Goal: Task Accomplishment & Management: Manage account settings

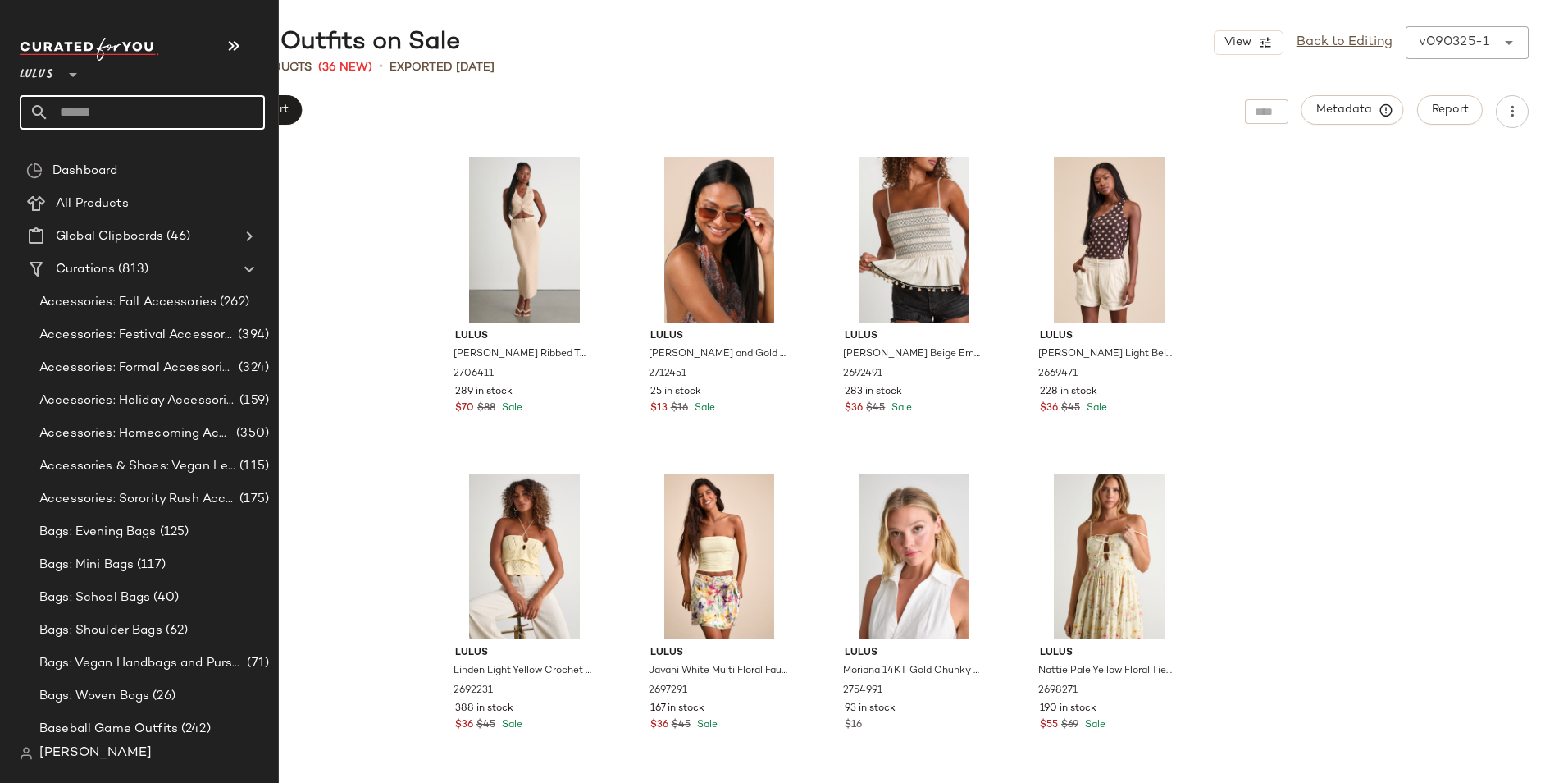
click at [73, 100] on input "text" at bounding box center [157, 113] width 216 height 34
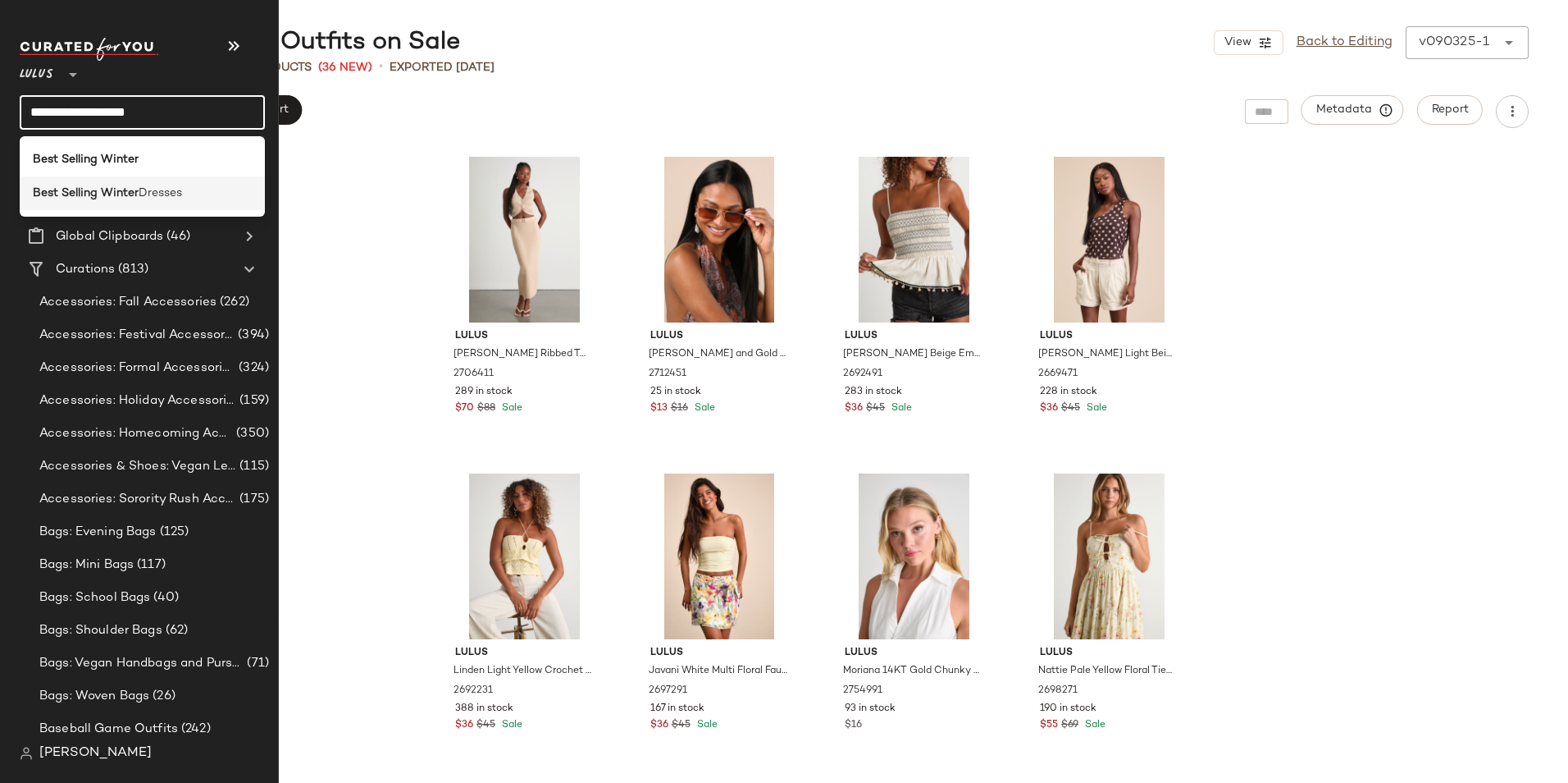
type input "**********"
click at [59, 185] on b "Best Selling Winter" at bounding box center [85, 194] width 106 height 17
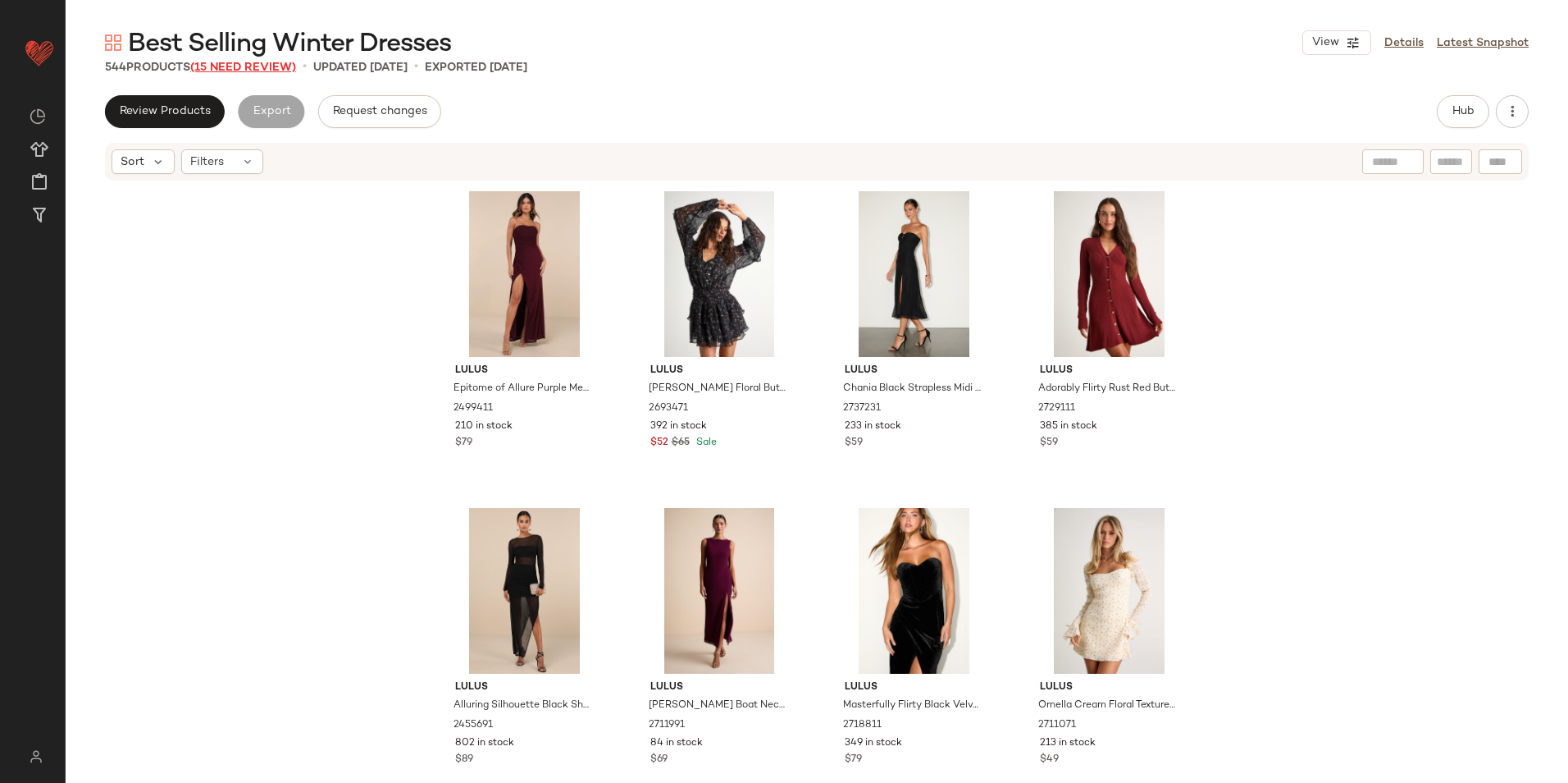
click at [251, 65] on span "(15 Need Review)" at bounding box center [243, 68] width 106 height 12
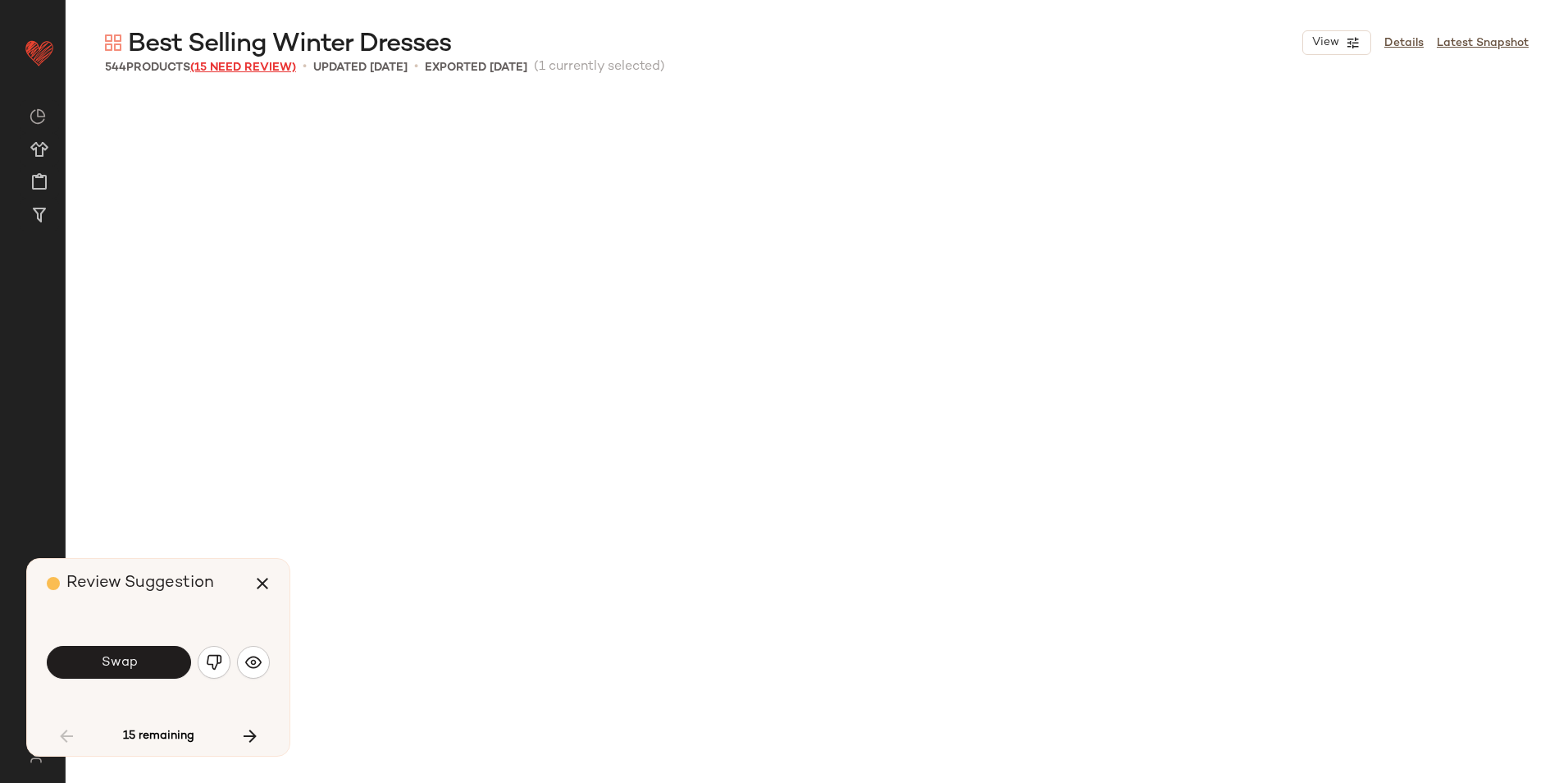
scroll to position [963, 0]
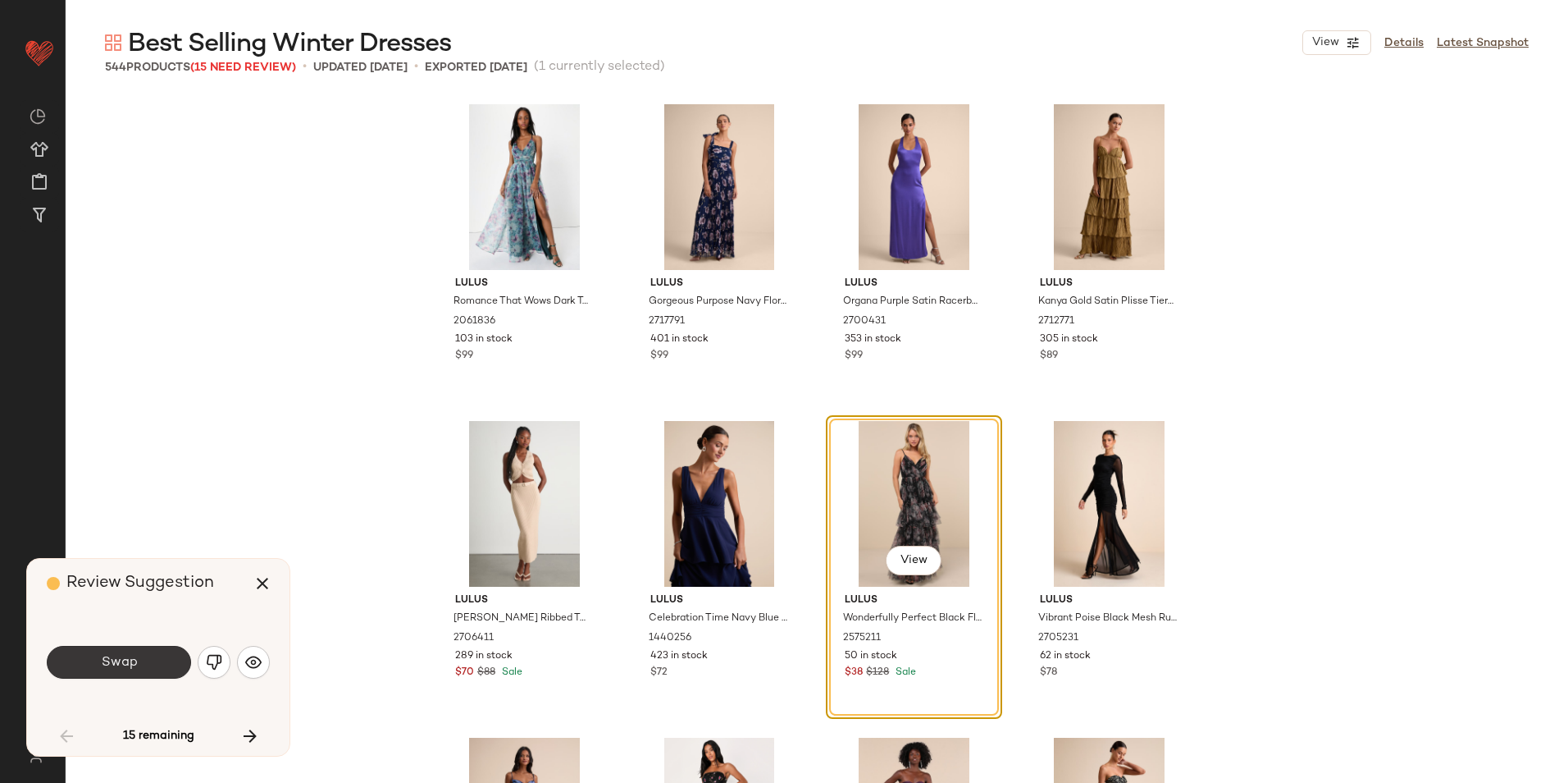
click at [122, 659] on span "Swap" at bounding box center [118, 663] width 37 height 15
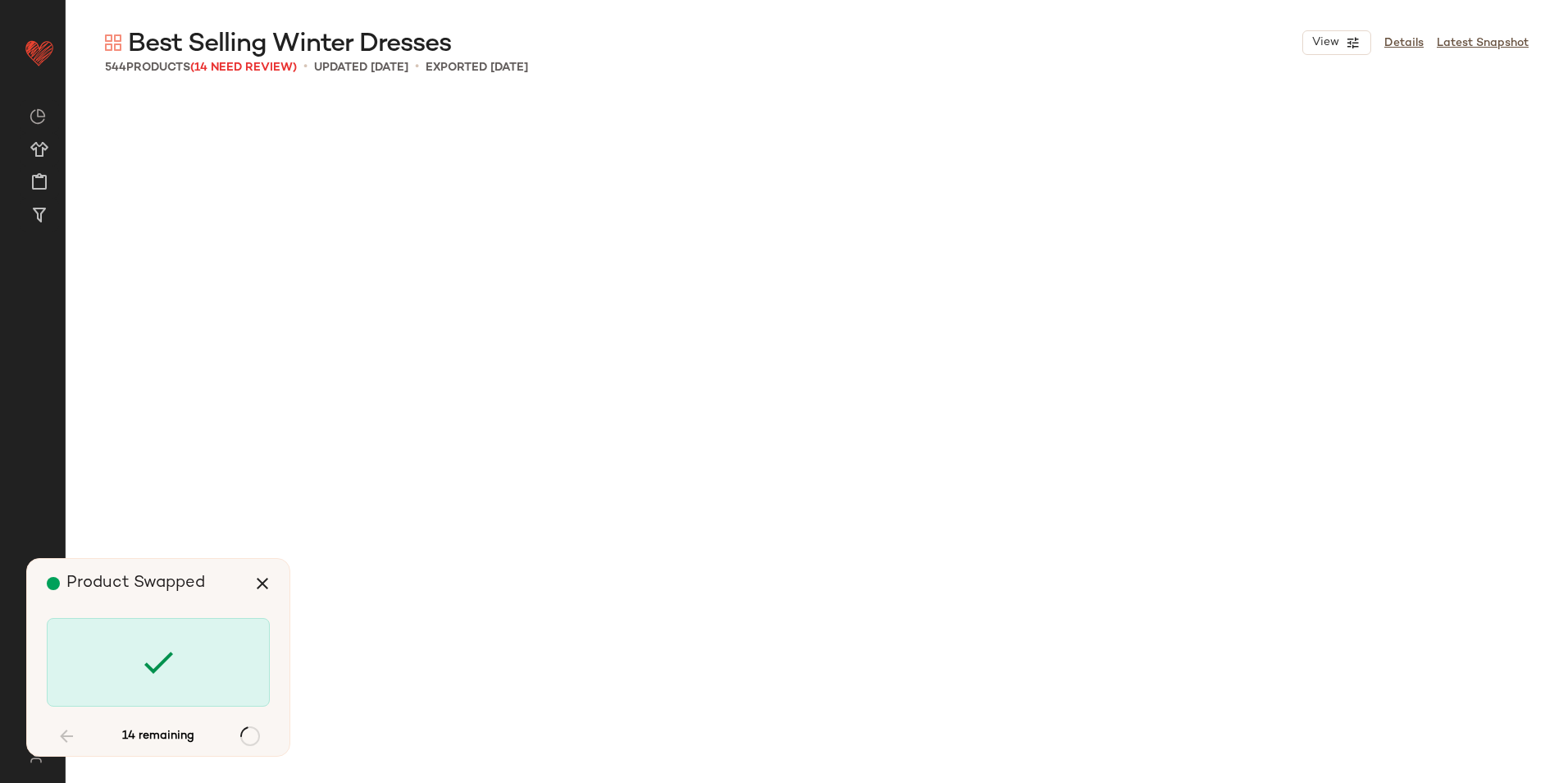
scroll to position [36417, 0]
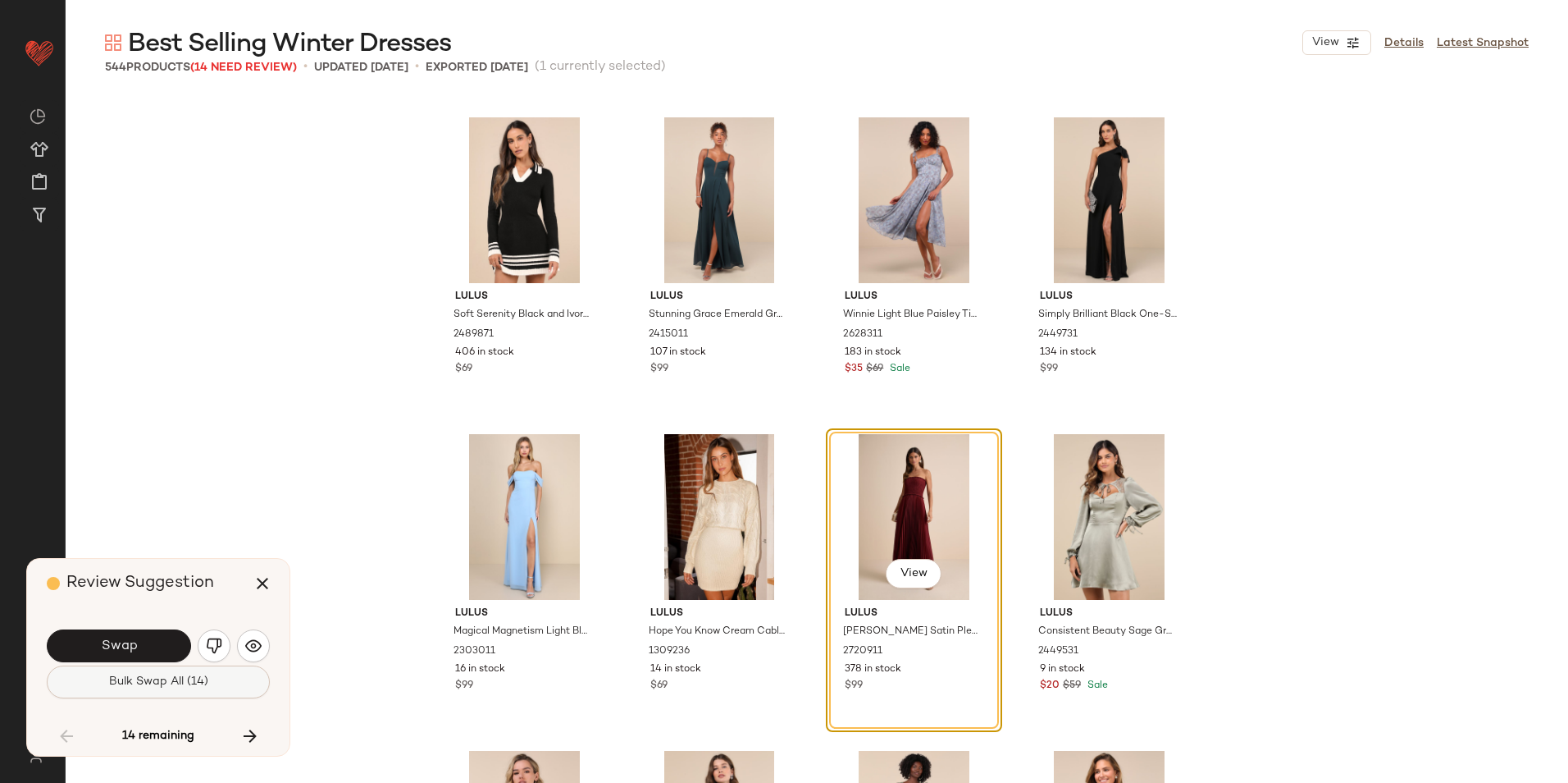
click at [212, 690] on button "Bulk Swap All (14)" at bounding box center [157, 681] width 223 height 33
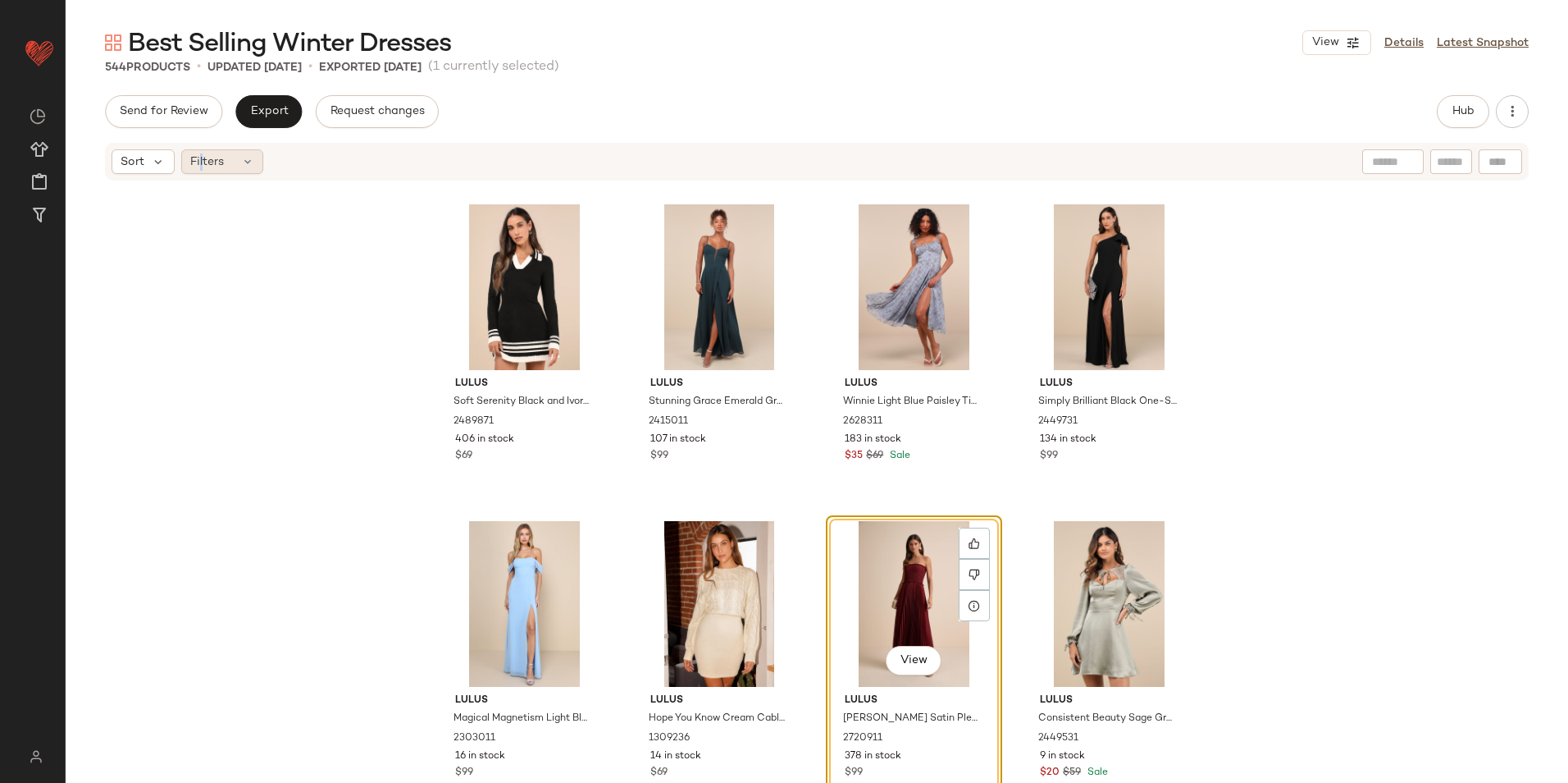
click at [200, 168] on span "Filters" at bounding box center [206, 162] width 34 height 17
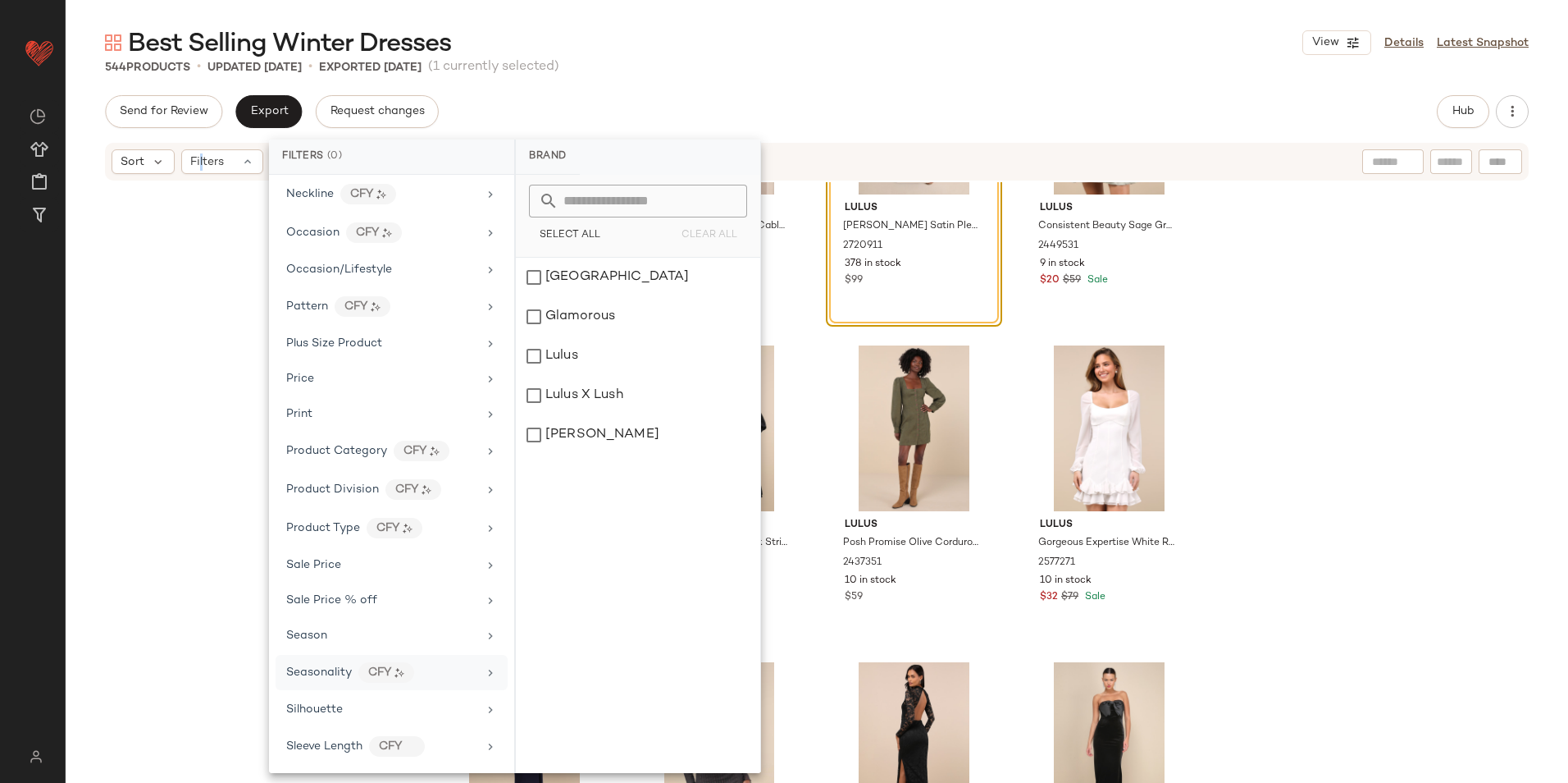
scroll to position [847, 0]
click at [361, 702] on span "Total Inventory" at bounding box center [328, 708] width 83 height 12
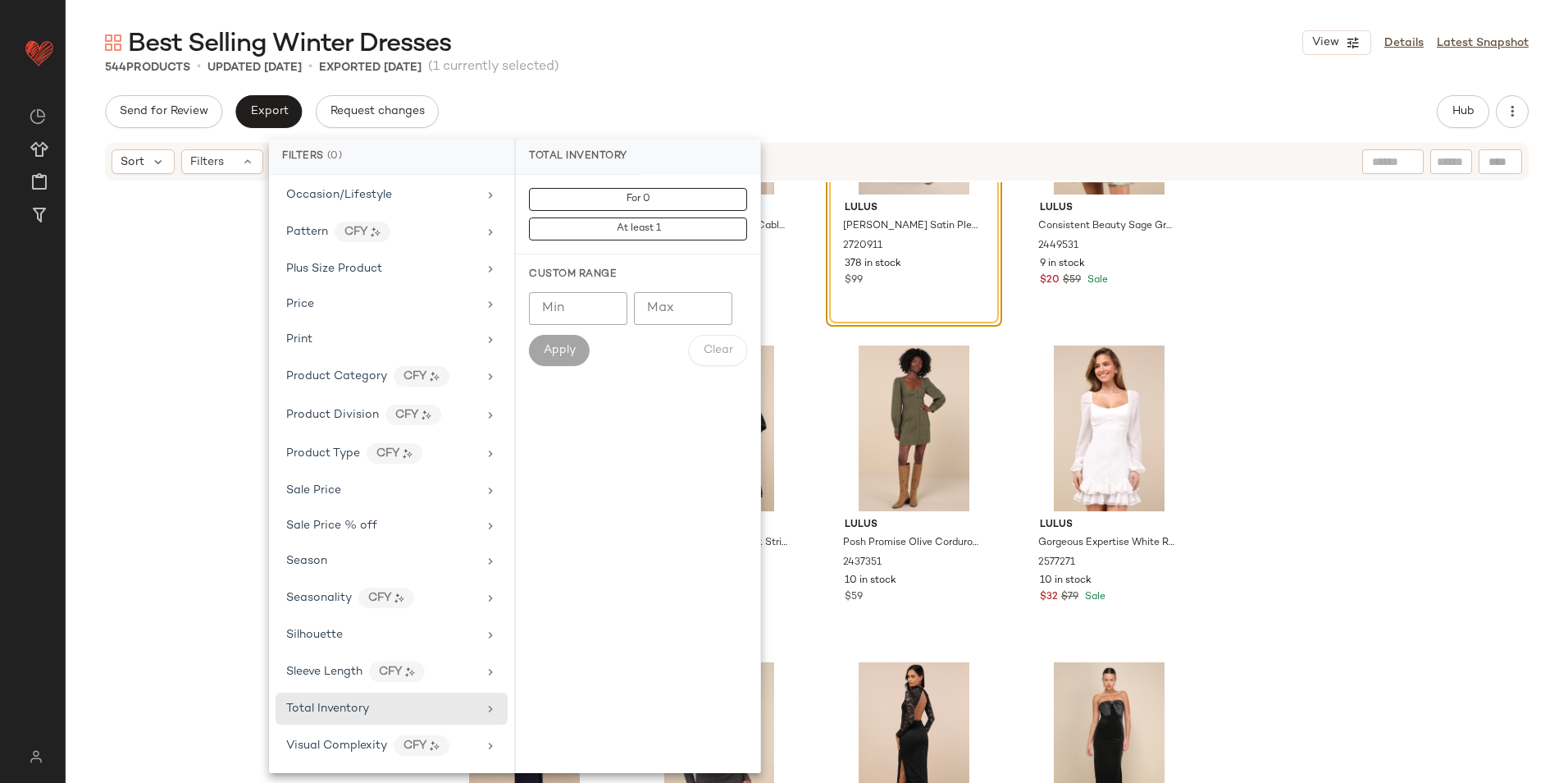
click at [681, 295] on input "Max" at bounding box center [683, 308] width 98 height 33
type input "**"
click at [550, 360] on button "Apply" at bounding box center [559, 350] width 61 height 31
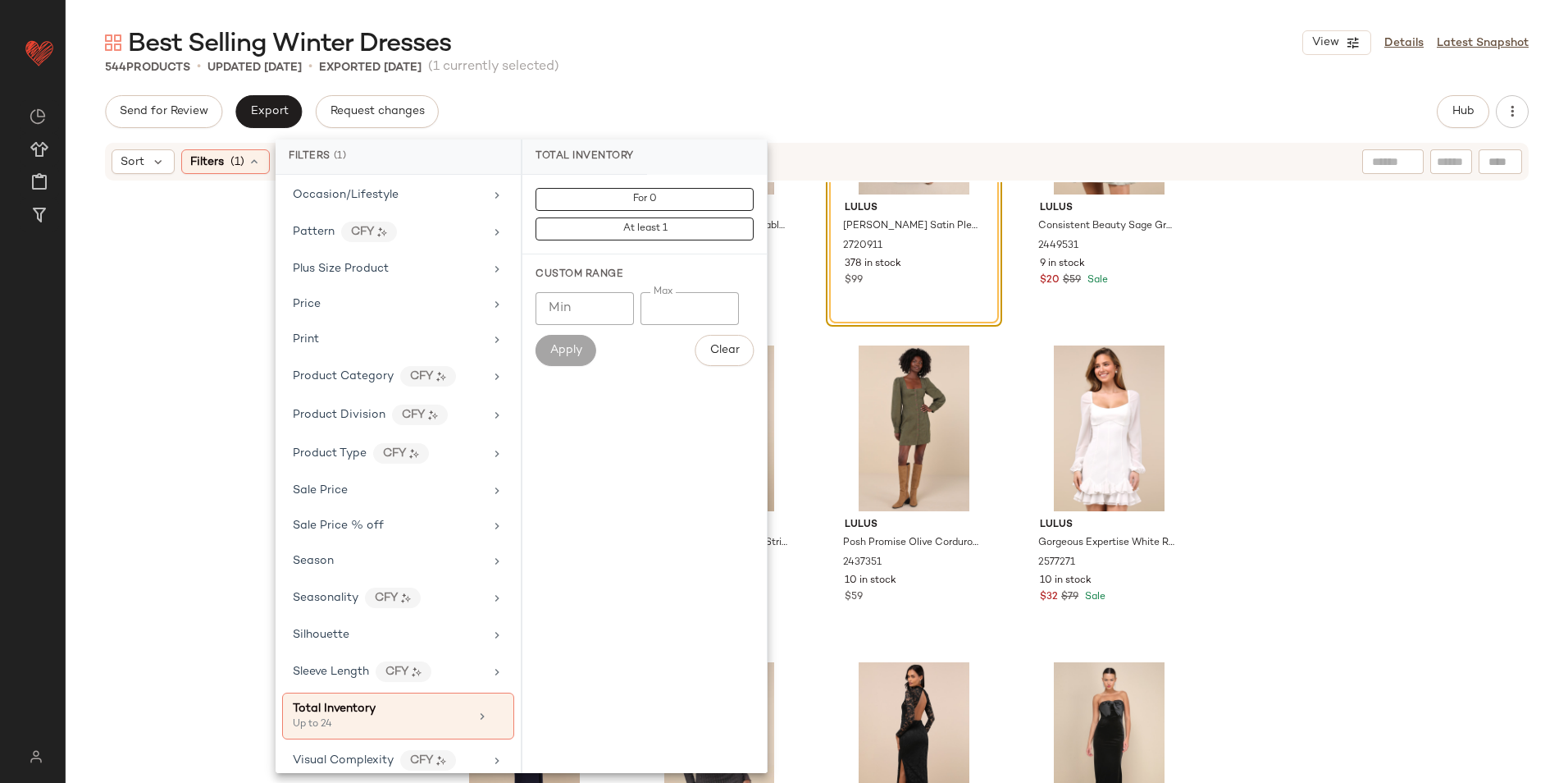
click at [791, 64] on div "544 Products • updated Sep 3rd • Exported Sep 3rd (1 currently selected)" at bounding box center [816, 67] width 1503 height 16
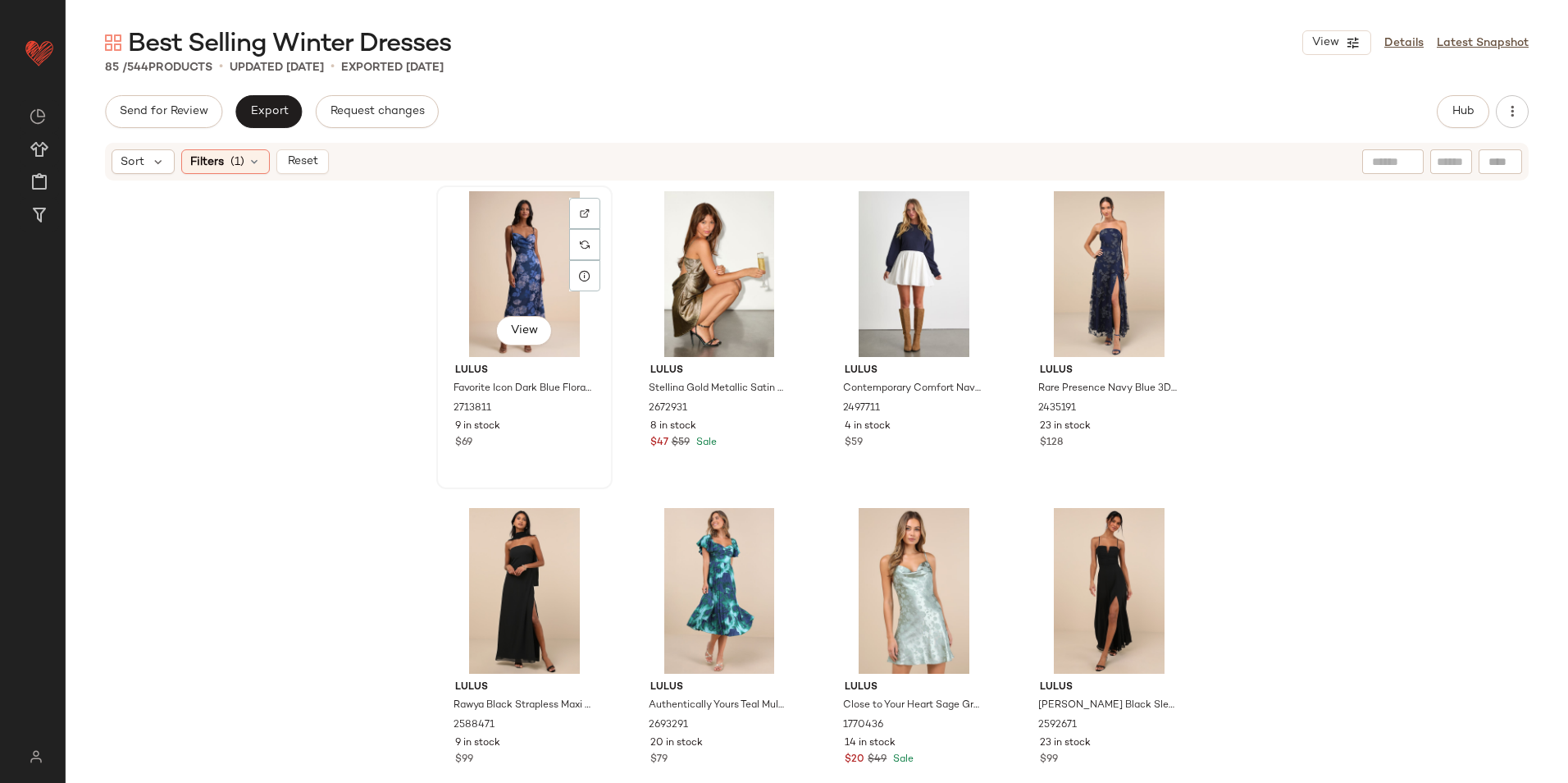
click at [520, 283] on div "View" at bounding box center [525, 274] width 165 height 166
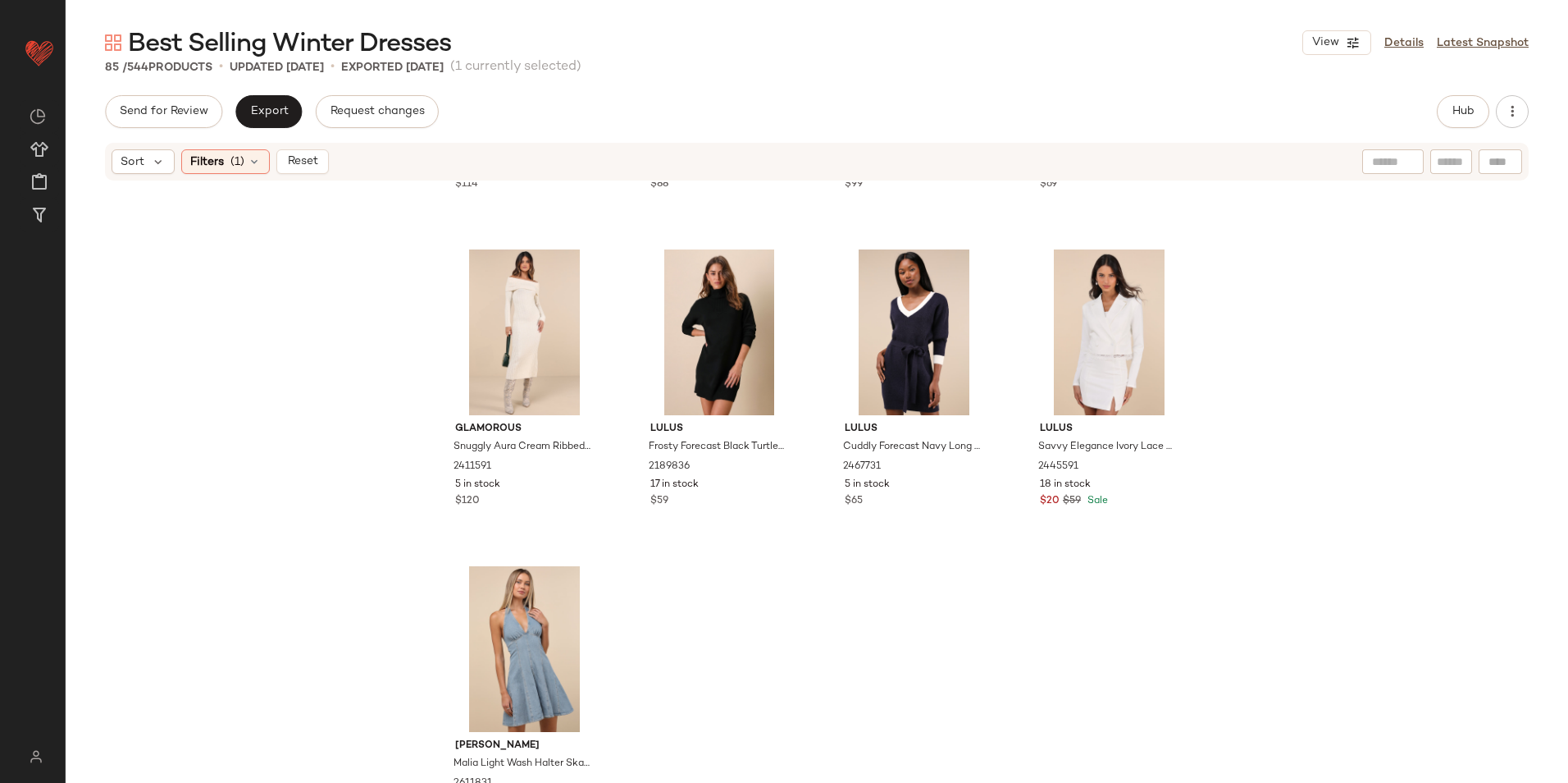
scroll to position [6320, 0]
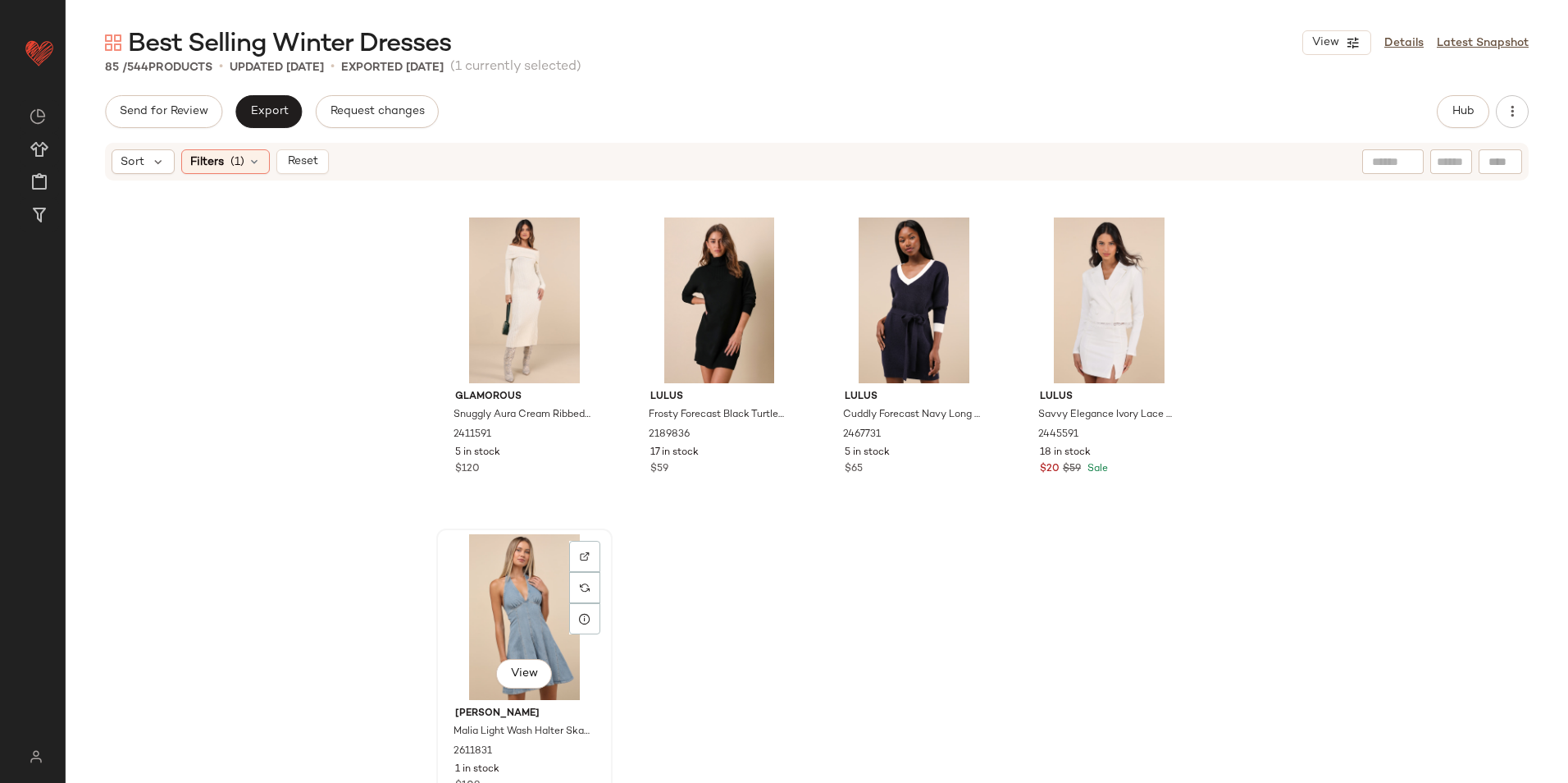
click at [468, 595] on div "View" at bounding box center [525, 617] width 165 height 166
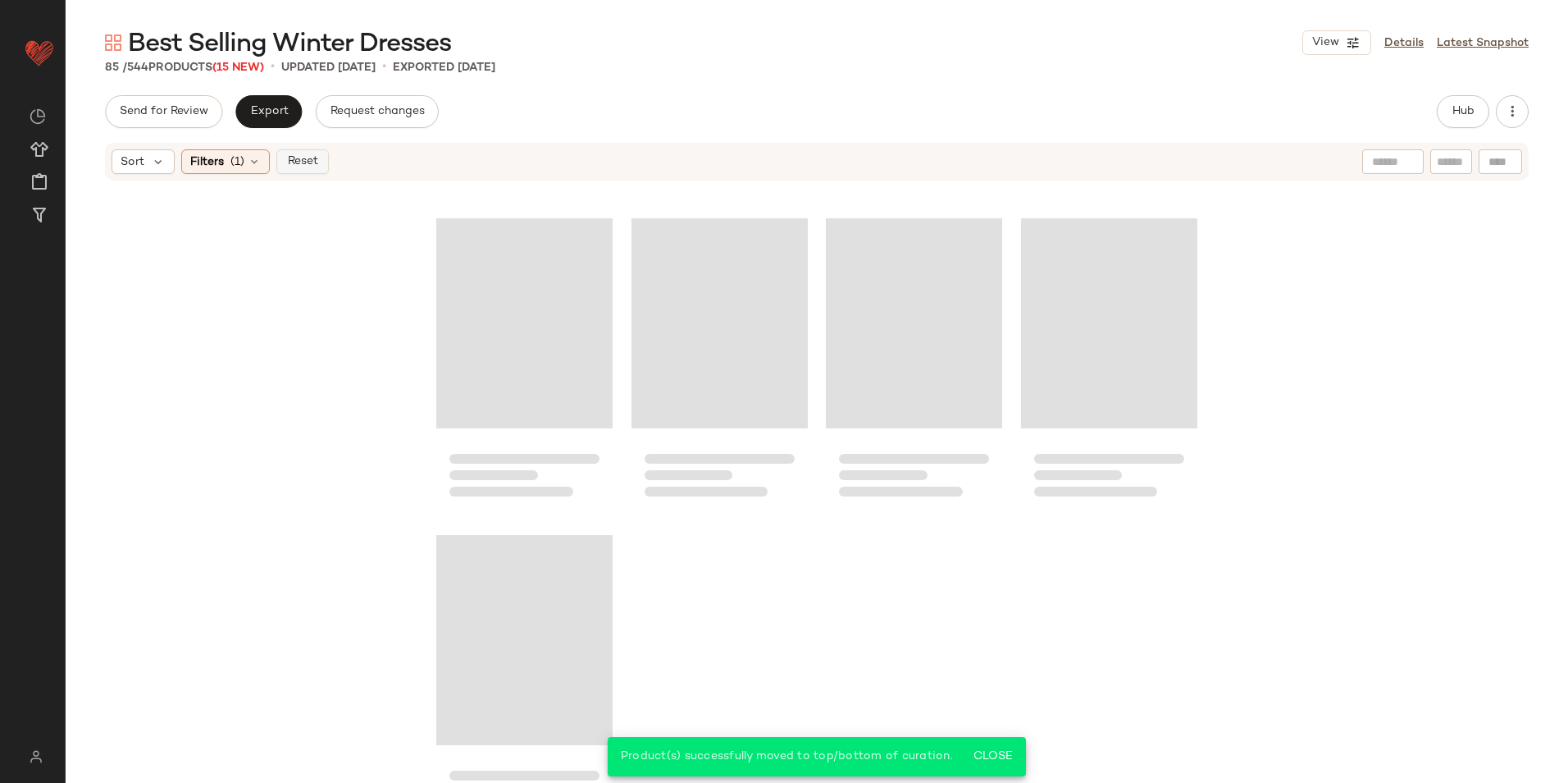
click at [312, 152] on button "Reset" at bounding box center [302, 162] width 52 height 25
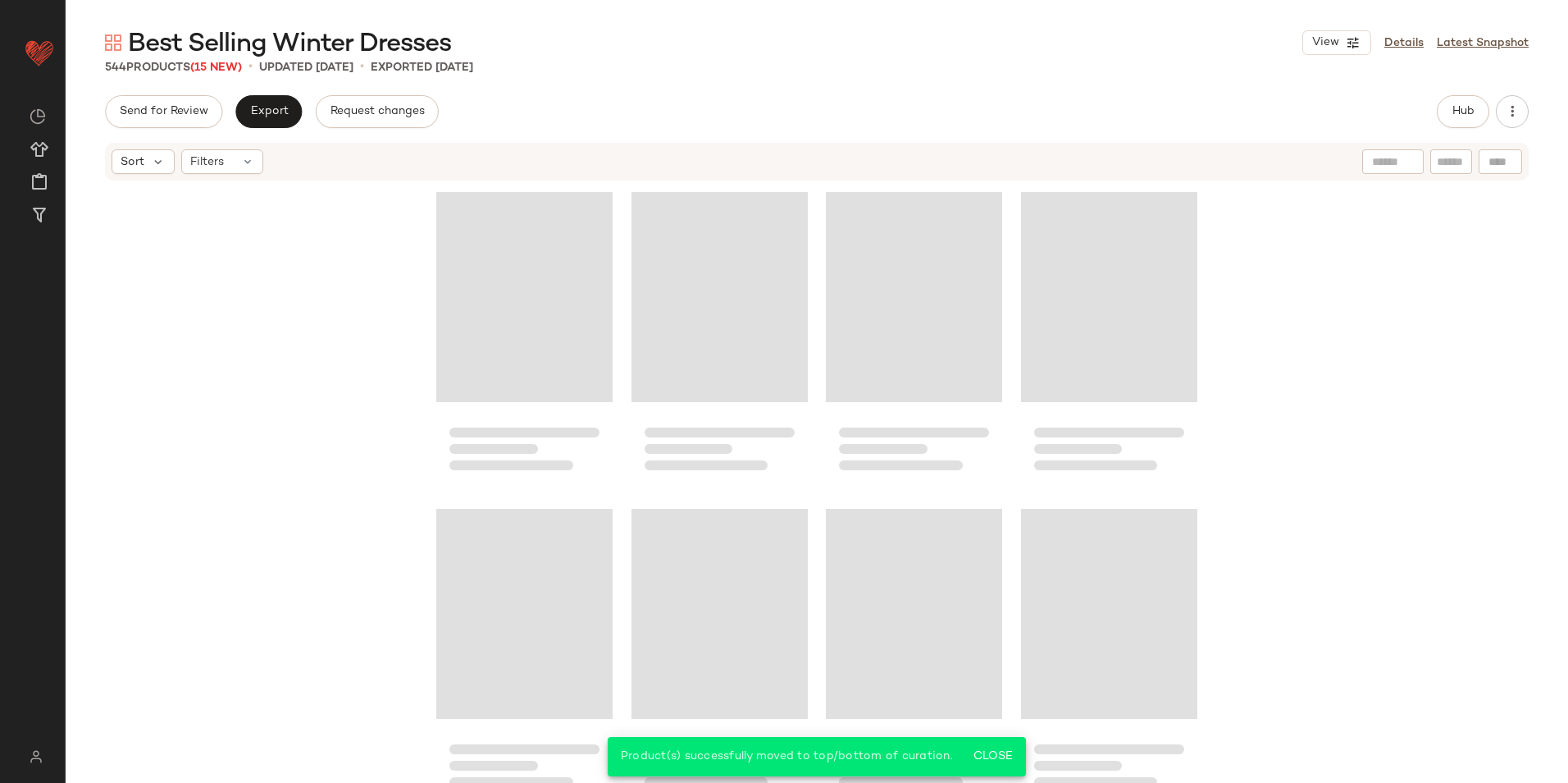
click at [679, 110] on div "Send for Review Export Request changes Hub" at bounding box center [816, 112] width 1423 height 33
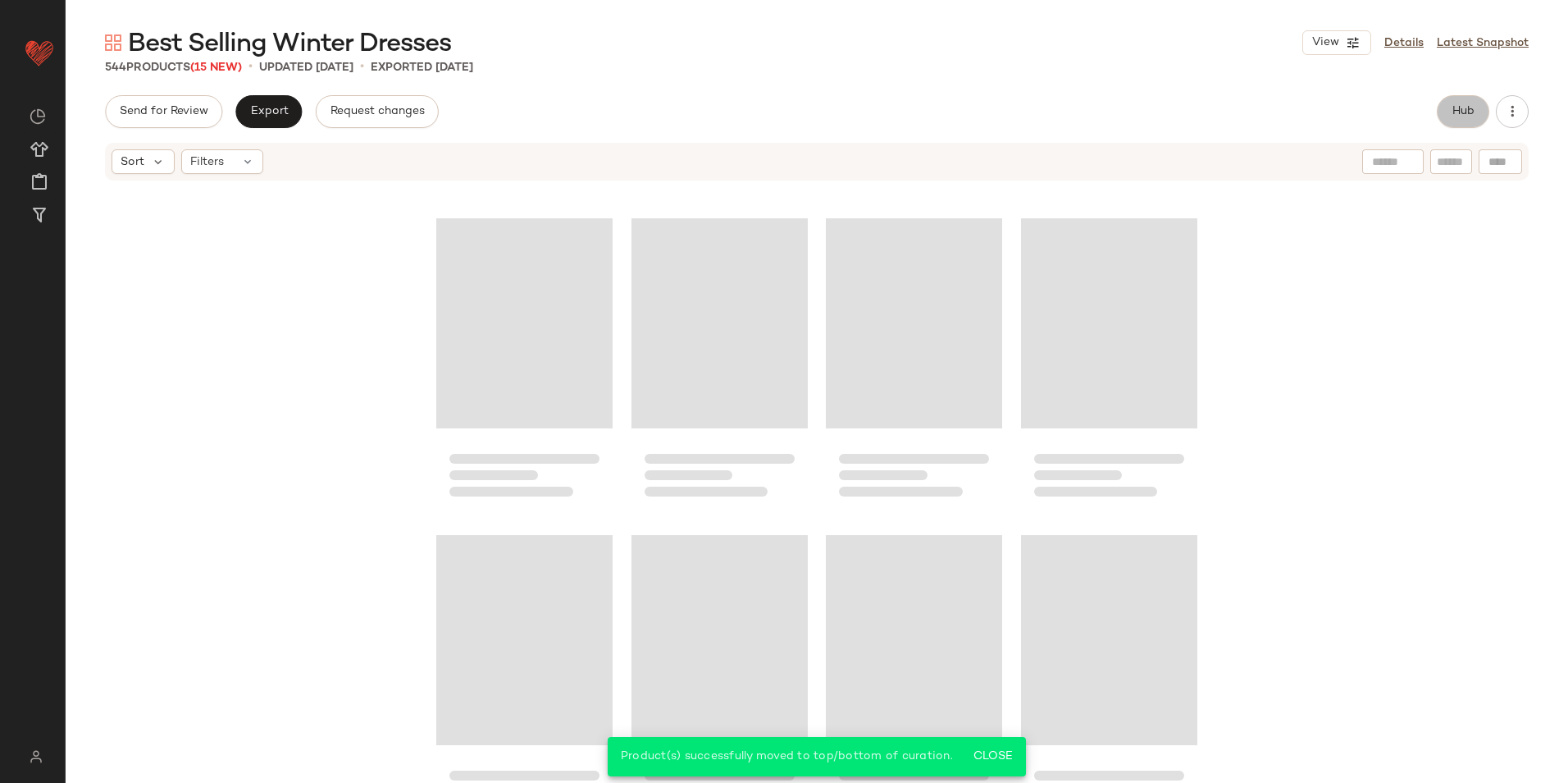
click at [1461, 102] on button "Hub" at bounding box center [1462, 112] width 52 height 33
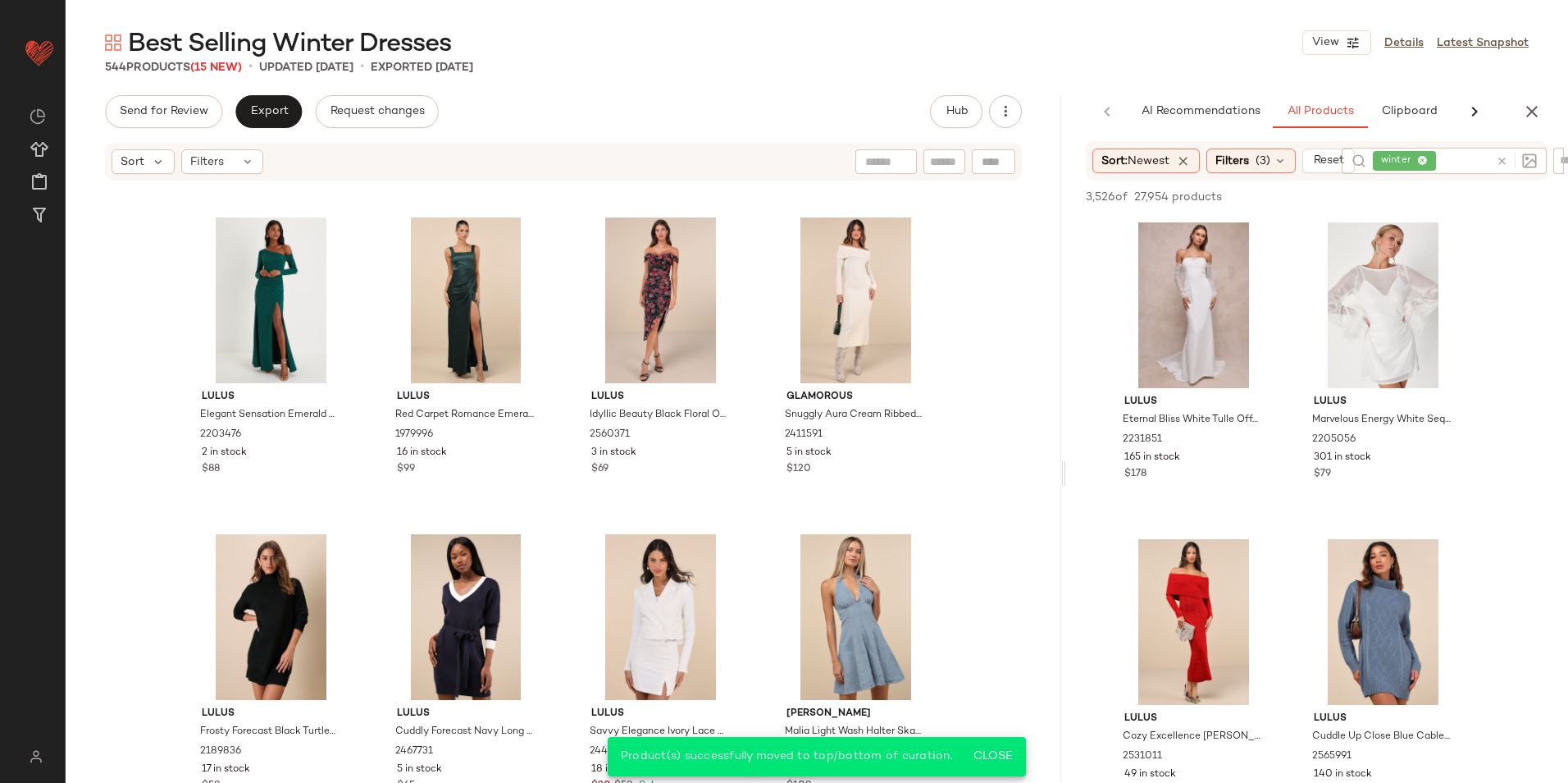
drag, startPoint x: 817, startPoint y: 467, endPoint x: 1324, endPoint y: 458, distance: 507.1
click at [1324, 458] on div "Best Selling Winter Dresses View Details Latest Snapshot 544 Products (15 New) …" at bounding box center [816, 404] width 1503 height 756
click at [1395, 108] on span "Clipboard" at bounding box center [1409, 111] width 57 height 13
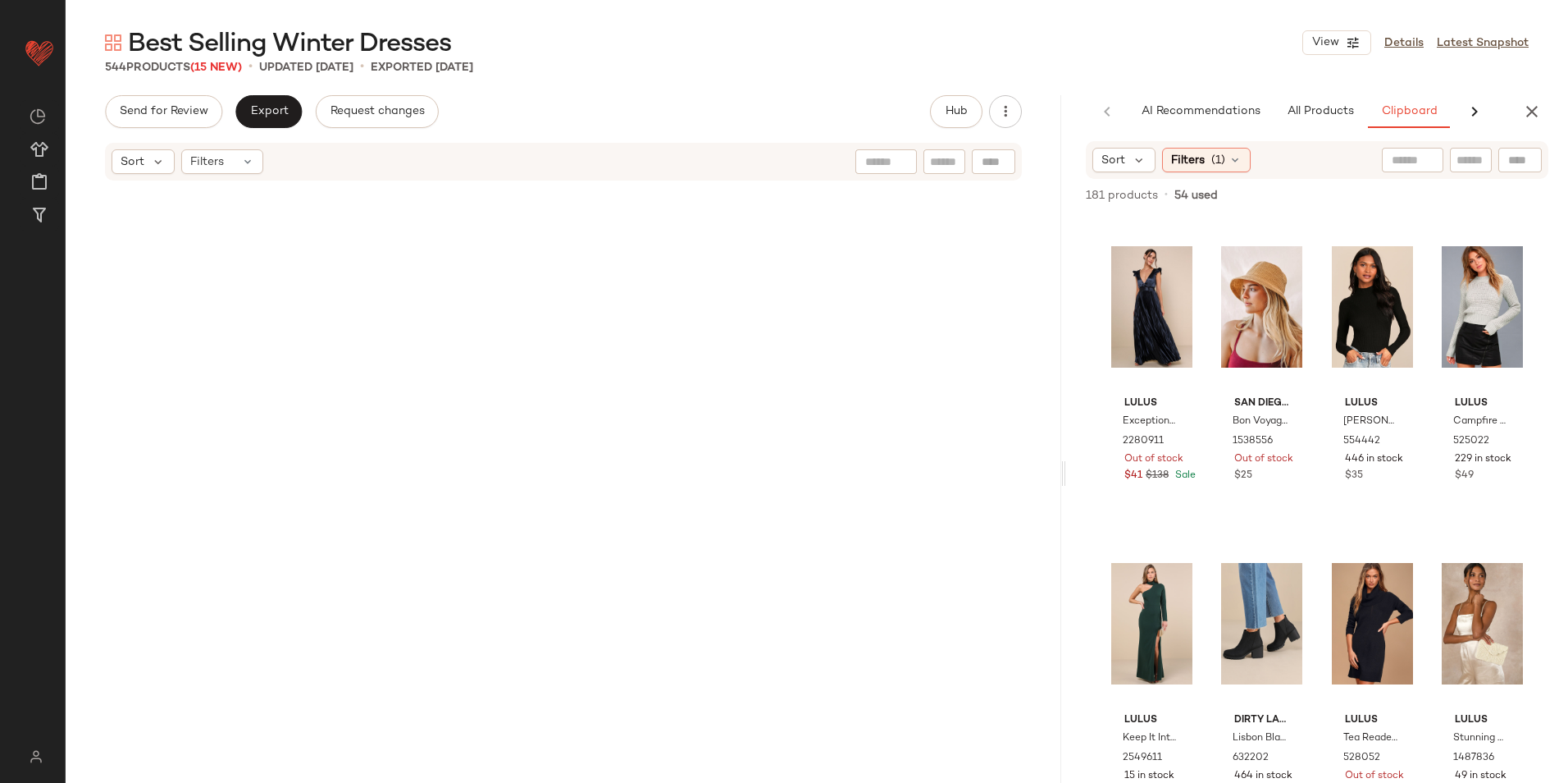
scroll to position [0, 0]
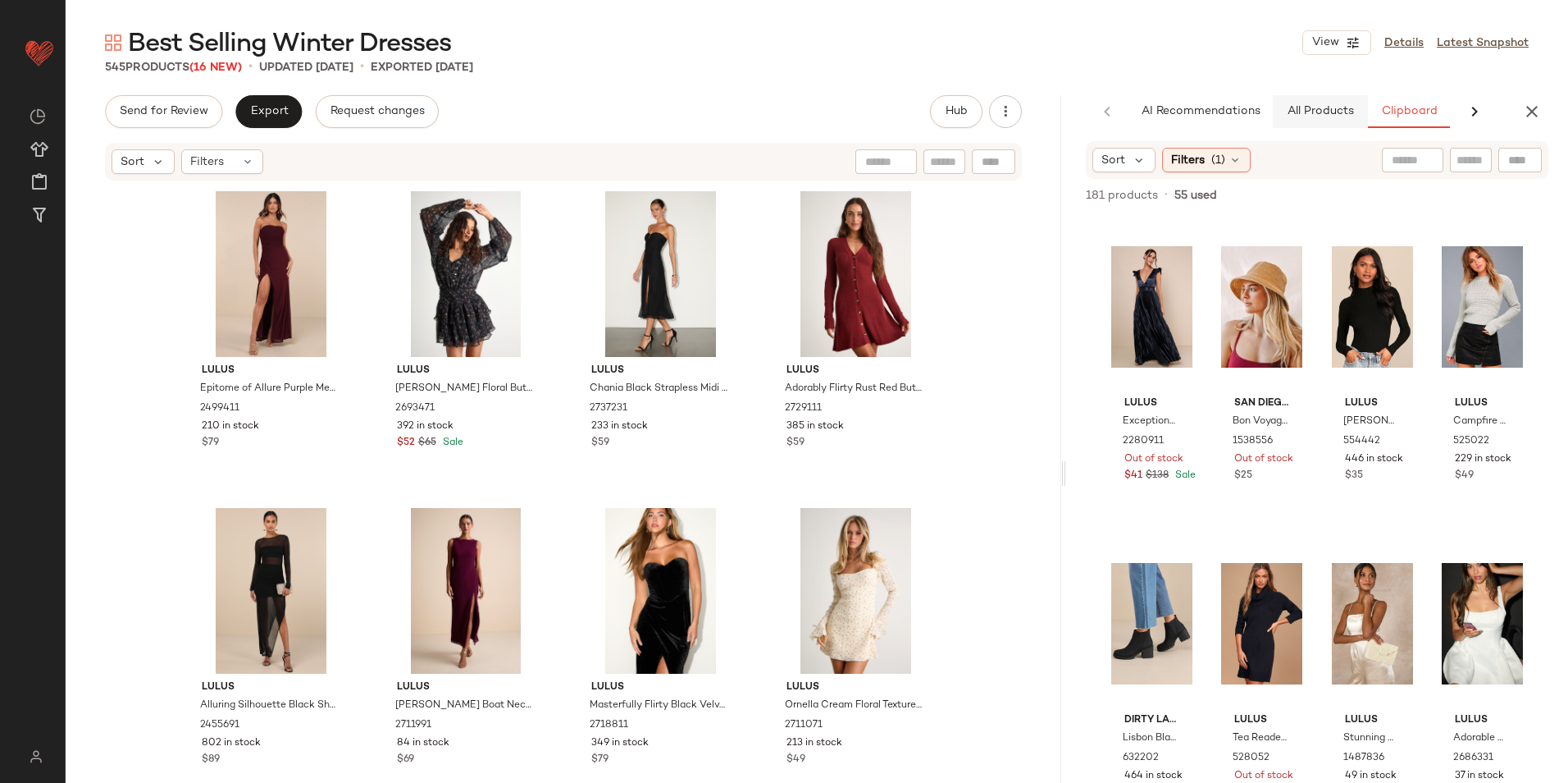
click at [1301, 114] on span "All Products" at bounding box center [1320, 111] width 67 height 13
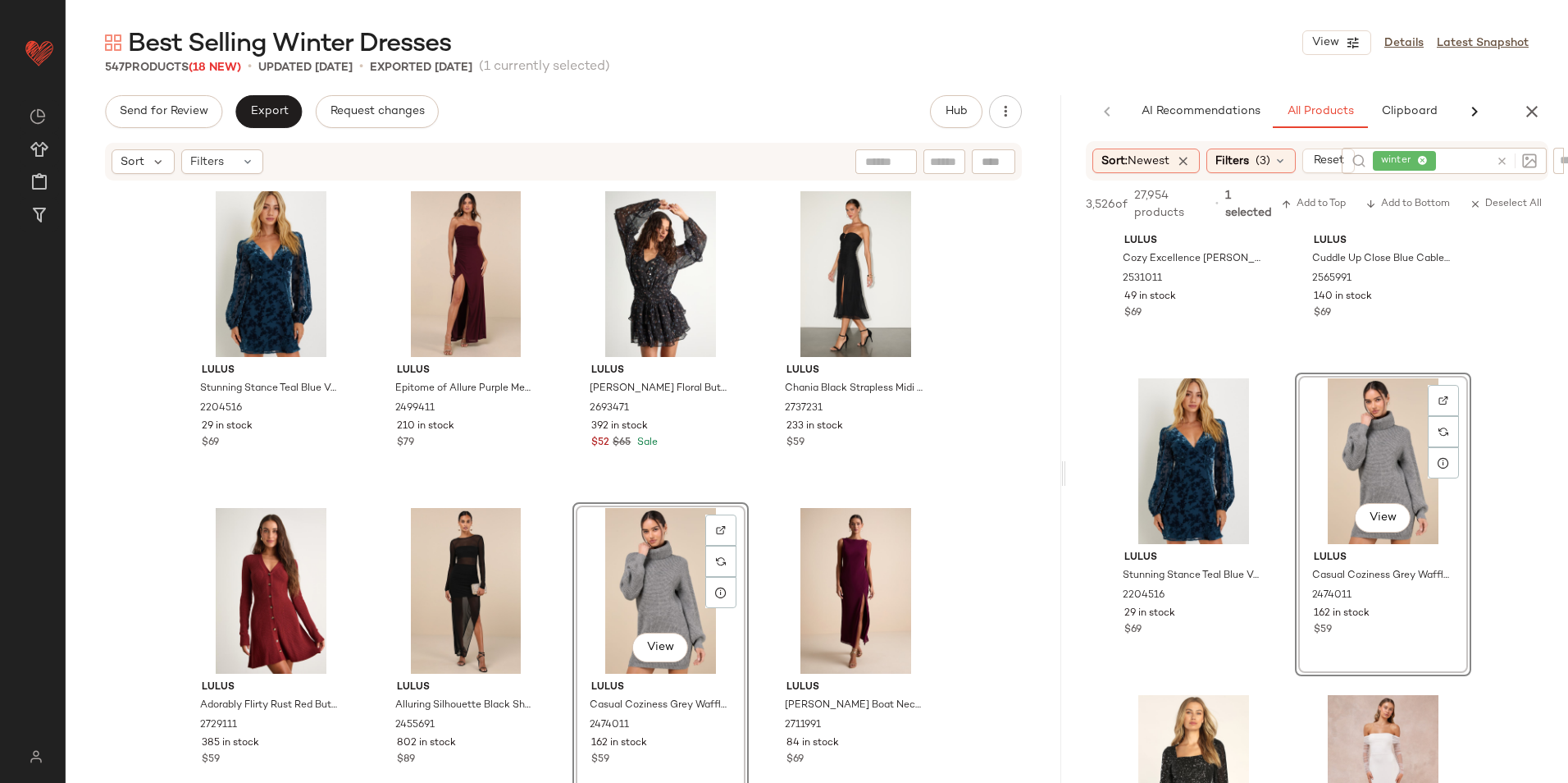
scroll to position [738, 0]
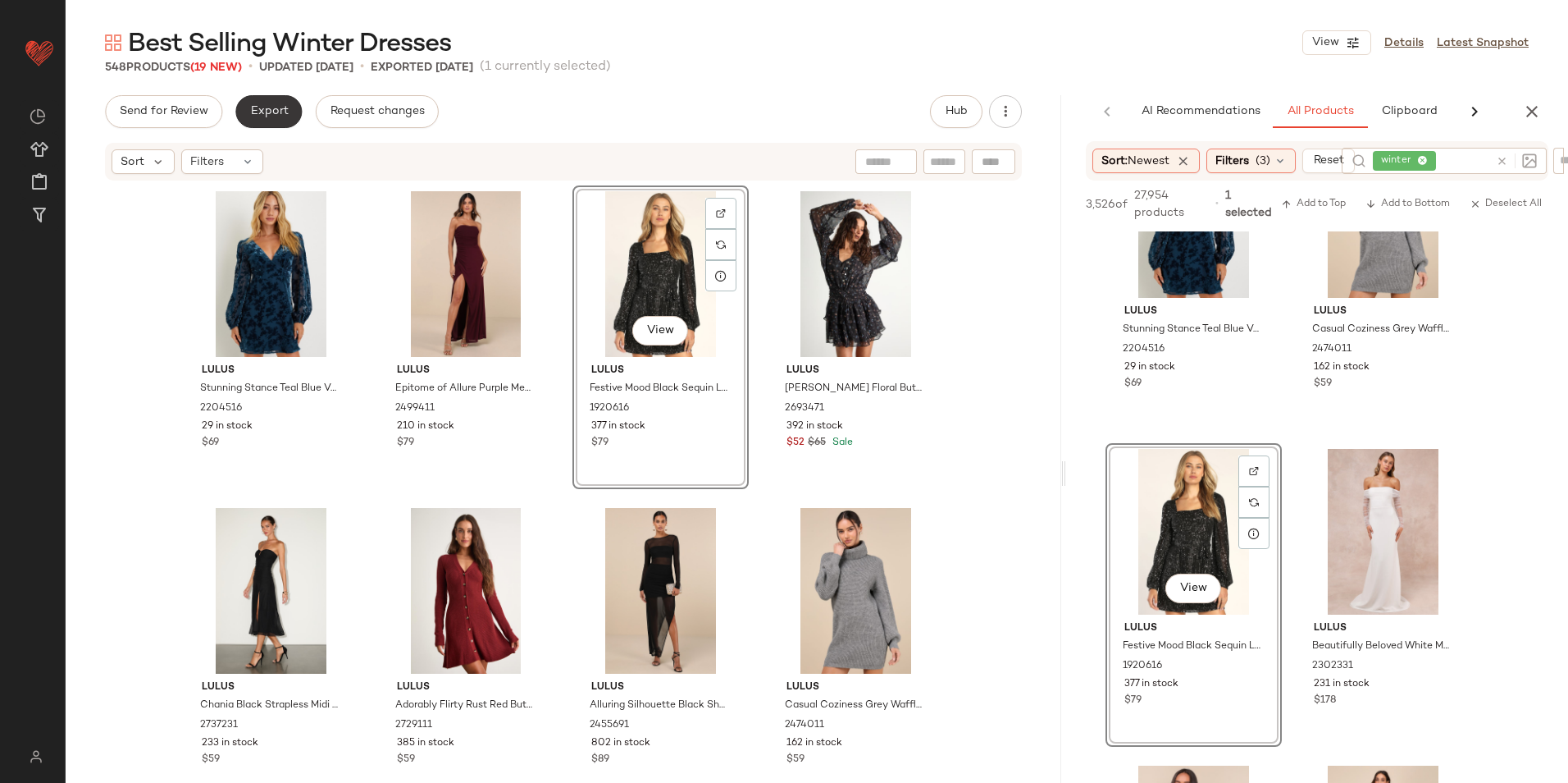
click at [268, 114] on span "Export" at bounding box center [268, 111] width 39 height 13
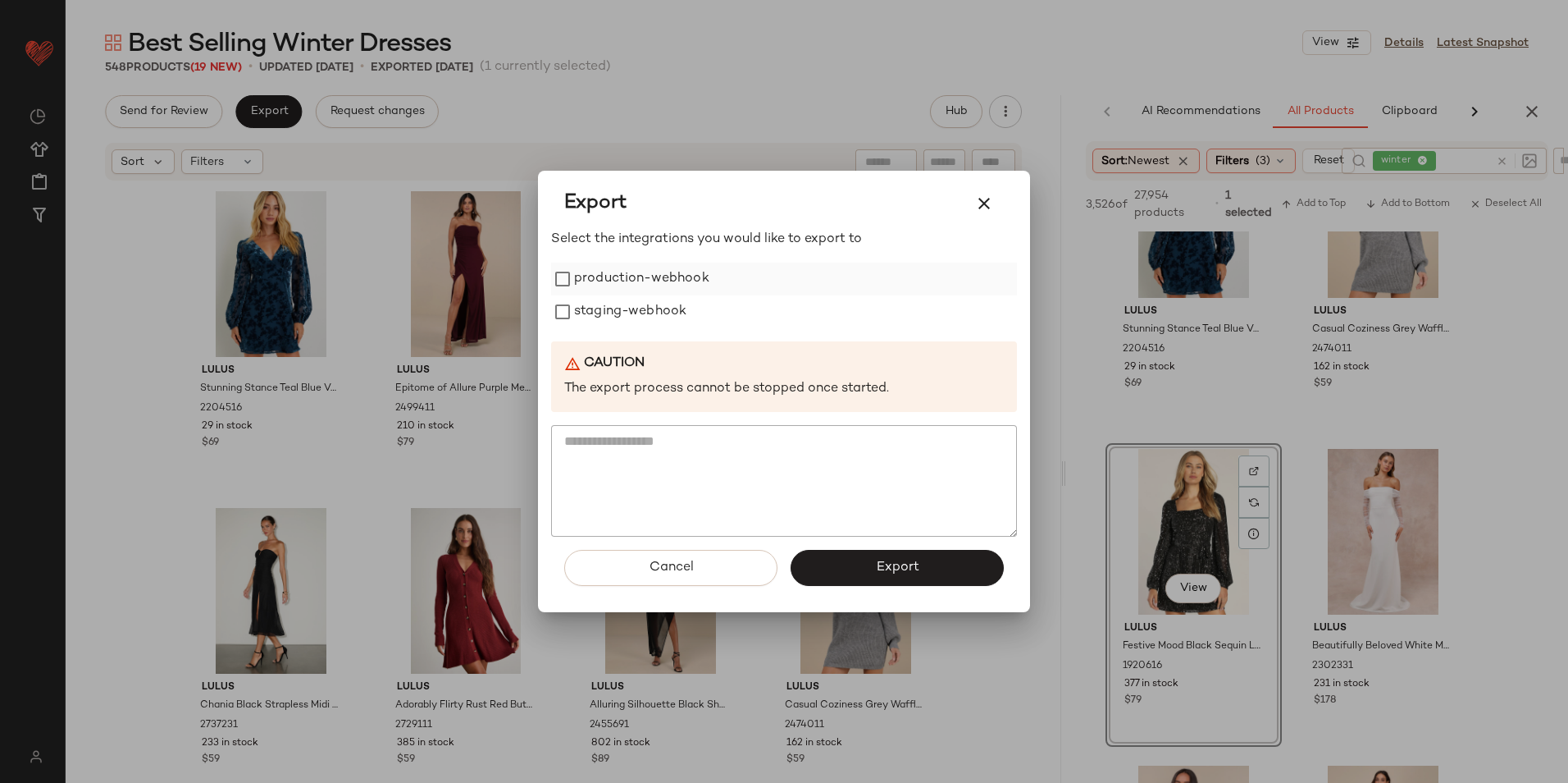
click at [642, 279] on label "production-webhook" at bounding box center [641, 279] width 135 height 33
click at [606, 314] on label "staging-webhook" at bounding box center [630, 311] width 113 height 33
click at [875, 550] on button "Export" at bounding box center [897, 568] width 213 height 36
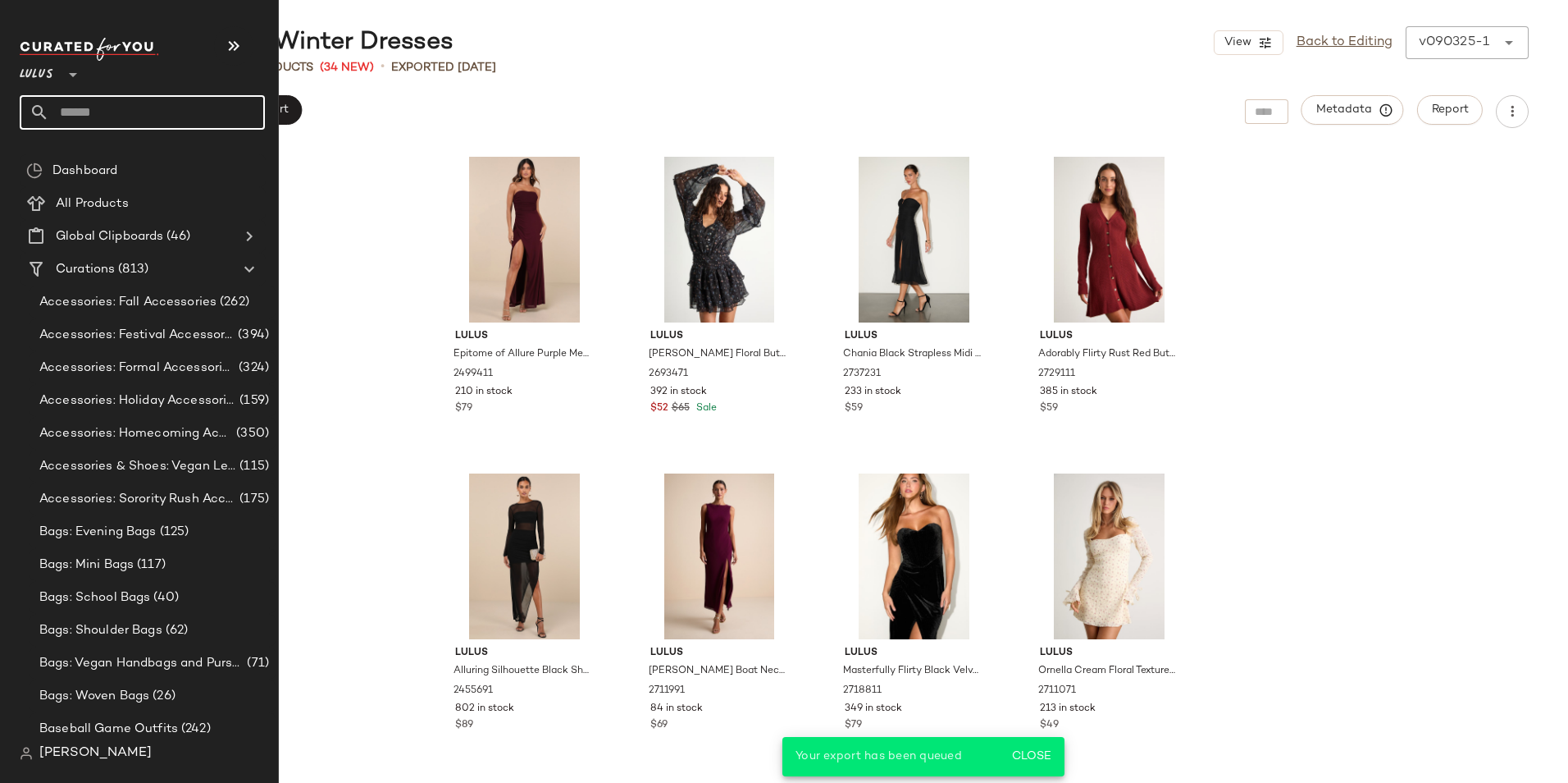
click at [105, 113] on input "text" at bounding box center [157, 113] width 216 height 34
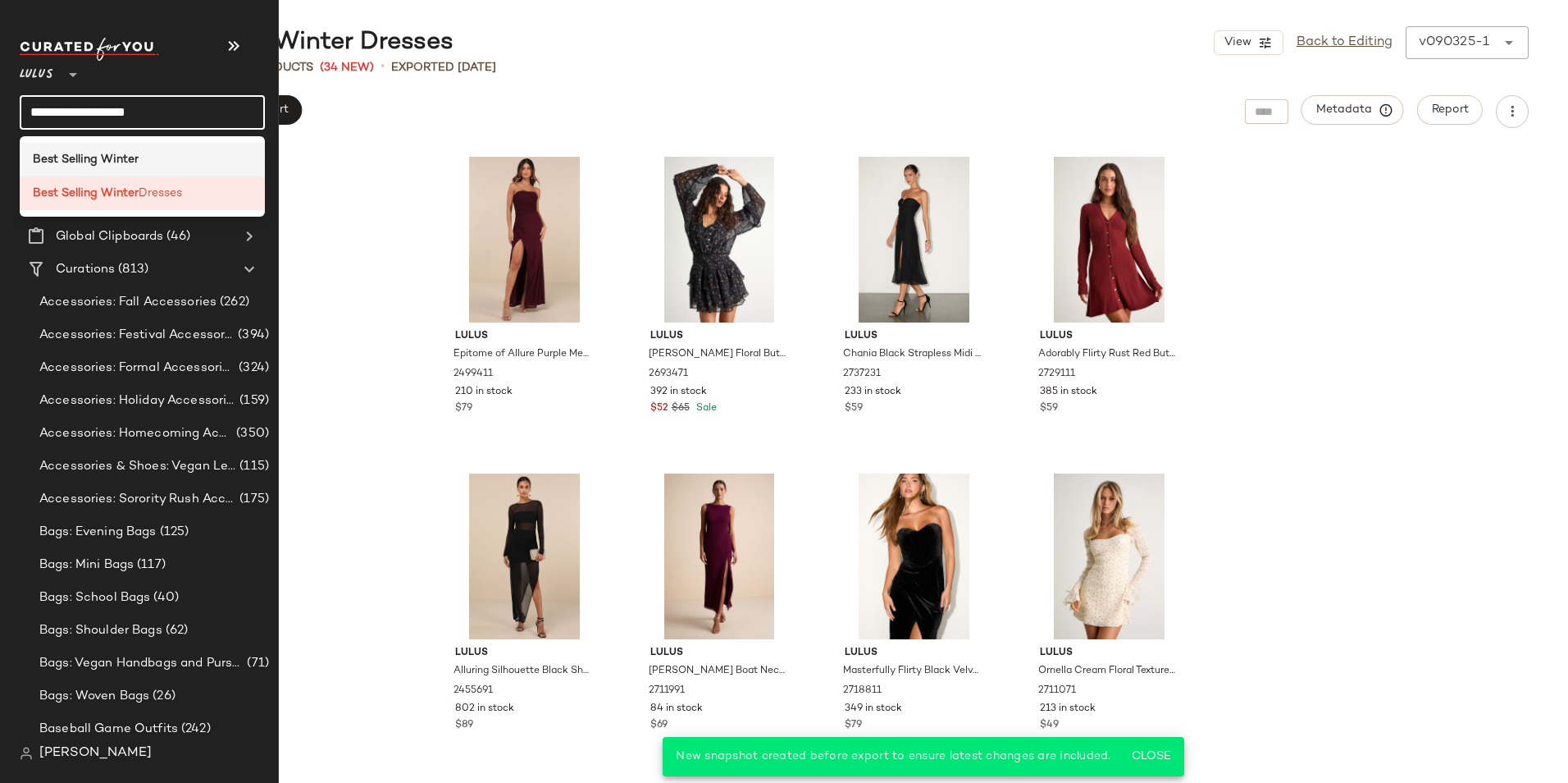
type input "**********"
click at [113, 157] on b "Best Selling Winter" at bounding box center [85, 159] width 106 height 17
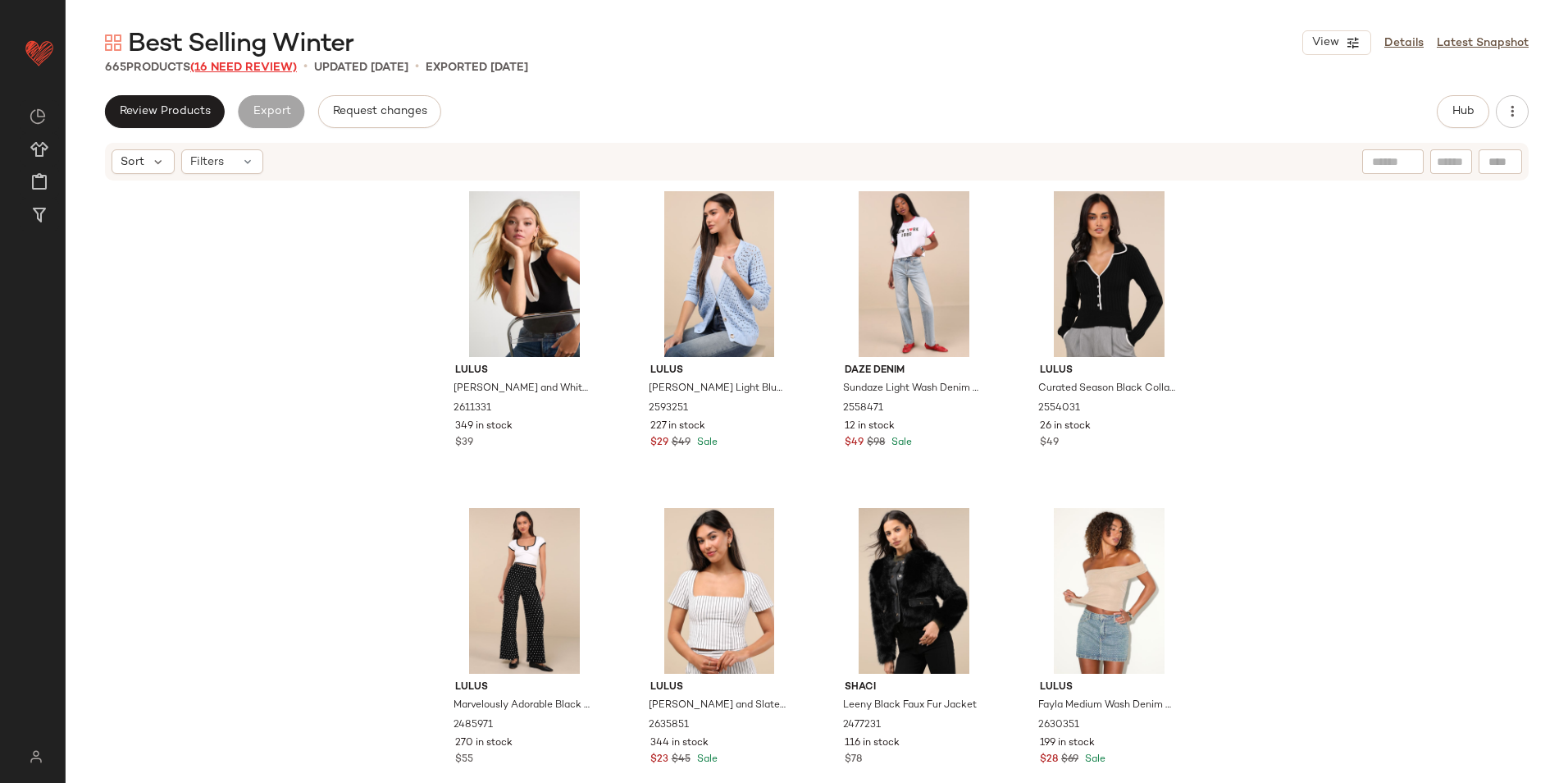
click at [249, 64] on span "(16 Need Review)" at bounding box center [243, 68] width 107 height 12
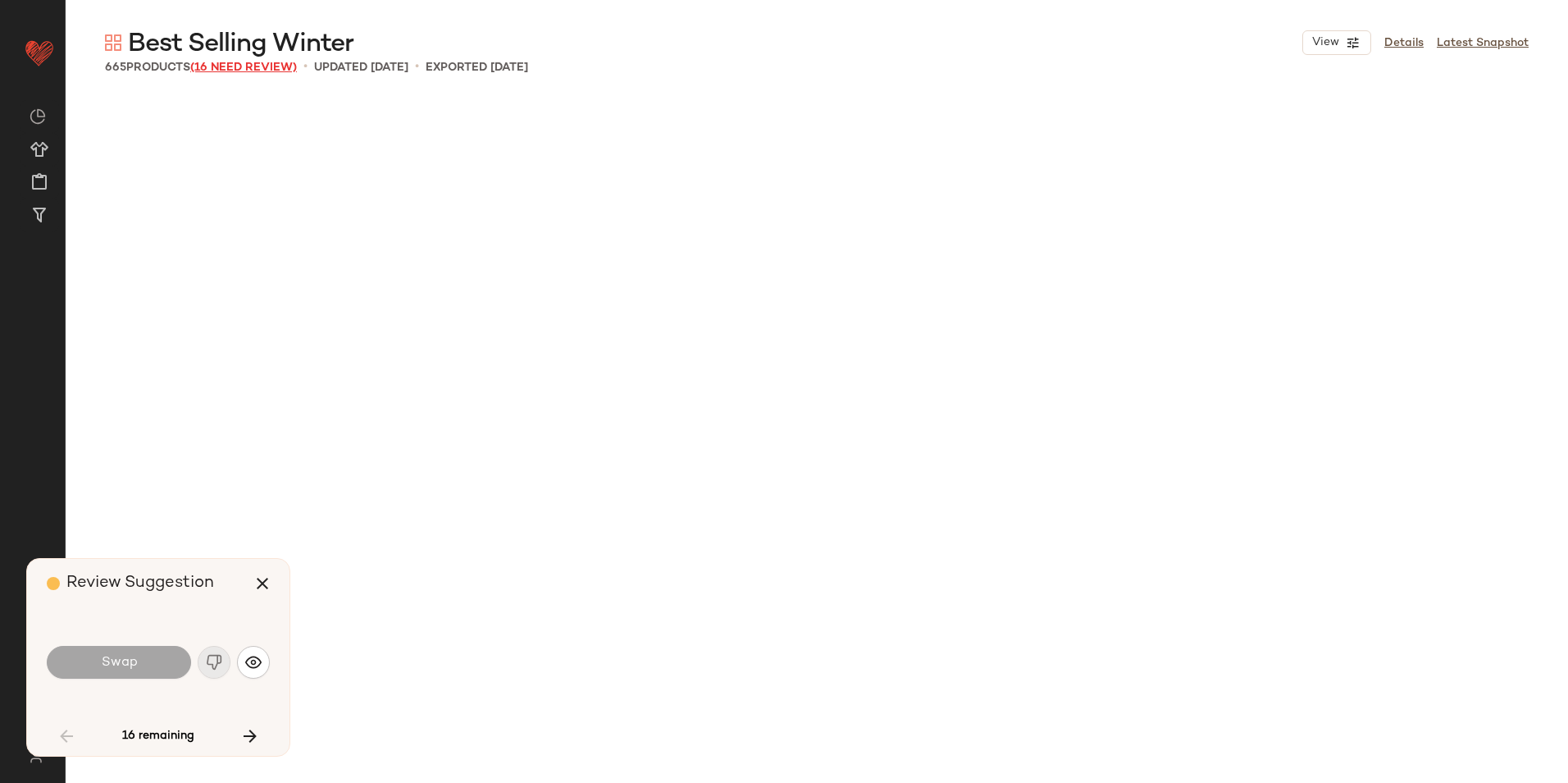
scroll to position [1583, 0]
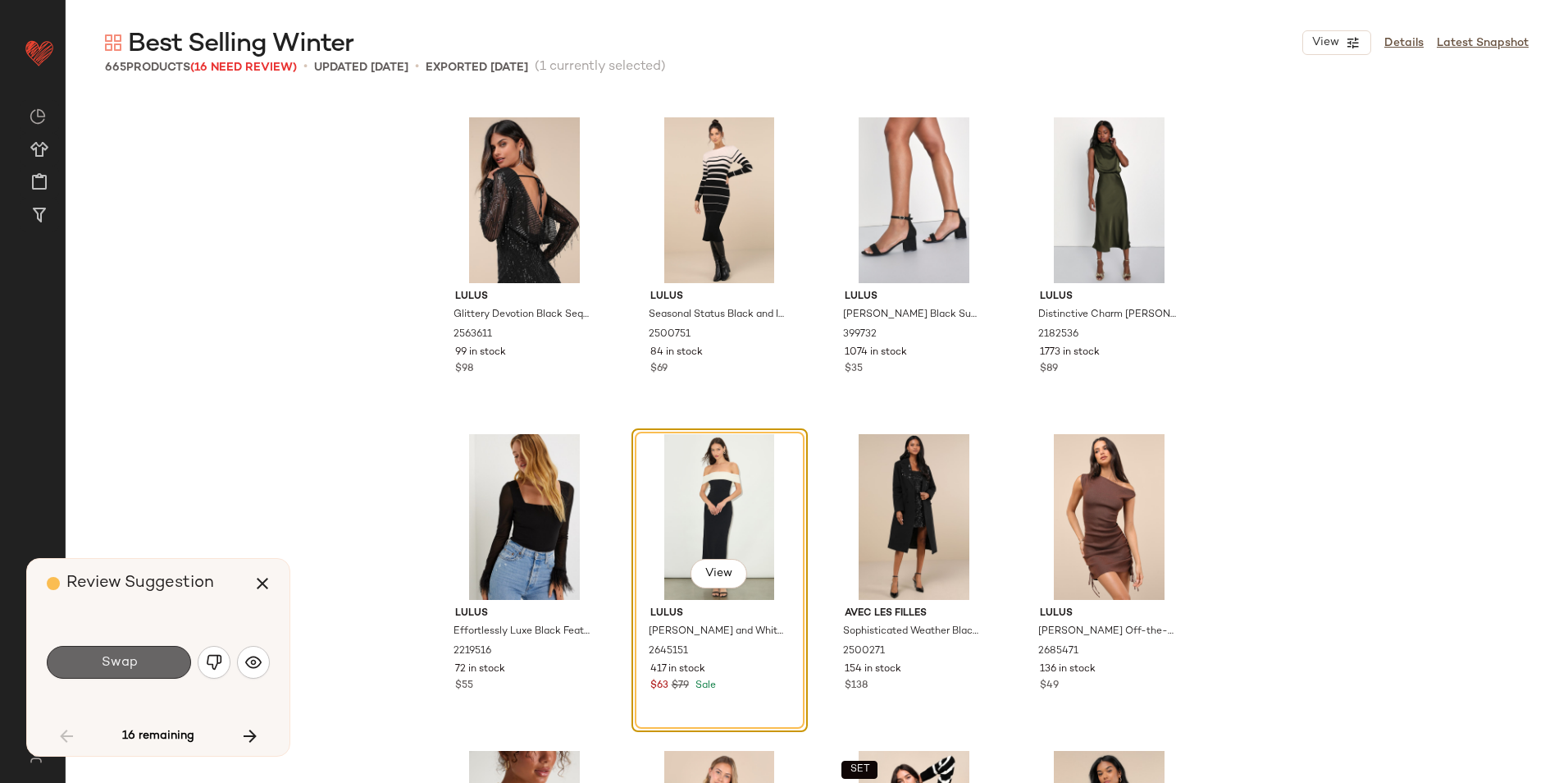
click at [136, 659] on span "Swap" at bounding box center [118, 663] width 37 height 15
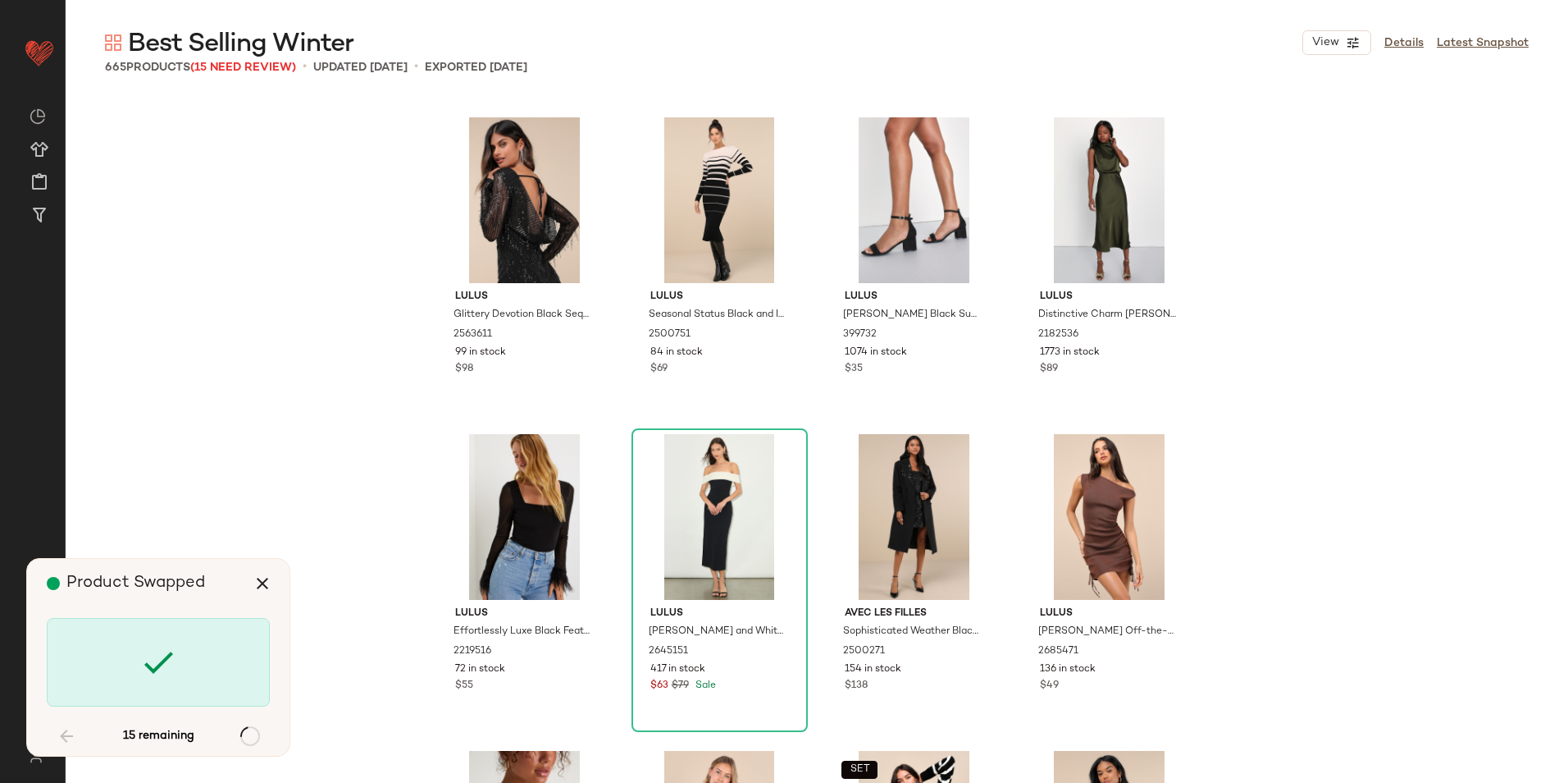
scroll to position [27550, 0]
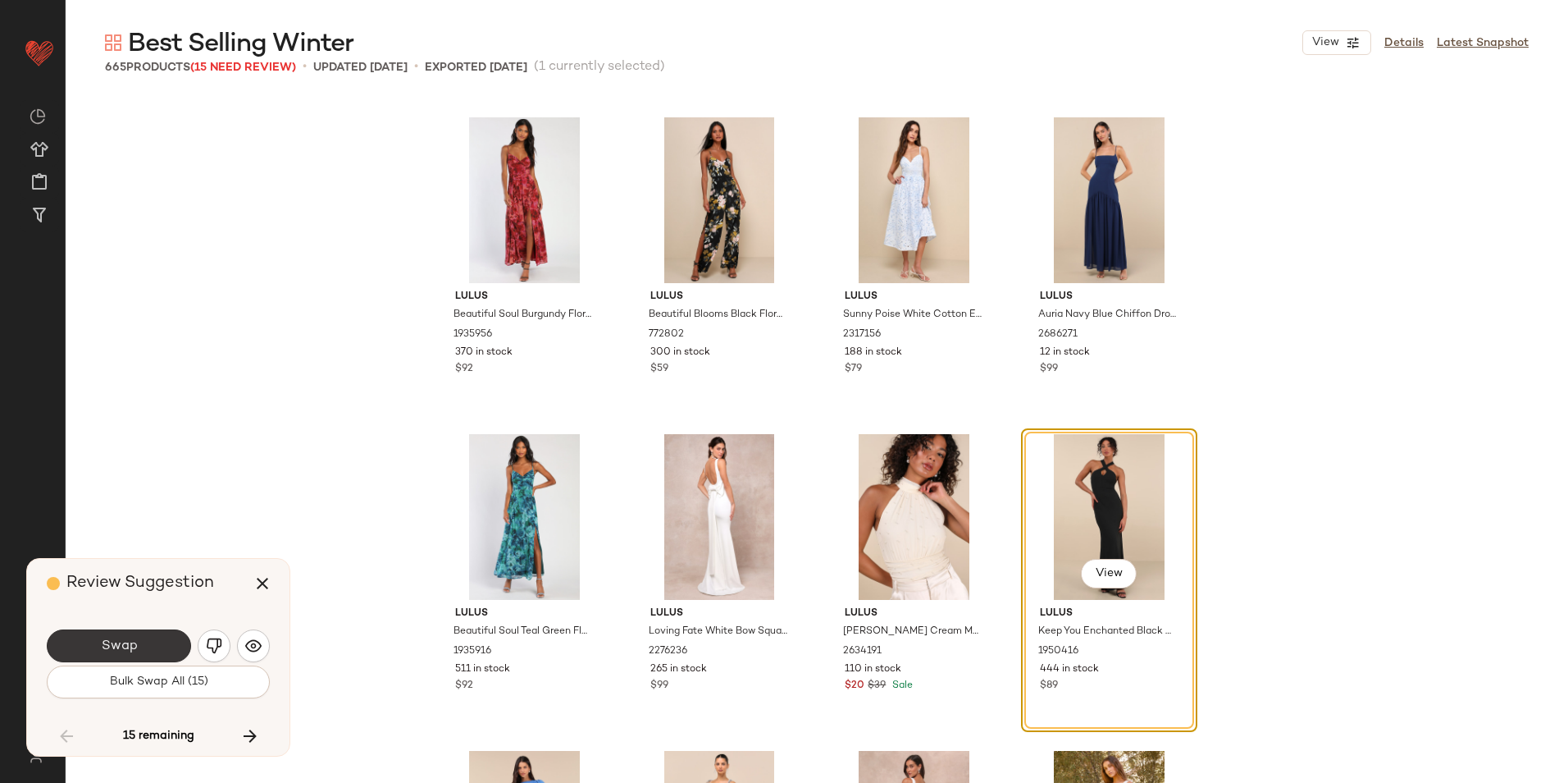
click at [179, 631] on button "Swap" at bounding box center [119, 645] width 145 height 33
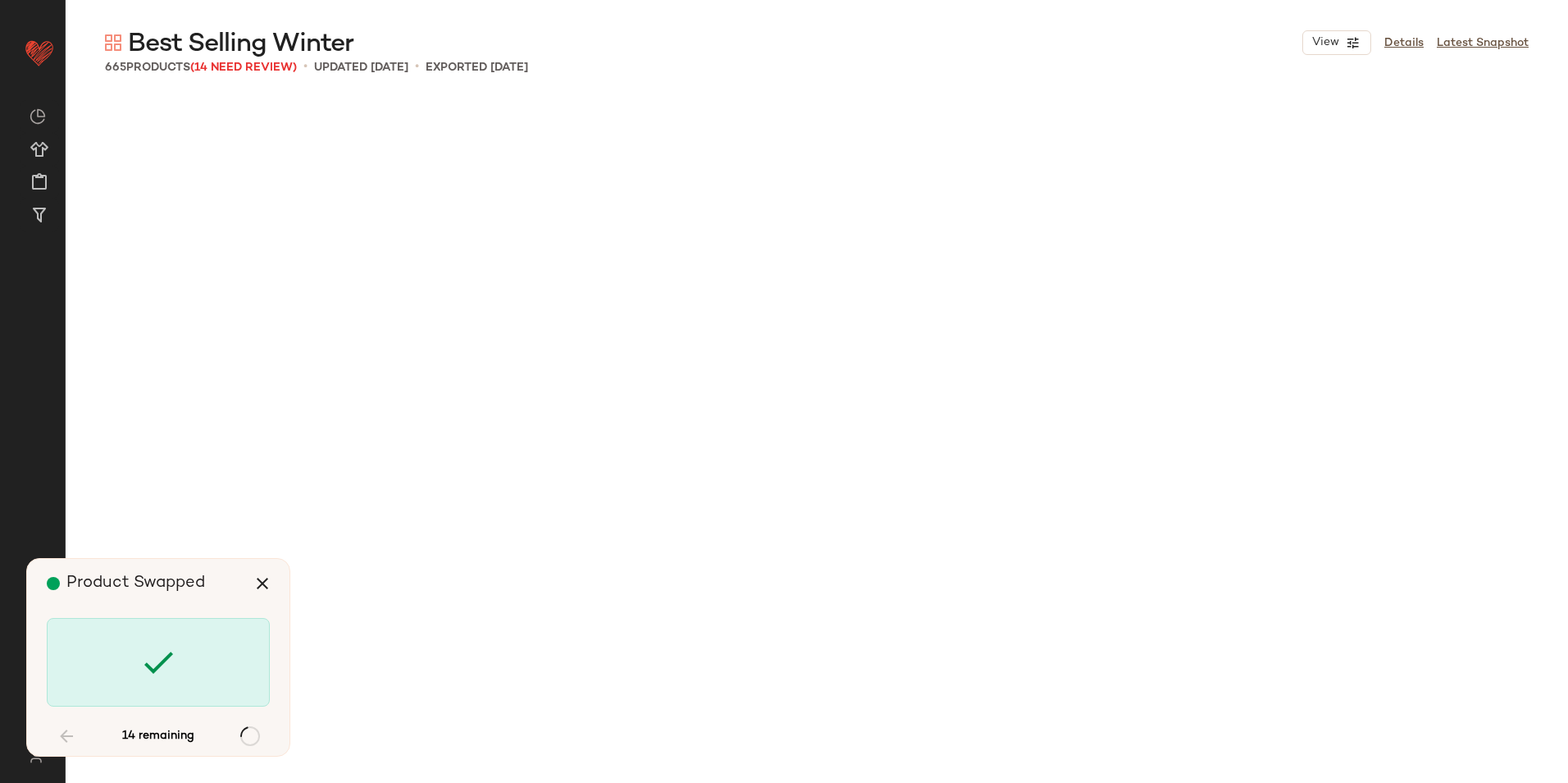
scroll to position [32617, 0]
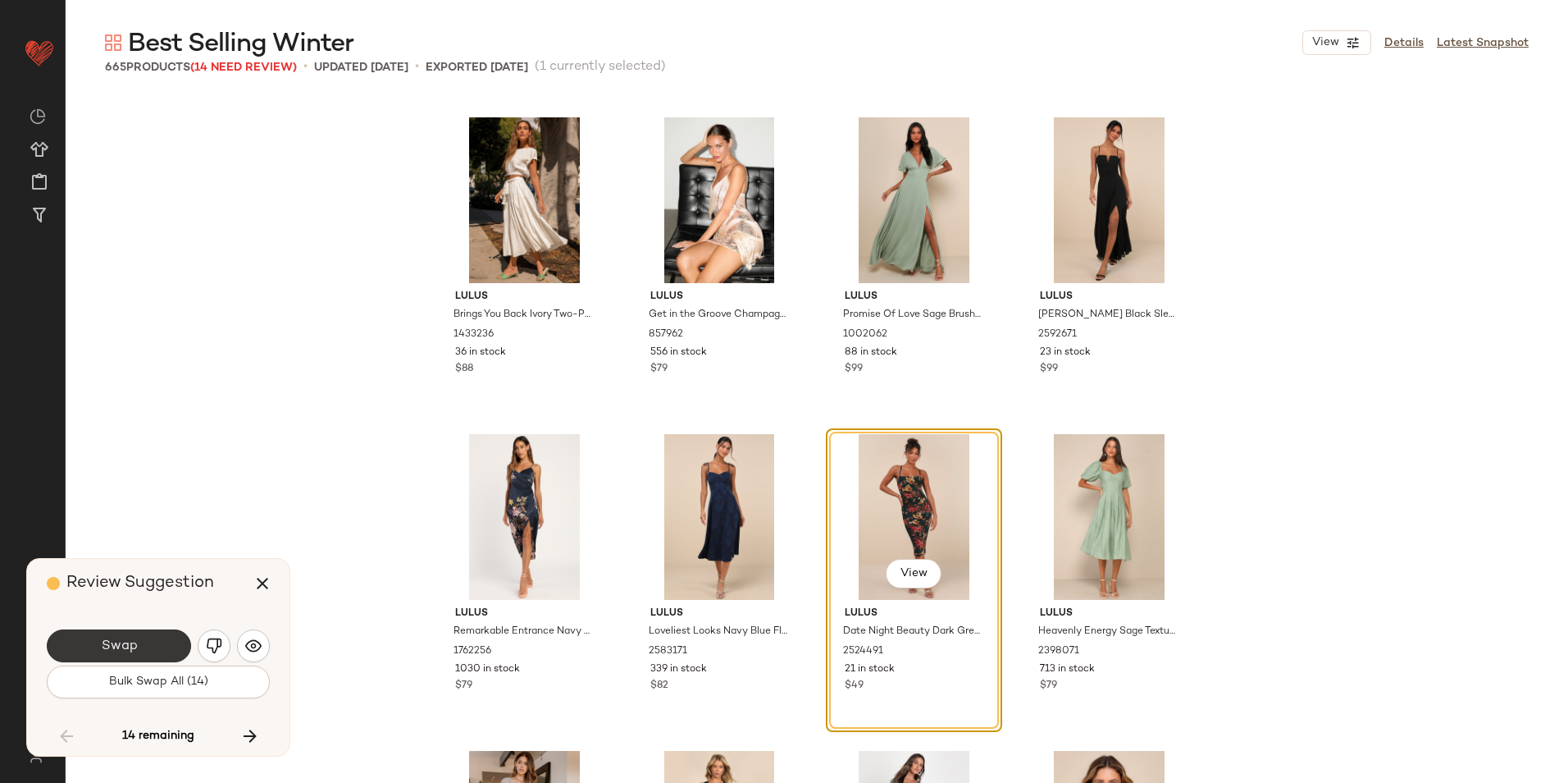
click at [172, 653] on button "Swap" at bounding box center [119, 645] width 145 height 33
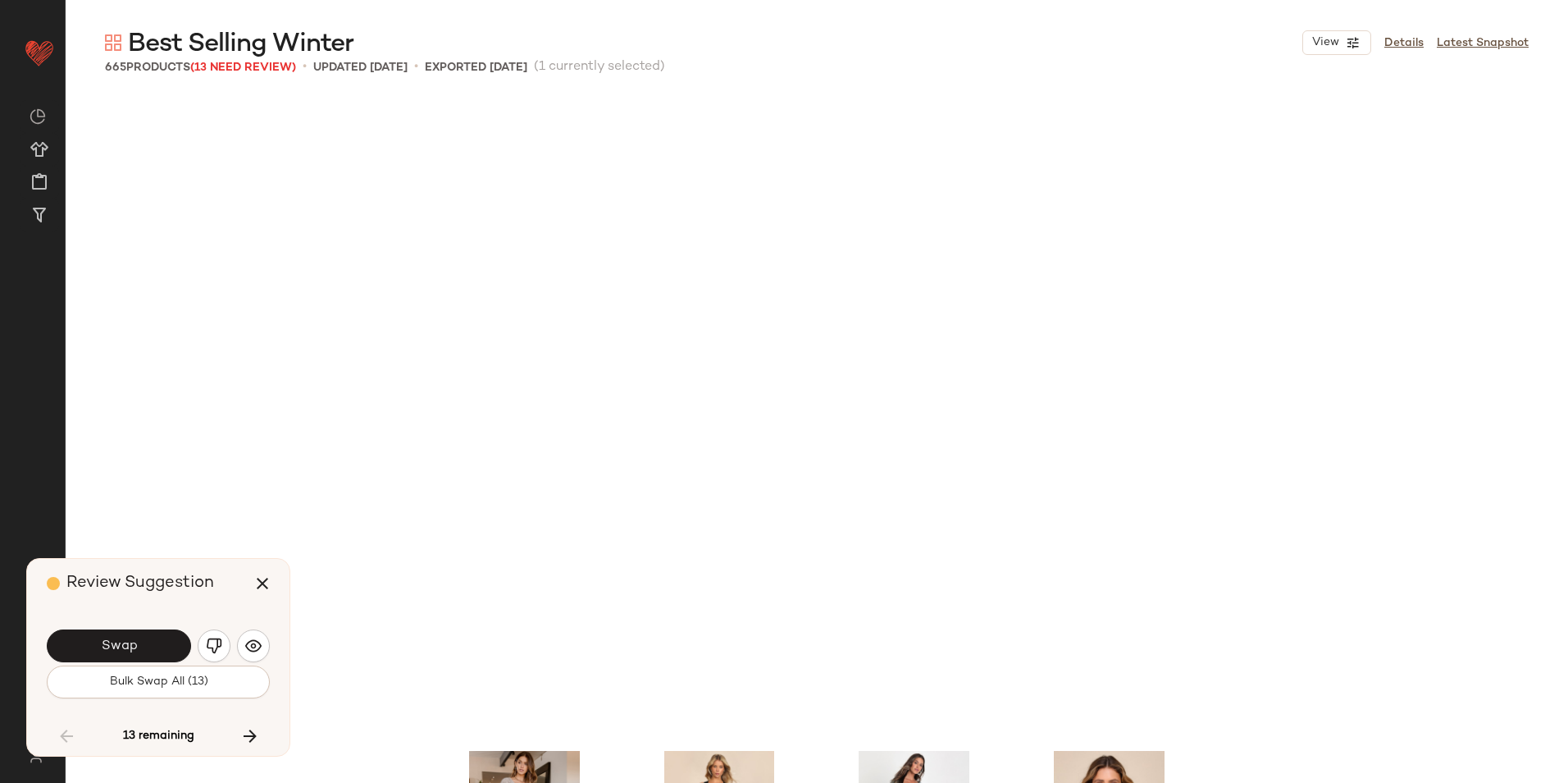
scroll to position [33250, 0]
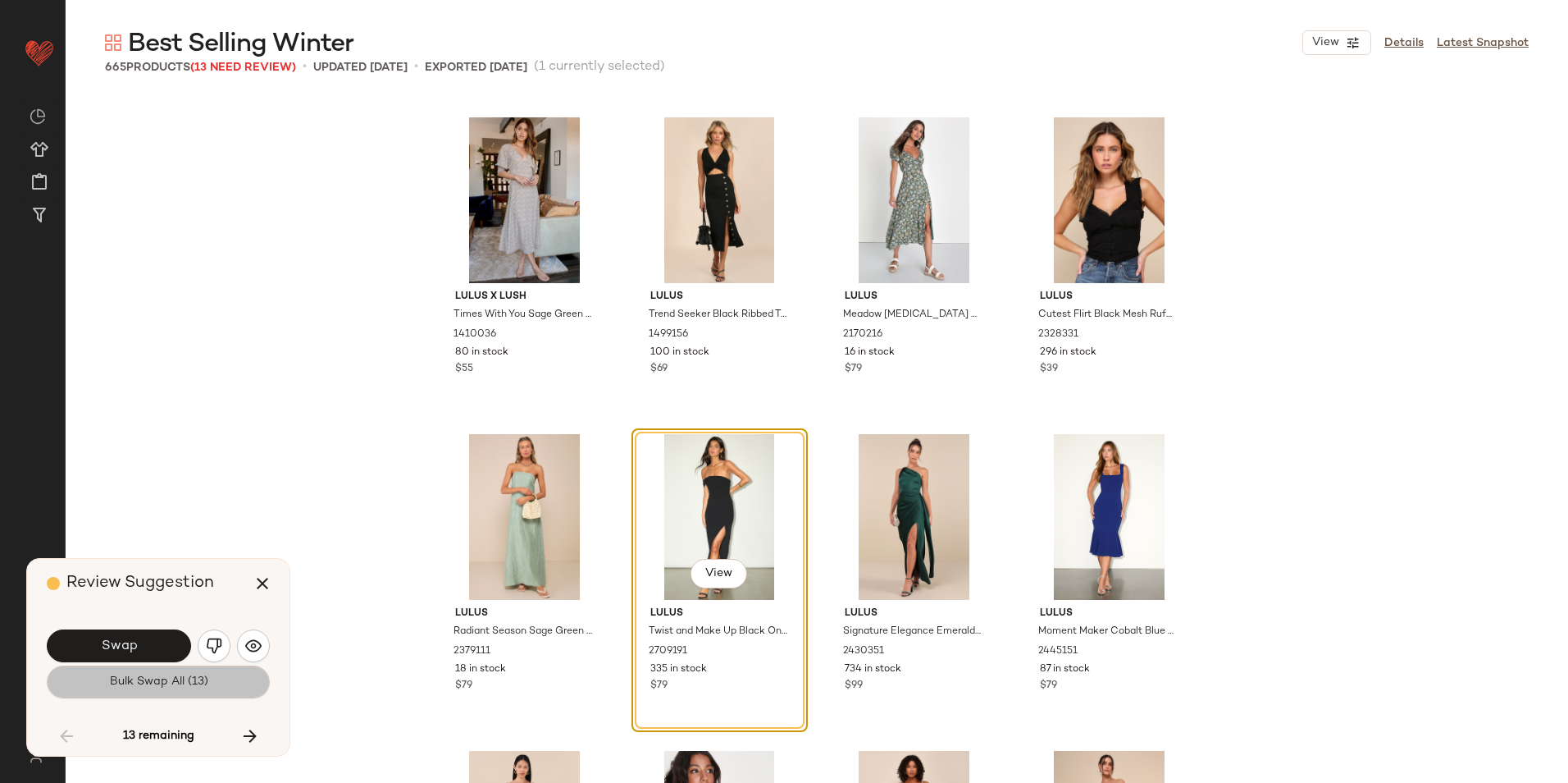
click at [153, 672] on button "Bulk Swap All (13)" at bounding box center [157, 681] width 223 height 33
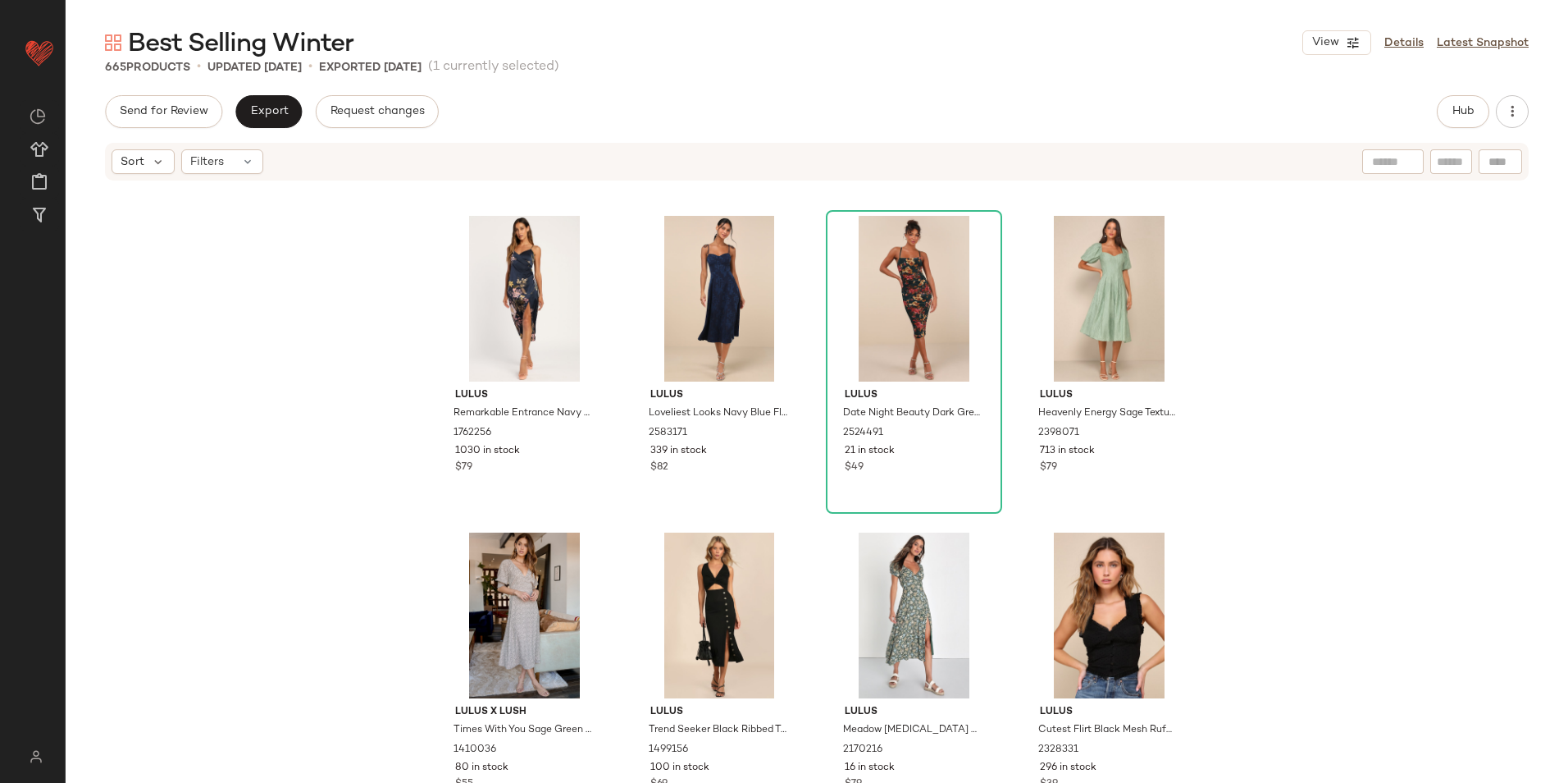
scroll to position [32594, 0]
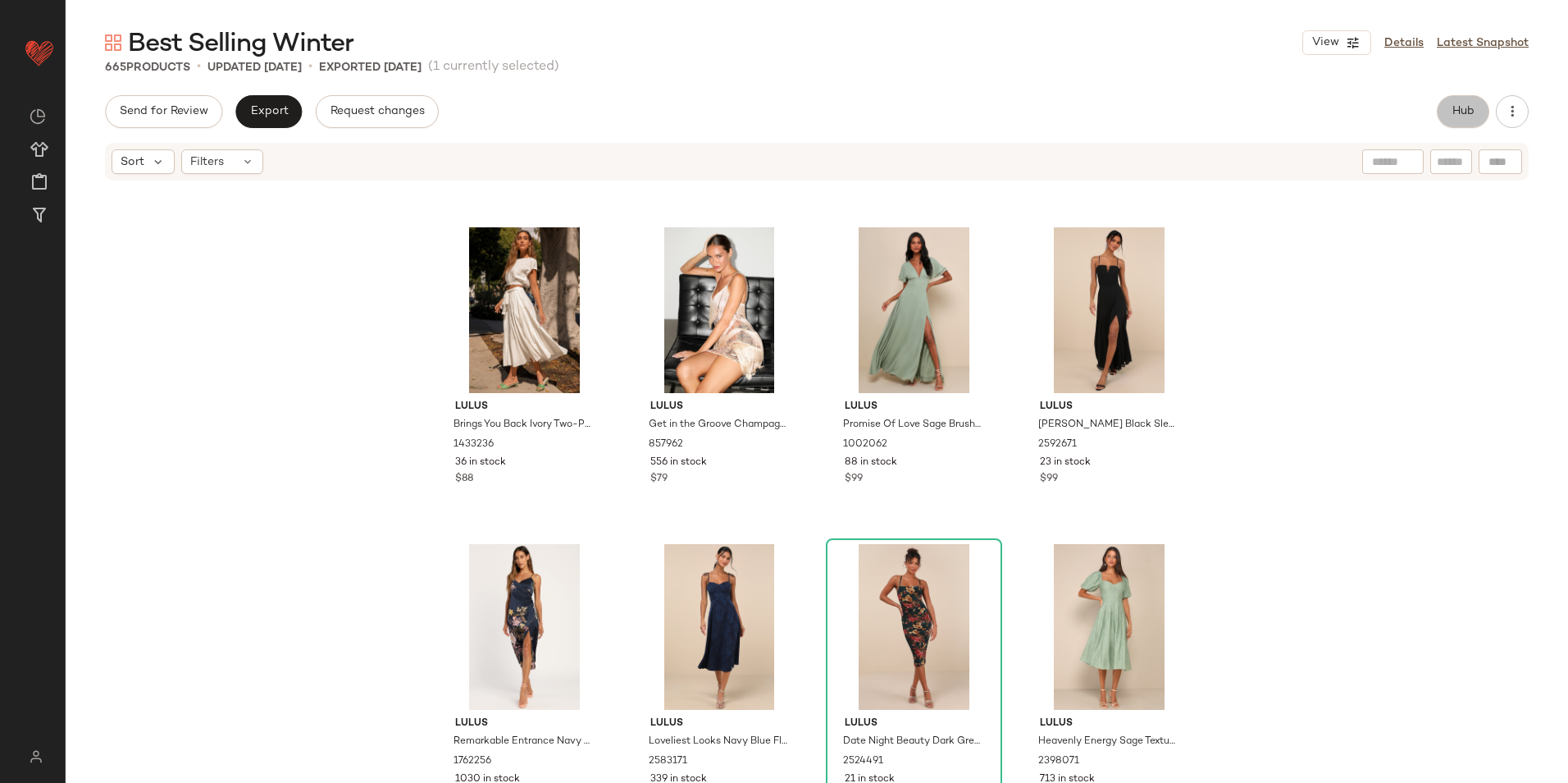
click at [1474, 108] on span "Hub" at bounding box center [1463, 111] width 23 height 13
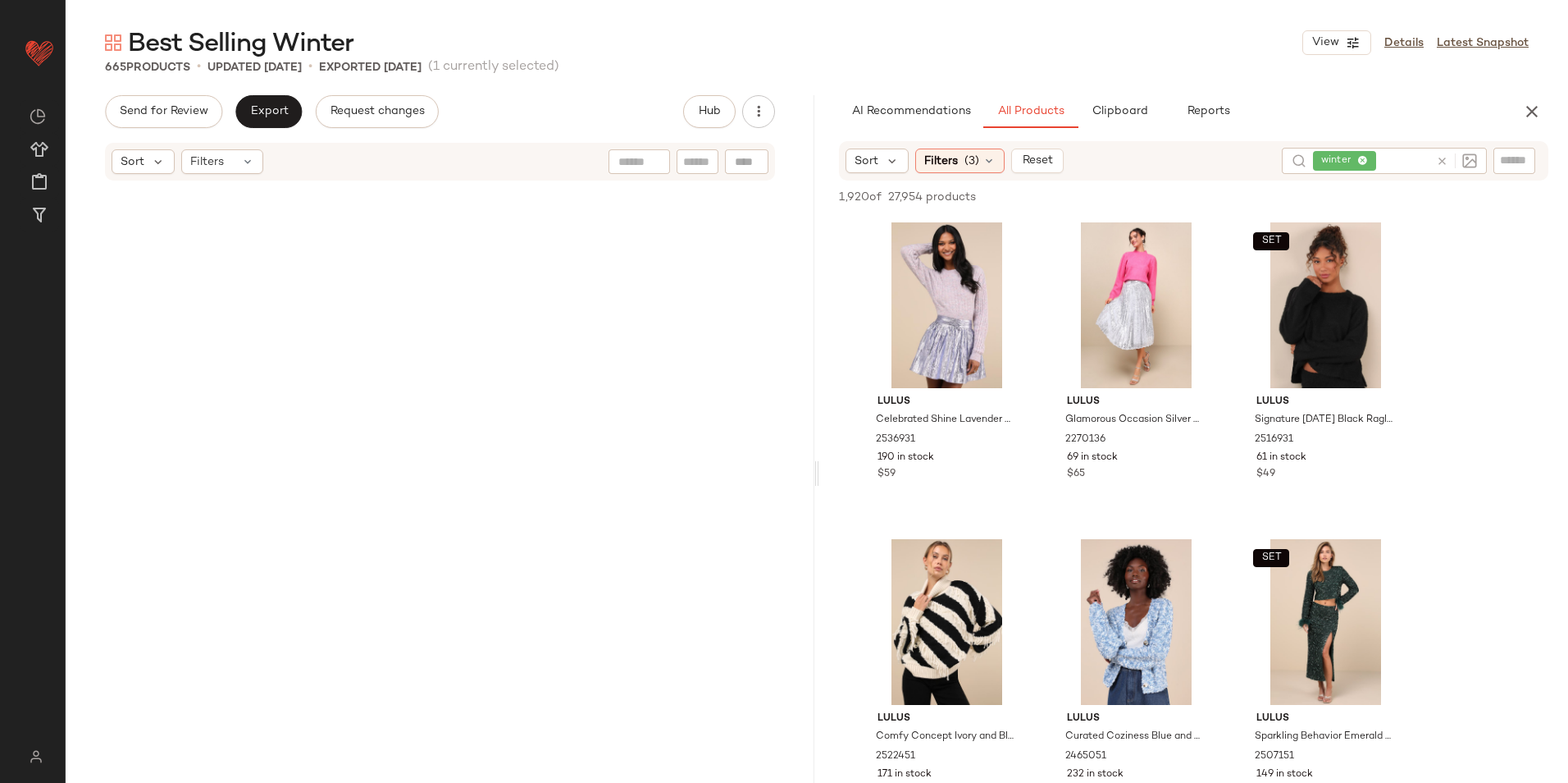
scroll to position [0, 0]
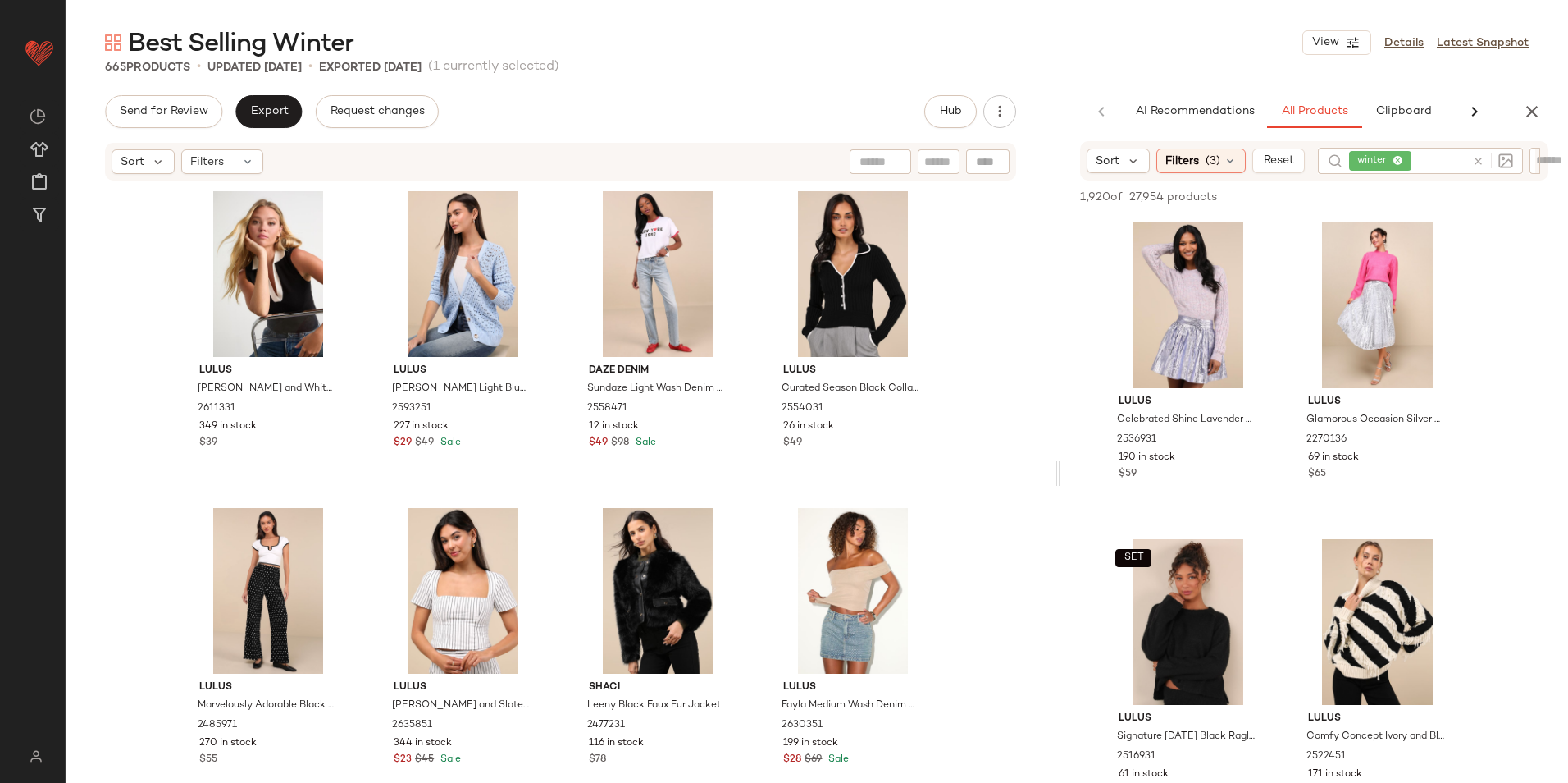
drag, startPoint x: 818, startPoint y: 476, endPoint x: 1280, endPoint y: 502, distance: 462.7
click at [1280, 502] on div "Best Selling Winter View Details Latest Snapshot 665 Products • updated Sep 3rd…" at bounding box center [816, 404] width 1503 height 756
click at [1399, 106] on span "Clipboard" at bounding box center [1403, 111] width 57 height 13
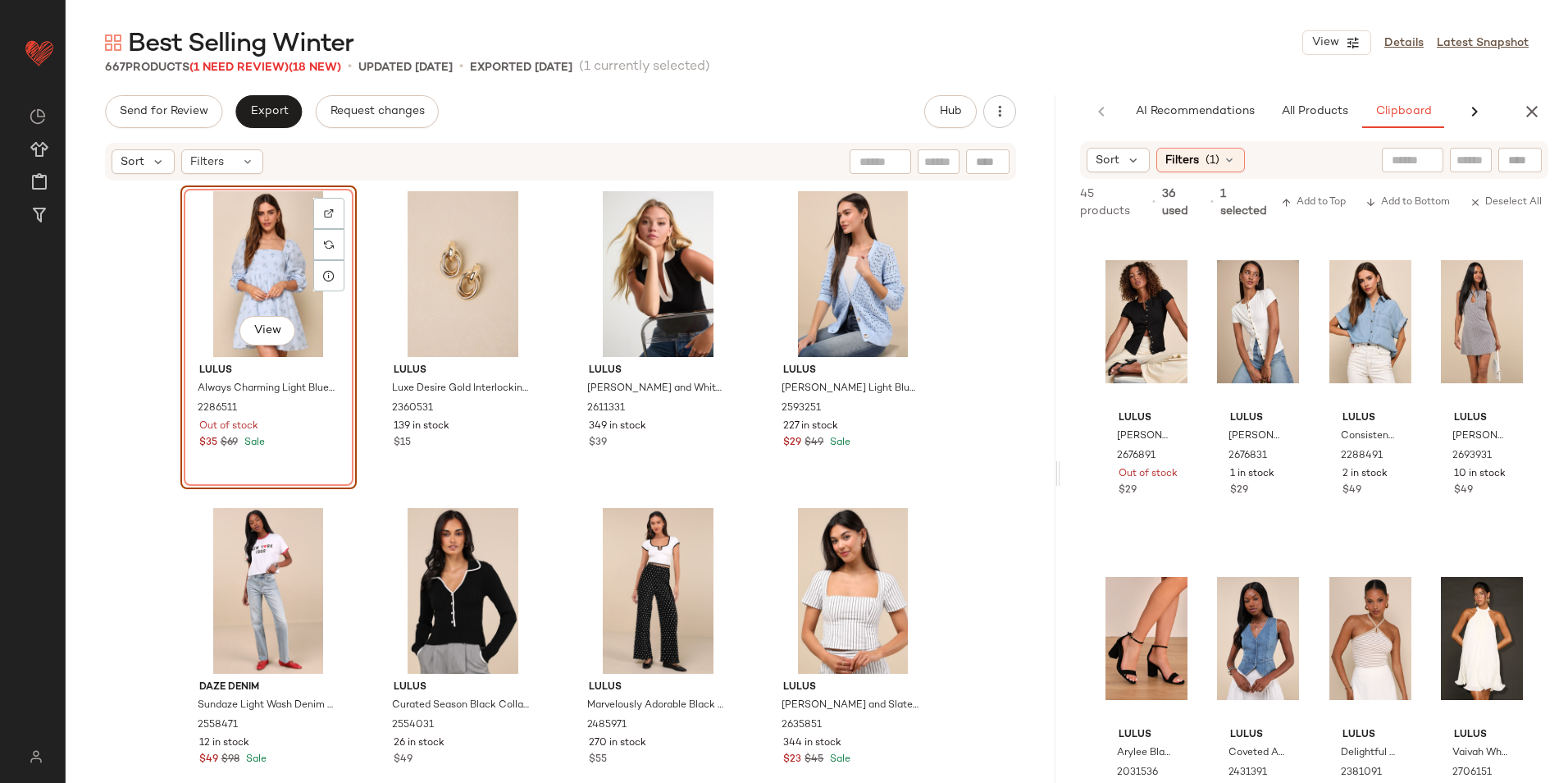
click at [284, 299] on div "View" at bounding box center [268, 274] width 165 height 166
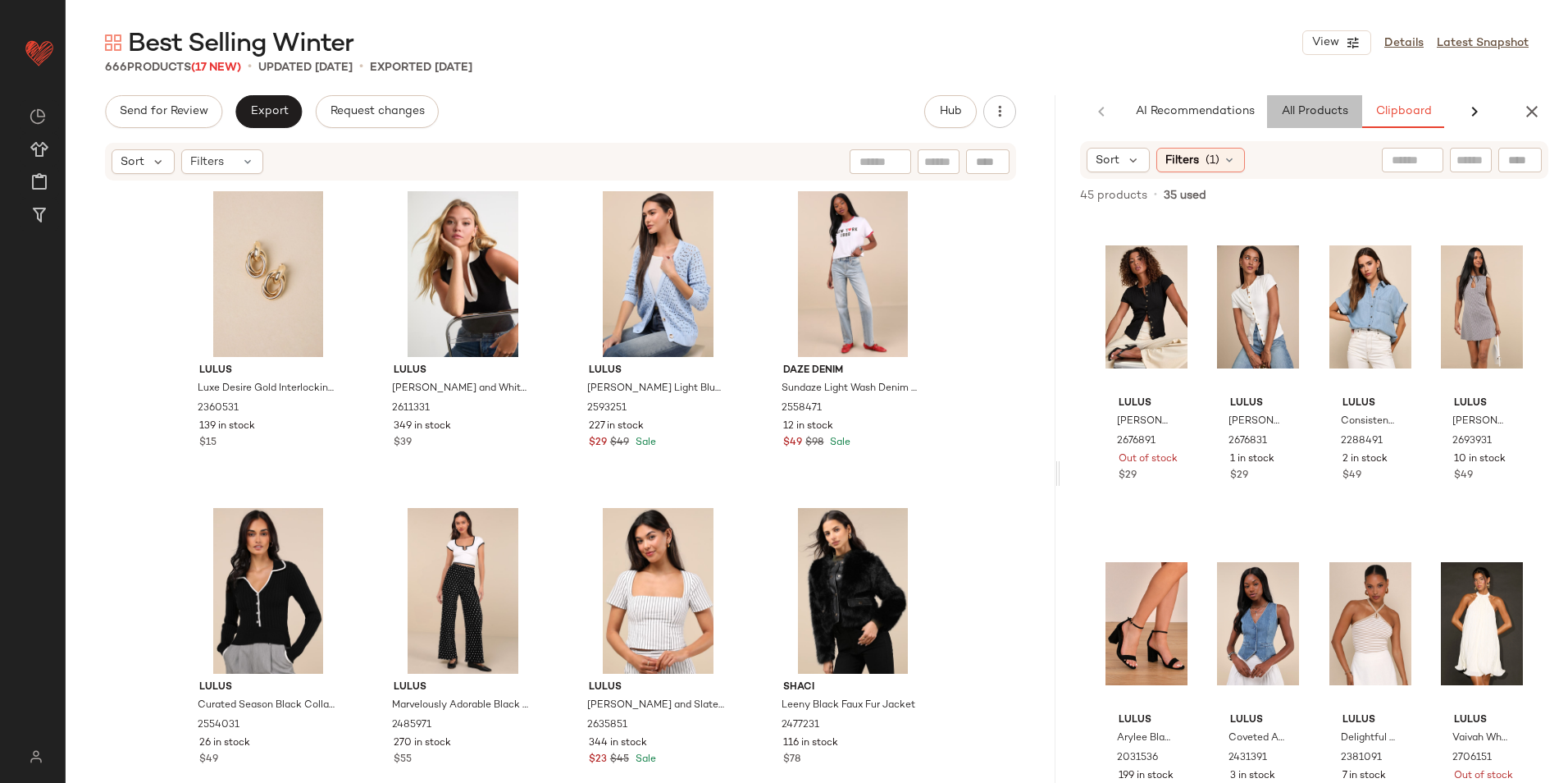
click at [1300, 111] on span "All Products" at bounding box center [1314, 111] width 67 height 13
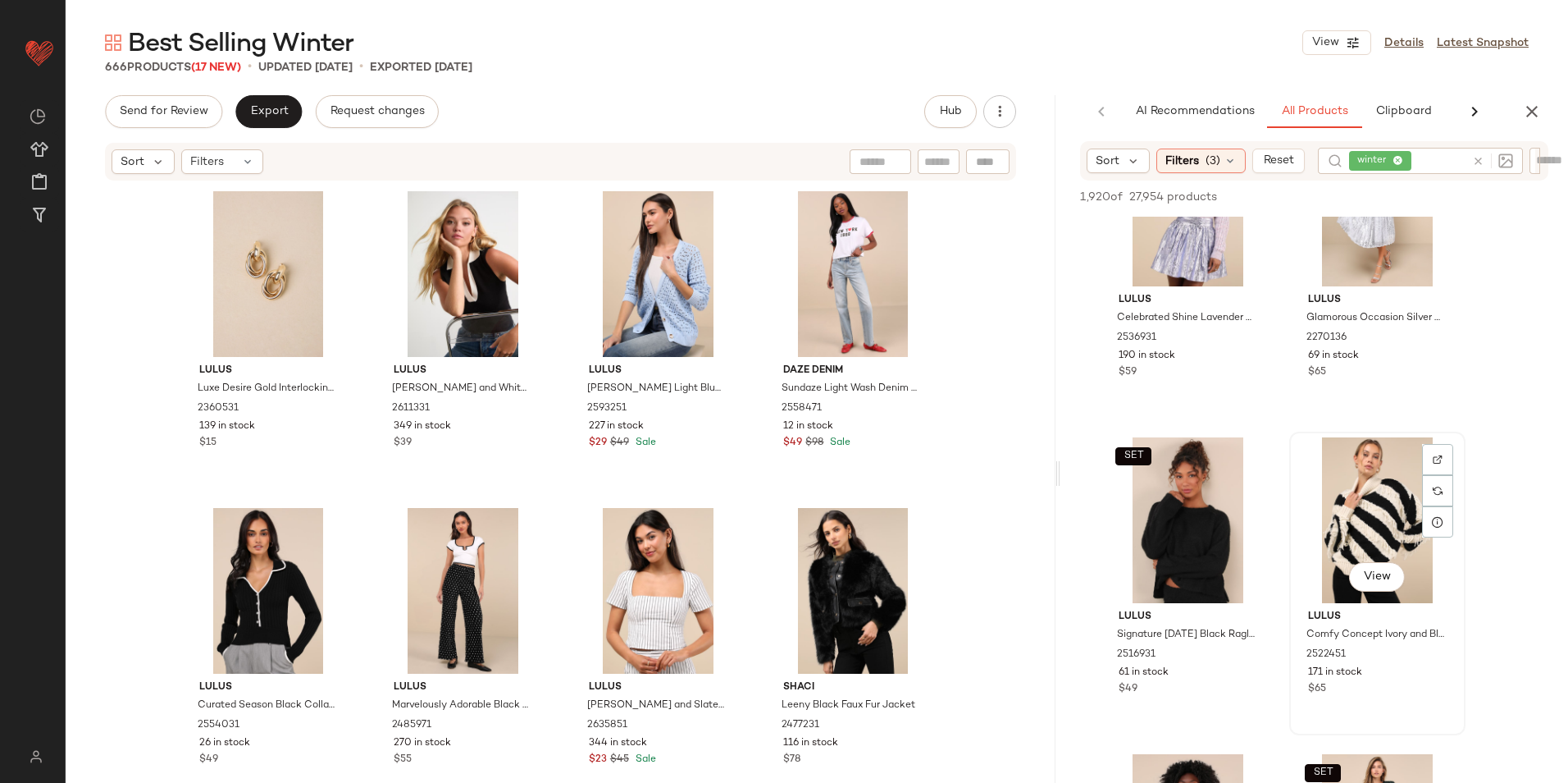
scroll to position [246, 0]
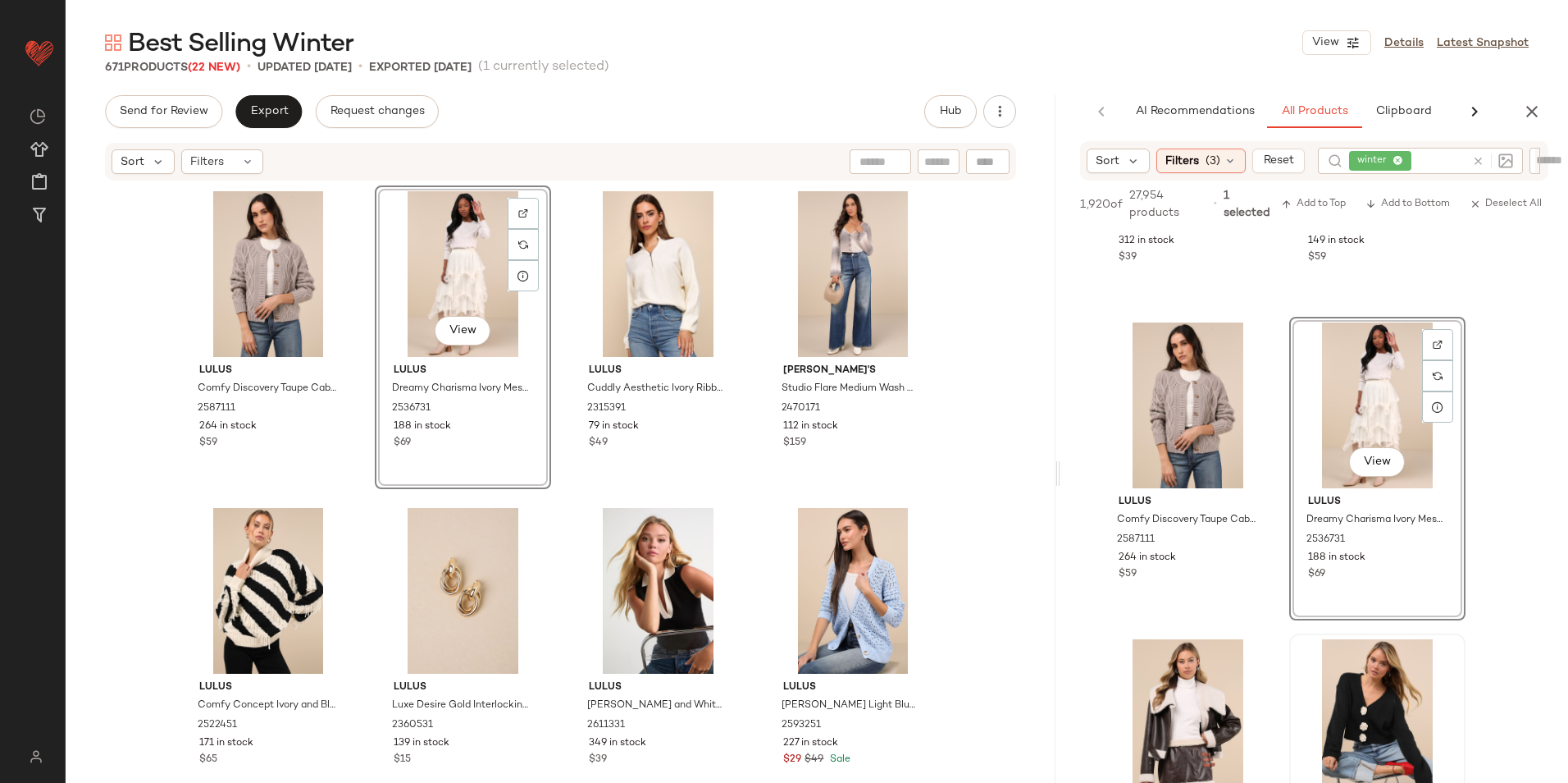
scroll to position [4758, 0]
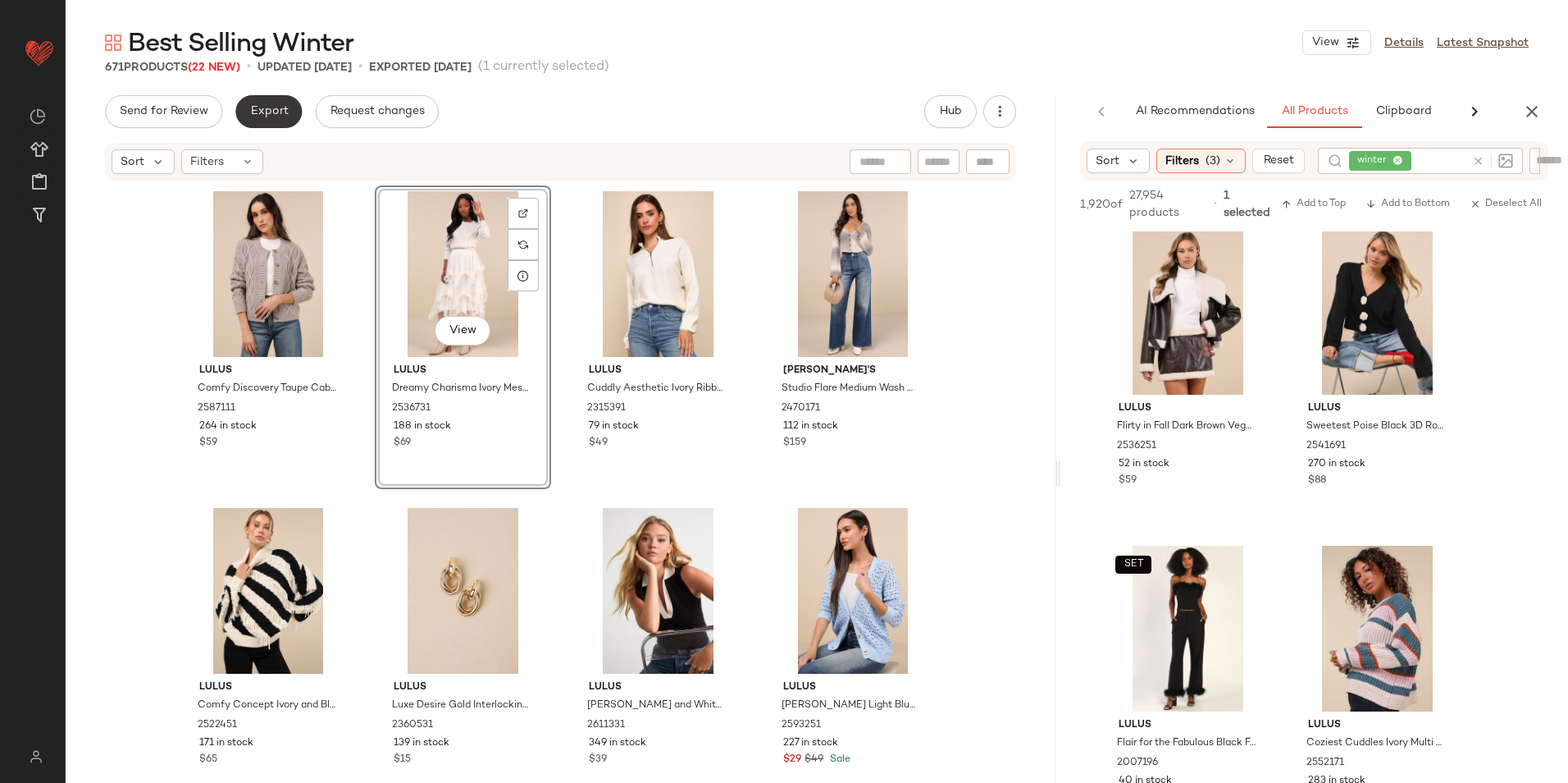
click at [254, 114] on span "Export" at bounding box center [268, 111] width 39 height 13
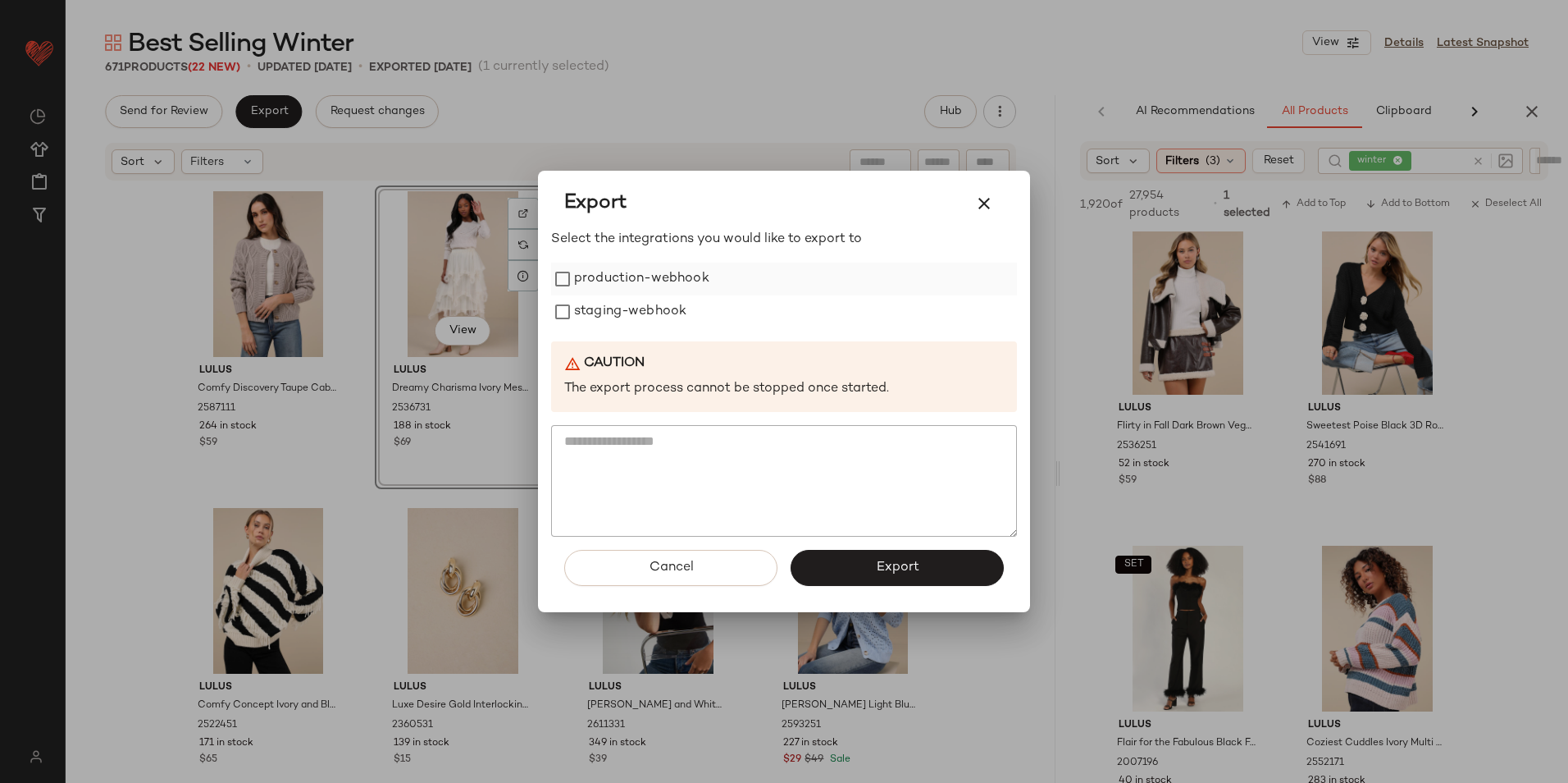
click at [680, 282] on label "production-webhook" at bounding box center [641, 279] width 135 height 33
click at [642, 325] on label "staging-webhook" at bounding box center [630, 311] width 113 height 33
click at [860, 574] on button "Export" at bounding box center [897, 568] width 213 height 36
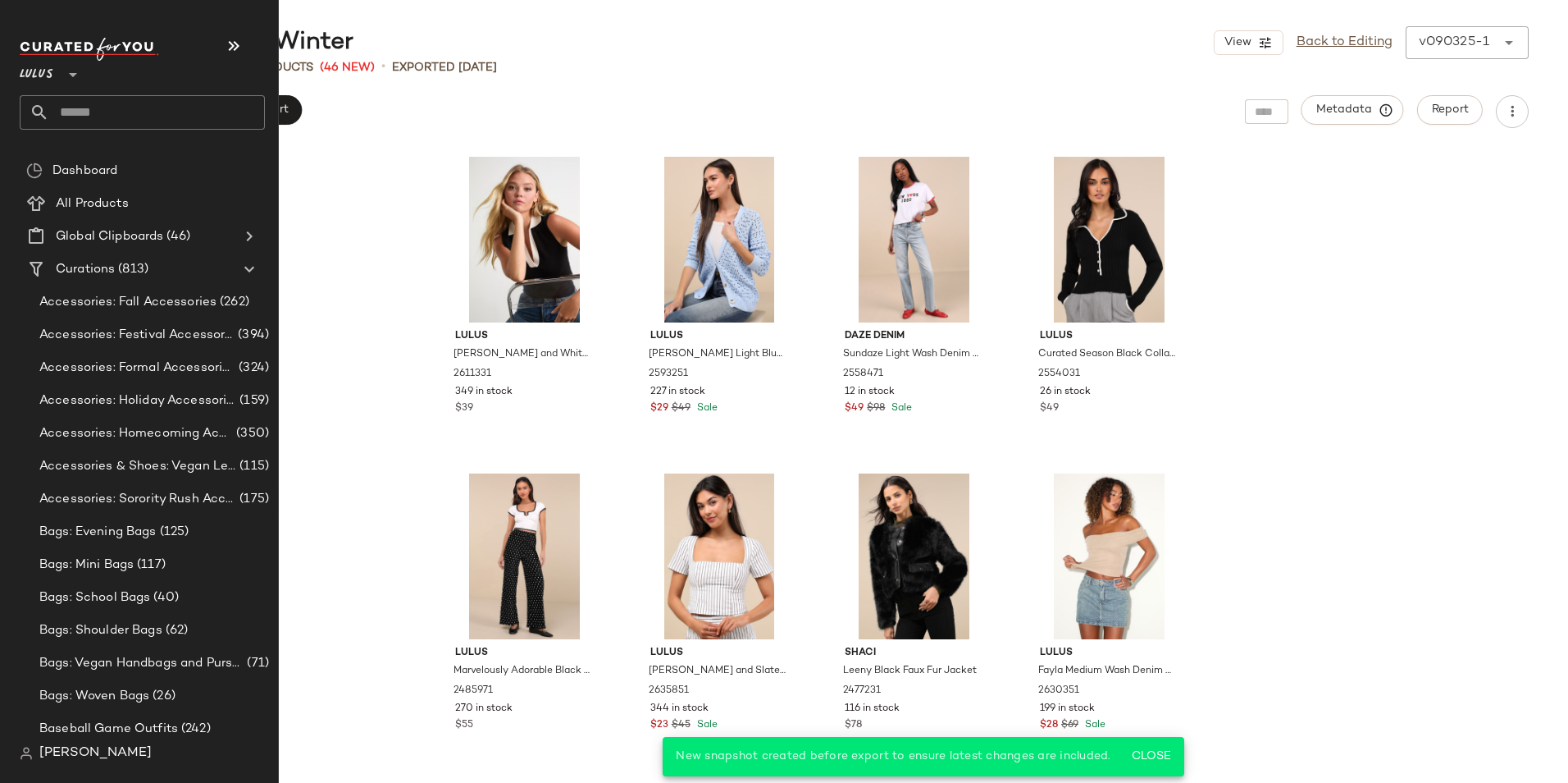
click at [119, 116] on input "text" at bounding box center [157, 113] width 216 height 34
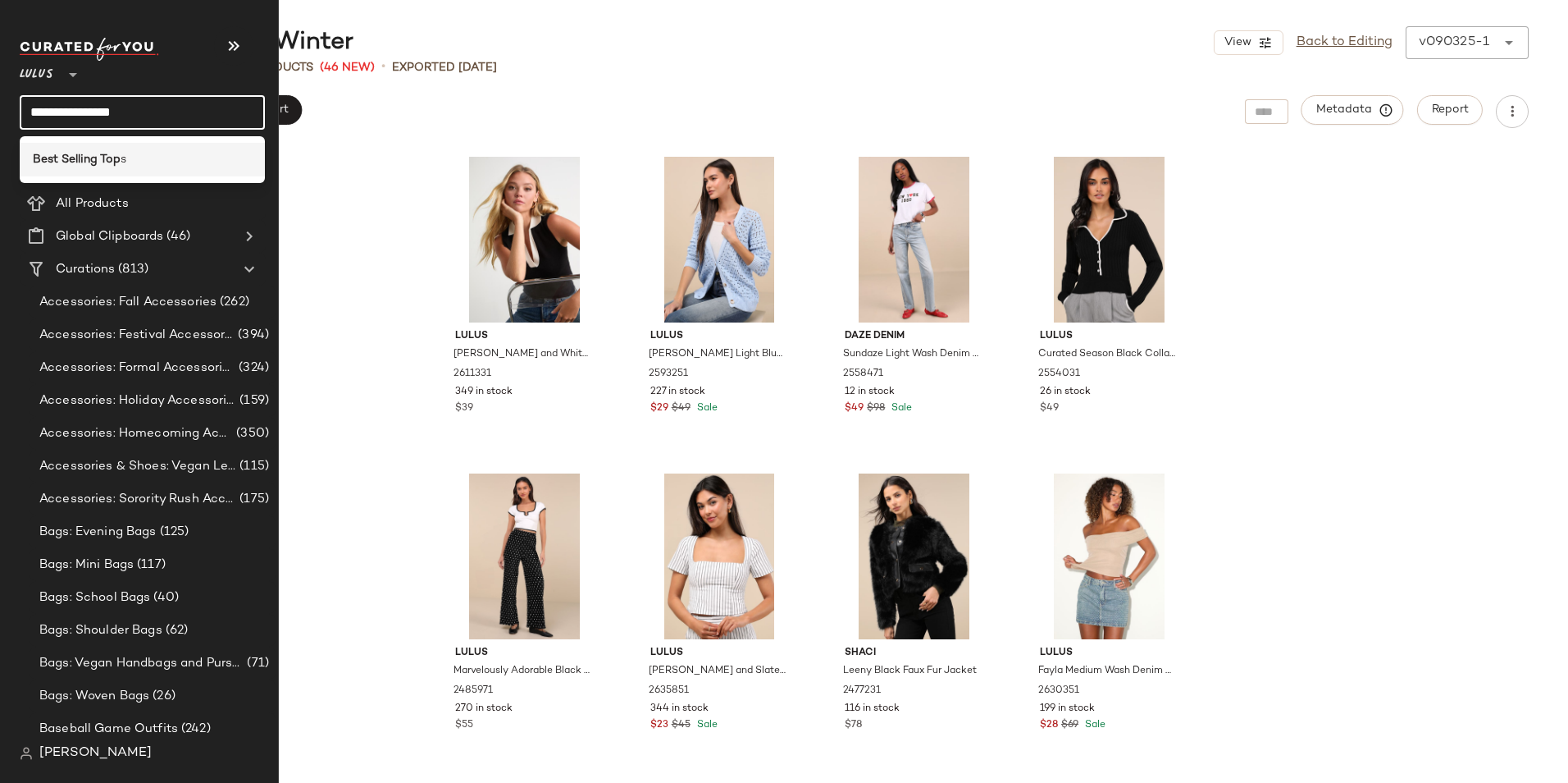
type input "**********"
click at [73, 156] on b "Best Selling Top" at bounding box center [77, 159] width 88 height 17
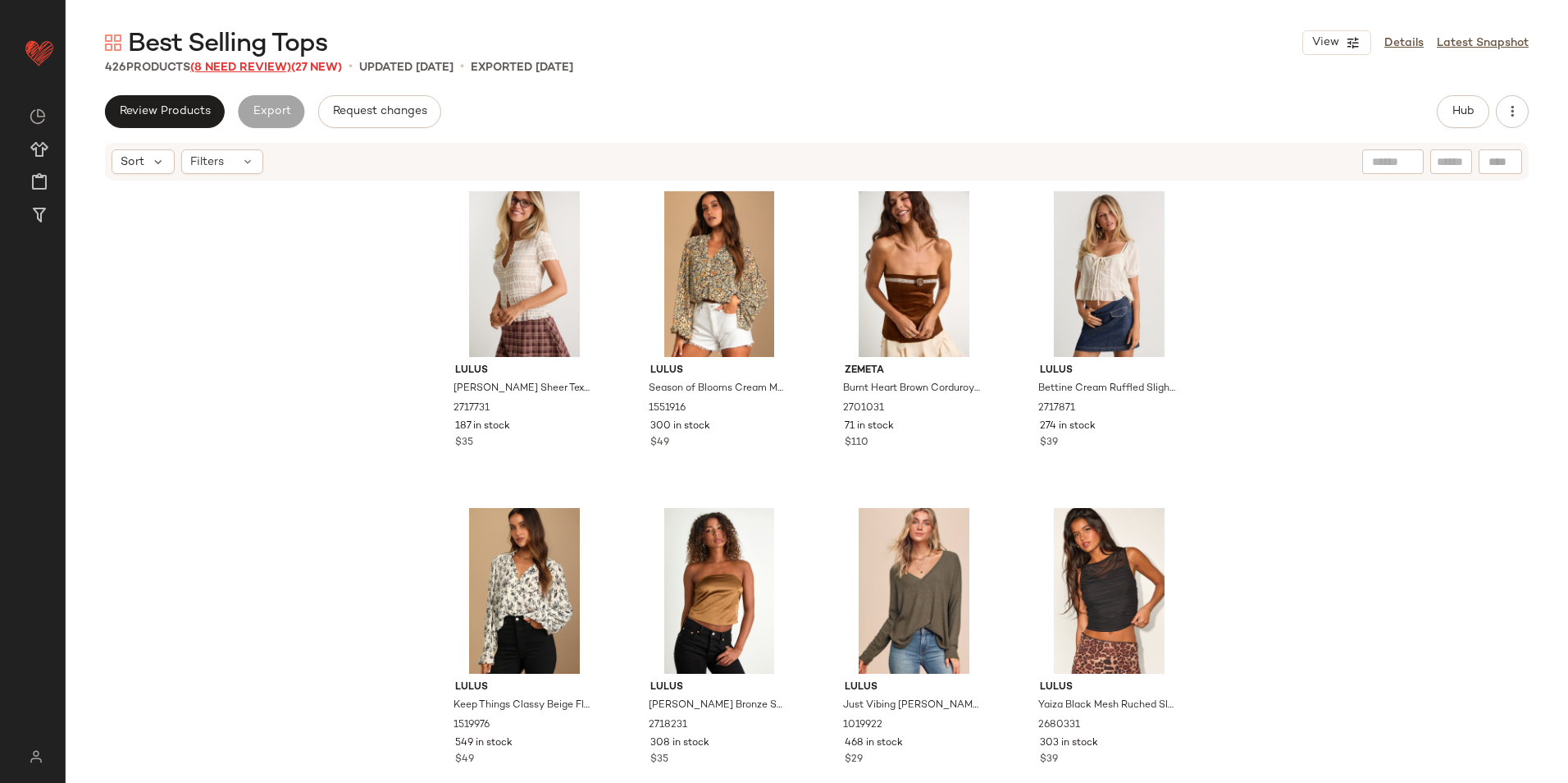
click at [258, 65] on span "(8 Need Review)" at bounding box center [240, 68] width 101 height 12
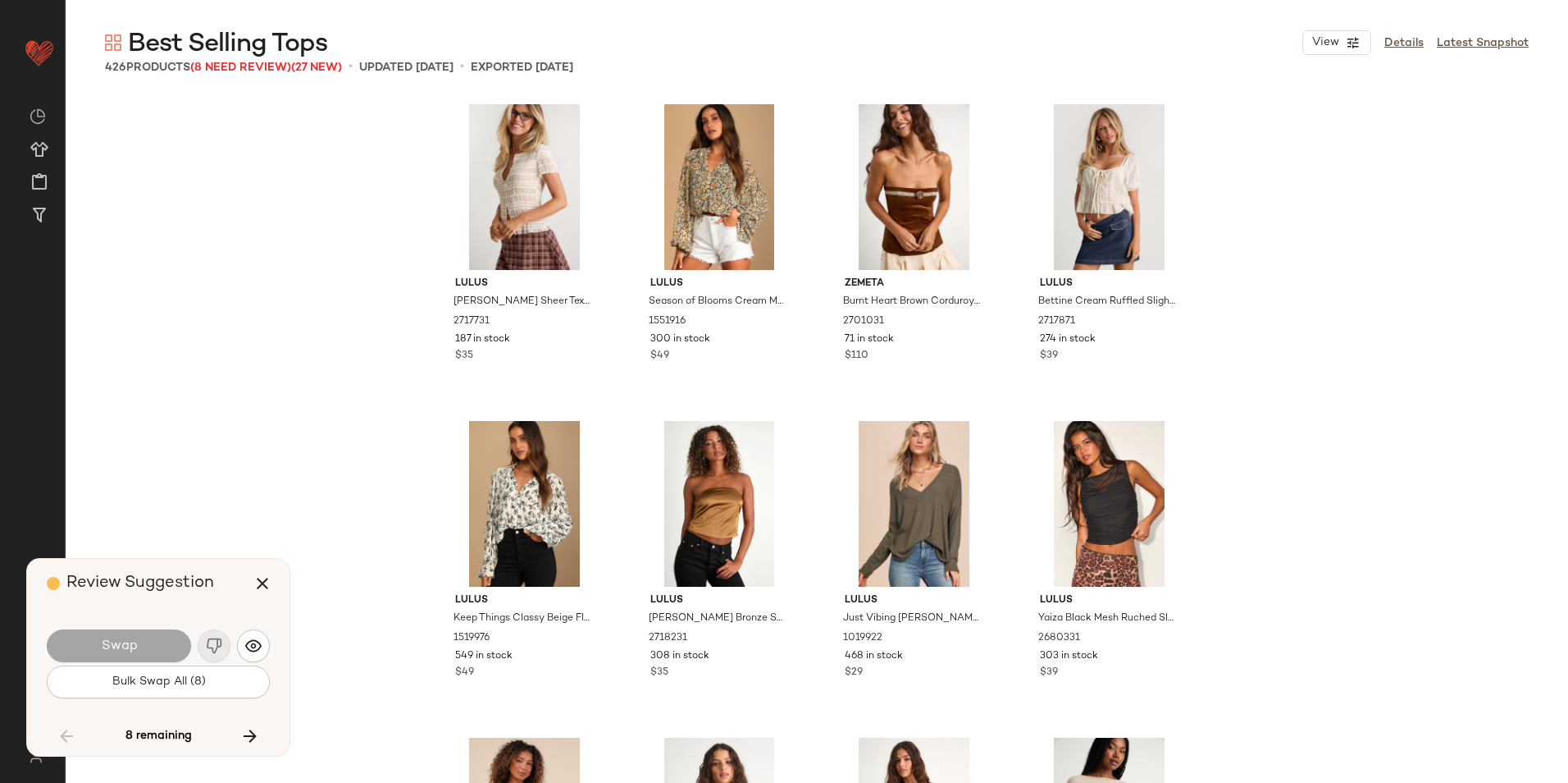
scroll to position [25967, 0]
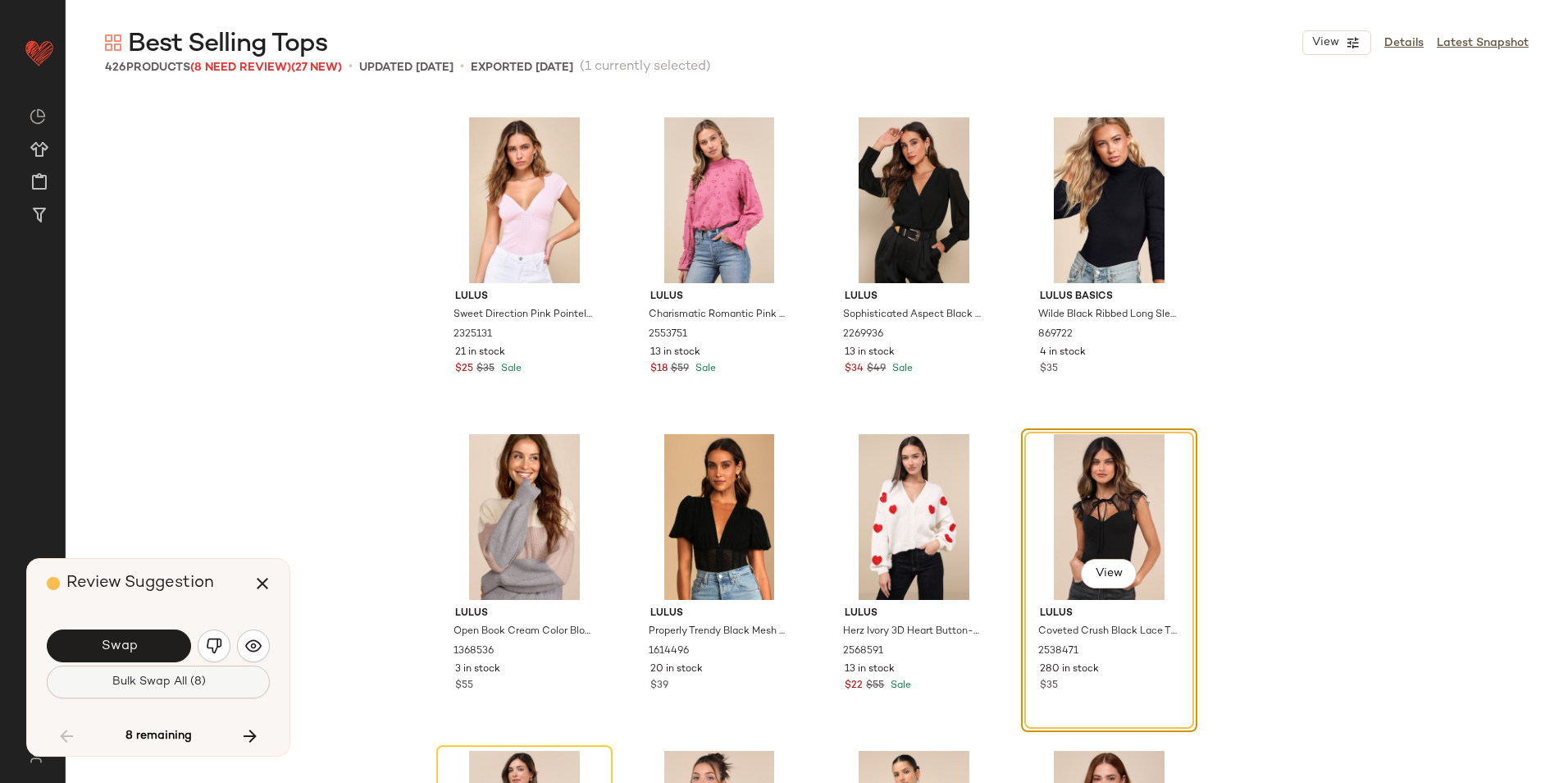
click at [203, 672] on button "Bulk Swap All (8)" at bounding box center [157, 681] width 223 height 33
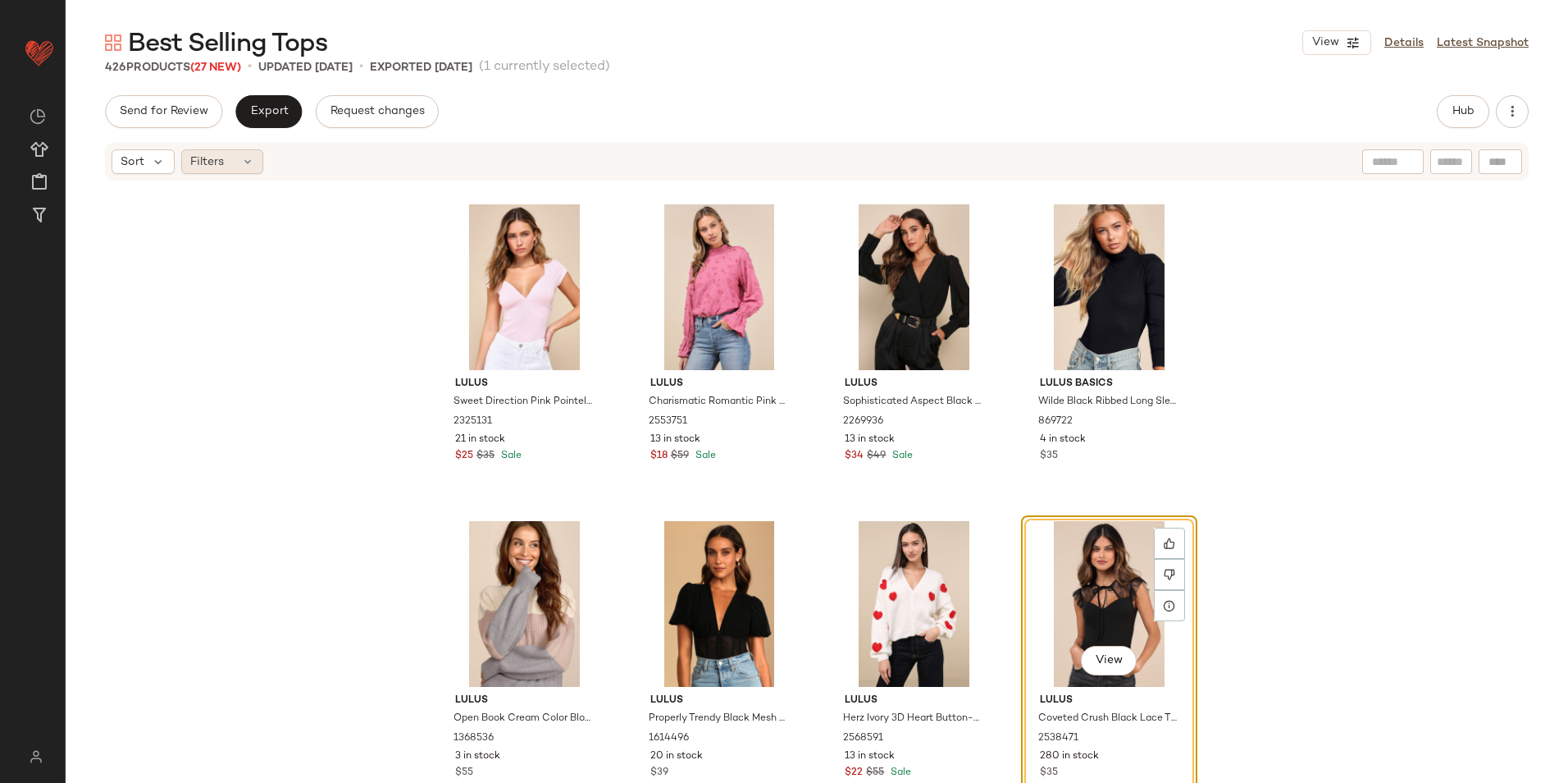
click at [218, 165] on span "Filters" at bounding box center [206, 162] width 34 height 17
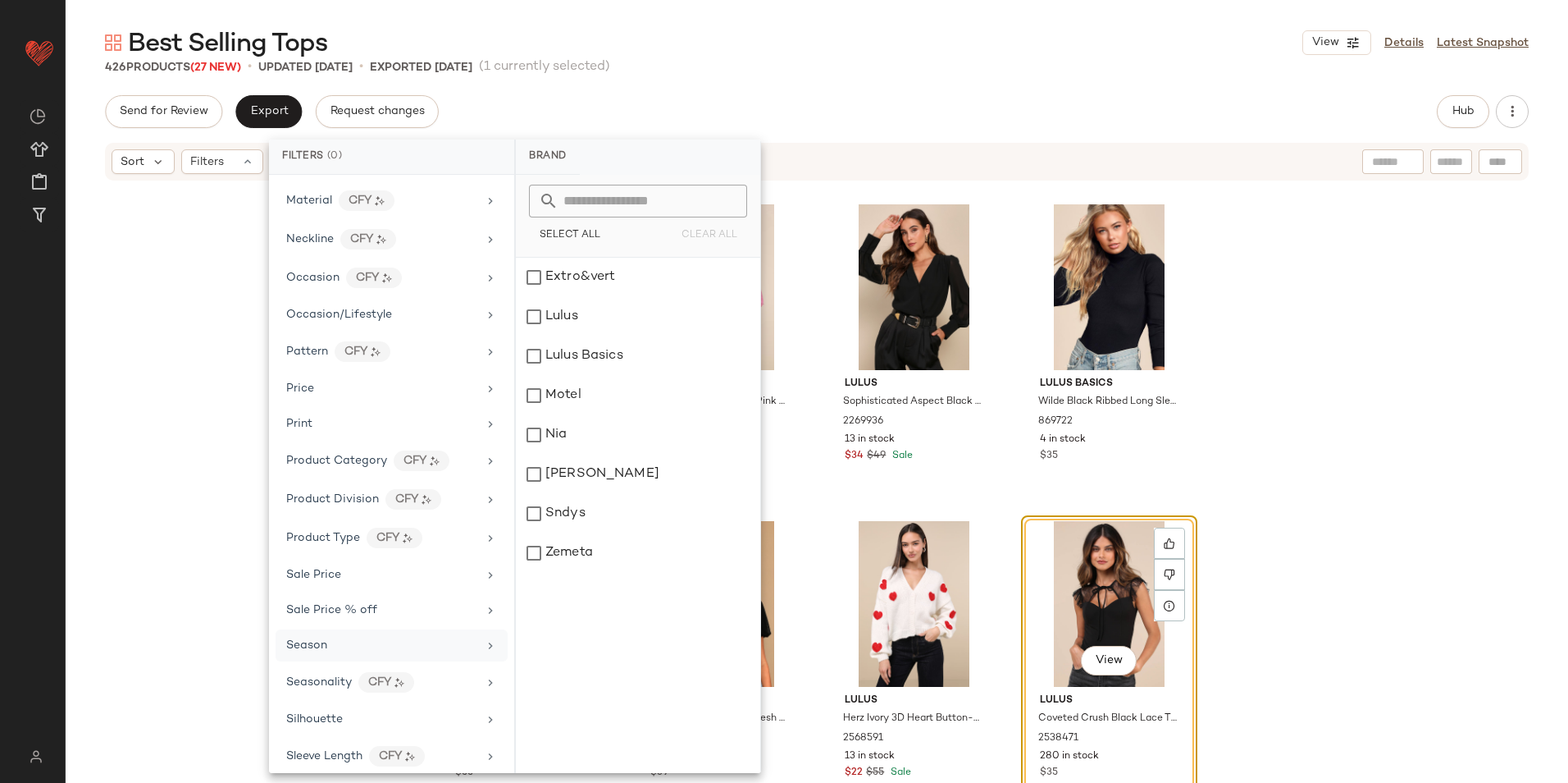
scroll to position [811, 0]
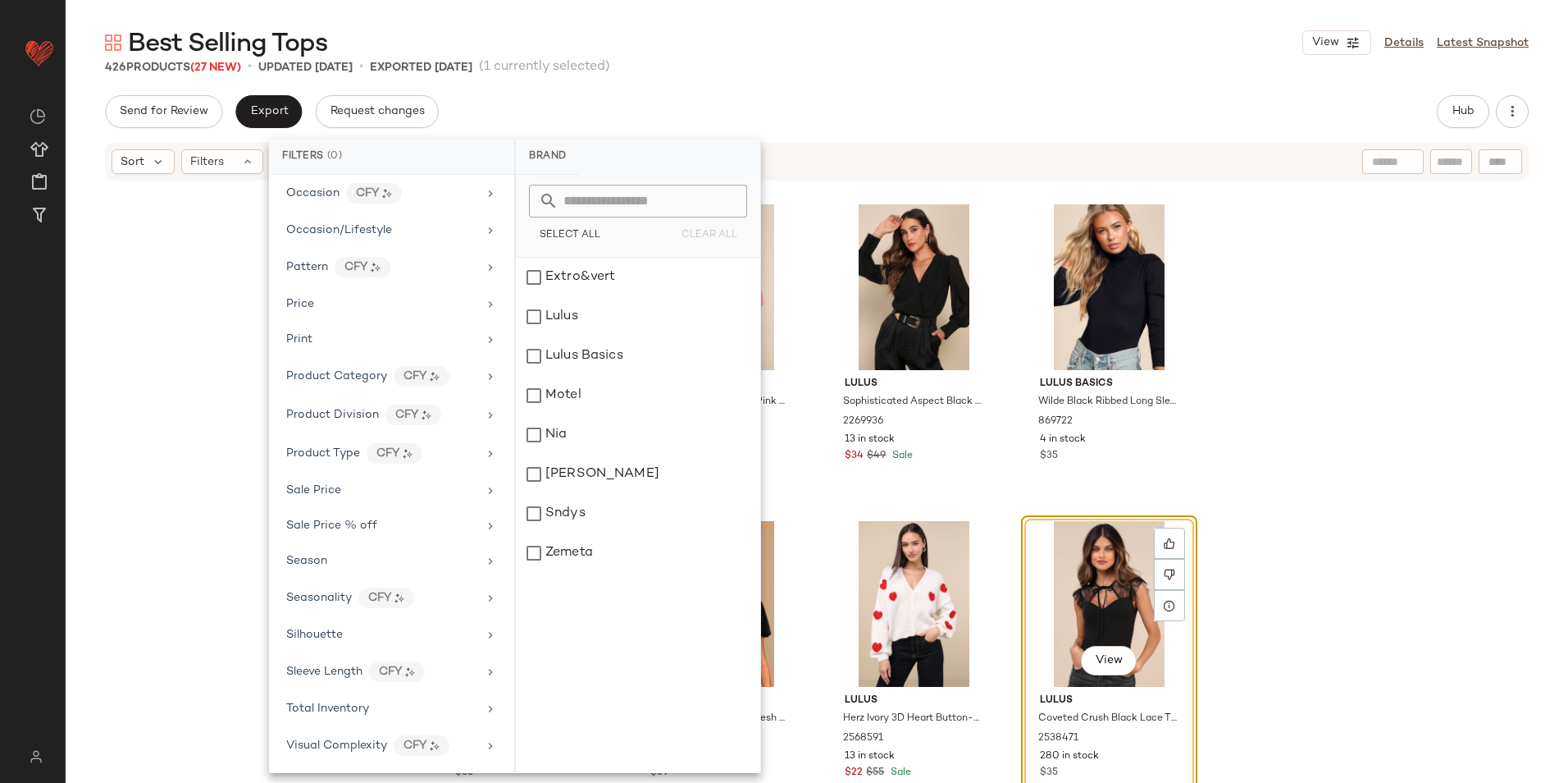
drag, startPoint x: 329, startPoint y: 702, endPoint x: 556, endPoint y: 555, distance: 270.4
click at [330, 702] on span "Total Inventory" at bounding box center [328, 708] width 83 height 12
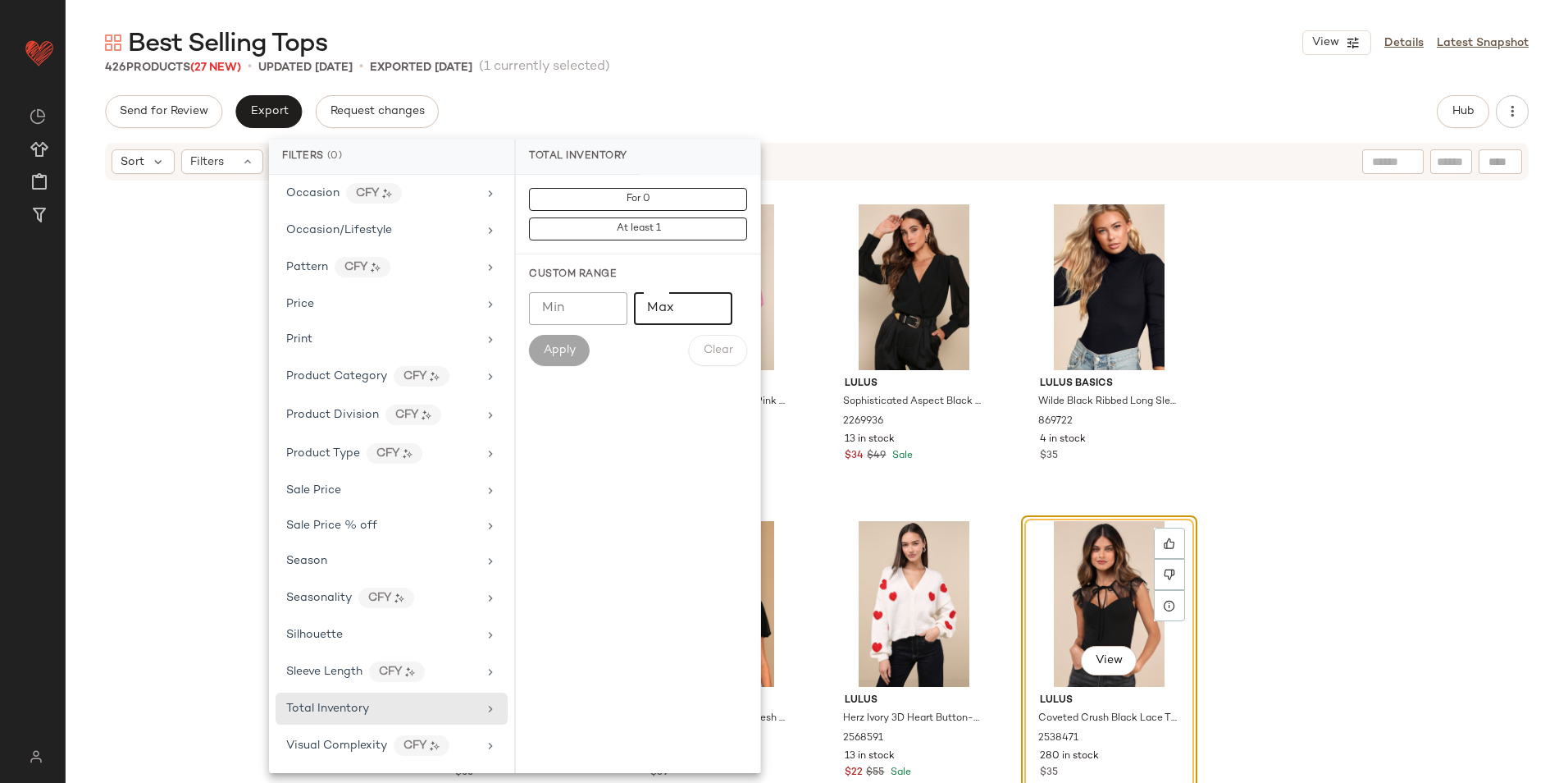
click at [663, 295] on input "Max" at bounding box center [683, 308] width 98 height 33
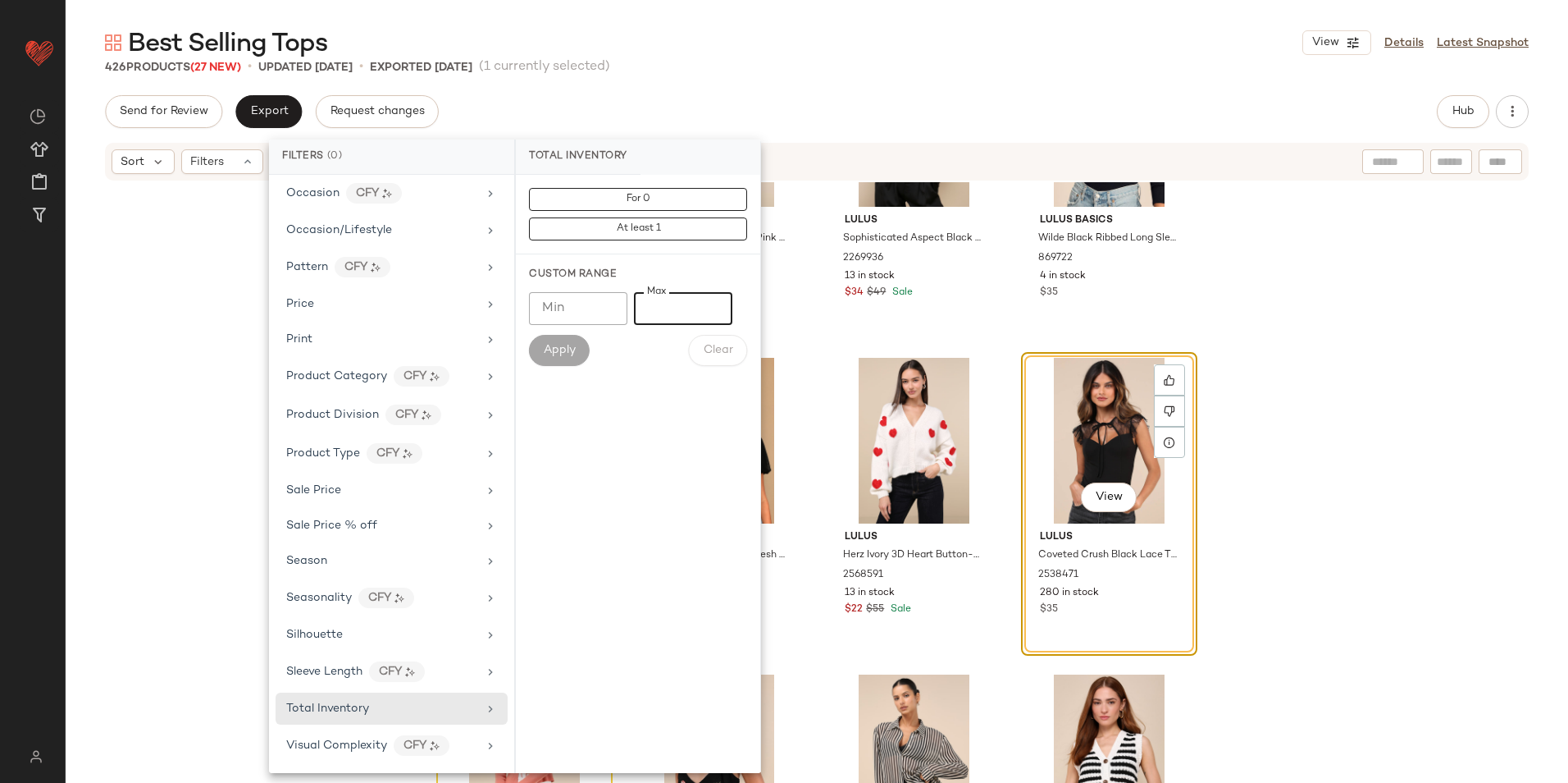
scroll to position [26131, 0]
type input "**"
click at [558, 347] on span "Apply" at bounding box center [559, 349] width 33 height 13
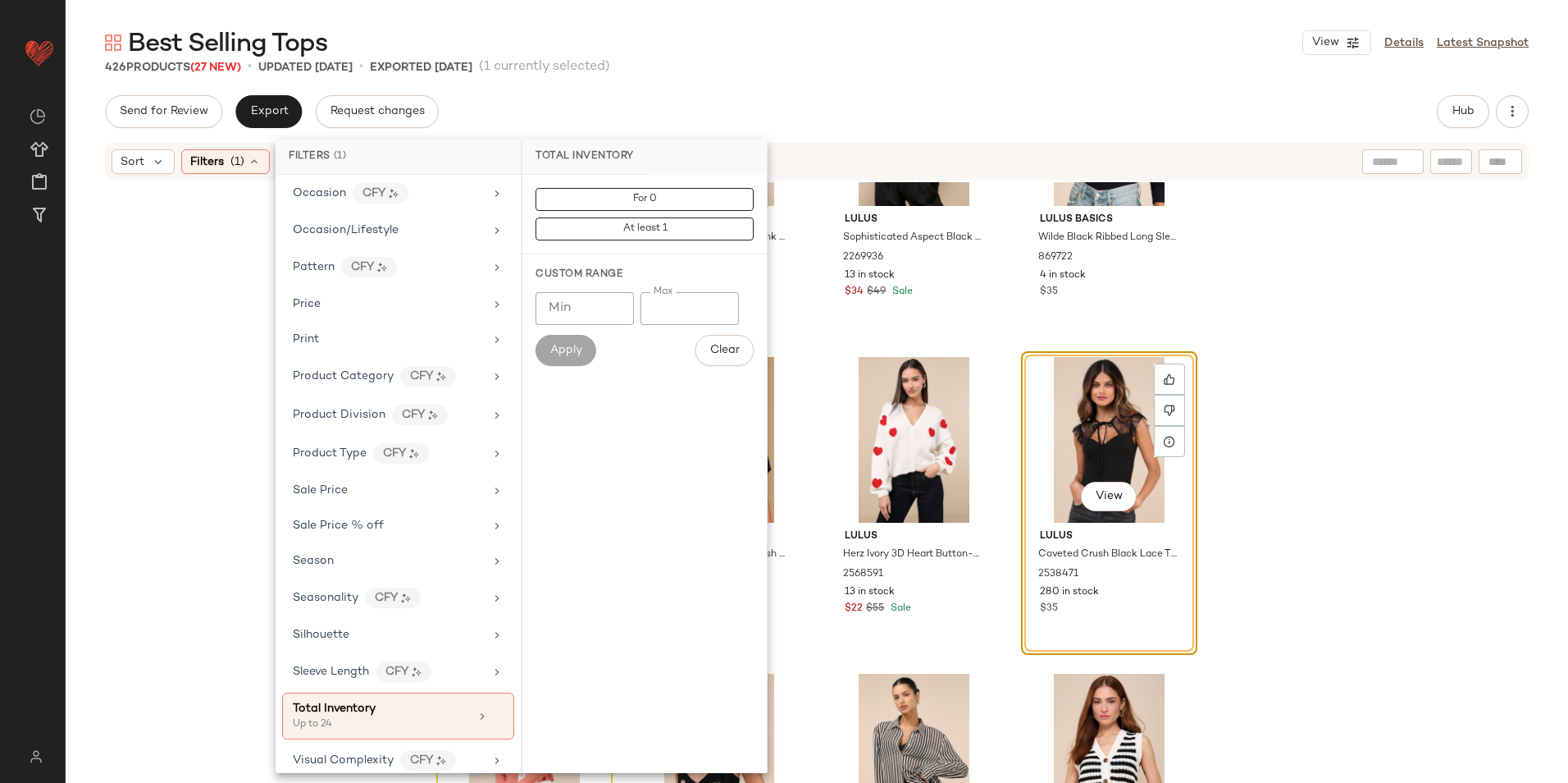
click at [736, 55] on div "Best Selling Tops View Details Latest Snapshot" at bounding box center [816, 43] width 1503 height 33
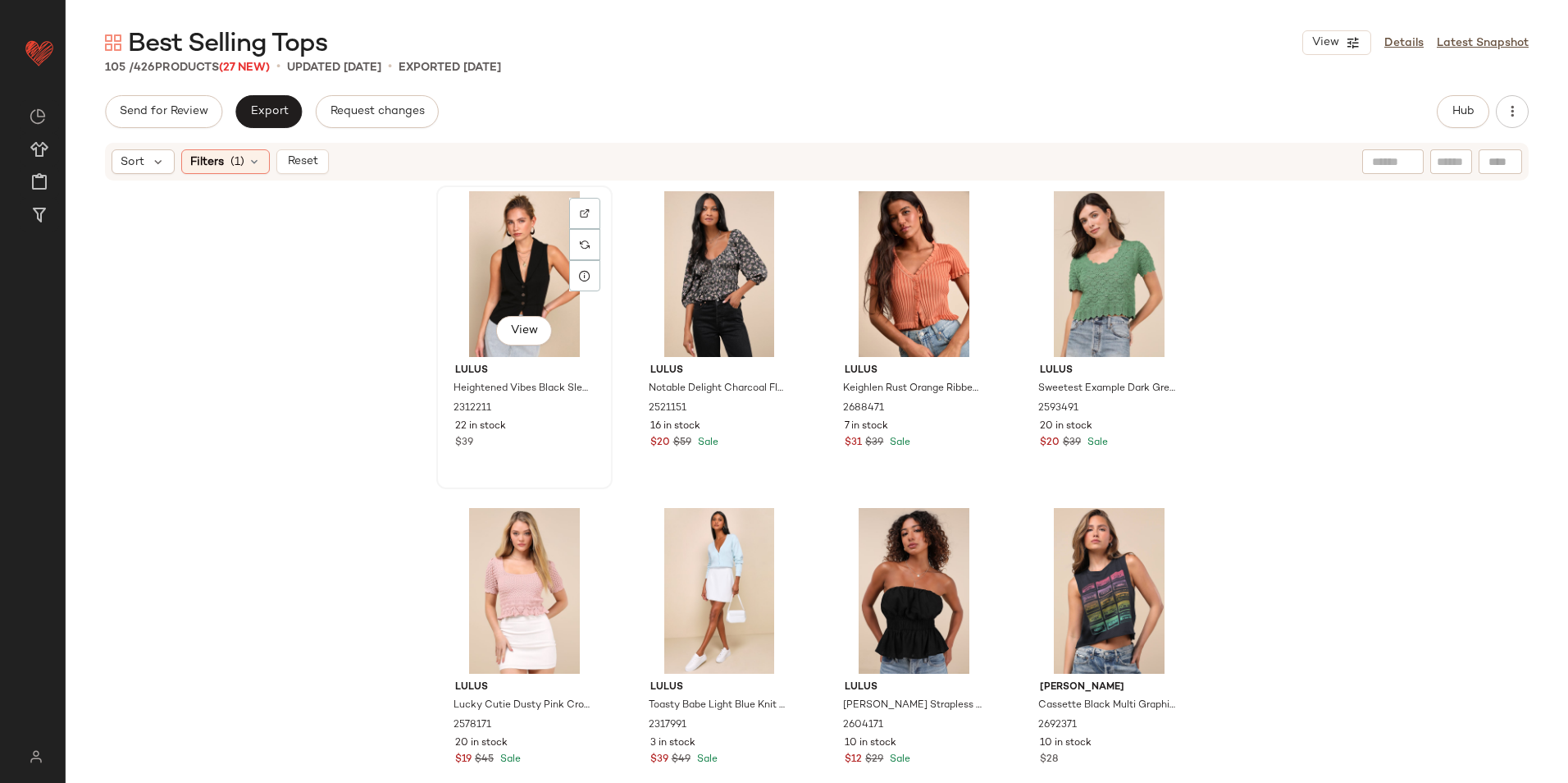
click at [493, 240] on div "View" at bounding box center [525, 274] width 165 height 166
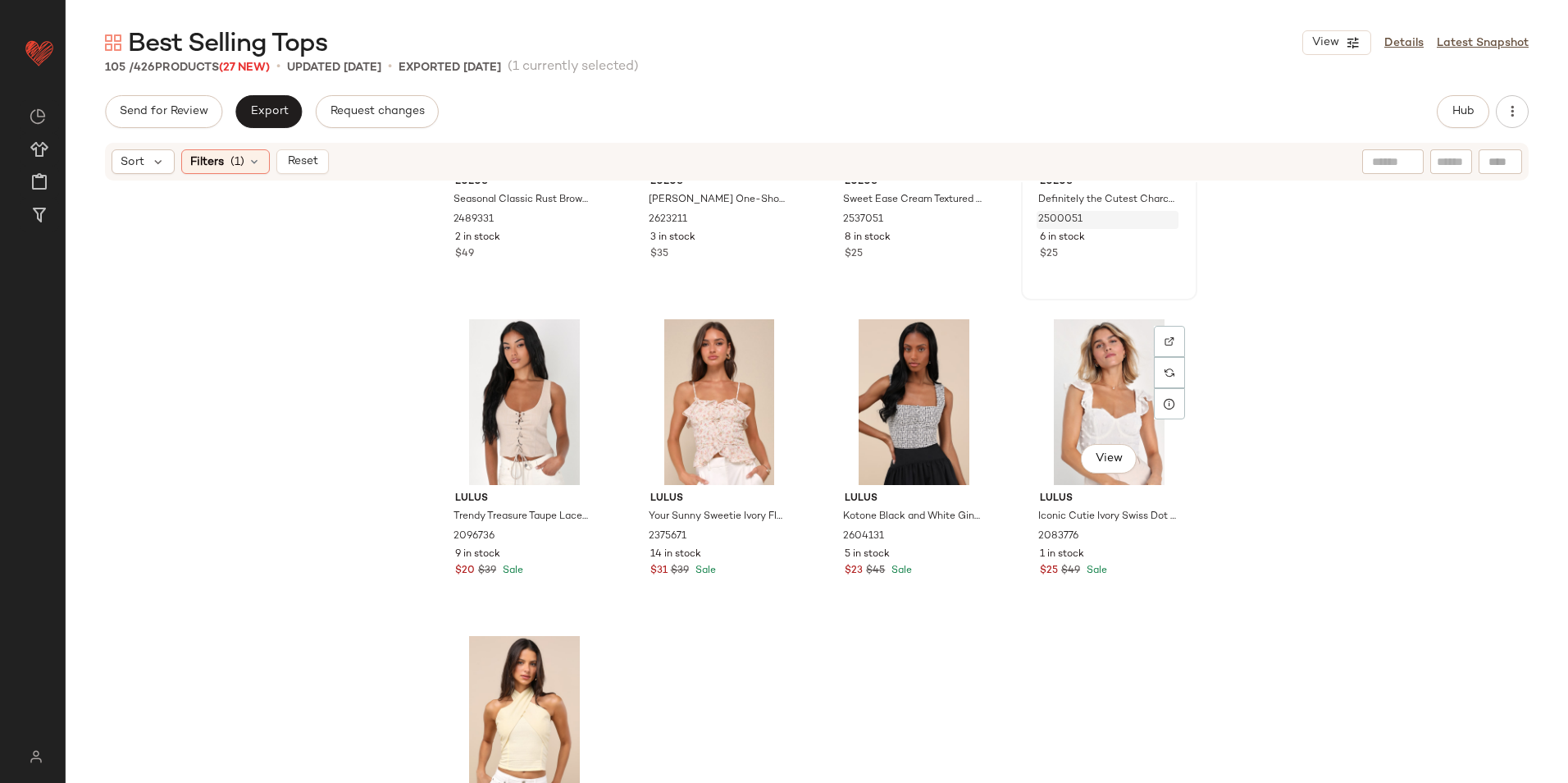
scroll to position [7904, 0]
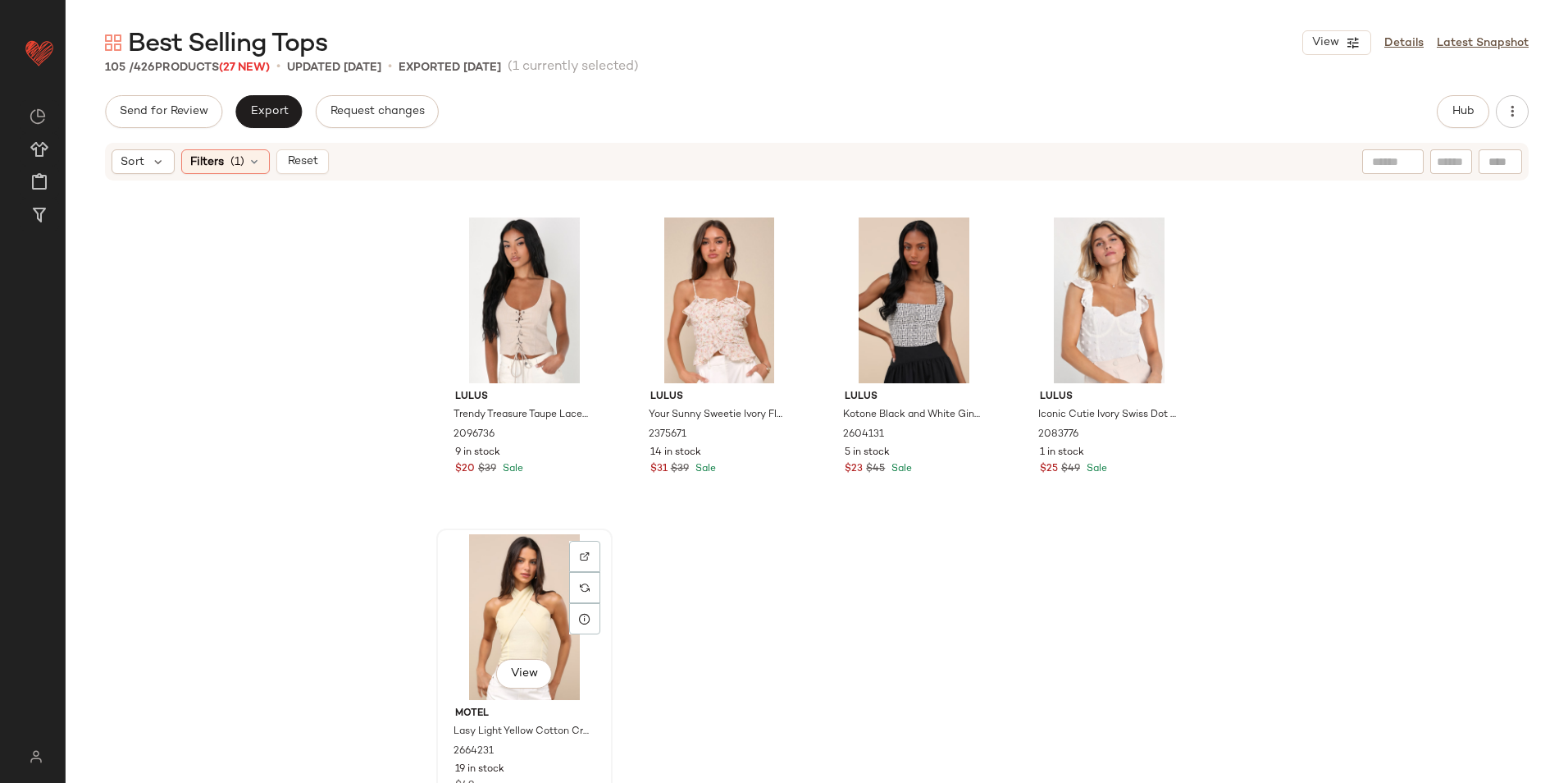
click at [532, 570] on div "View" at bounding box center [525, 617] width 165 height 166
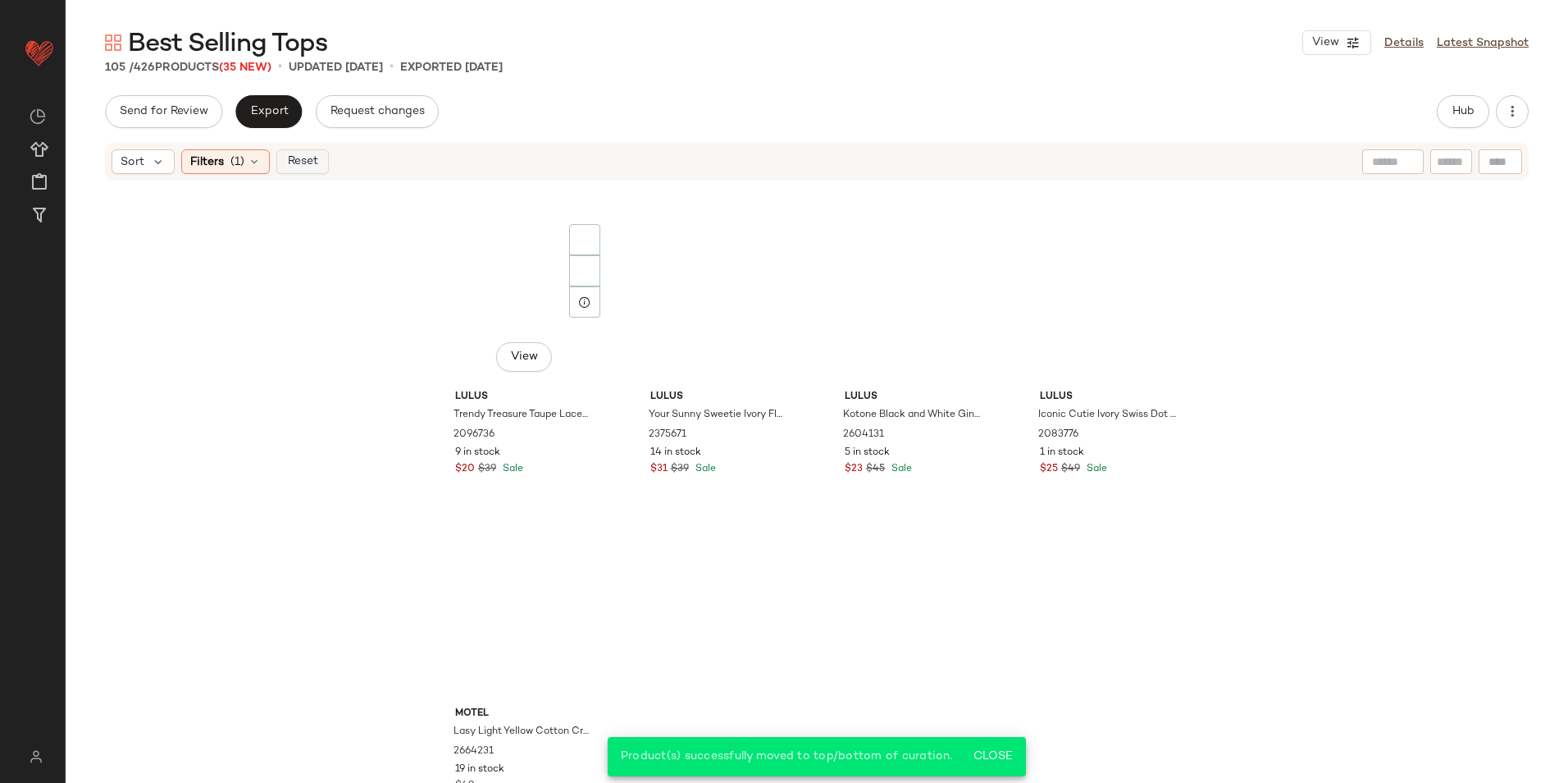
click at [305, 163] on span "Reset" at bounding box center [302, 161] width 31 height 13
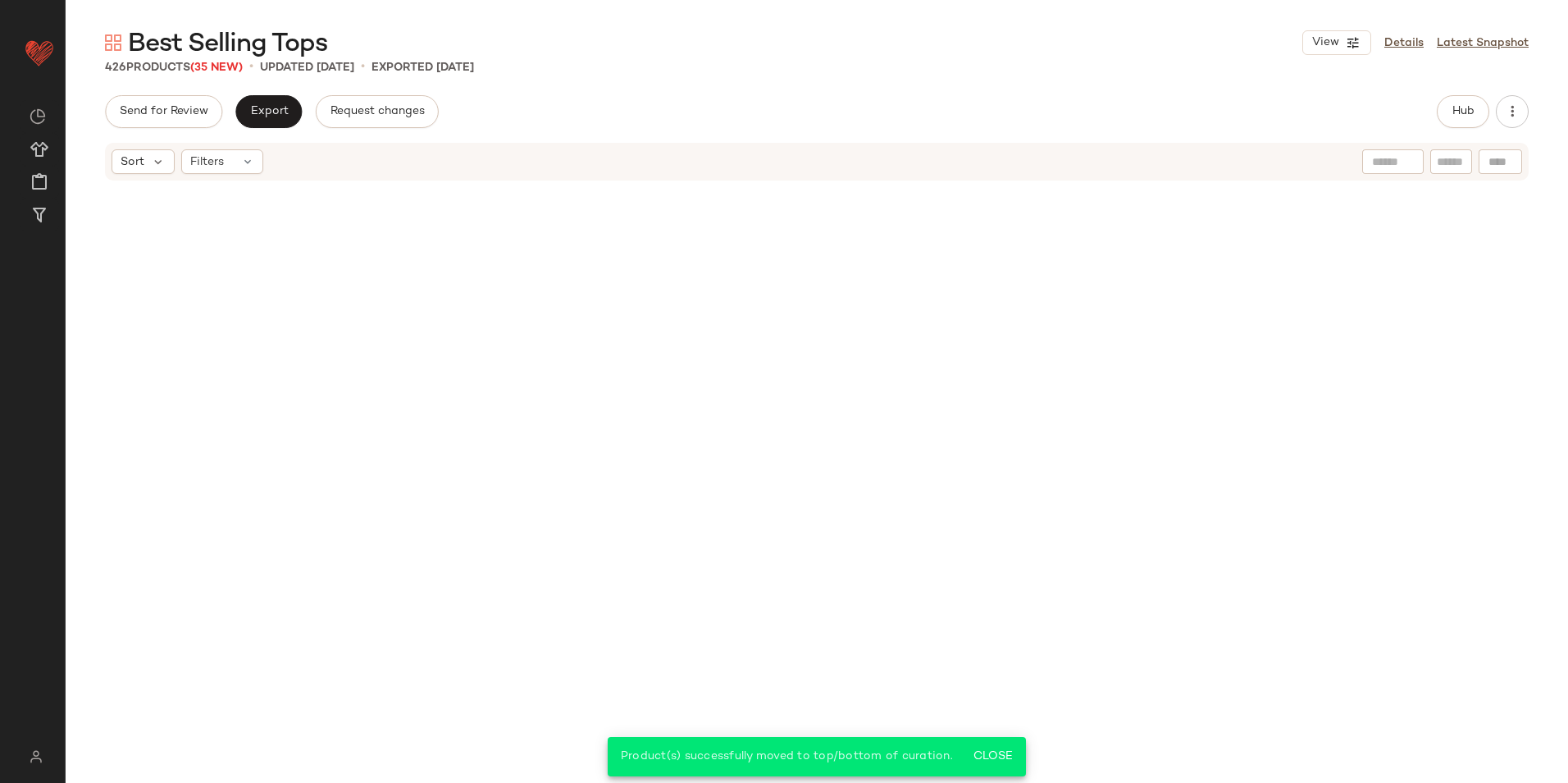
scroll to position [33237, 0]
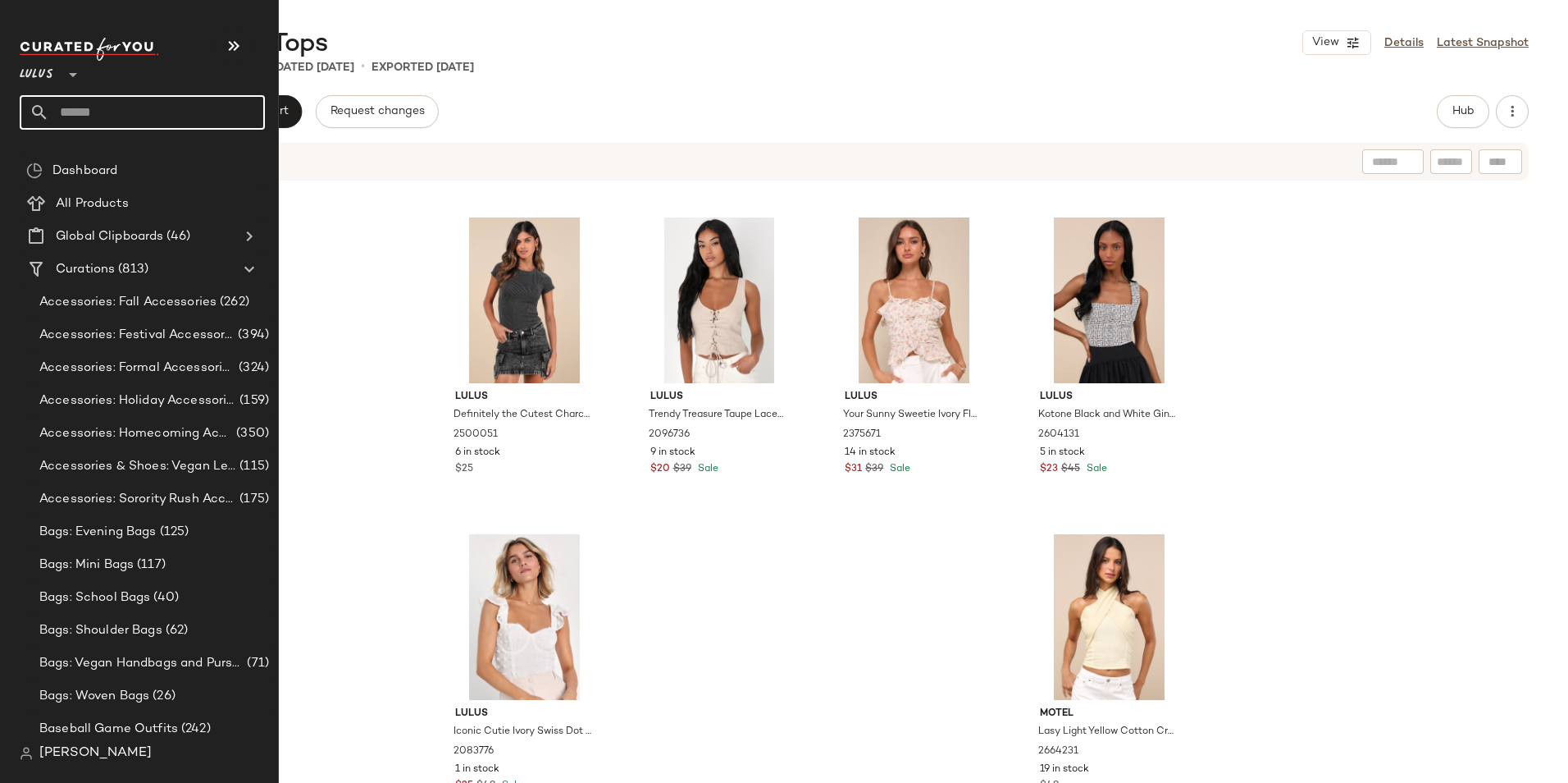
click at [95, 113] on input "text" at bounding box center [157, 113] width 216 height 34
click at [88, 108] on input "text" at bounding box center [157, 113] width 216 height 34
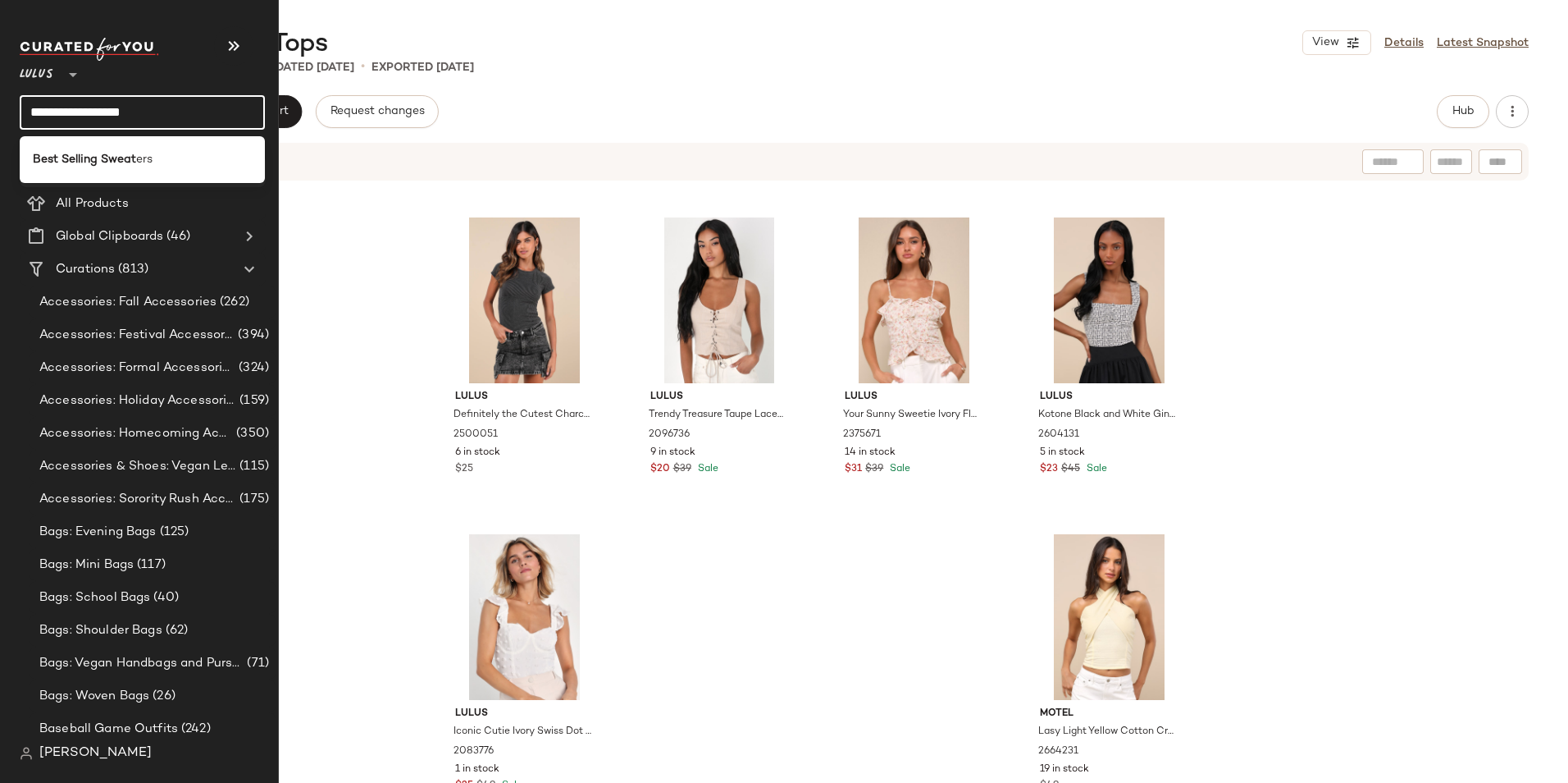
type input "**********"
click at [113, 154] on b "Best Selling Sweat" at bounding box center [84, 159] width 103 height 17
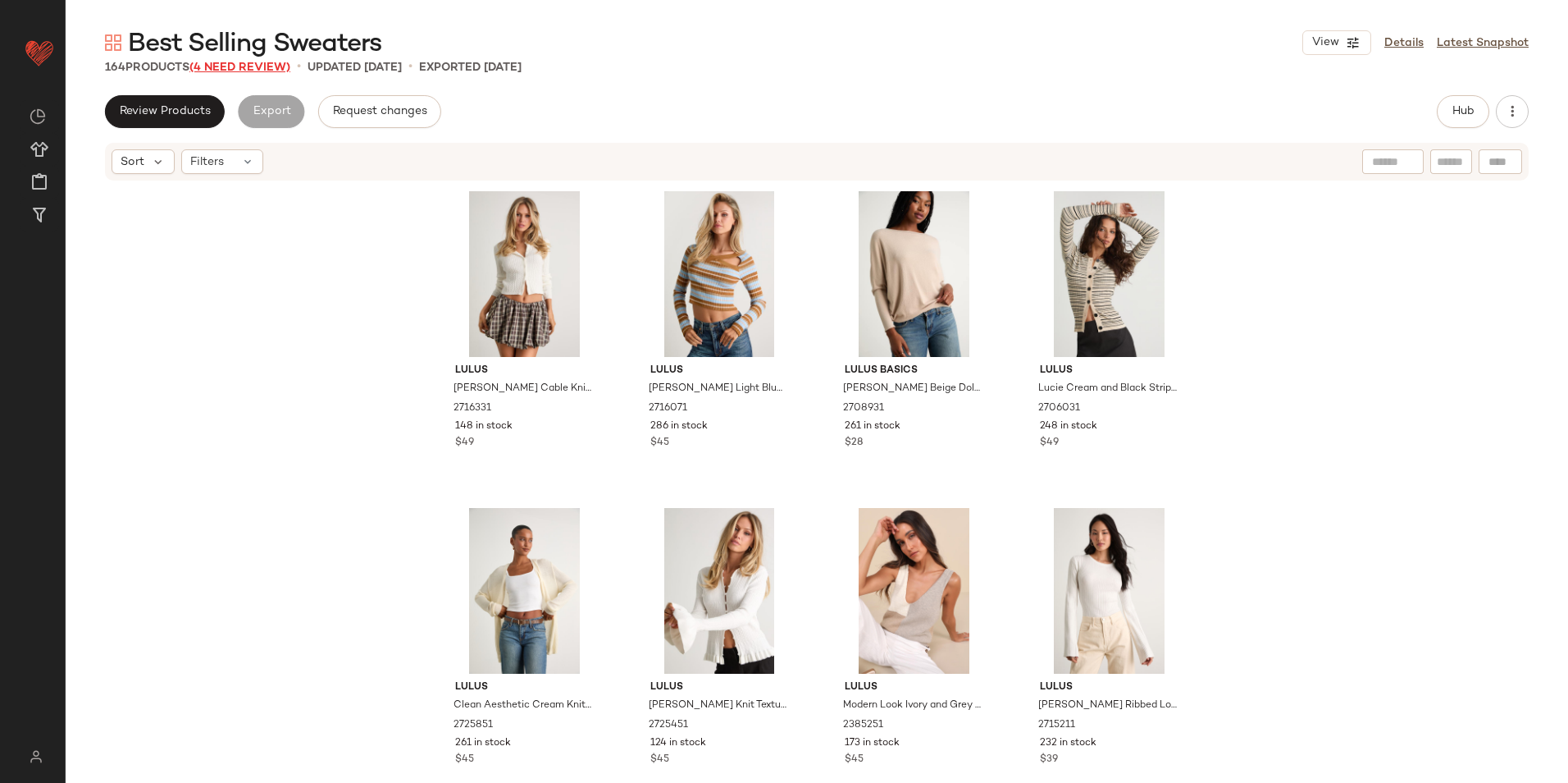
click at [228, 71] on span "(4 Need Review)" at bounding box center [239, 68] width 101 height 12
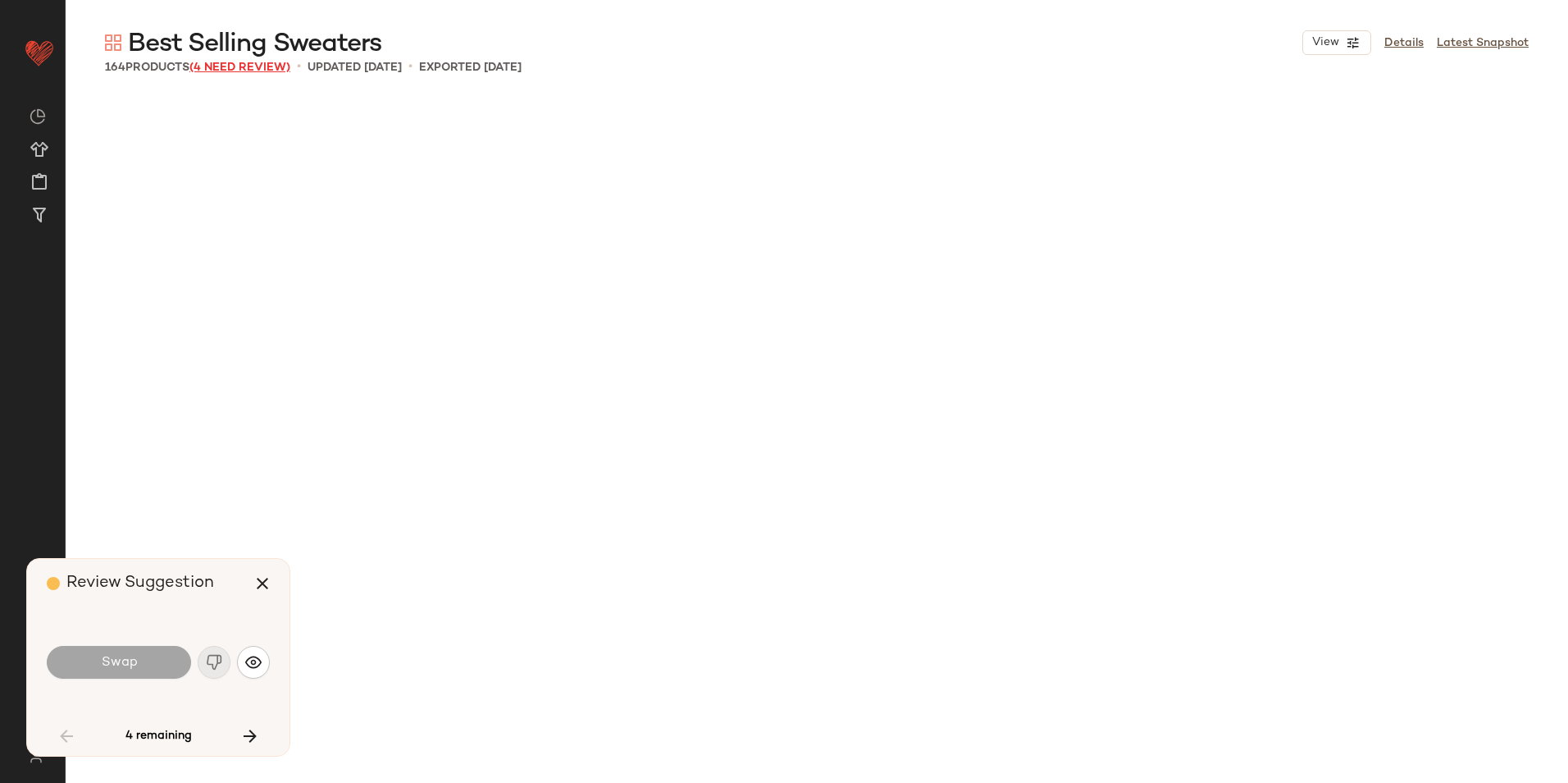
scroll to position [2216, 0]
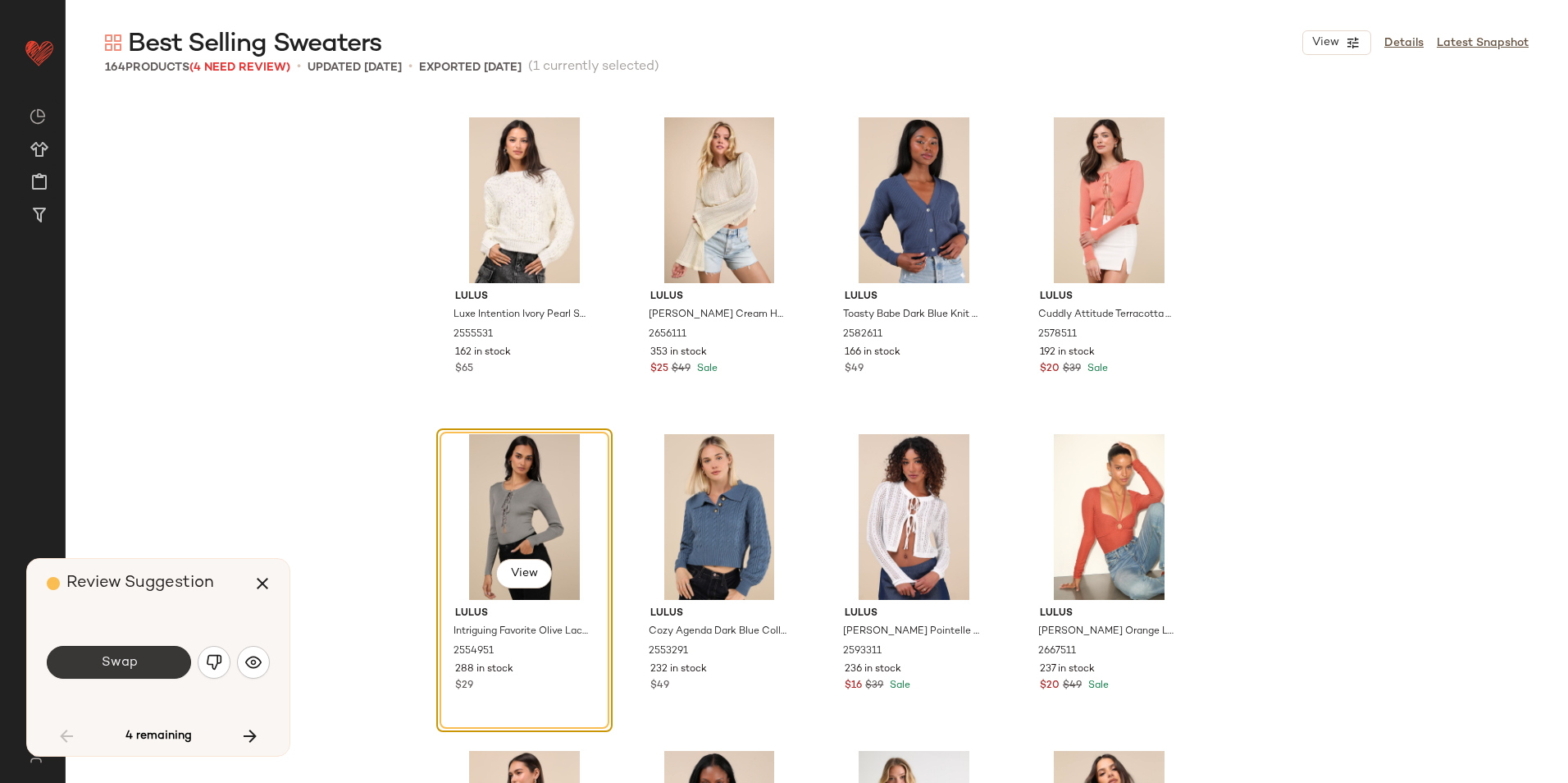
click at [125, 659] on span "Swap" at bounding box center [118, 663] width 37 height 15
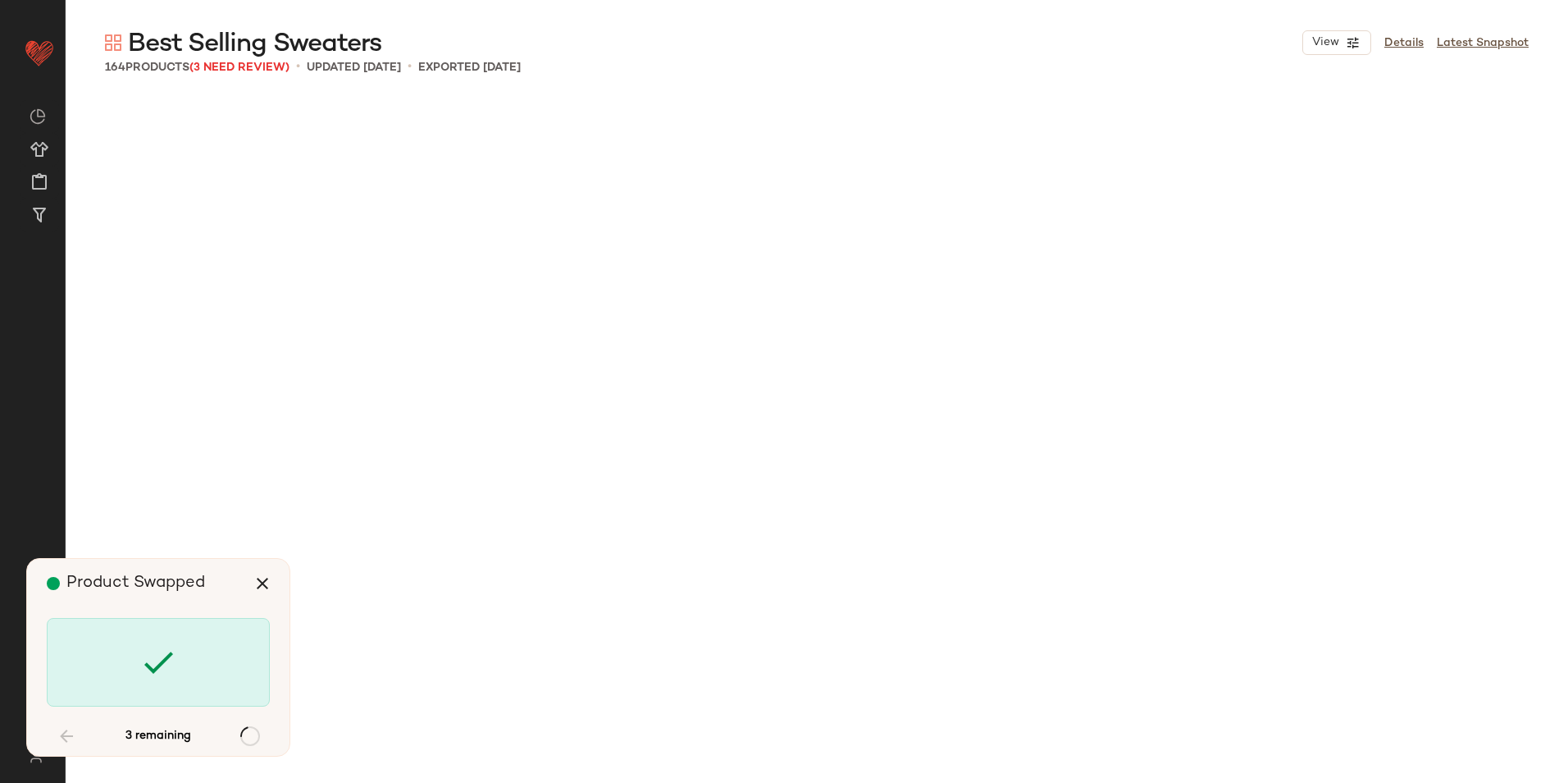
scroll to position [9817, 0]
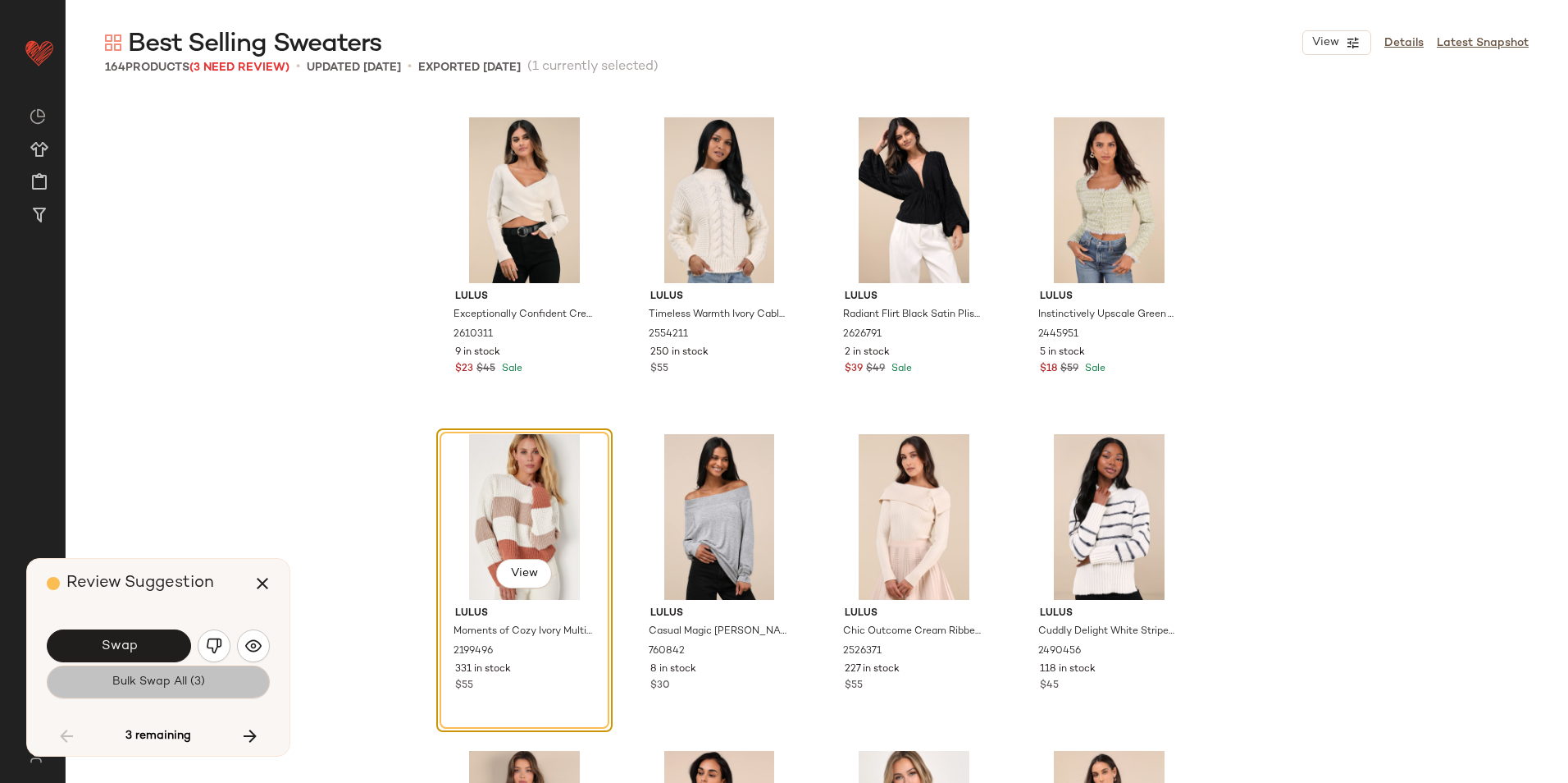
click at [177, 682] on span "Bulk Swap All (3)" at bounding box center [158, 681] width 94 height 13
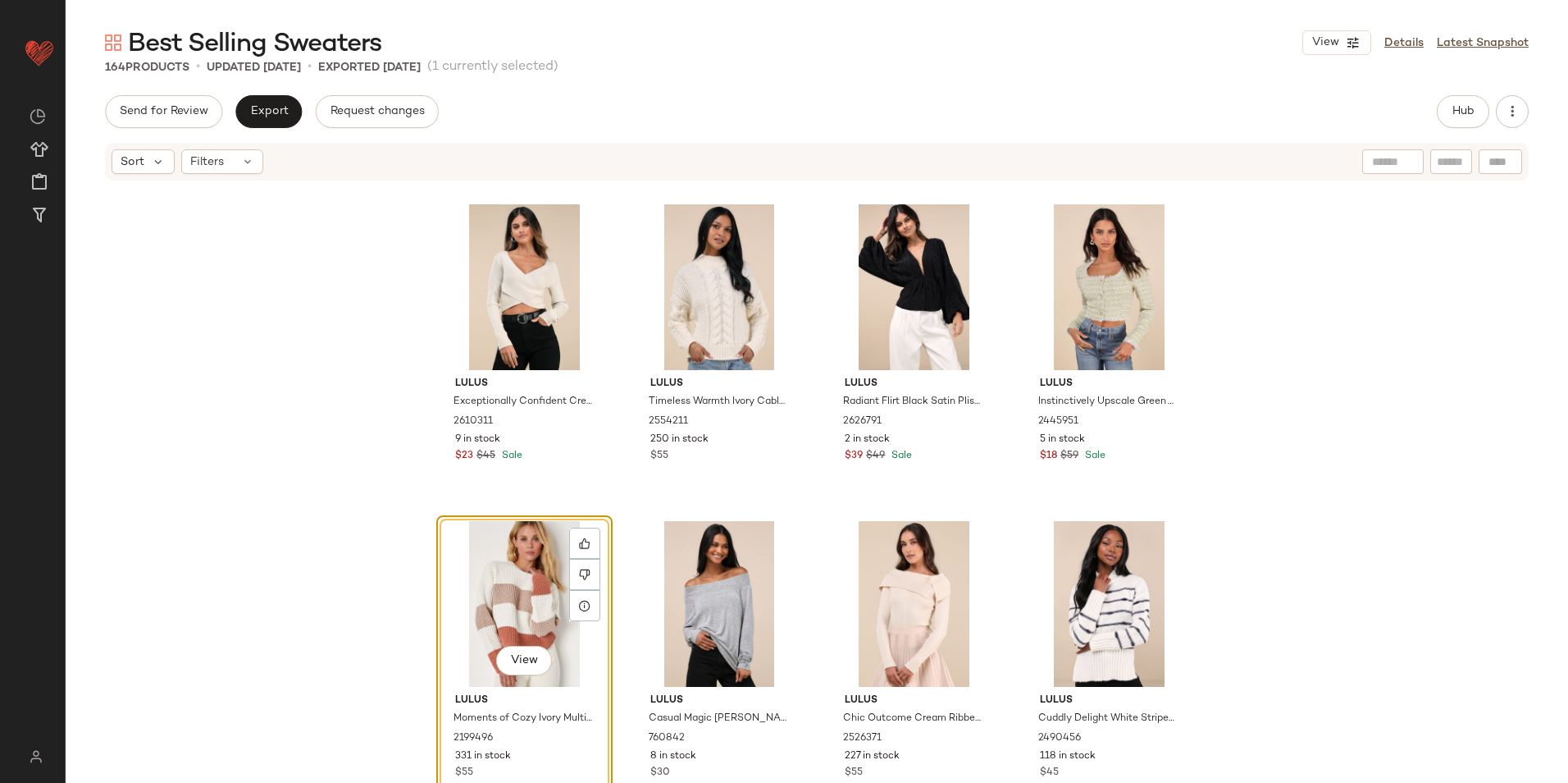
click at [1436, 116] on div "Send for Review Export Request changes Hub" at bounding box center [816, 112] width 1423 height 33
click at [1454, 110] on span "Hub" at bounding box center [1463, 111] width 23 height 13
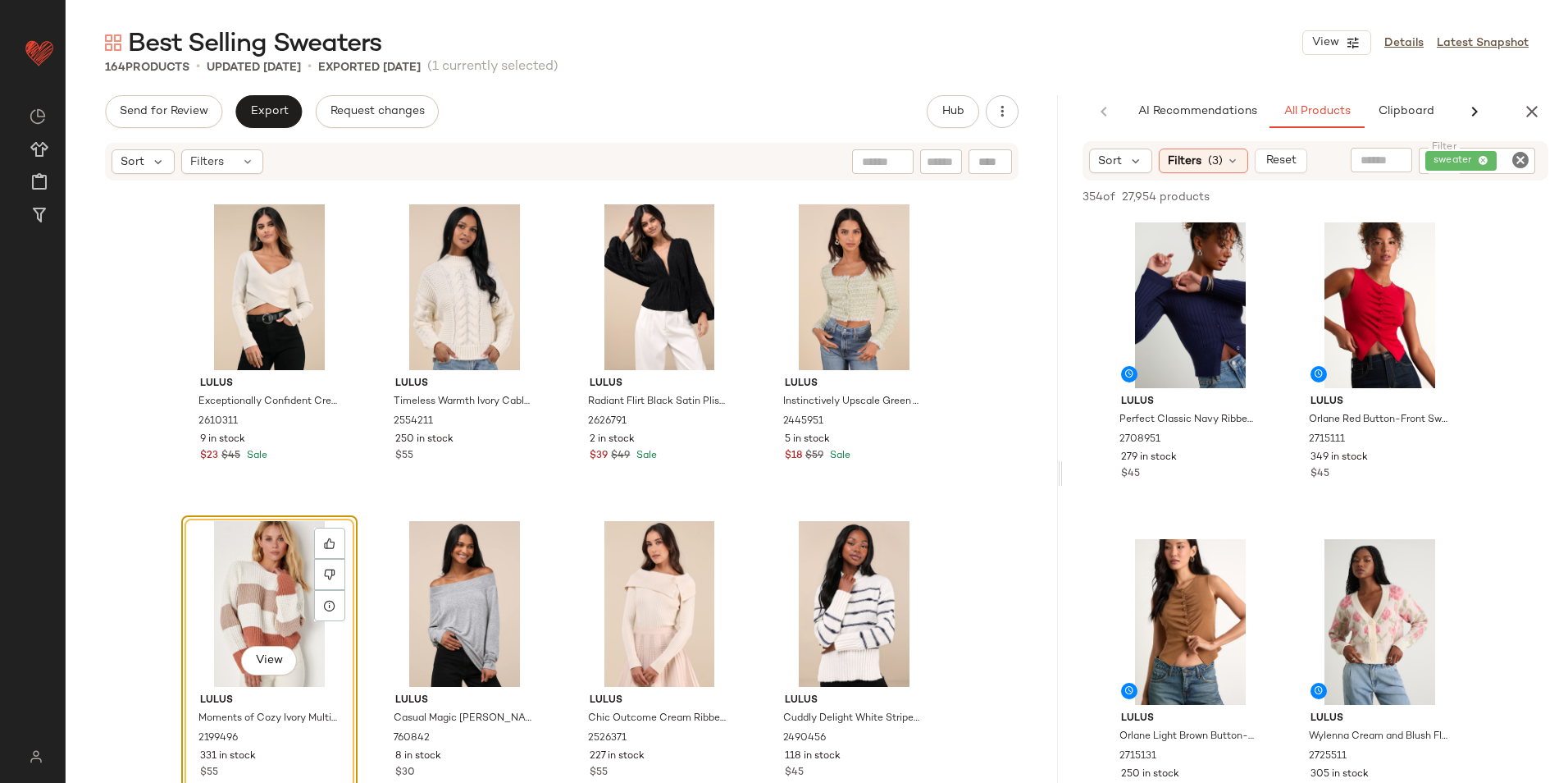
drag, startPoint x: 816, startPoint y: 475, endPoint x: 1090, endPoint y: 471, distance: 274.0
click at [1090, 471] on div "Best Selling Sweaters View Details Latest Snapshot 164 Products • updated Sep 3…" at bounding box center [816, 404] width 1503 height 756
drag, startPoint x: 1046, startPoint y: 690, endPoint x: 1054, endPoint y: 626, distance: 64.5
click at [1050, 608] on div "Lulus Exceptionally Confident Cream Ribbed Cross-Front Sweater Top 2610311 9 in…" at bounding box center [562, 507] width 993 height 650
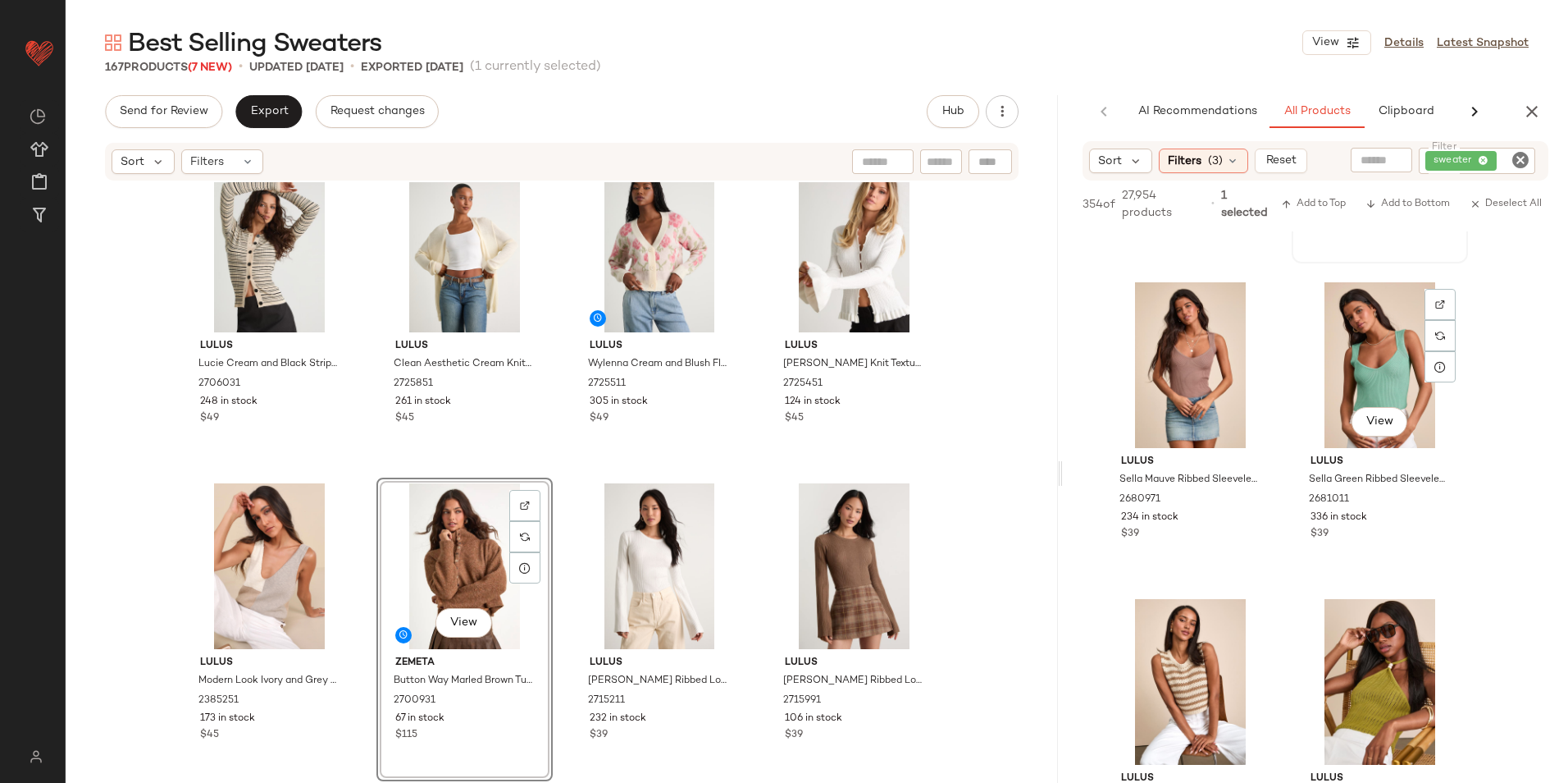
scroll to position [2297, 0]
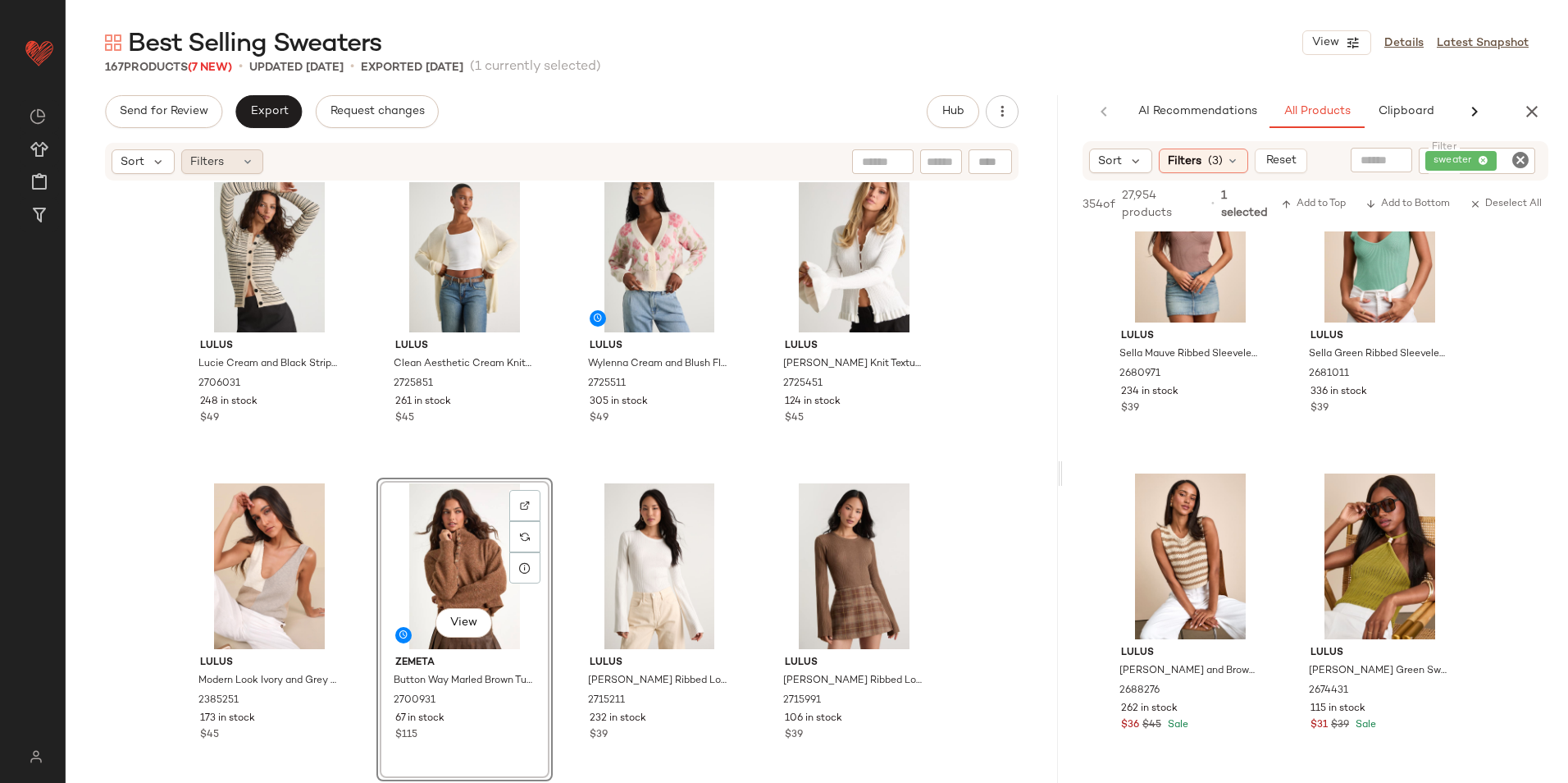
click at [246, 170] on div "Filters" at bounding box center [222, 162] width 82 height 25
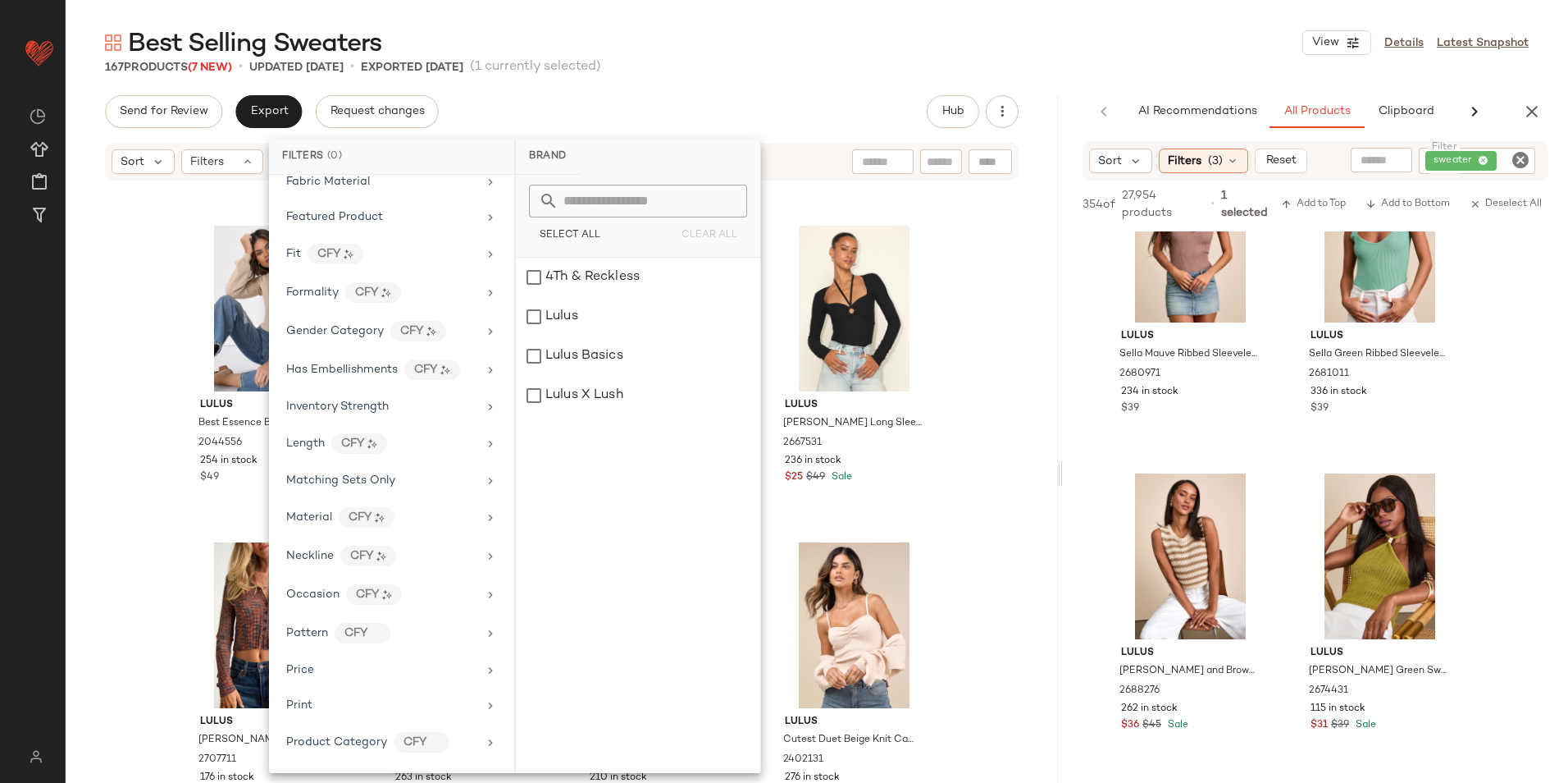
scroll to position [776, 0]
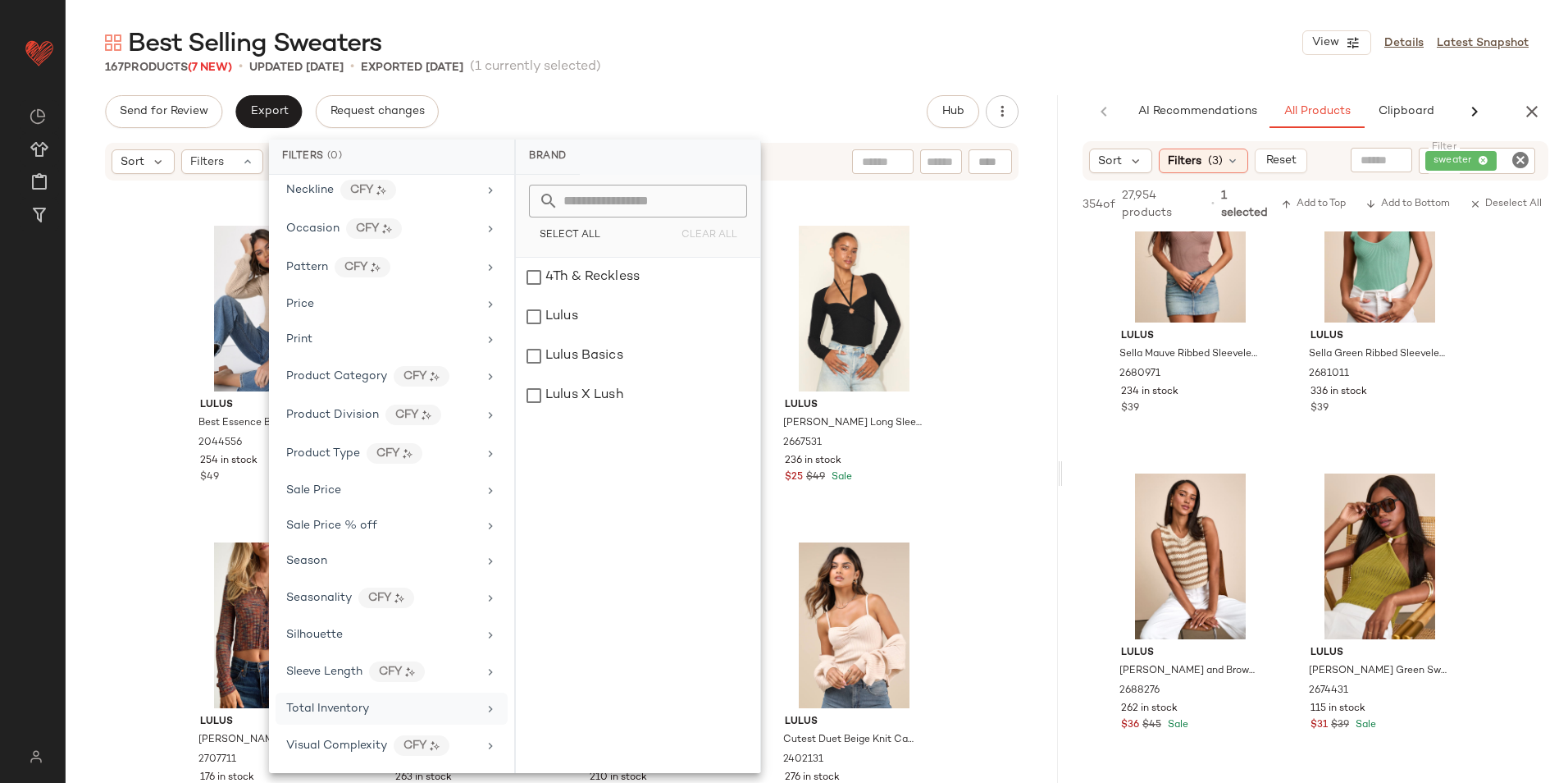
click at [378, 718] on div "Total Inventory" at bounding box center [391, 708] width 232 height 32
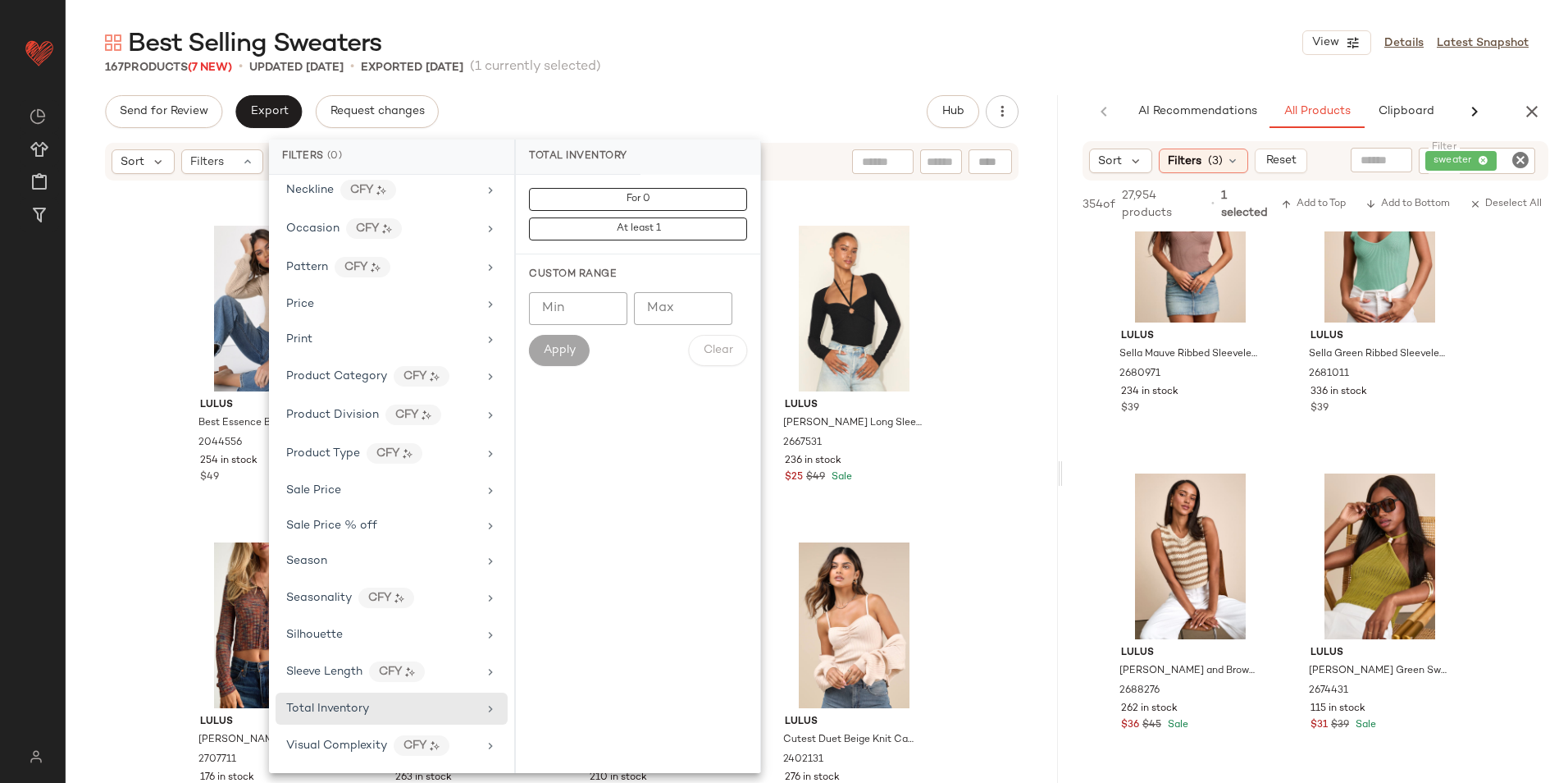
click at [661, 310] on input "Max" at bounding box center [683, 308] width 98 height 33
type input "**"
drag, startPoint x: 569, startPoint y: 357, endPoint x: 627, endPoint y: 262, distance: 111.3
click at [568, 357] on span "Apply" at bounding box center [559, 349] width 33 height 13
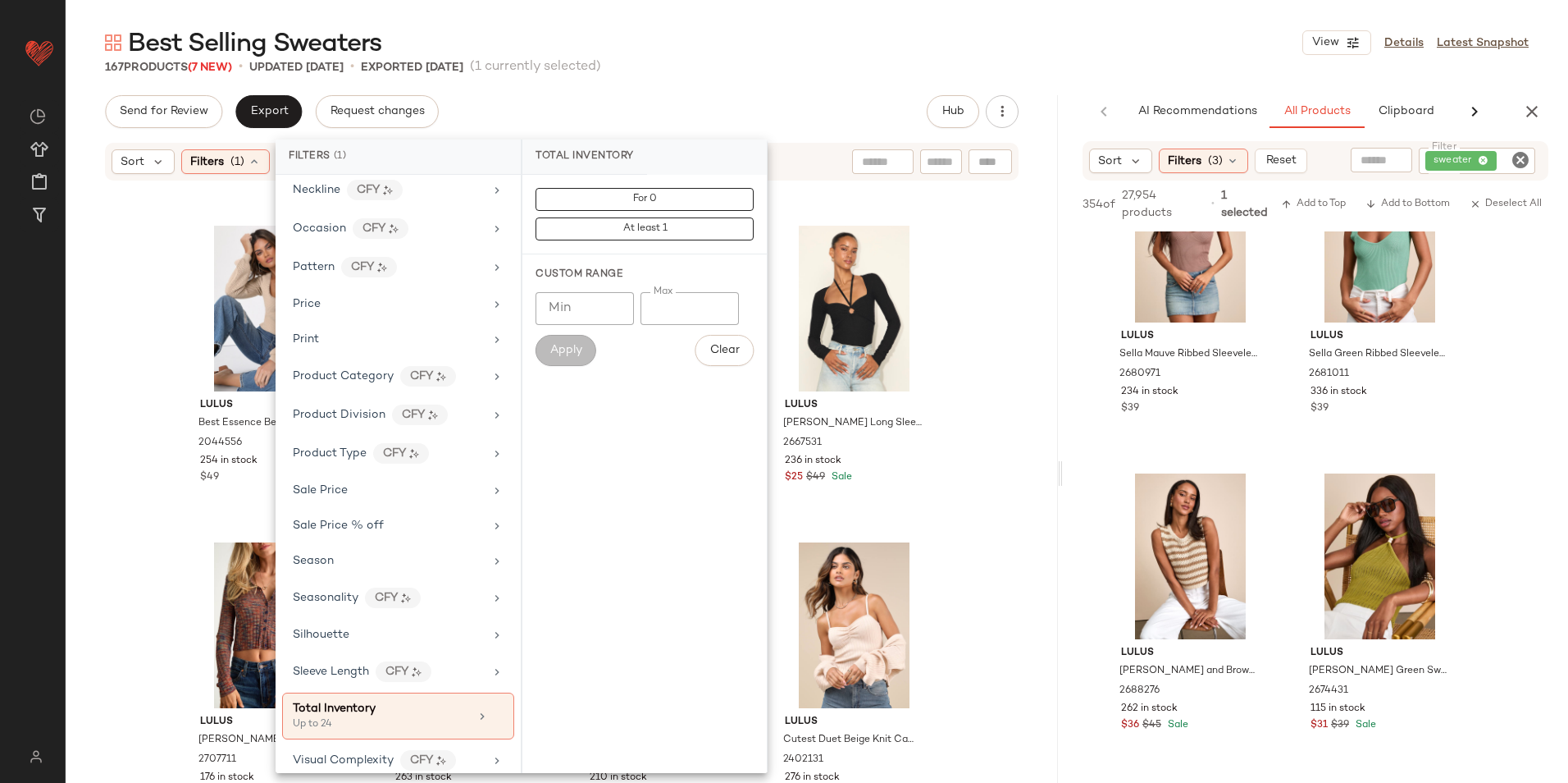
click at [774, 18] on main "Best Selling Sweaters View Details Latest Snapshot 167 Products (7 New) • updat…" at bounding box center [784, 392] width 1568 height 783
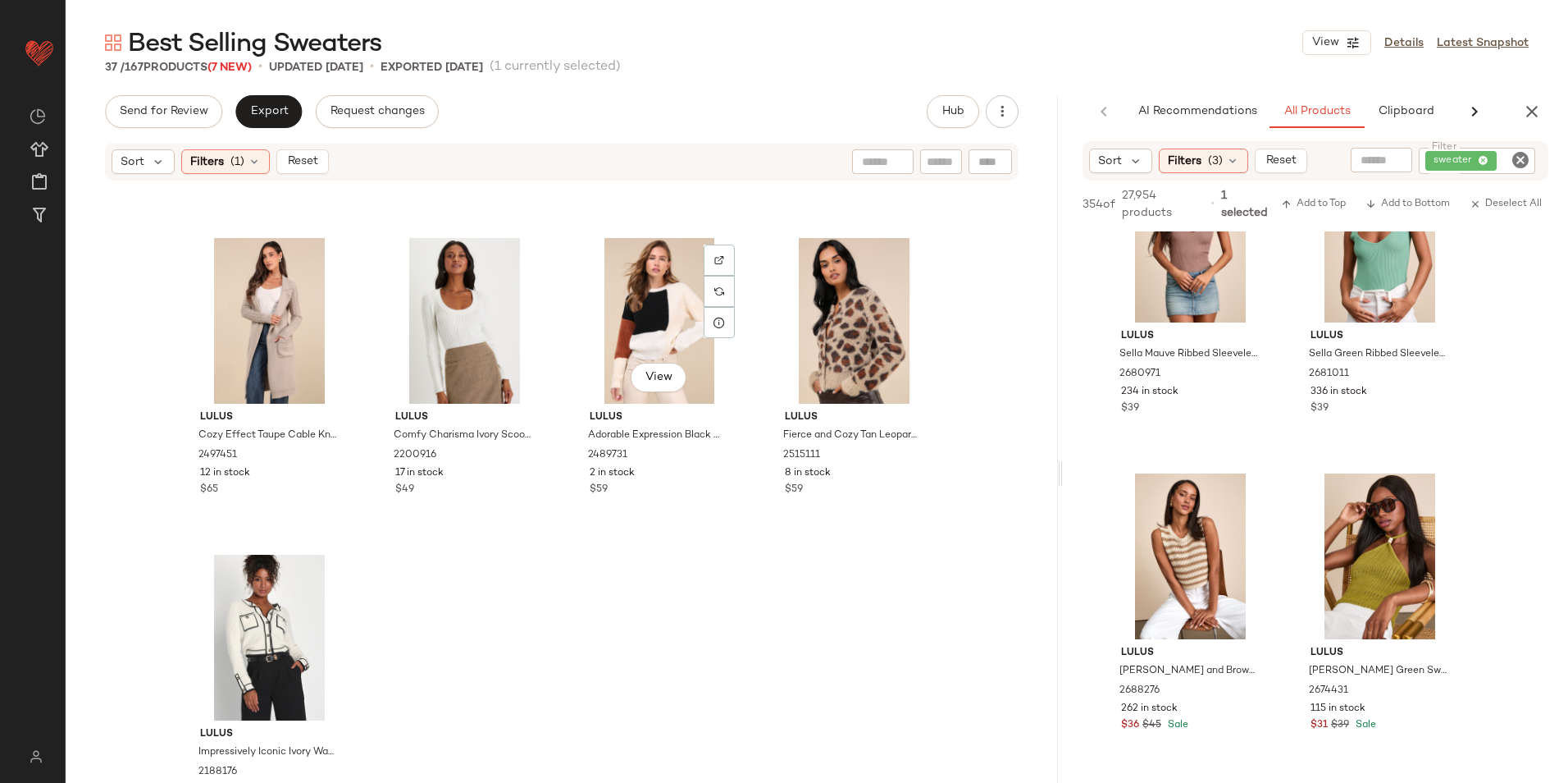
scroll to position [2520, 0]
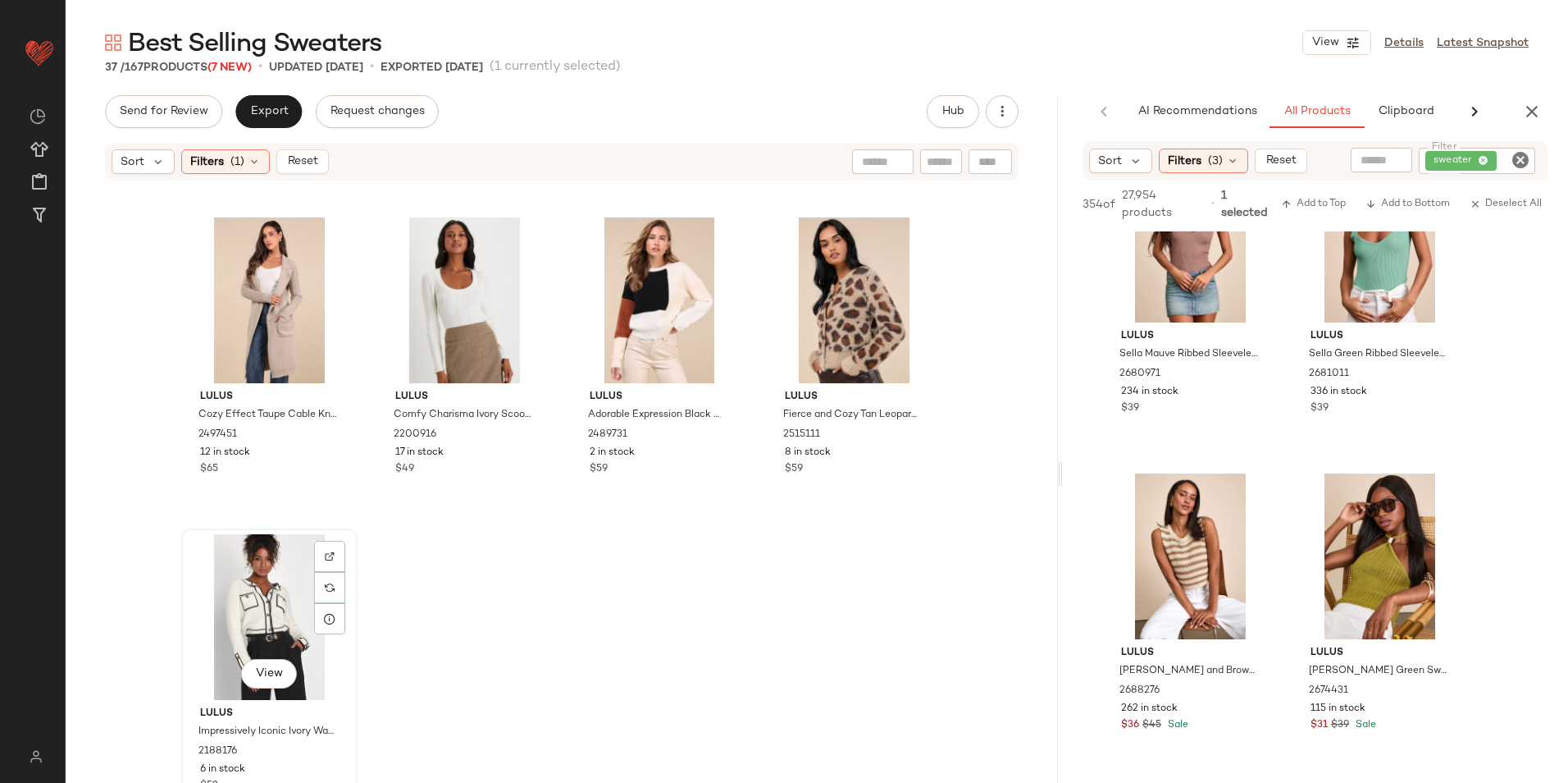
click at [263, 623] on div "View" at bounding box center [269, 617] width 165 height 166
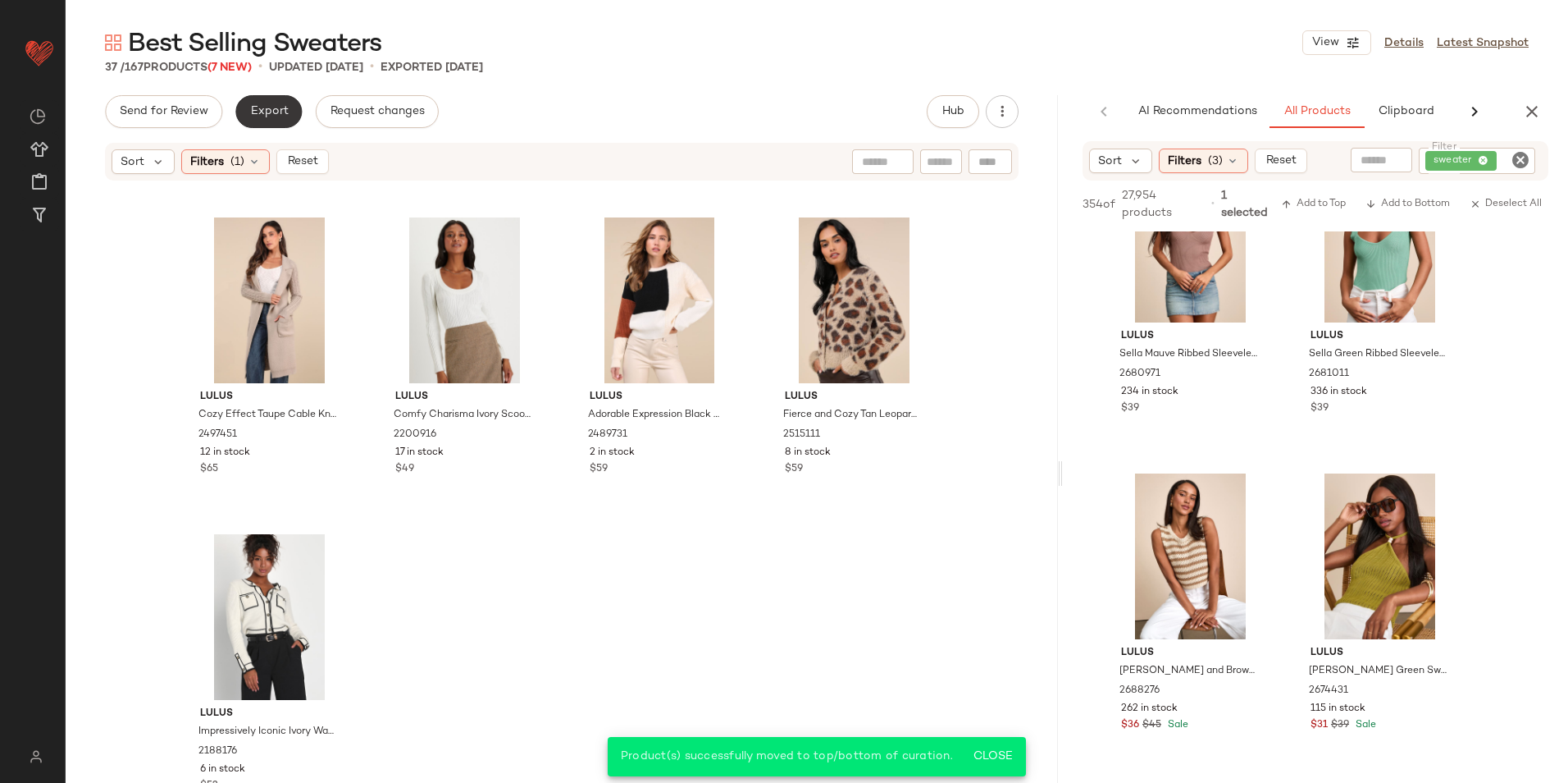
click at [281, 97] on button "Export" at bounding box center [268, 112] width 66 height 33
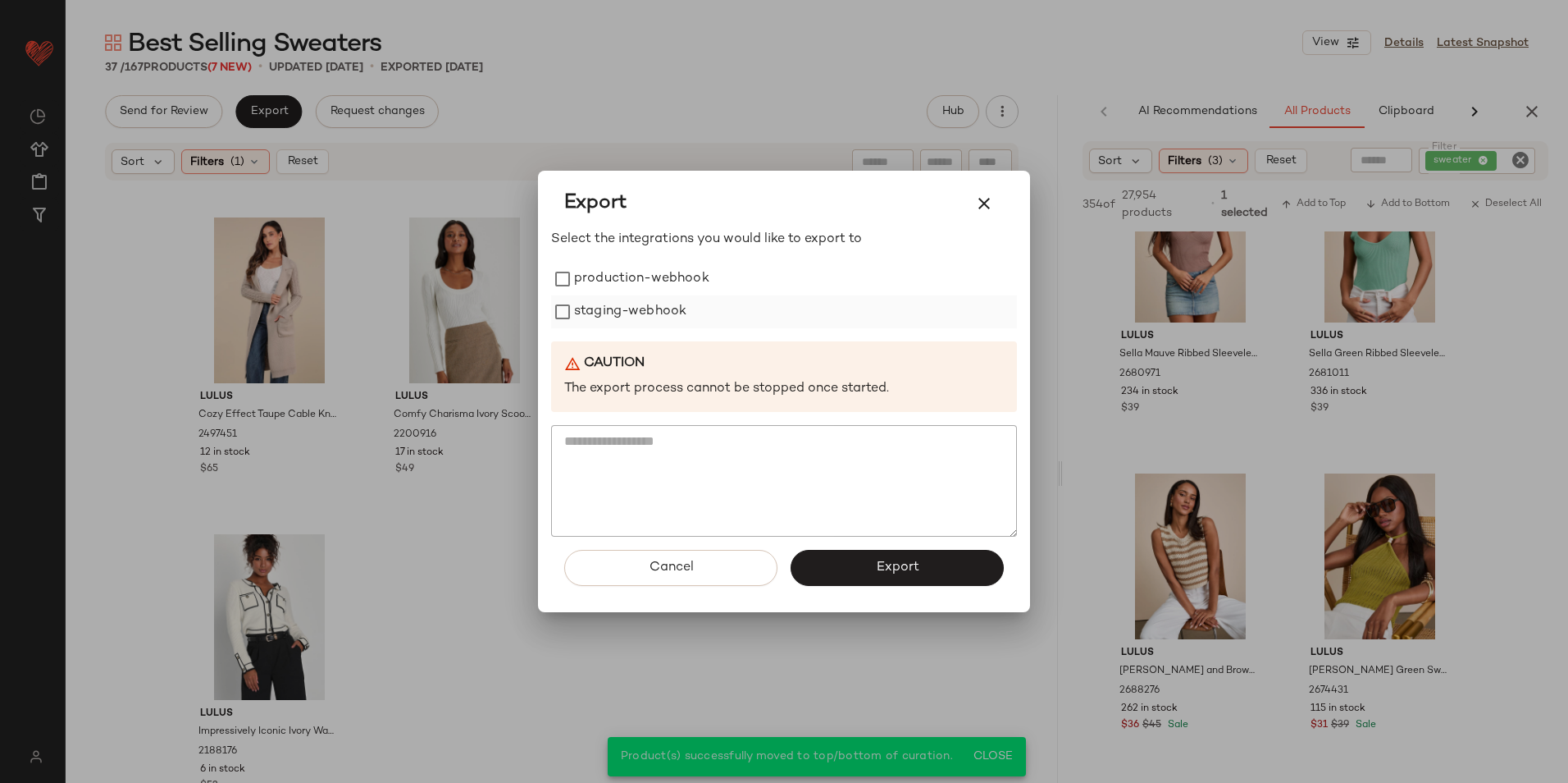
drag, startPoint x: 579, startPoint y: 277, endPoint x: 576, endPoint y: 297, distance: 20.2
click at [579, 283] on label "production-webhook" at bounding box center [641, 279] width 135 height 33
click at [852, 571] on button "Export" at bounding box center [897, 568] width 213 height 36
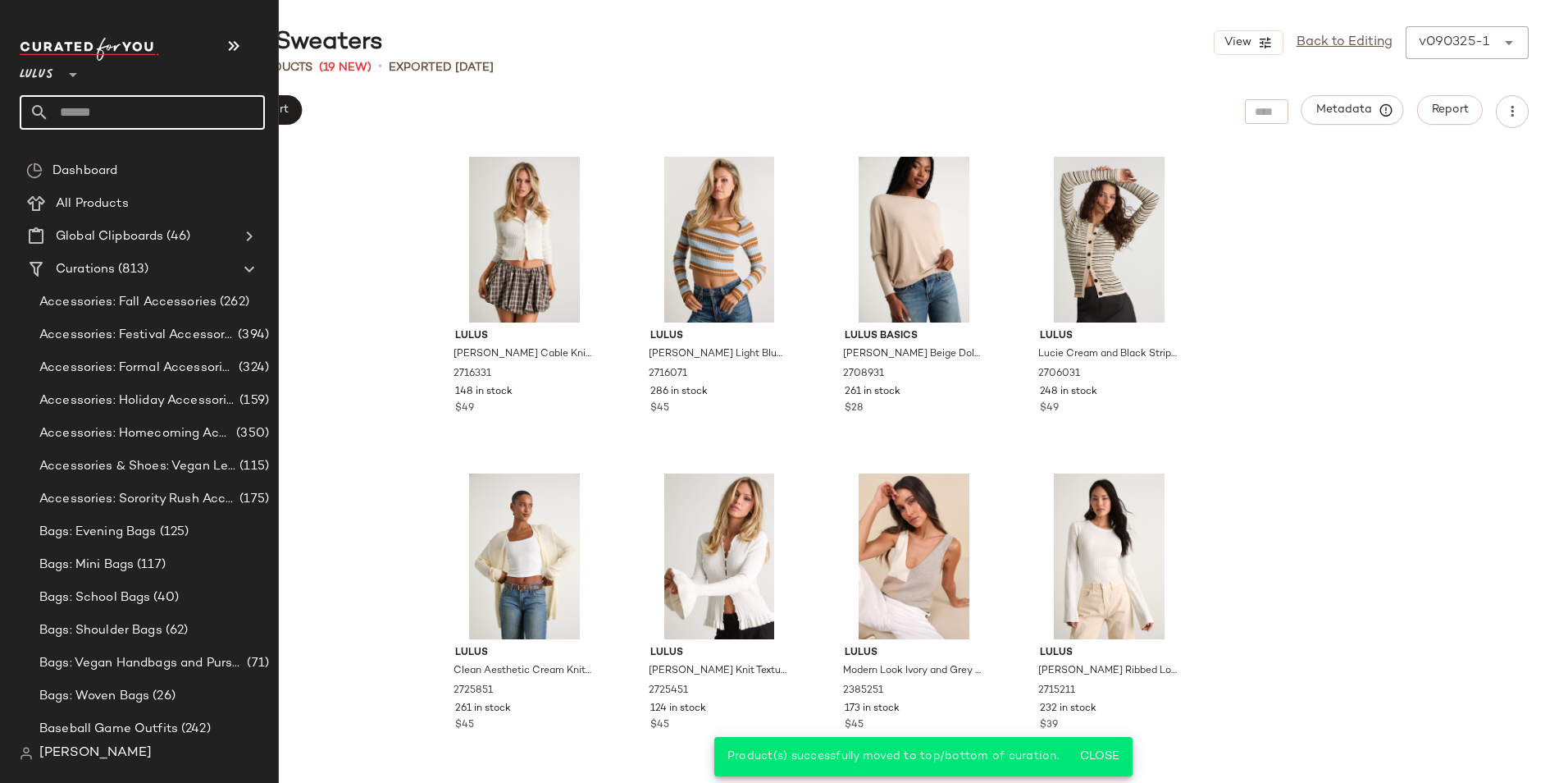
click at [115, 107] on input "text" at bounding box center [157, 113] width 216 height 34
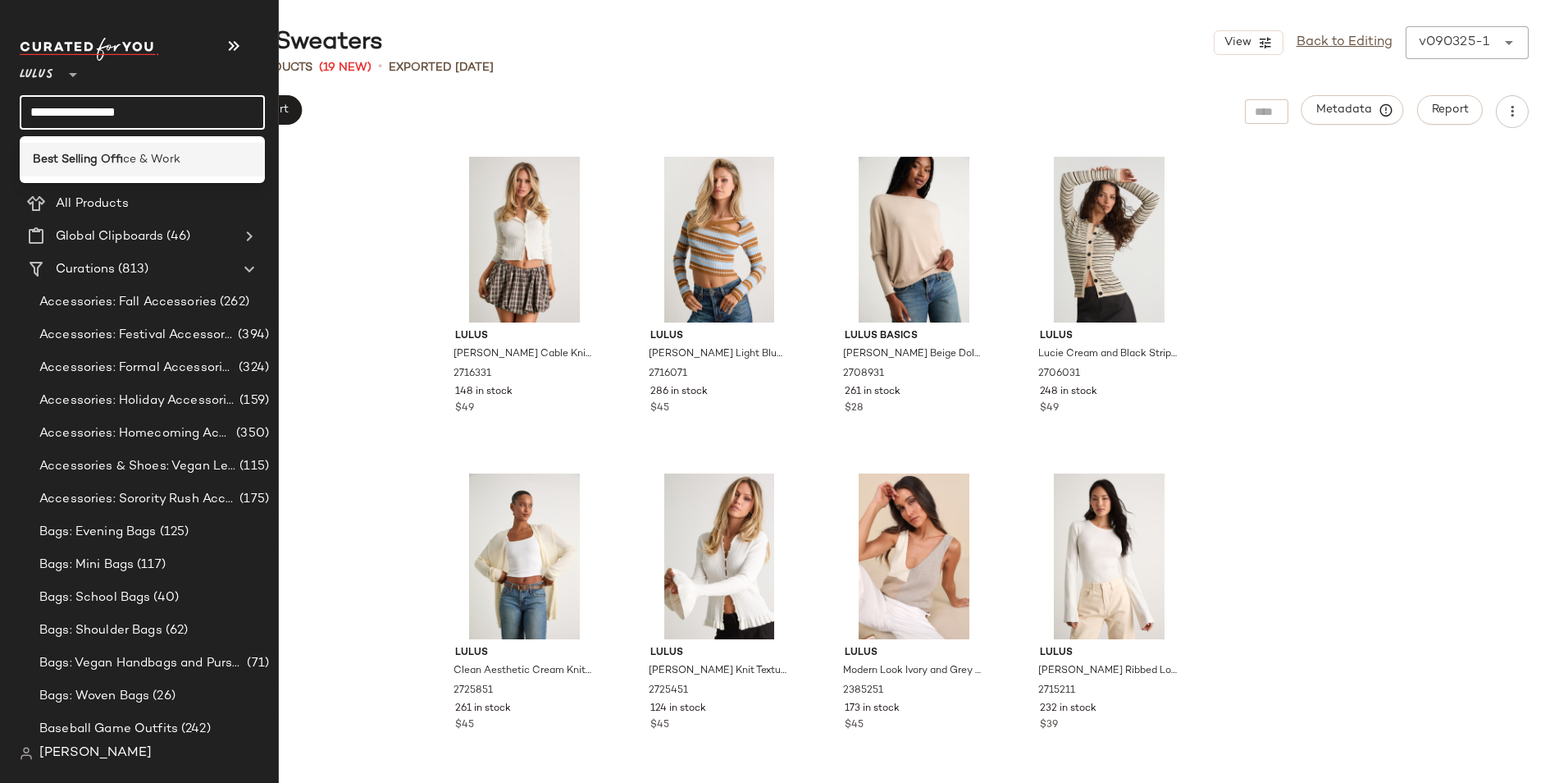
type input "**********"
click at [156, 157] on span "ce & Work" at bounding box center [151, 159] width 58 height 17
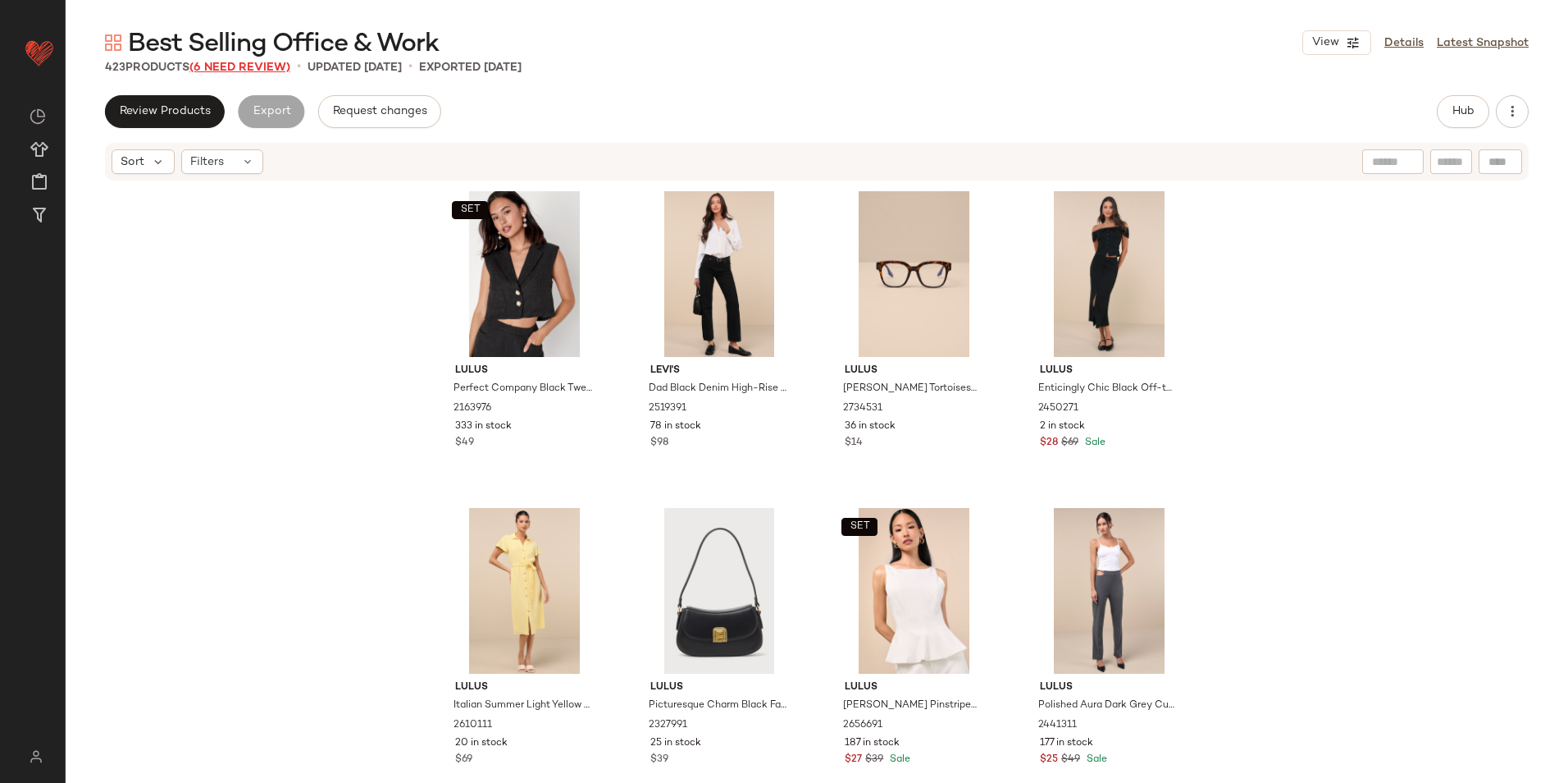
click at [259, 66] on span "(6 Need Review)" at bounding box center [239, 68] width 101 height 12
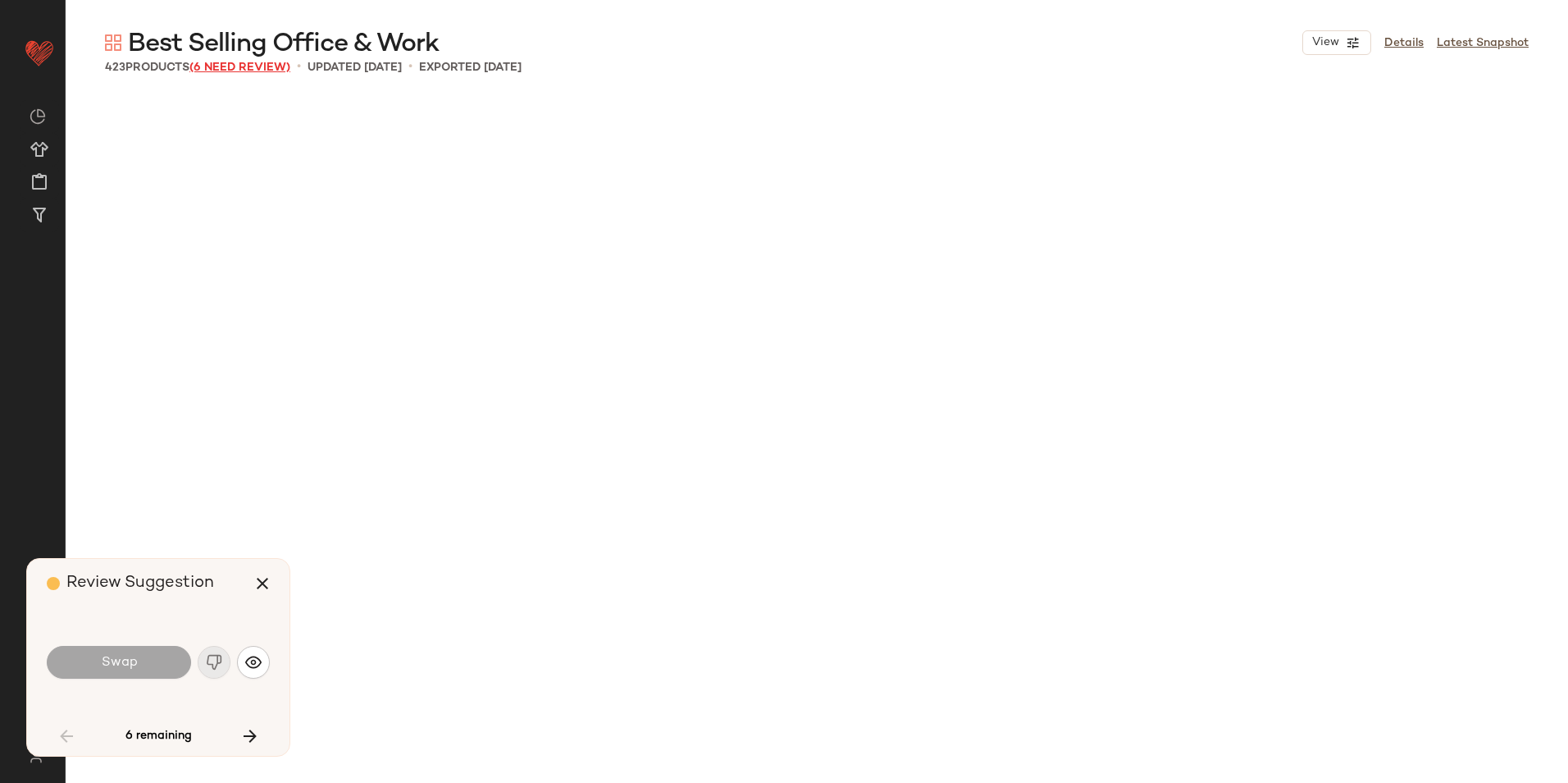
scroll to position [2216, 0]
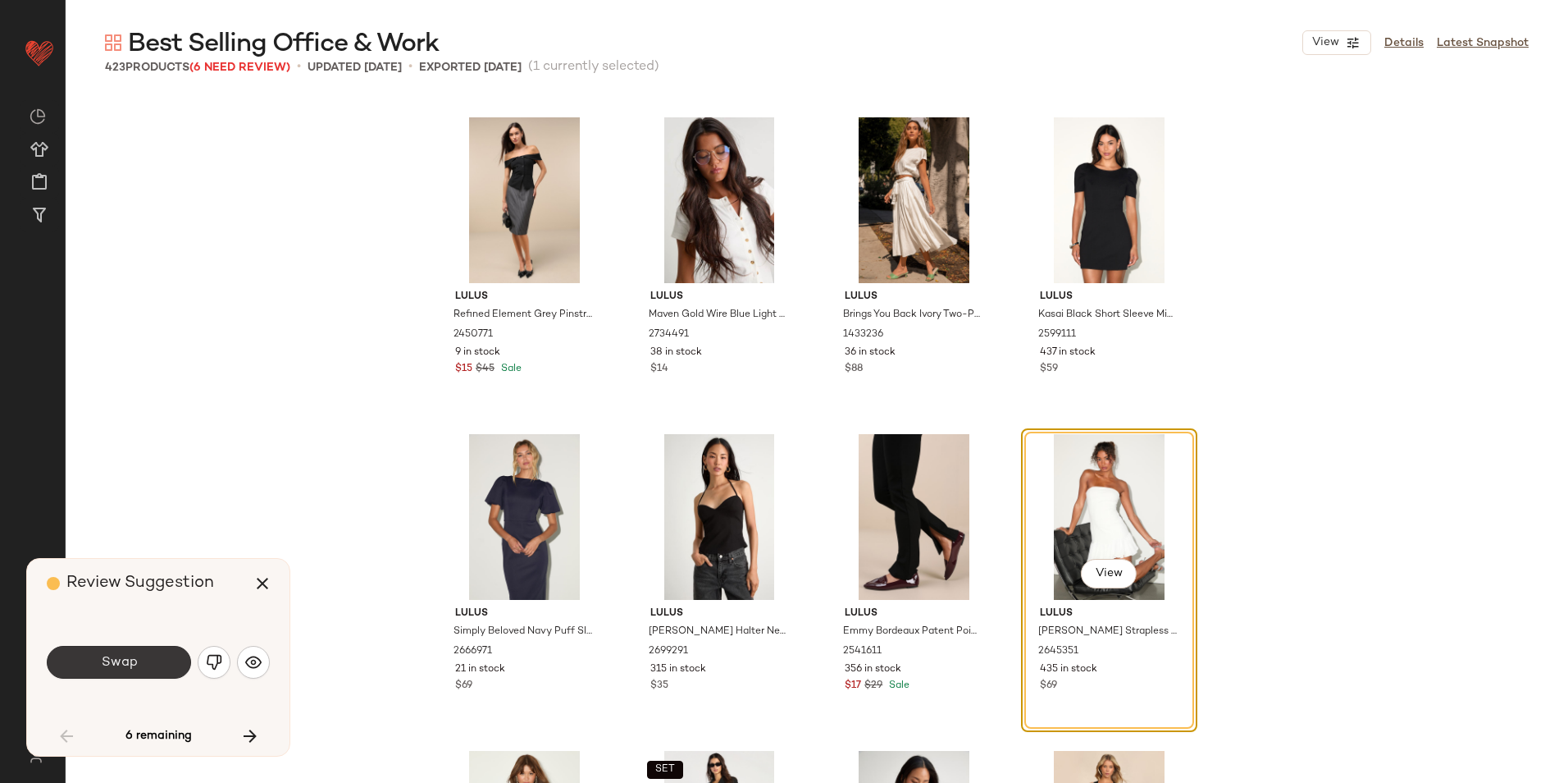
click at [140, 660] on button "Swap" at bounding box center [119, 662] width 145 height 33
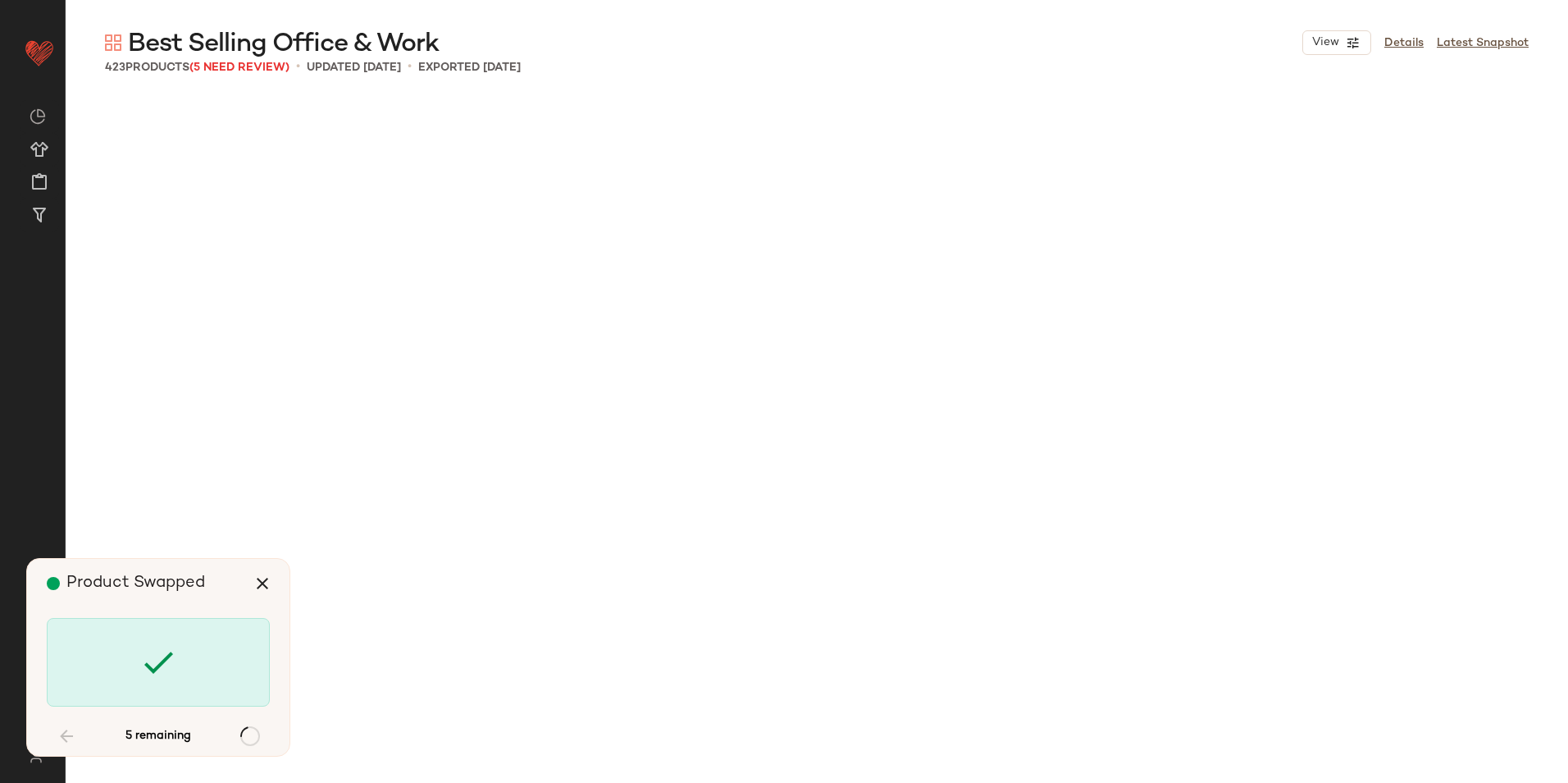
scroll to position [5384, 0]
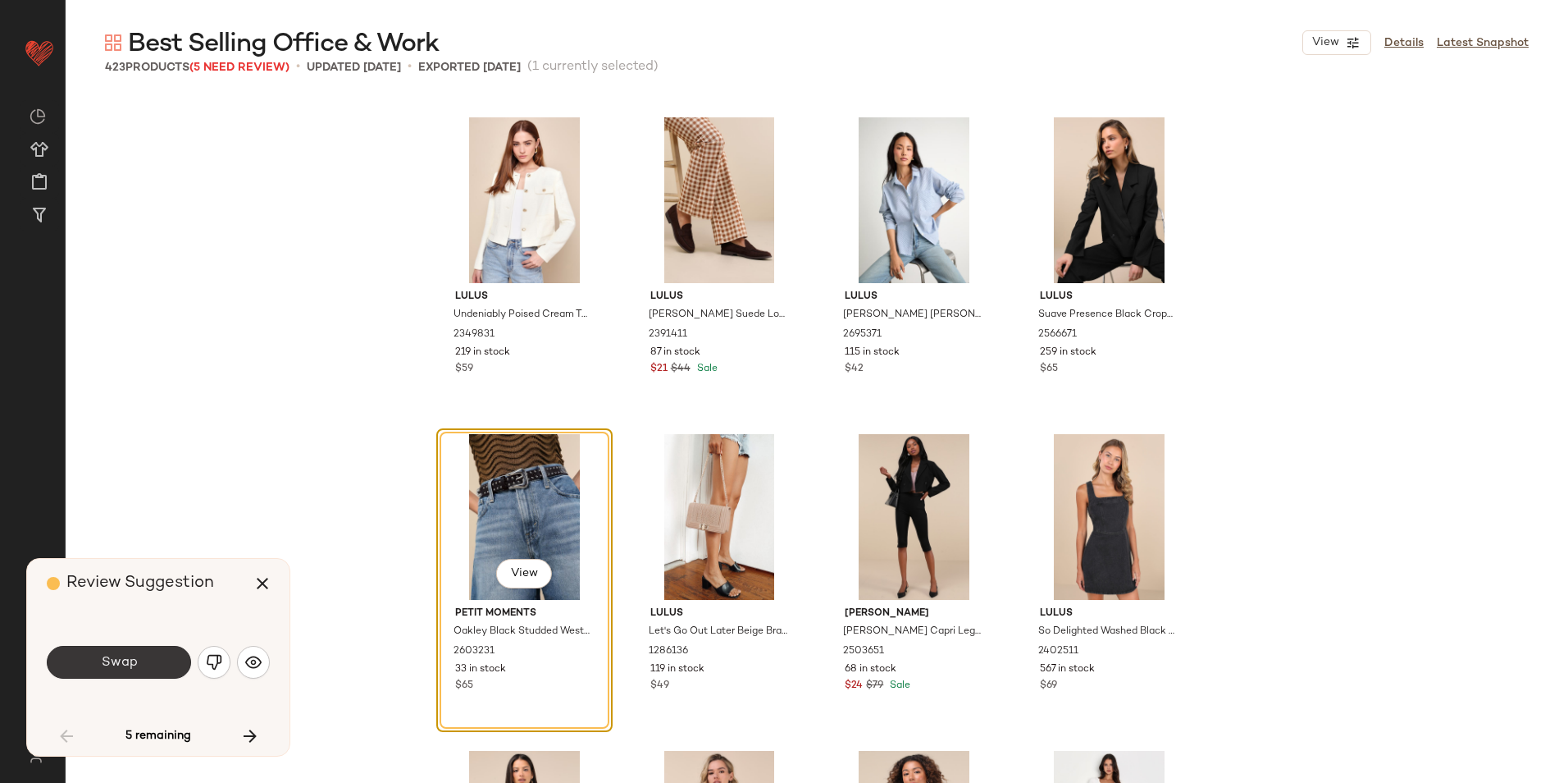
click at [97, 667] on button "Swap" at bounding box center [119, 662] width 145 height 33
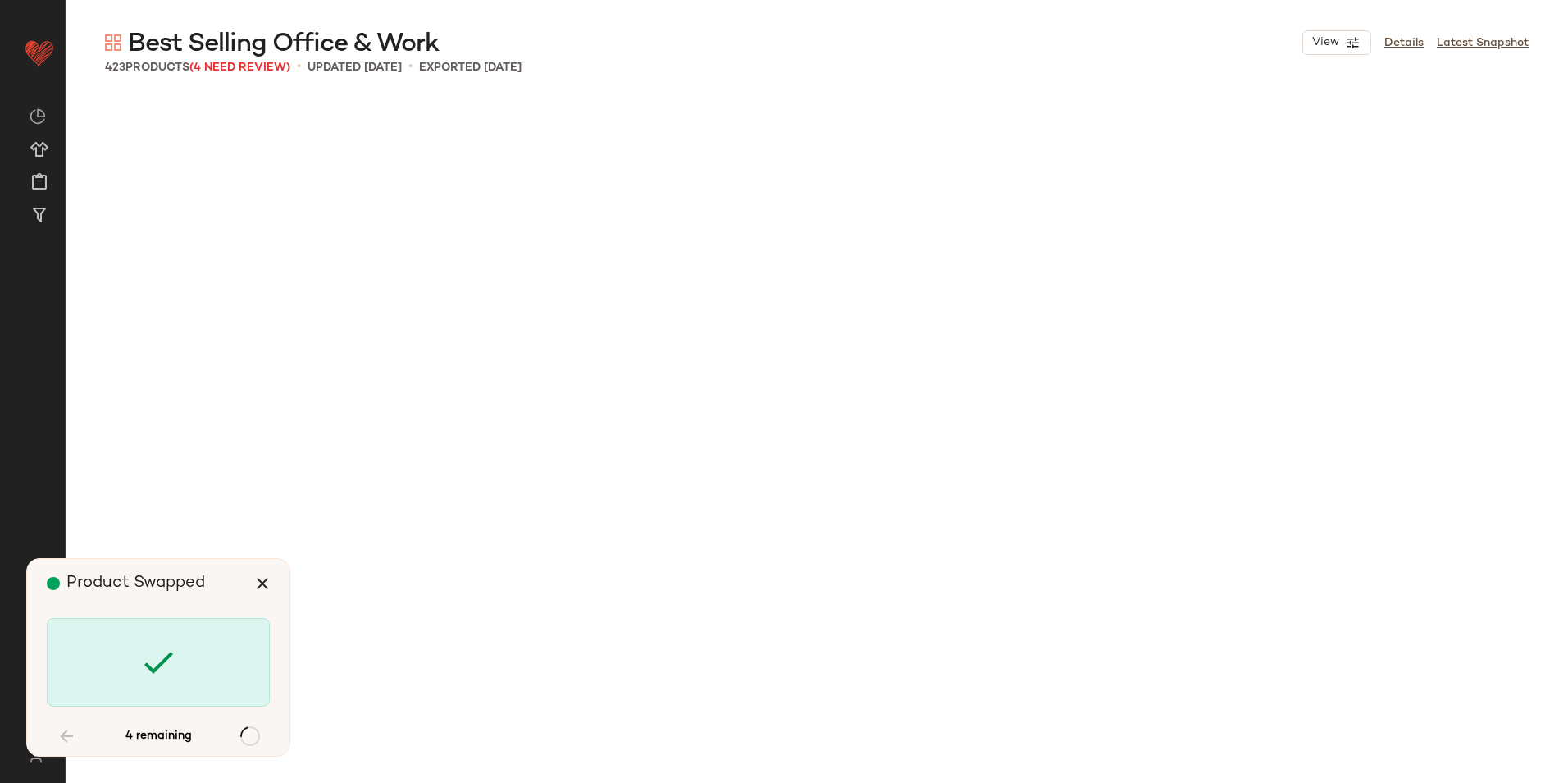
scroll to position [8550, 0]
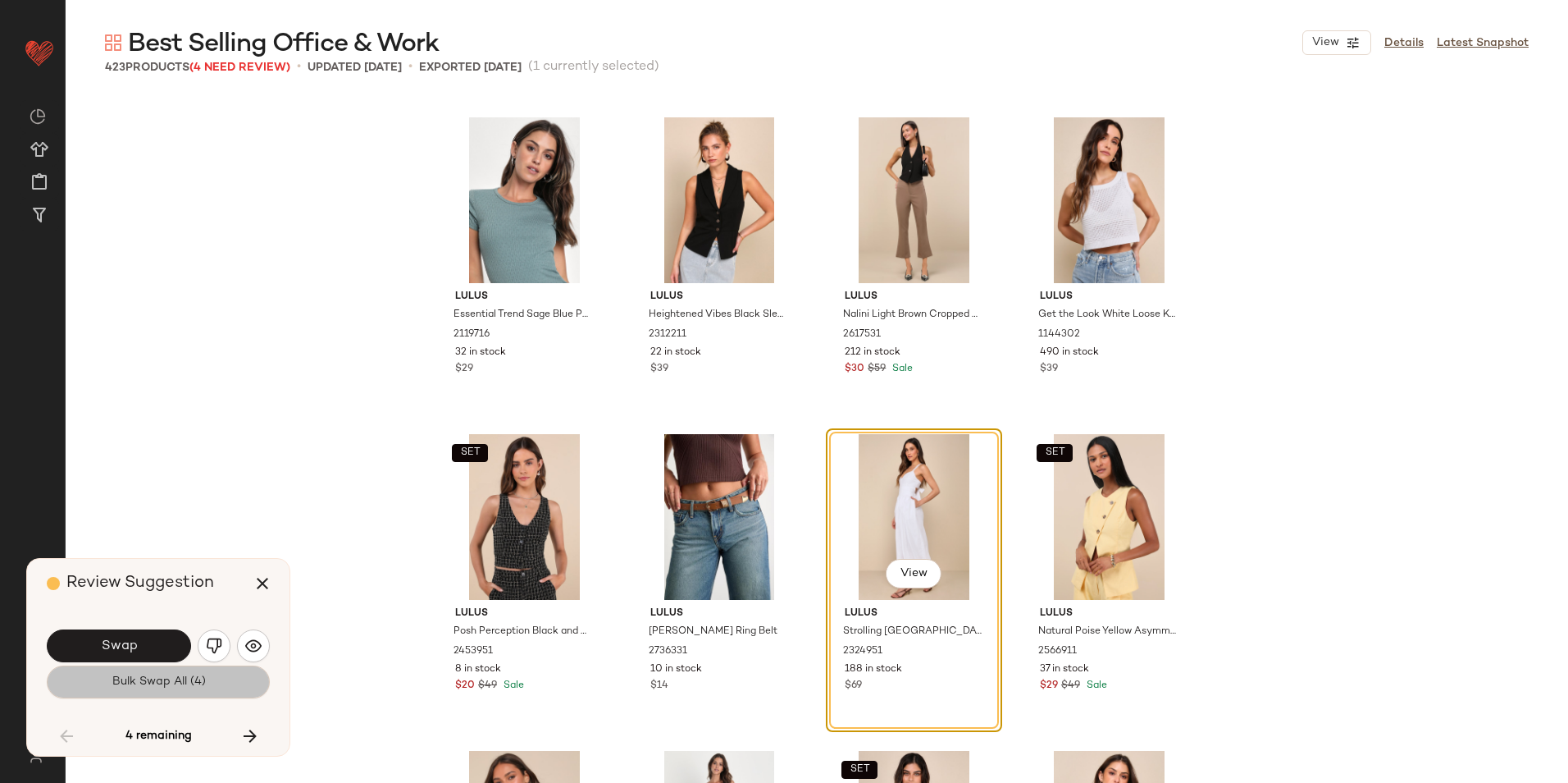
click at [175, 673] on button "Bulk Swap All (4)" at bounding box center [157, 681] width 223 height 33
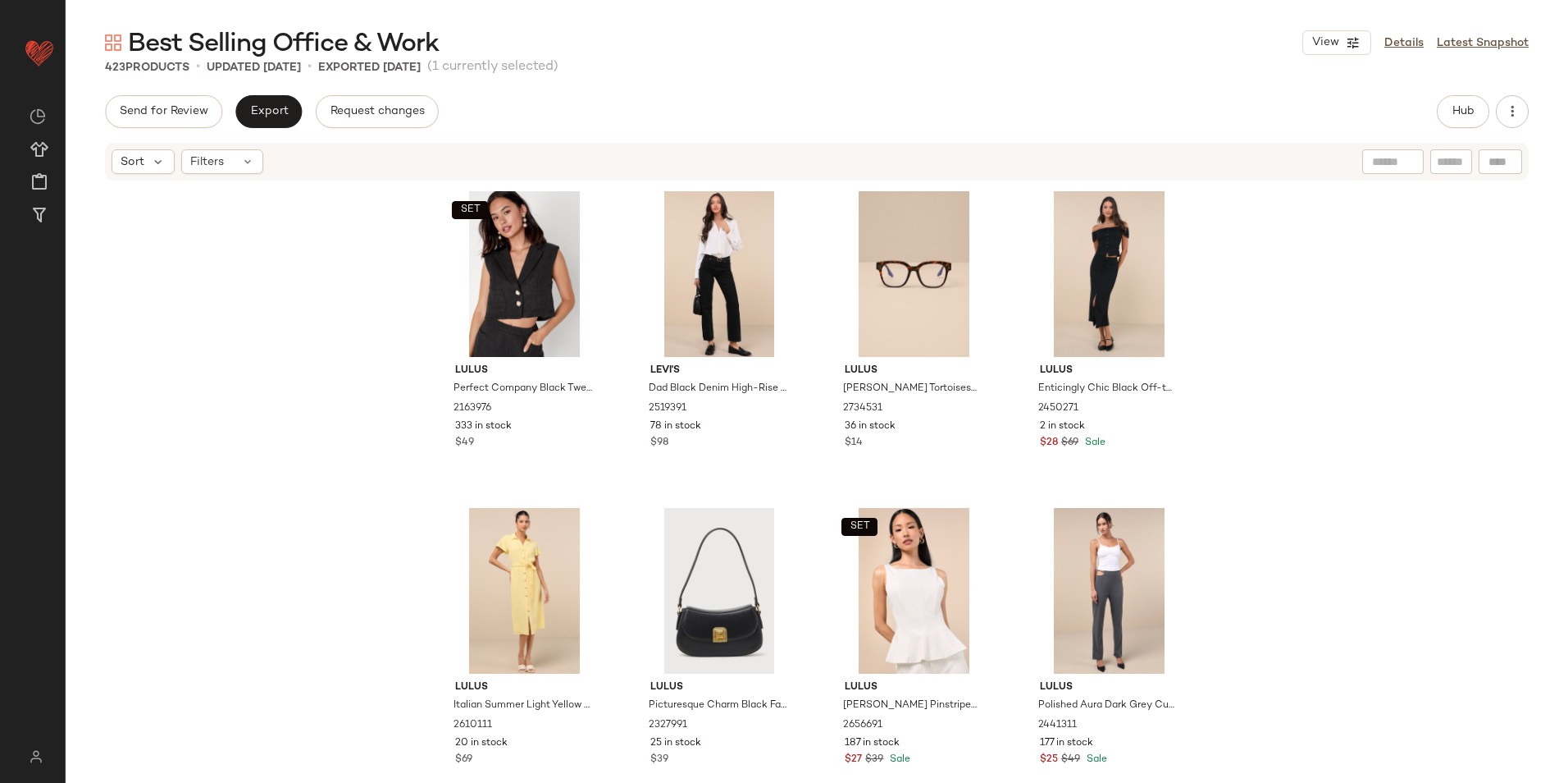
click at [1432, 119] on div "Send for Review Export Request changes Hub" at bounding box center [816, 112] width 1423 height 33
click at [1442, 117] on button "Hub" at bounding box center [1462, 112] width 52 height 33
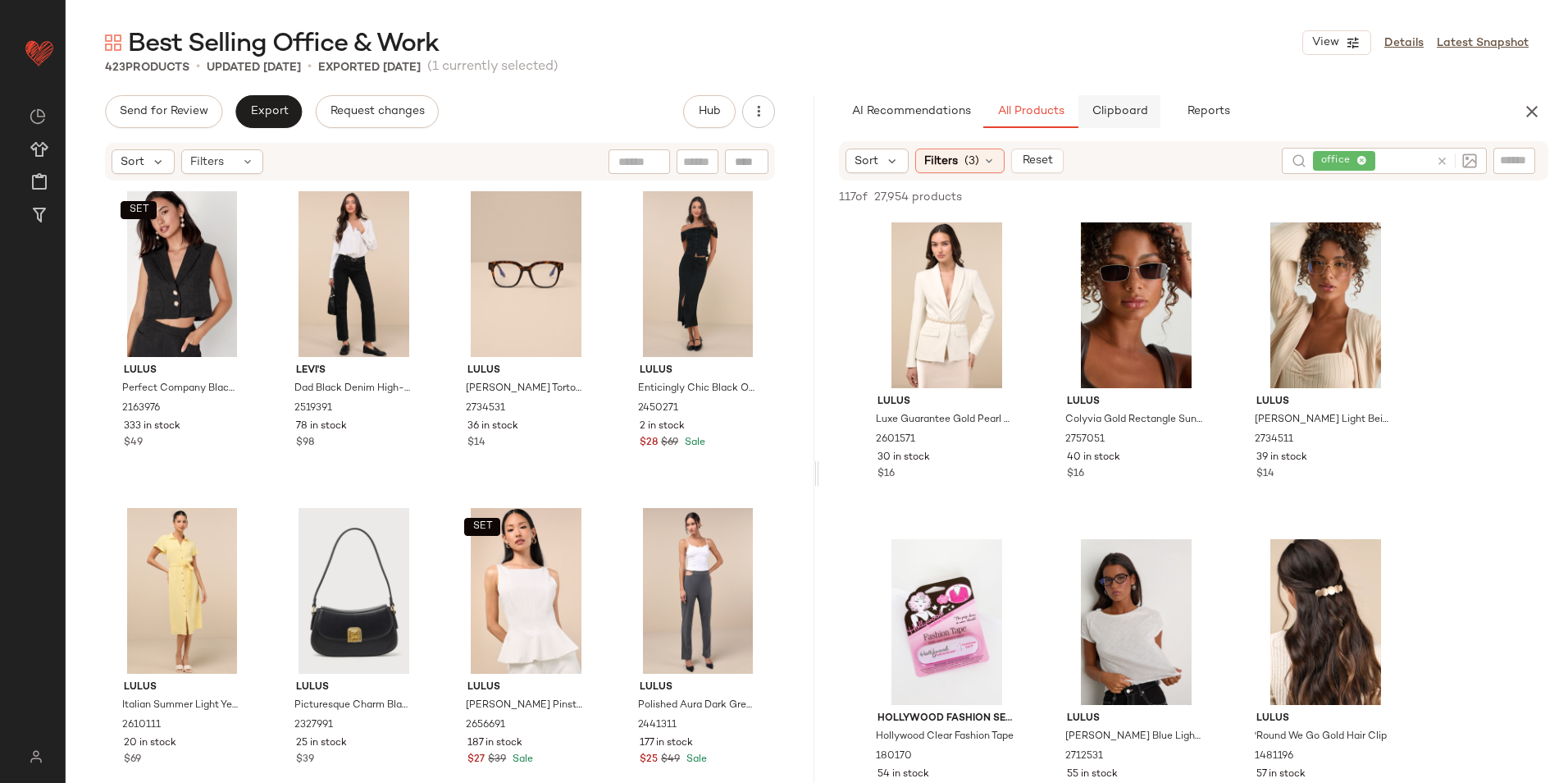
click at [1106, 112] on span "Clipboard" at bounding box center [1119, 111] width 57 height 13
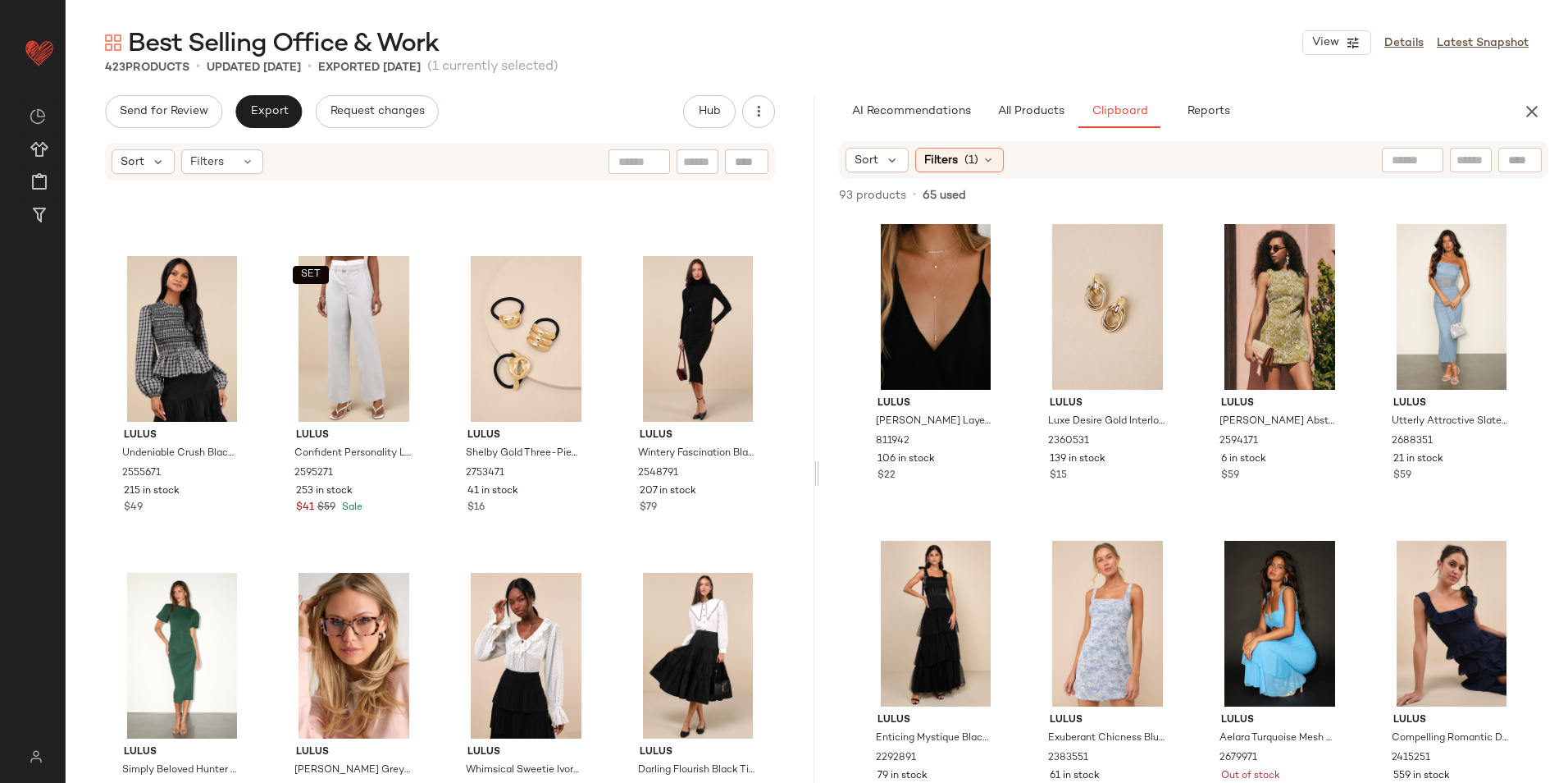
scroll to position [1150, 0]
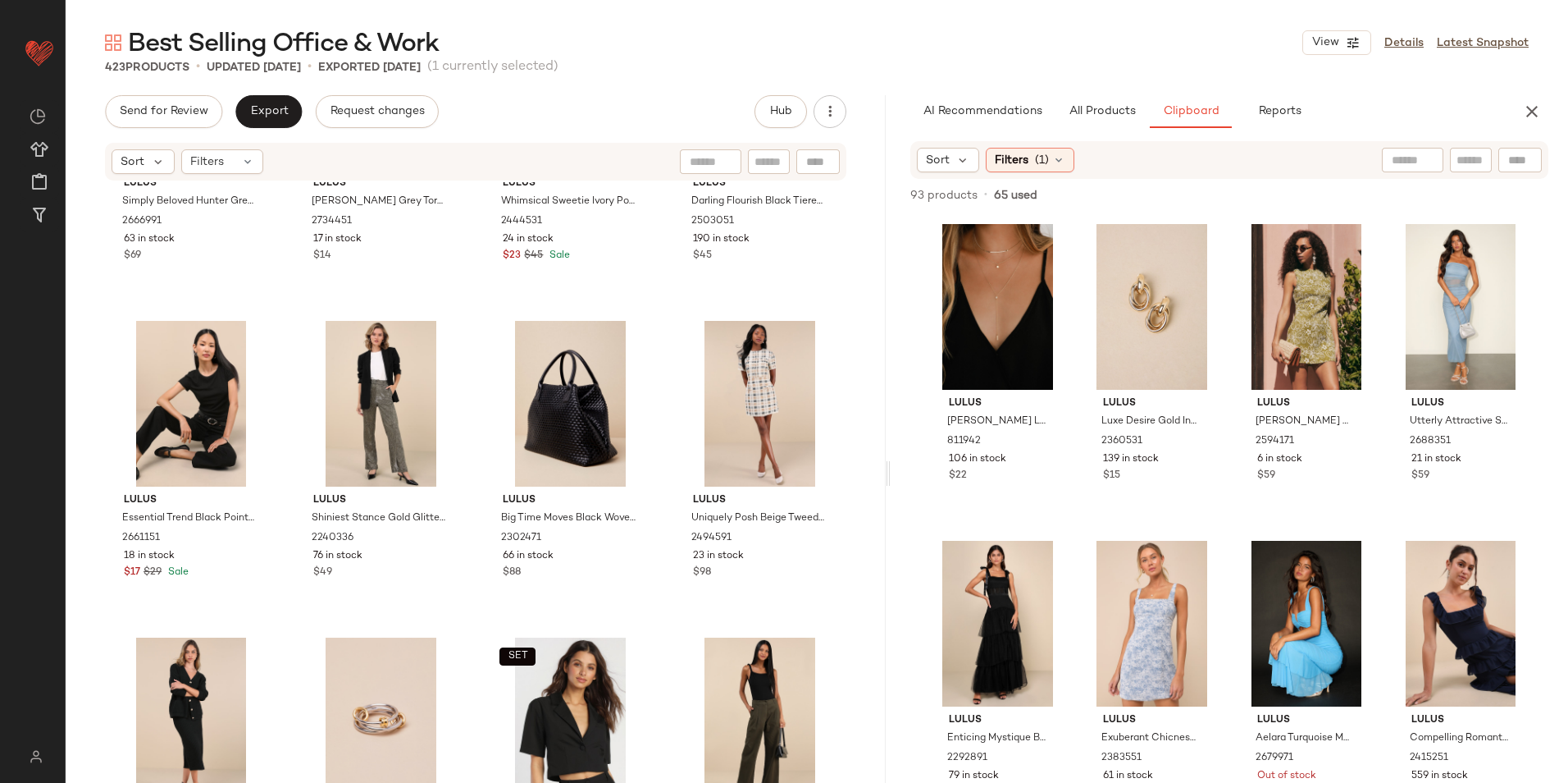
drag, startPoint x: 817, startPoint y: 478, endPoint x: 950, endPoint y: 486, distance: 133.2
click at [950, 486] on div "Best Selling Office & Work View Details Latest Snapshot 423 Products • updated …" at bounding box center [816, 404] width 1503 height 756
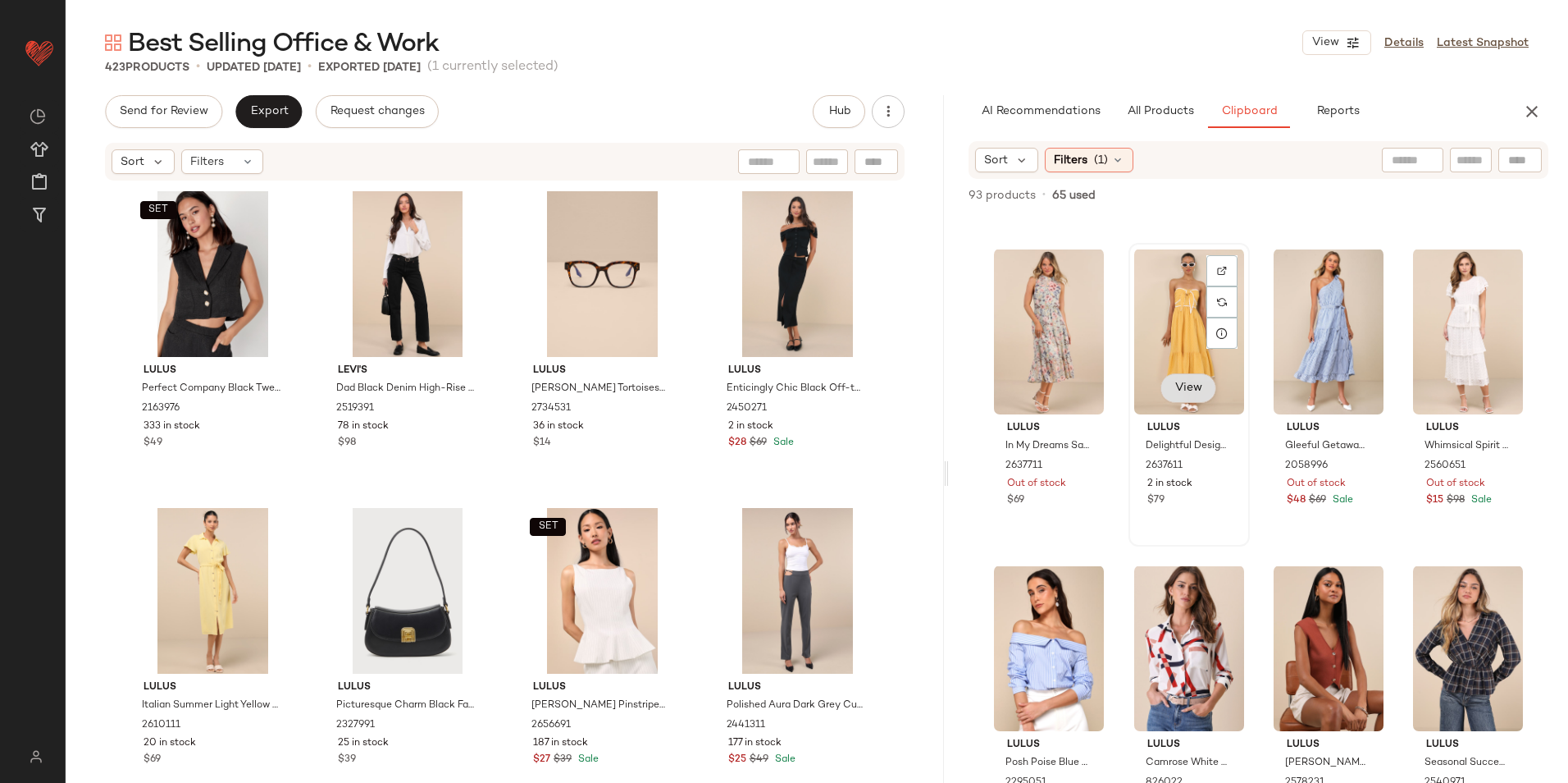
scroll to position [1583, 0]
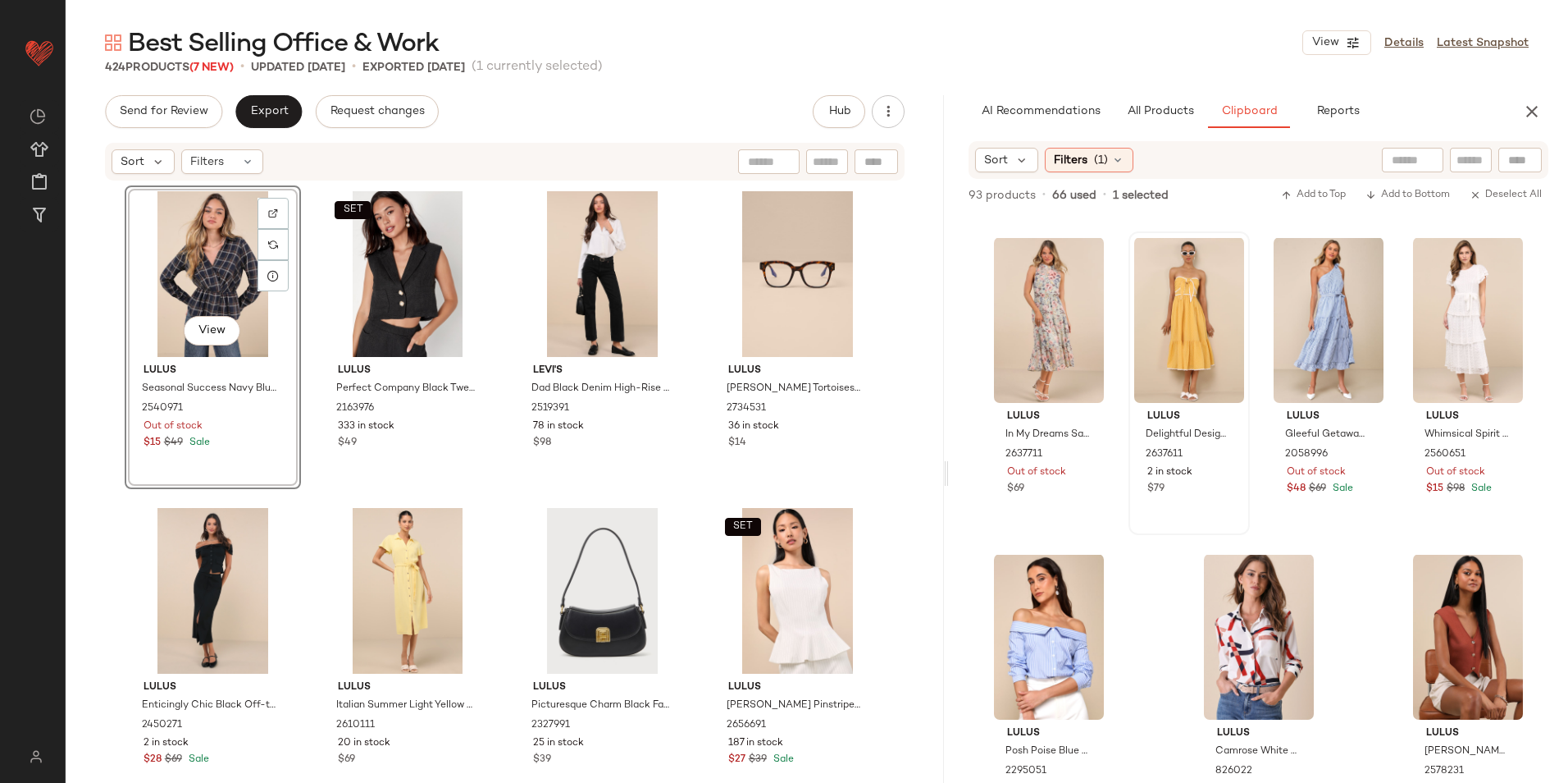
click at [186, 271] on div "View" at bounding box center [213, 274] width 165 height 166
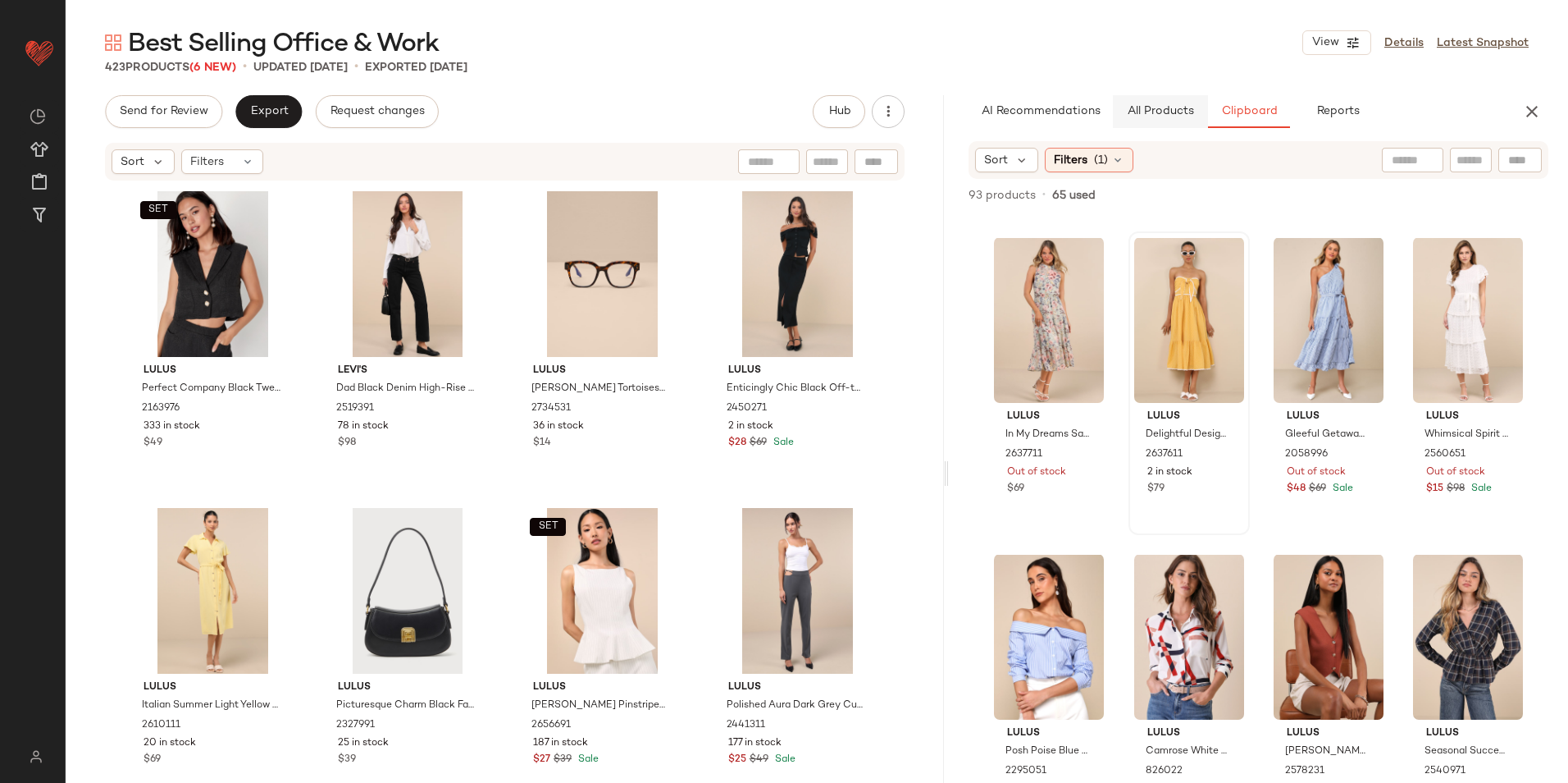
click at [1152, 111] on span "All Products" at bounding box center [1160, 111] width 67 height 13
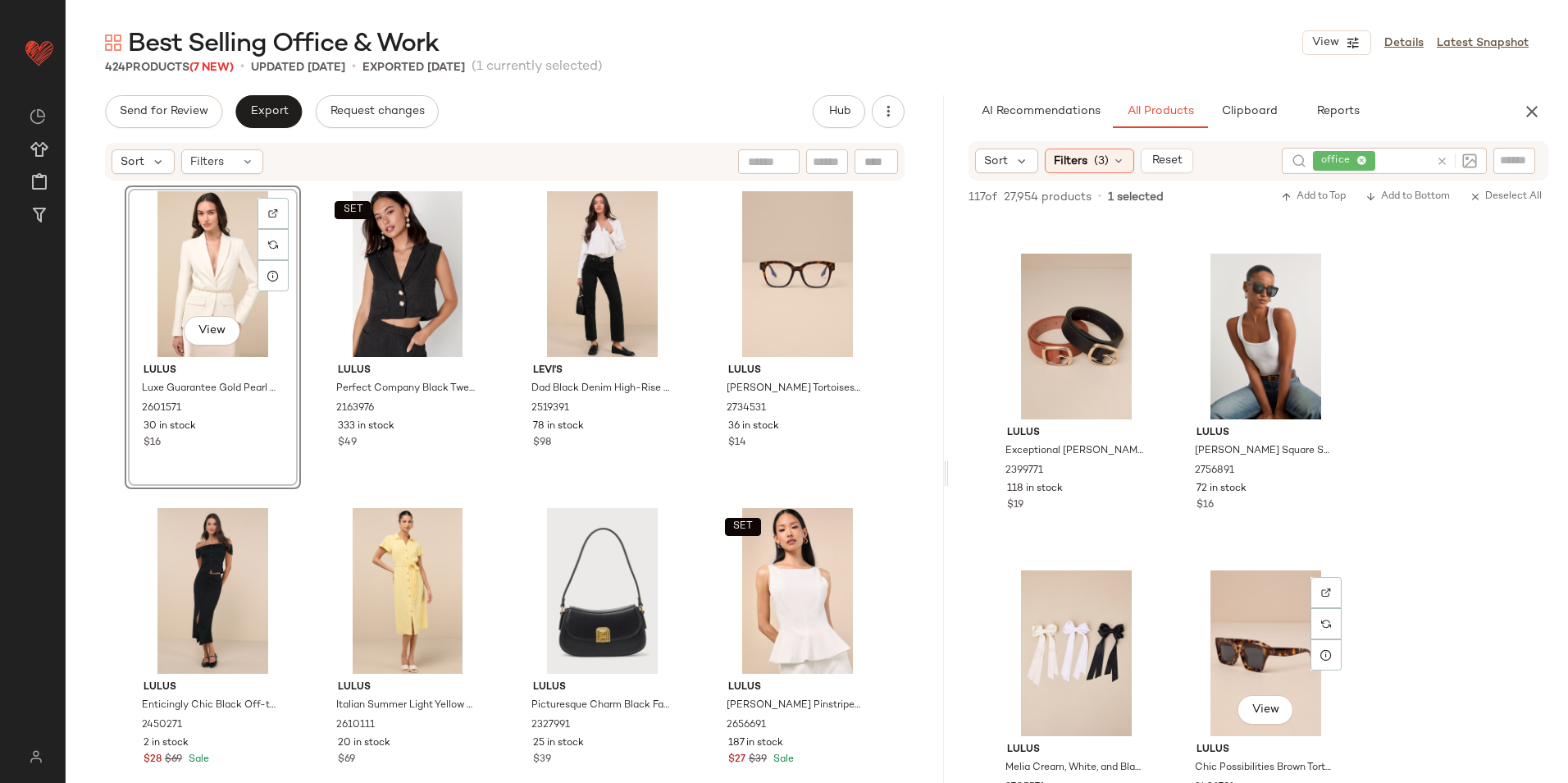
scroll to position [1805, 0]
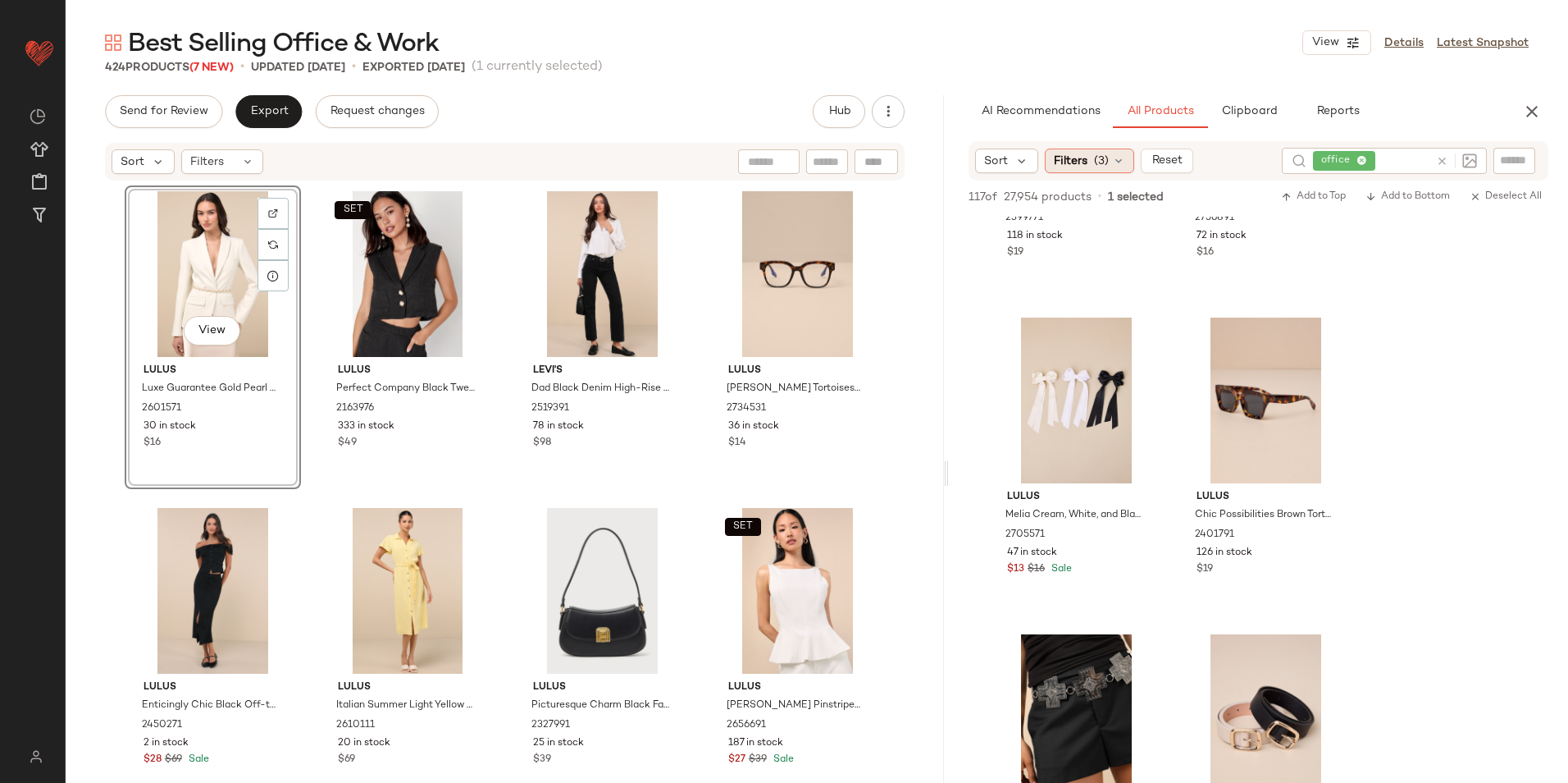
click at [1103, 160] on span "(3)" at bounding box center [1101, 161] width 15 height 17
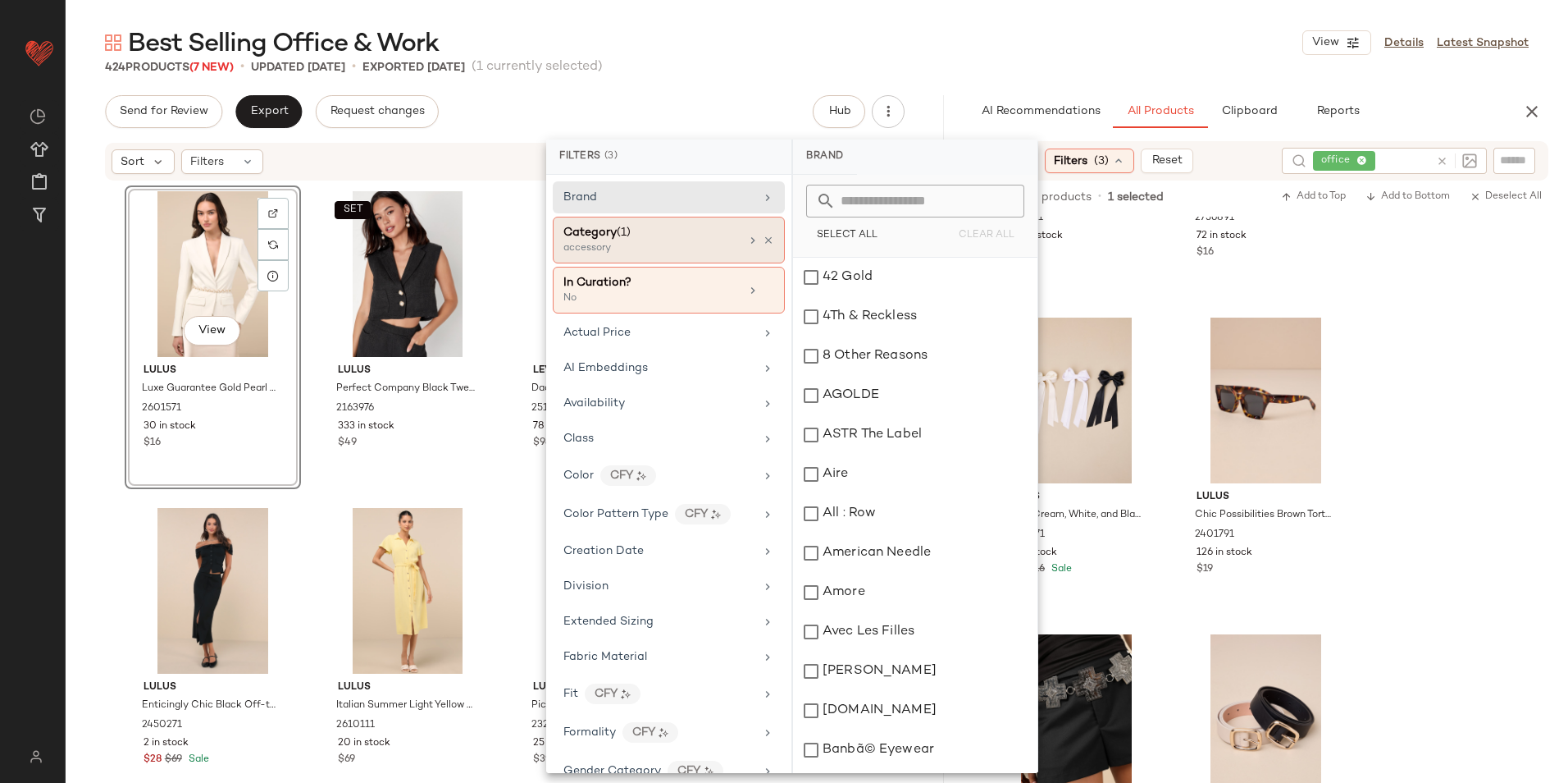
click at [651, 256] on div "Category (1) accessory" at bounding box center [669, 240] width 232 height 46
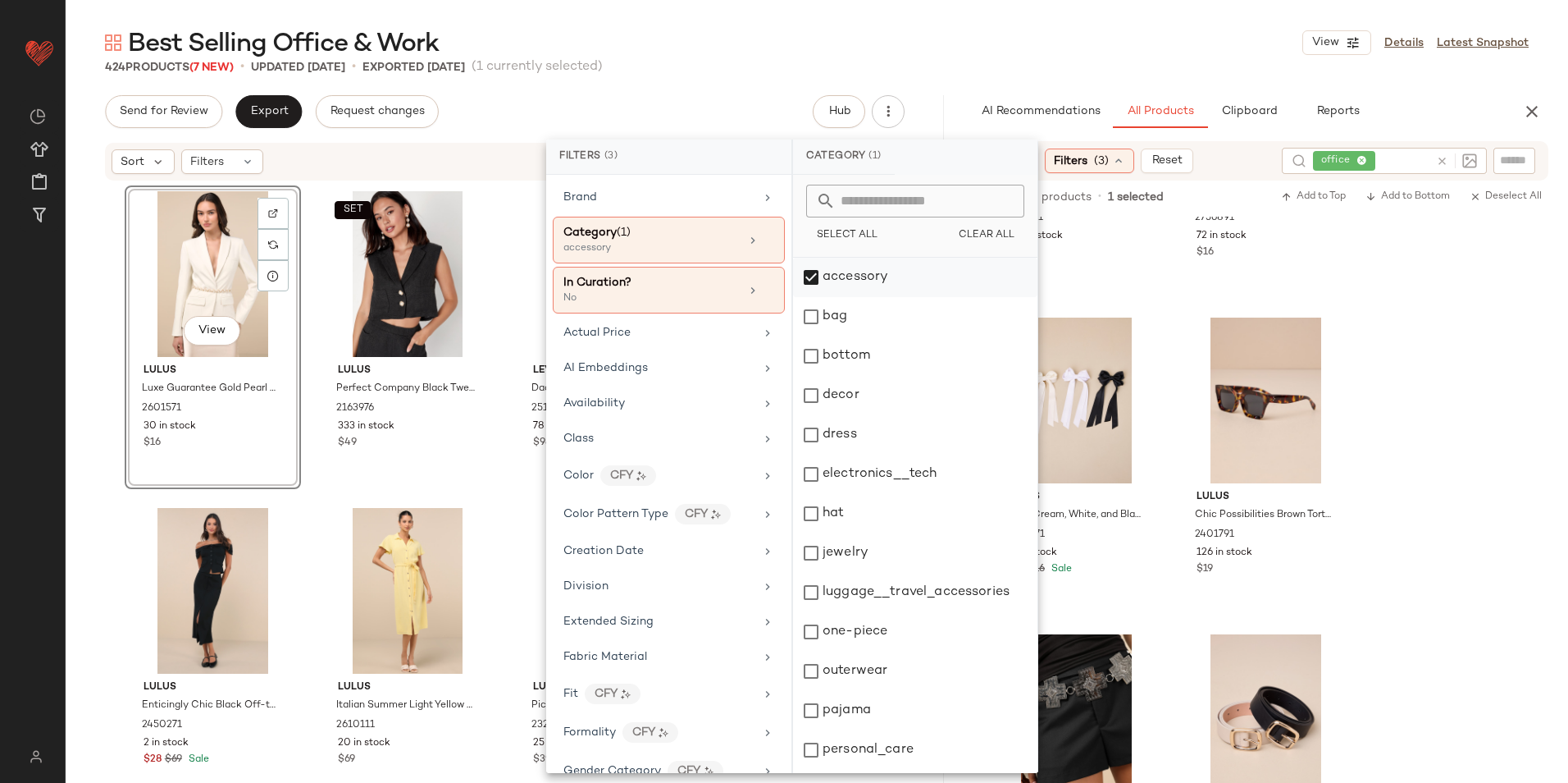
click at [847, 275] on div "accessory" at bounding box center [915, 277] width 244 height 40
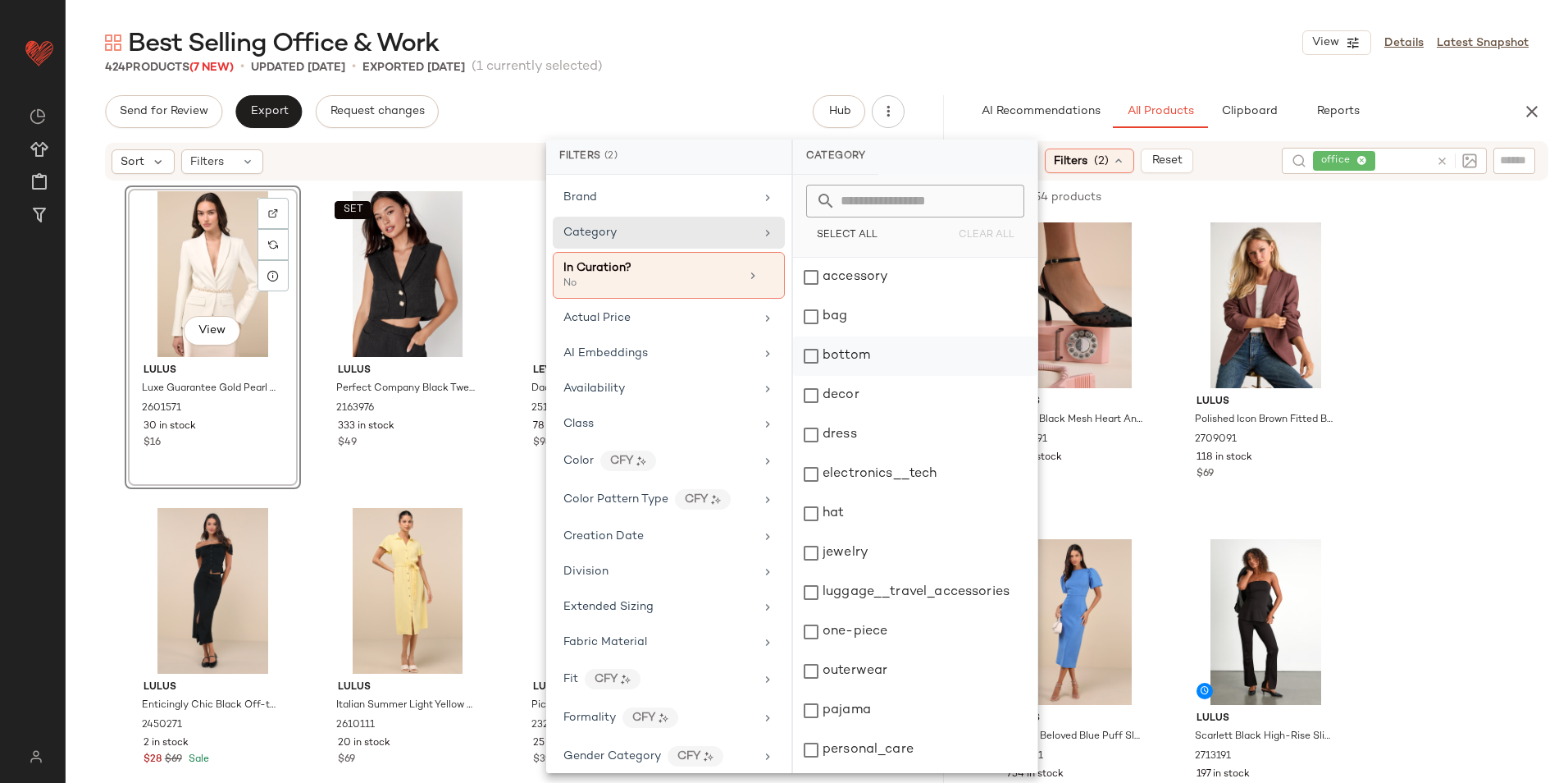
click at [845, 367] on div "bottom" at bounding box center [915, 356] width 244 height 40
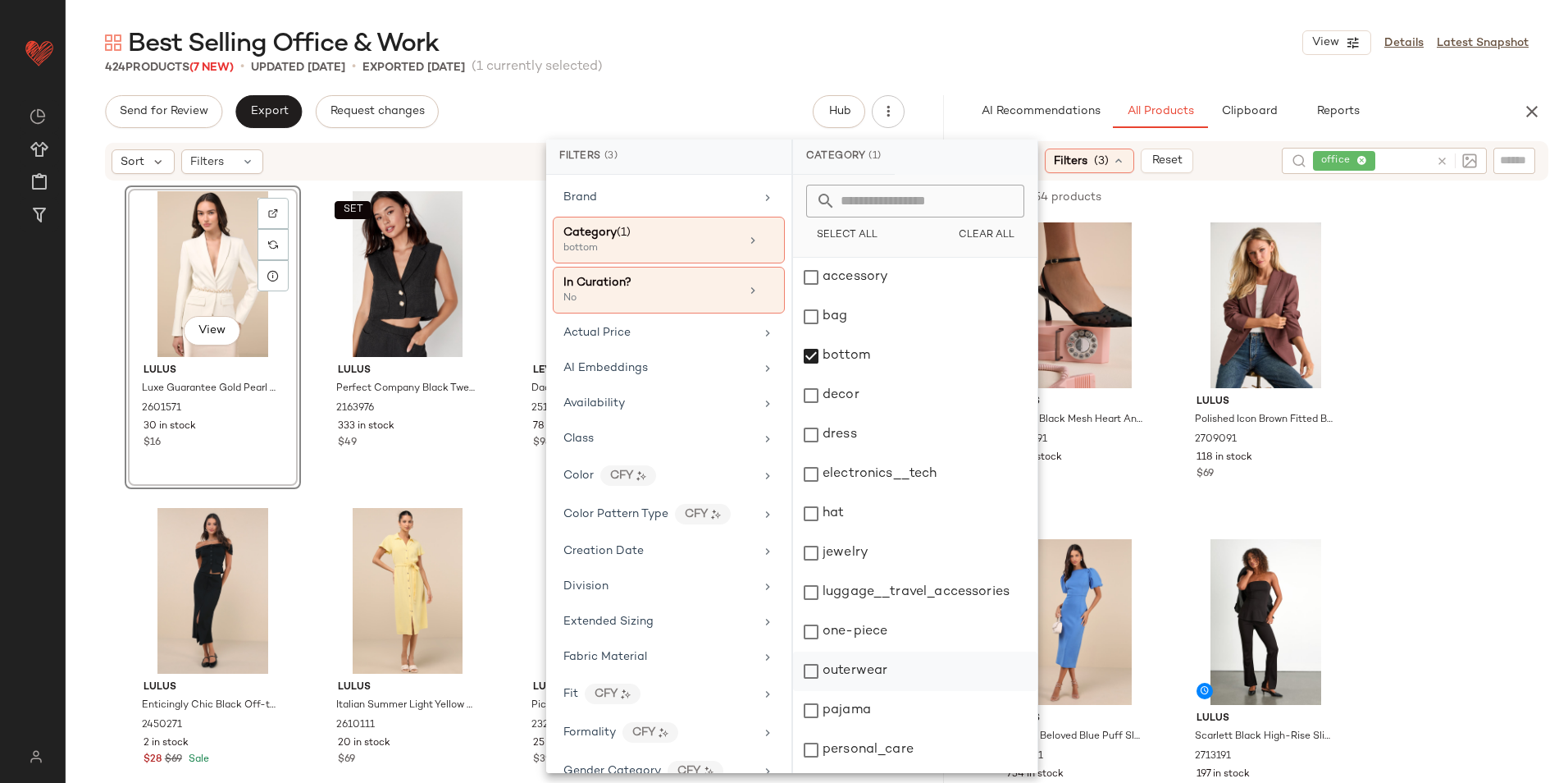
scroll to position [154, 0]
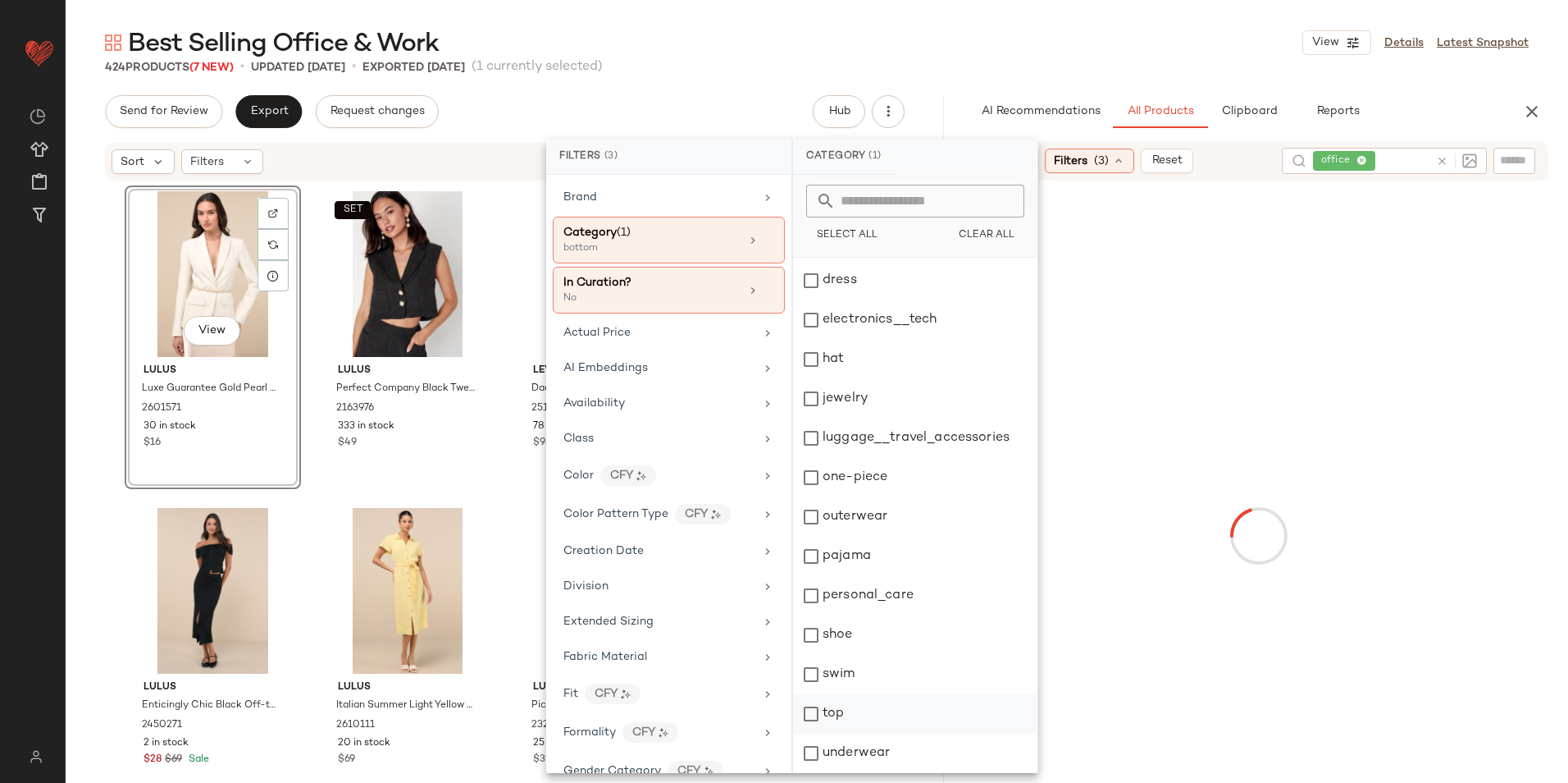
click at [880, 723] on div "top" at bounding box center [915, 714] width 244 height 40
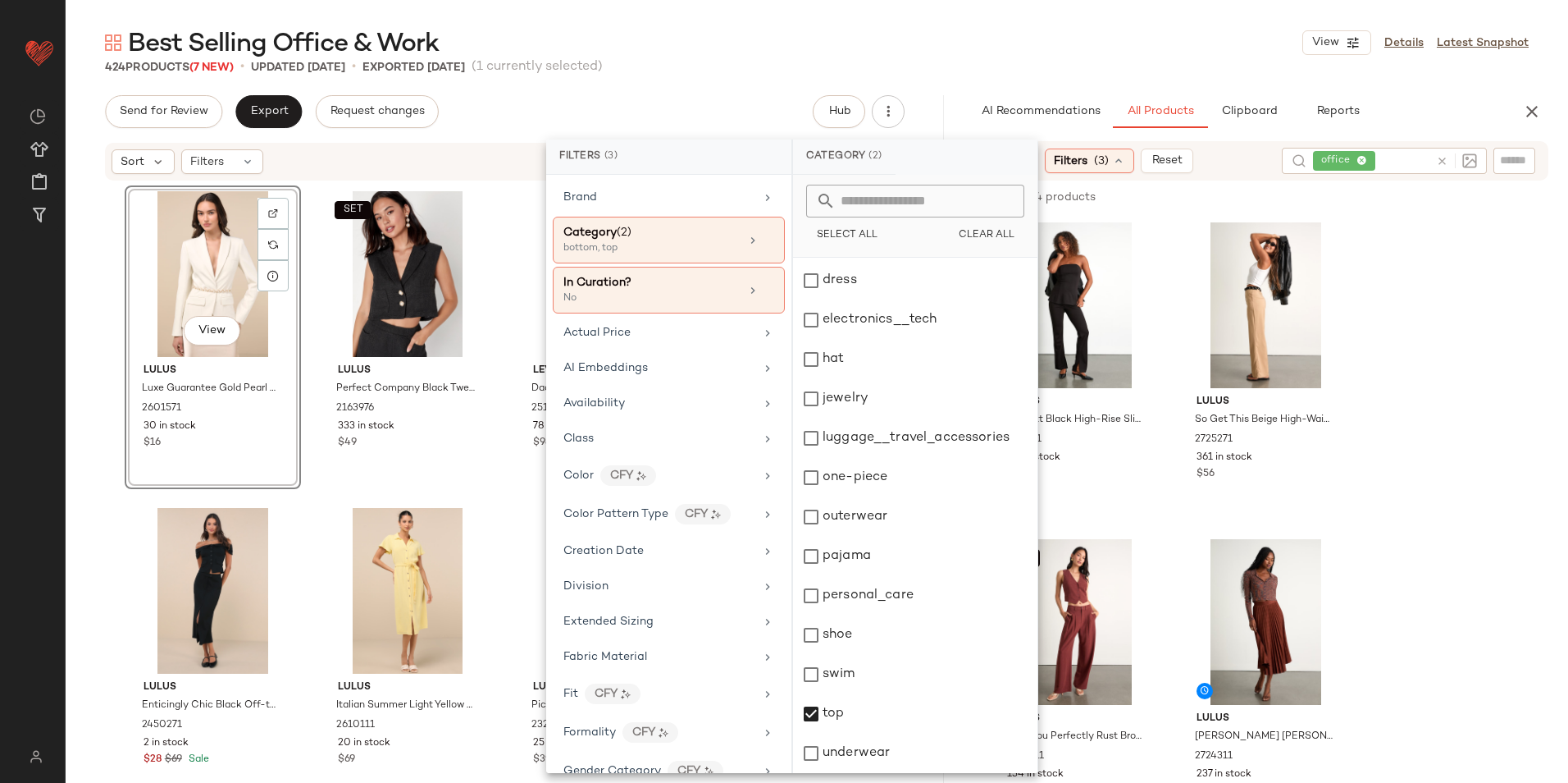
click at [973, 57] on div "Best Selling Office & Work View Details Latest Snapshot" at bounding box center [816, 43] width 1503 height 33
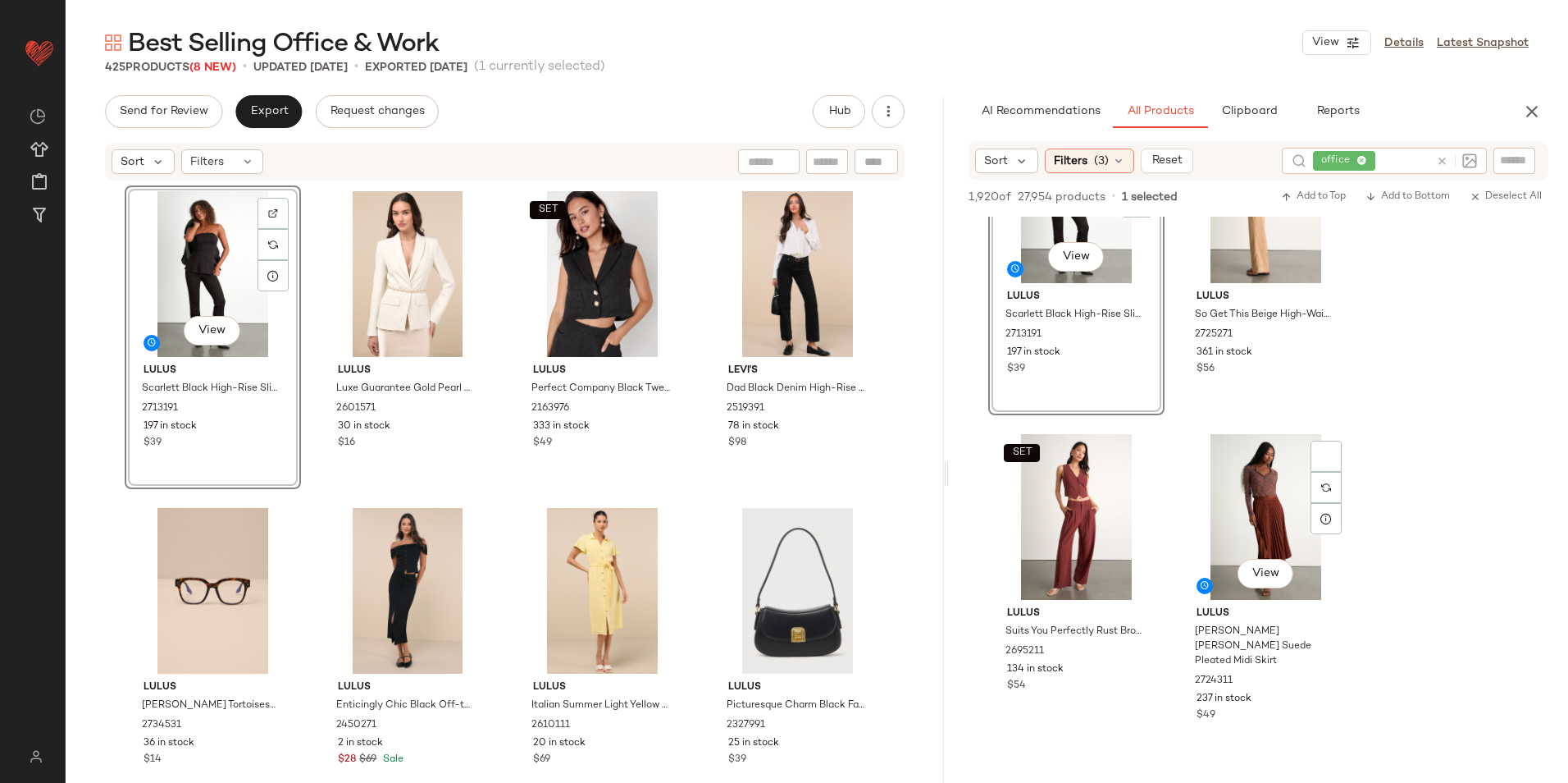
scroll to position [246, 0]
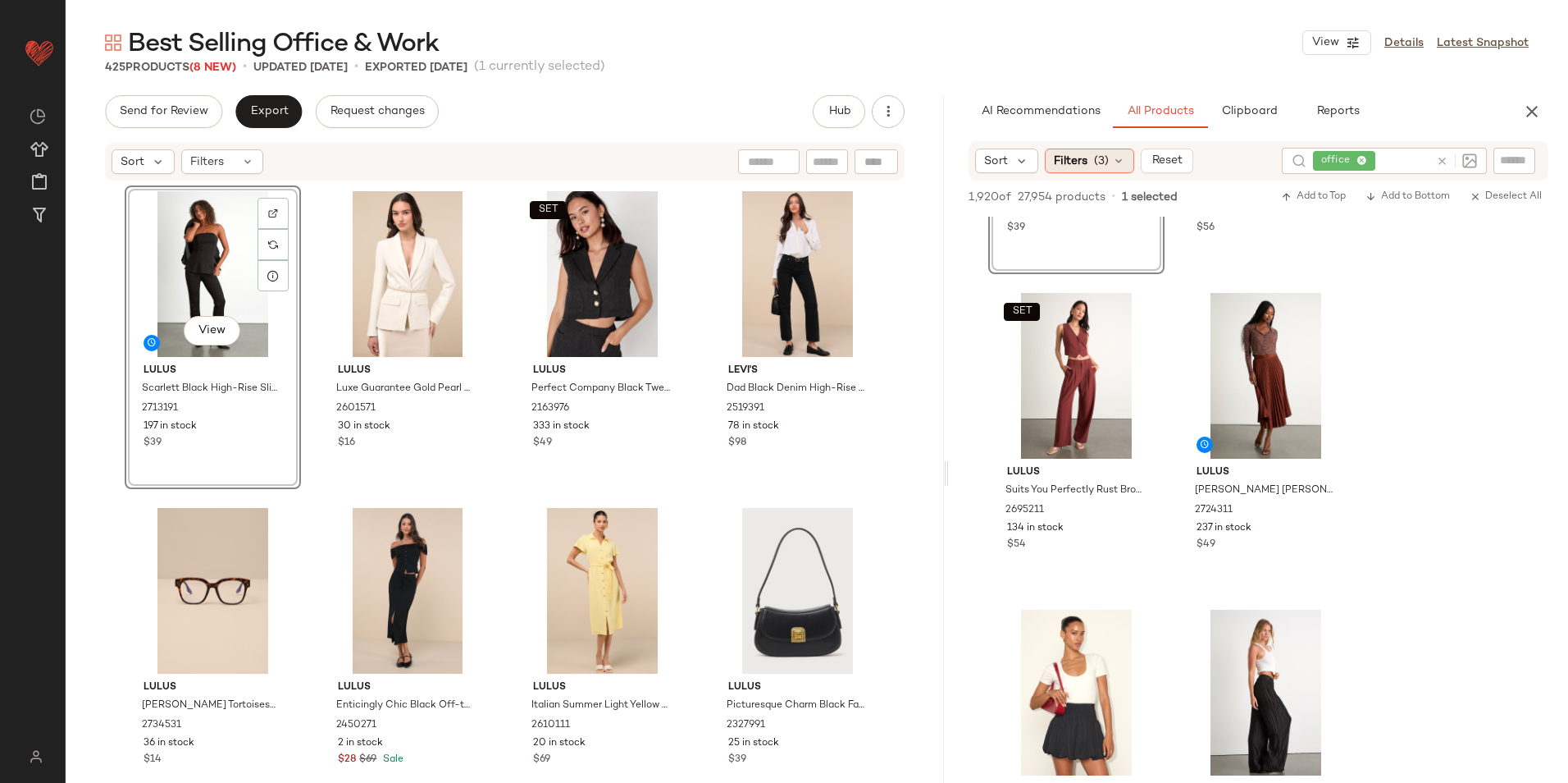
click at [1108, 170] on div "Filters (3)" at bounding box center [1090, 161] width 89 height 25
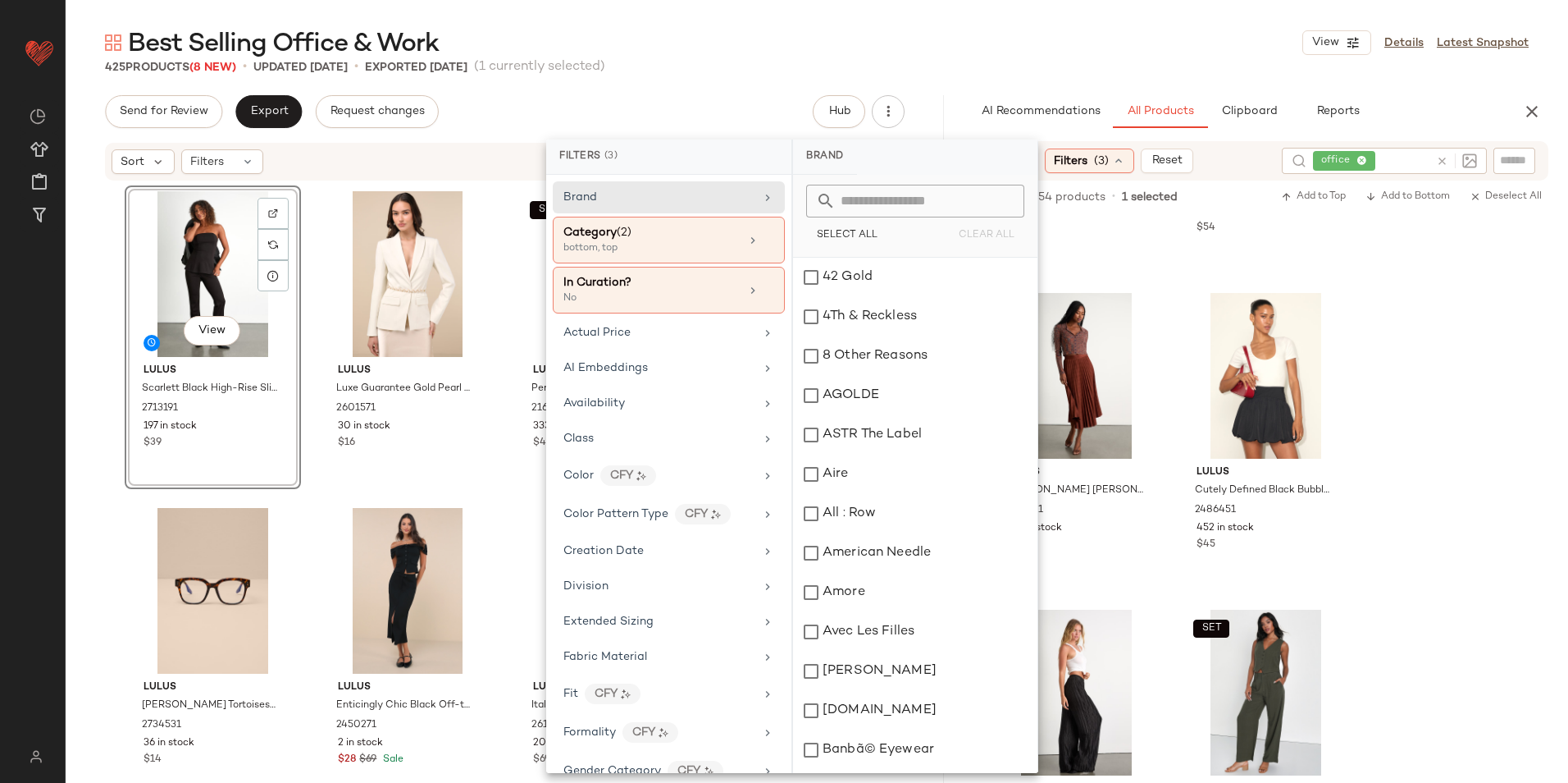
click at [1070, 44] on div "Best Selling Office & Work View Details Latest Snapshot" at bounding box center [816, 43] width 1503 height 33
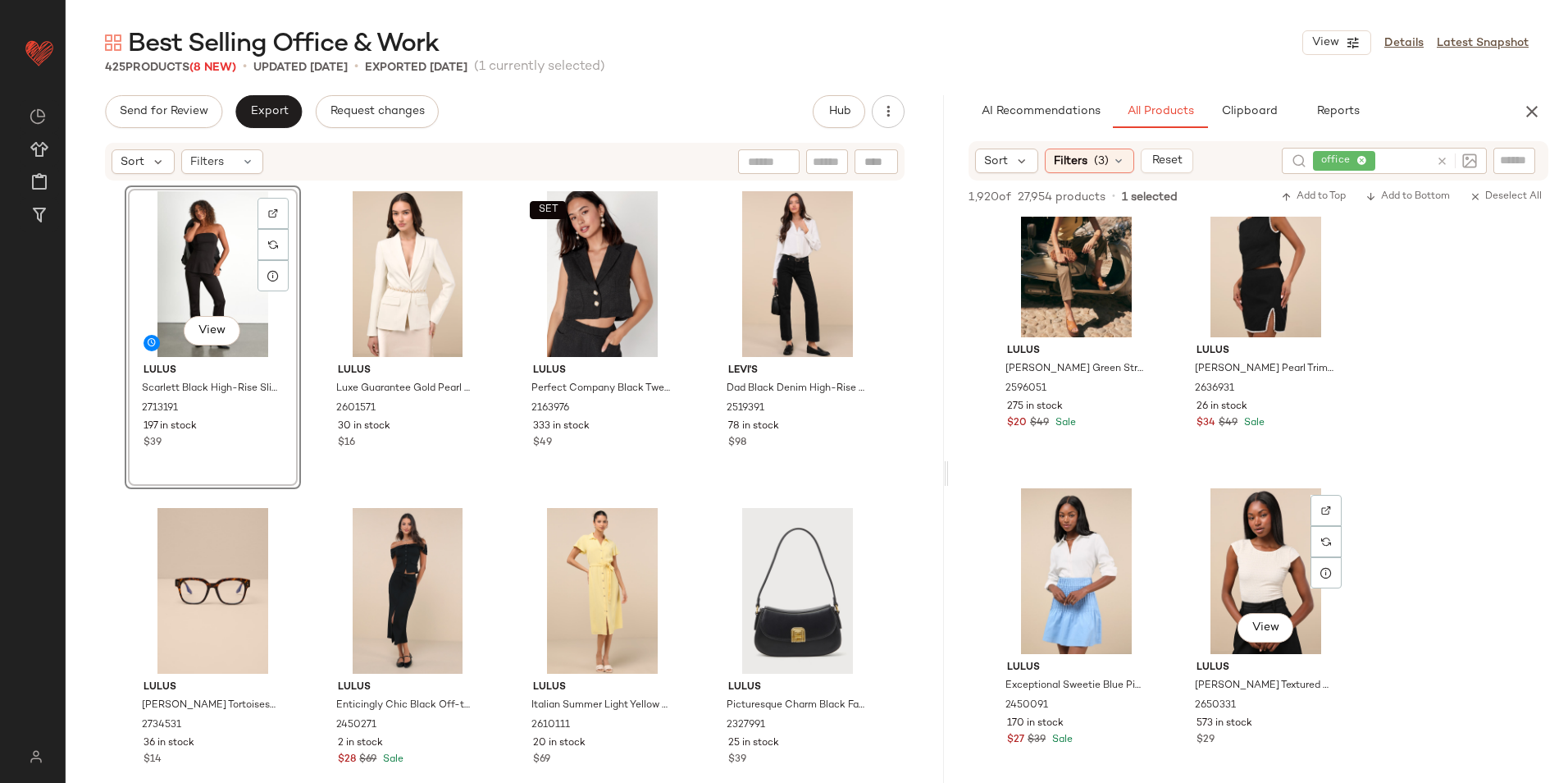
scroll to position [3117, 0]
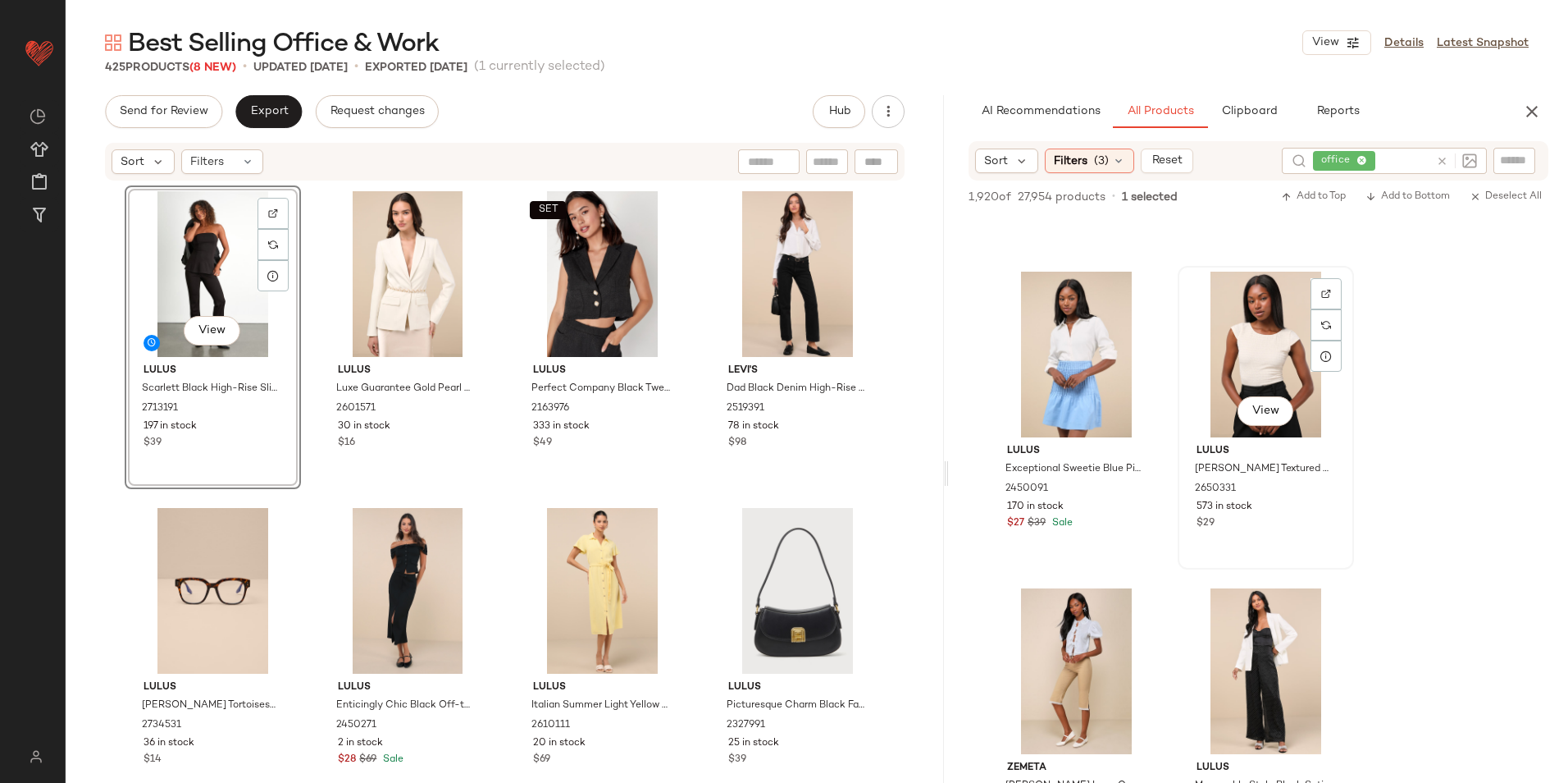
click at [1289, 398] on div "View" at bounding box center [1265, 413] width 56 height 33
click at [1276, 409] on span "View" at bounding box center [1265, 410] width 28 height 13
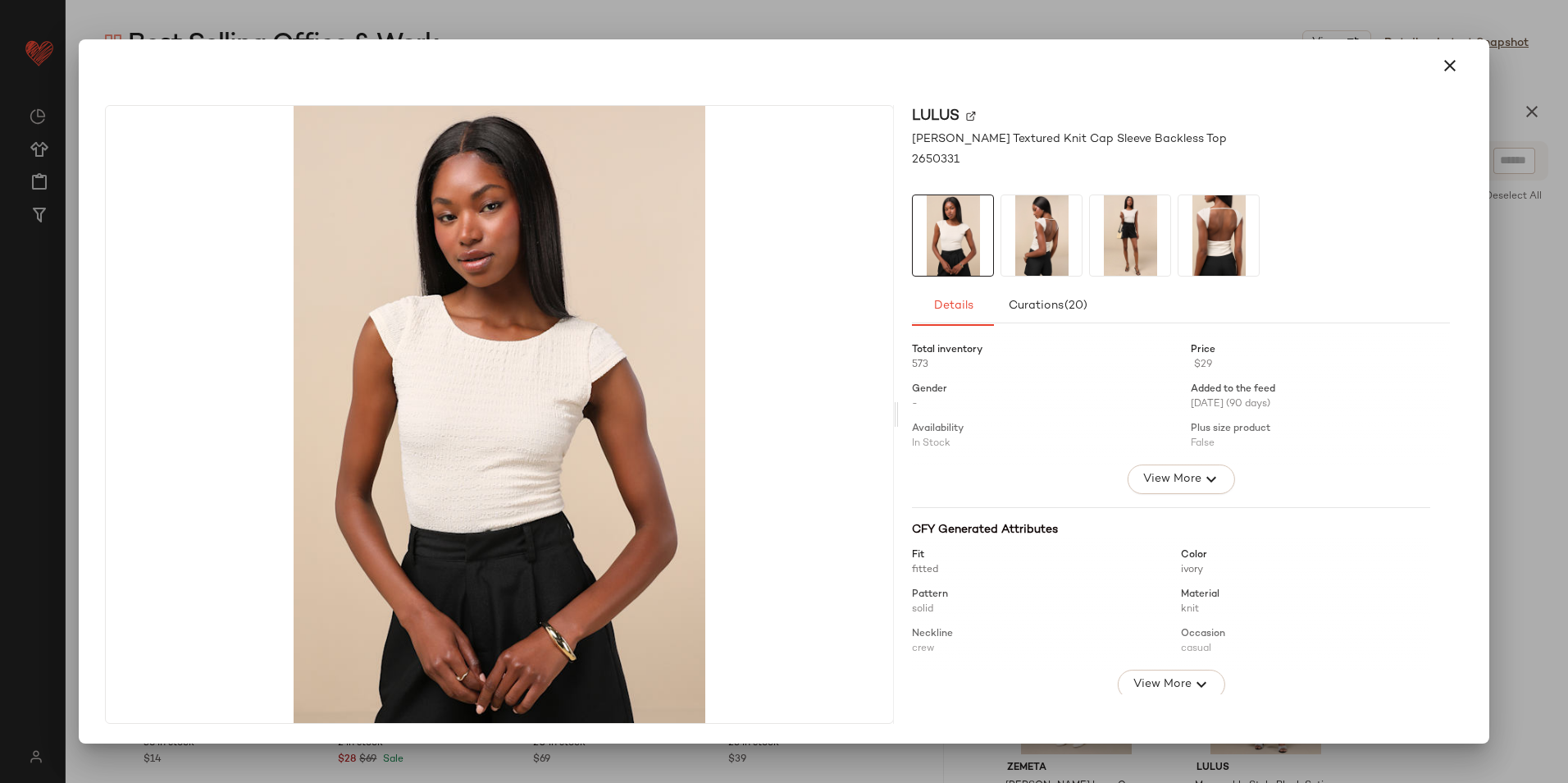
click at [1049, 253] on img at bounding box center [1041, 235] width 80 height 80
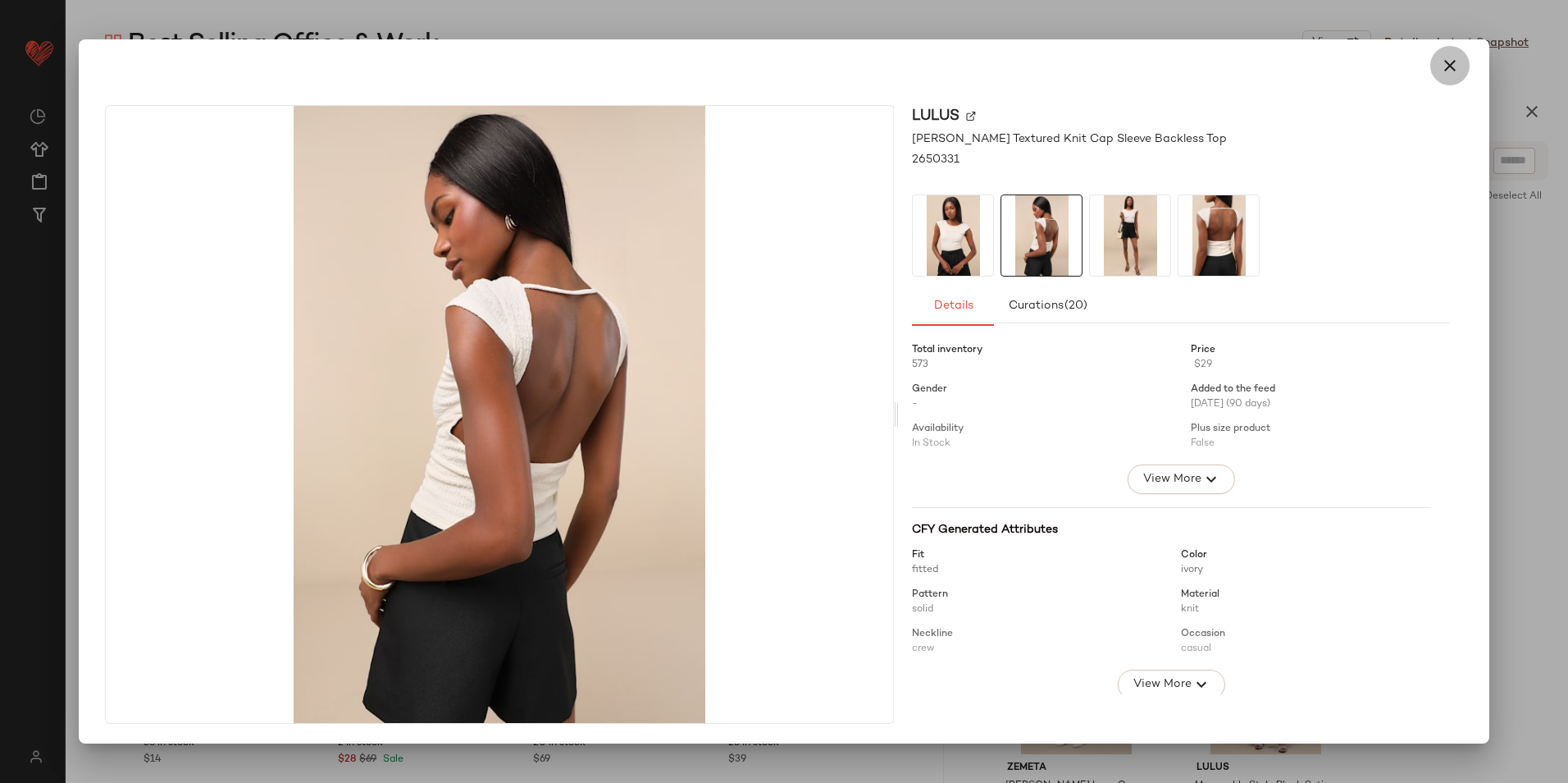
click at [1446, 70] on icon "button" at bounding box center [1449, 65] width 20 height 20
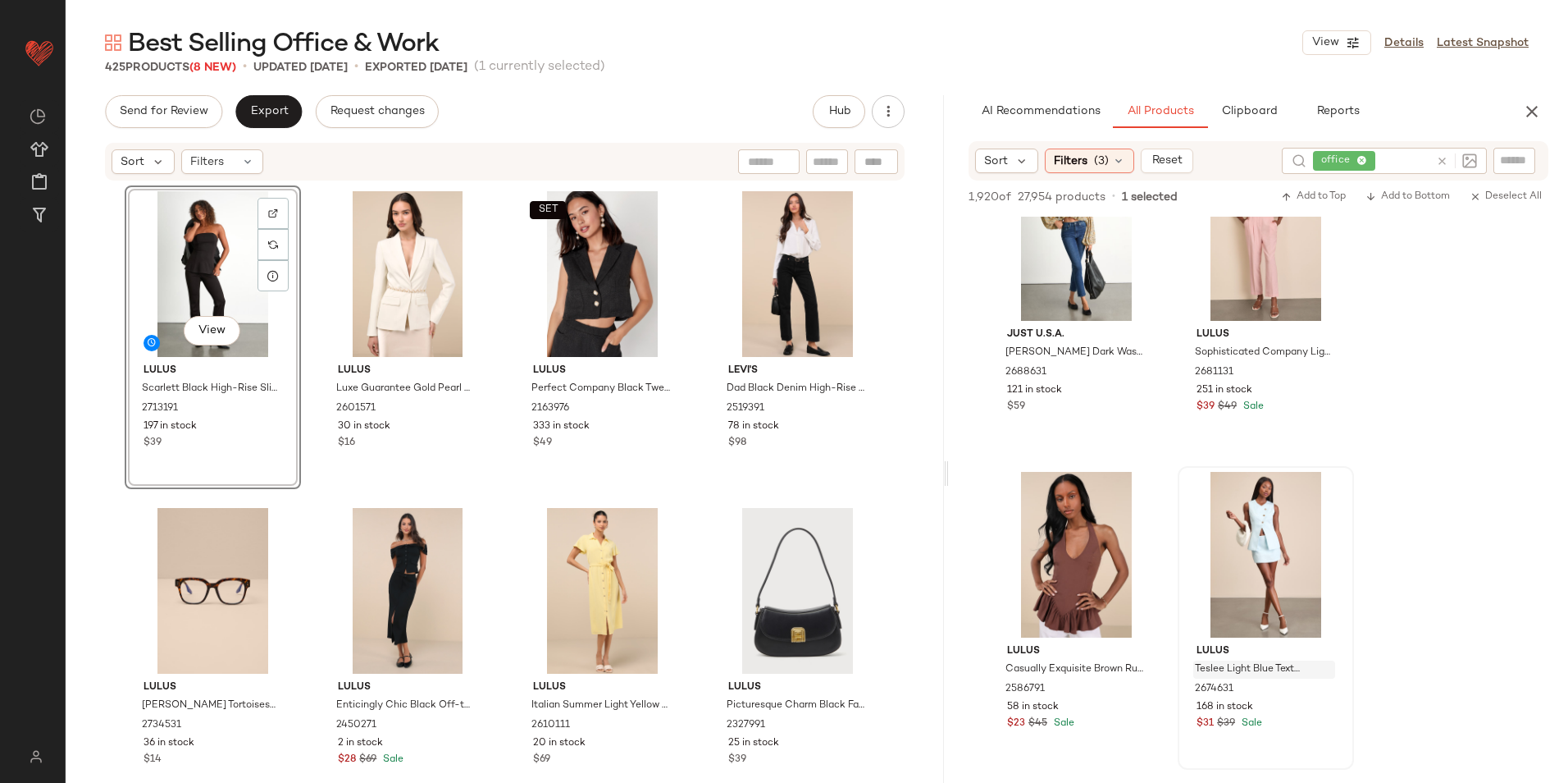
scroll to position [4512, 0]
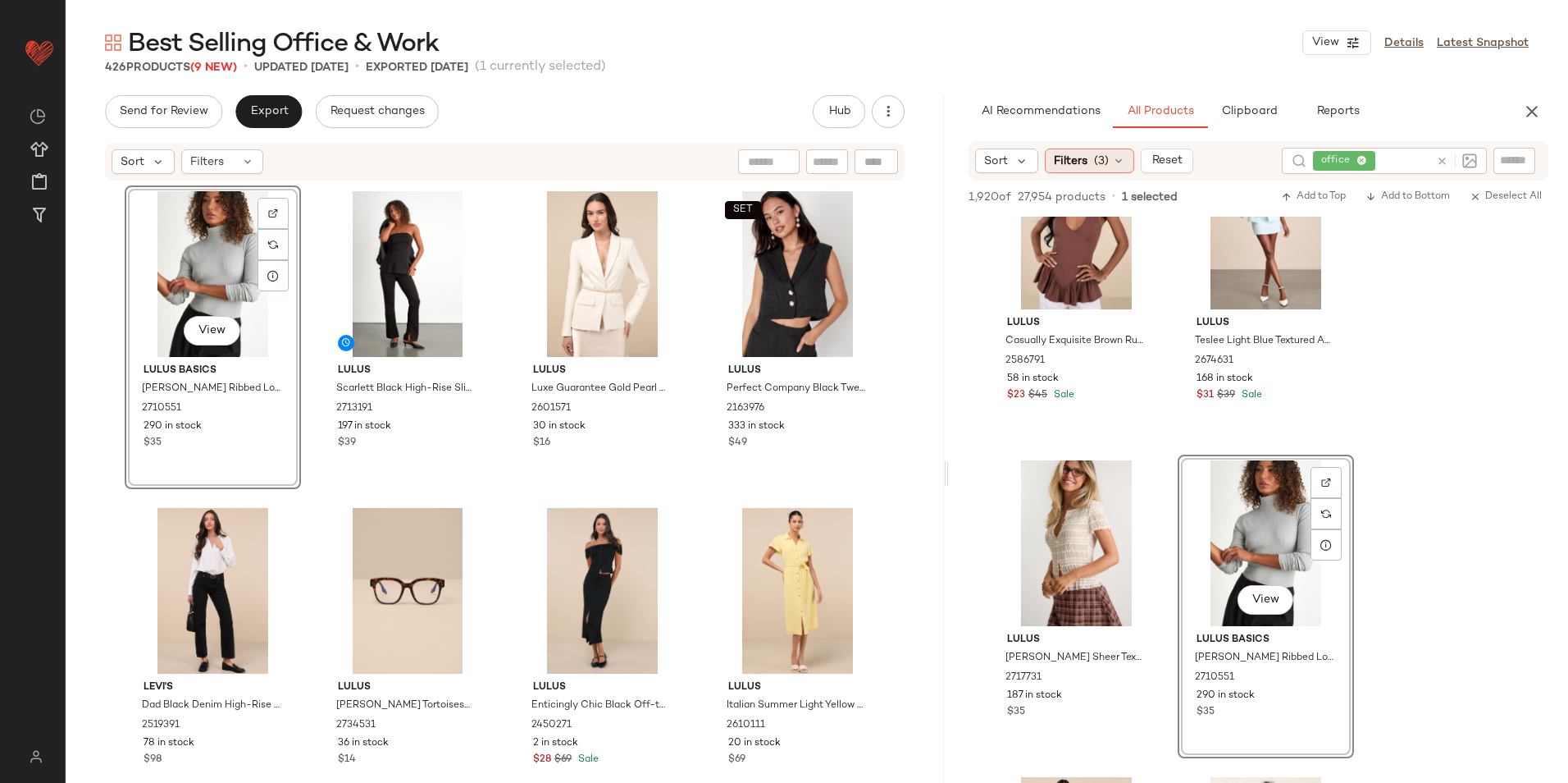
click at [1069, 163] on span "Filters" at bounding box center [1070, 161] width 34 height 17
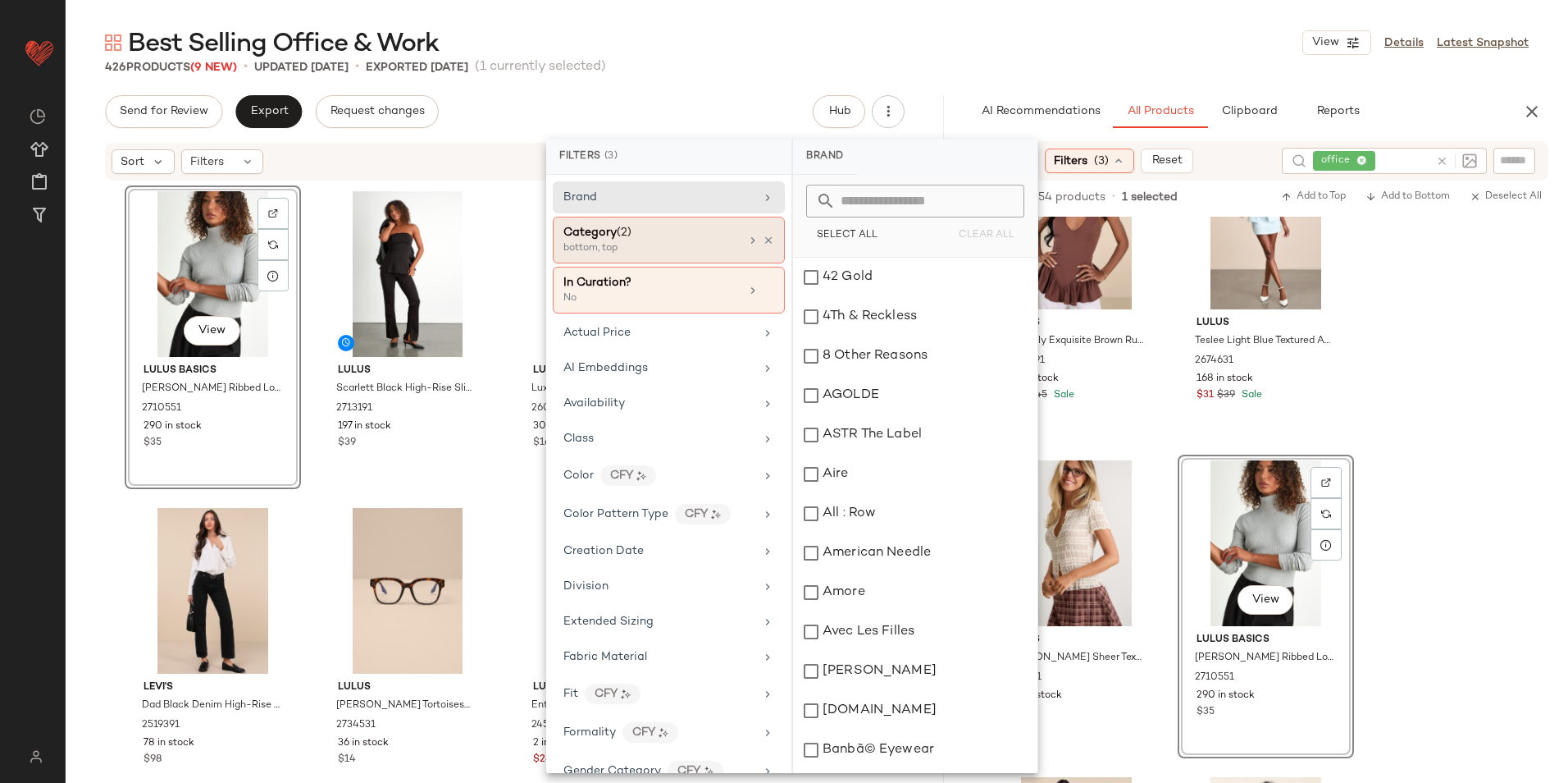
click at [661, 249] on div "bottom, top" at bounding box center [645, 248] width 164 height 15
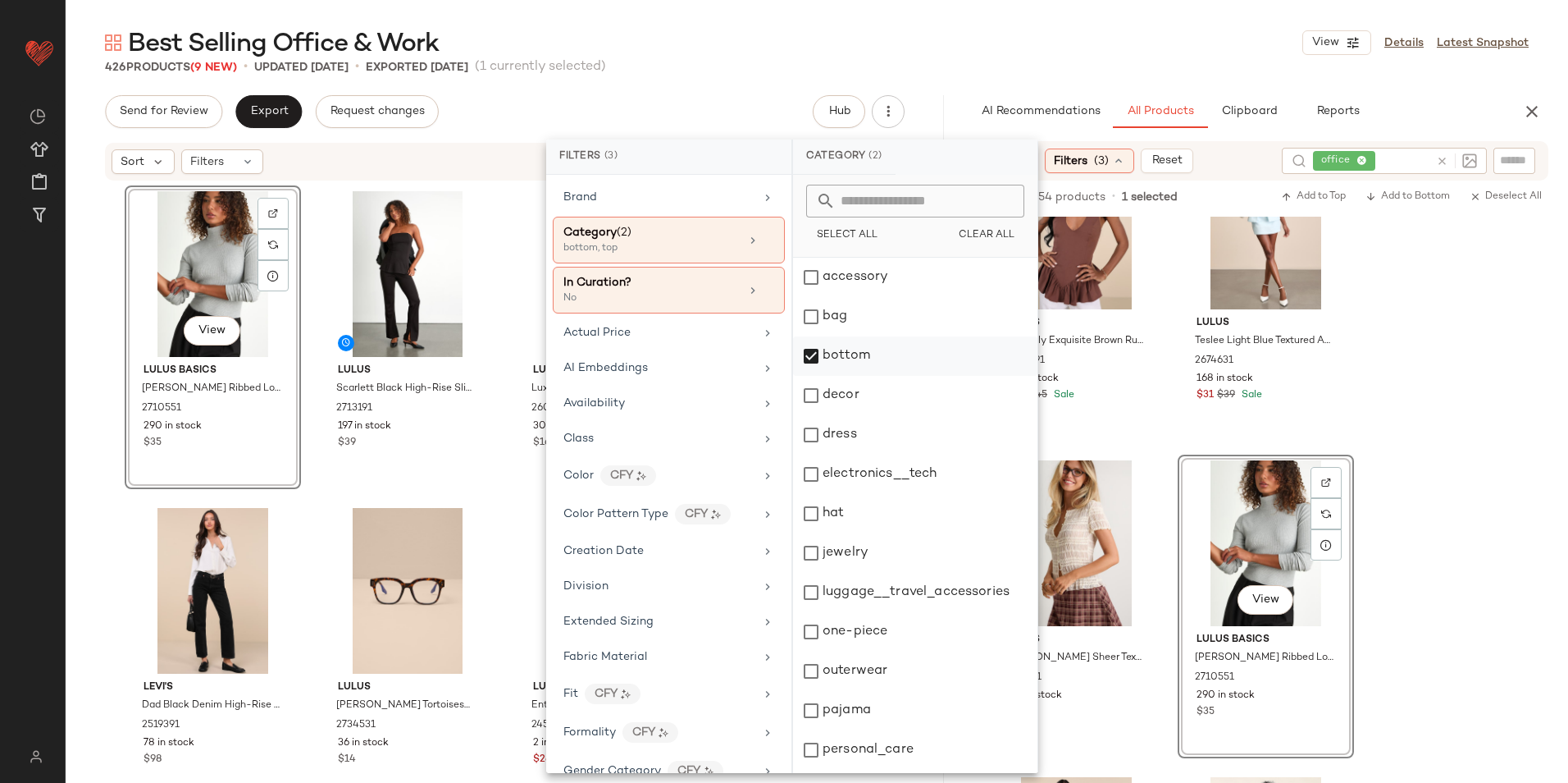
click at [829, 349] on div "bottom" at bounding box center [915, 356] width 244 height 40
click at [858, 452] on div "dress" at bounding box center [915, 435] width 244 height 40
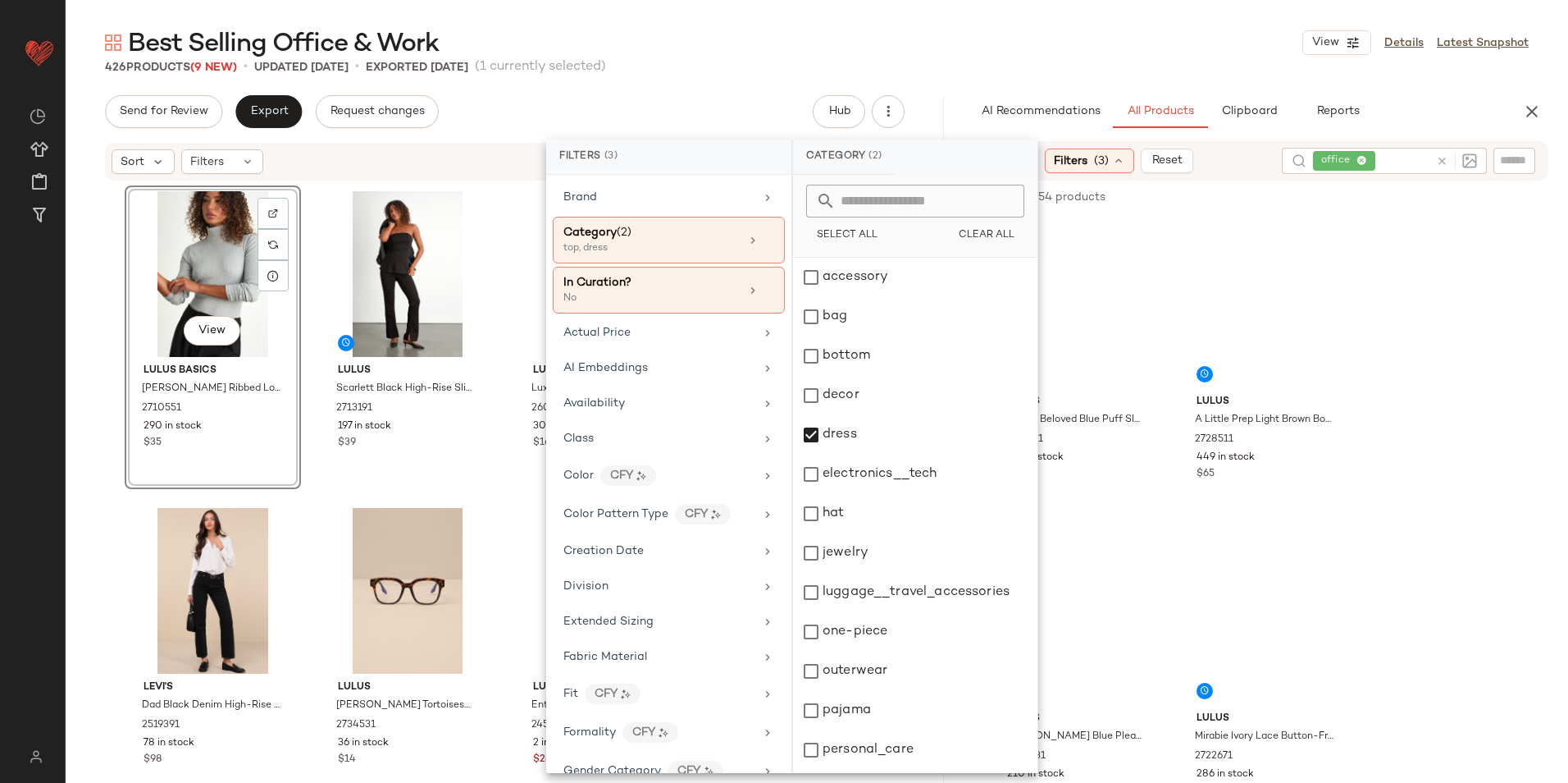
scroll to position [154, 0]
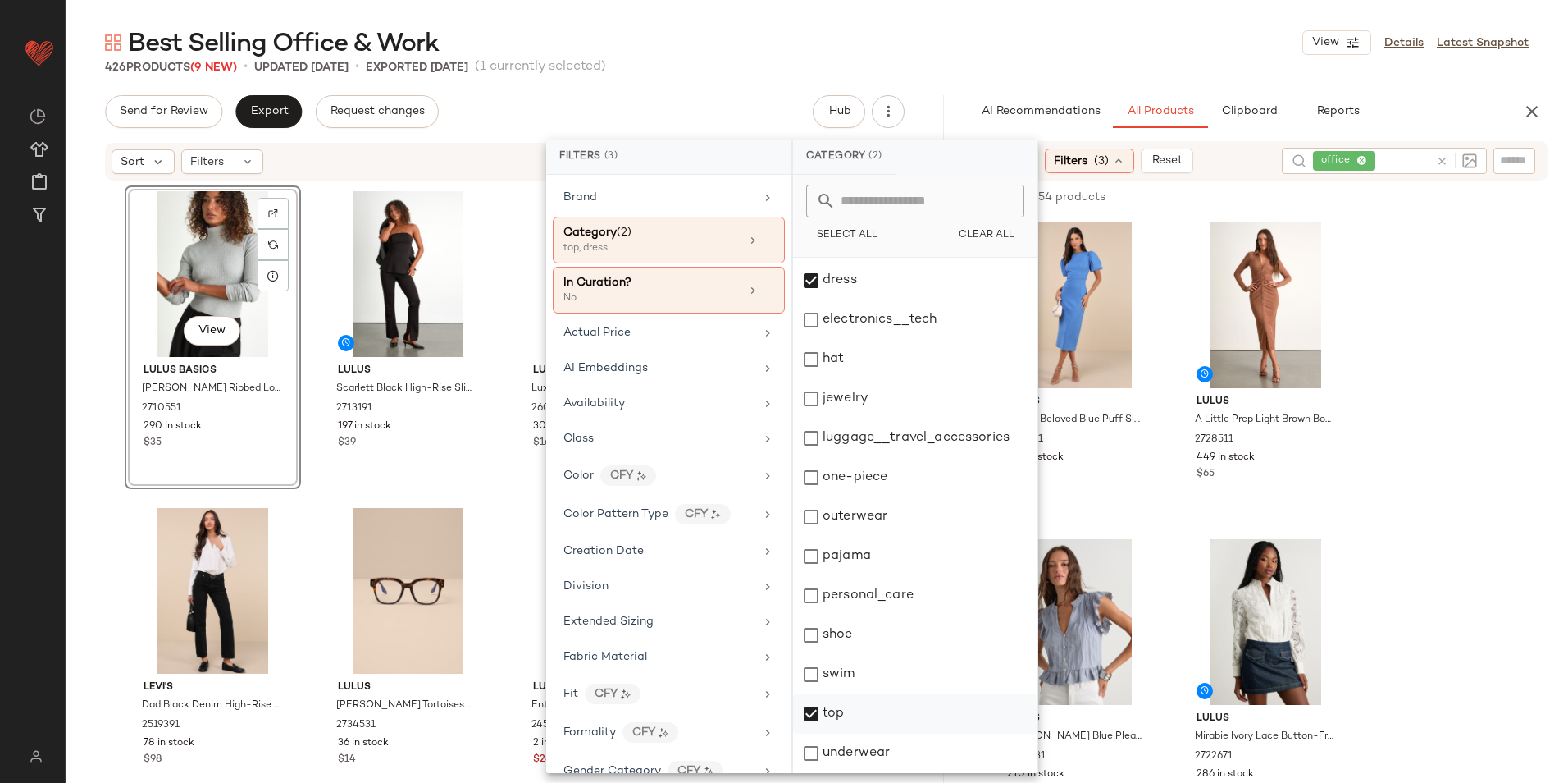
click at [845, 712] on div "top" at bounding box center [915, 714] width 244 height 40
click at [986, 34] on div "Best Selling Office & Work View Details Latest Snapshot" at bounding box center [816, 43] width 1503 height 33
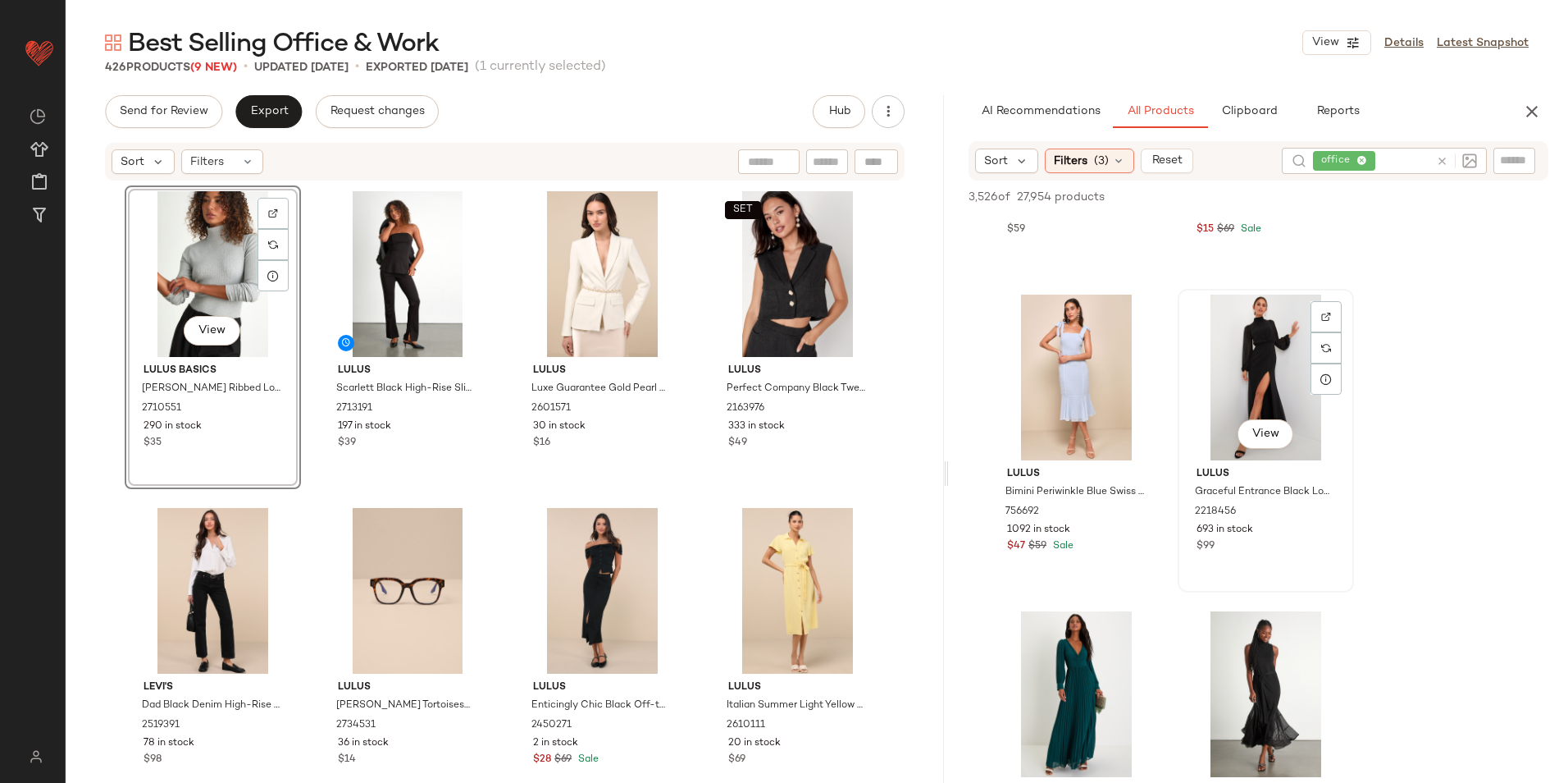
scroll to position [2133, 0]
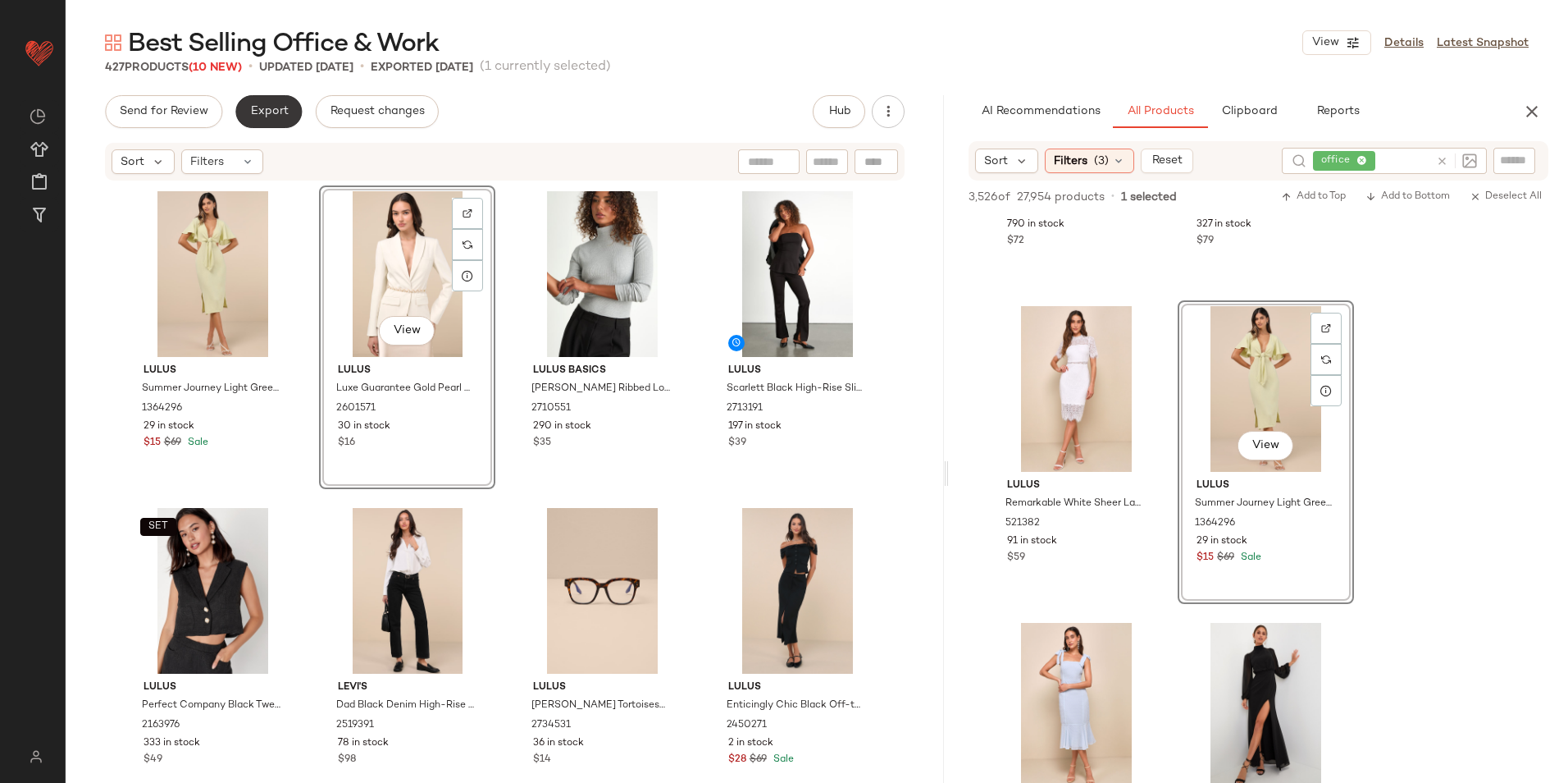
click at [259, 117] on span "Export" at bounding box center [268, 111] width 39 height 13
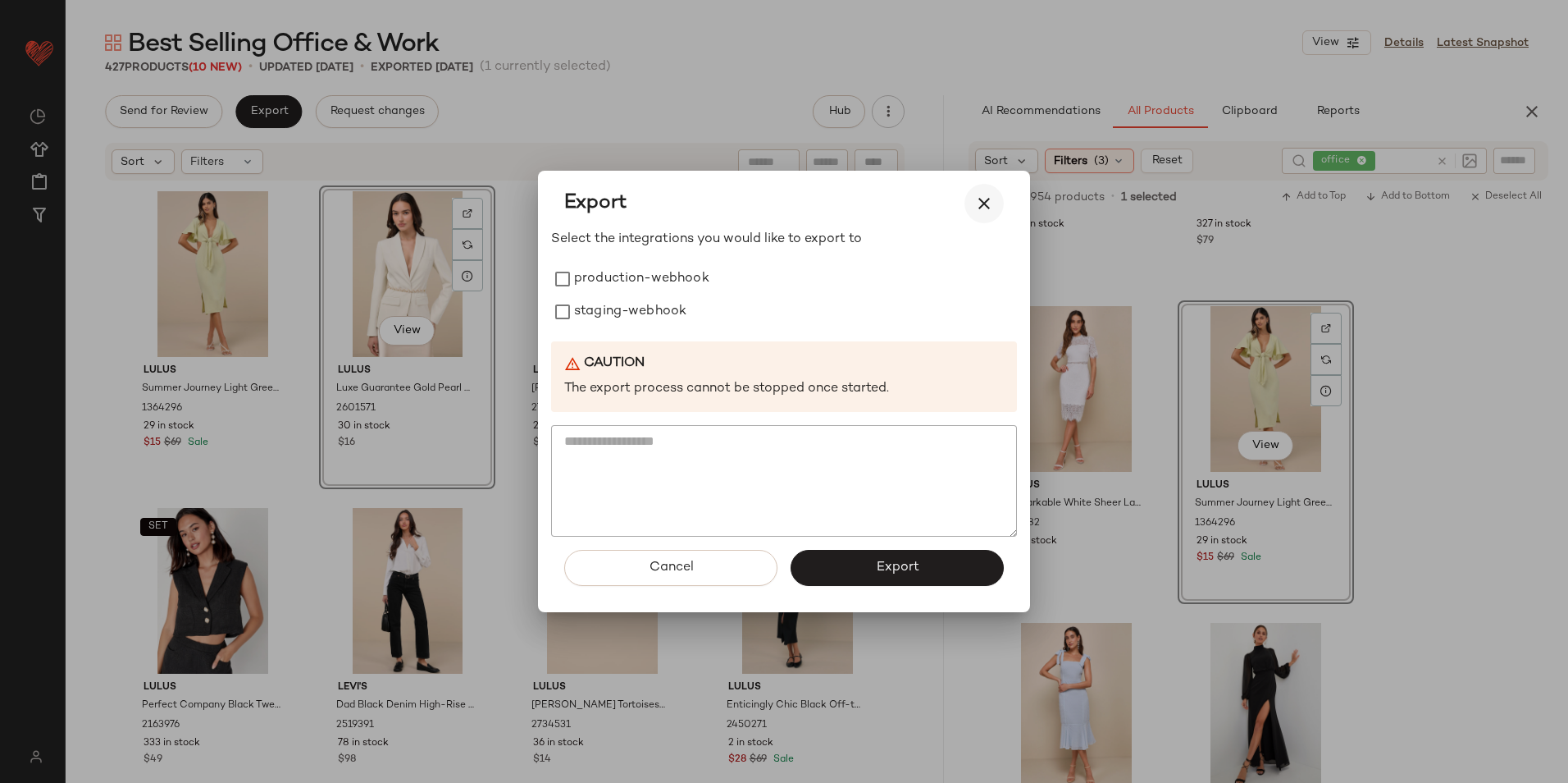
click at [981, 203] on icon "button" at bounding box center [984, 203] width 20 height 20
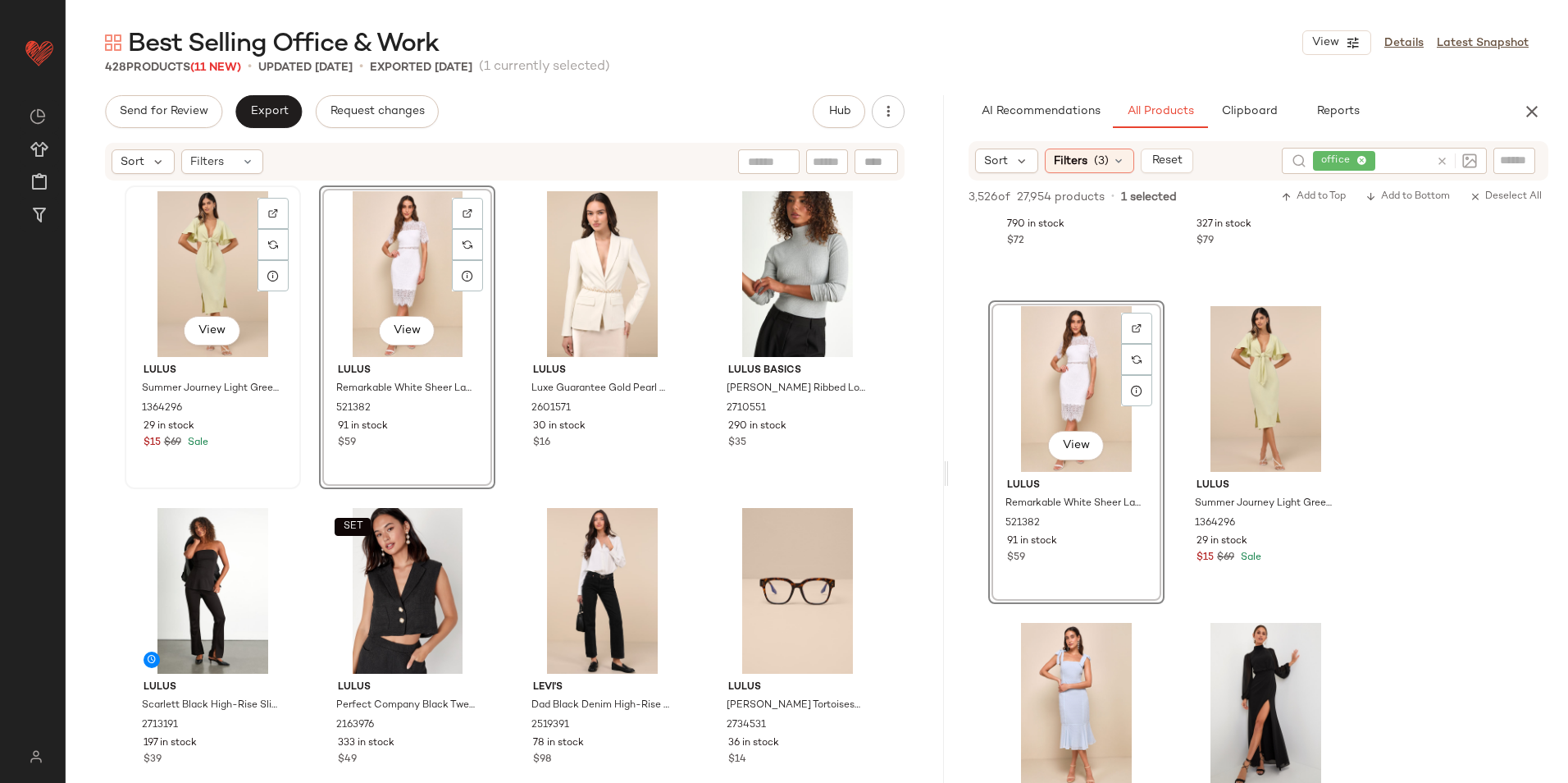
click at [202, 256] on div "View" at bounding box center [213, 274] width 165 height 166
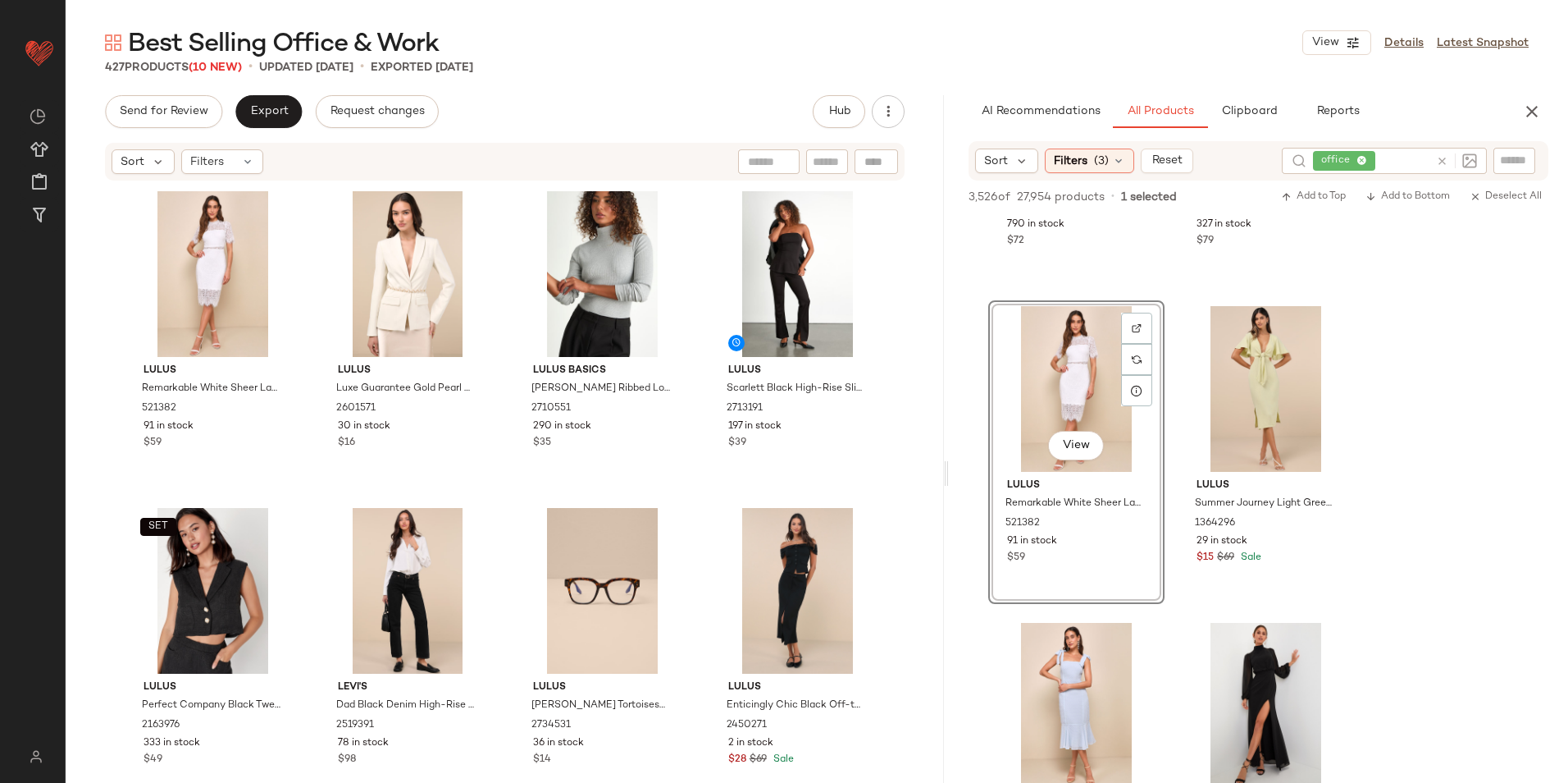
click at [273, 90] on div "Best Selling Office & Work View Details Latest Snapshot 427 Products (10 New) •…" at bounding box center [816, 404] width 1503 height 756
click at [267, 103] on button "Export" at bounding box center [268, 112] width 66 height 33
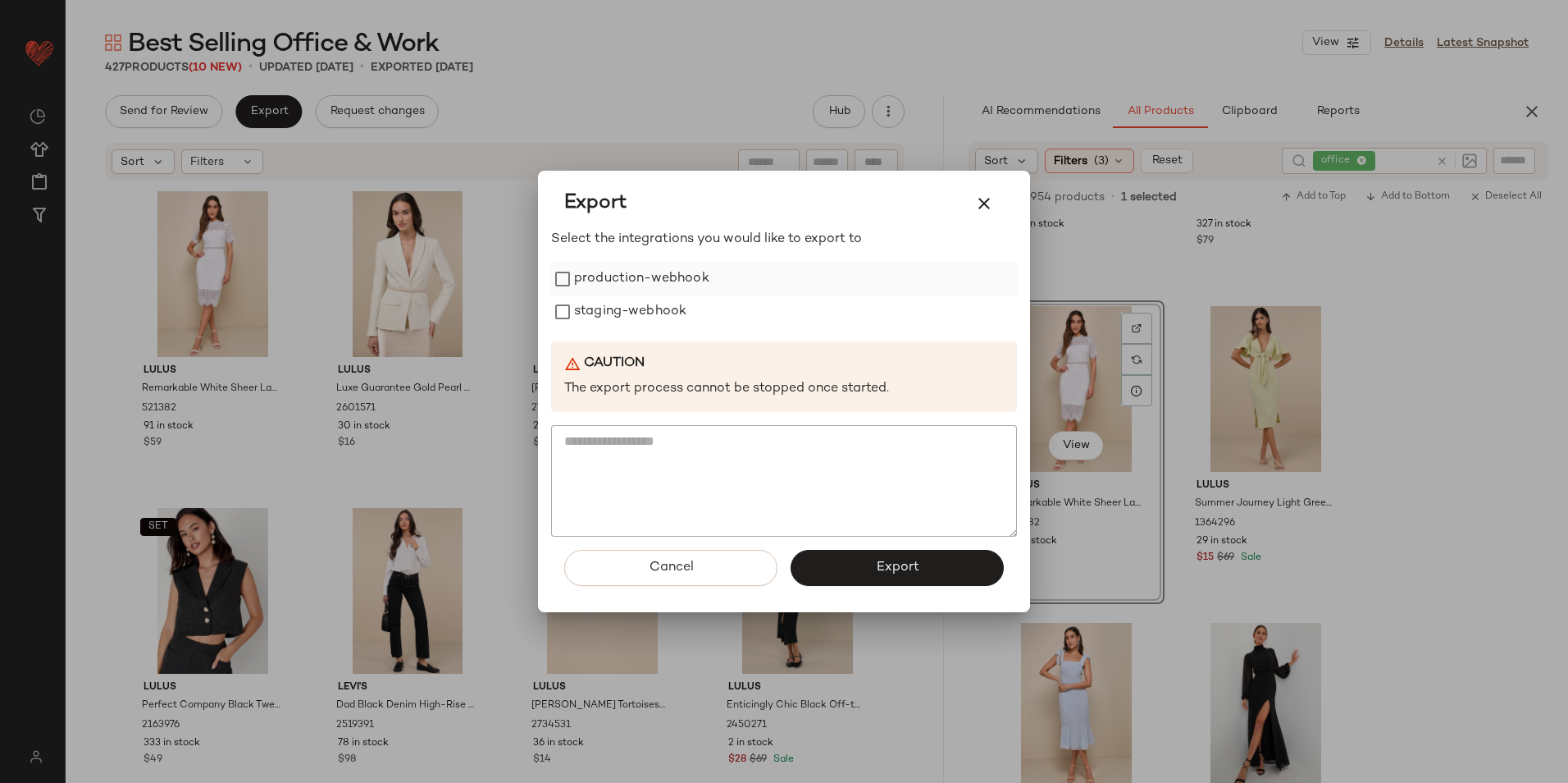
click at [581, 282] on label "production-webhook" at bounding box center [641, 279] width 135 height 33
click at [581, 315] on label "staging-webhook" at bounding box center [630, 311] width 113 height 33
drag, startPoint x: 870, startPoint y: 575, endPoint x: 872, endPoint y: 558, distance: 17.1
click at [872, 575] on button "Export" at bounding box center [897, 568] width 213 height 36
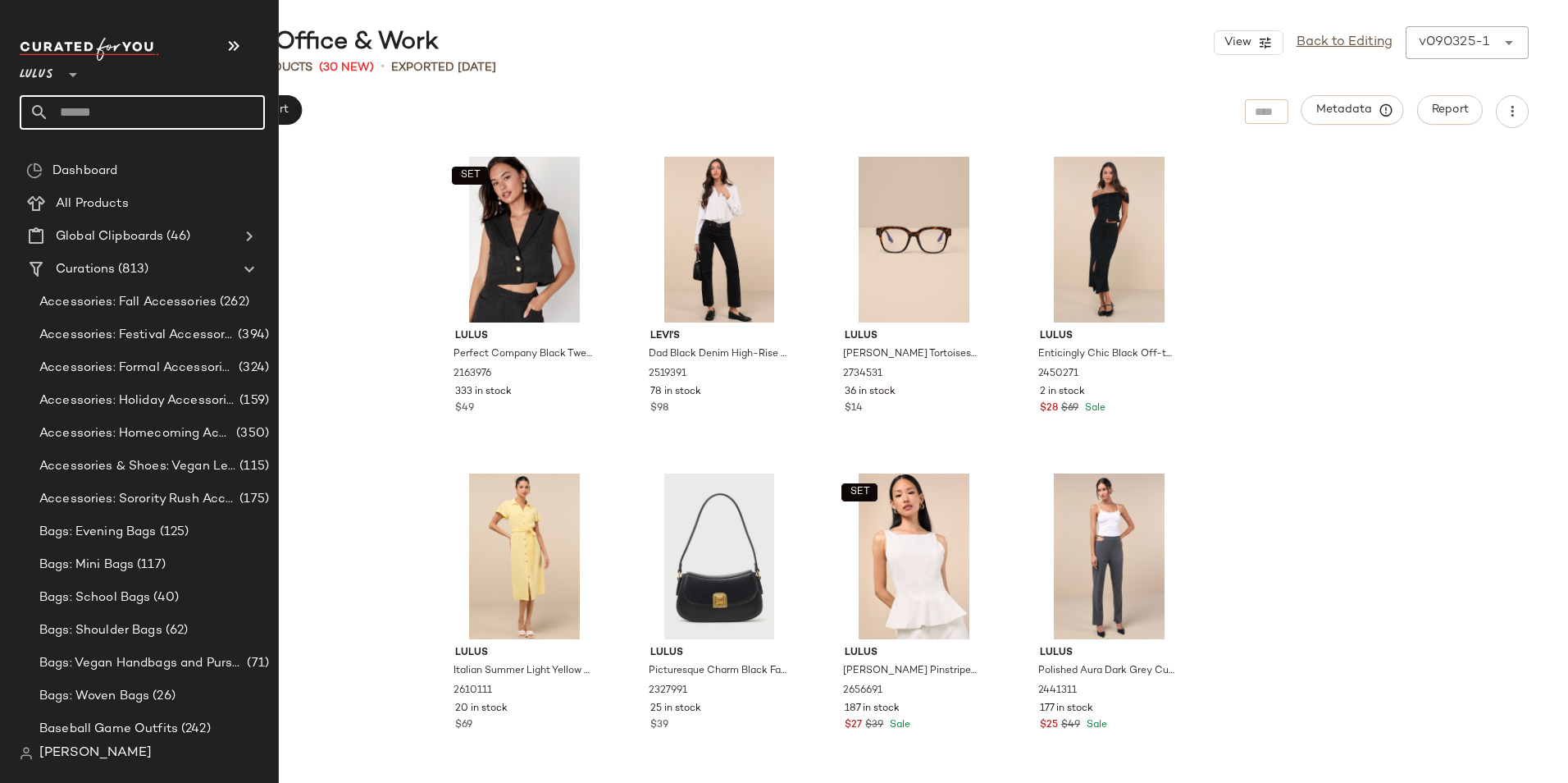
click at [83, 114] on input "text" at bounding box center [157, 113] width 216 height 34
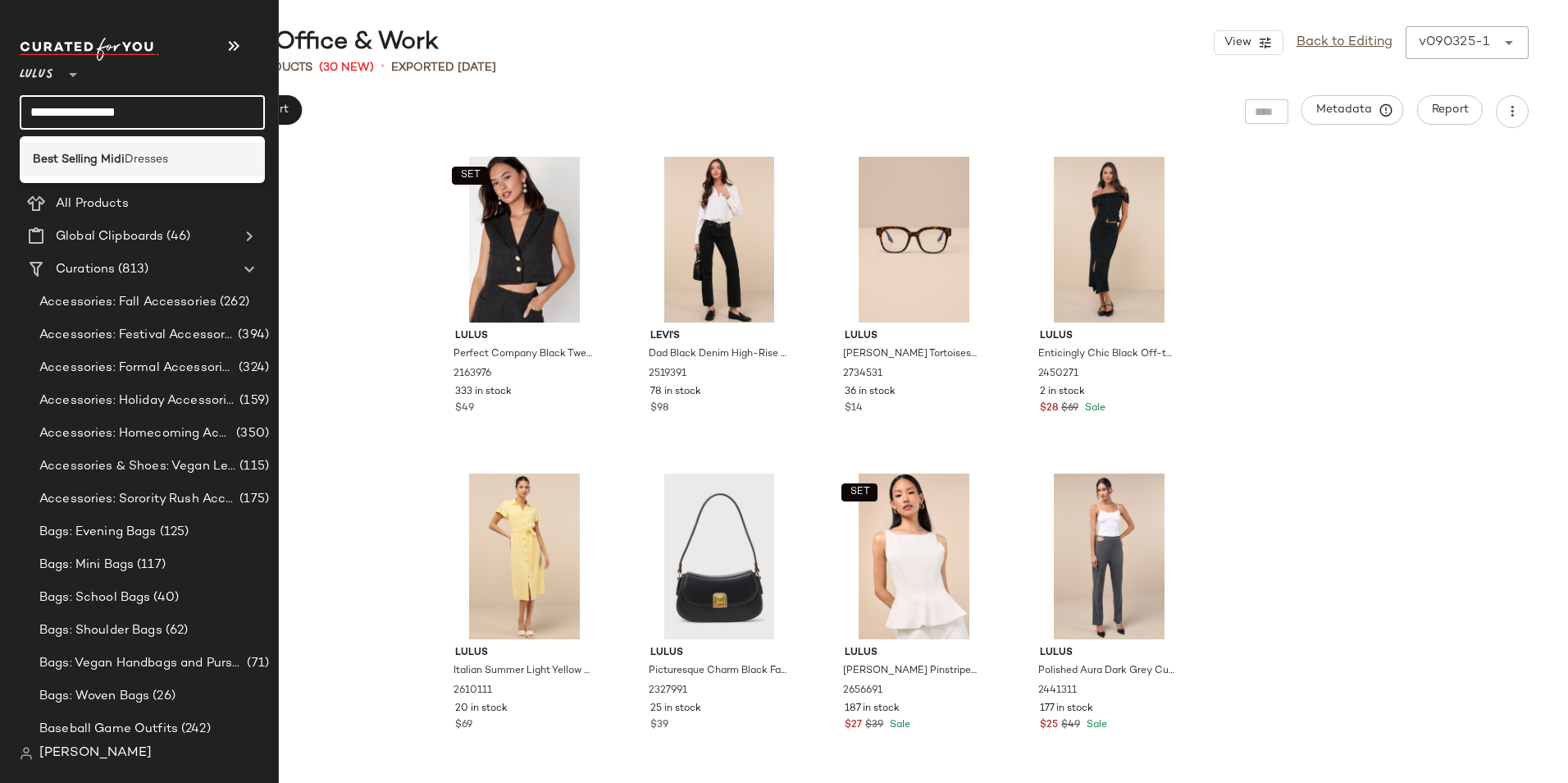
type input "**********"
click at [89, 151] on b "Best Selling Midi" at bounding box center [78, 159] width 92 height 17
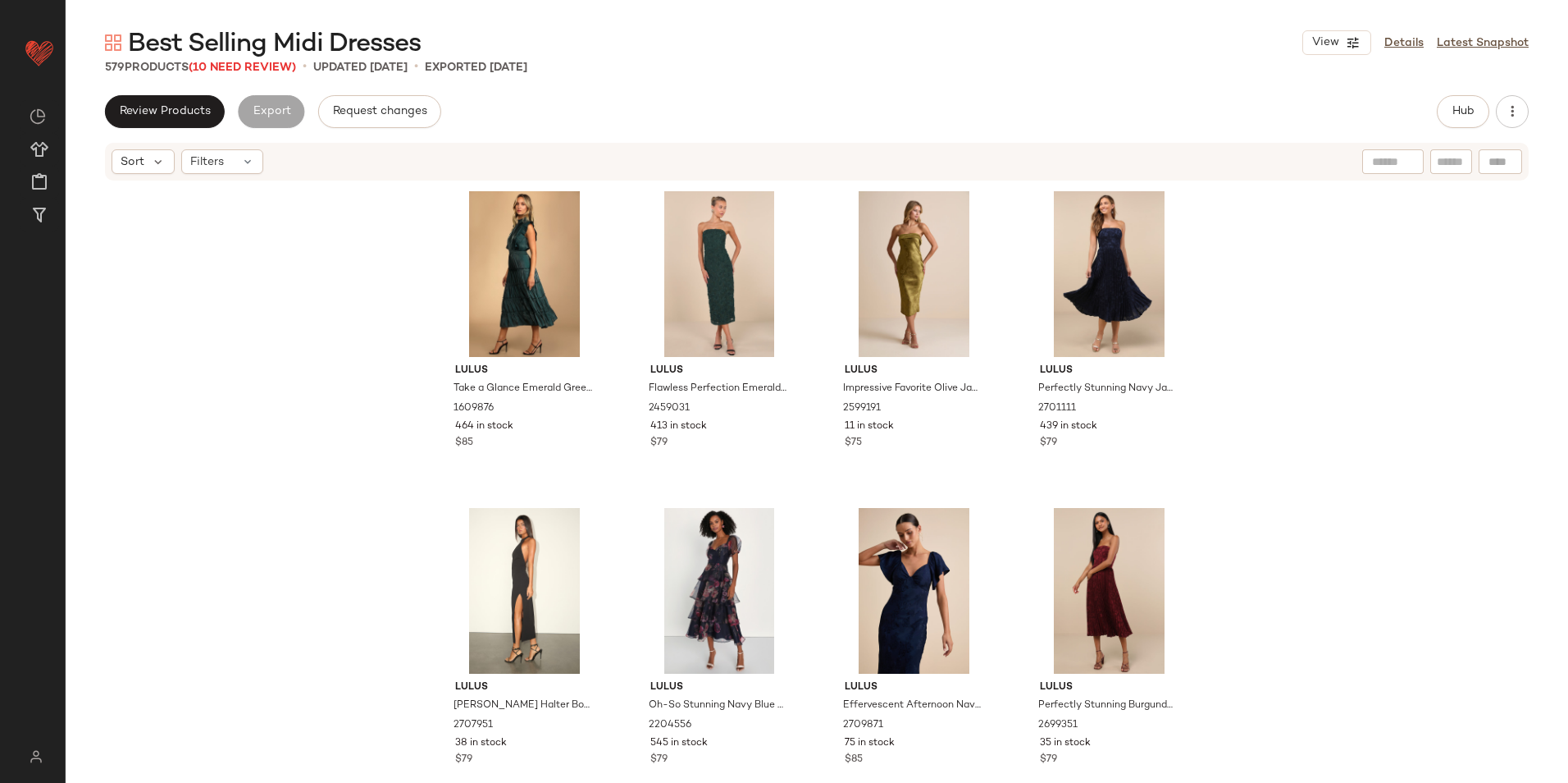
click at [252, 59] on span "Best Selling Midi Dresses" at bounding box center [274, 44] width 292 height 33
click at [242, 65] on span "(10 Need Review)" at bounding box center [242, 68] width 108 height 12
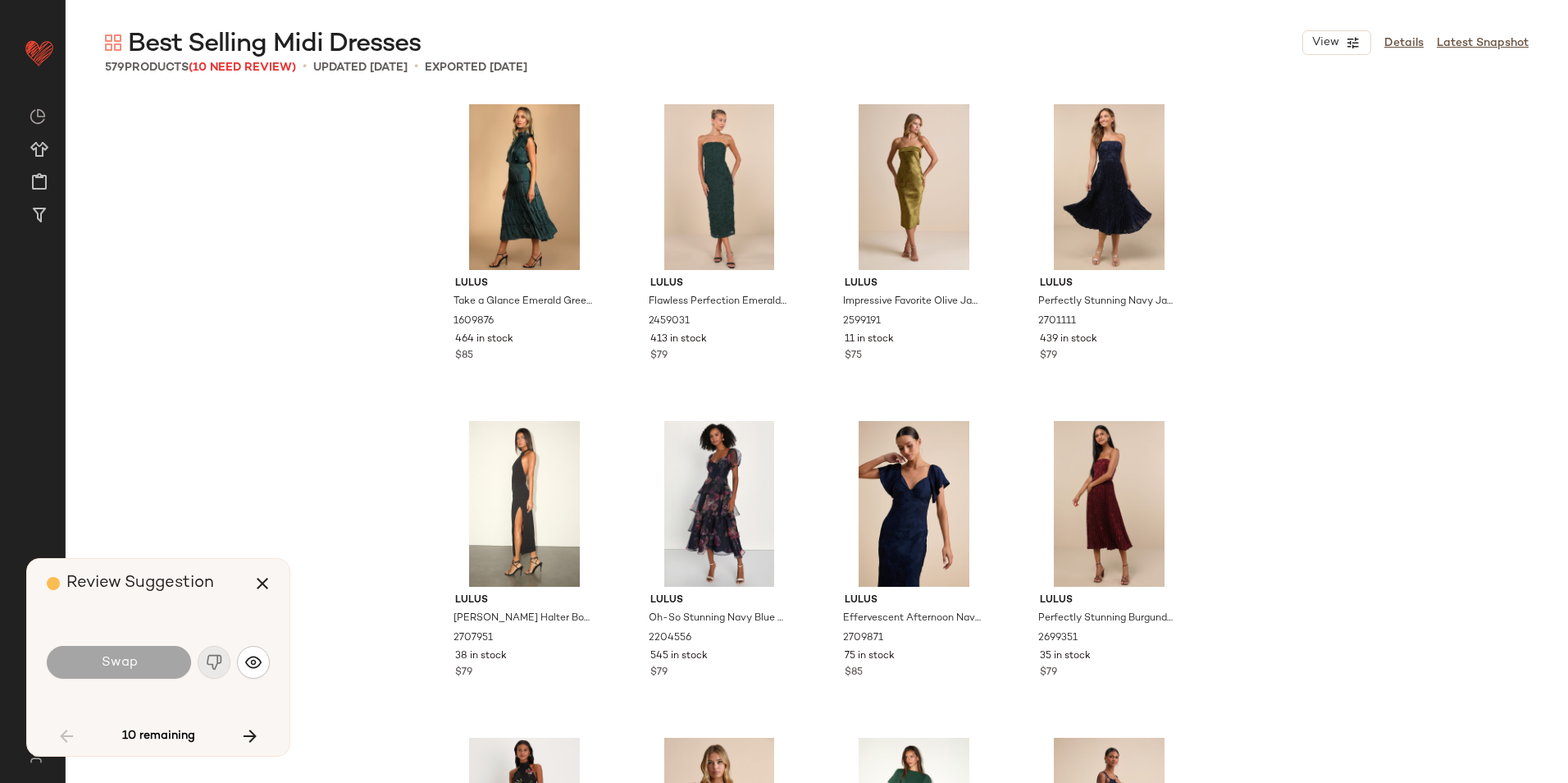
scroll to position [1279, 0]
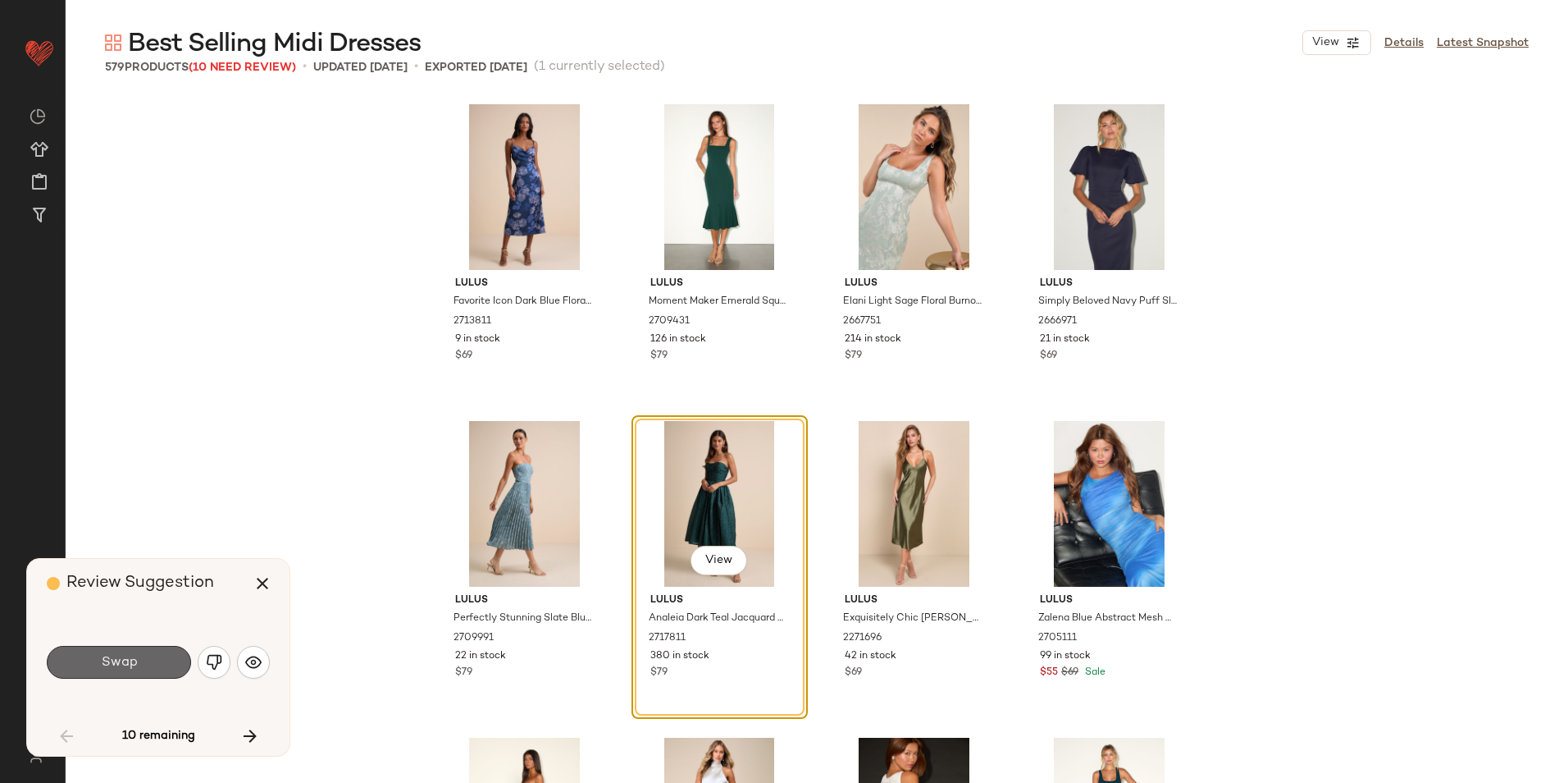
click at [163, 666] on button "Swap" at bounding box center [119, 662] width 145 height 33
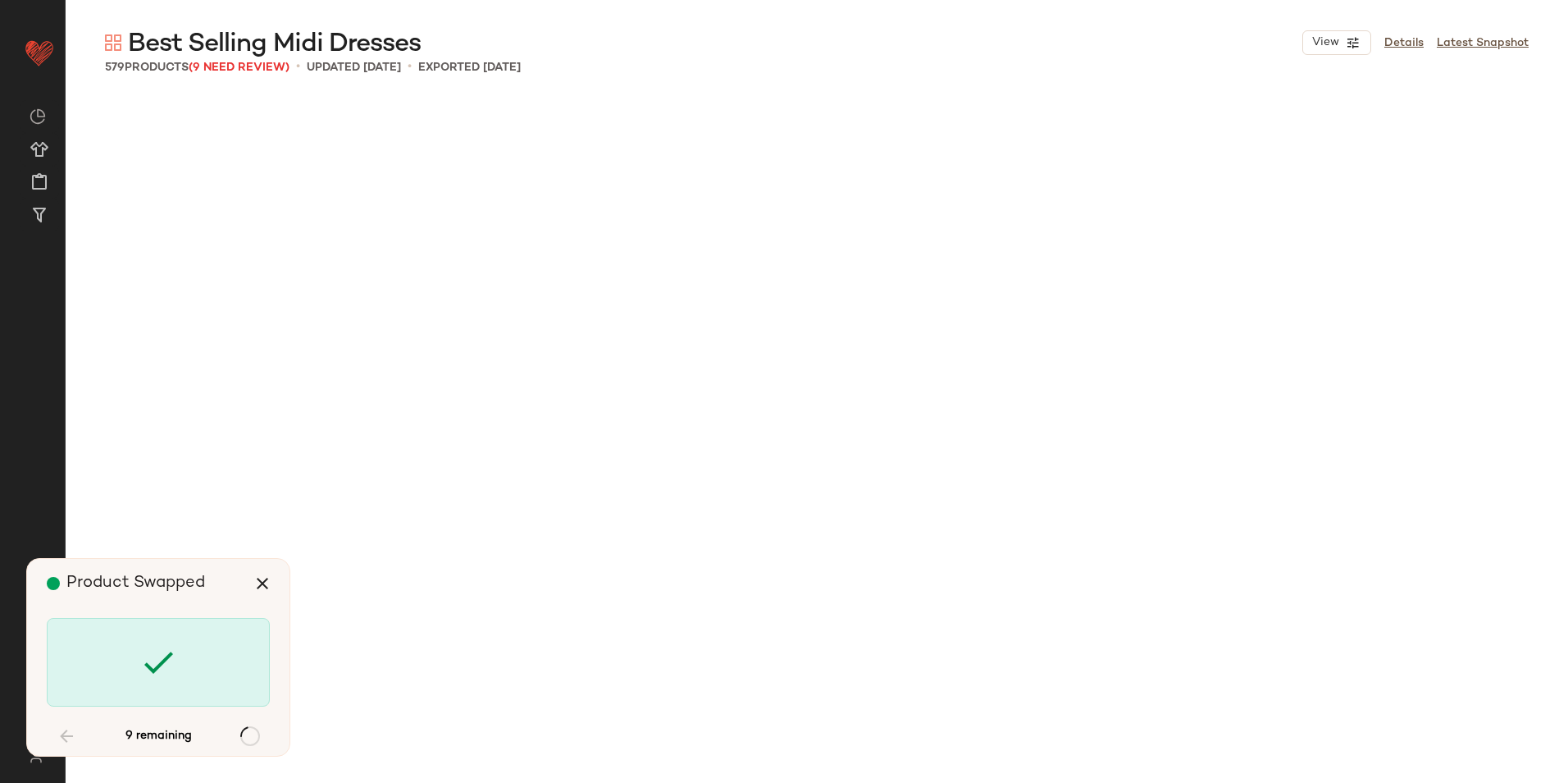
scroll to position [3166, 0]
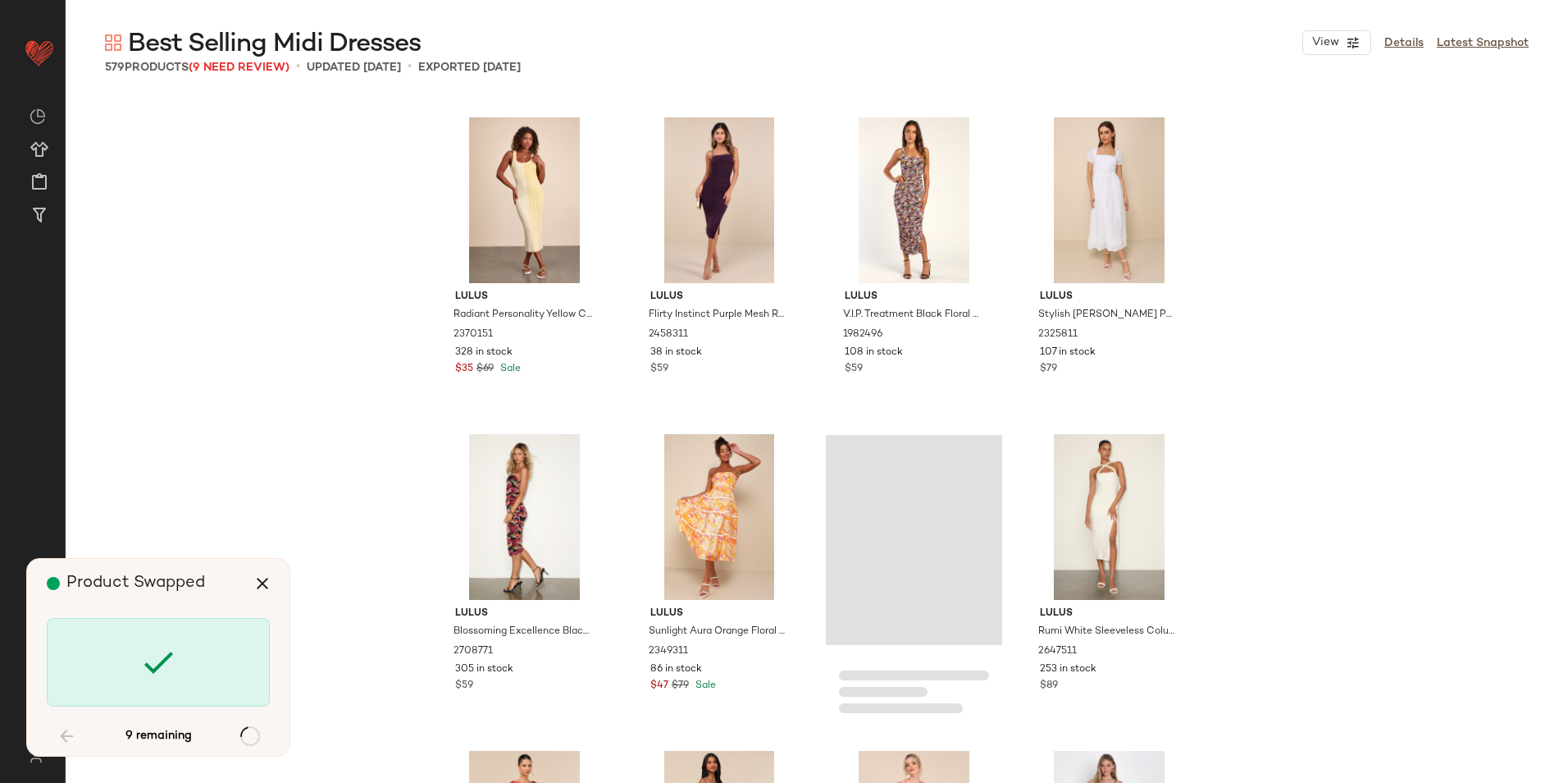
click at [253, 727] on div "9 remaining" at bounding box center [157, 736] width 223 height 40
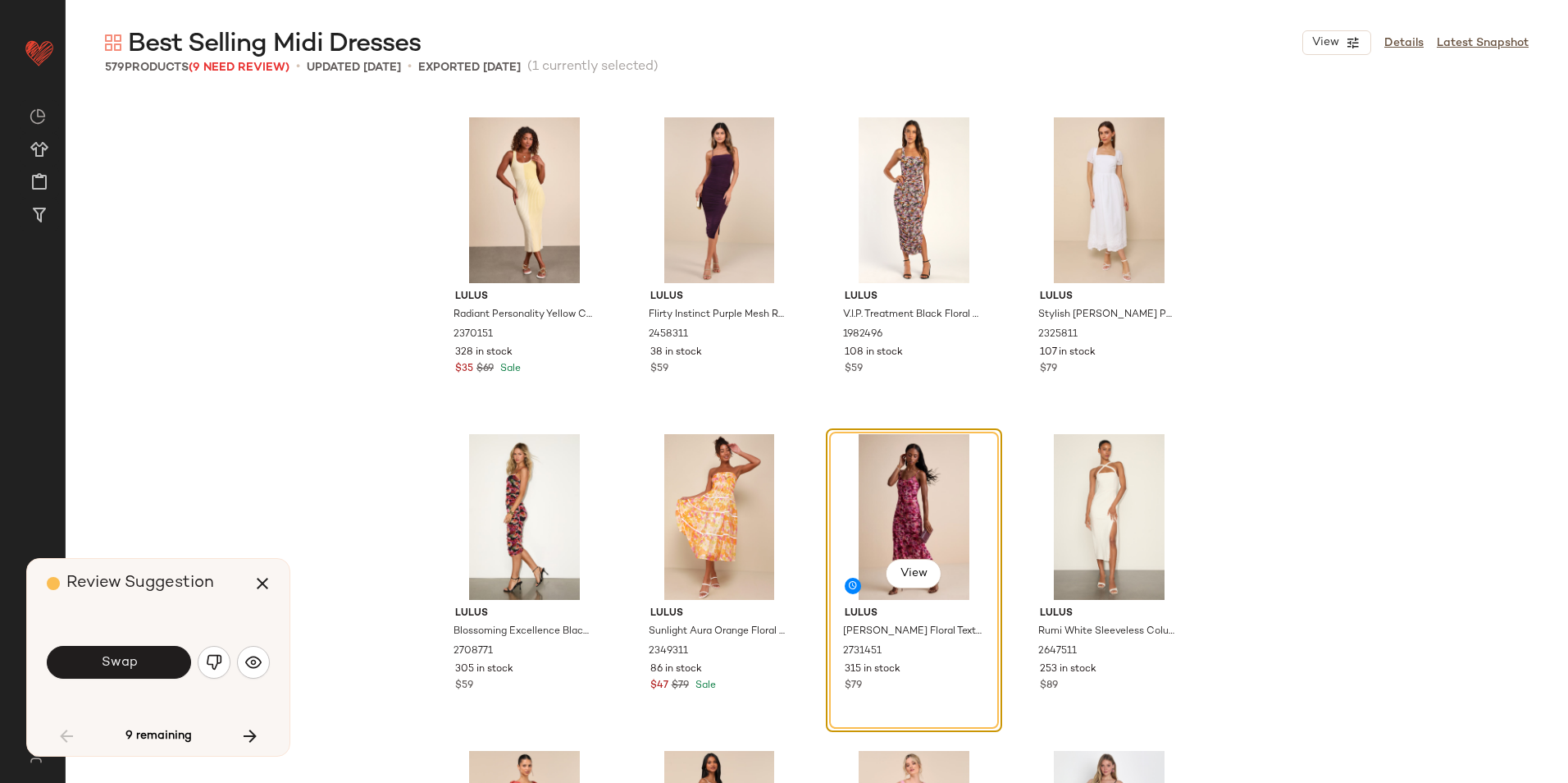
click at [165, 656] on button "Swap" at bounding box center [119, 662] width 145 height 33
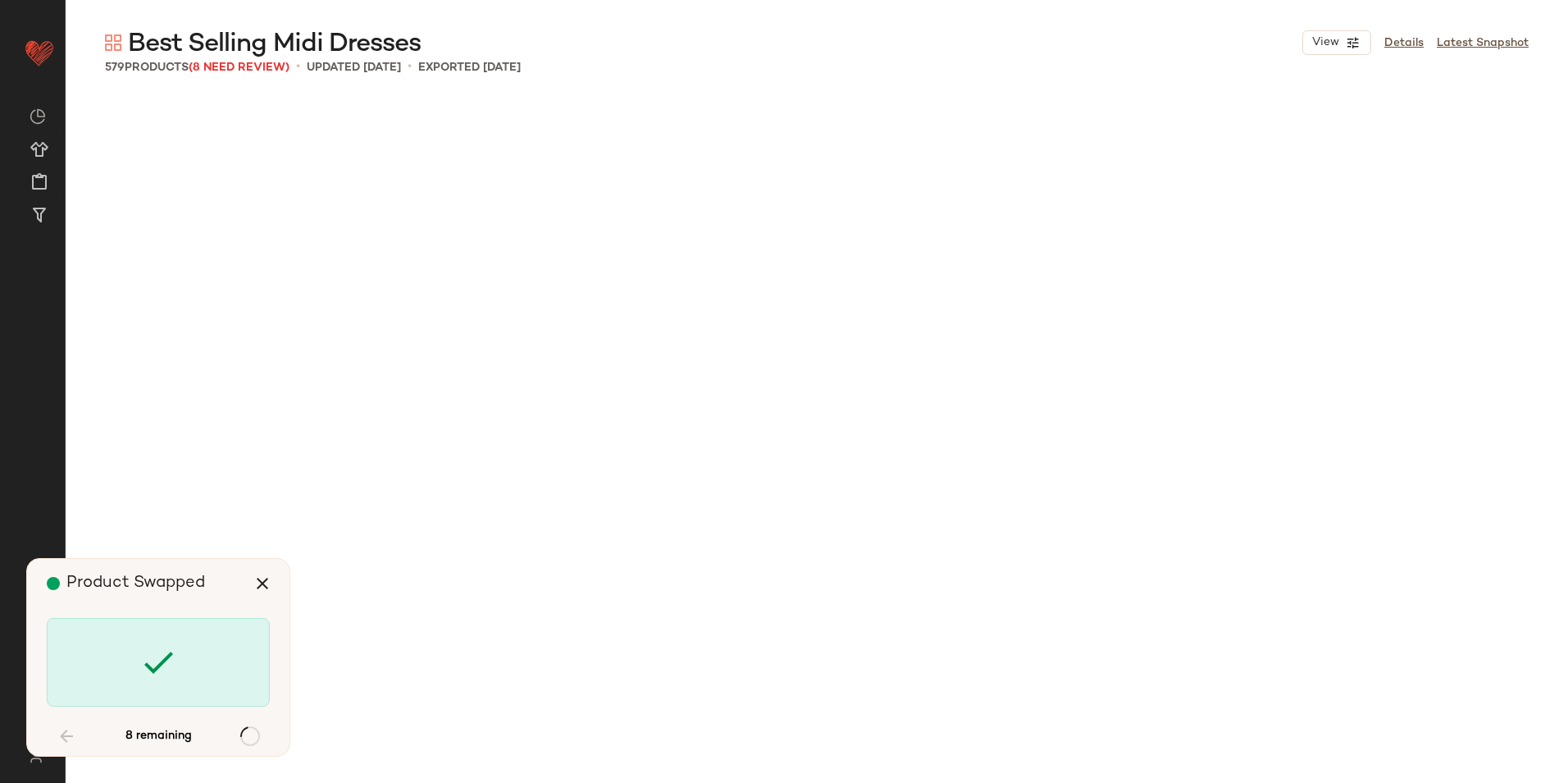
scroll to position [12350, 0]
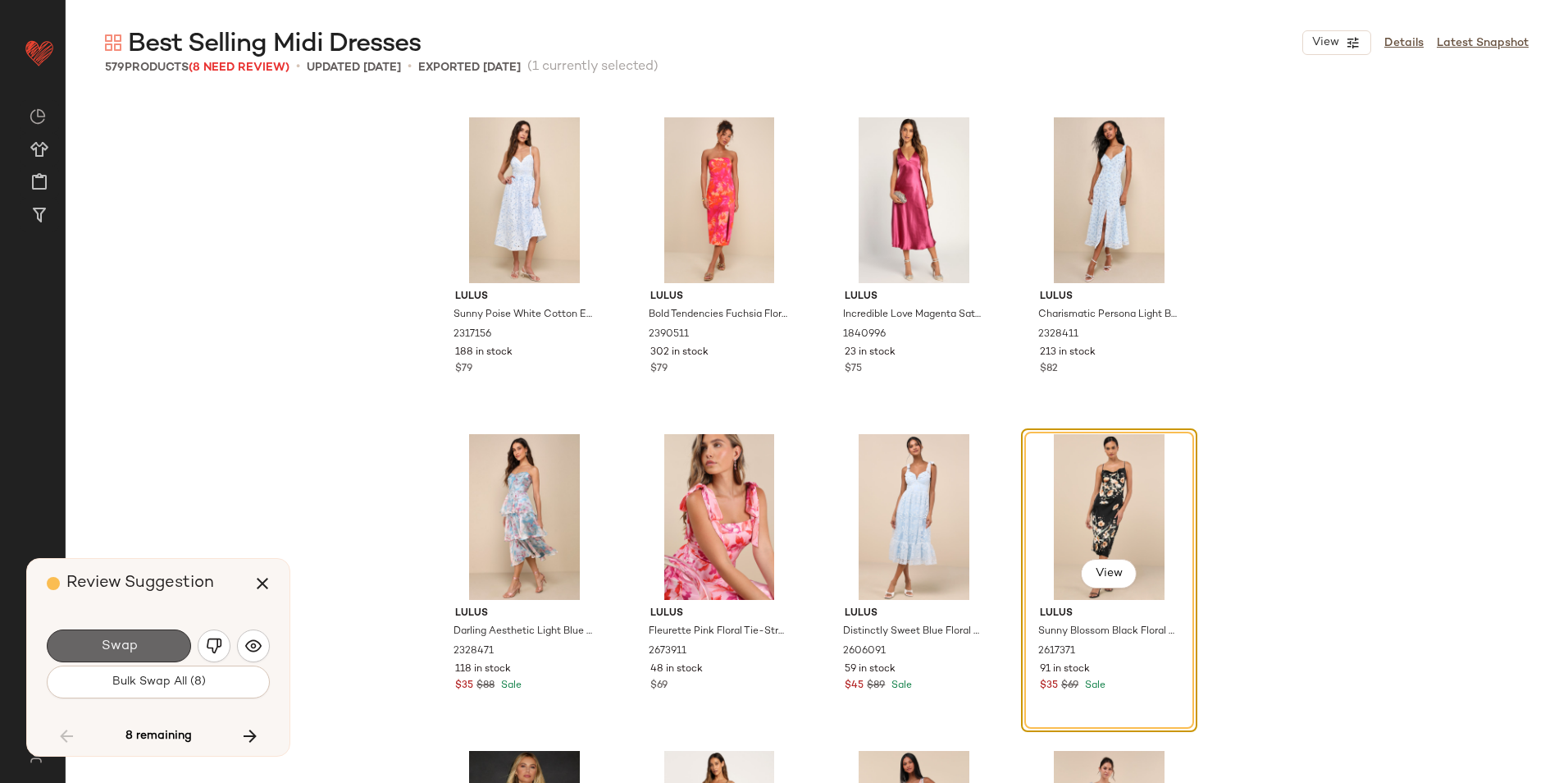
click at [125, 640] on span "Swap" at bounding box center [118, 646] width 37 height 15
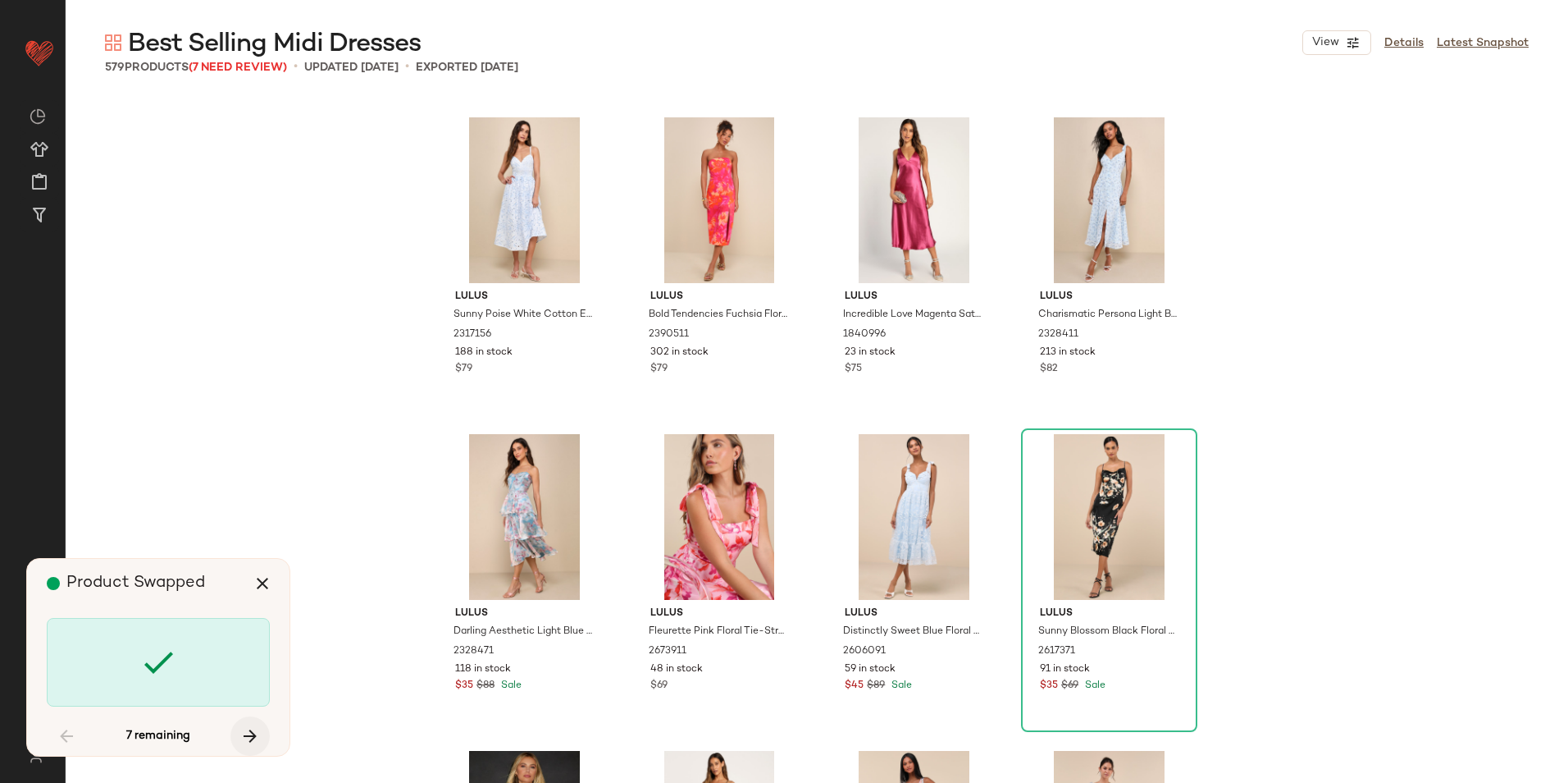
scroll to position [20267, 0]
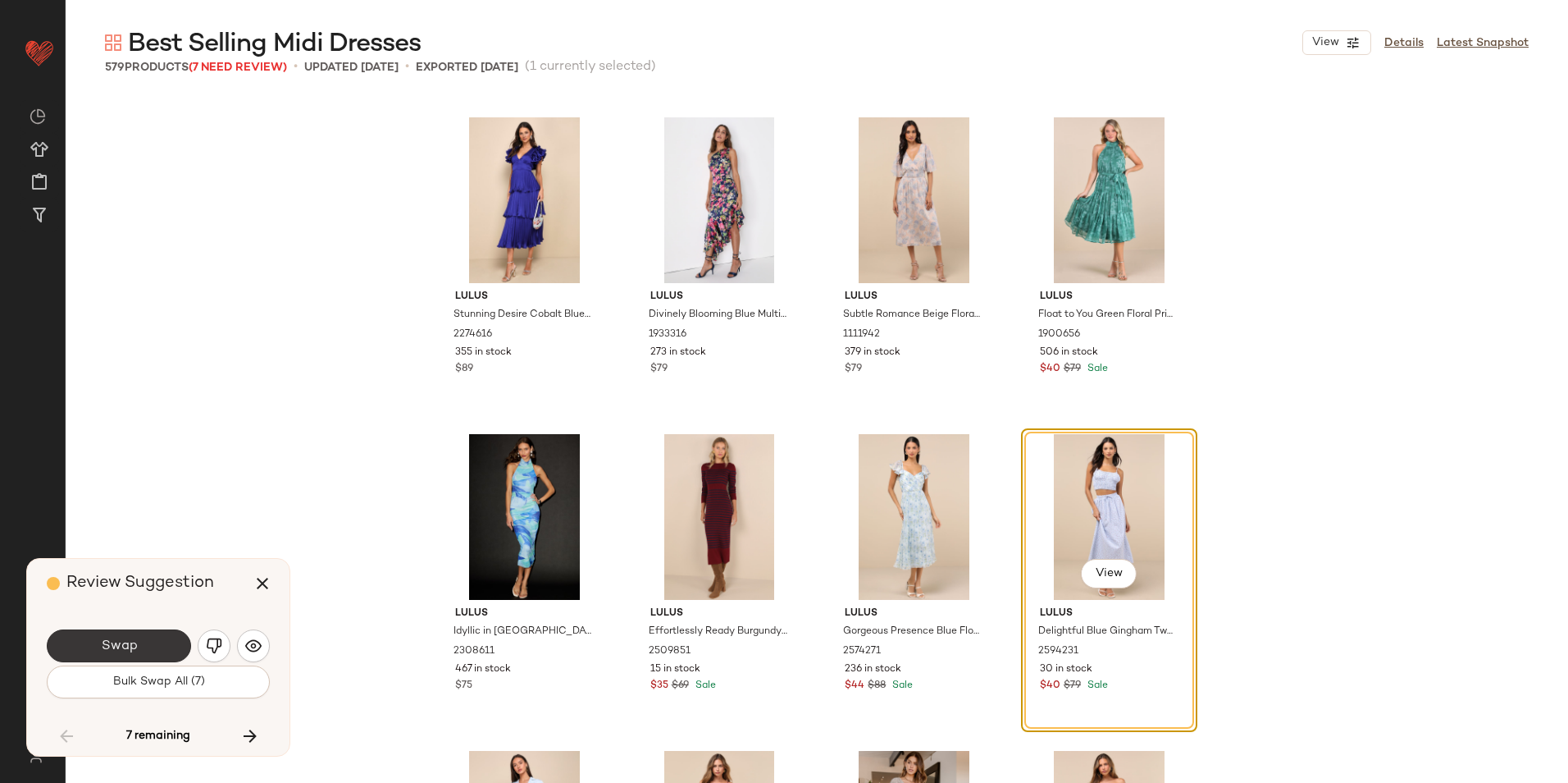
click at [152, 635] on button "Swap" at bounding box center [119, 645] width 145 height 33
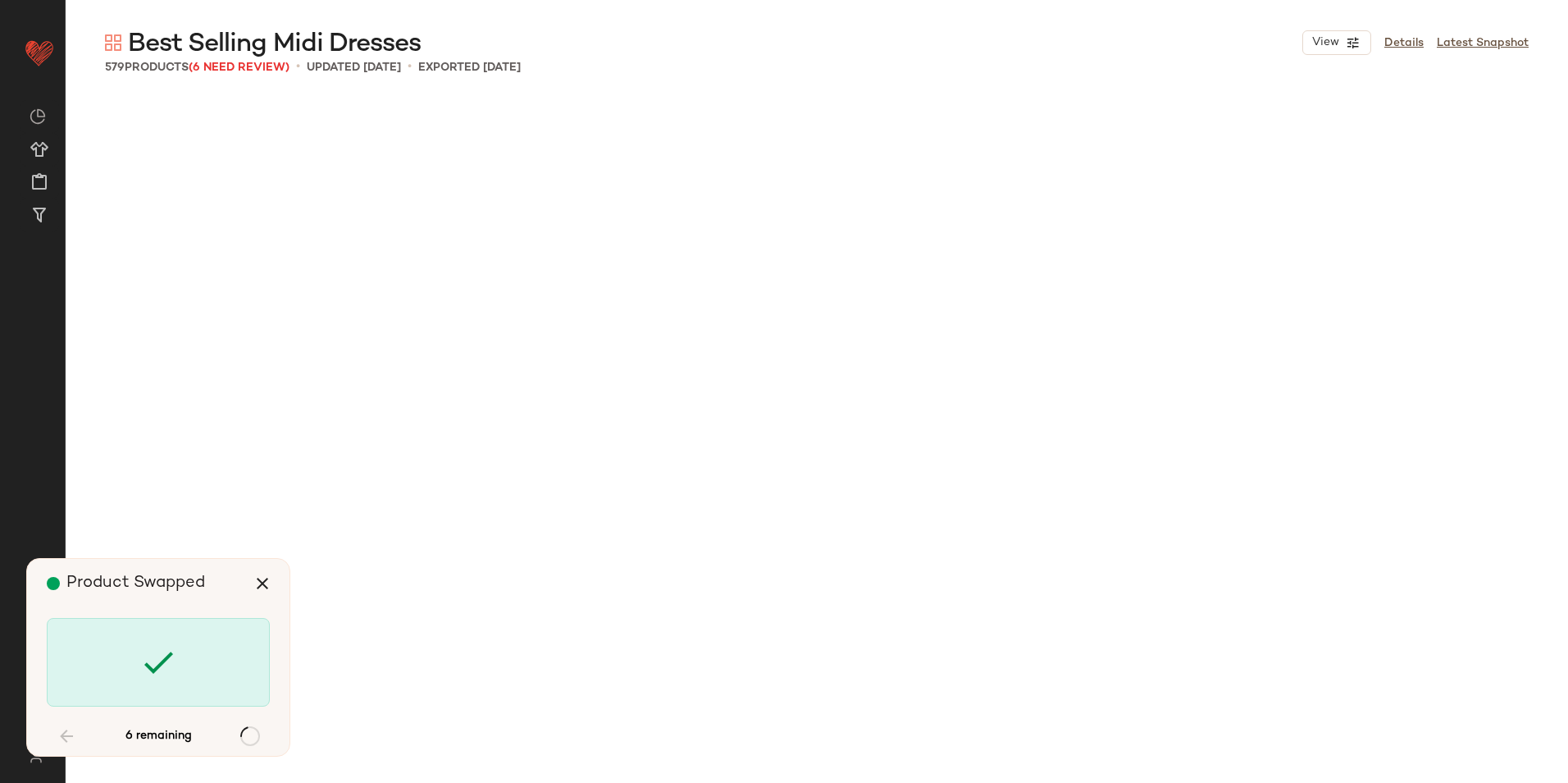
scroll to position [38317, 0]
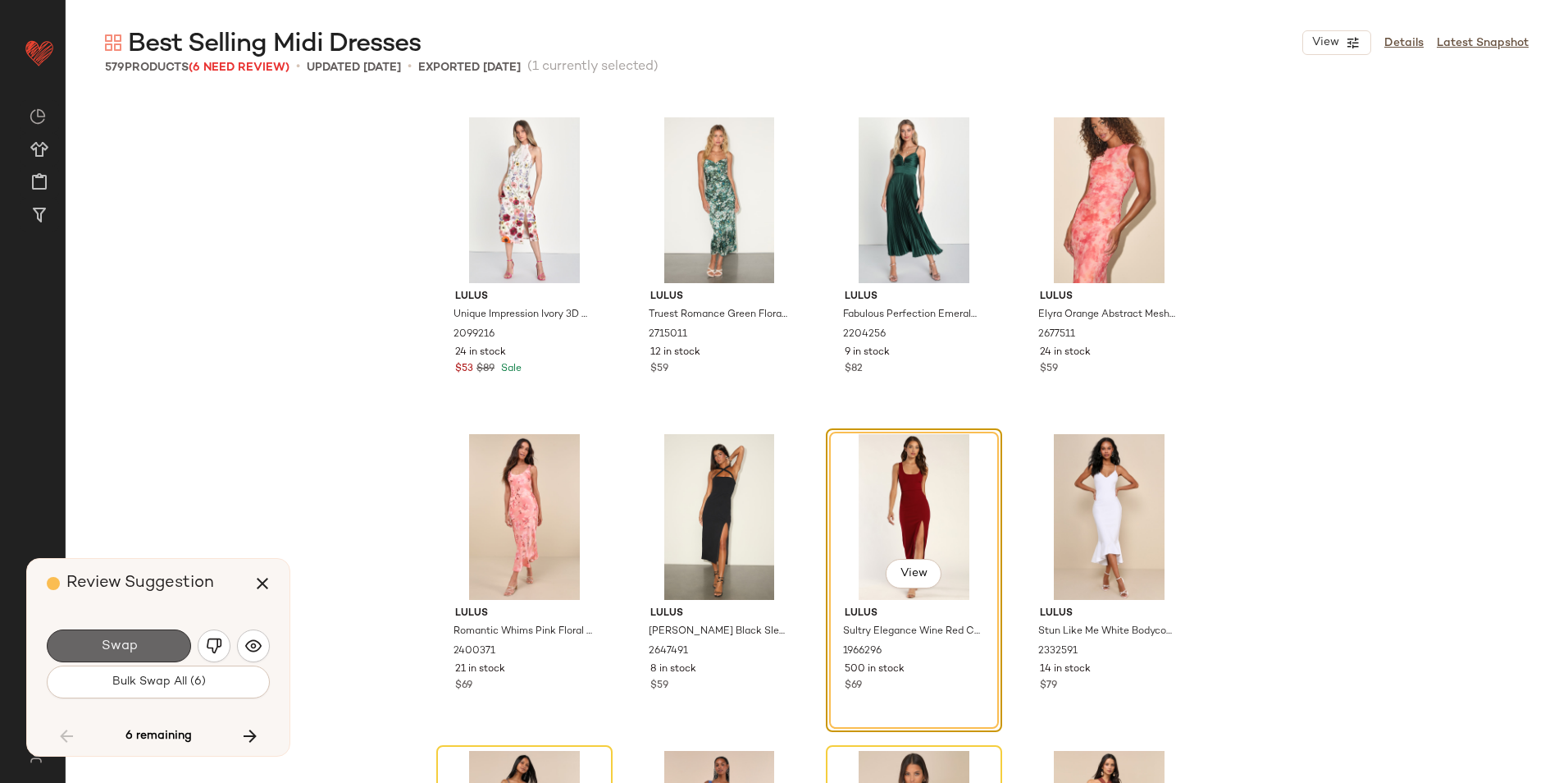
click at [169, 650] on button "Swap" at bounding box center [119, 645] width 145 height 33
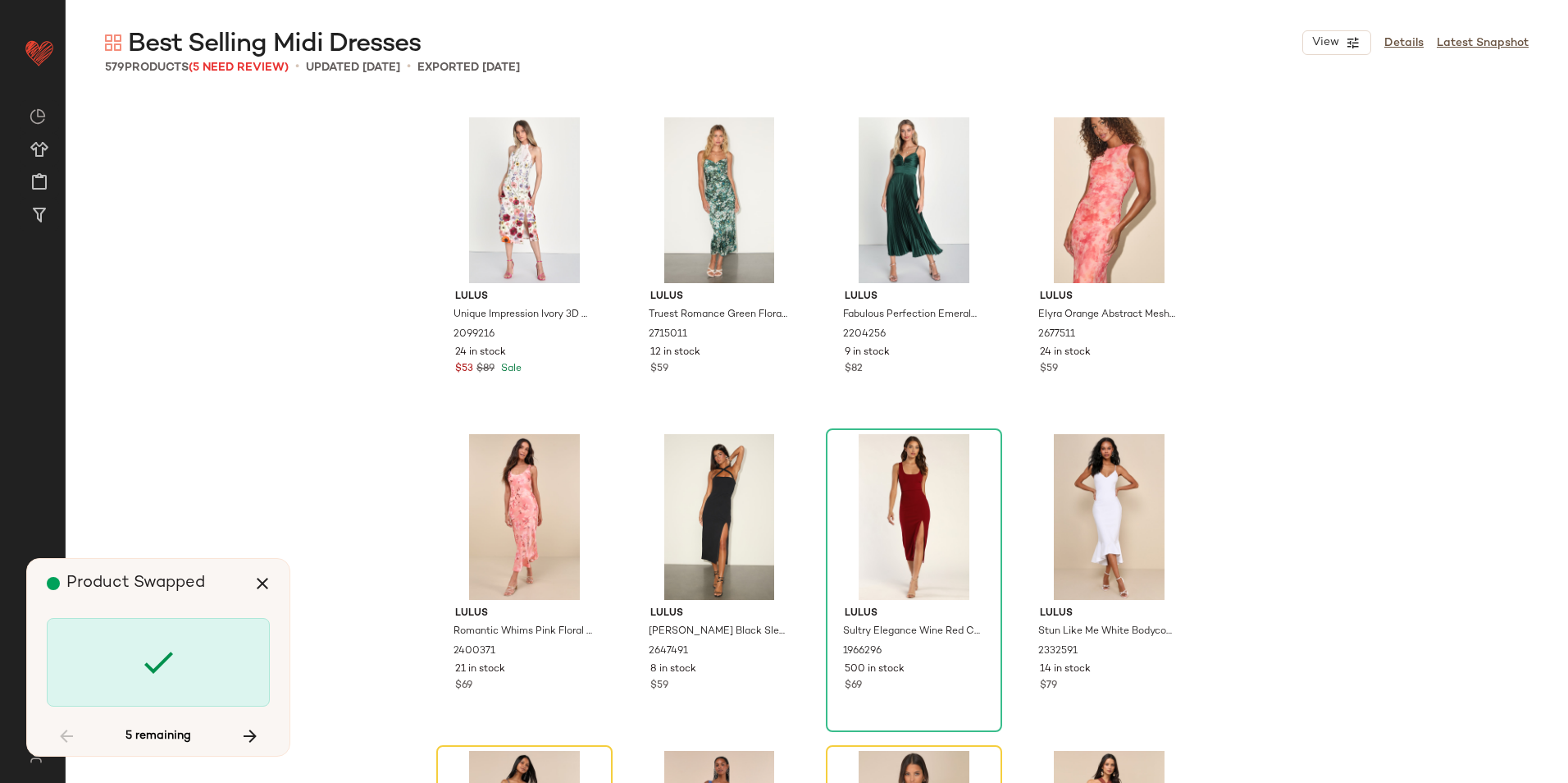
scroll to position [38634, 0]
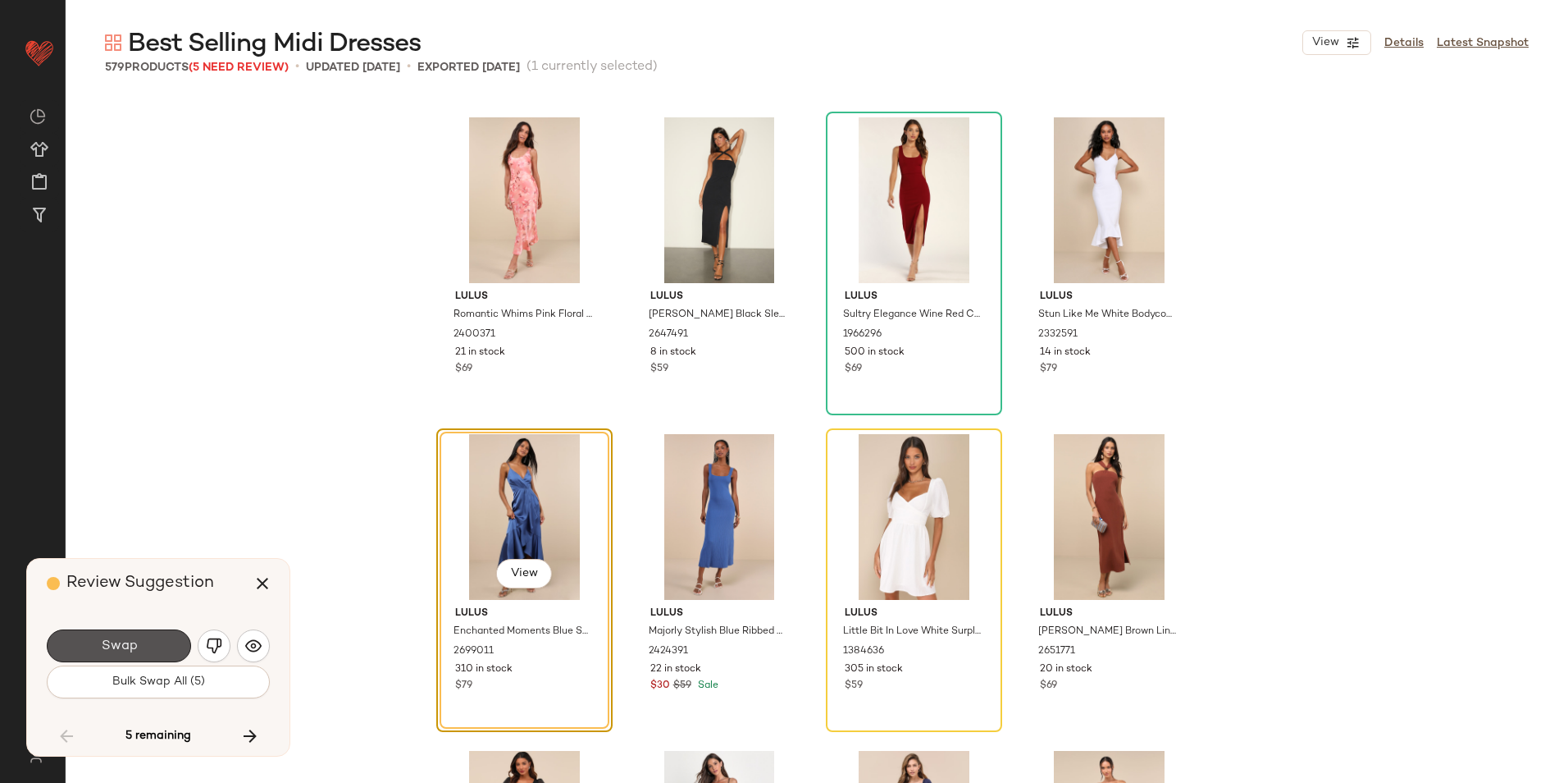
click at [122, 650] on span "Swap" at bounding box center [118, 646] width 37 height 15
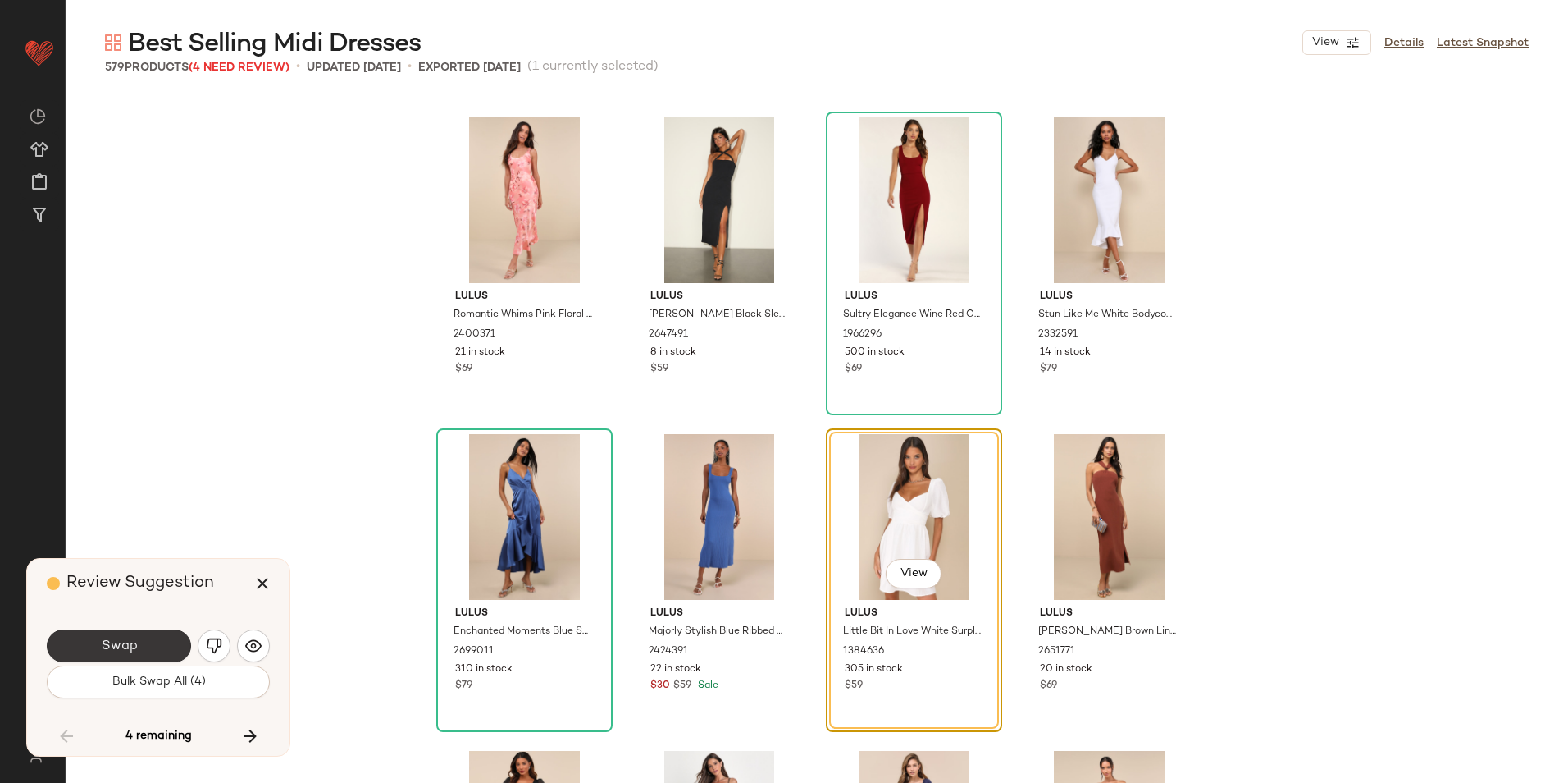
click at [154, 644] on button "Swap" at bounding box center [119, 645] width 145 height 33
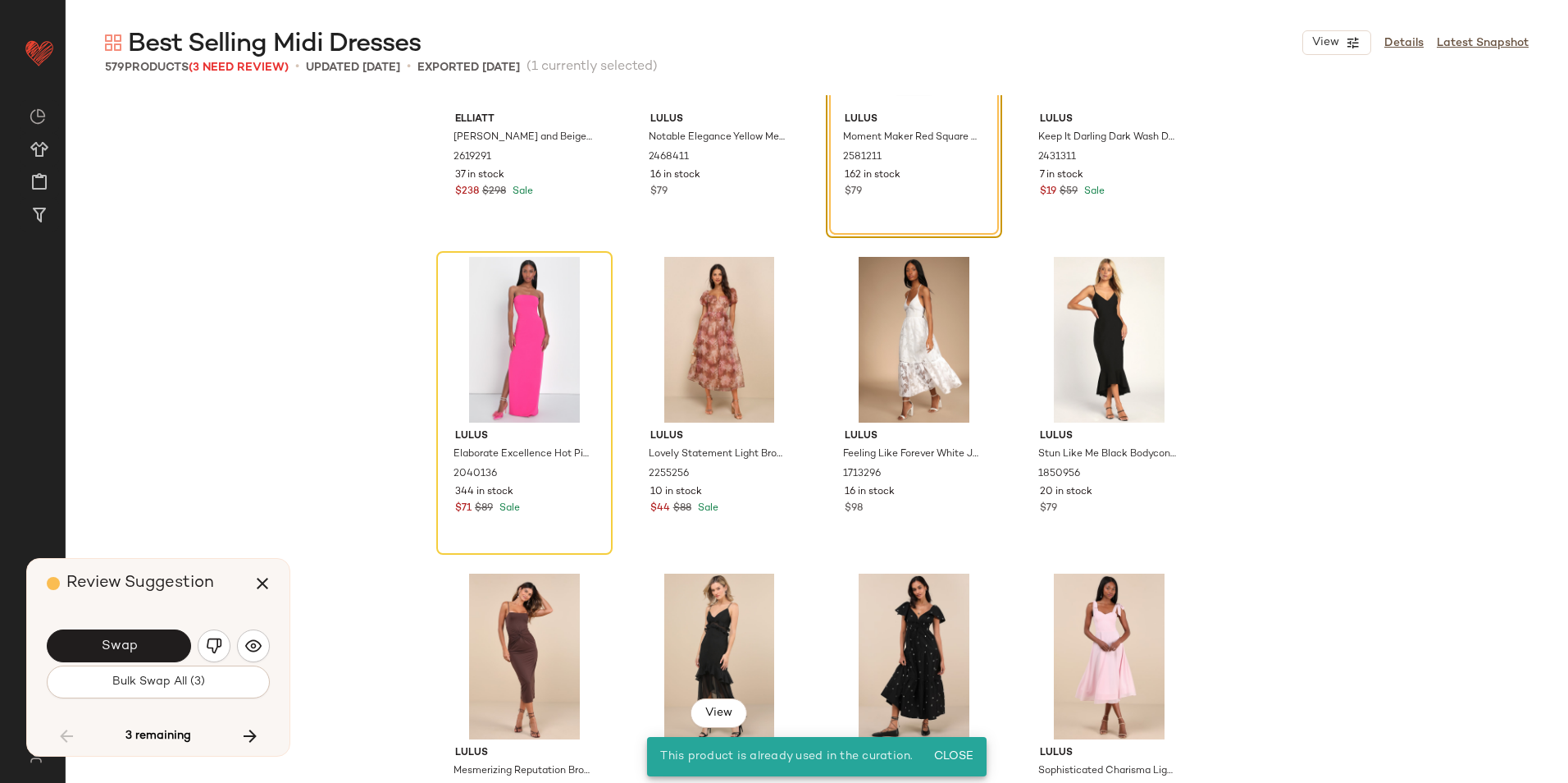
scroll to position [40392, 0]
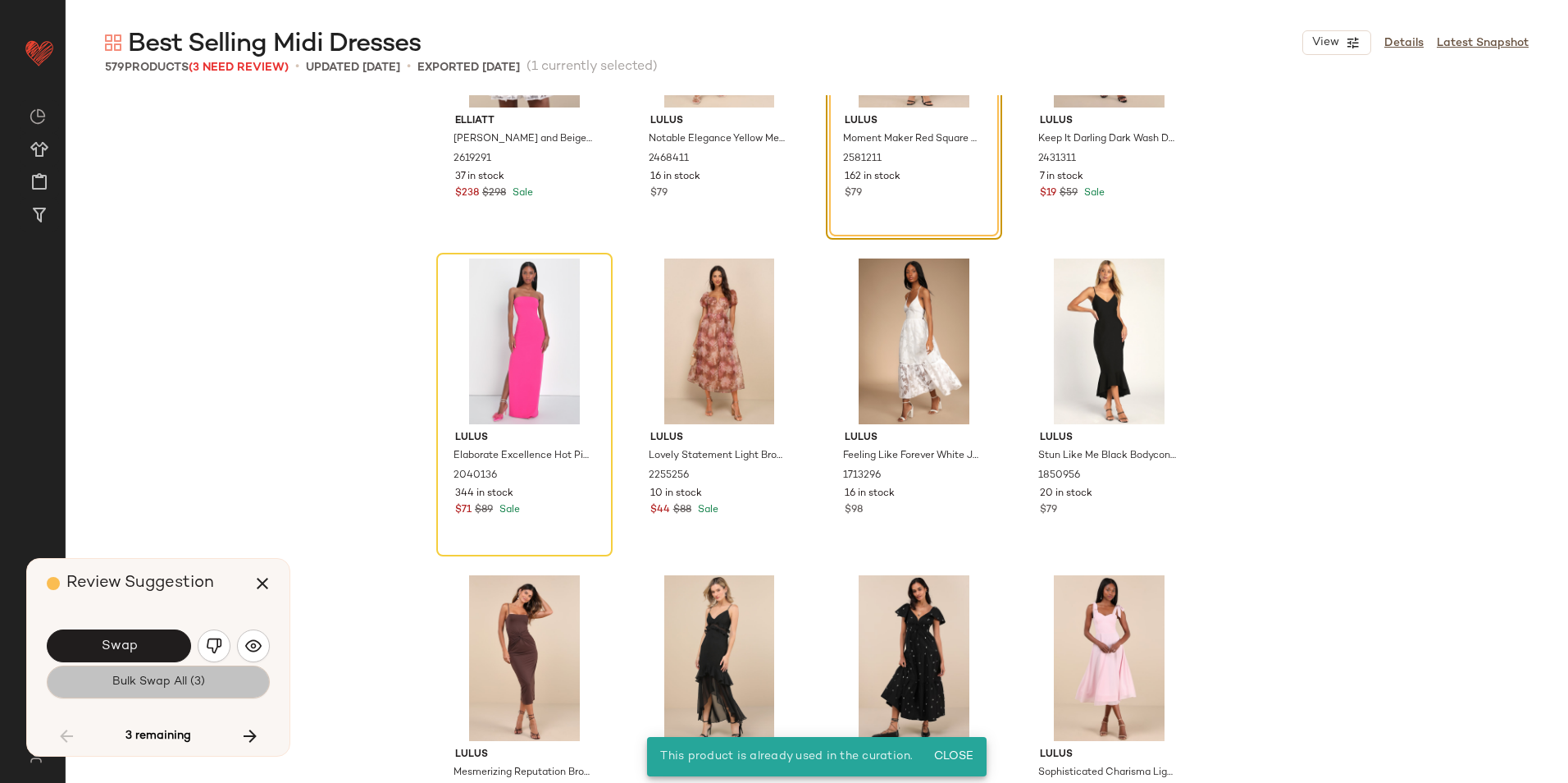
click at [194, 675] on span "Bulk Swap All (3)" at bounding box center [158, 681] width 94 height 13
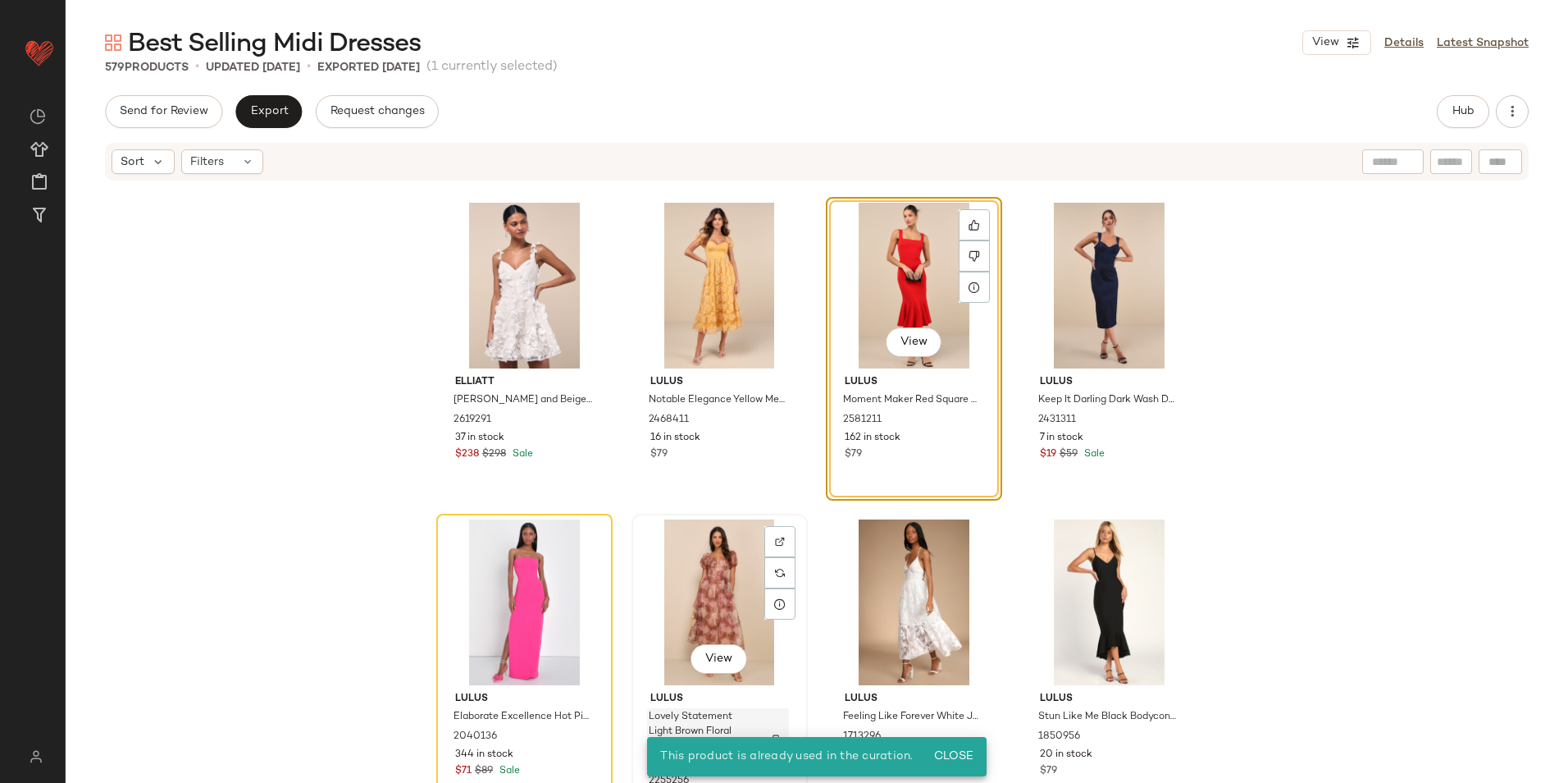
scroll to position [40065, 0]
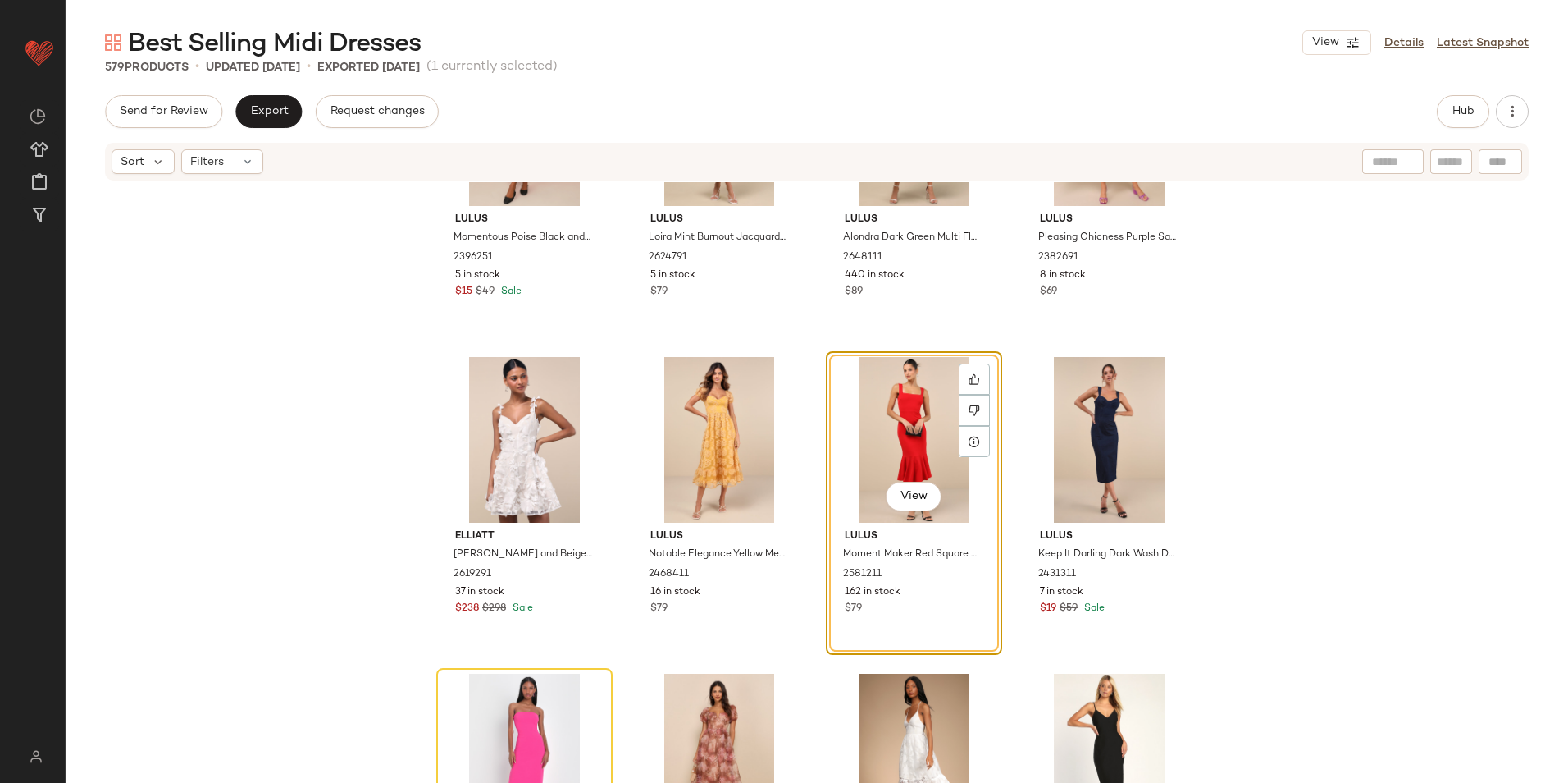
click at [1448, 165] on input "text" at bounding box center [1450, 162] width 28 height 17
type input "****"
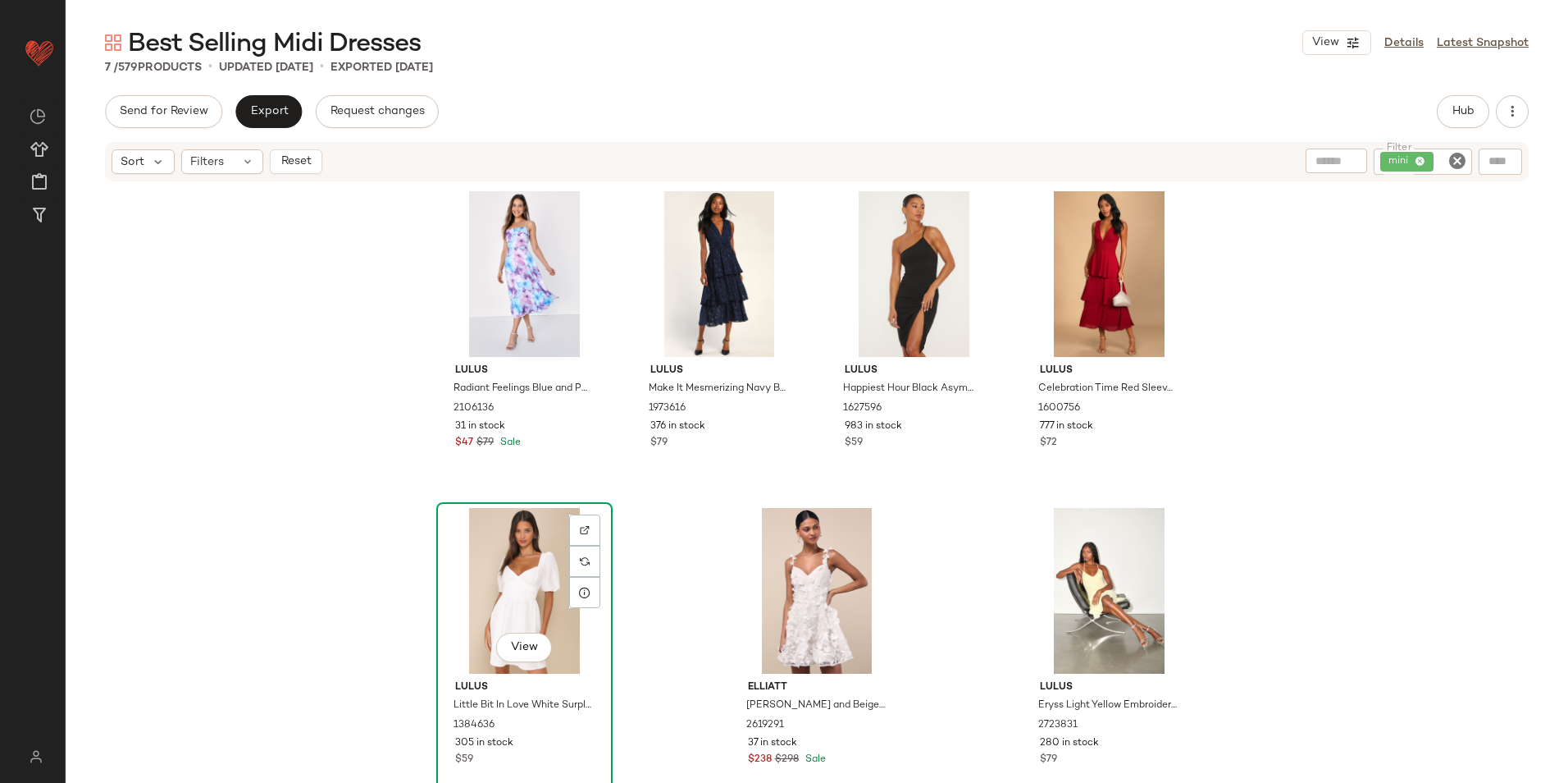
click at [514, 597] on div "View" at bounding box center [525, 590] width 165 height 166
click at [1091, 597] on div "View" at bounding box center [1110, 590] width 165 height 166
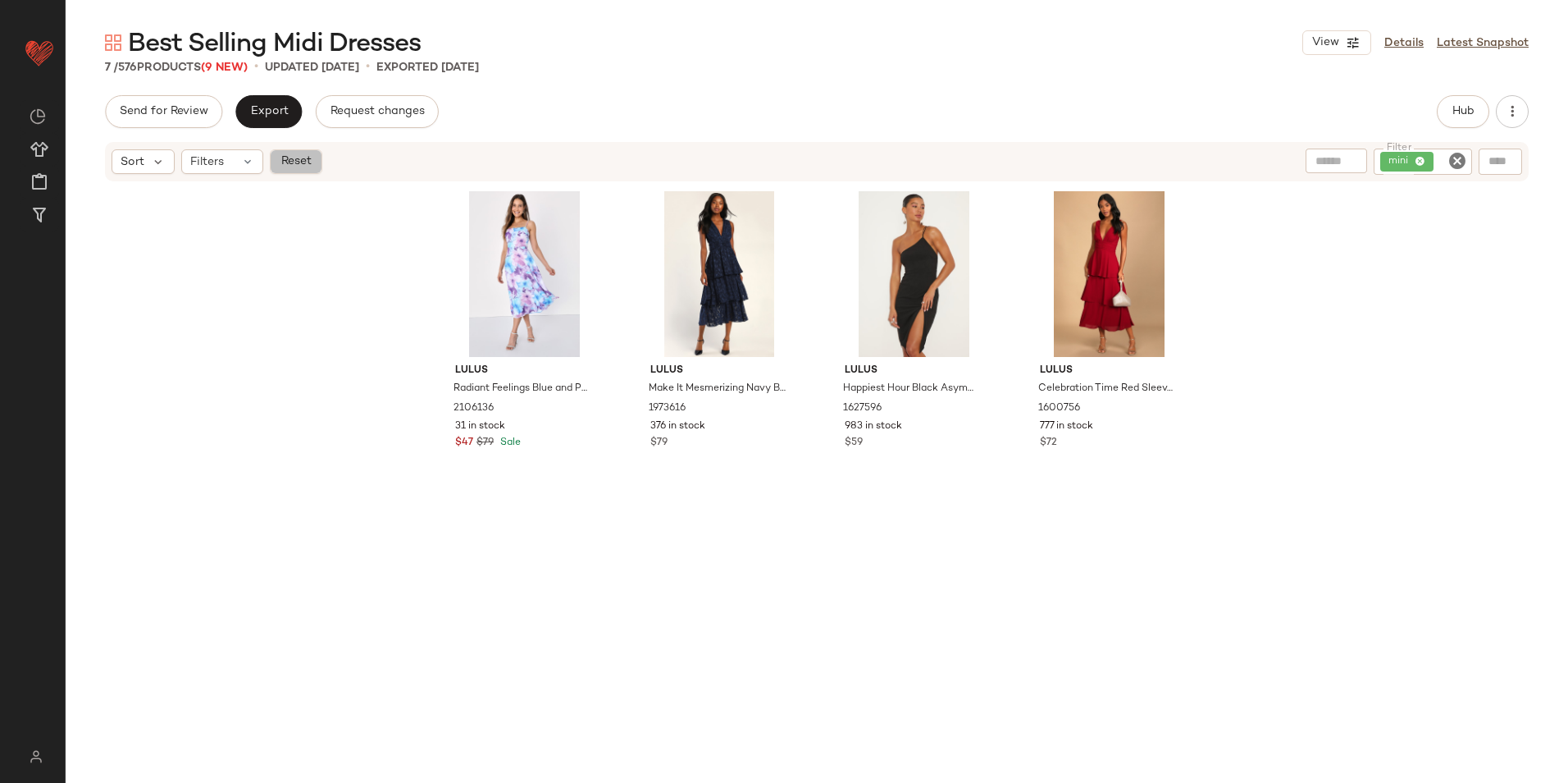
click at [314, 163] on button "Reset" at bounding box center [296, 162] width 52 height 25
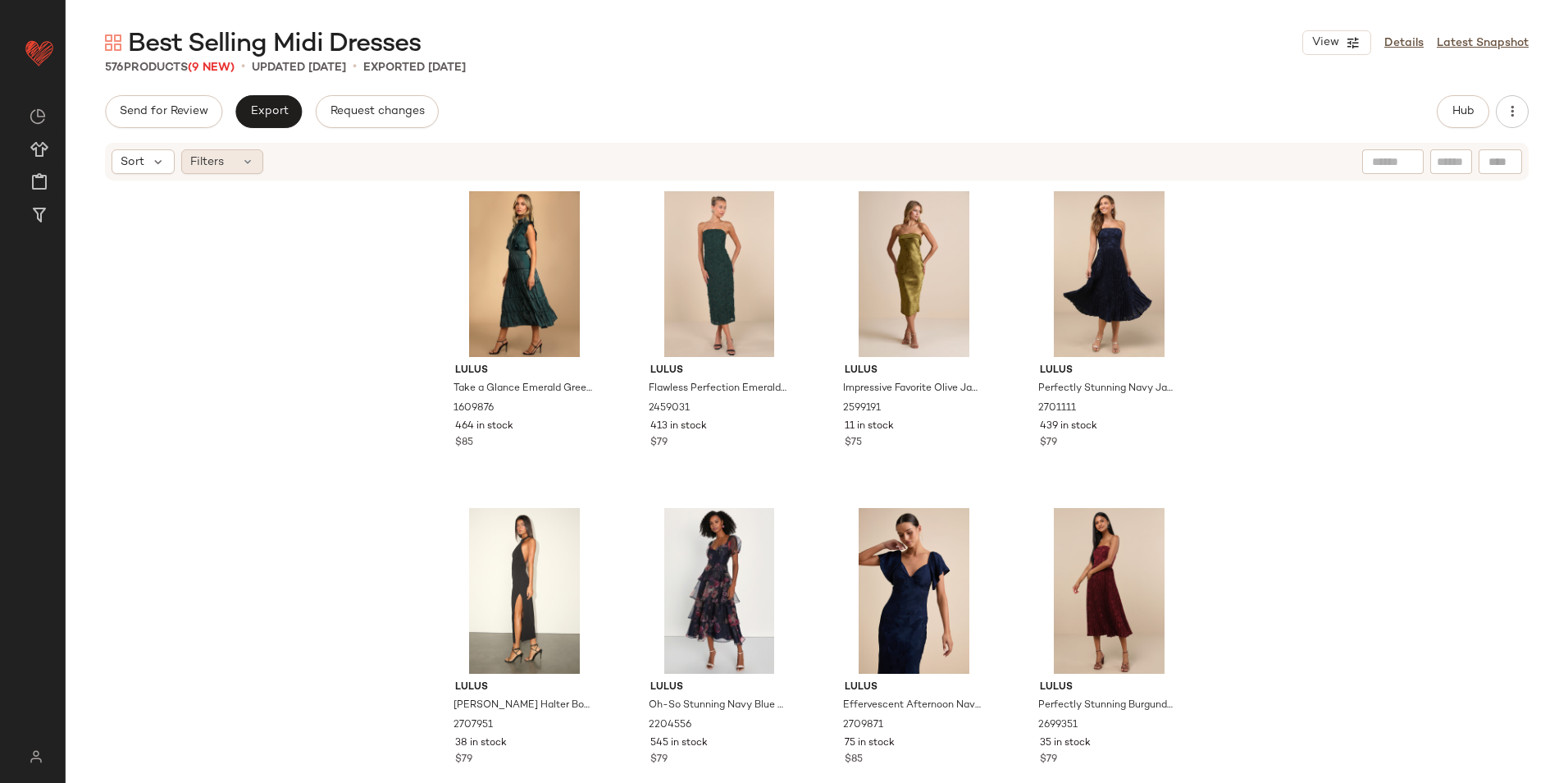
click at [228, 165] on div "Filters" at bounding box center [222, 162] width 82 height 25
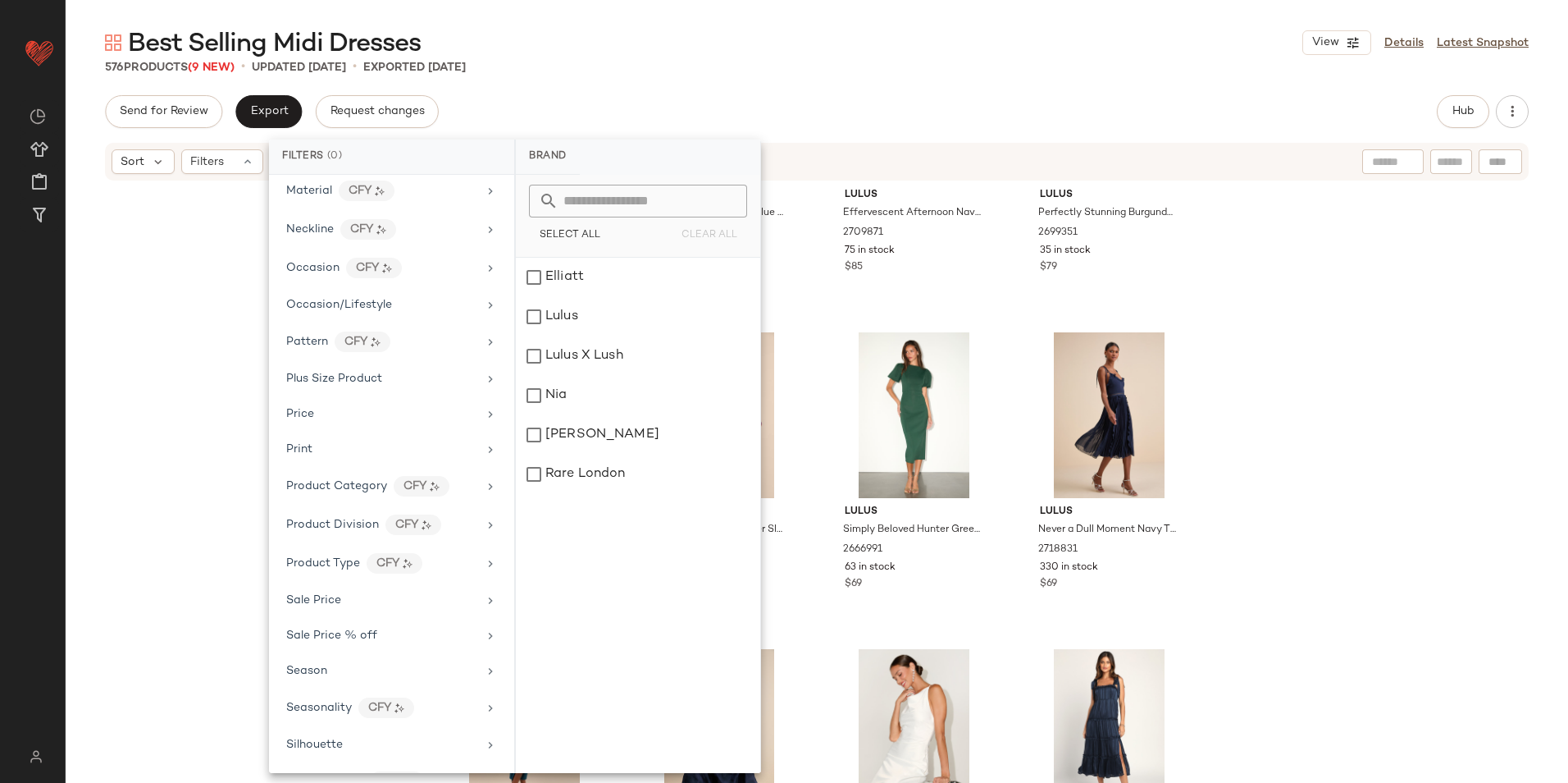
scroll to position [847, 0]
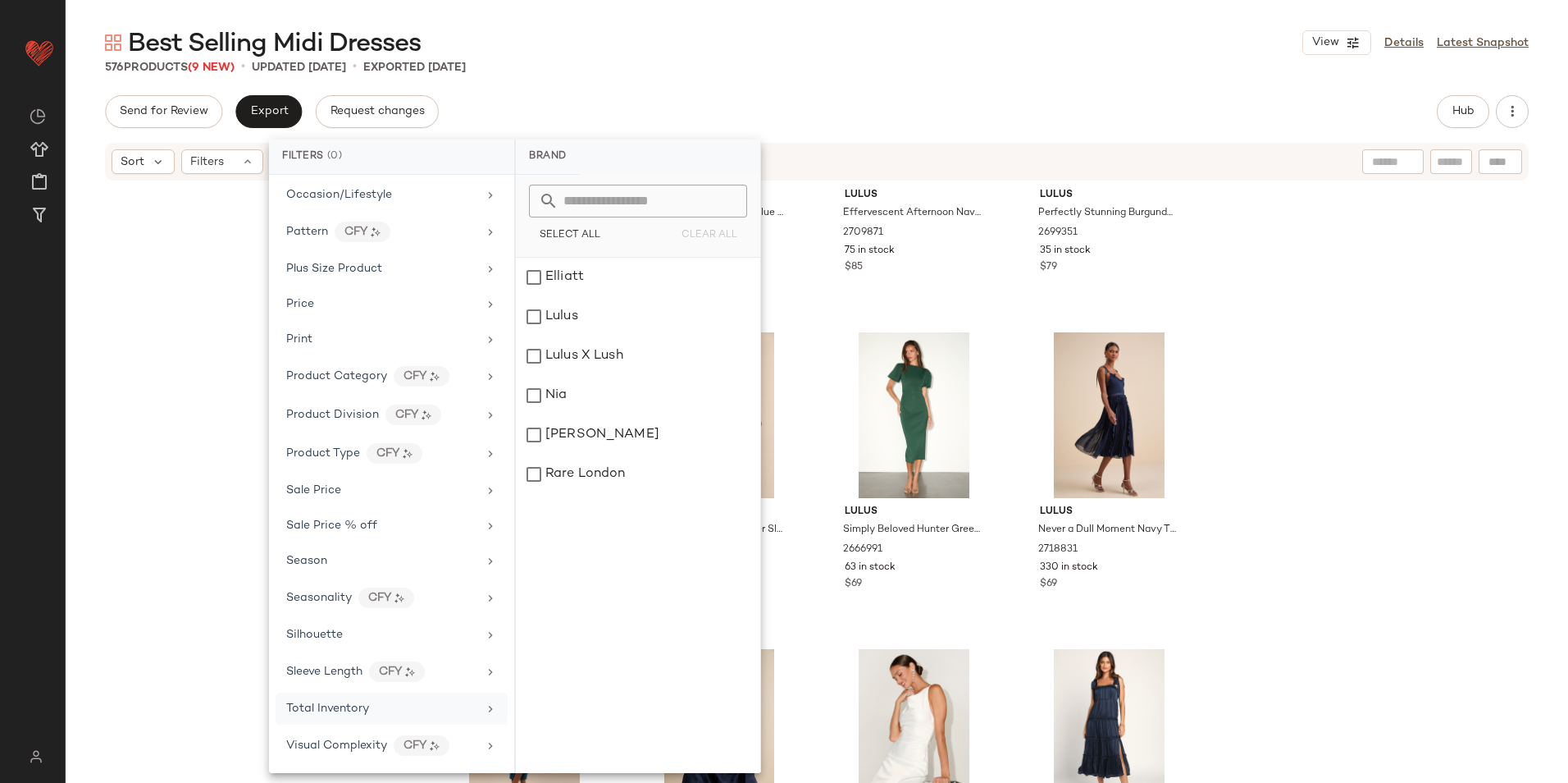
click at [366, 708] on span "Total Inventory" at bounding box center [328, 708] width 83 height 12
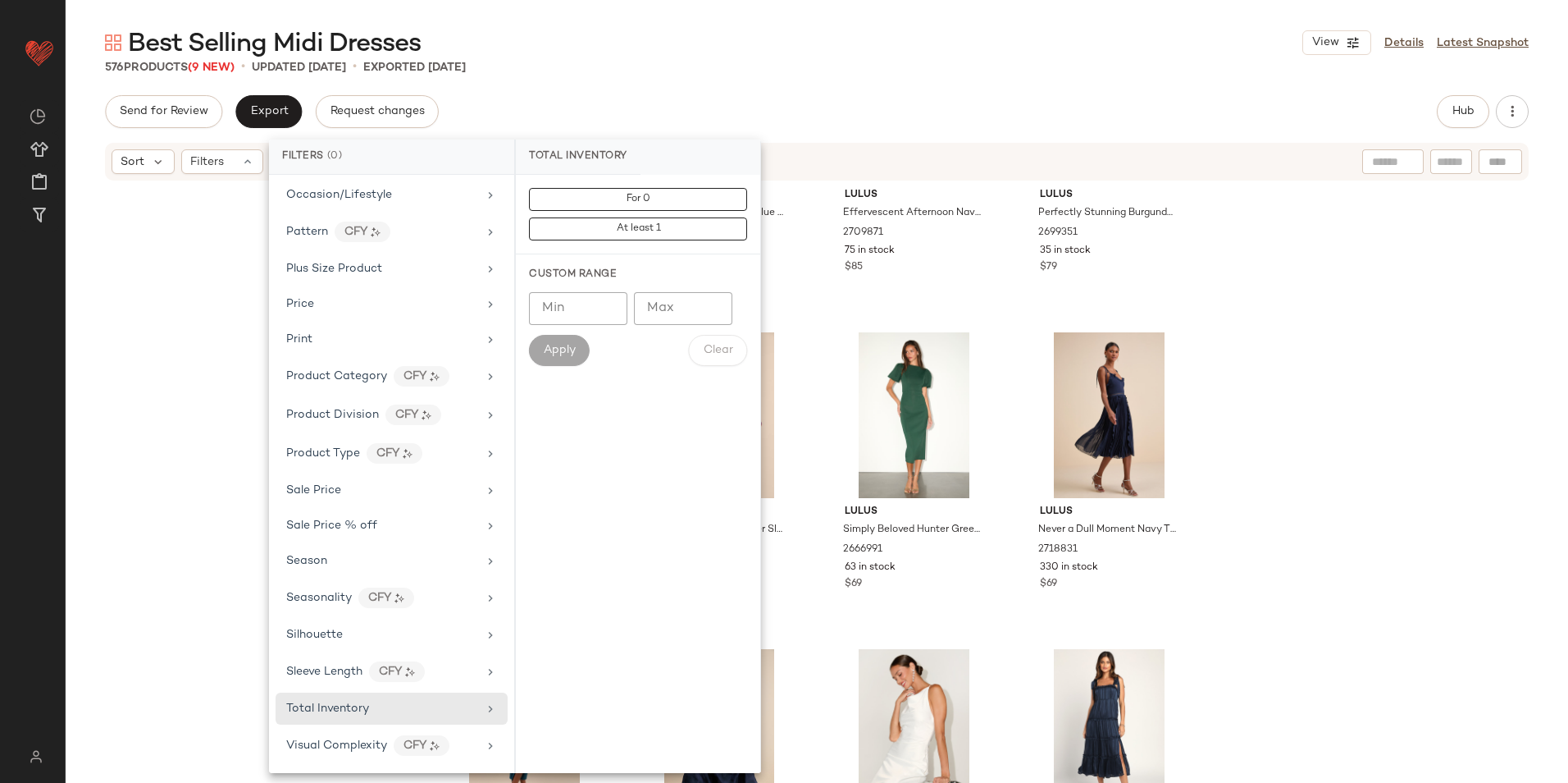
click at [704, 316] on input "Max" at bounding box center [683, 308] width 98 height 33
type input "**"
click at [569, 343] on span "Apply" at bounding box center [559, 349] width 33 height 13
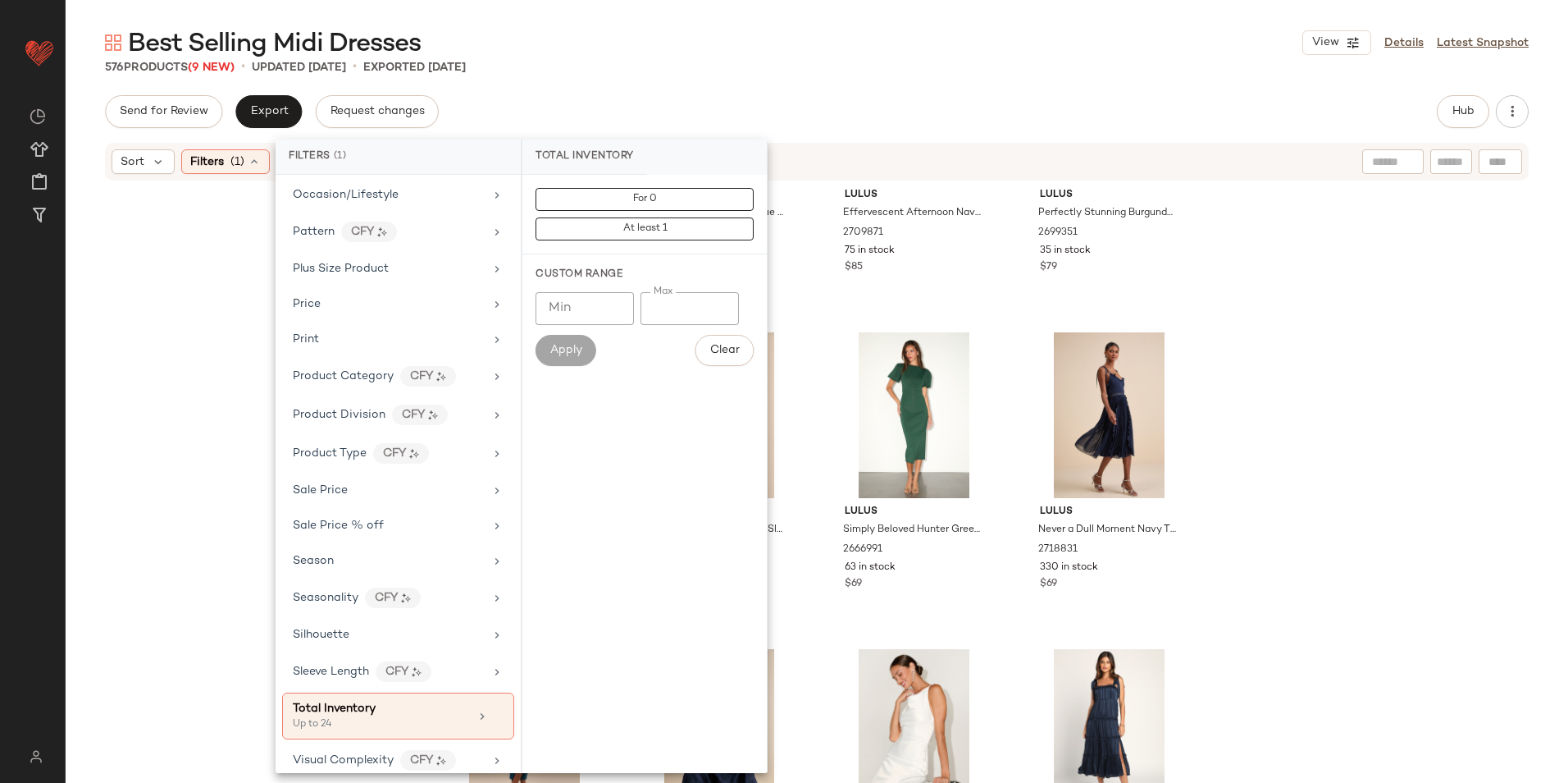
click at [838, 78] on div "Best Selling Midi Dresses View Details Latest Snapshot 576 Products (9 New) • u…" at bounding box center [816, 404] width 1503 height 756
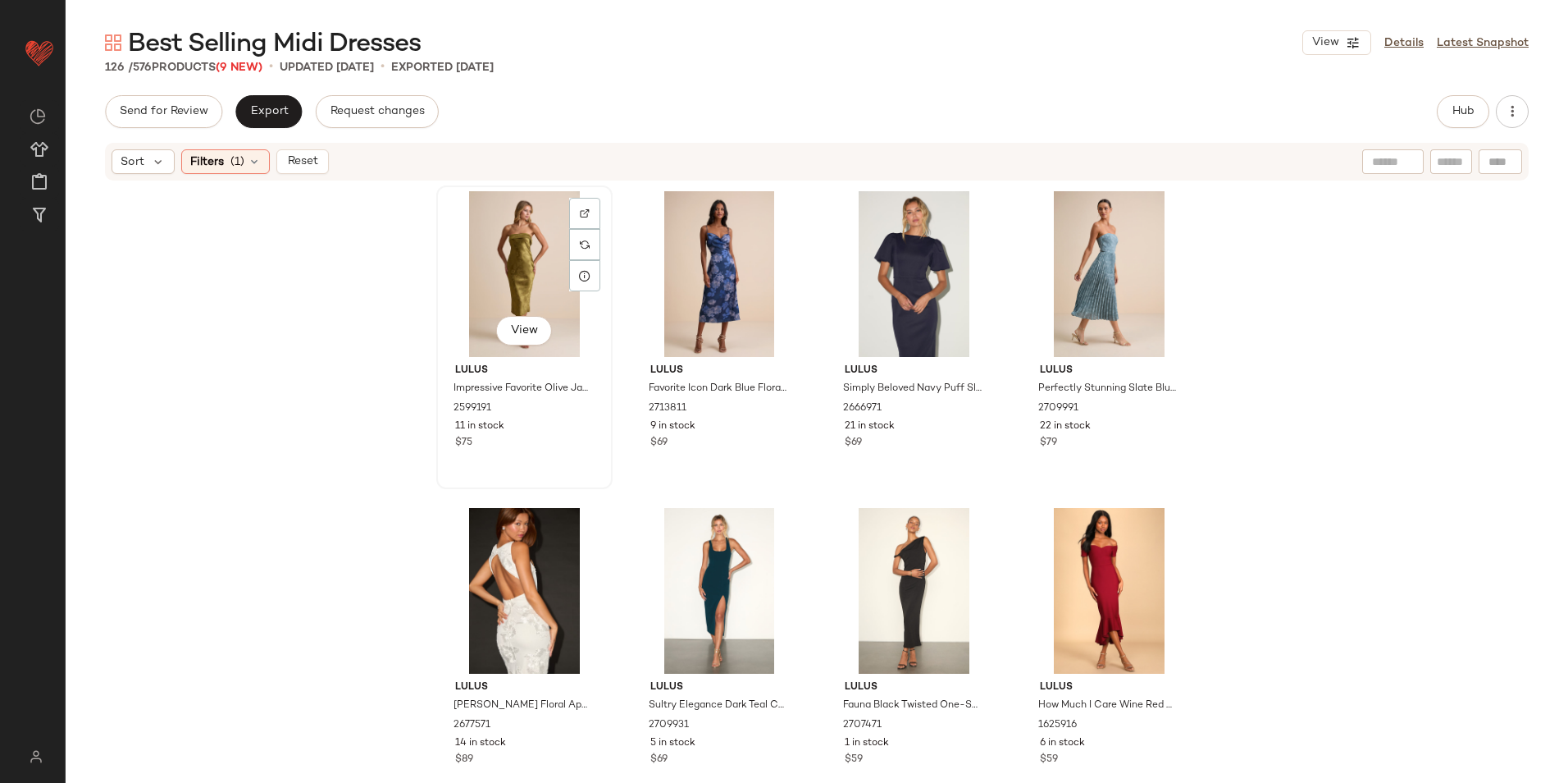
click at [507, 291] on div "View" at bounding box center [525, 274] width 165 height 166
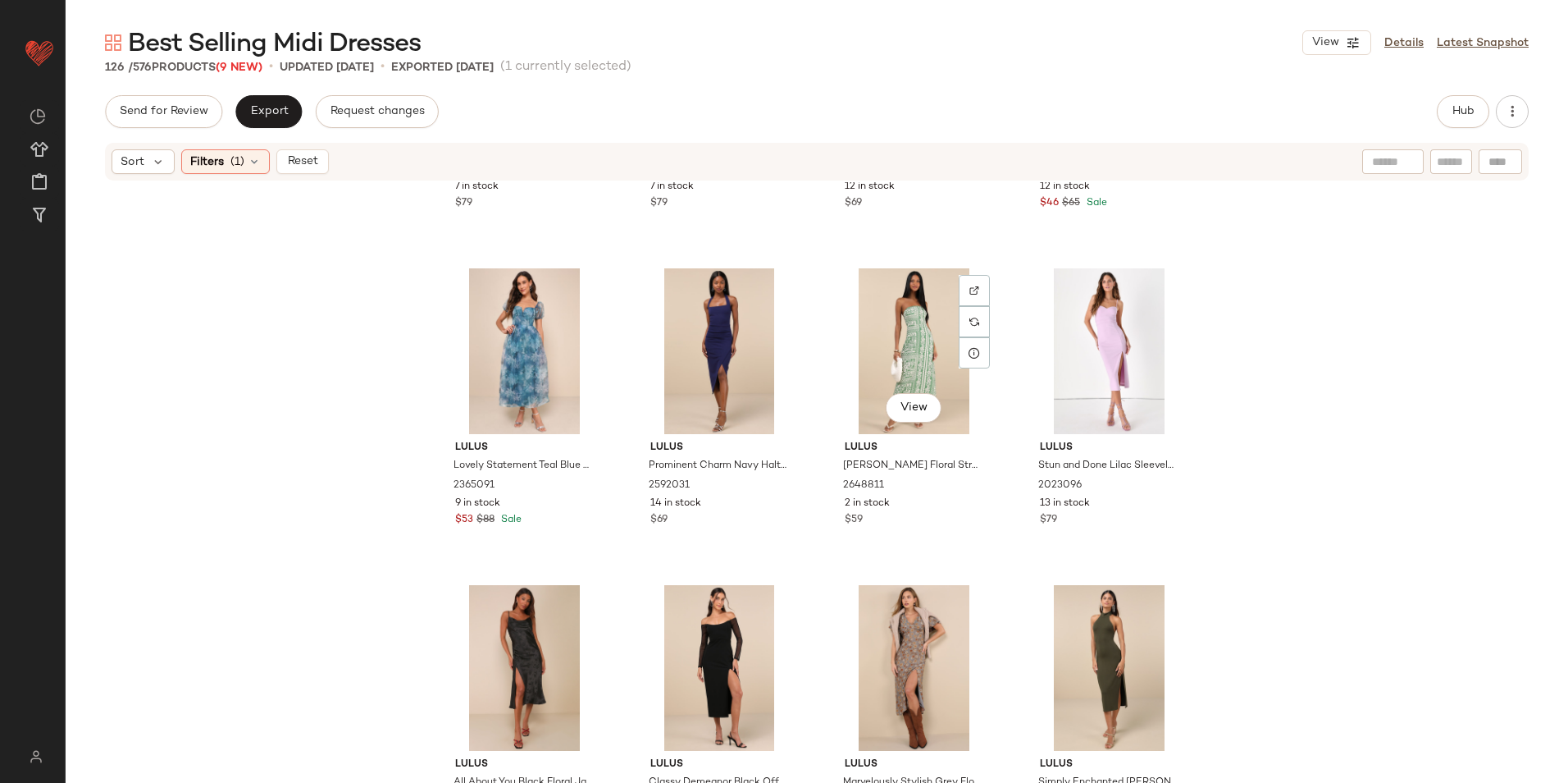
scroll to position [9487, 0]
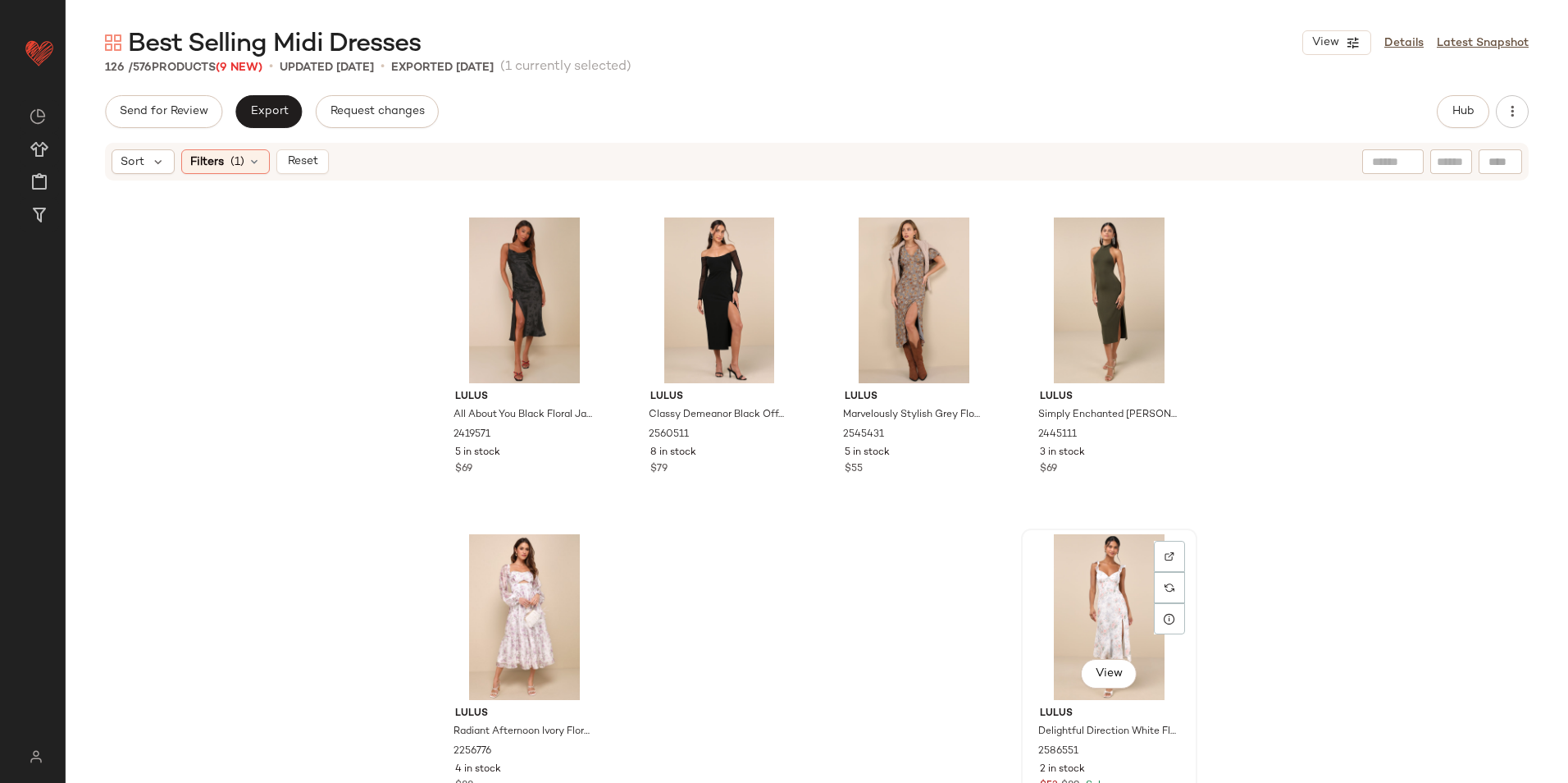
click at [1084, 589] on div "View" at bounding box center [1110, 617] width 165 height 166
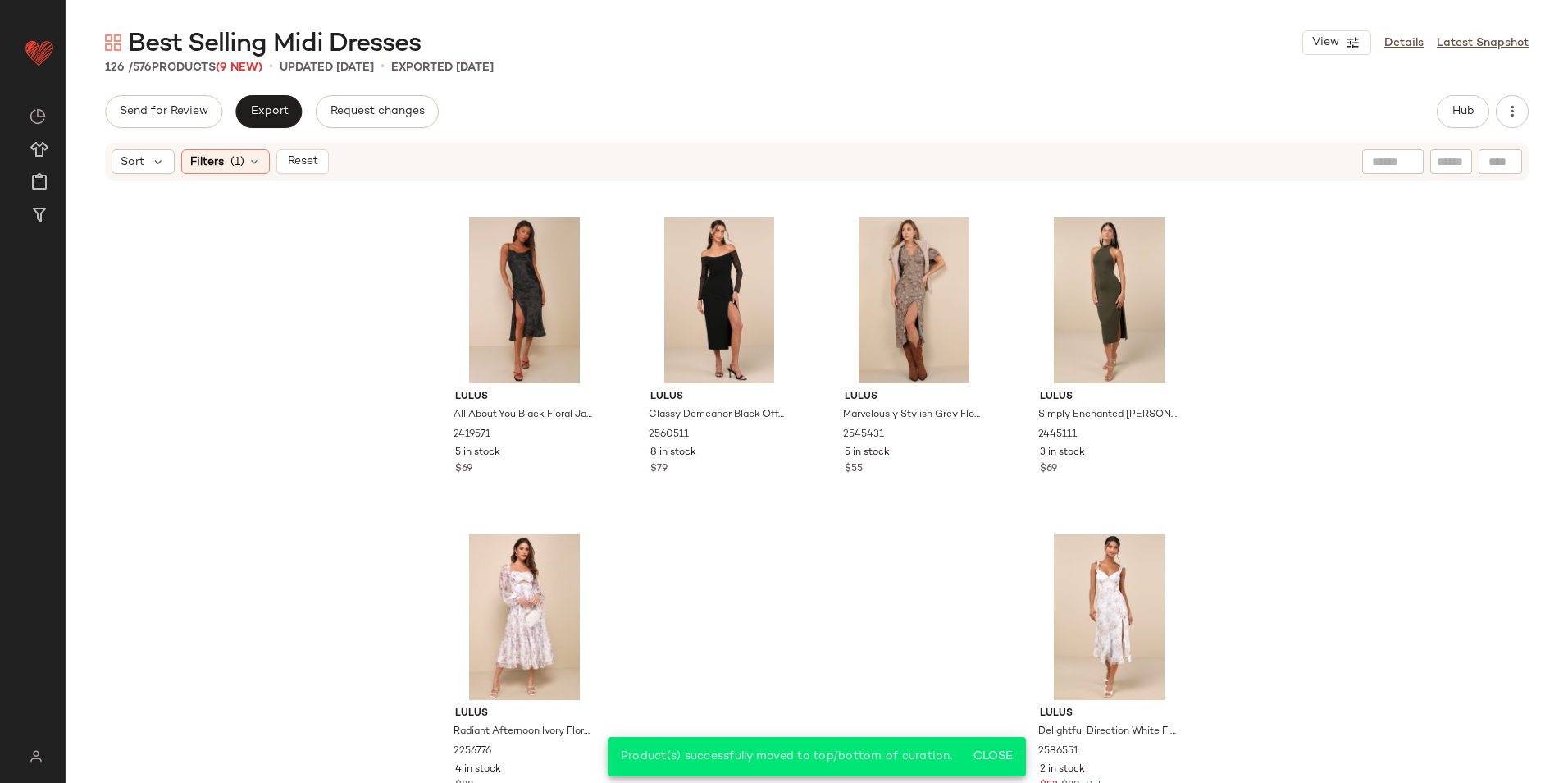
click at [289, 163] on span "Reset" at bounding box center [302, 161] width 31 height 13
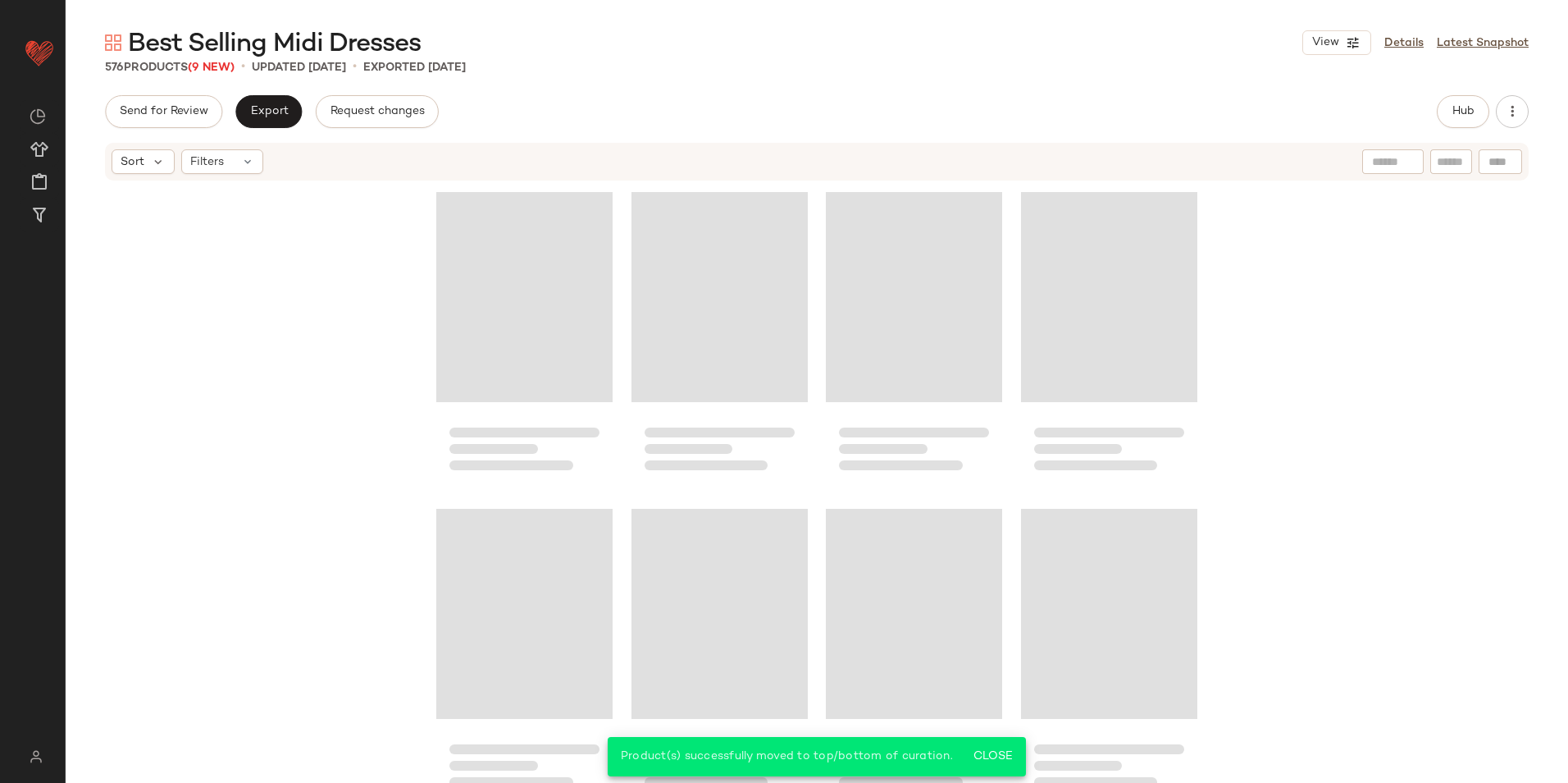
scroll to position [44954, 0]
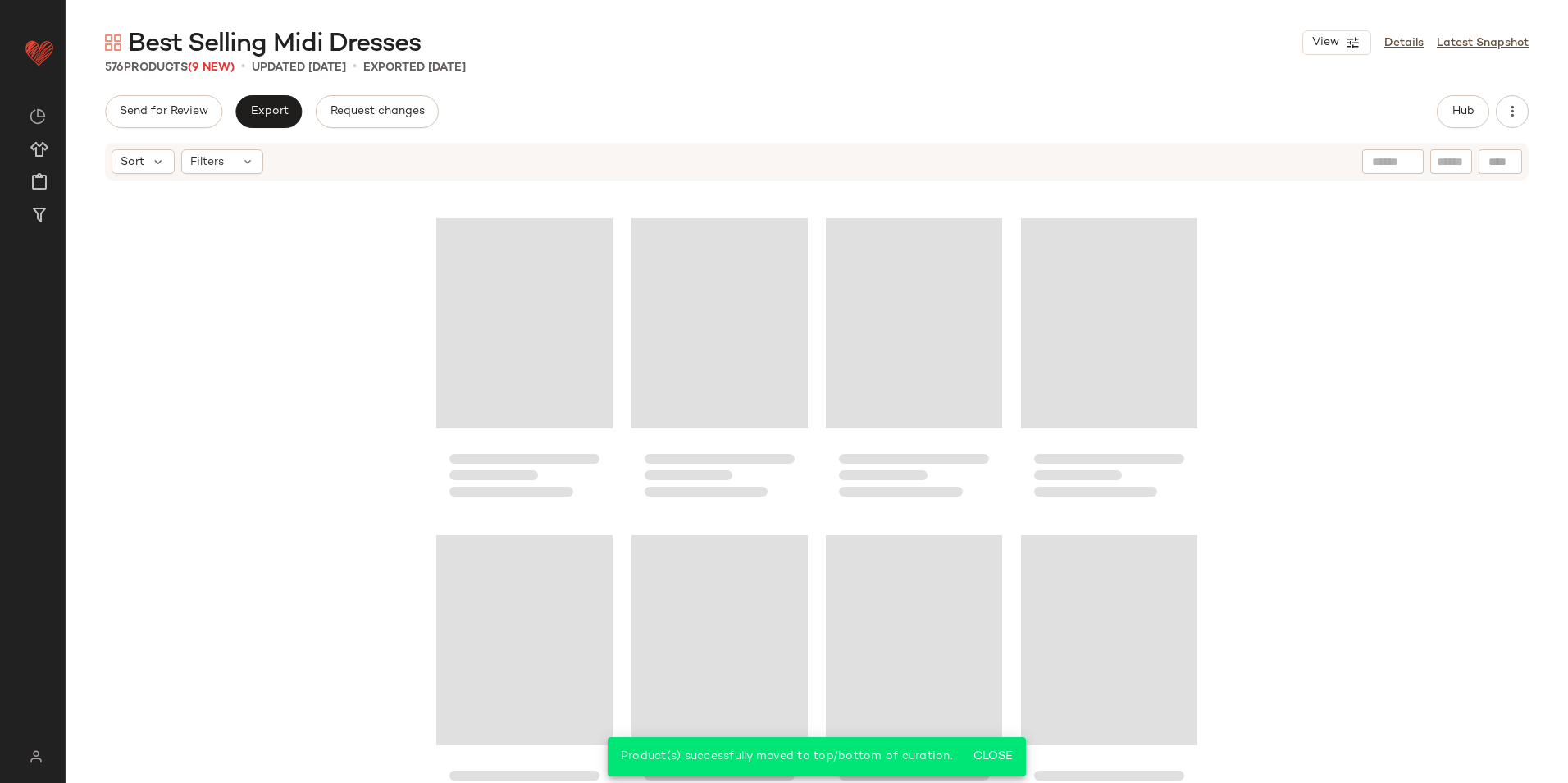
click at [1067, 66] on div "576 Products (9 New) • updated Sep 8th • Exported Sep 3rd" at bounding box center [816, 67] width 1503 height 16
click at [1456, 114] on span "Hub" at bounding box center [1463, 111] width 23 height 13
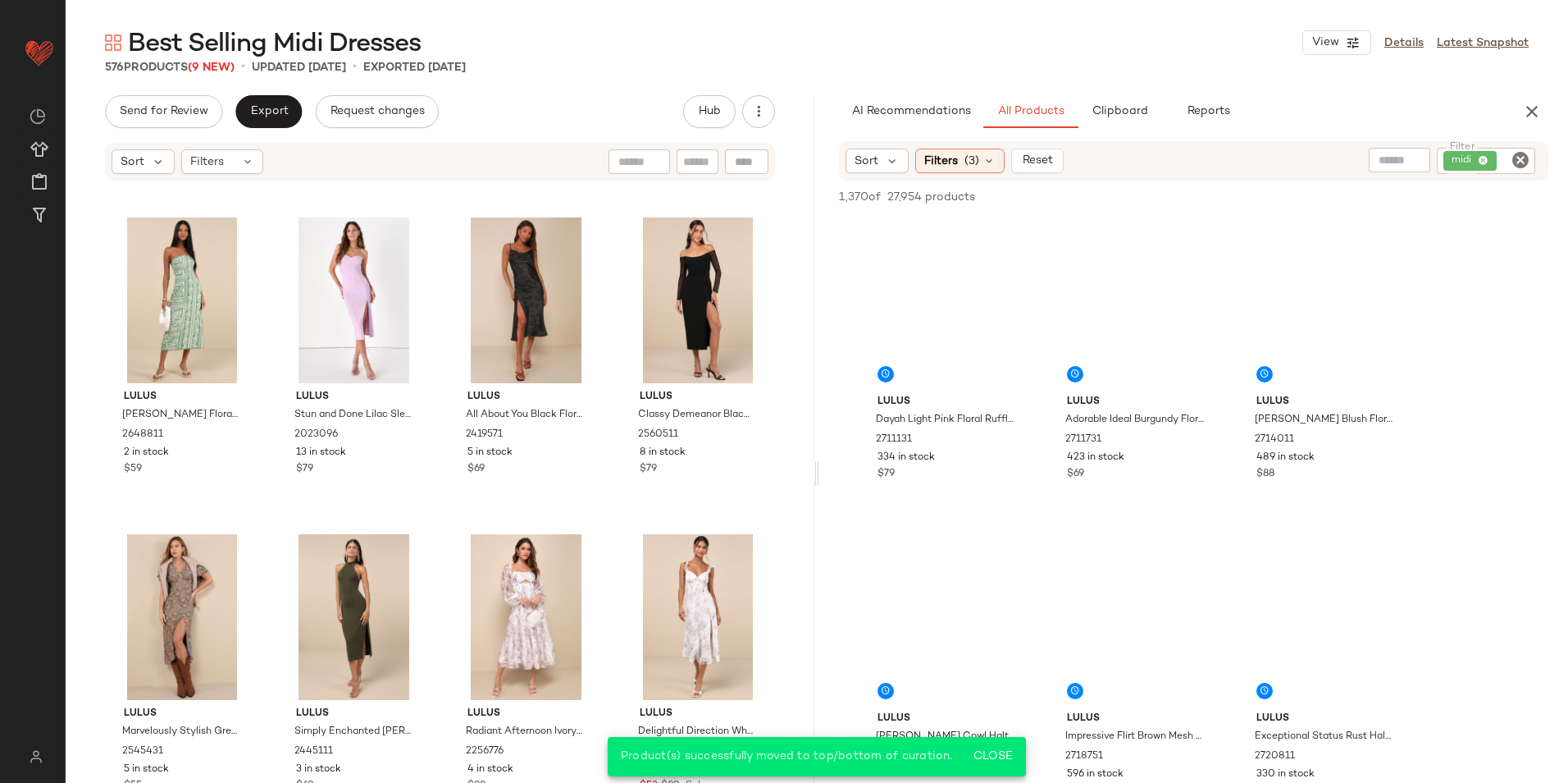
drag, startPoint x: 817, startPoint y: 471, endPoint x: 1113, endPoint y: 471, distance: 296.0
click at [1113, 471] on div "Best Selling Midi Dresses View Details Latest Snapshot 576 Products (9 New) • u…" at bounding box center [816, 404] width 1503 height 756
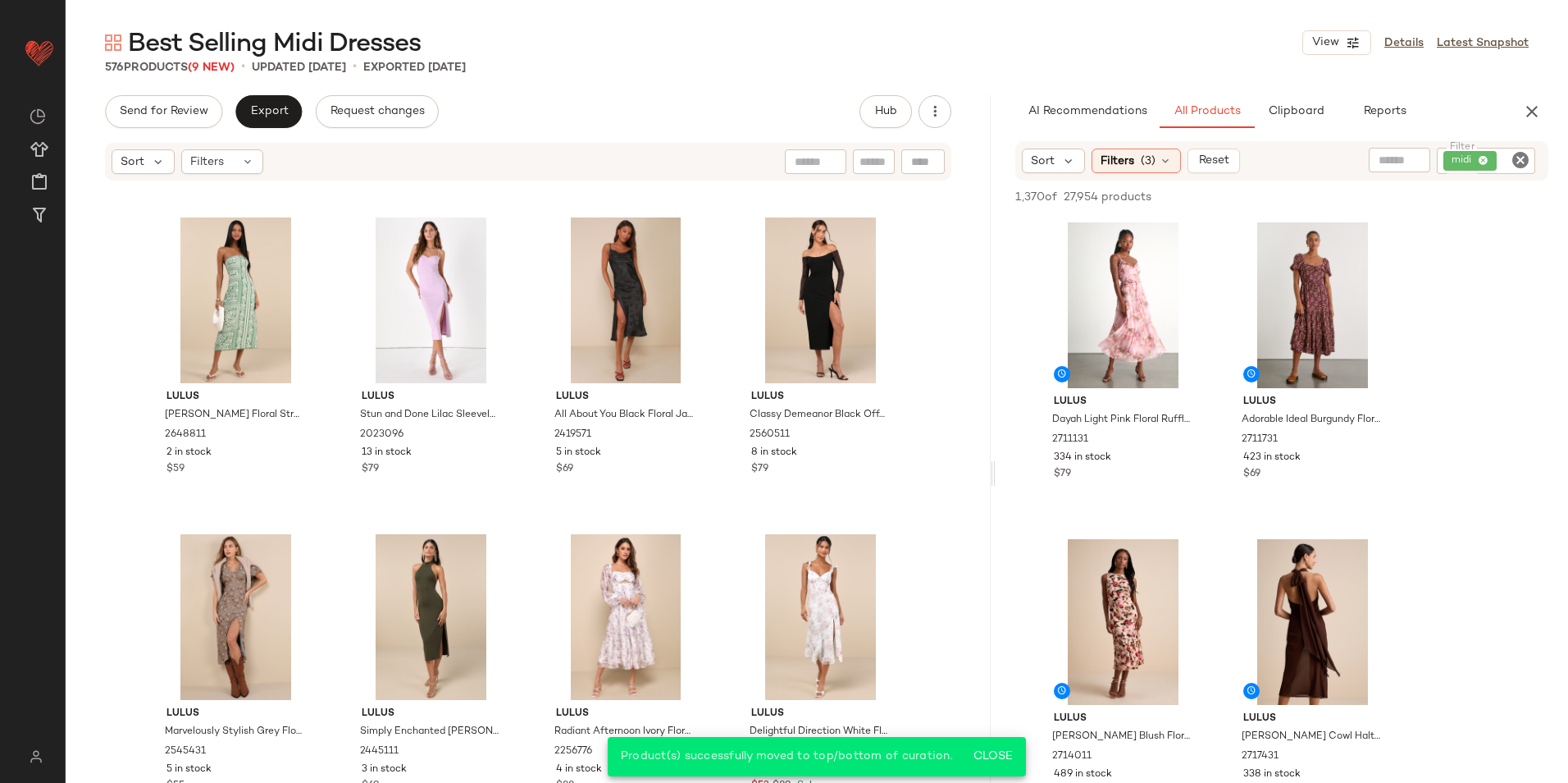
drag, startPoint x: 817, startPoint y: 472, endPoint x: 1214, endPoint y: 480, distance: 397.1
click at [1214, 480] on div "Best Selling Midi Dresses View Details Latest Snapshot 576 Products (9 New) • u…" at bounding box center [816, 404] width 1503 height 756
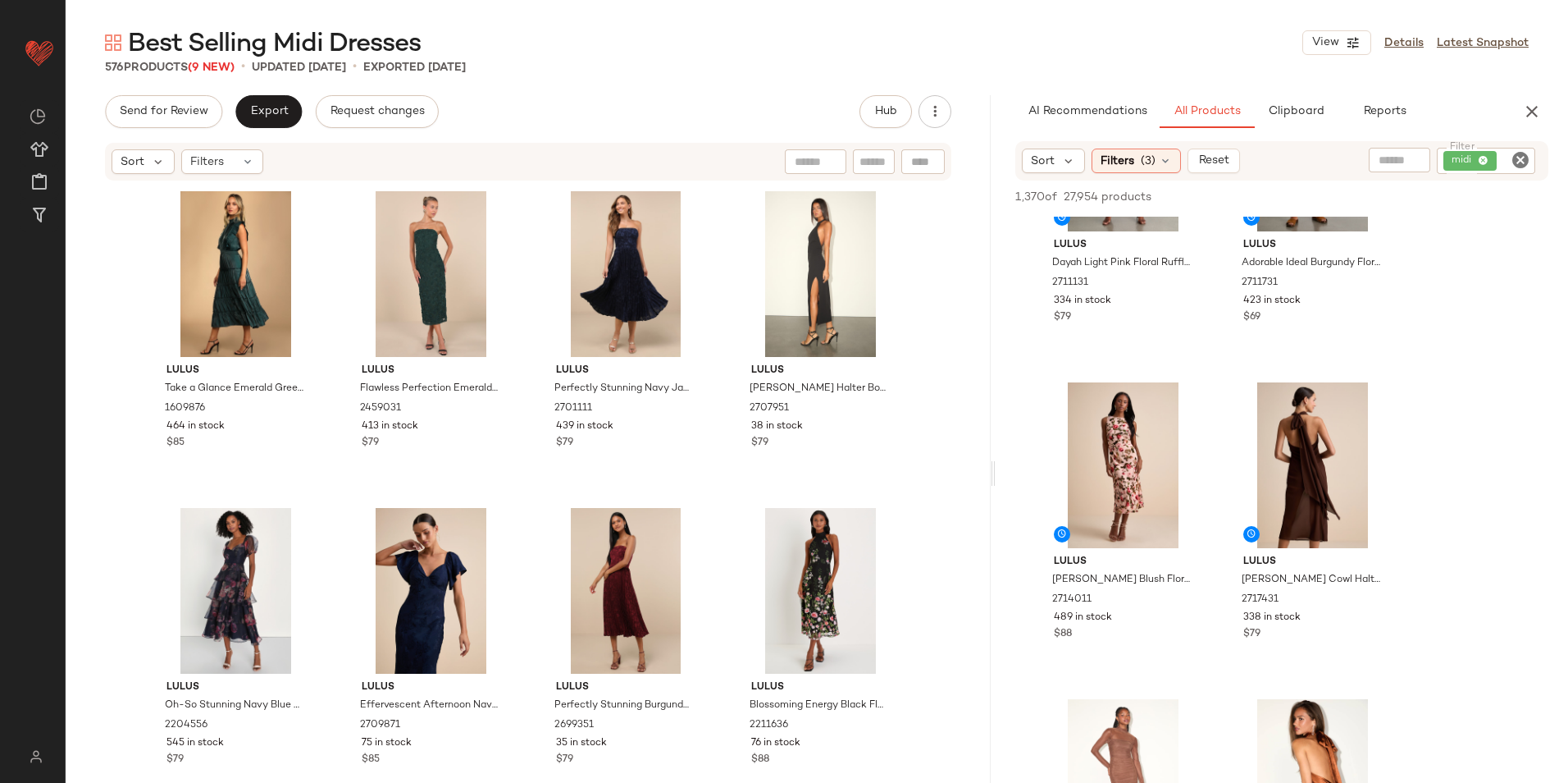
scroll to position [164, 0]
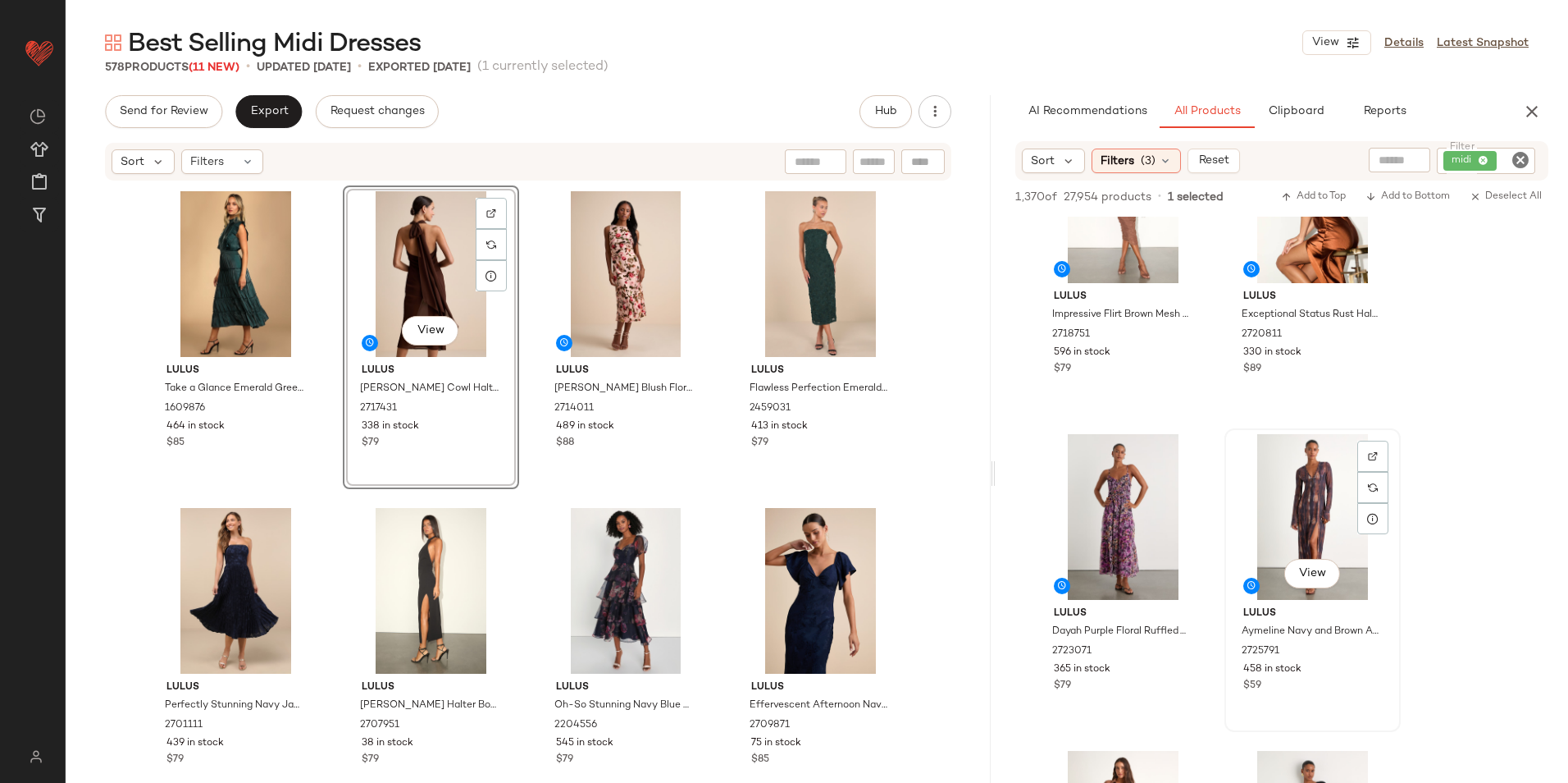
scroll to position [410, 0]
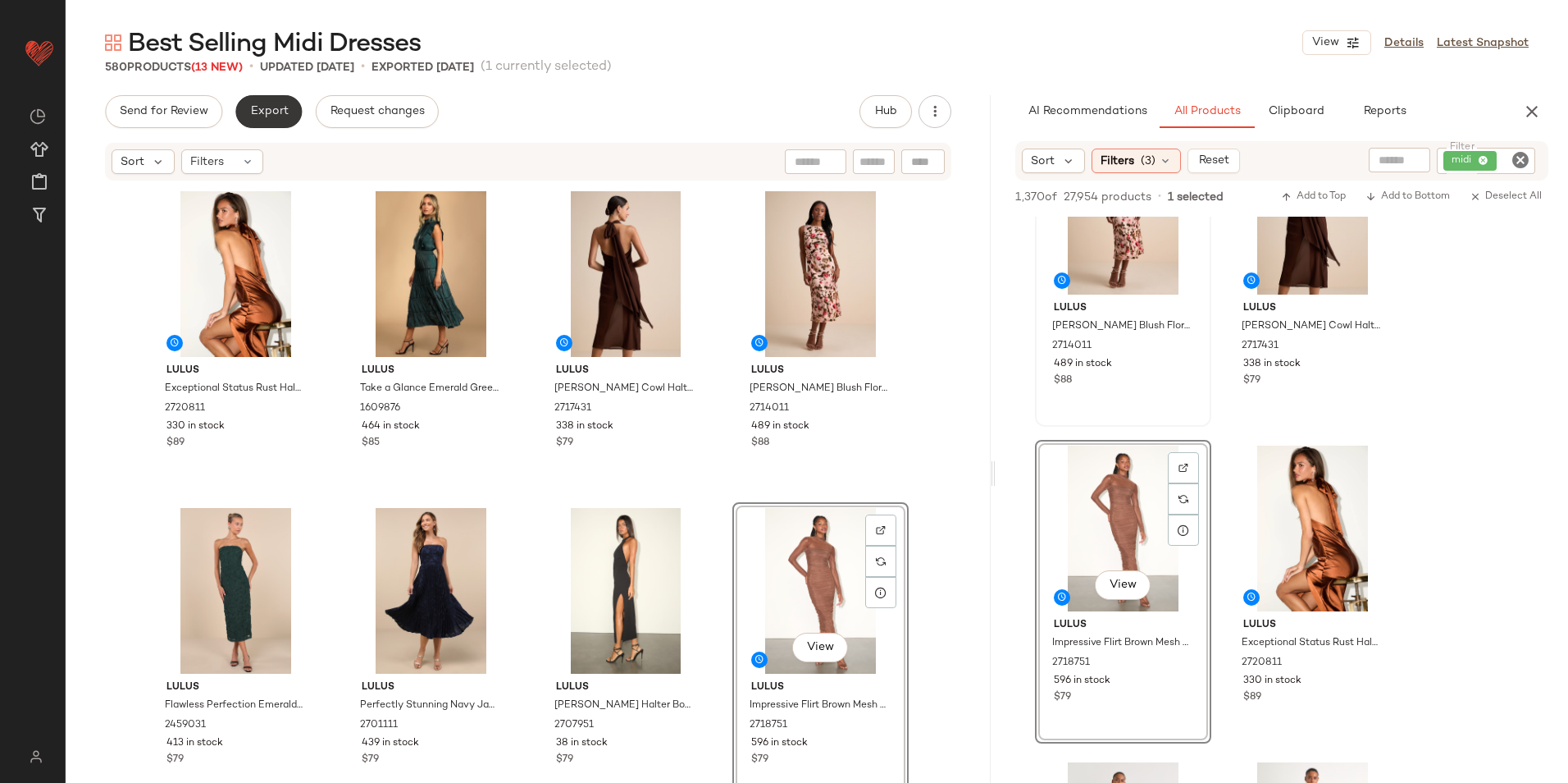
click at [270, 107] on span "Export" at bounding box center [268, 111] width 39 height 13
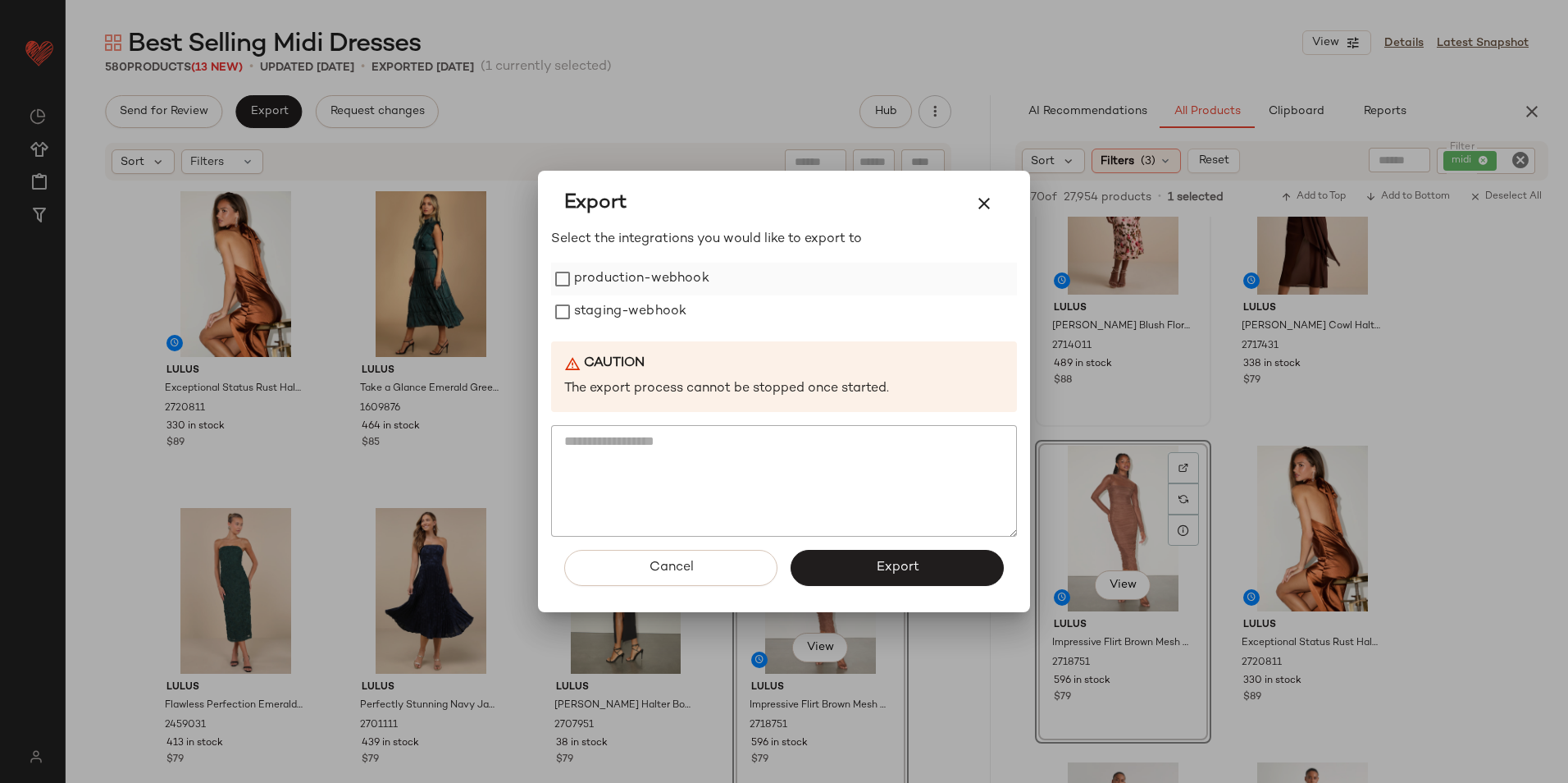
drag, startPoint x: 615, startPoint y: 264, endPoint x: 617, endPoint y: 288, distance: 24.1
click at [617, 278] on label "production-webhook" at bounding box center [641, 279] width 135 height 33
click at [625, 325] on label "staging-webhook" at bounding box center [630, 311] width 113 height 33
click at [861, 570] on button "Export" at bounding box center [897, 568] width 213 height 36
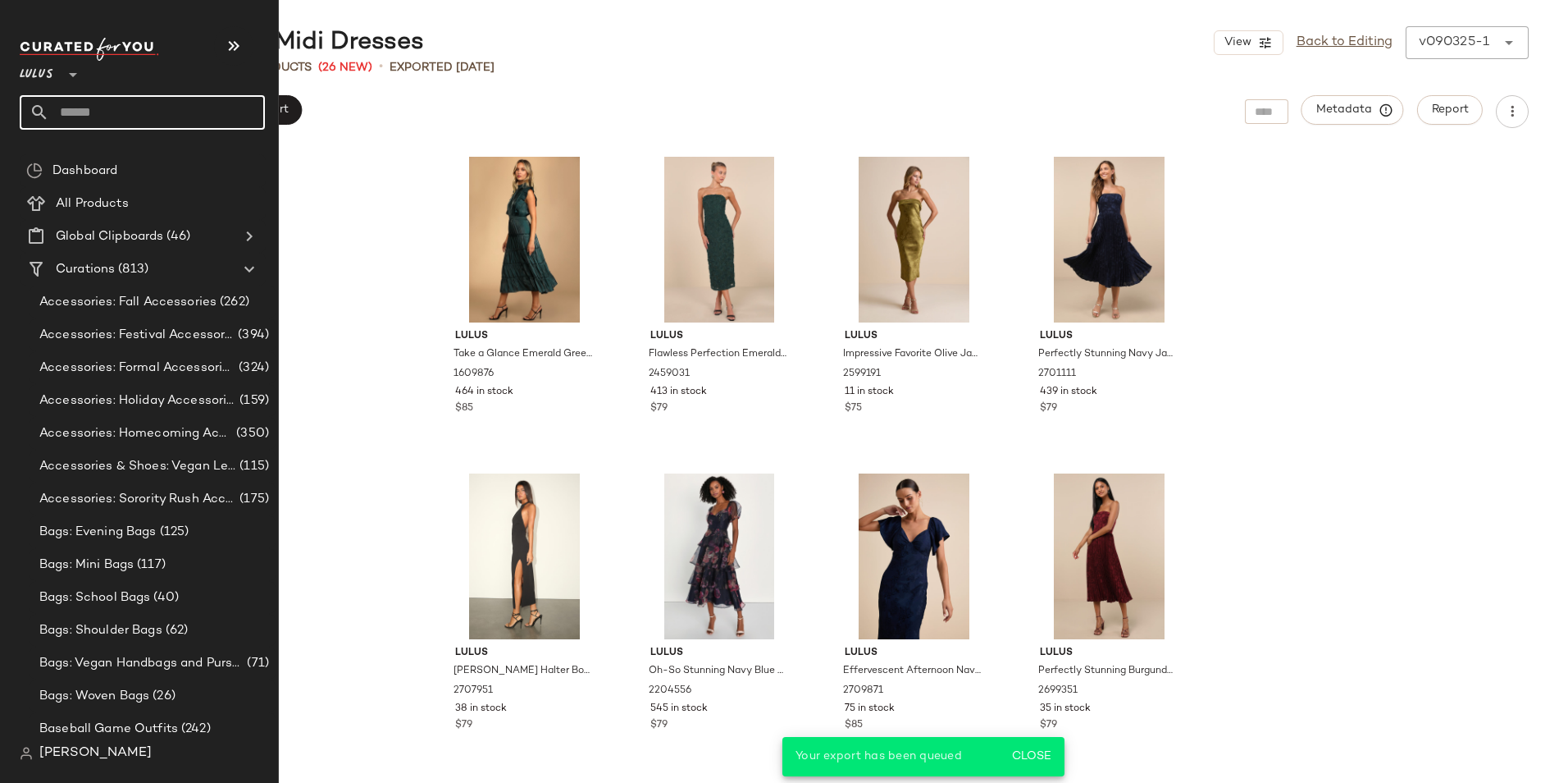
click at [97, 108] on input "text" at bounding box center [157, 113] width 216 height 34
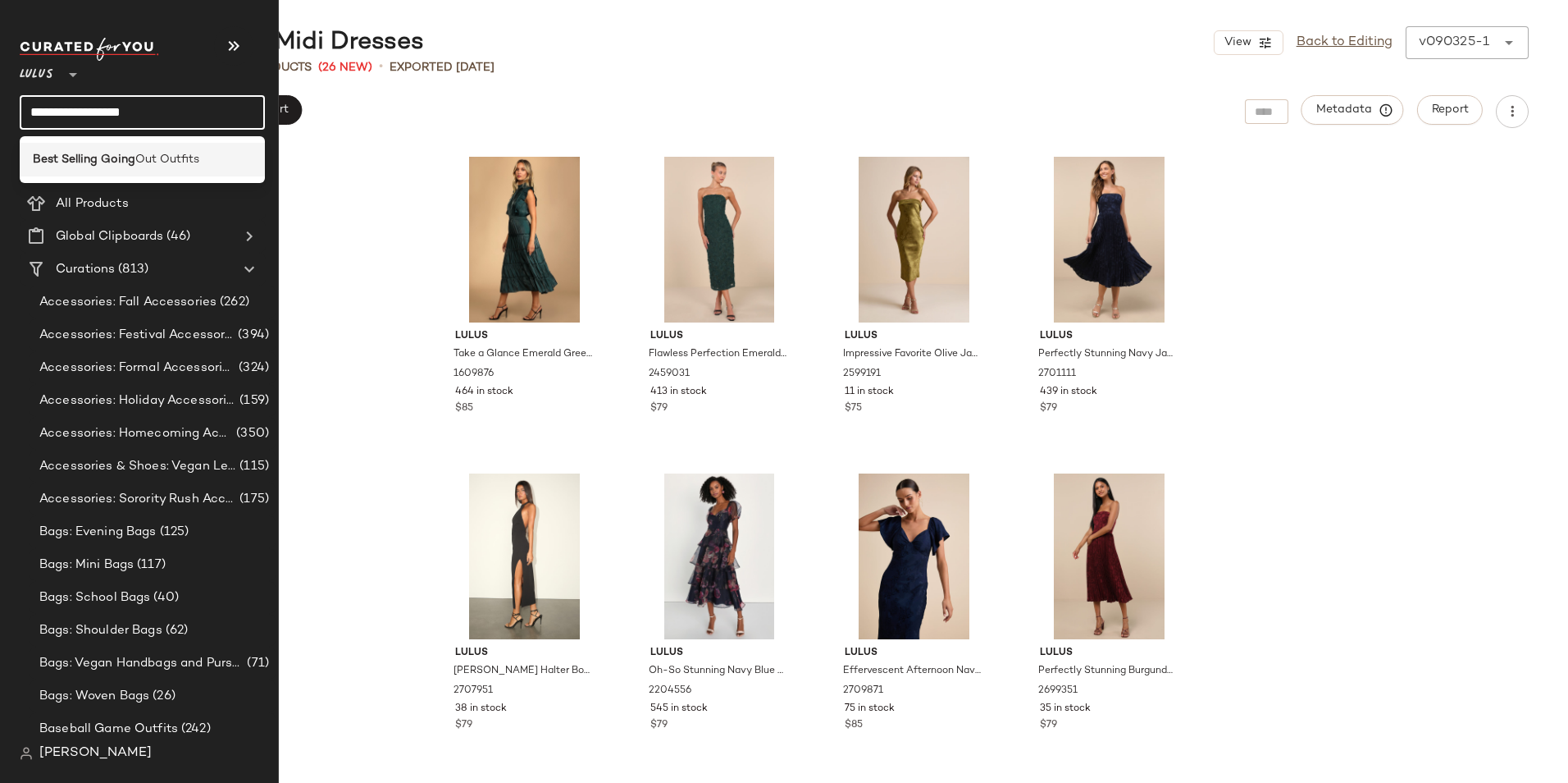
type input "**********"
click at [98, 159] on b "Best Selling Going" at bounding box center [83, 159] width 102 height 17
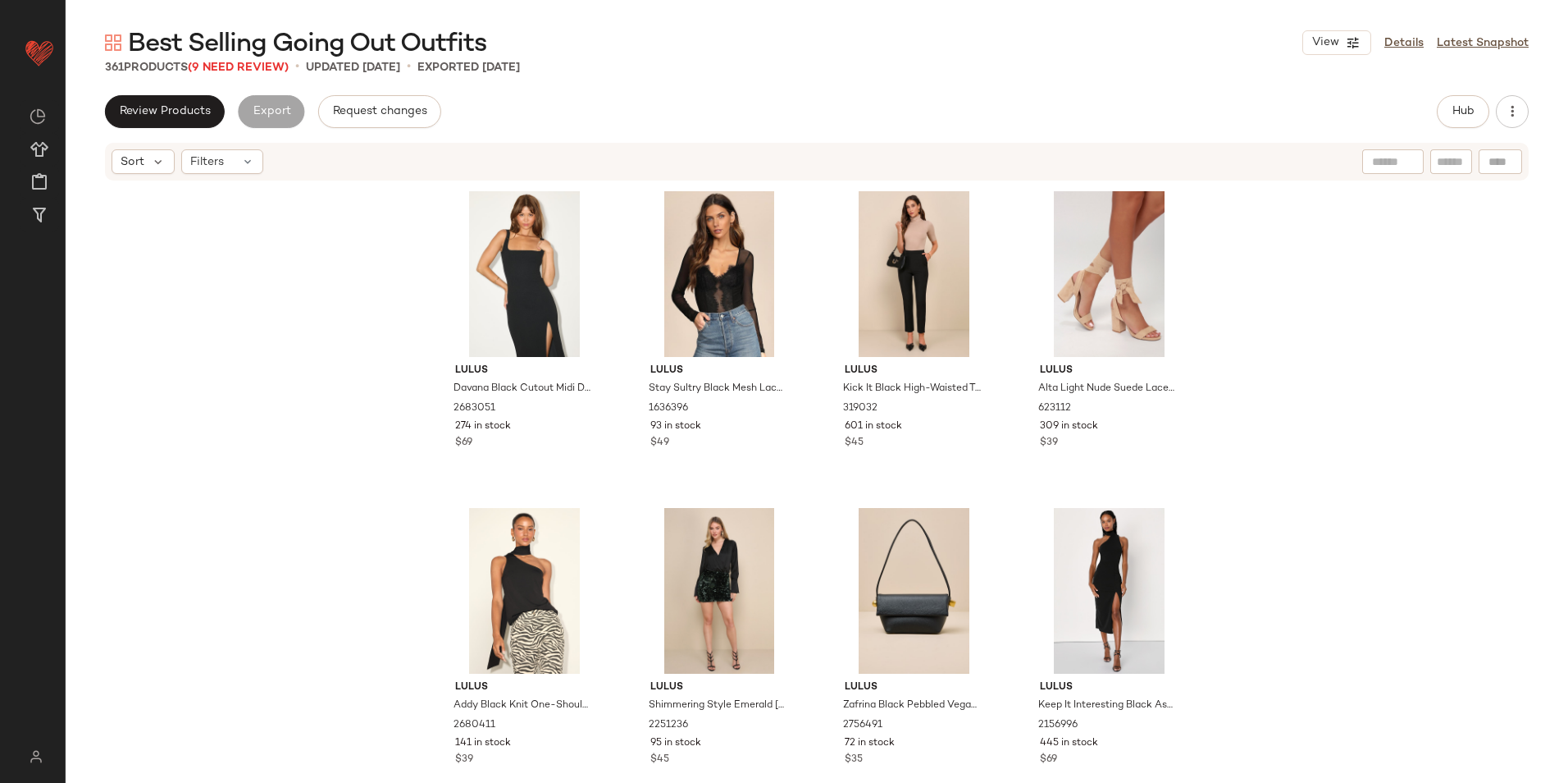
click at [259, 59] on span "Best Selling Going Out Outfits" at bounding box center [307, 44] width 359 height 33
click at [251, 63] on span "(9 Need Review)" at bounding box center [237, 68] width 101 height 12
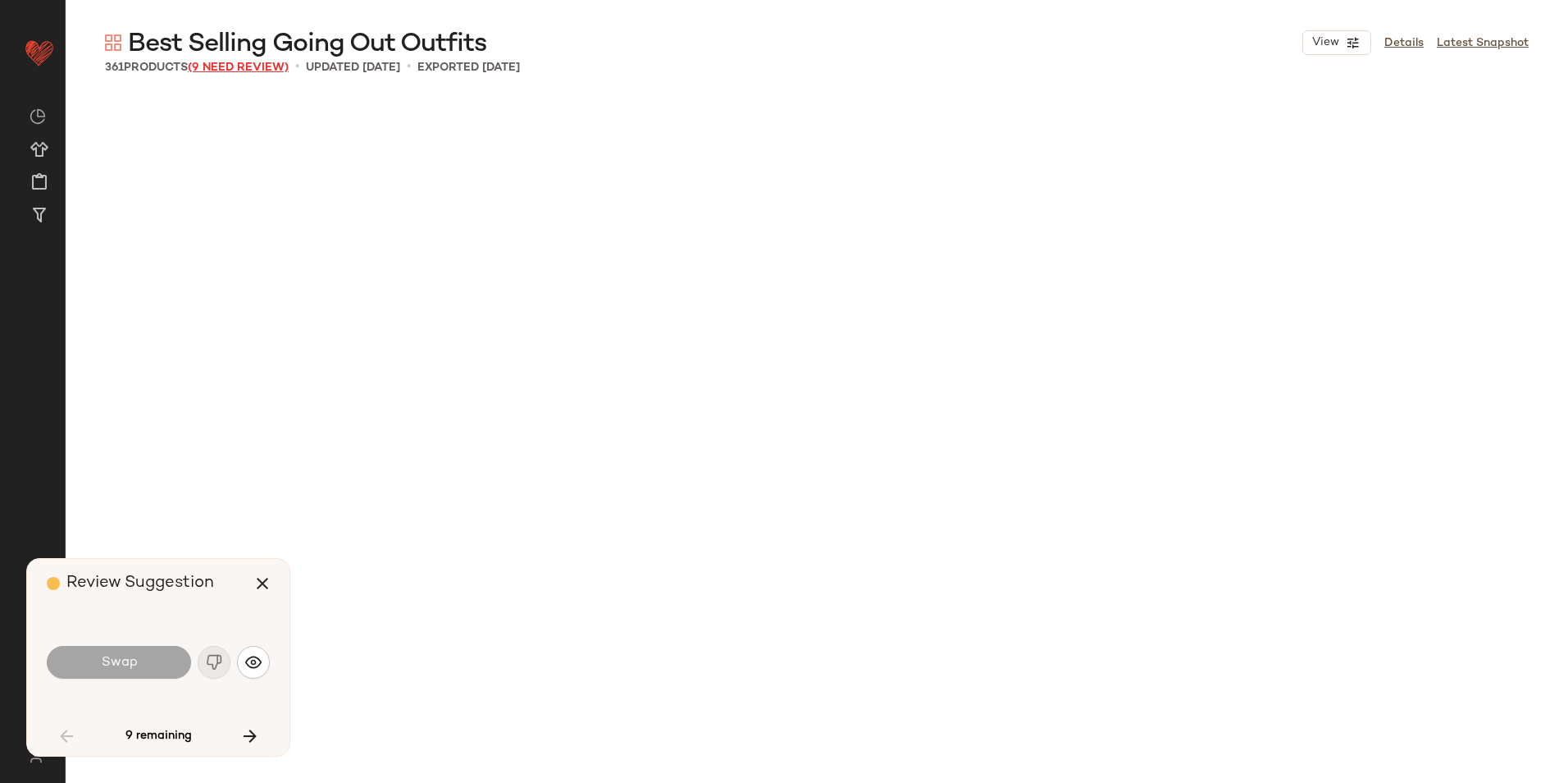
scroll to position [1583, 0]
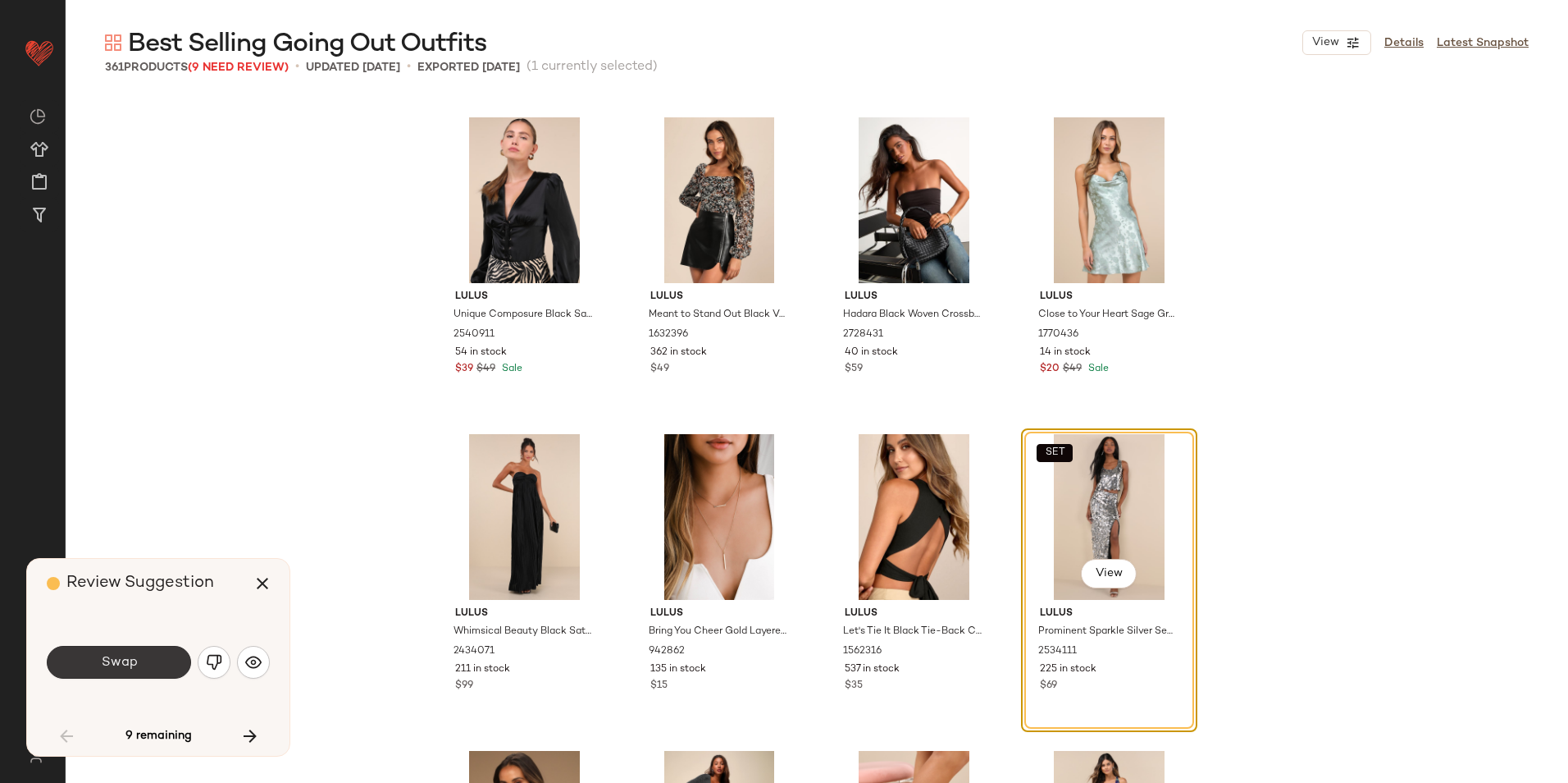
click at [134, 656] on span "Swap" at bounding box center [118, 663] width 37 height 15
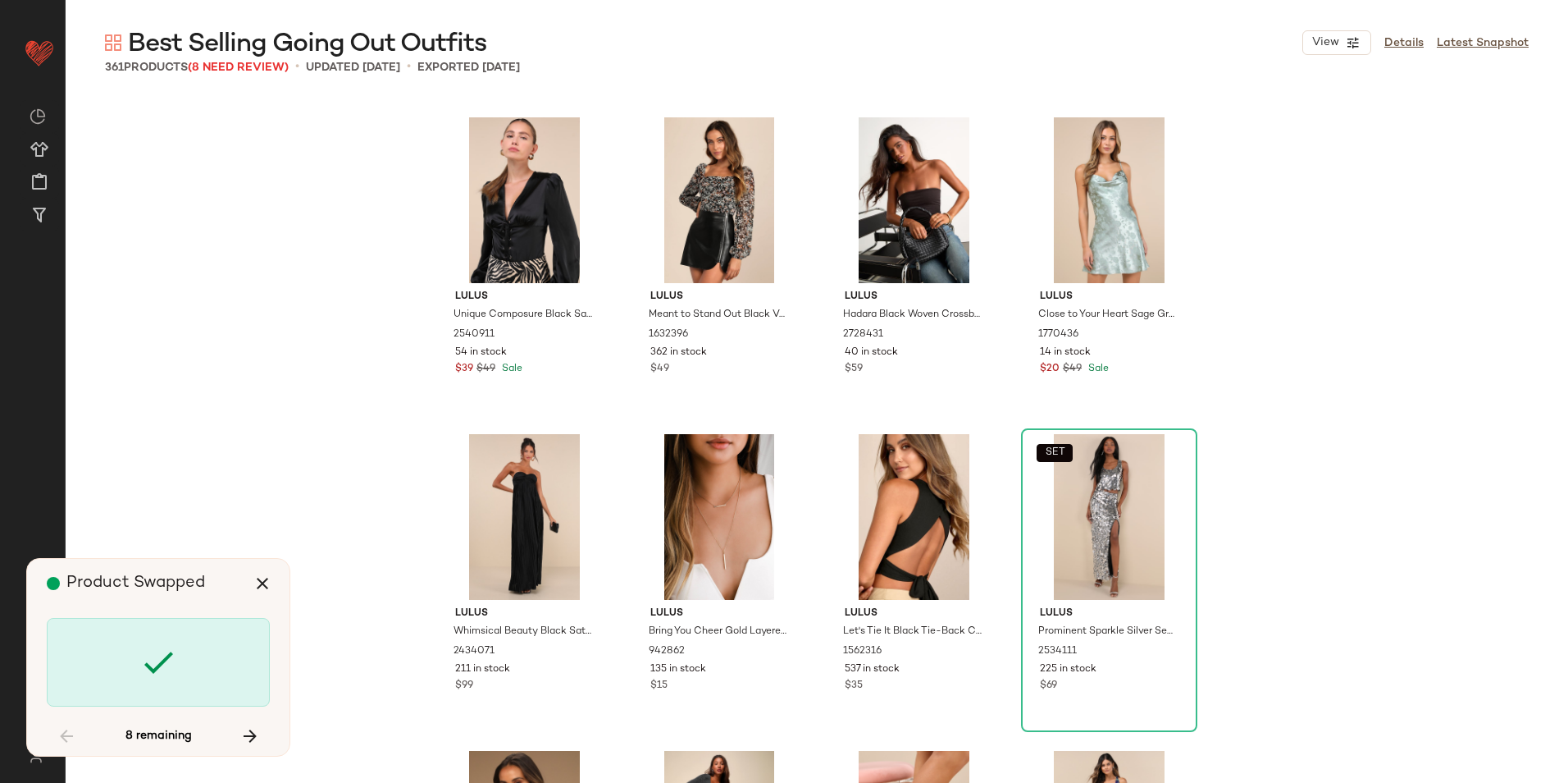
scroll to position [3800, 0]
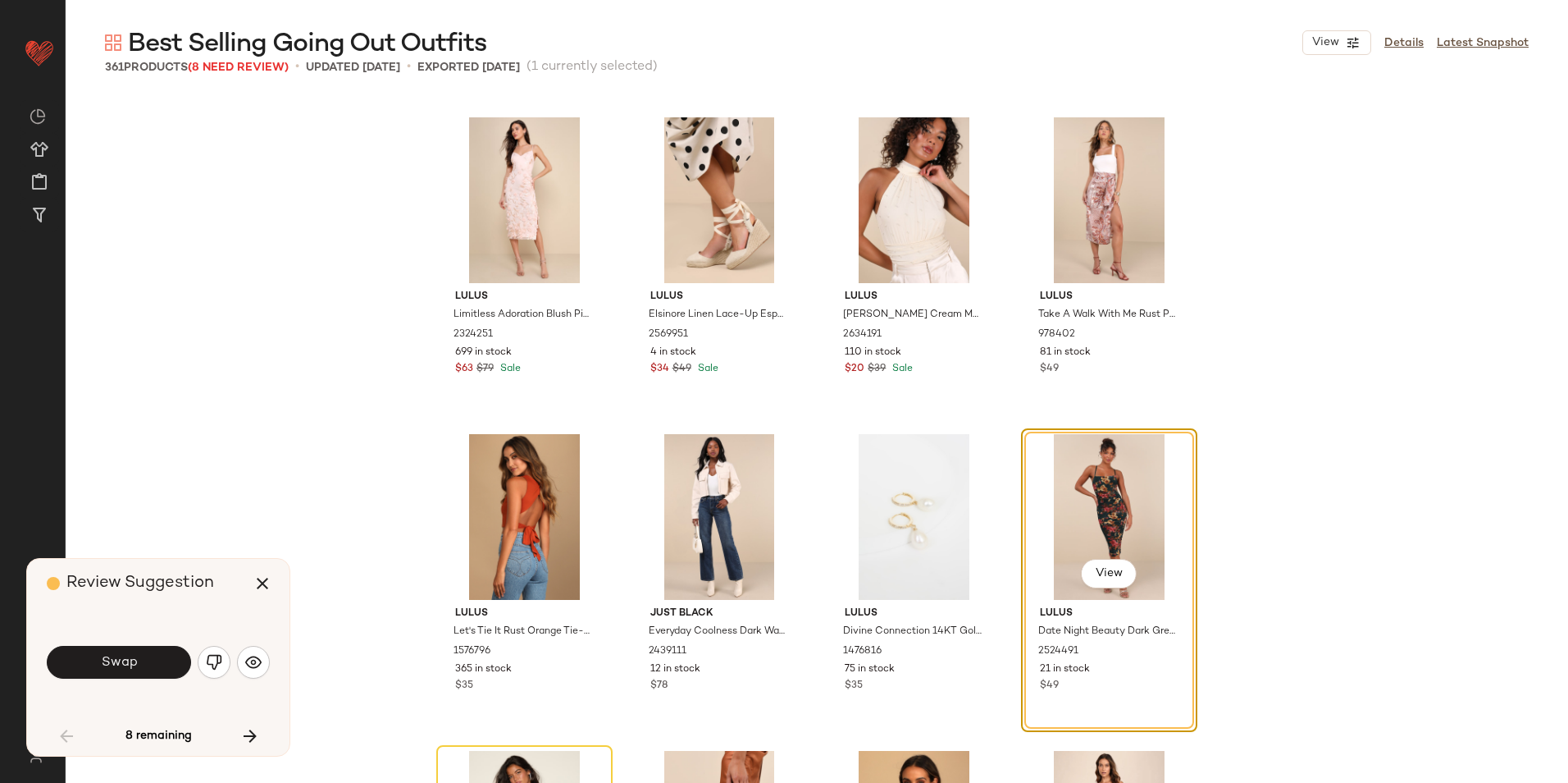
drag, startPoint x: 120, startPoint y: 629, endPoint x: 118, endPoint y: 644, distance: 15.1
click at [119, 629] on div "Swap" at bounding box center [157, 662] width 223 height 89
click at [126, 655] on span "Swap" at bounding box center [118, 663] width 37 height 15
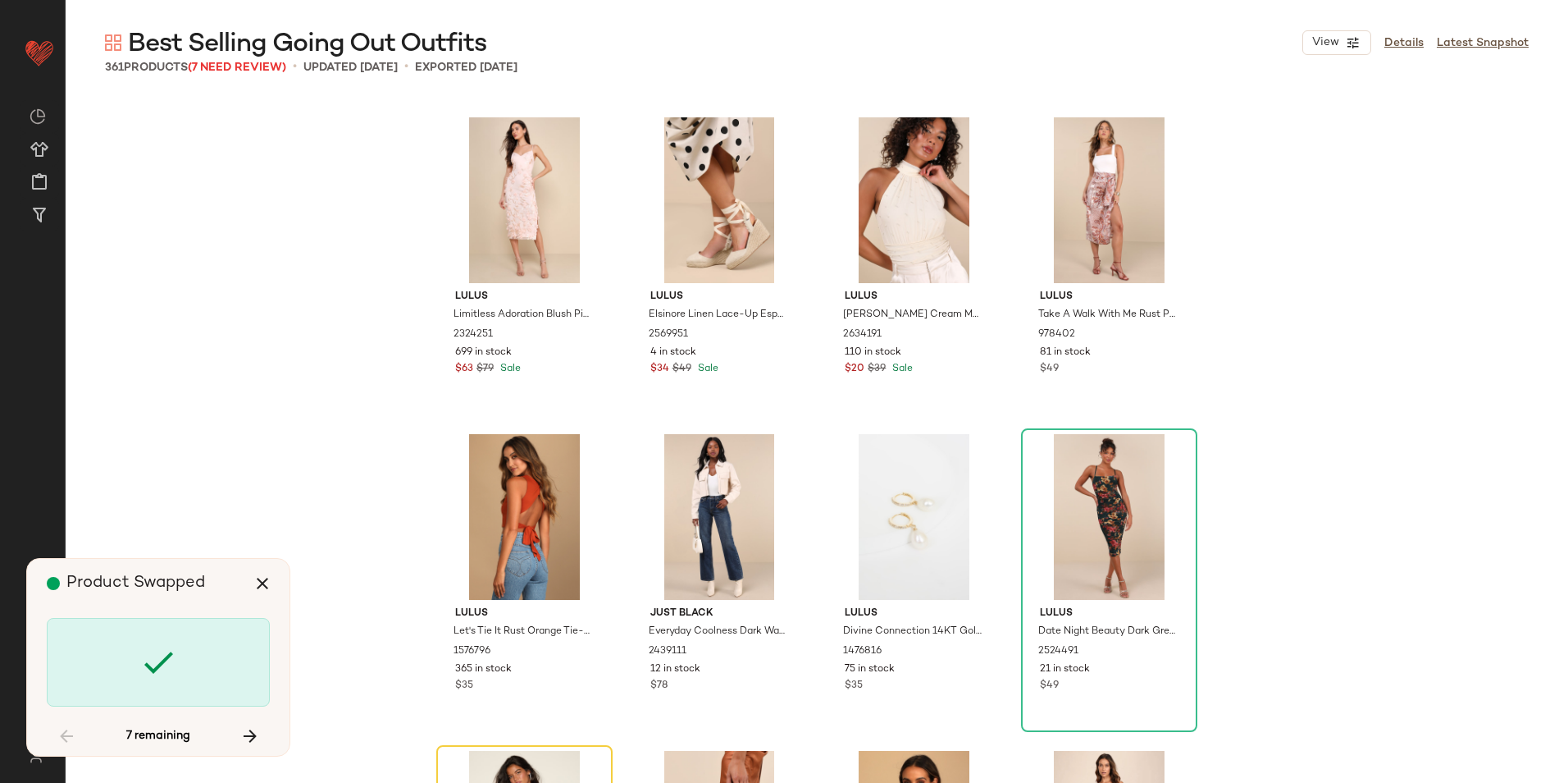
scroll to position [4116, 0]
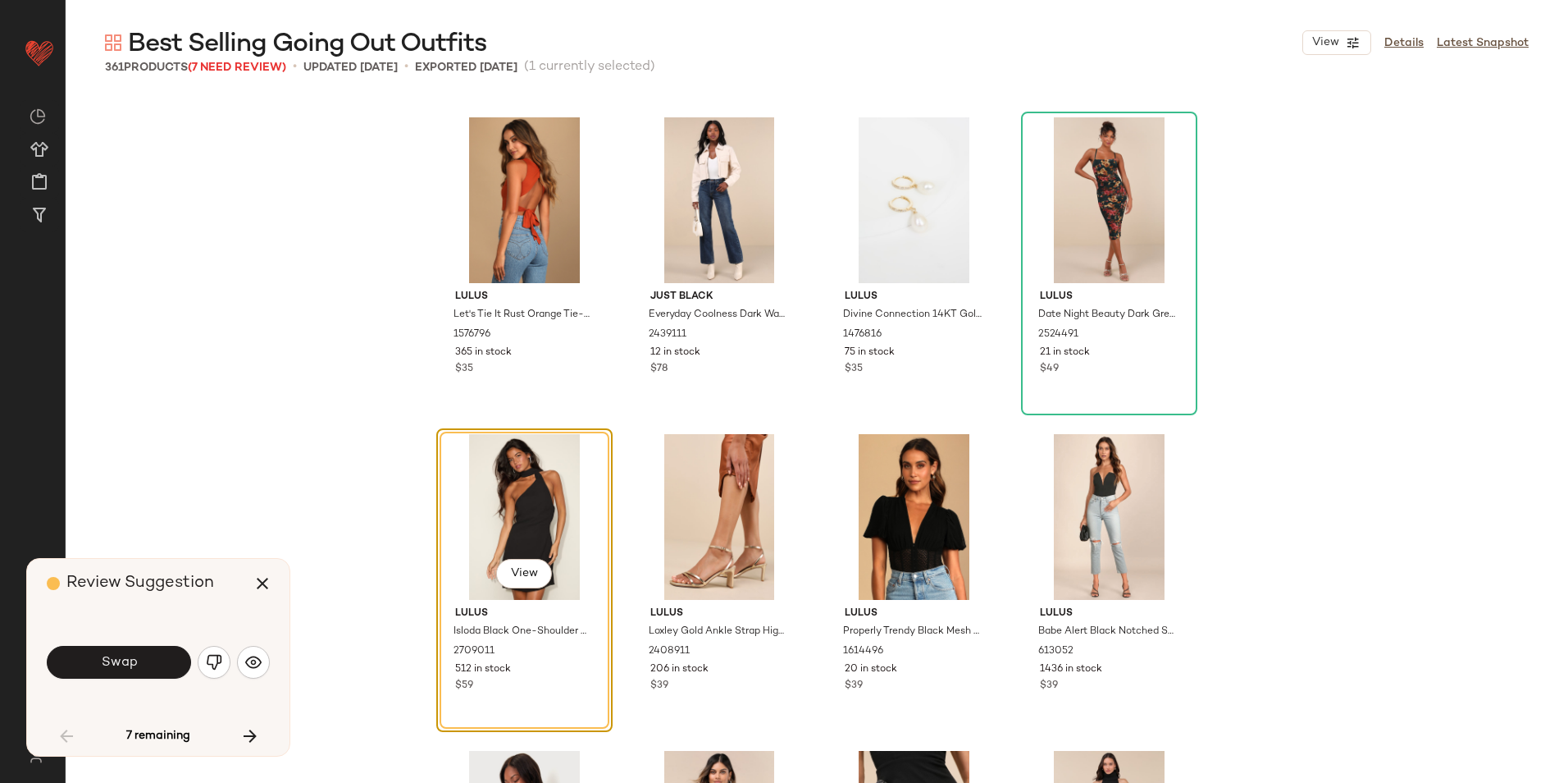
click at [129, 657] on span "Swap" at bounding box center [118, 663] width 37 height 15
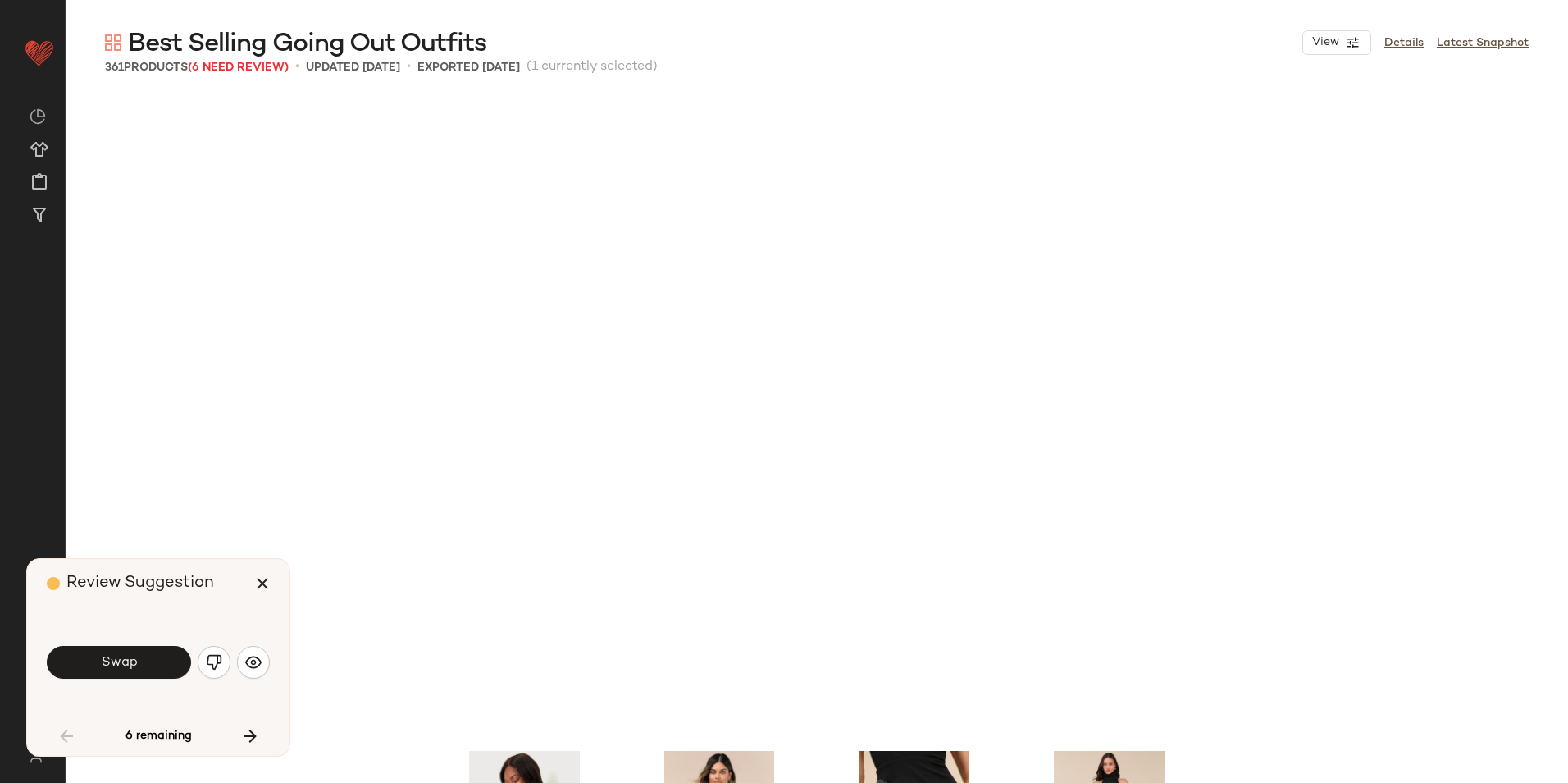
scroll to position [4750, 0]
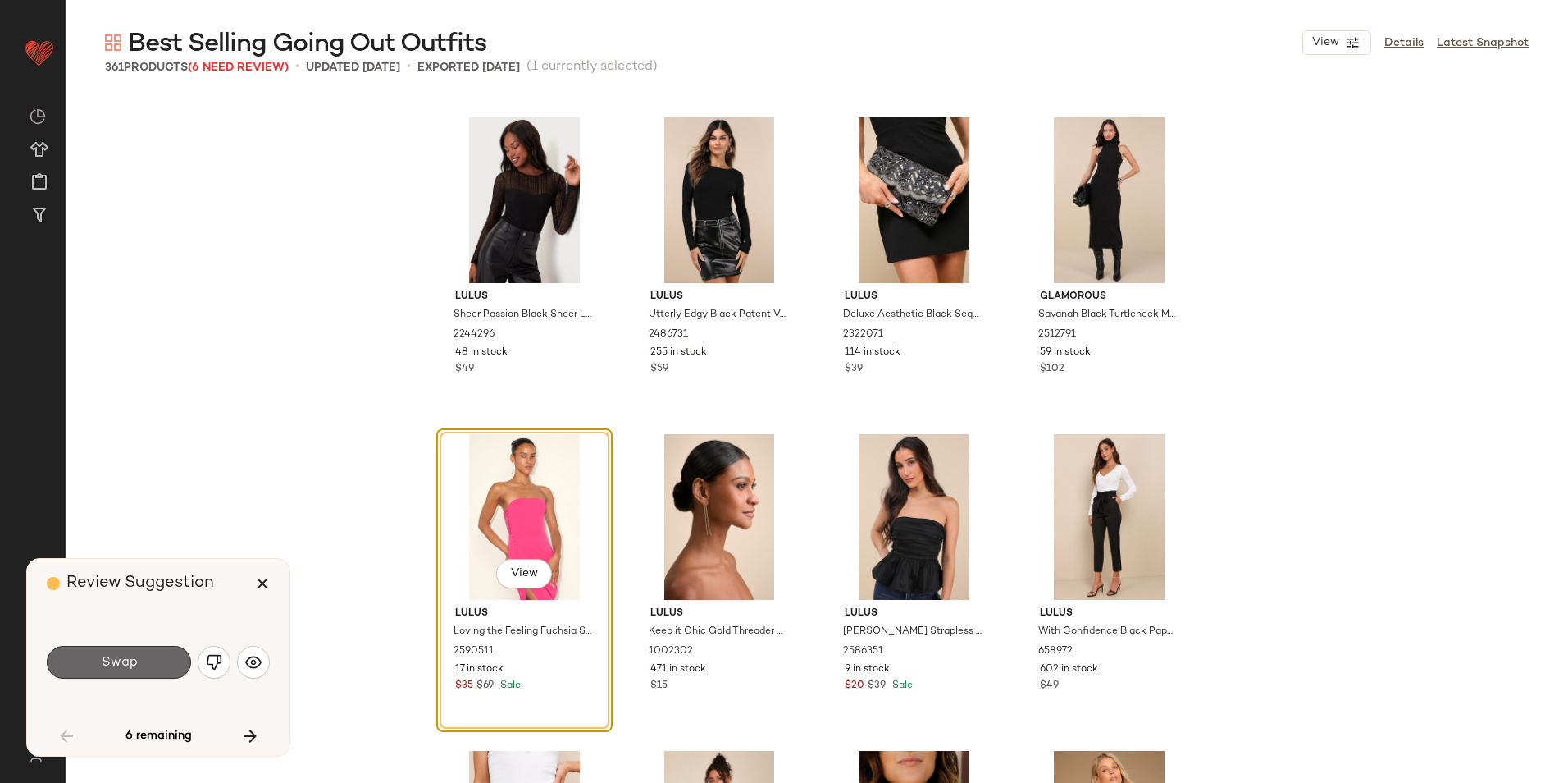
click at [126, 659] on span "Swap" at bounding box center [118, 663] width 37 height 15
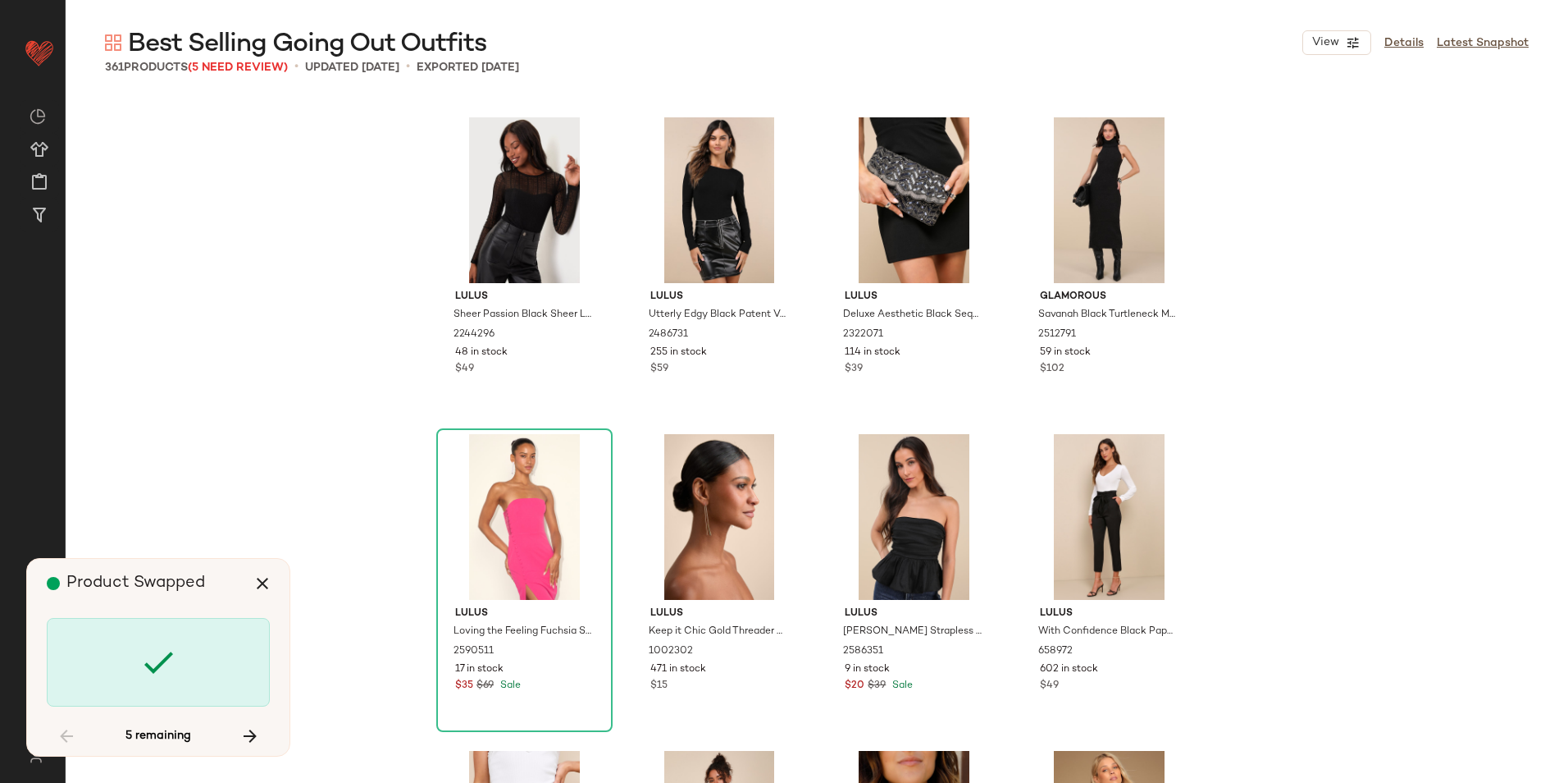
scroll to position [7284, 0]
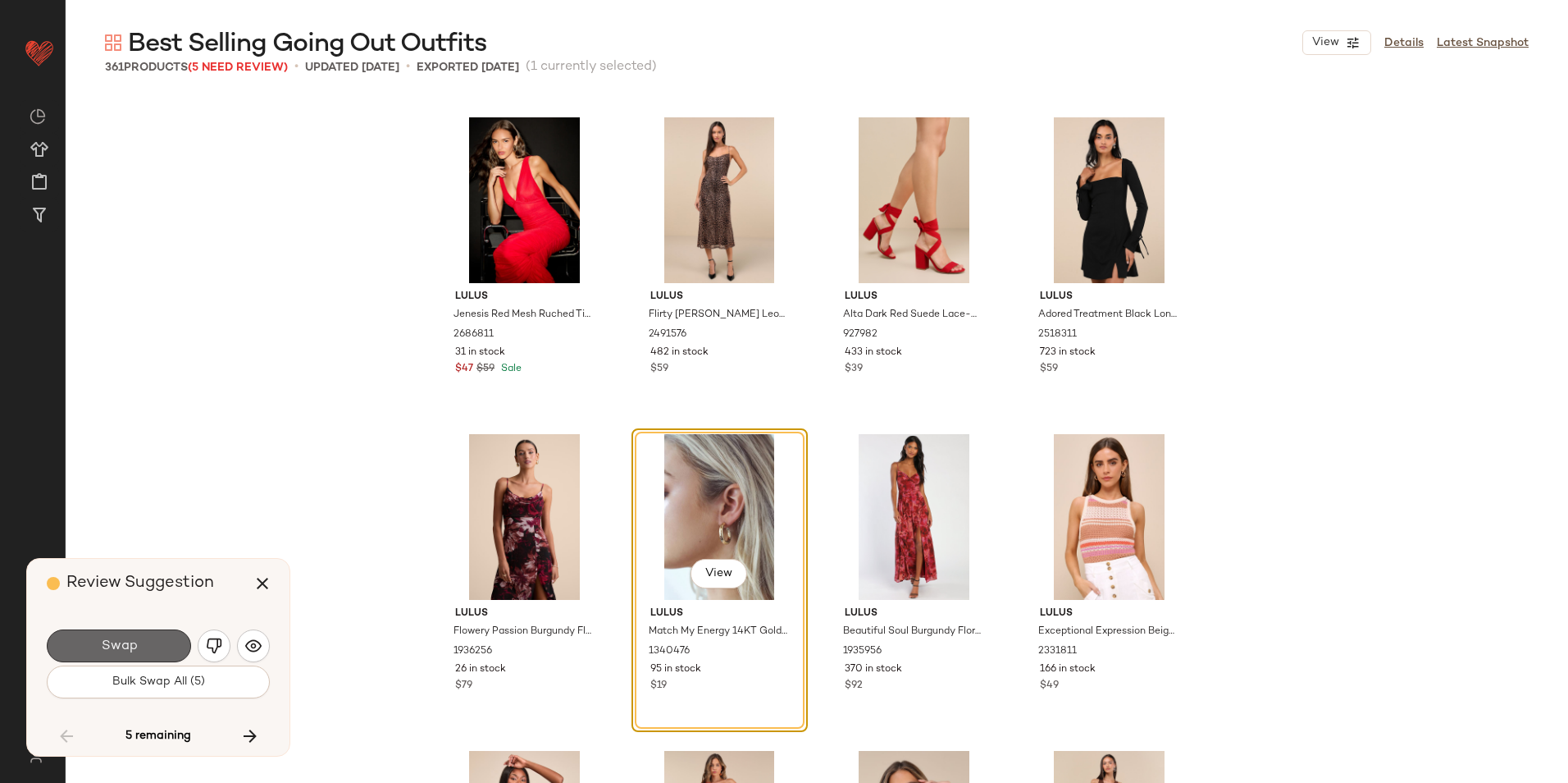
click at [146, 643] on button "Swap" at bounding box center [119, 645] width 145 height 33
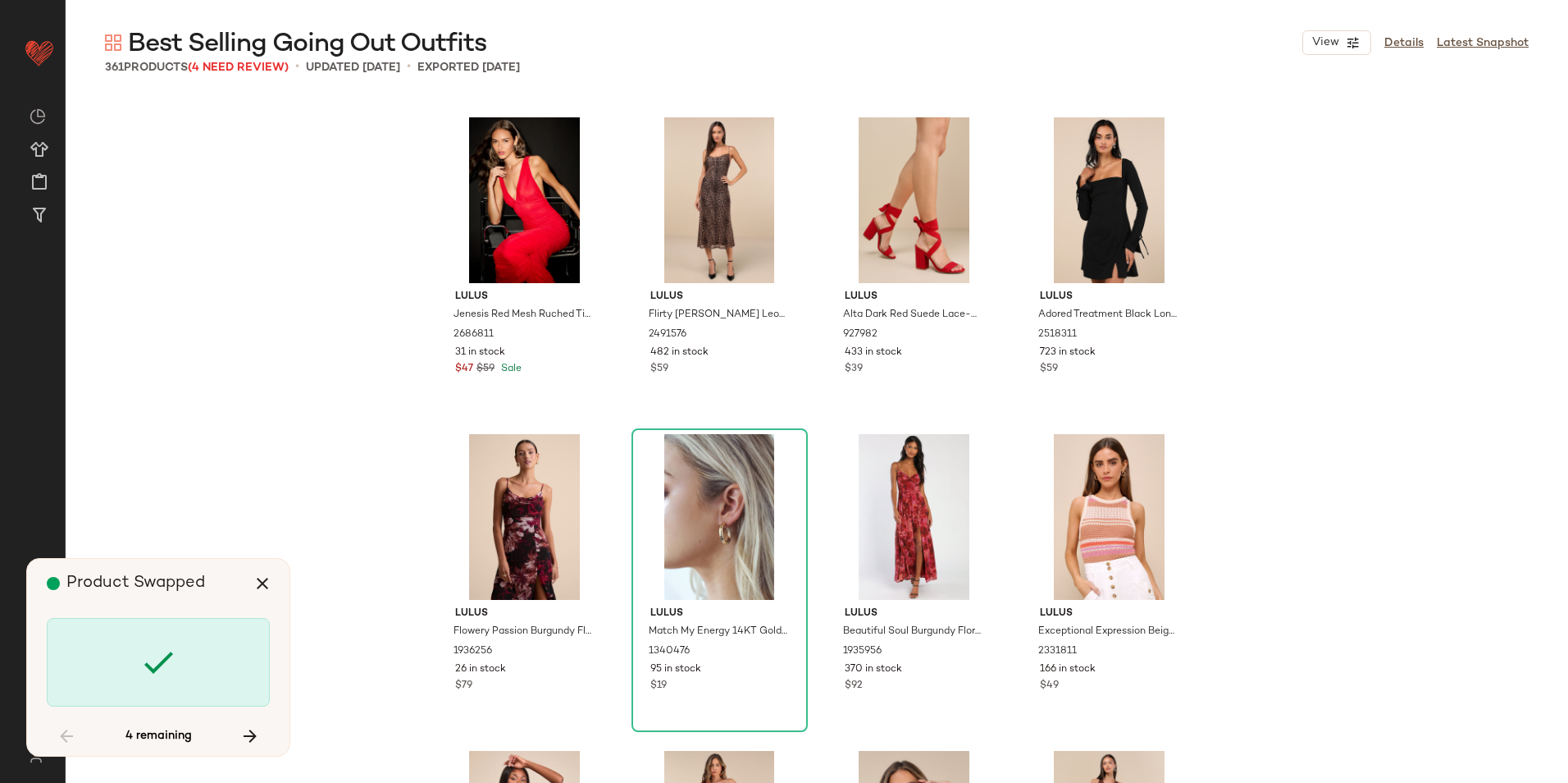
scroll to position [10767, 0]
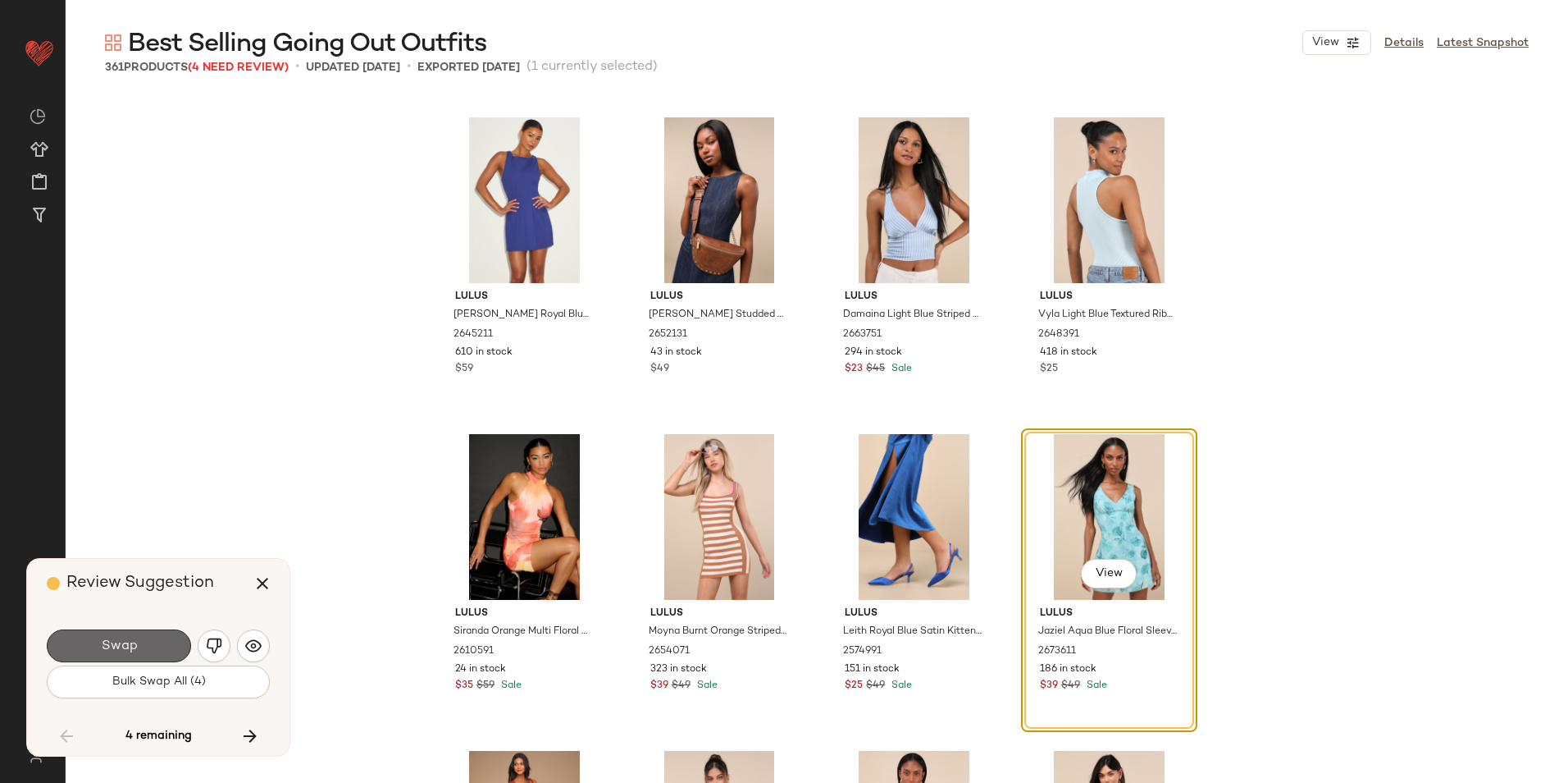
click at [143, 643] on button "Swap" at bounding box center [119, 645] width 145 height 33
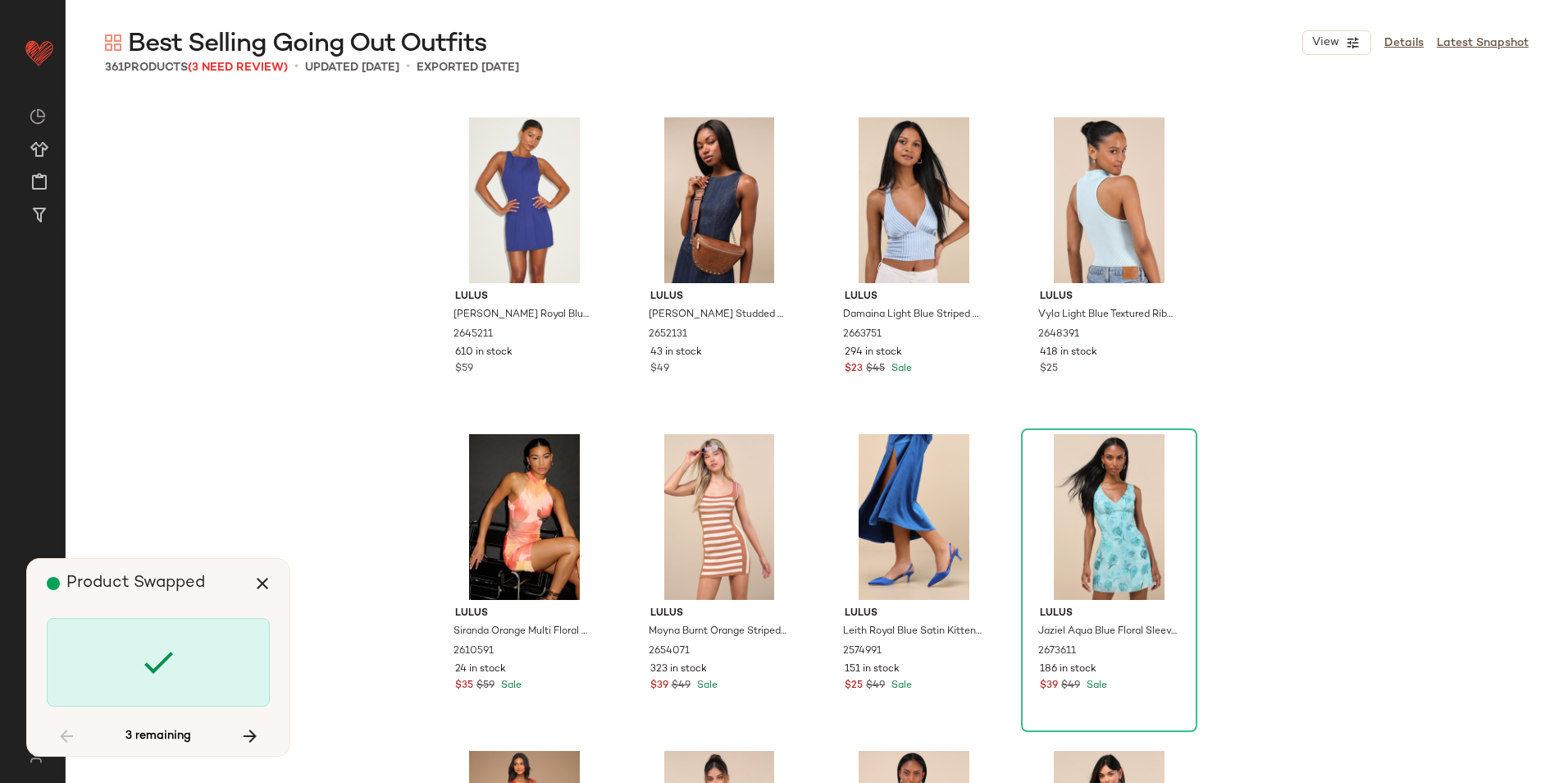
scroll to position [16784, 0]
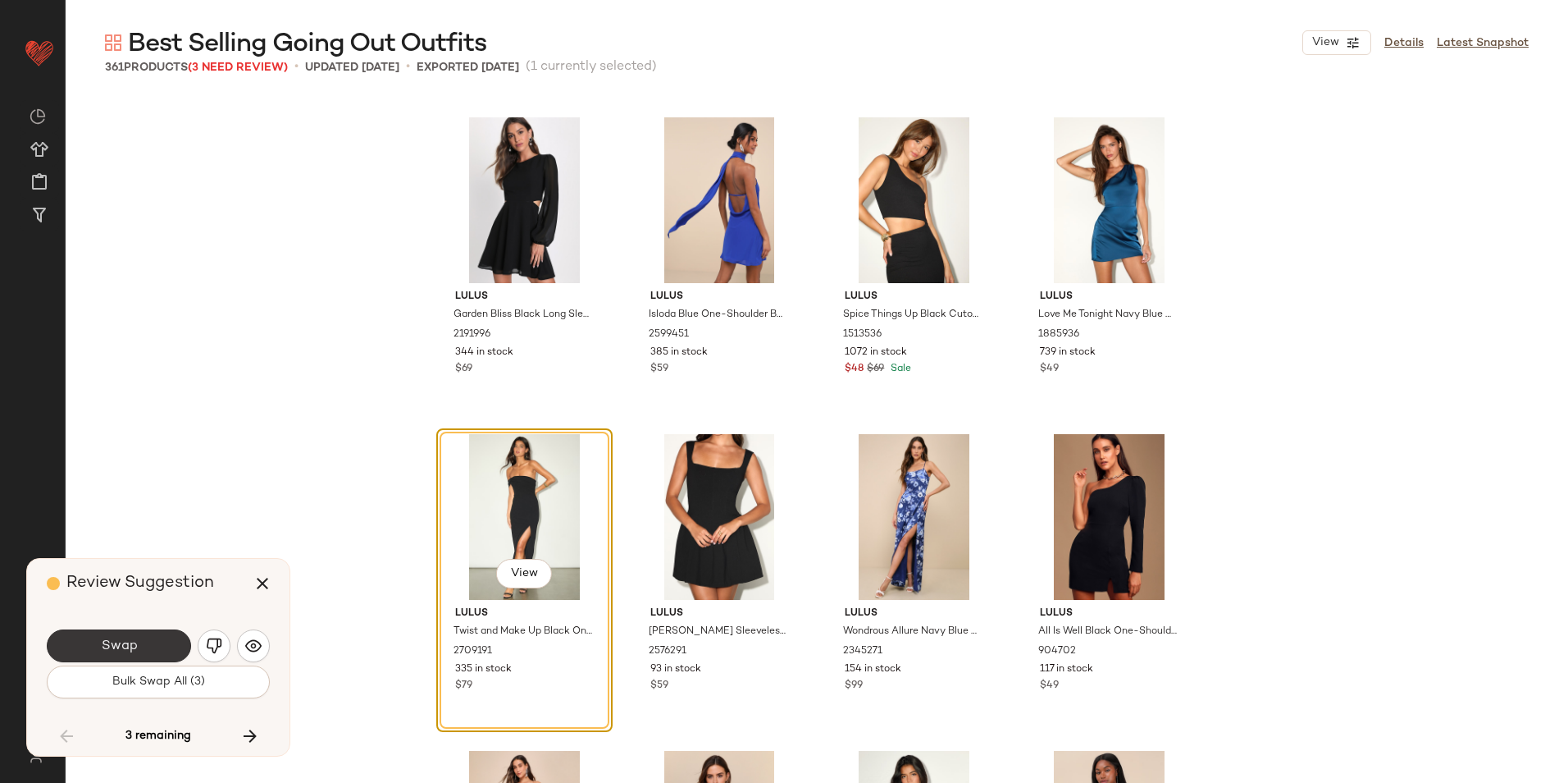
click at [171, 655] on button "Swap" at bounding box center [119, 645] width 145 height 33
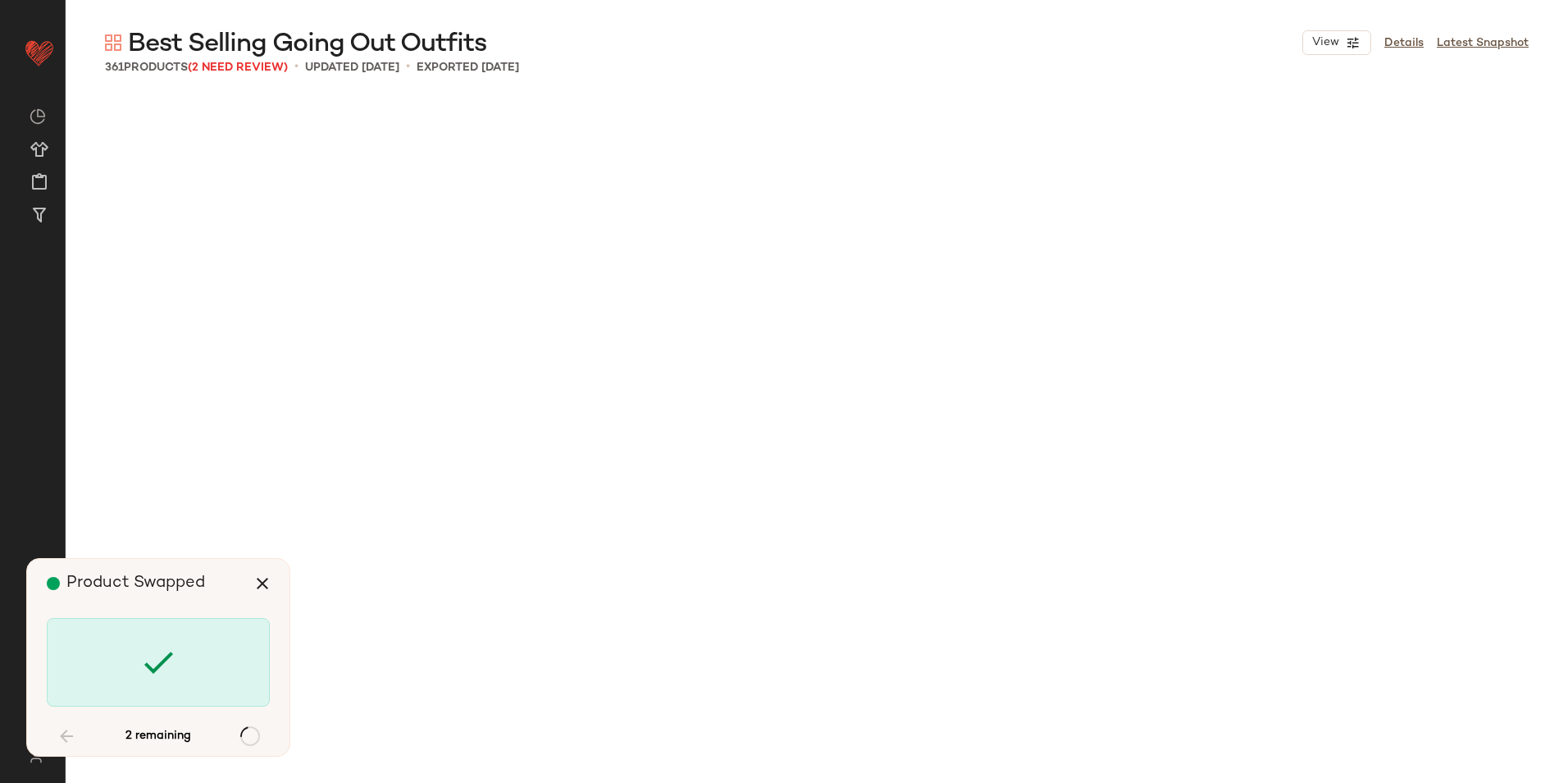
scroll to position [25651, 0]
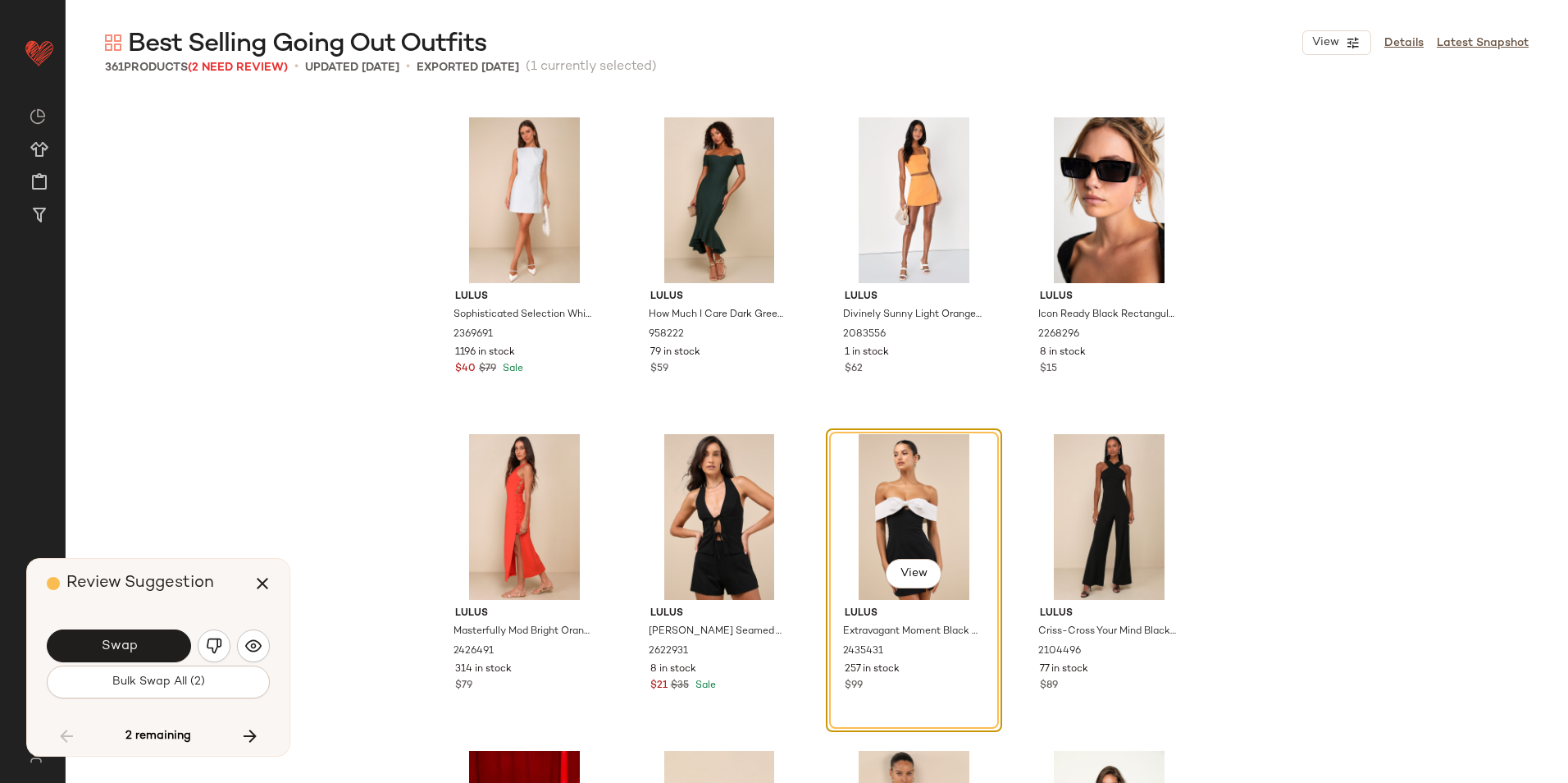
click at [141, 644] on button "Swap" at bounding box center [119, 645] width 145 height 33
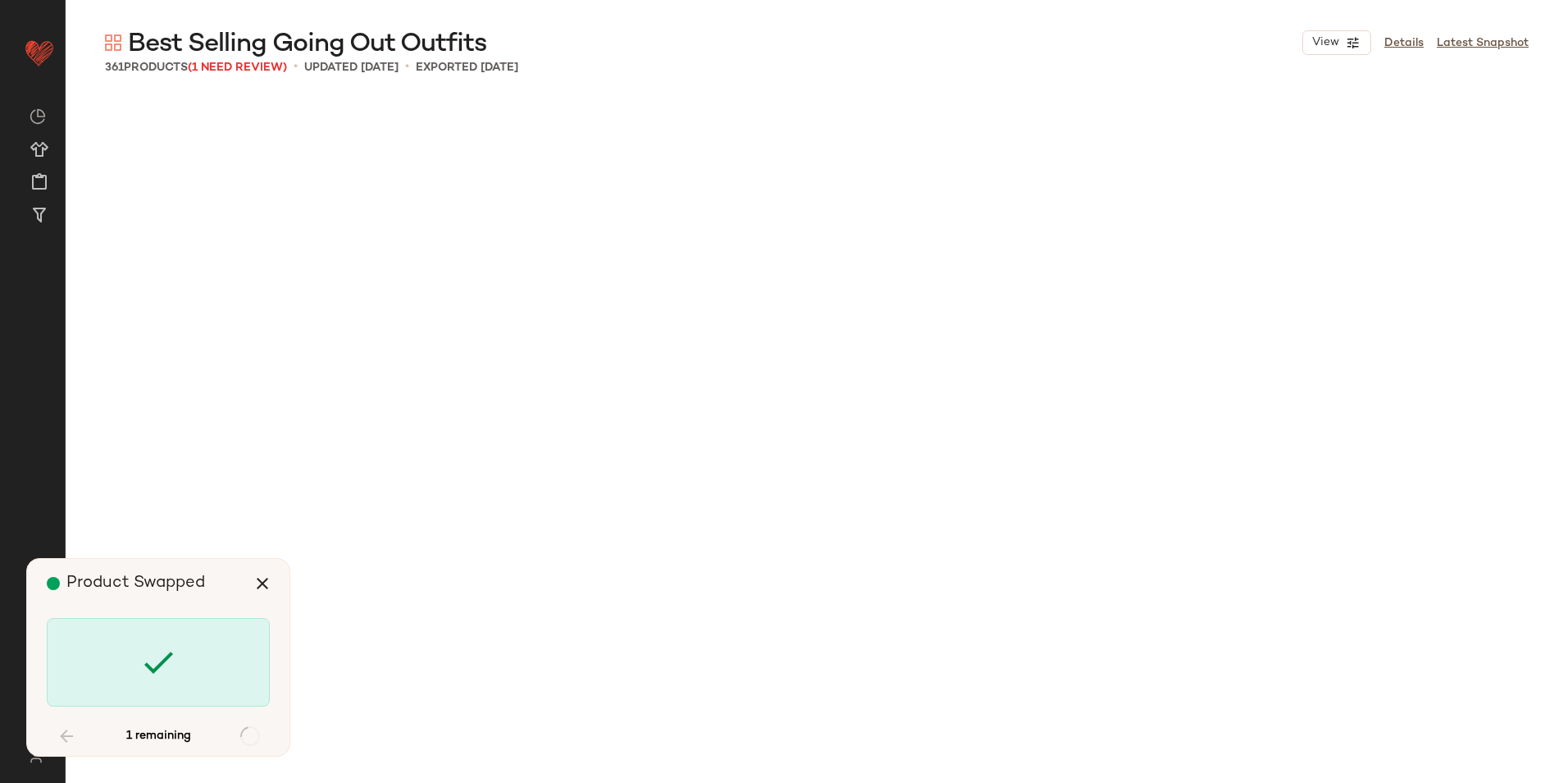
scroll to position [27867, 0]
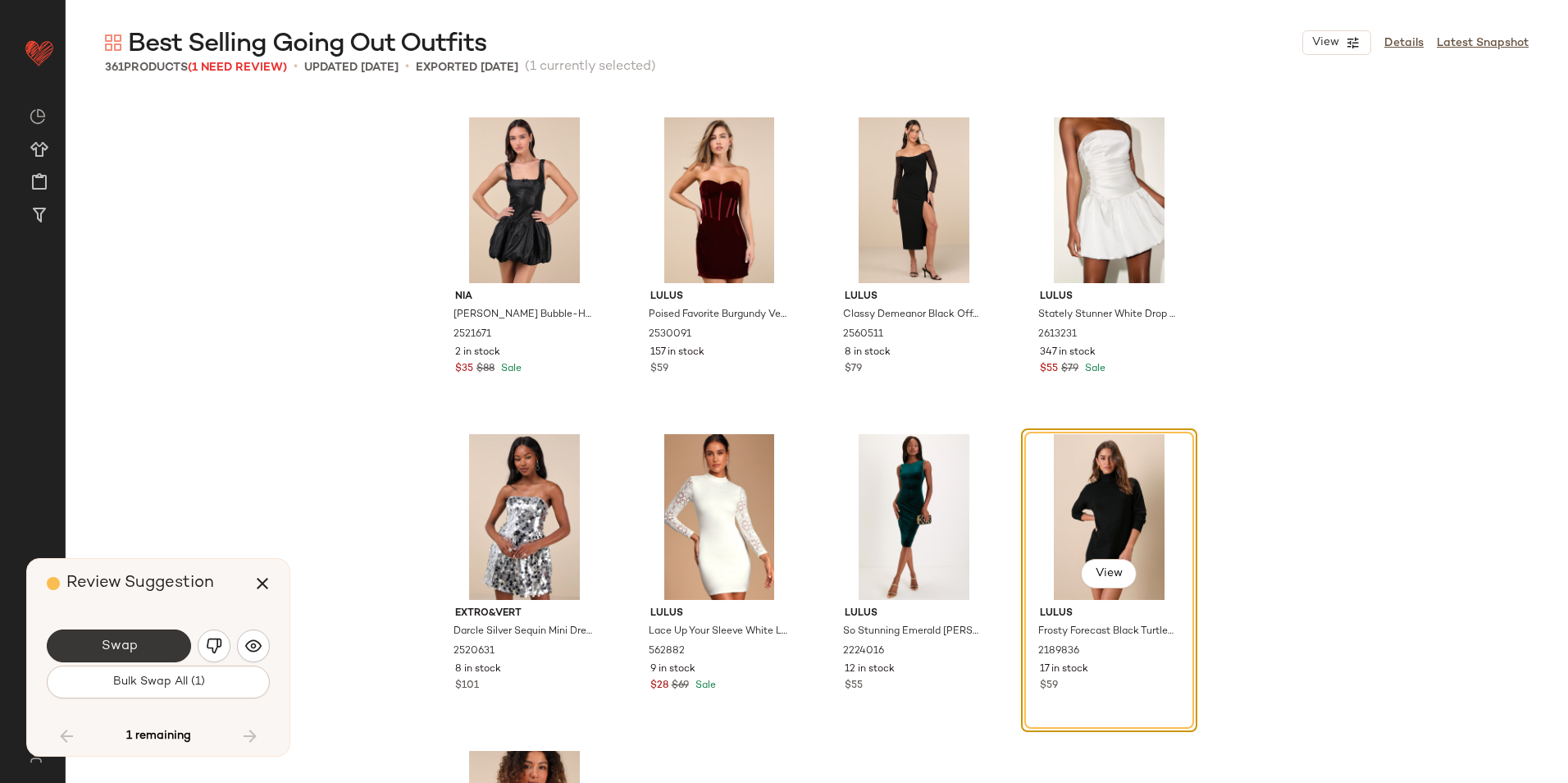
click at [131, 642] on span "Swap" at bounding box center [118, 646] width 37 height 15
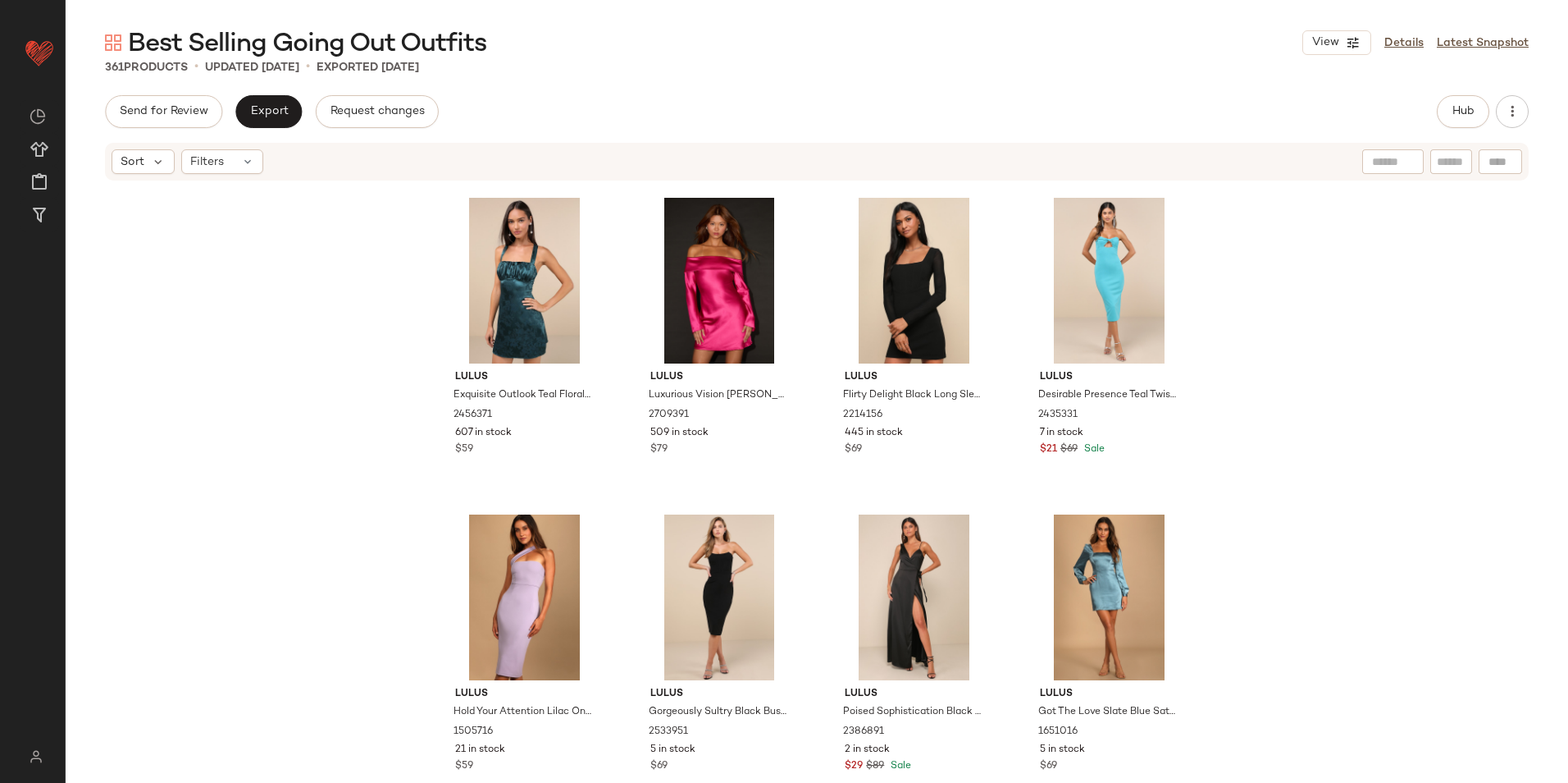
scroll to position [27022, 0]
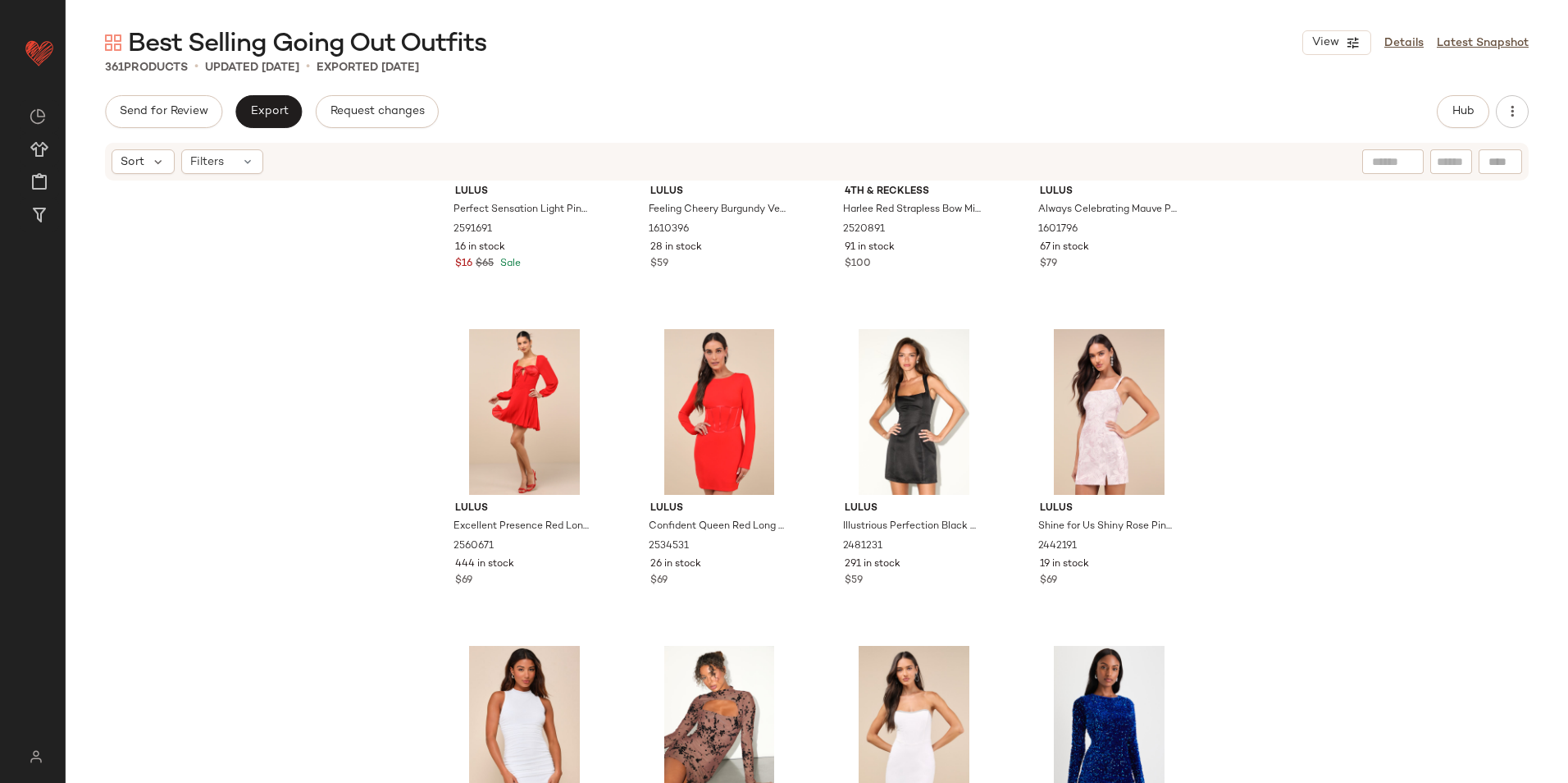
scroll to position [19966, 0]
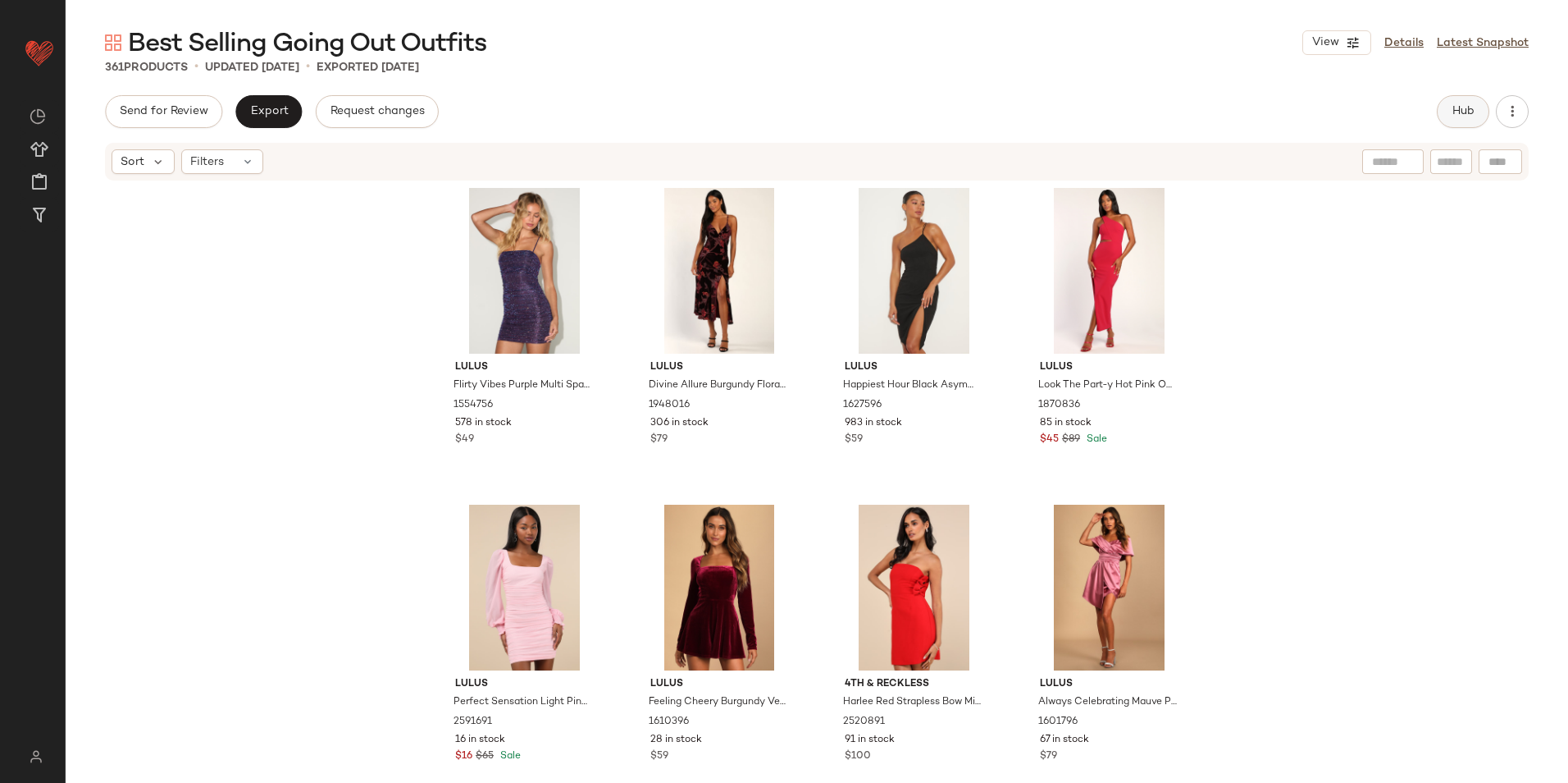
click at [1479, 112] on button "Hub" at bounding box center [1462, 112] width 52 height 33
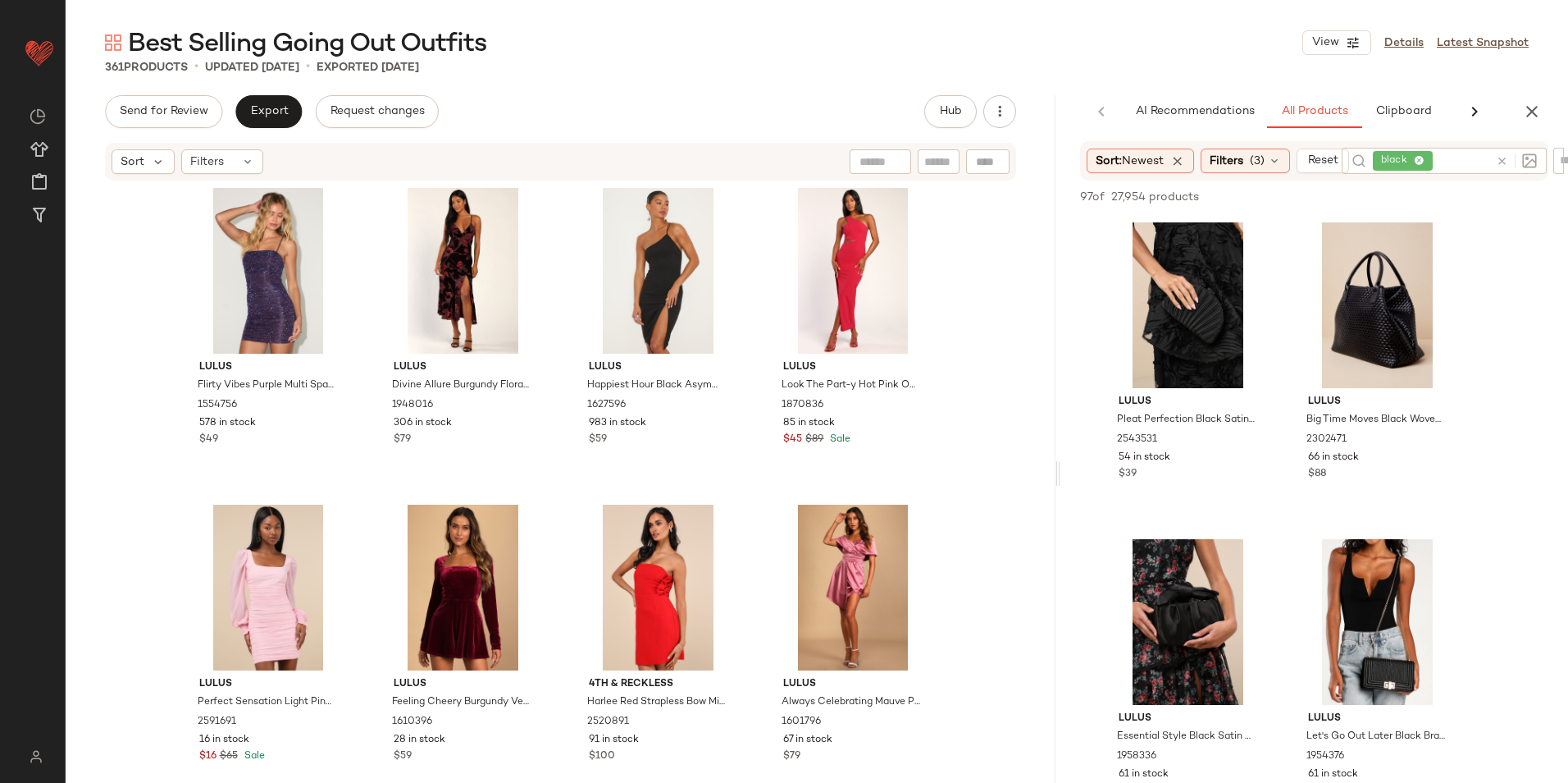
drag, startPoint x: 816, startPoint y: 478, endPoint x: 1244, endPoint y: 470, distance: 428.1
click at [1244, 470] on div "Best Selling Going Out Outfits View Details Latest Snapshot 361 Products • upda…" at bounding box center [816, 404] width 1503 height 756
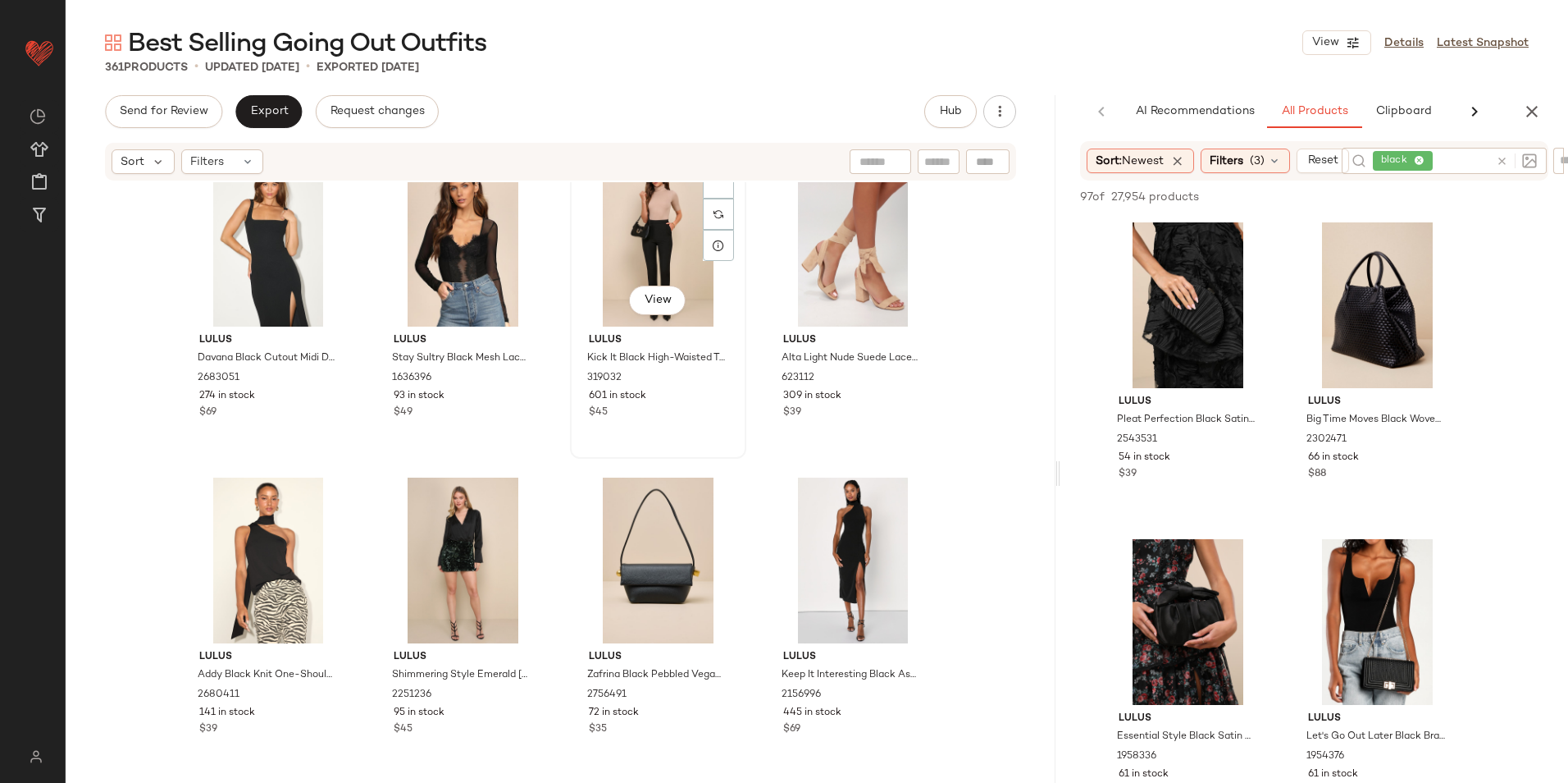
scroll to position [0, 0]
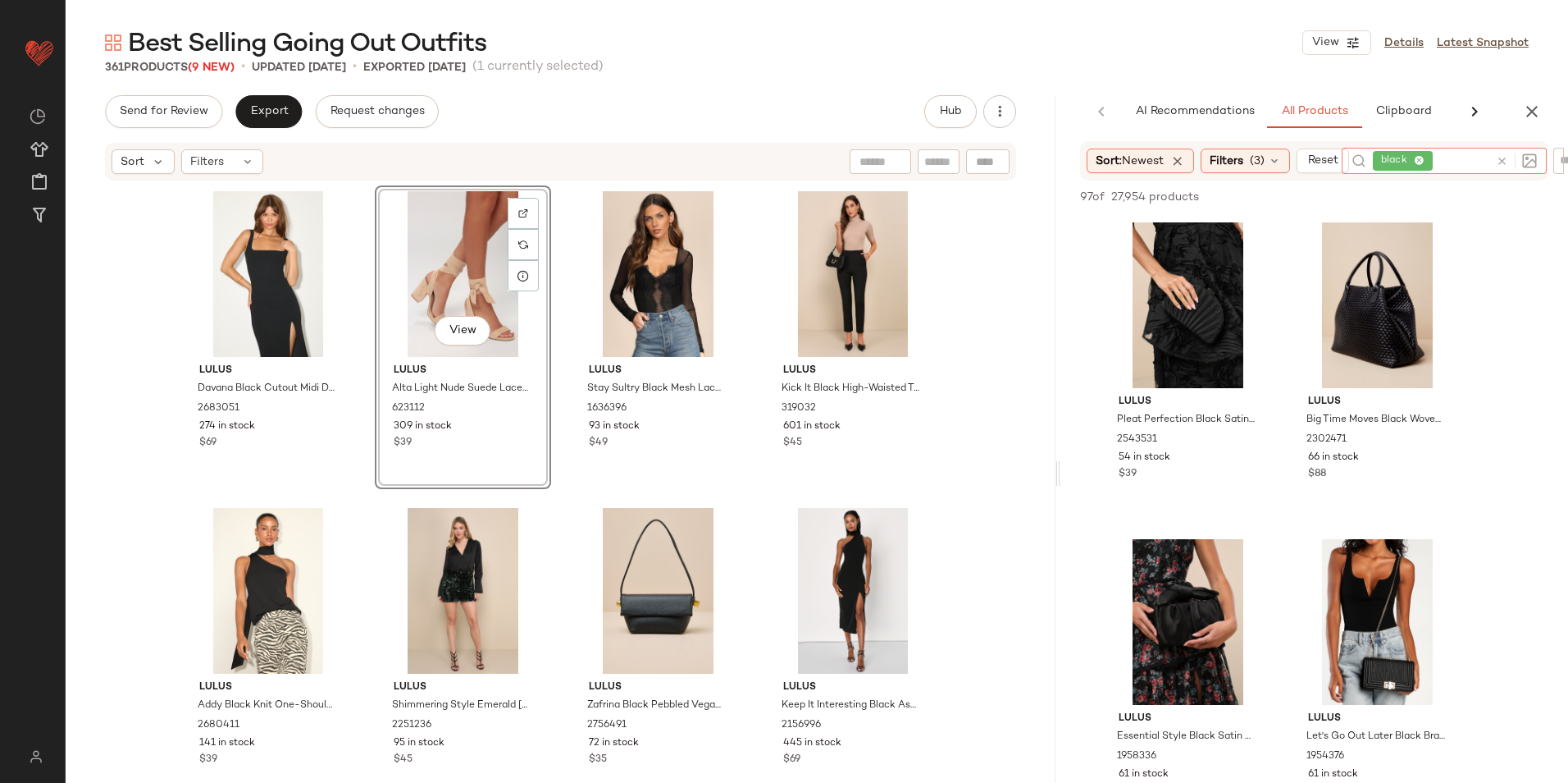
click at [1507, 158] on icon at bounding box center [1502, 161] width 12 height 12
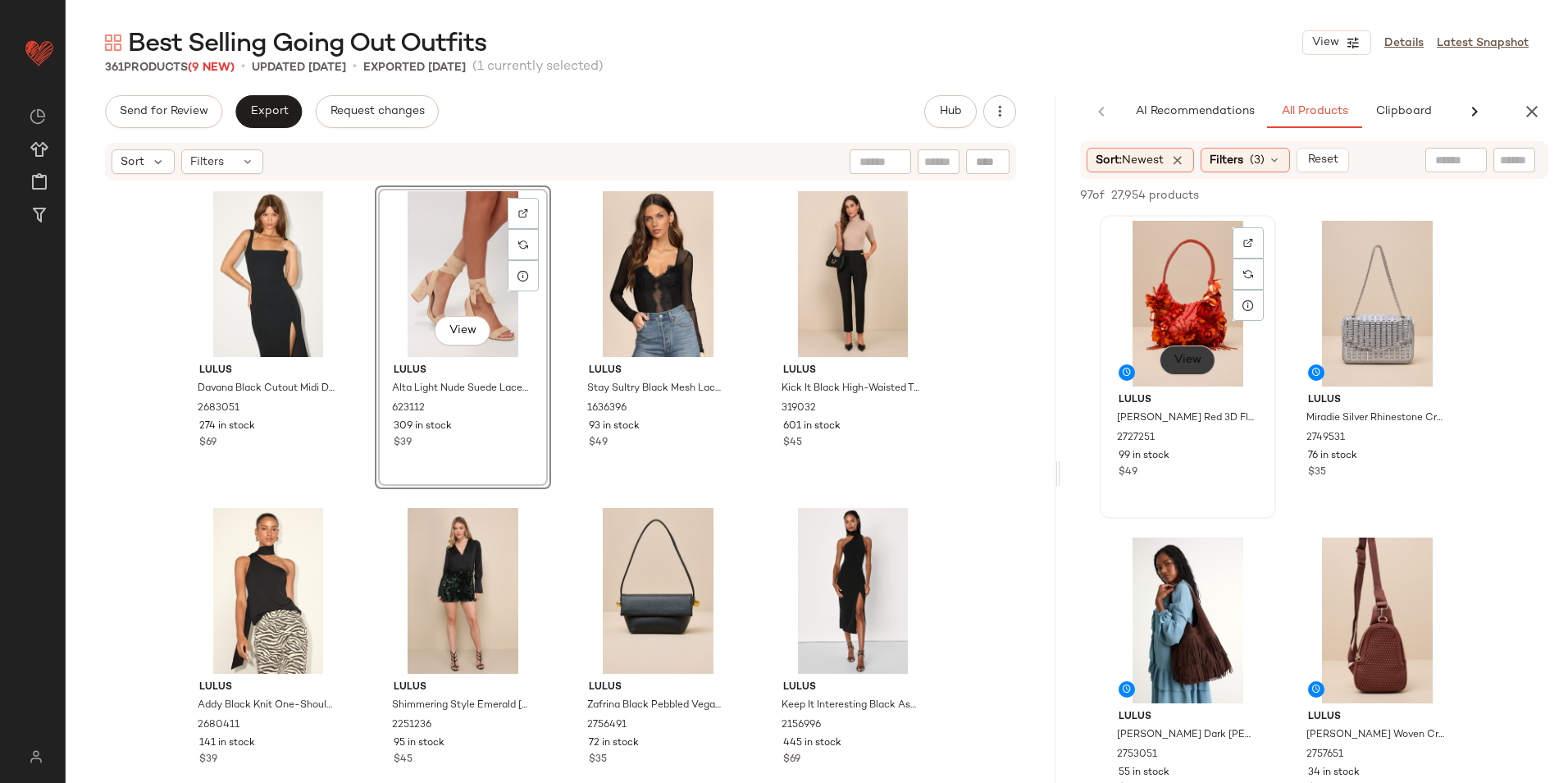
click at [1180, 353] on button "View" at bounding box center [1187, 360] width 56 height 29
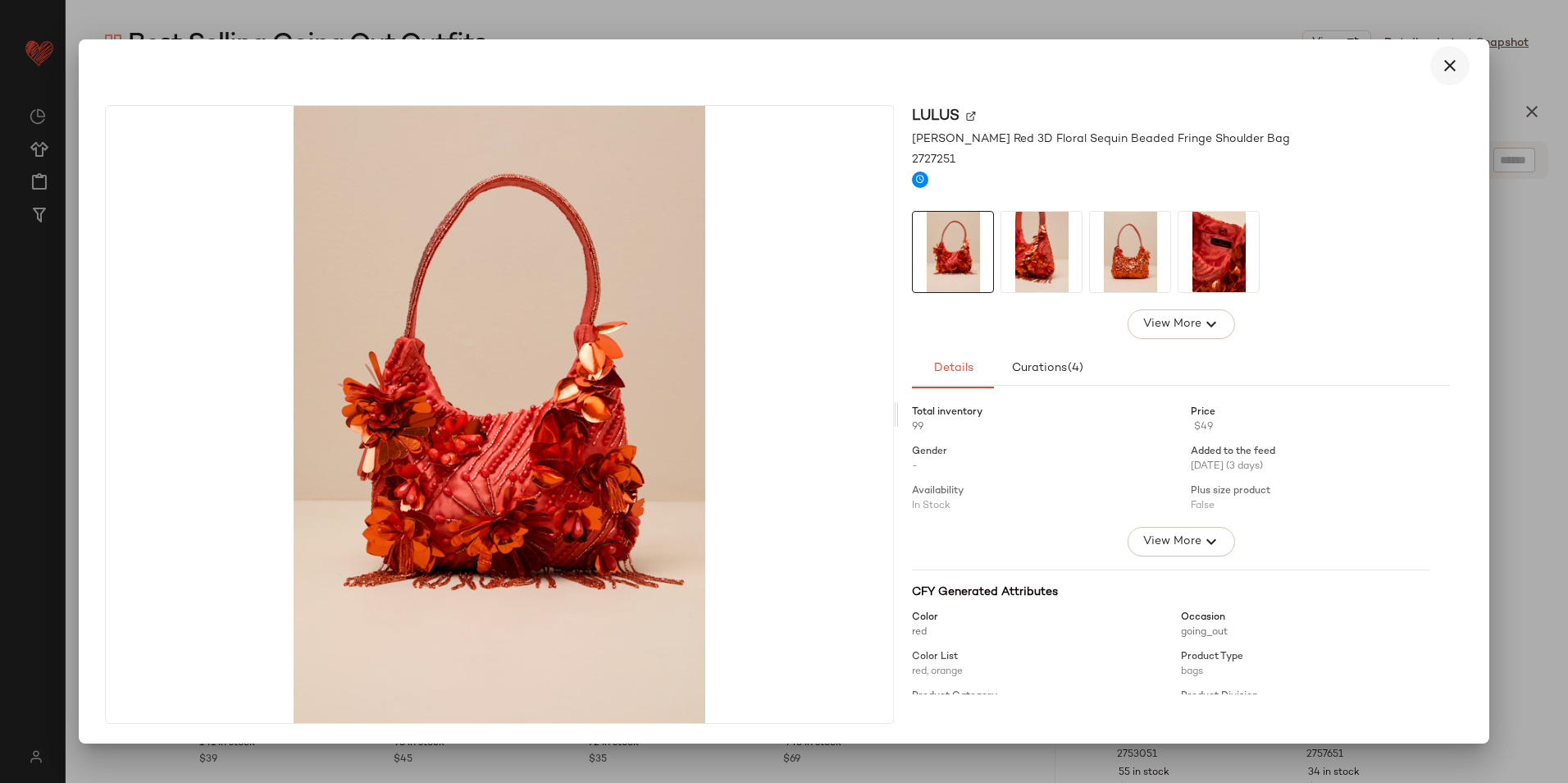
click at [1452, 64] on icon "button" at bounding box center [1449, 65] width 20 height 20
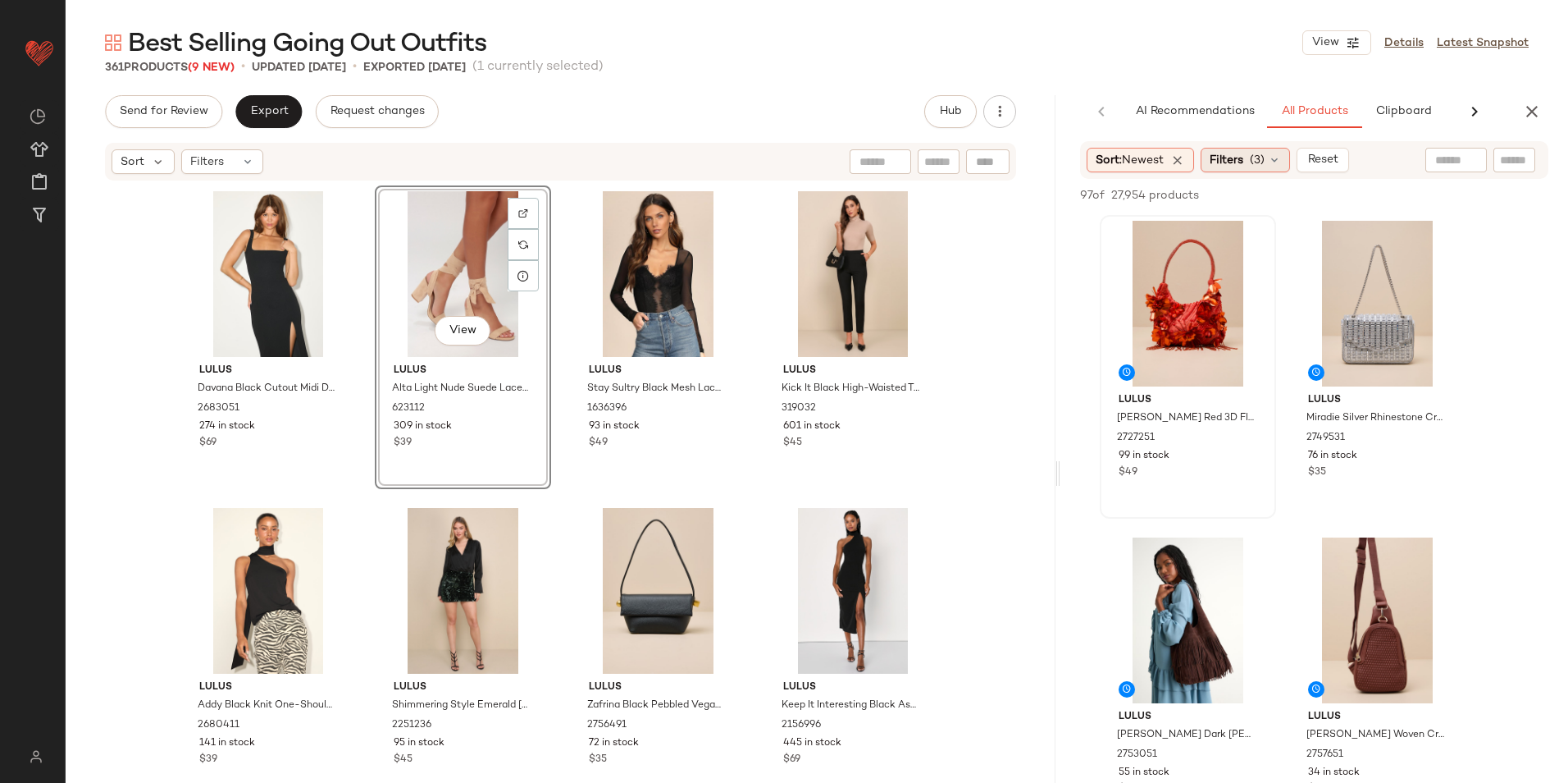
click at [1257, 162] on span "(3)" at bounding box center [1257, 160] width 15 height 17
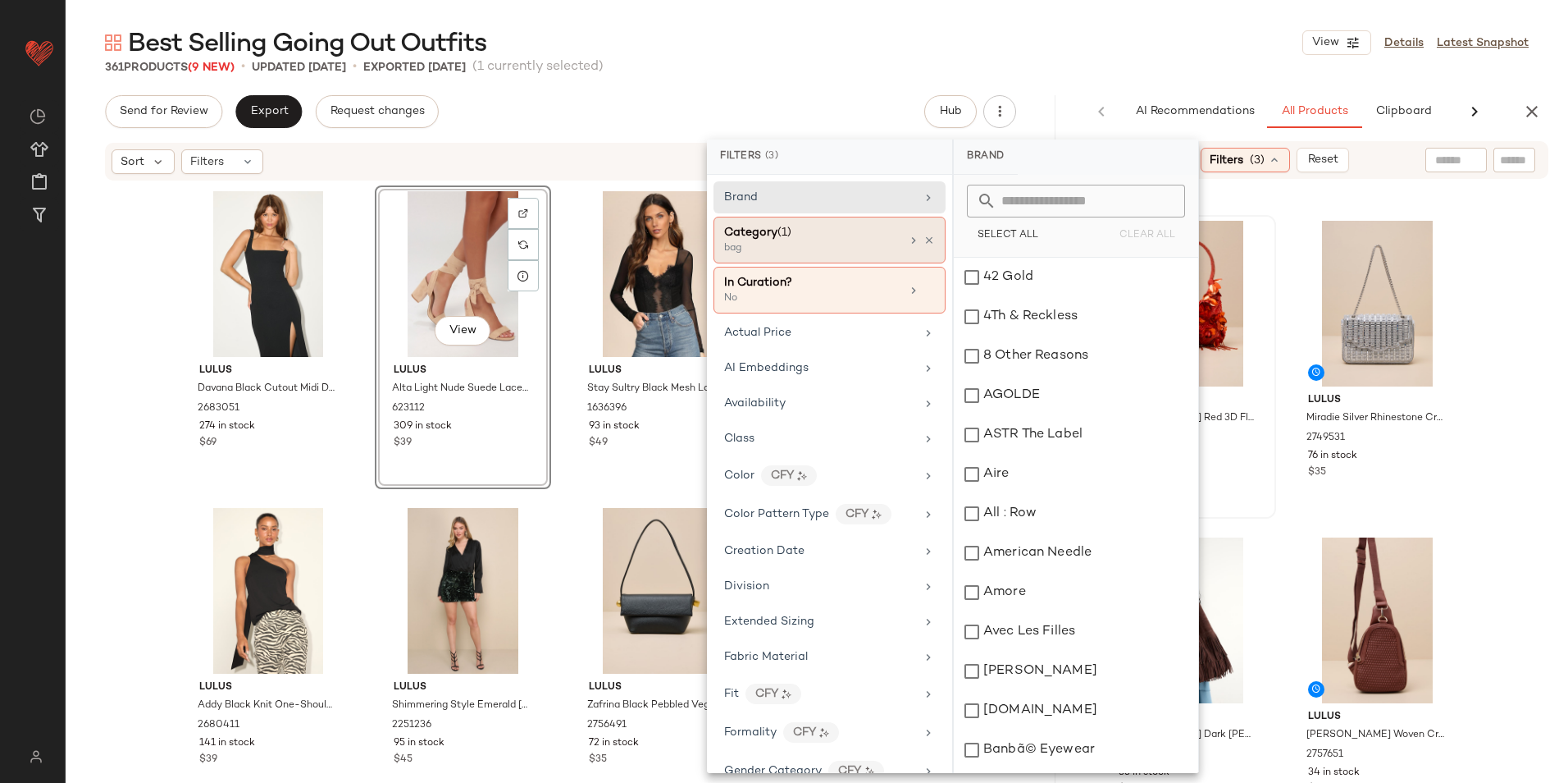
click at [832, 244] on div "bag" at bounding box center [806, 248] width 164 height 15
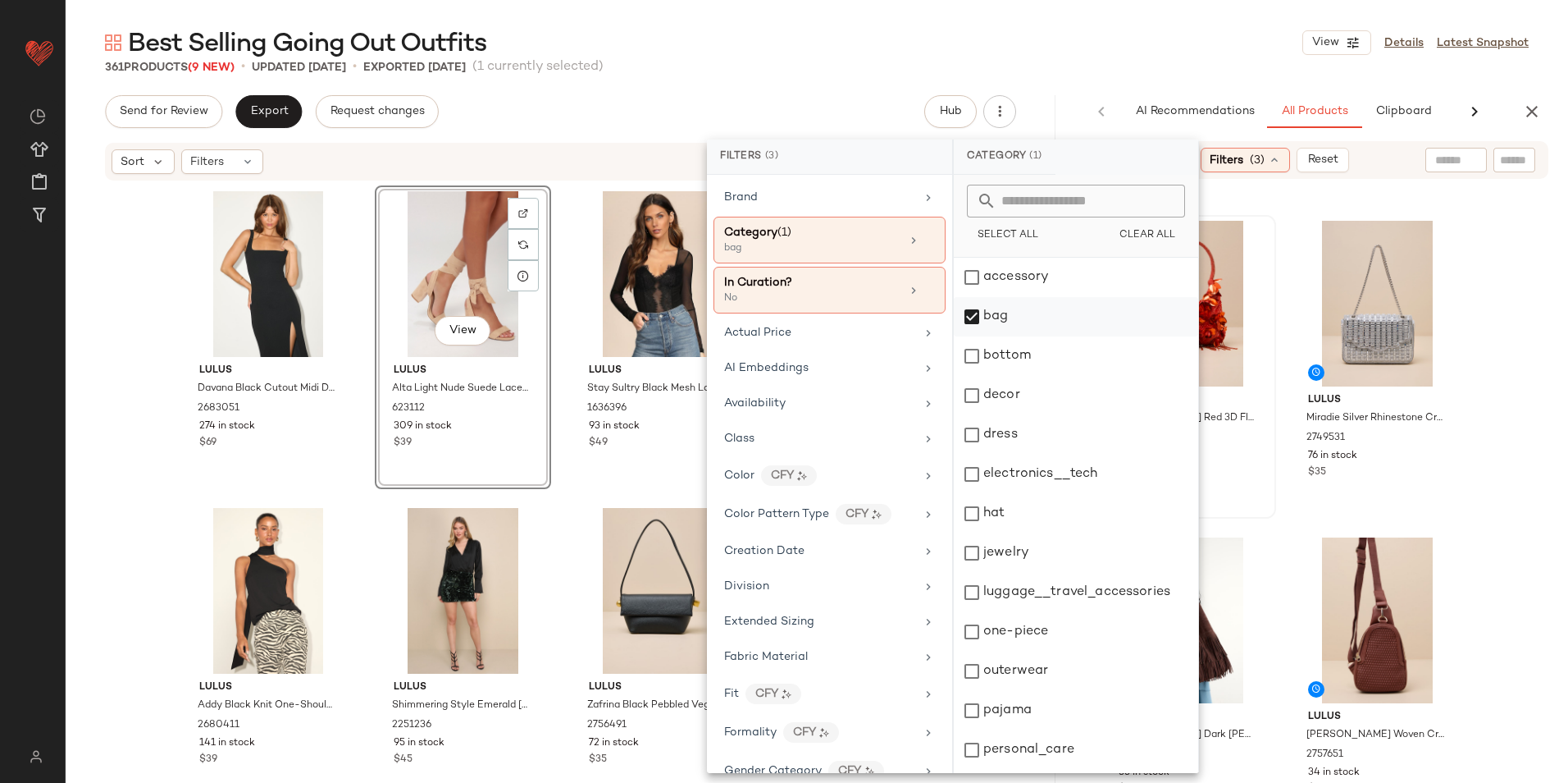
drag, startPoint x: 979, startPoint y: 317, endPoint x: 1002, endPoint y: 327, distance: 25.1
click at [980, 317] on div "bag" at bounding box center [1076, 317] width 244 height 40
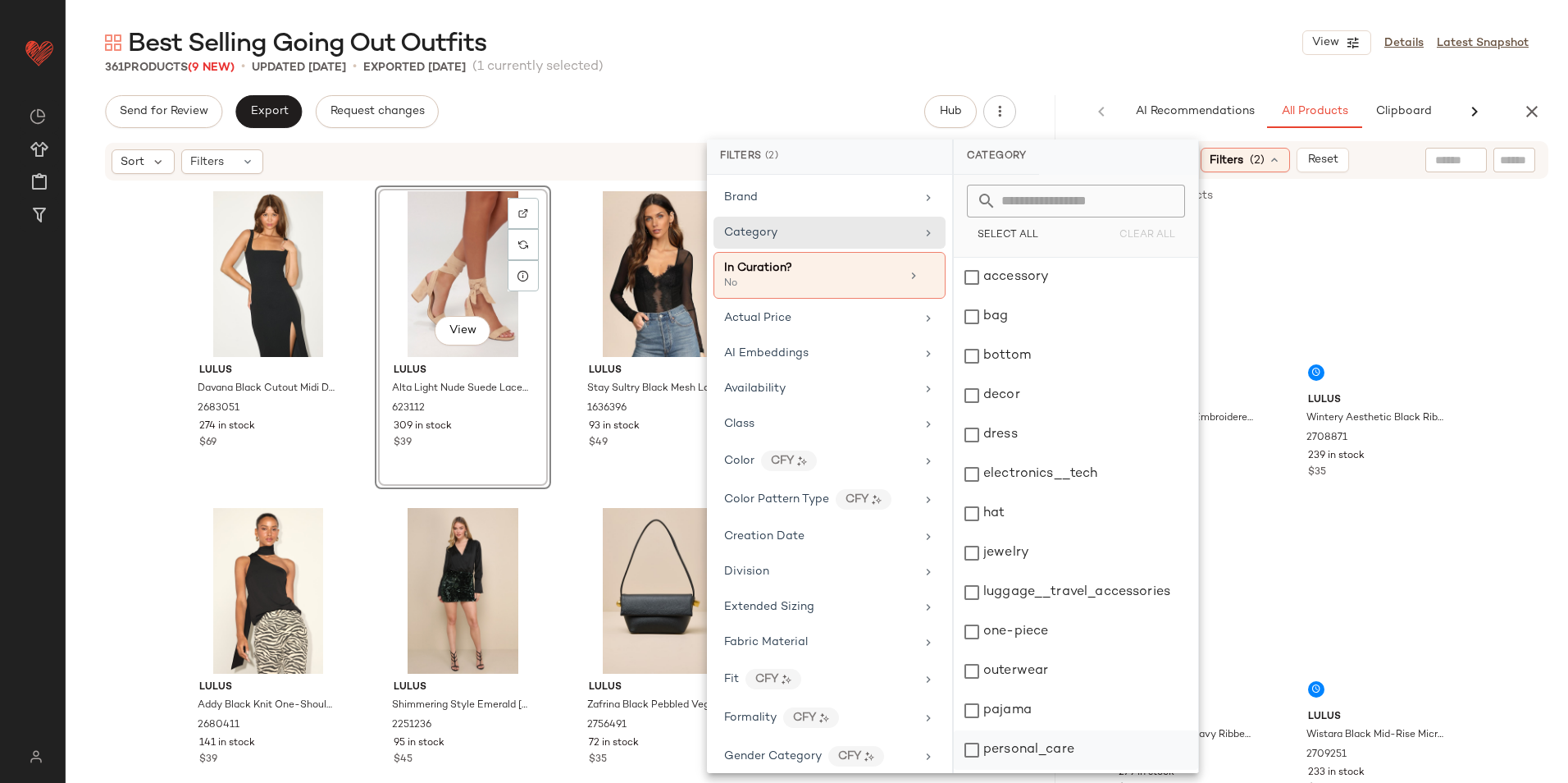
scroll to position [154, 0]
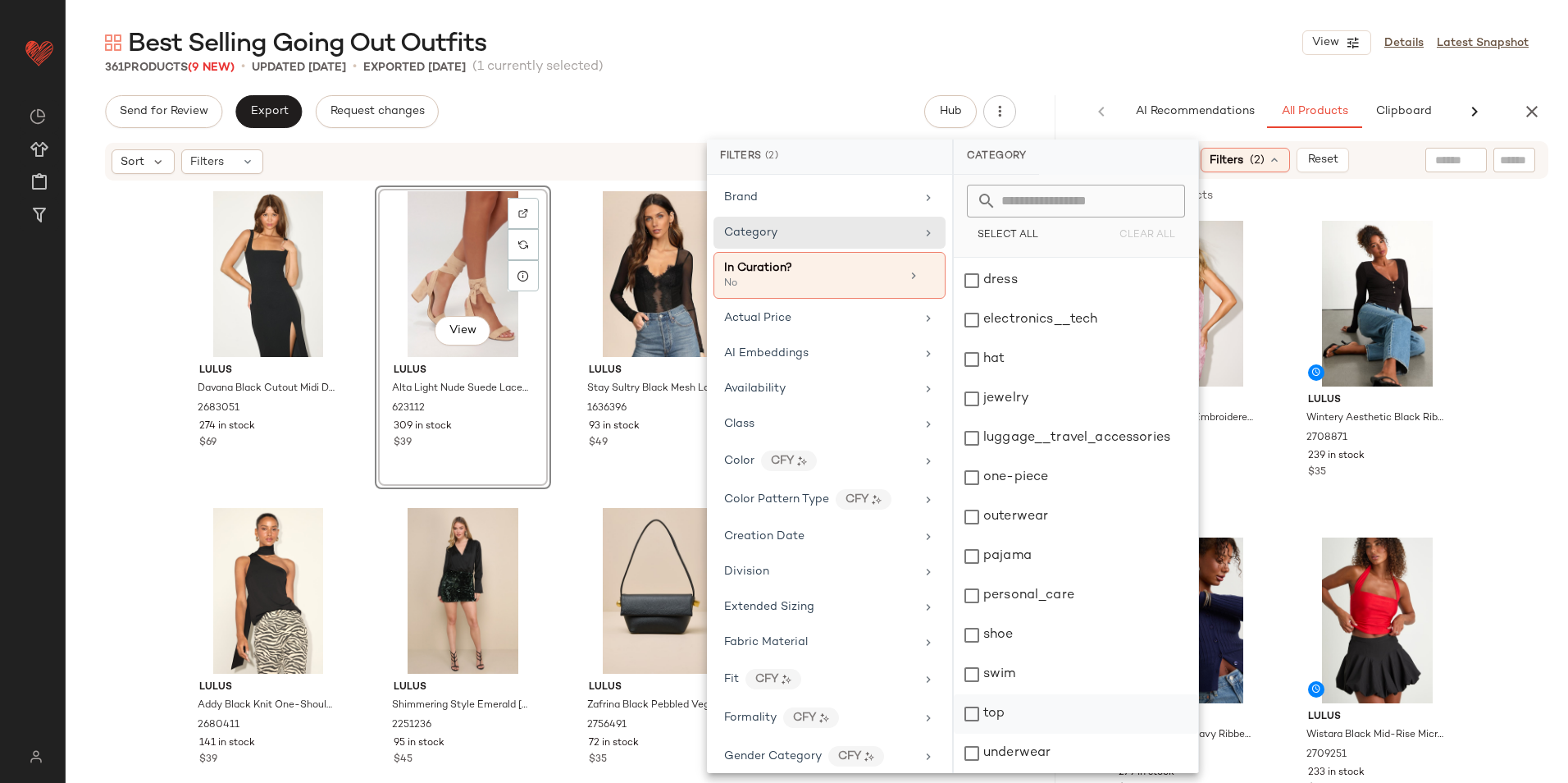
click at [1000, 709] on div "top" at bounding box center [1076, 714] width 244 height 40
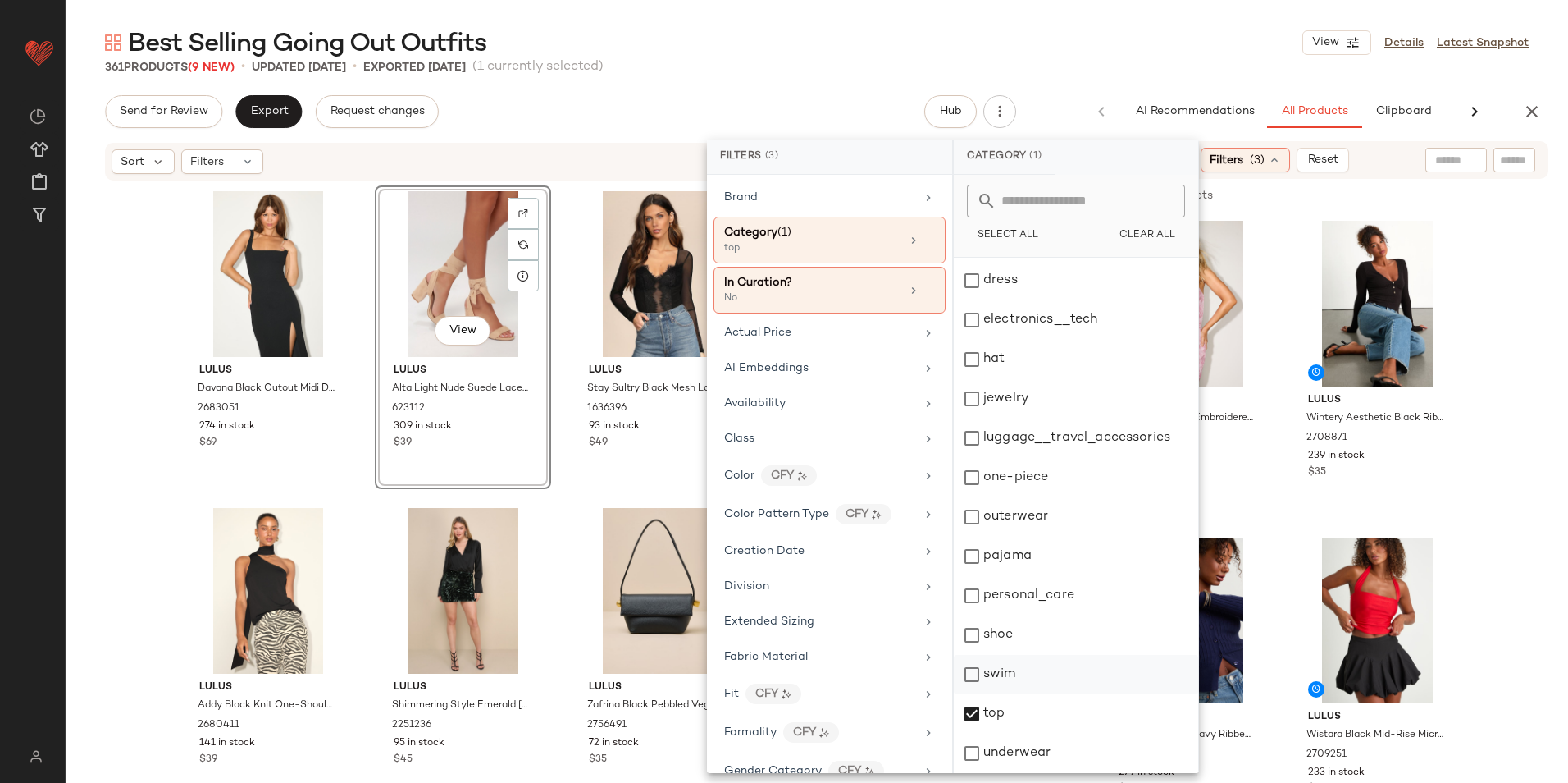
scroll to position [0, 0]
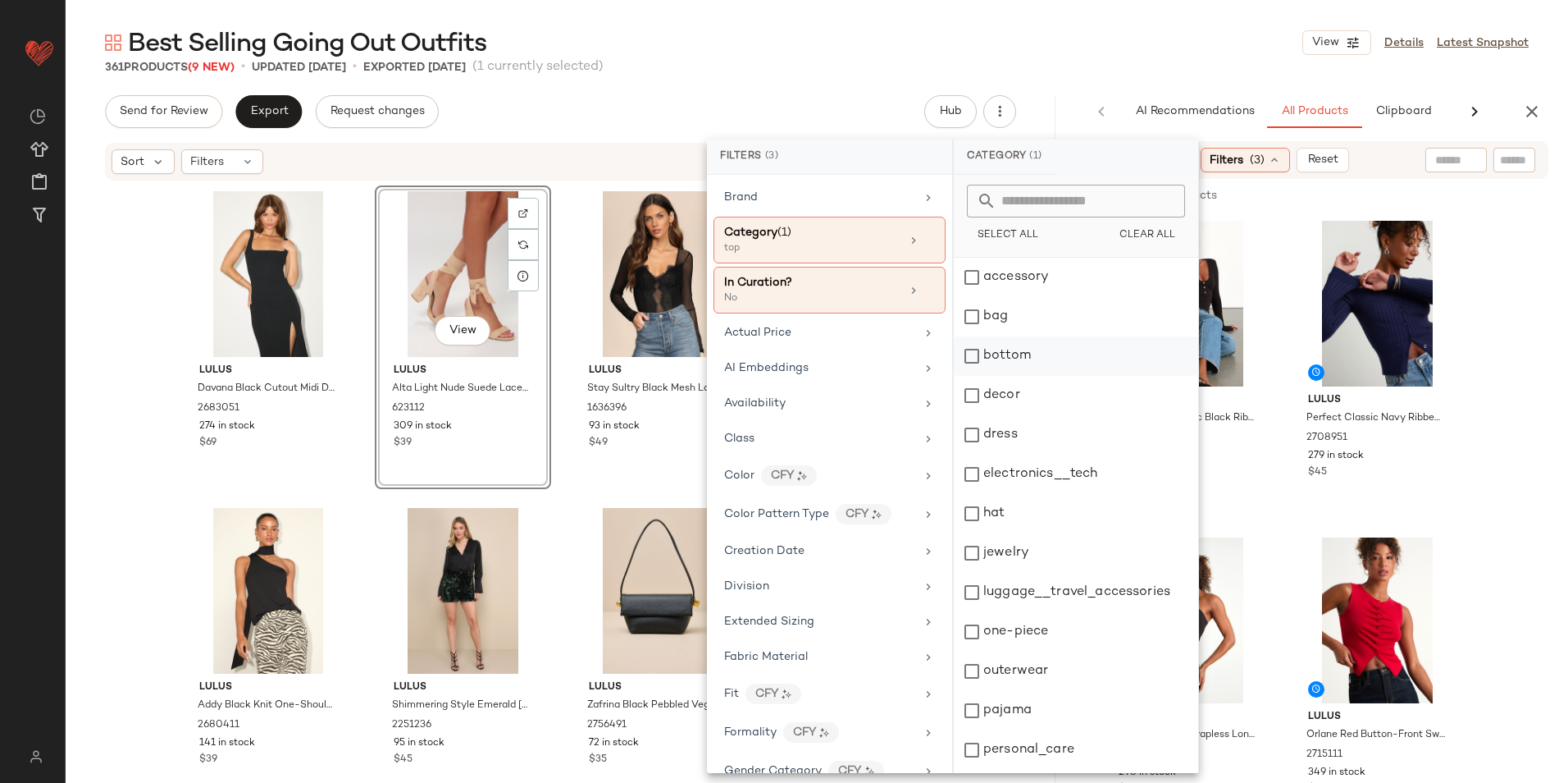
click at [1004, 361] on div "bottom" at bounding box center [1076, 356] width 244 height 40
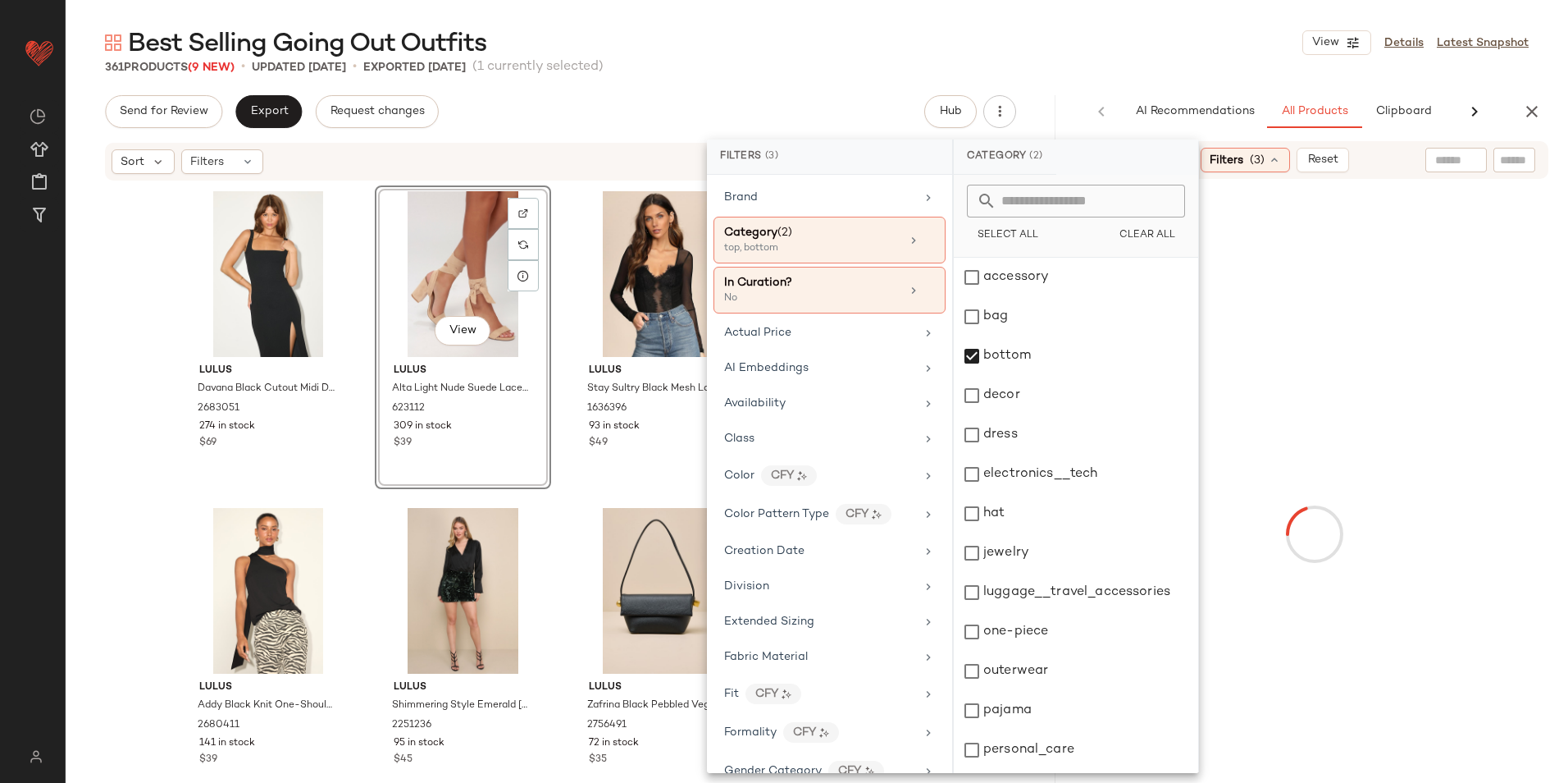
click at [1161, 53] on div "Best Selling Going Out Outfits View Details Latest Snapshot" at bounding box center [816, 43] width 1503 height 33
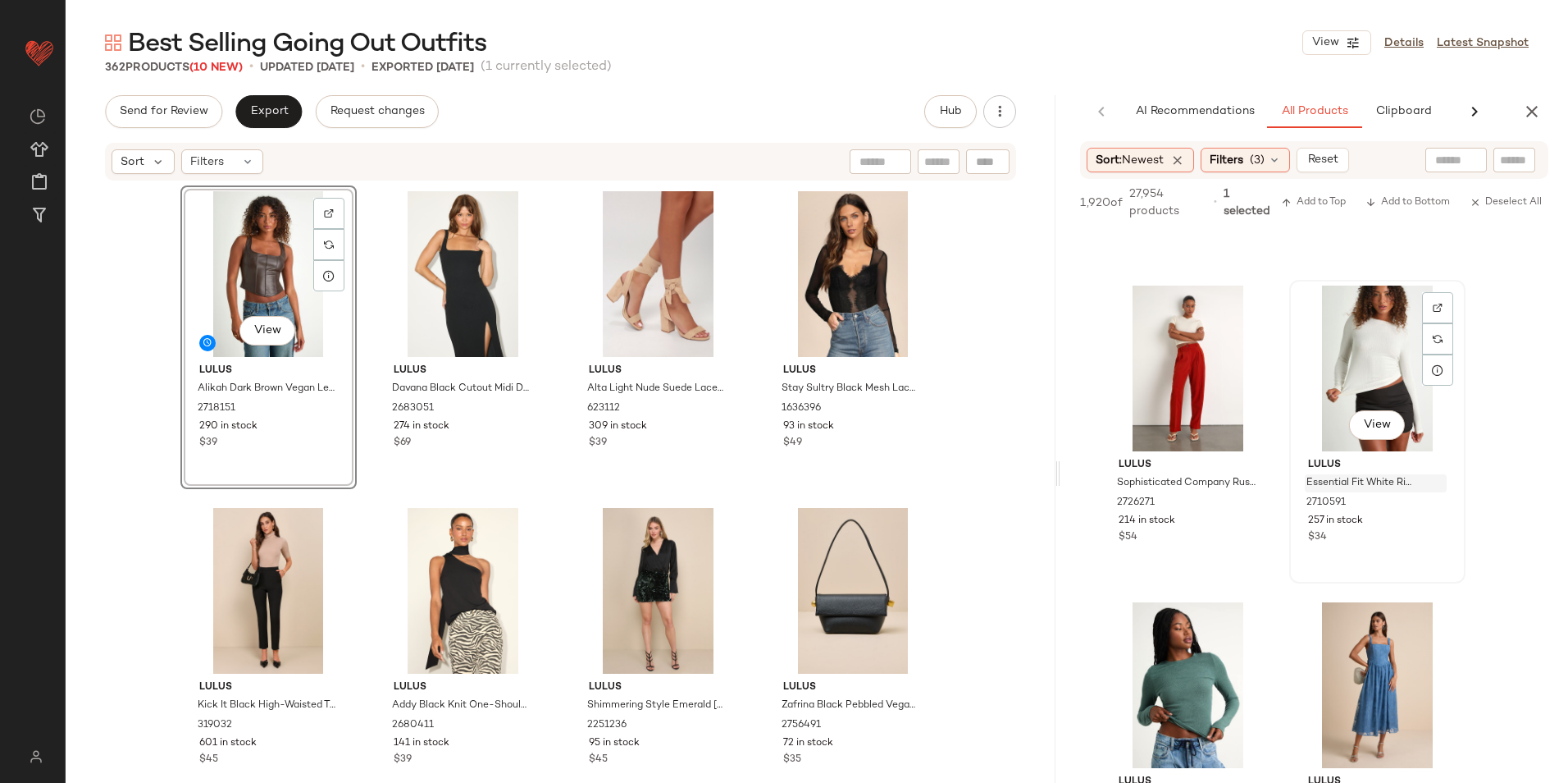
scroll to position [3528, 0]
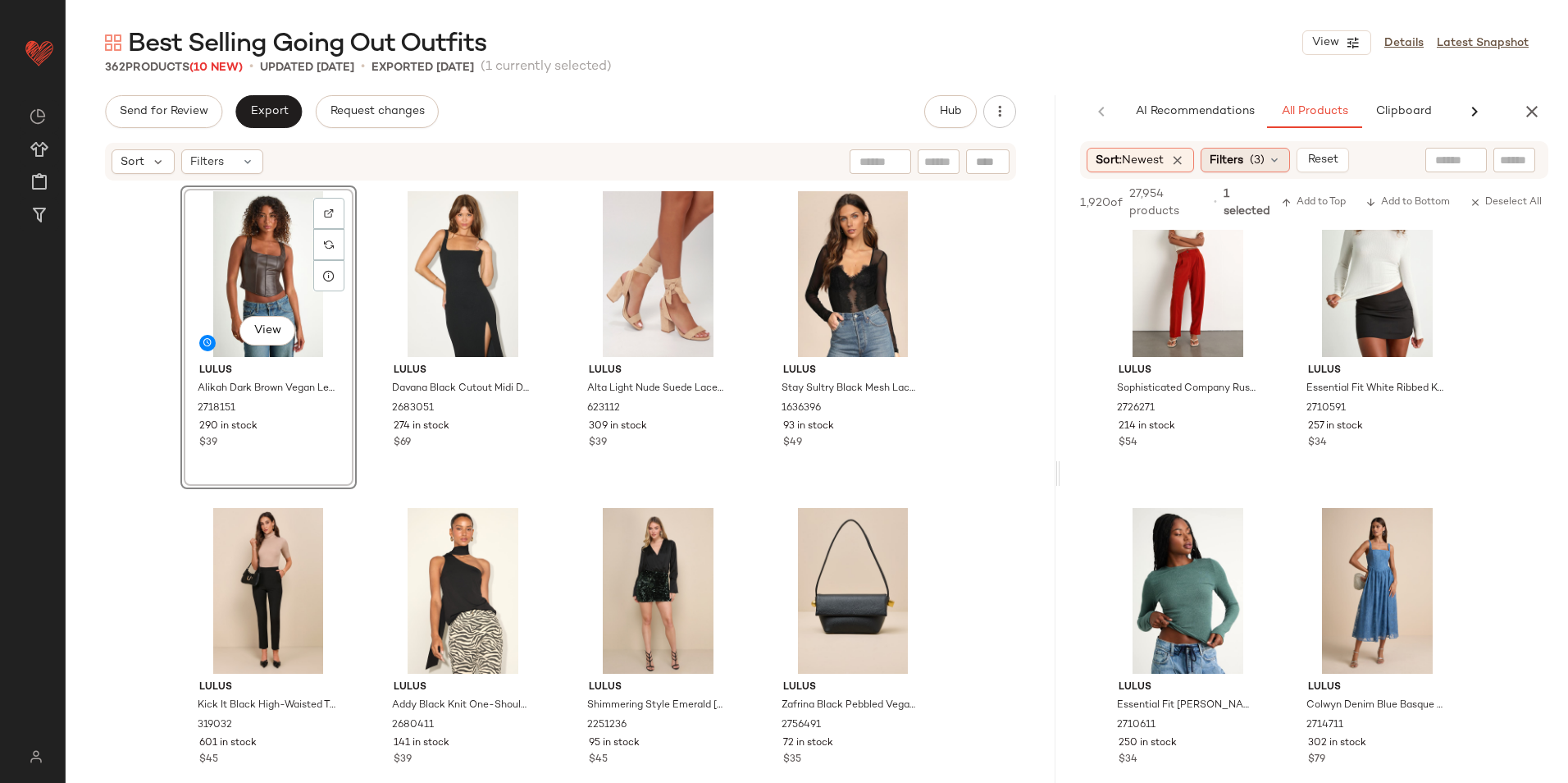
click at [1264, 158] on span "(3)" at bounding box center [1257, 160] width 15 height 17
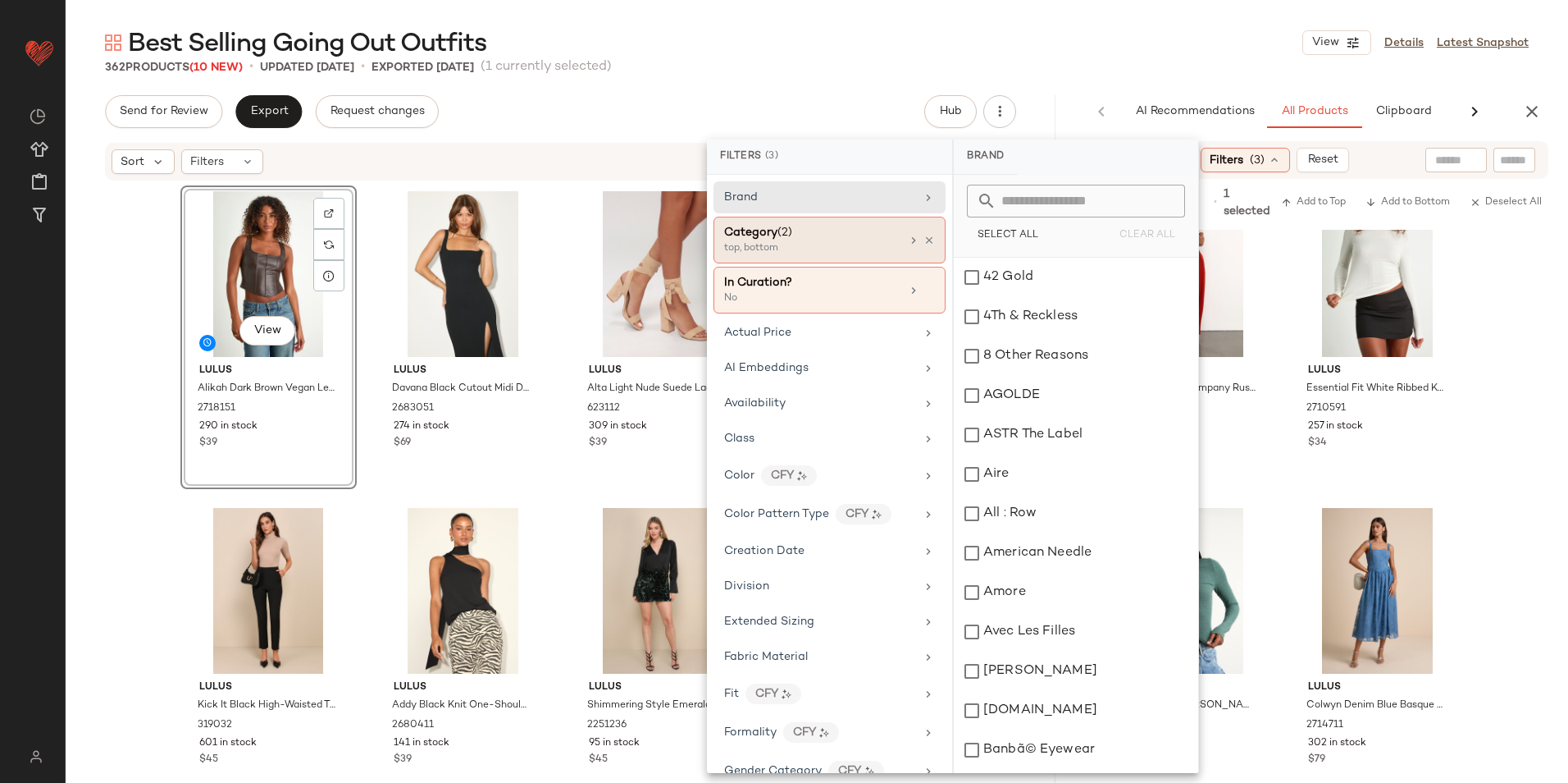
click at [801, 236] on div "Category (2)" at bounding box center [812, 232] width 176 height 17
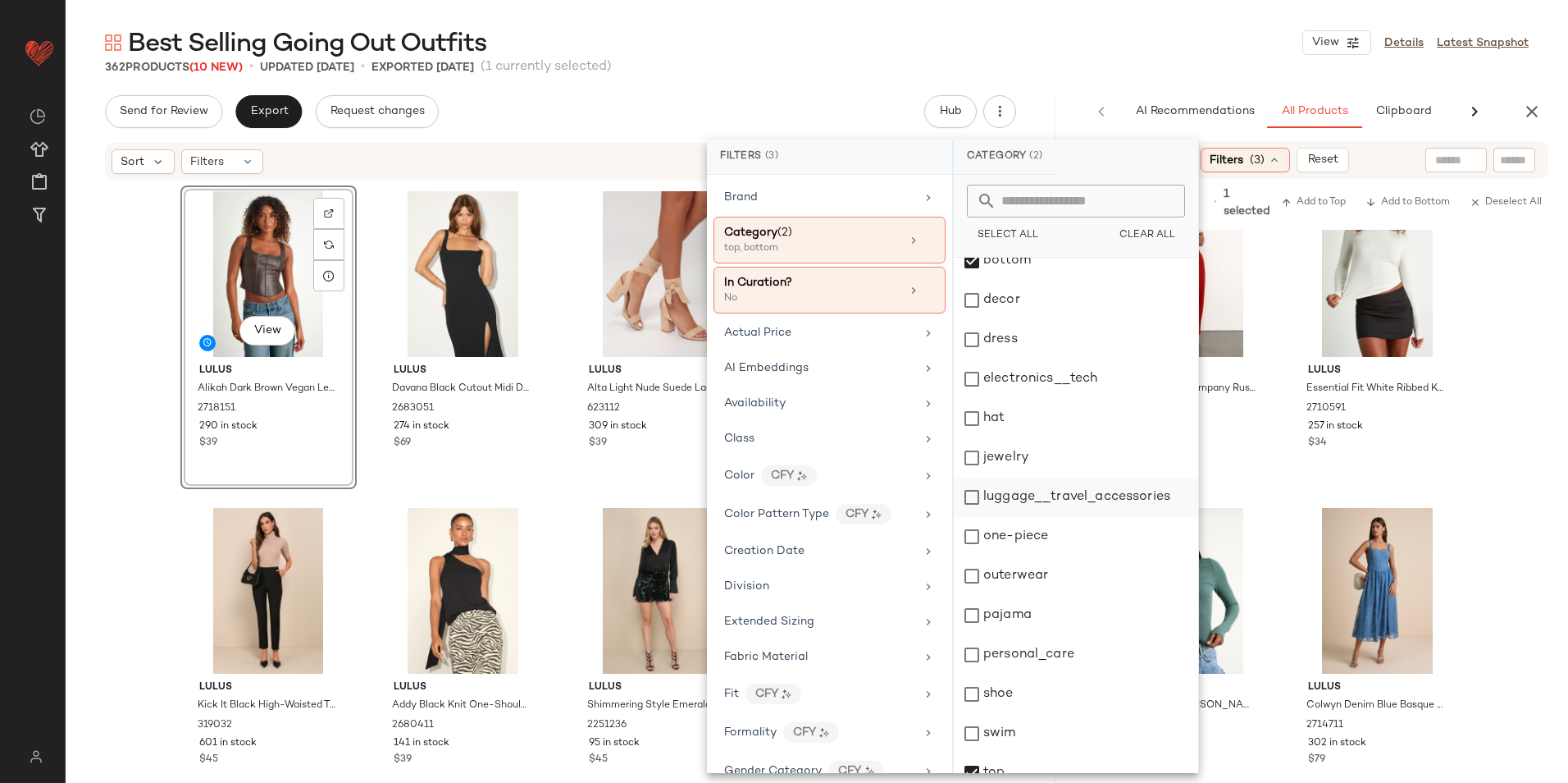
scroll to position [154, 0]
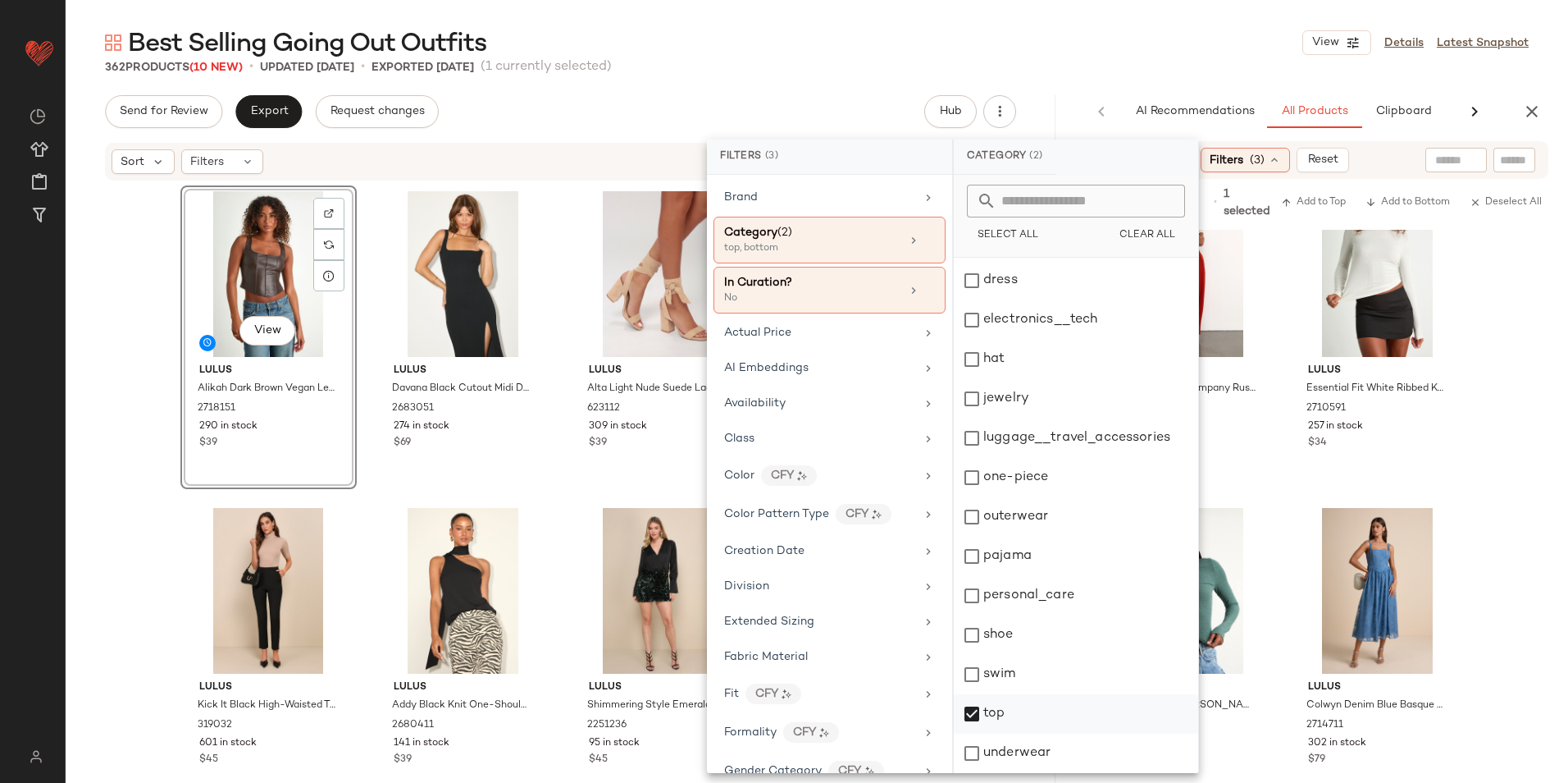
click at [1018, 718] on div "top" at bounding box center [1076, 714] width 244 height 40
click at [1091, 37] on div "Best Selling Going Out Outfits View Details Latest Snapshot" at bounding box center [816, 43] width 1503 height 33
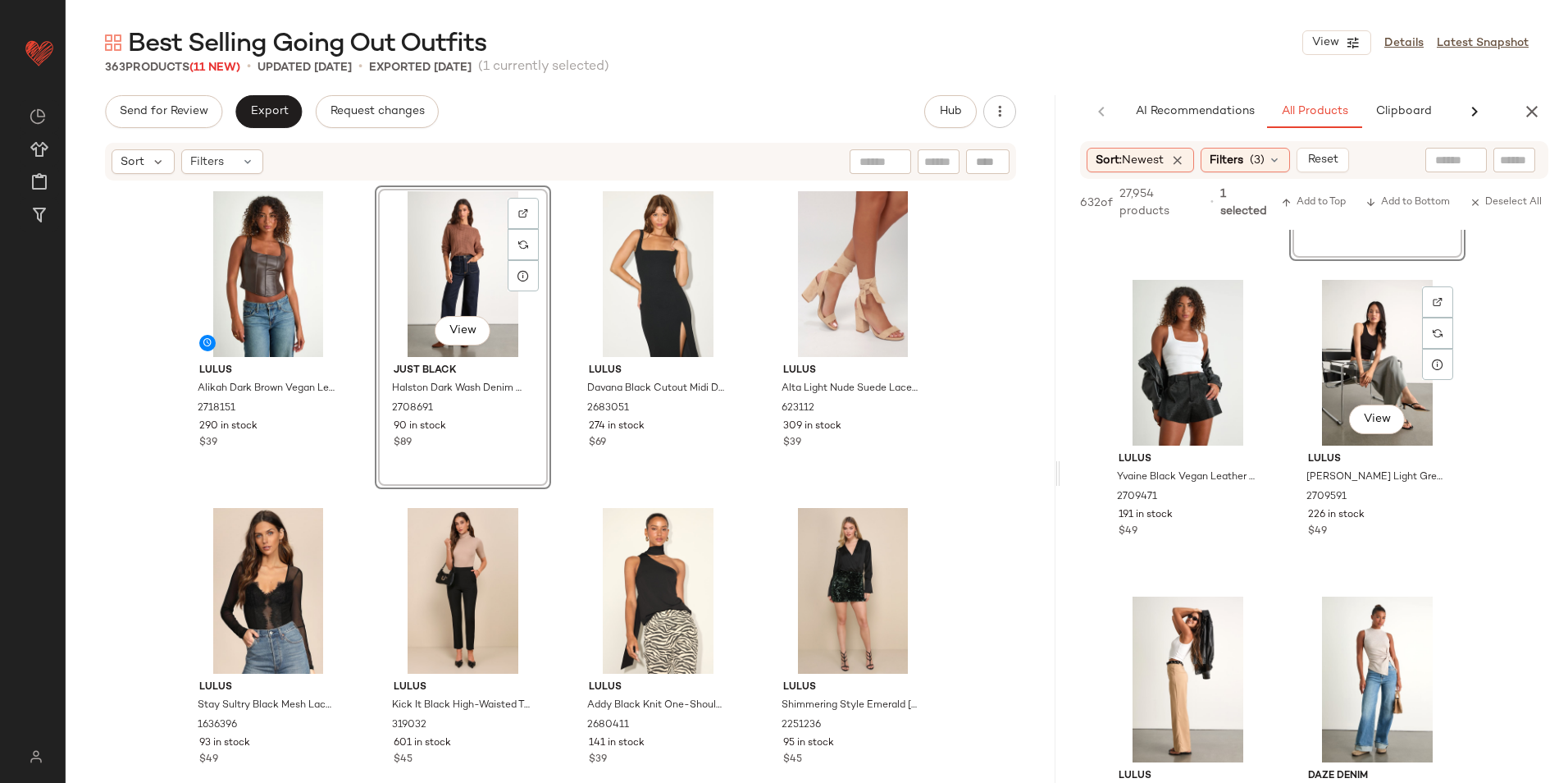
scroll to position [1887, 0]
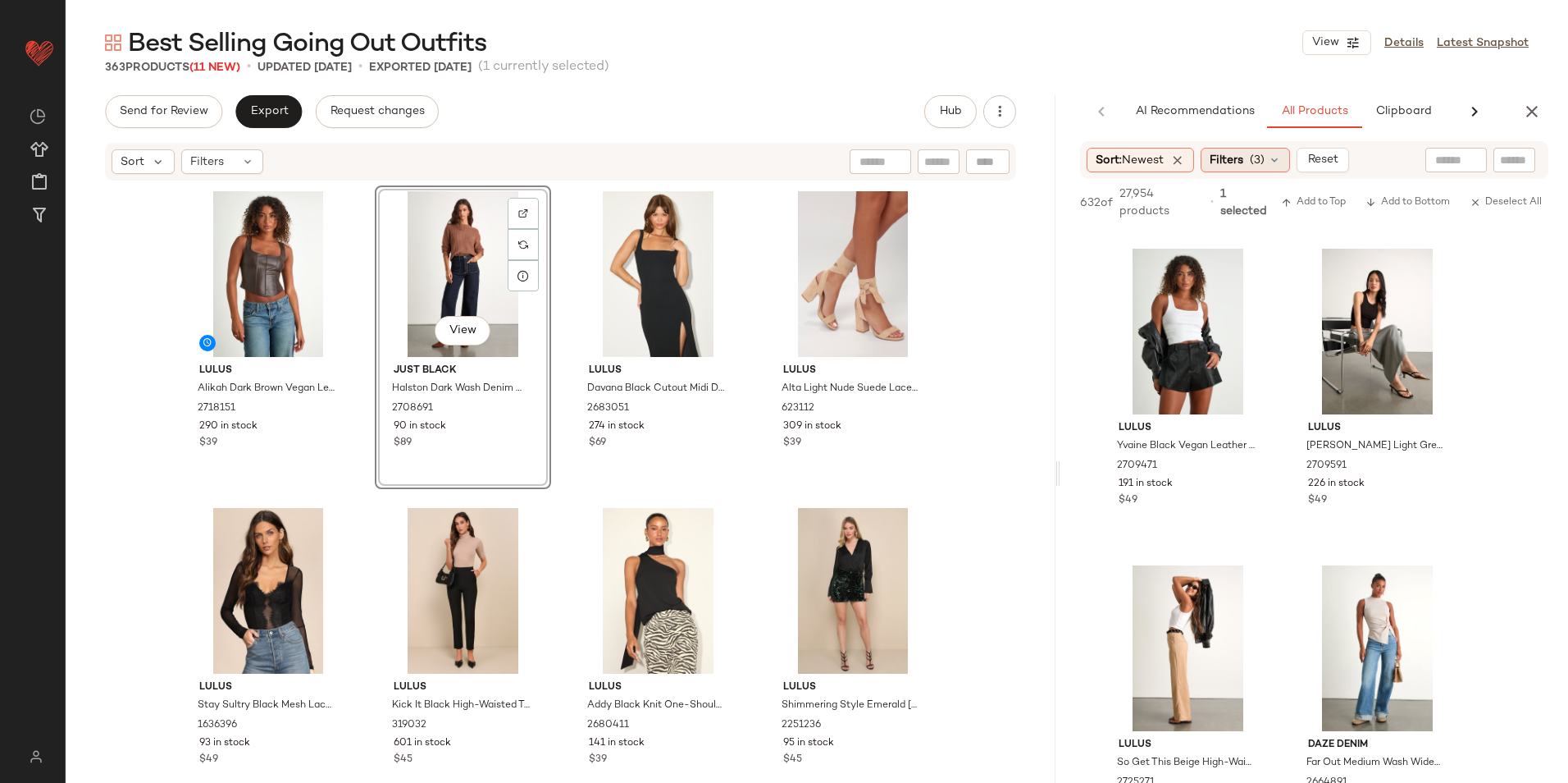
click at [1257, 165] on span "(3)" at bounding box center [1257, 160] width 15 height 17
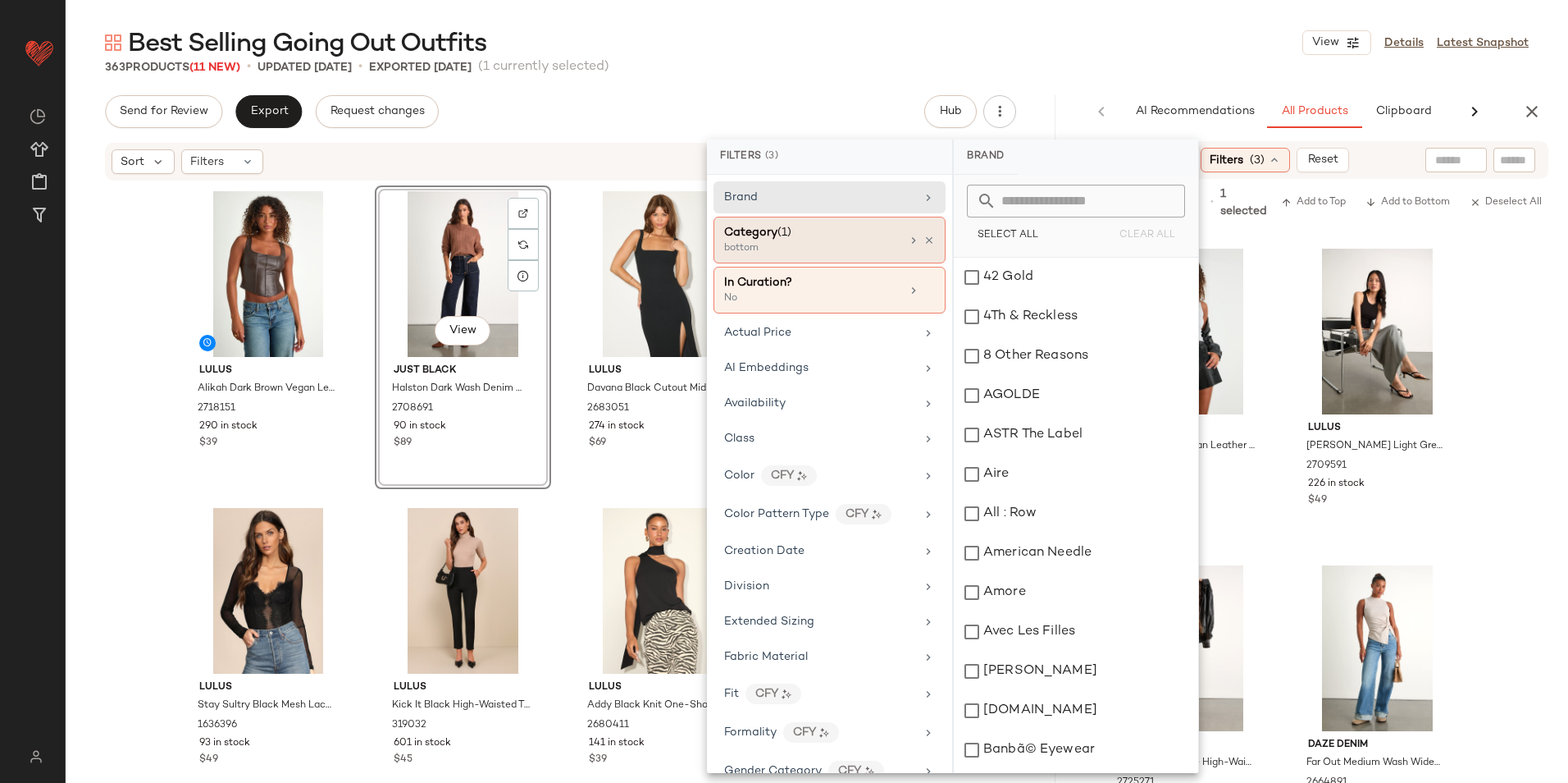
click at [761, 237] on span "Category" at bounding box center [751, 232] width 53 height 12
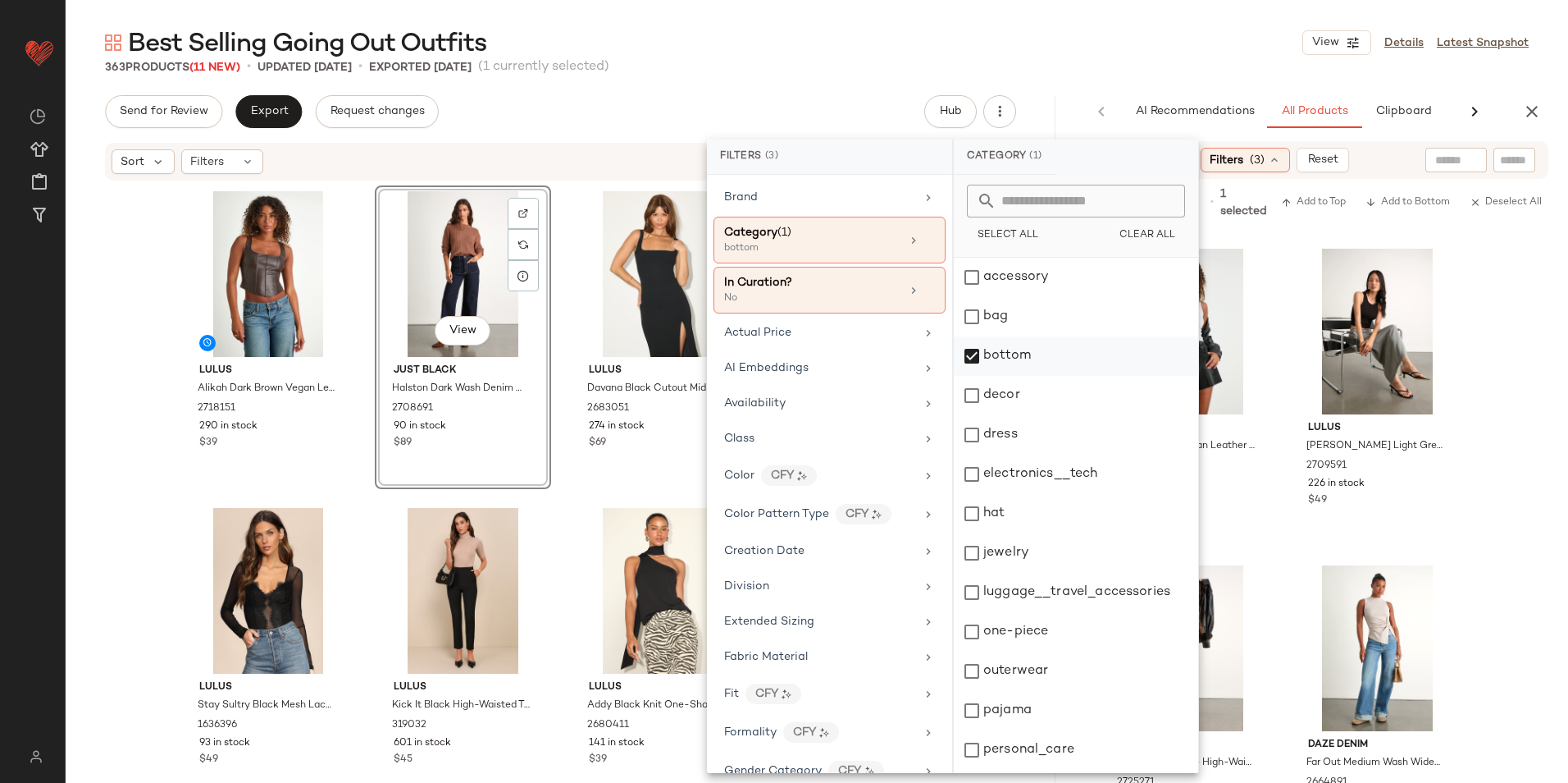
click at [1030, 349] on div "bottom" at bounding box center [1076, 356] width 244 height 40
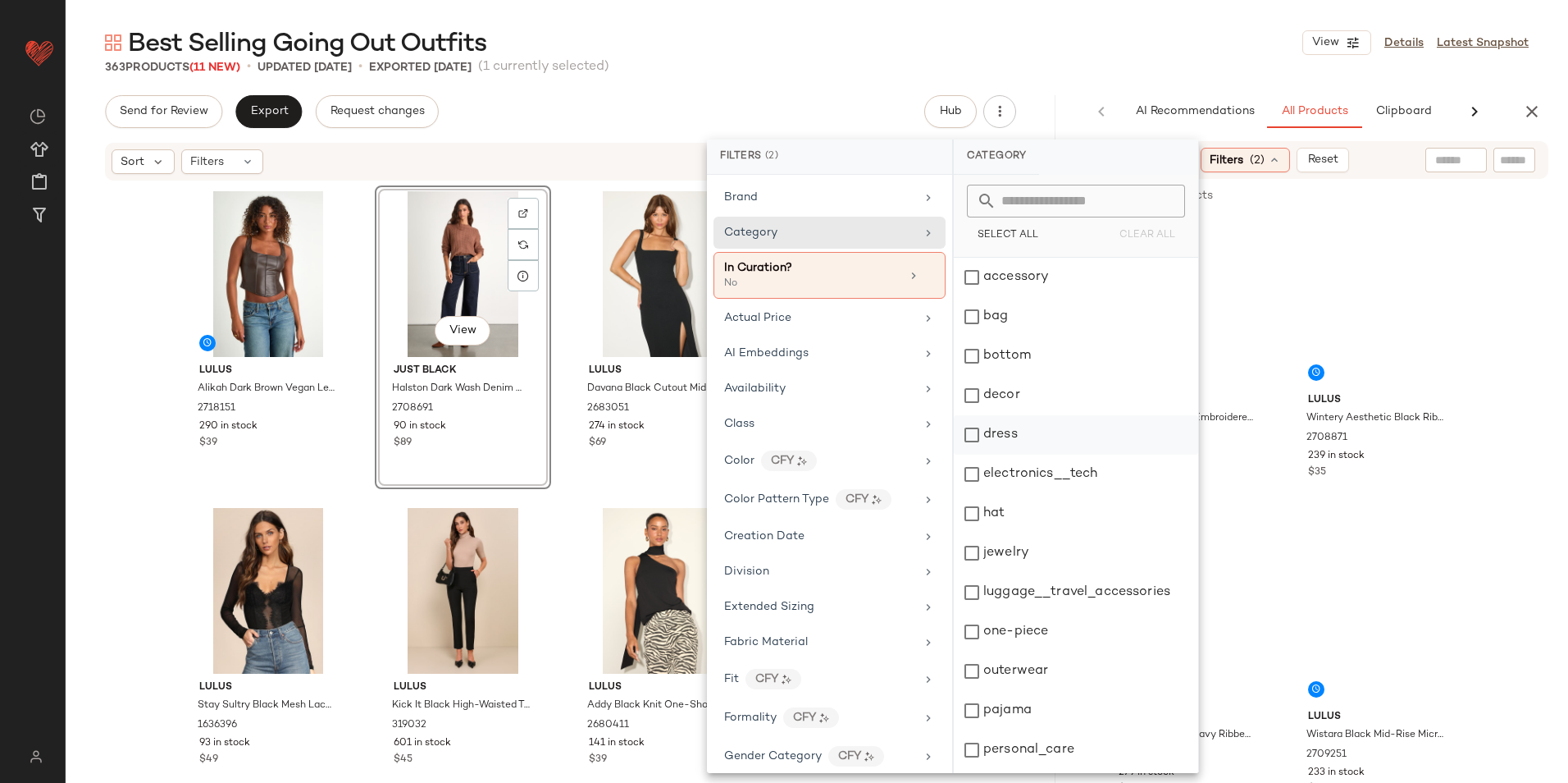
click at [1030, 430] on div "dress" at bounding box center [1076, 435] width 244 height 40
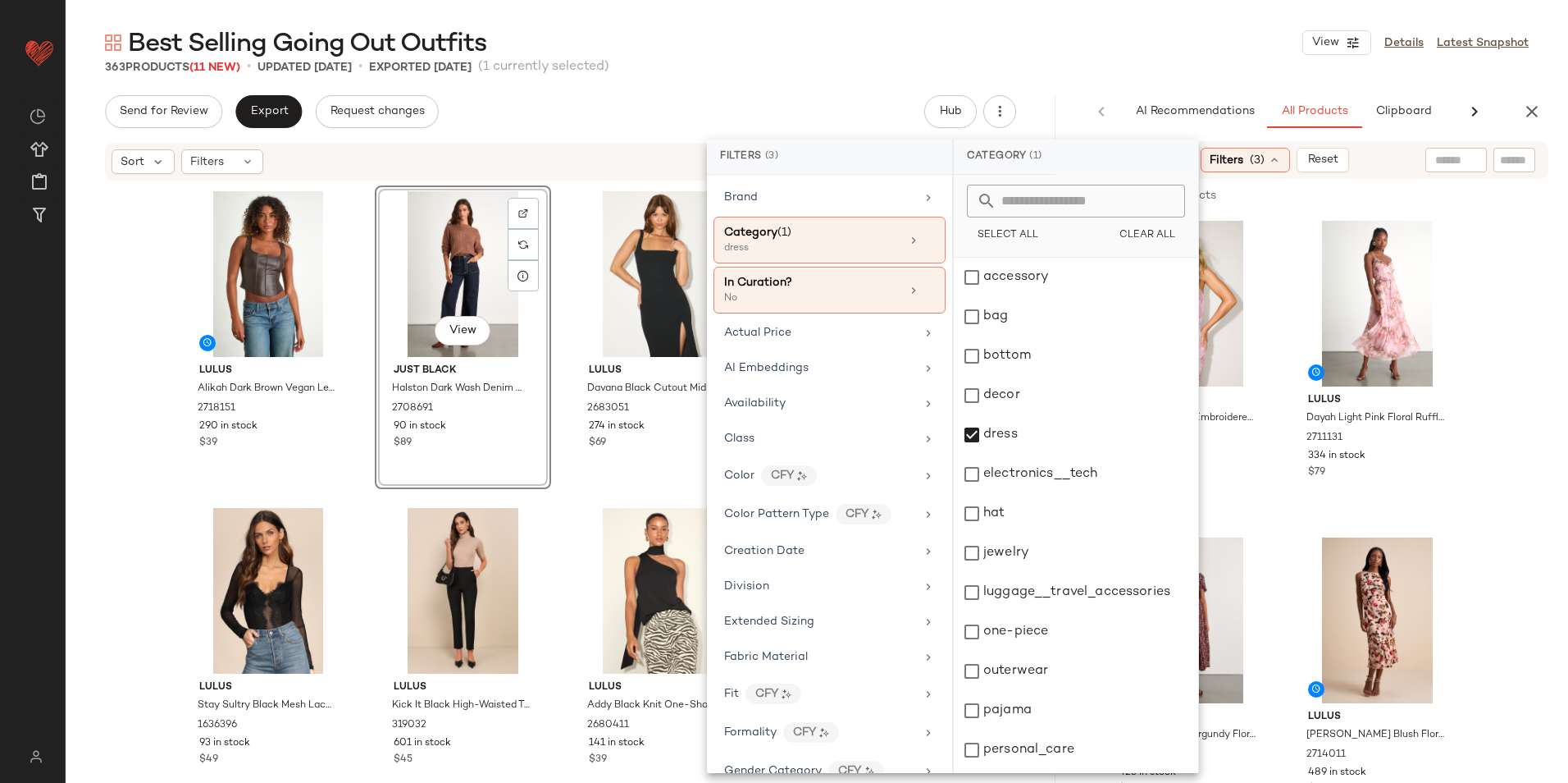
click at [1048, 92] on div "Best Selling Going Out Outfits View Details Latest Snapshot 363 Products (11 Ne…" at bounding box center [816, 404] width 1503 height 756
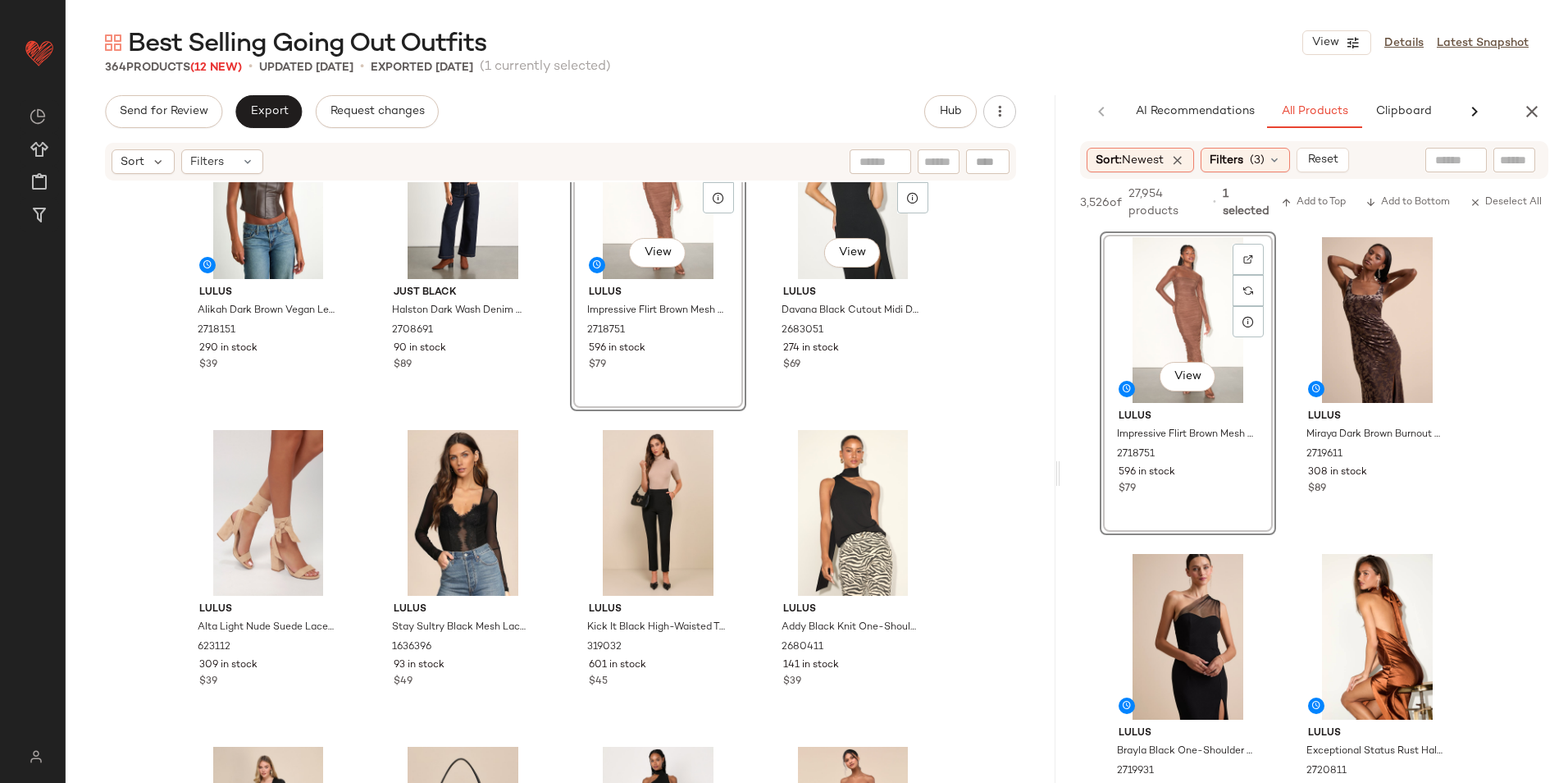
scroll to position [0, 0]
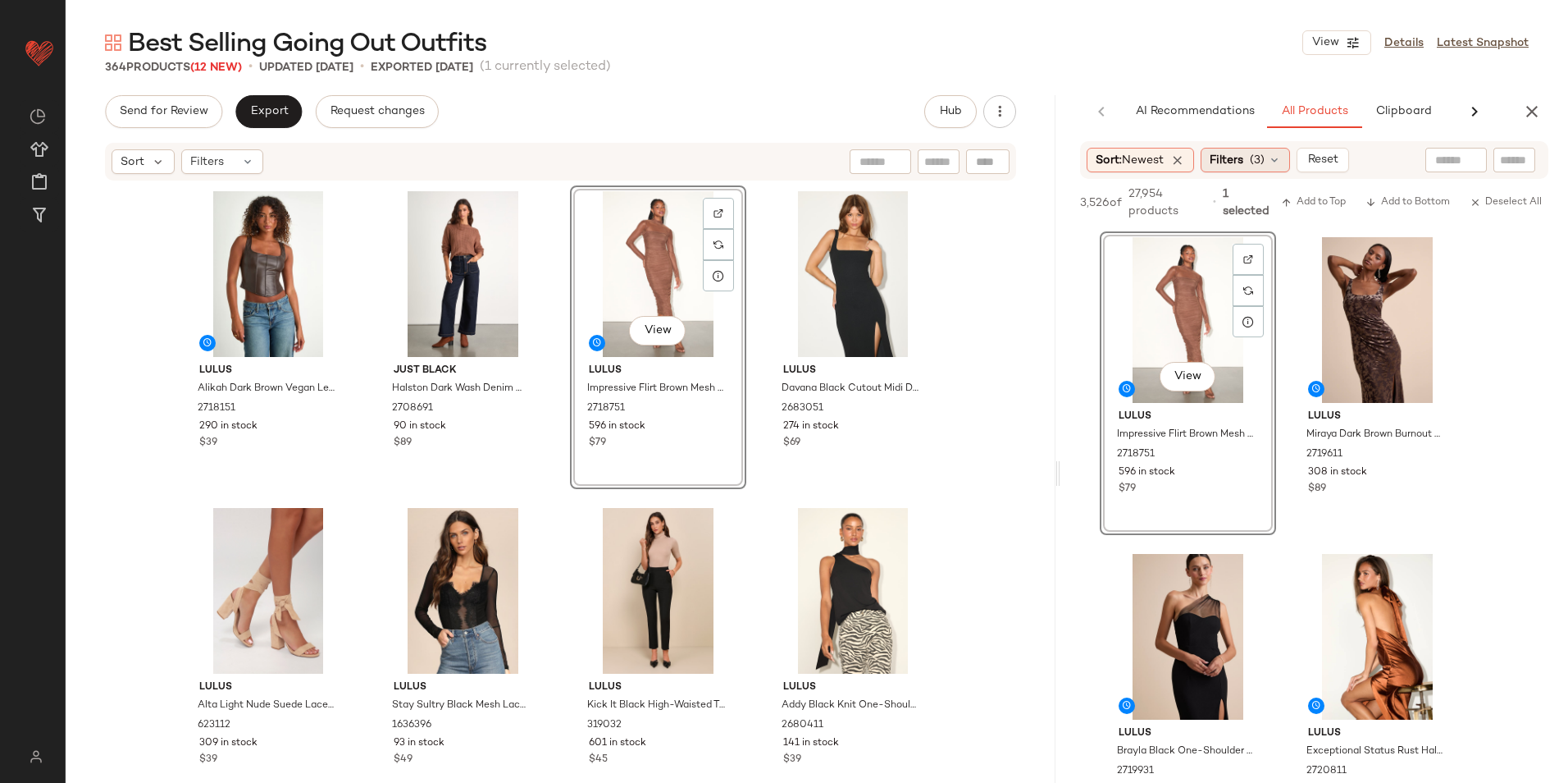
click at [1255, 161] on span "(3)" at bounding box center [1257, 160] width 15 height 17
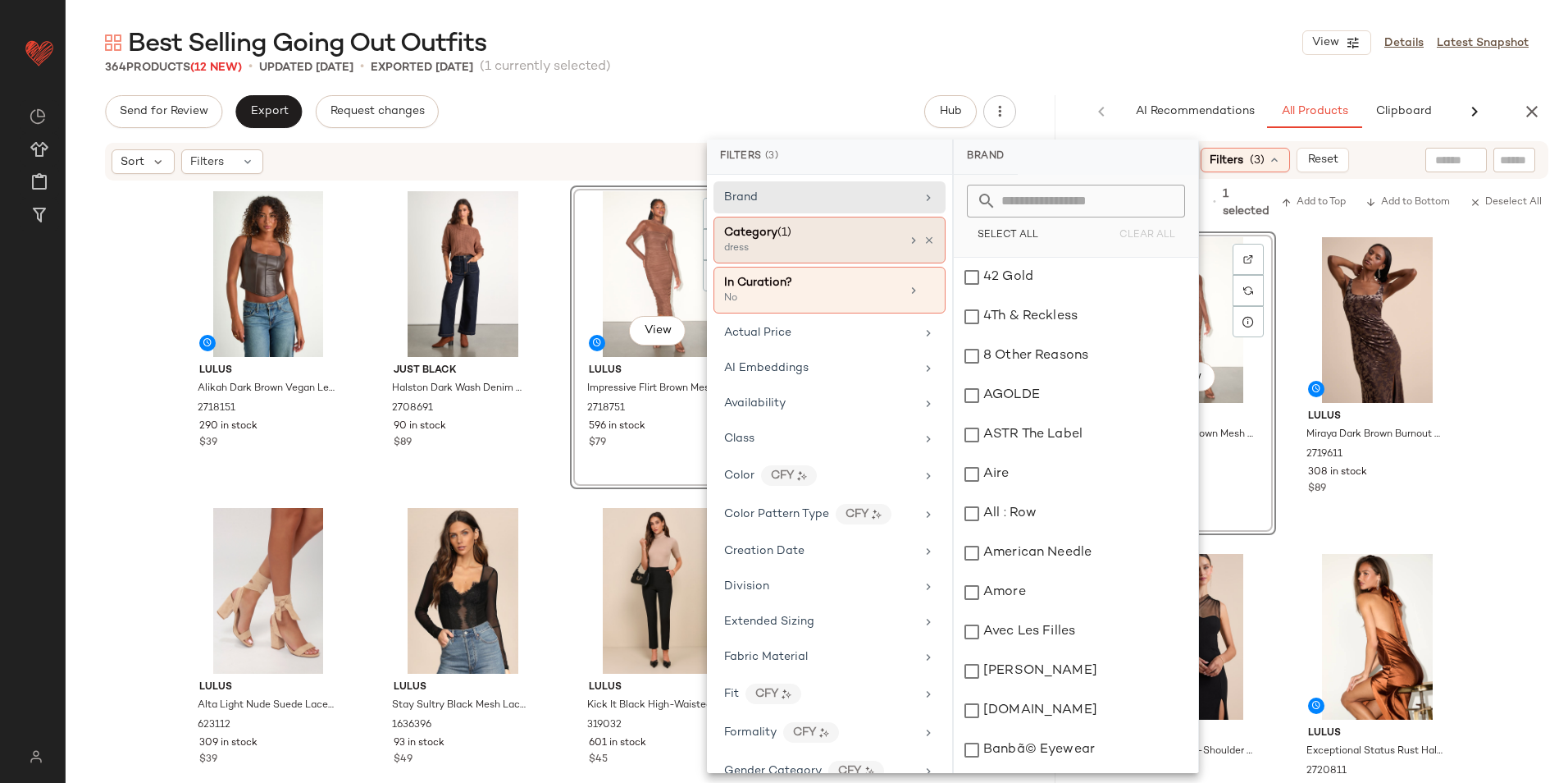
click at [834, 250] on div "dress" at bounding box center [806, 248] width 164 height 15
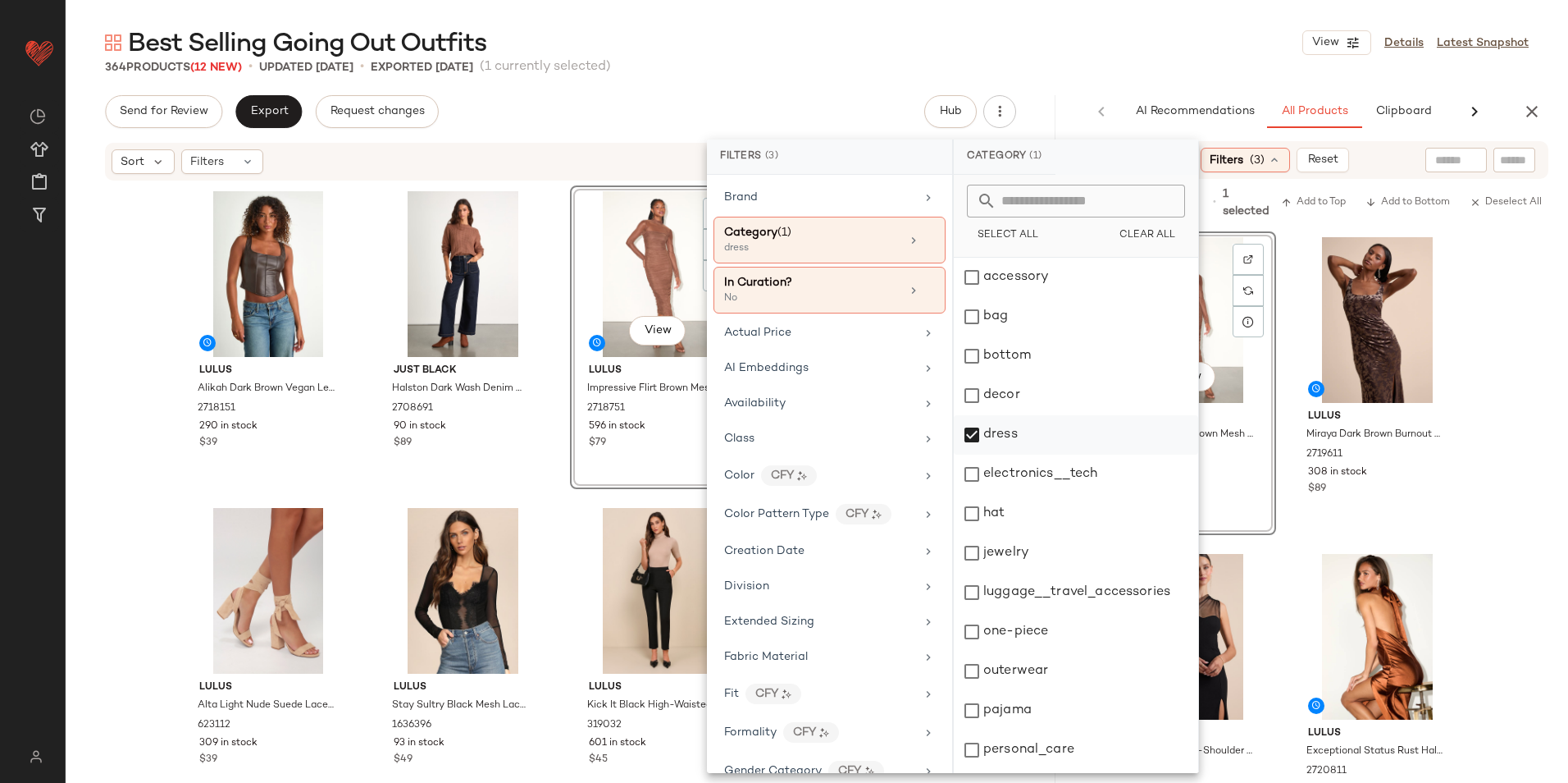
click at [1033, 432] on div "dress" at bounding box center [1076, 435] width 244 height 40
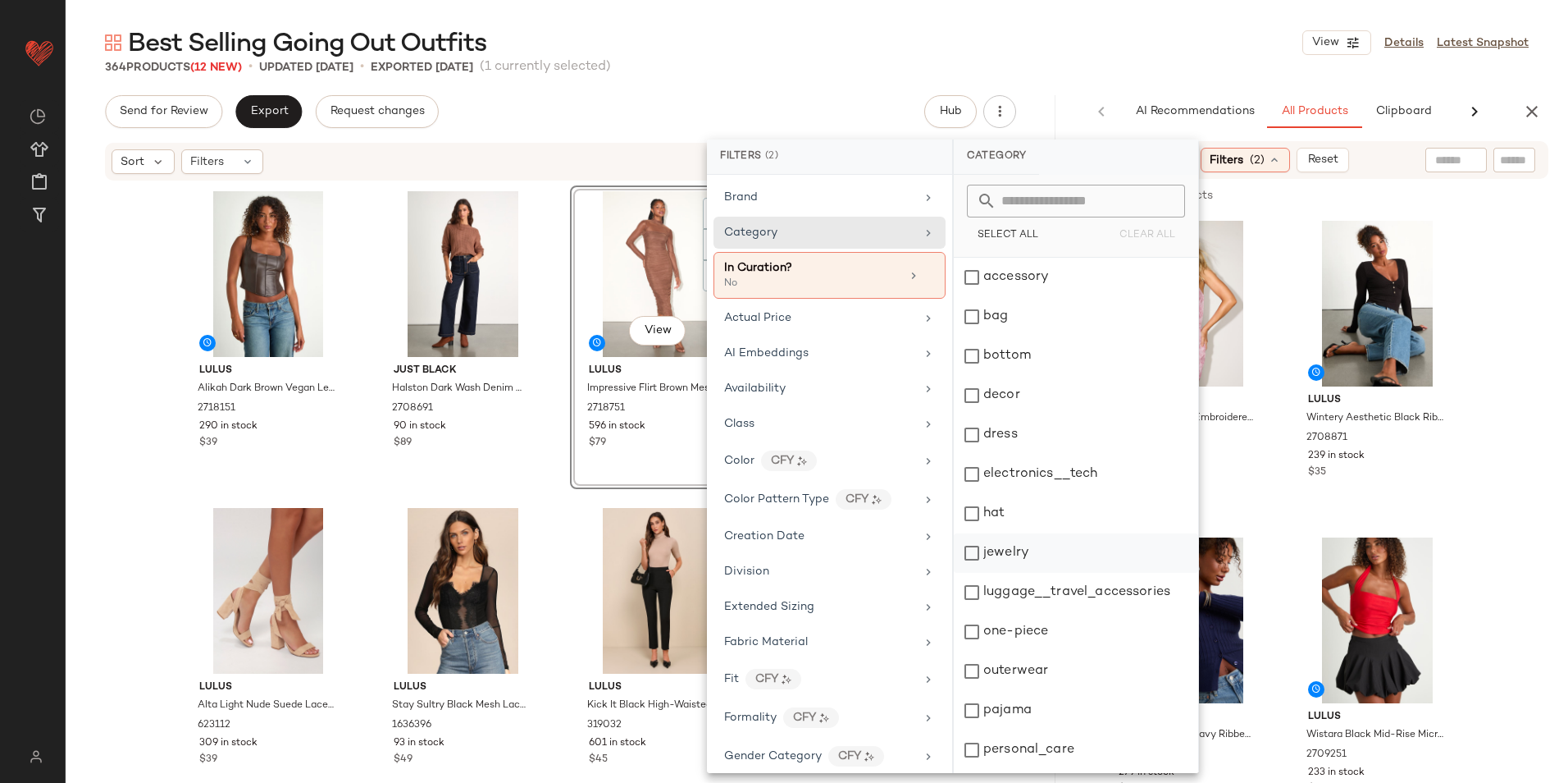
click at [1018, 563] on div "jewelry" at bounding box center [1076, 553] width 244 height 40
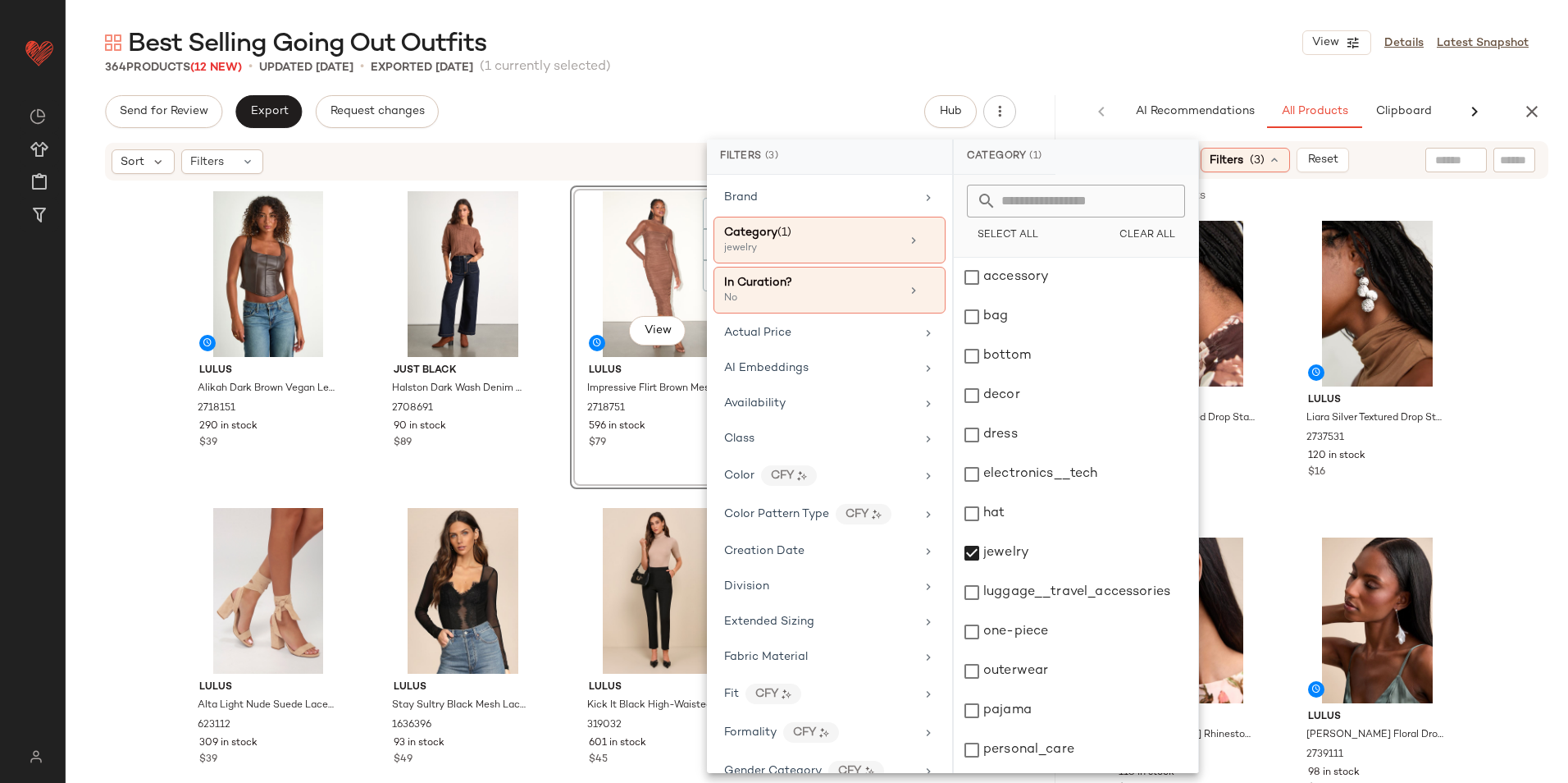
click at [1094, 64] on div "364 Products (12 New) • updated [DATE] • Exported [DATE] (1 currently selected)" at bounding box center [816, 67] width 1503 height 16
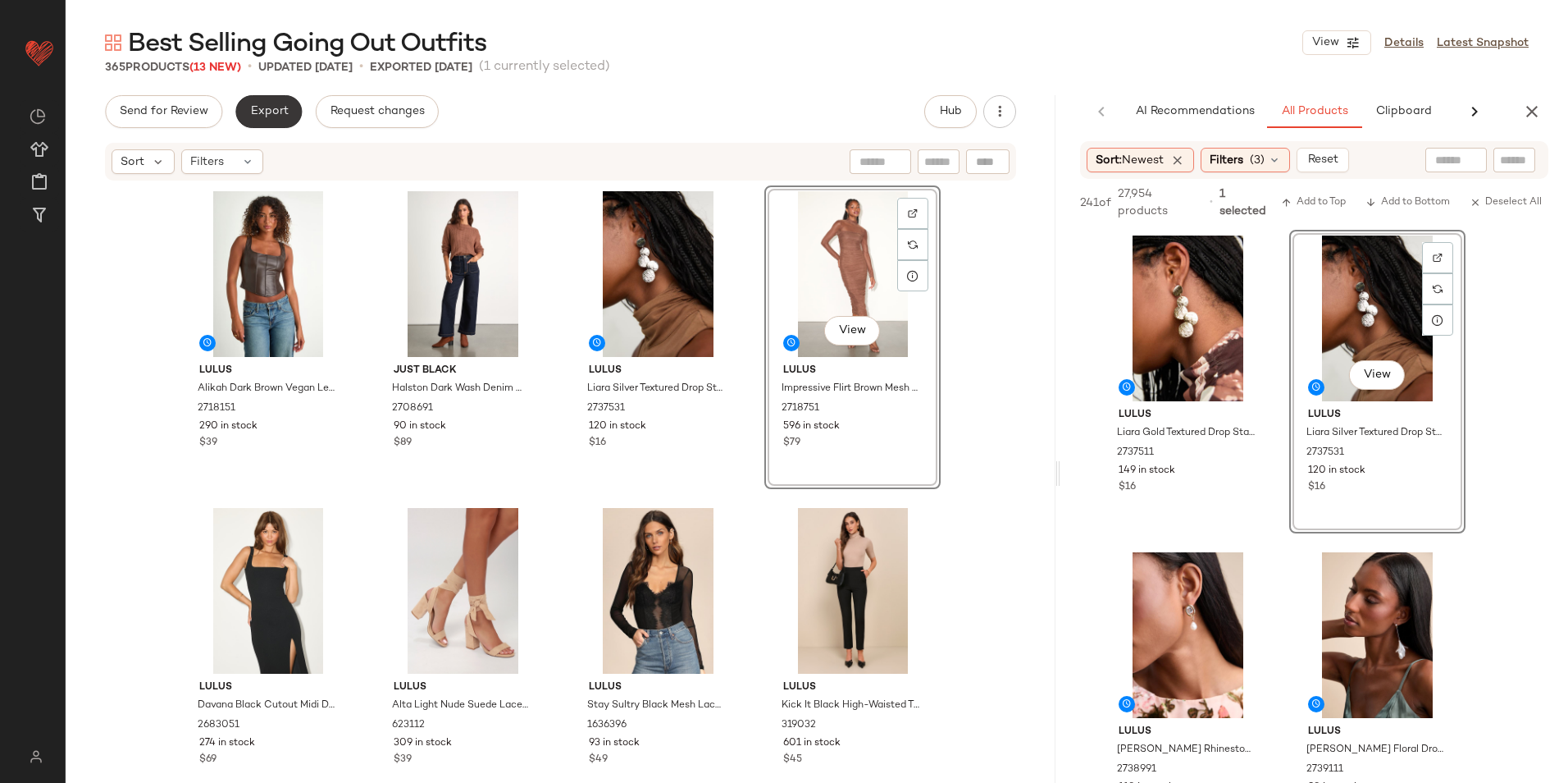
click at [251, 102] on button "Export" at bounding box center [268, 112] width 66 height 33
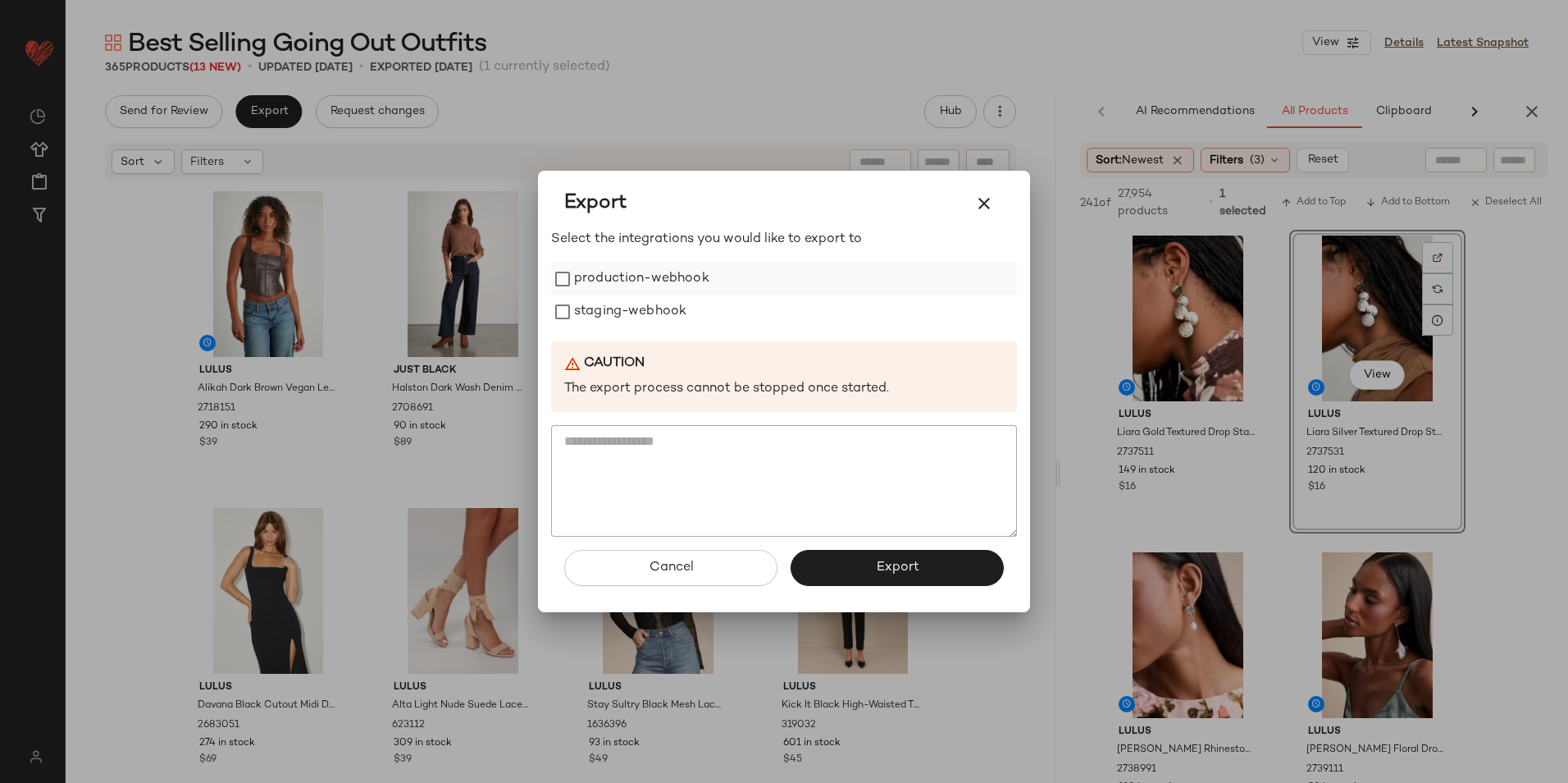
click at [632, 274] on label "production-webhook" at bounding box center [641, 279] width 135 height 33
click at [618, 316] on label "staging-webhook" at bounding box center [630, 311] width 113 height 33
click at [901, 573] on span "Export" at bounding box center [896, 567] width 44 height 15
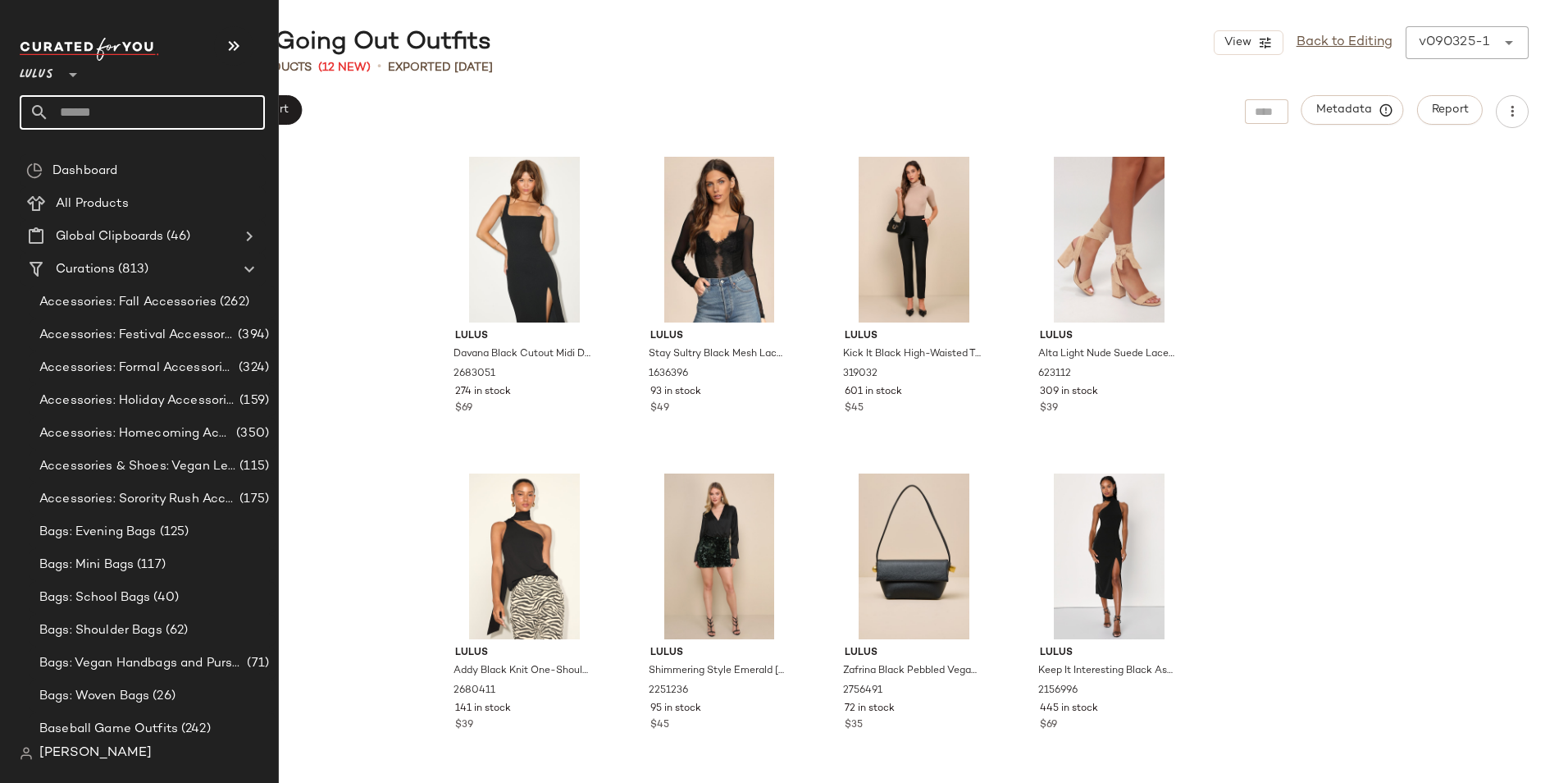
click at [56, 114] on input "text" at bounding box center [157, 113] width 216 height 34
click at [64, 105] on input "text" at bounding box center [157, 113] width 216 height 34
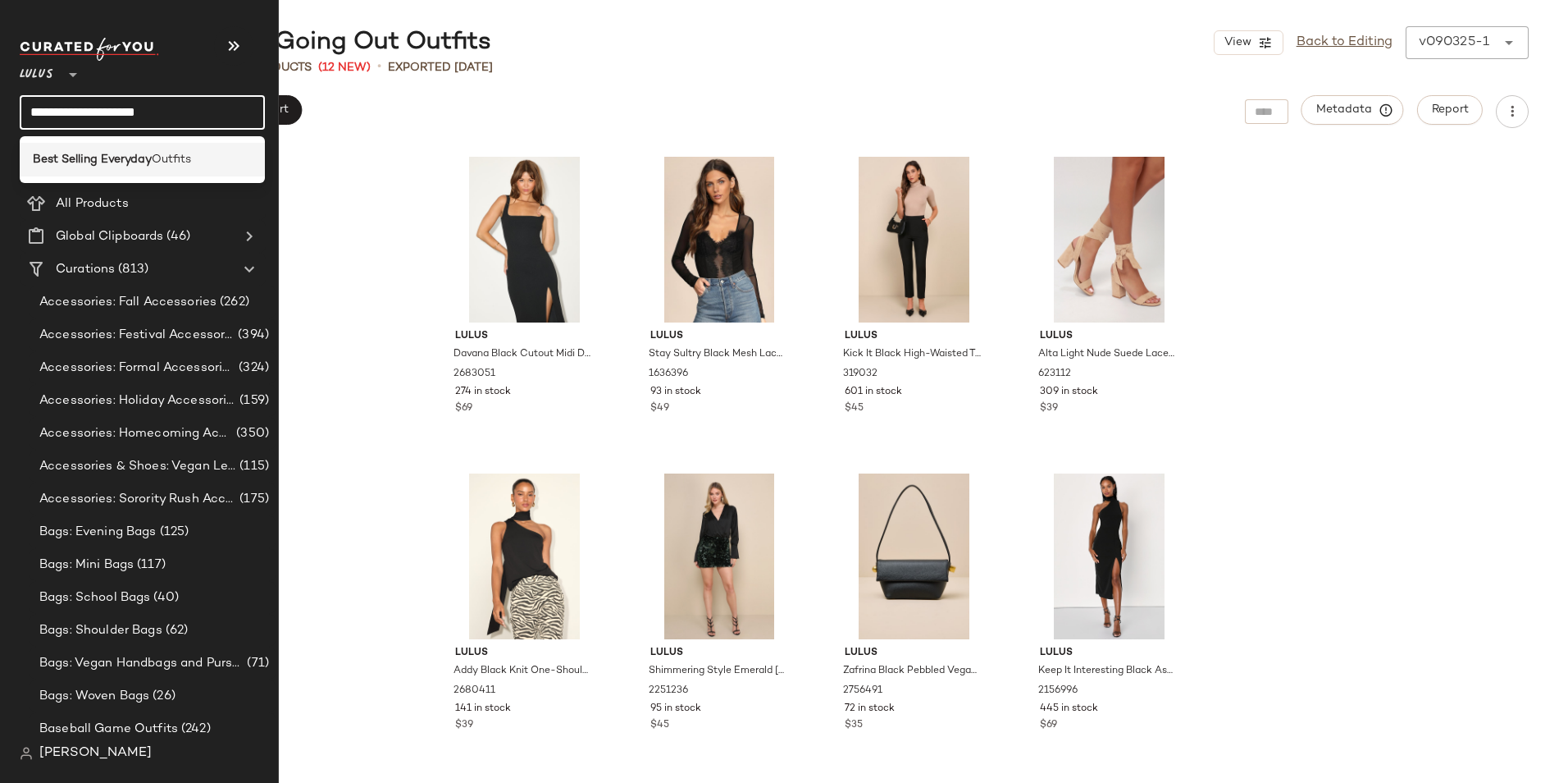
type input "**********"
click at [70, 151] on b "Best Selling Everyday" at bounding box center [92, 159] width 119 height 17
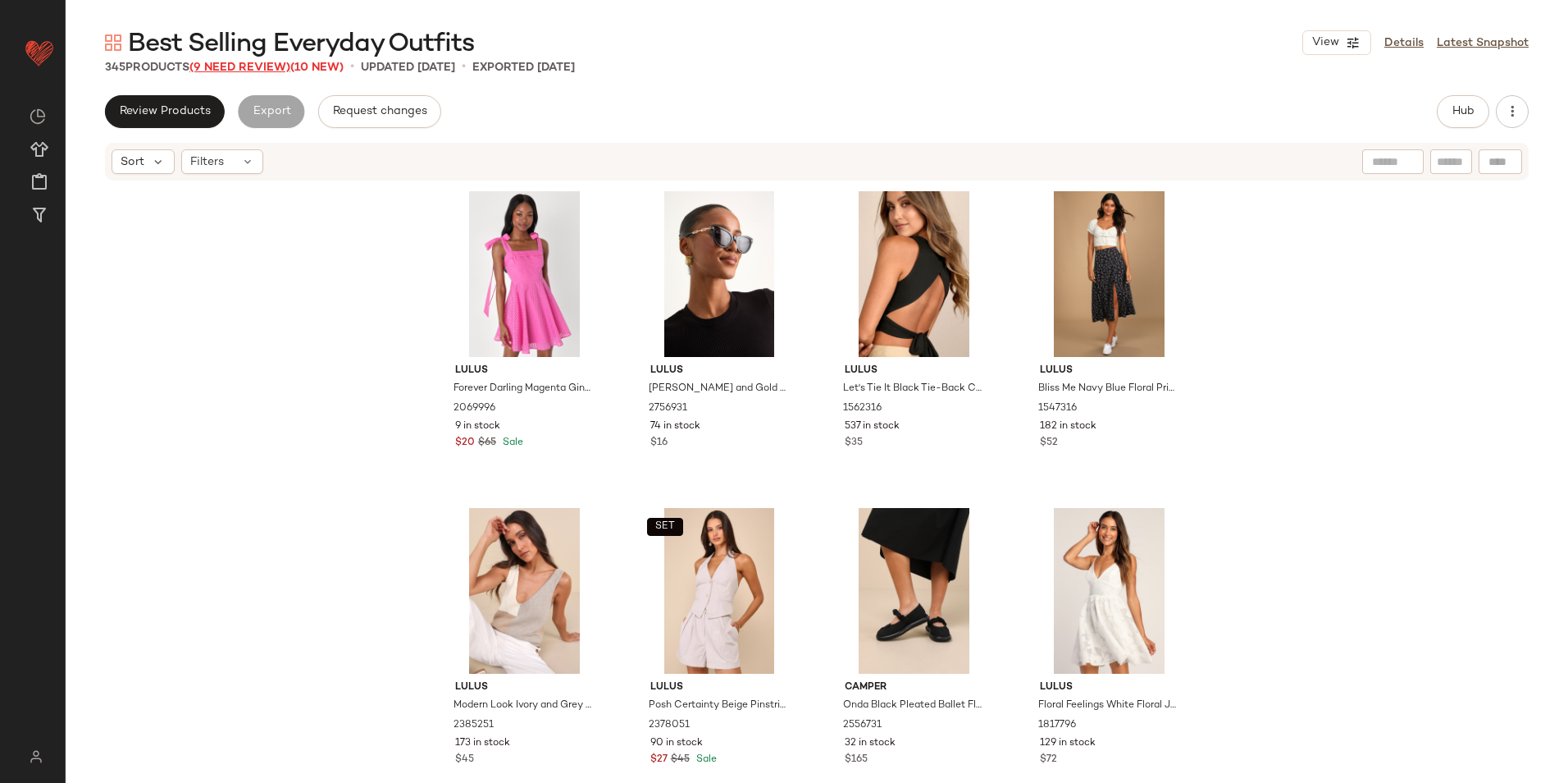
click at [249, 68] on span "(9 Need Review)" at bounding box center [239, 68] width 101 height 12
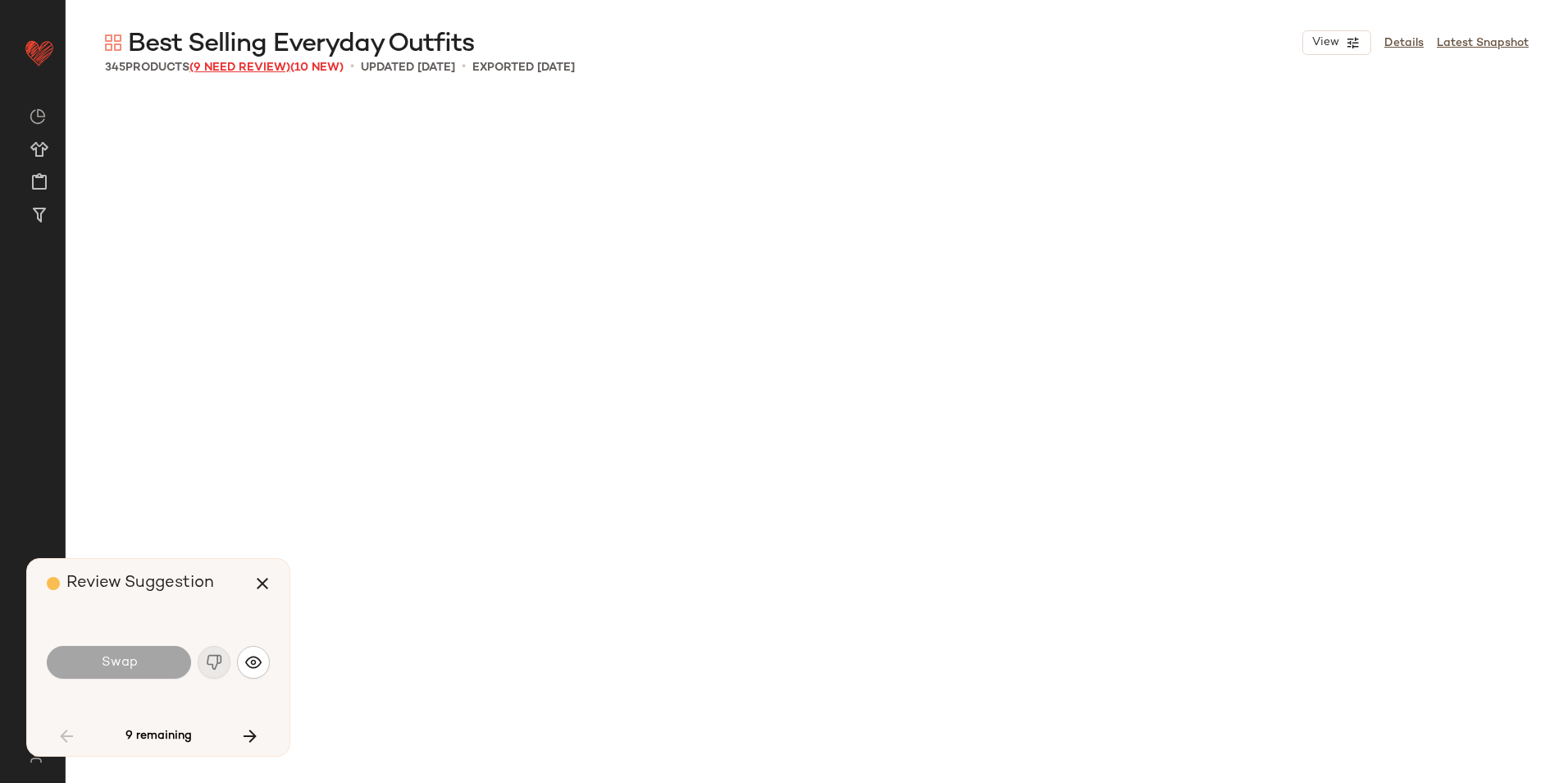
scroll to position [4116, 0]
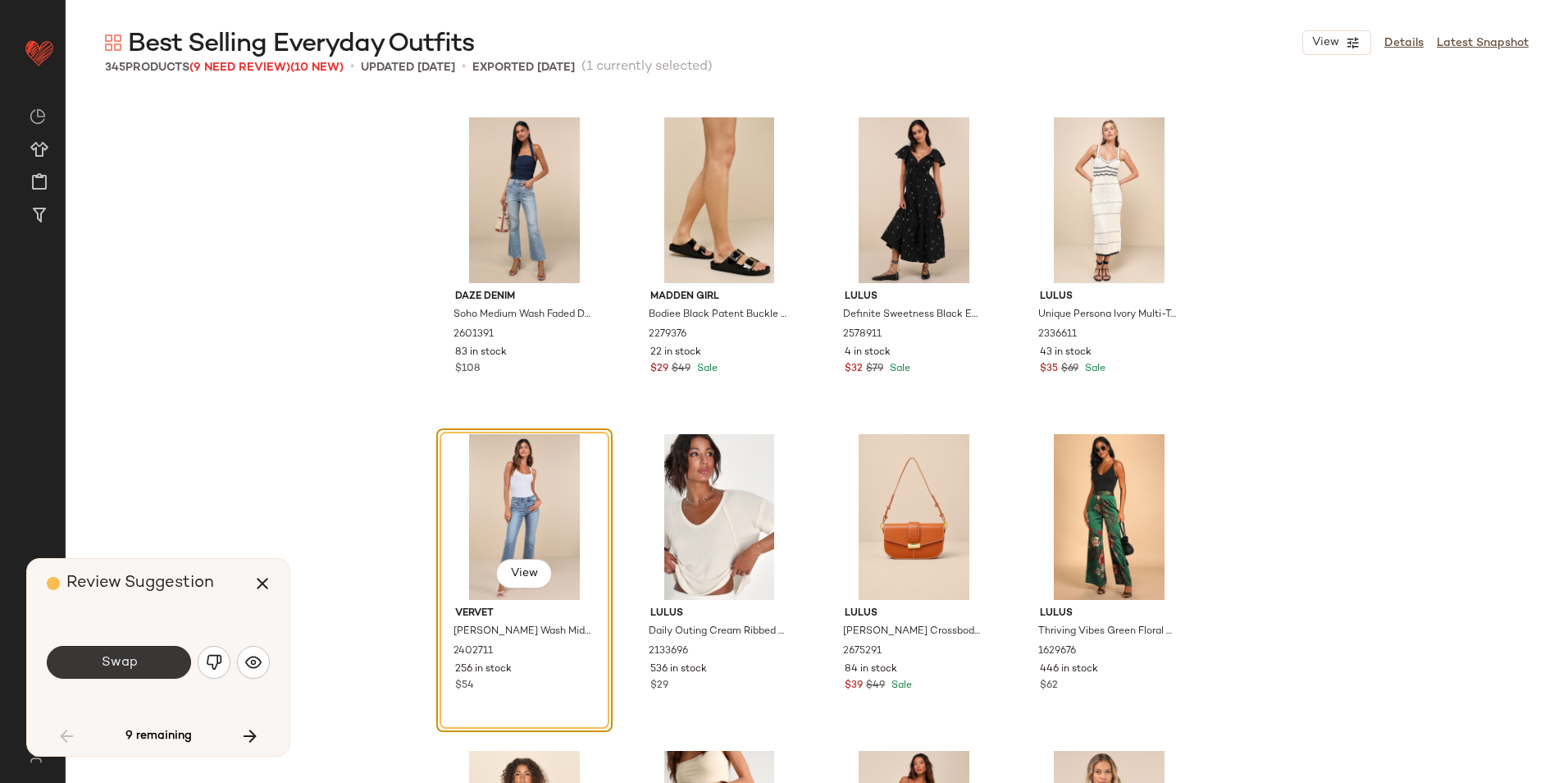
click at [154, 661] on button "Swap" at bounding box center [119, 662] width 145 height 33
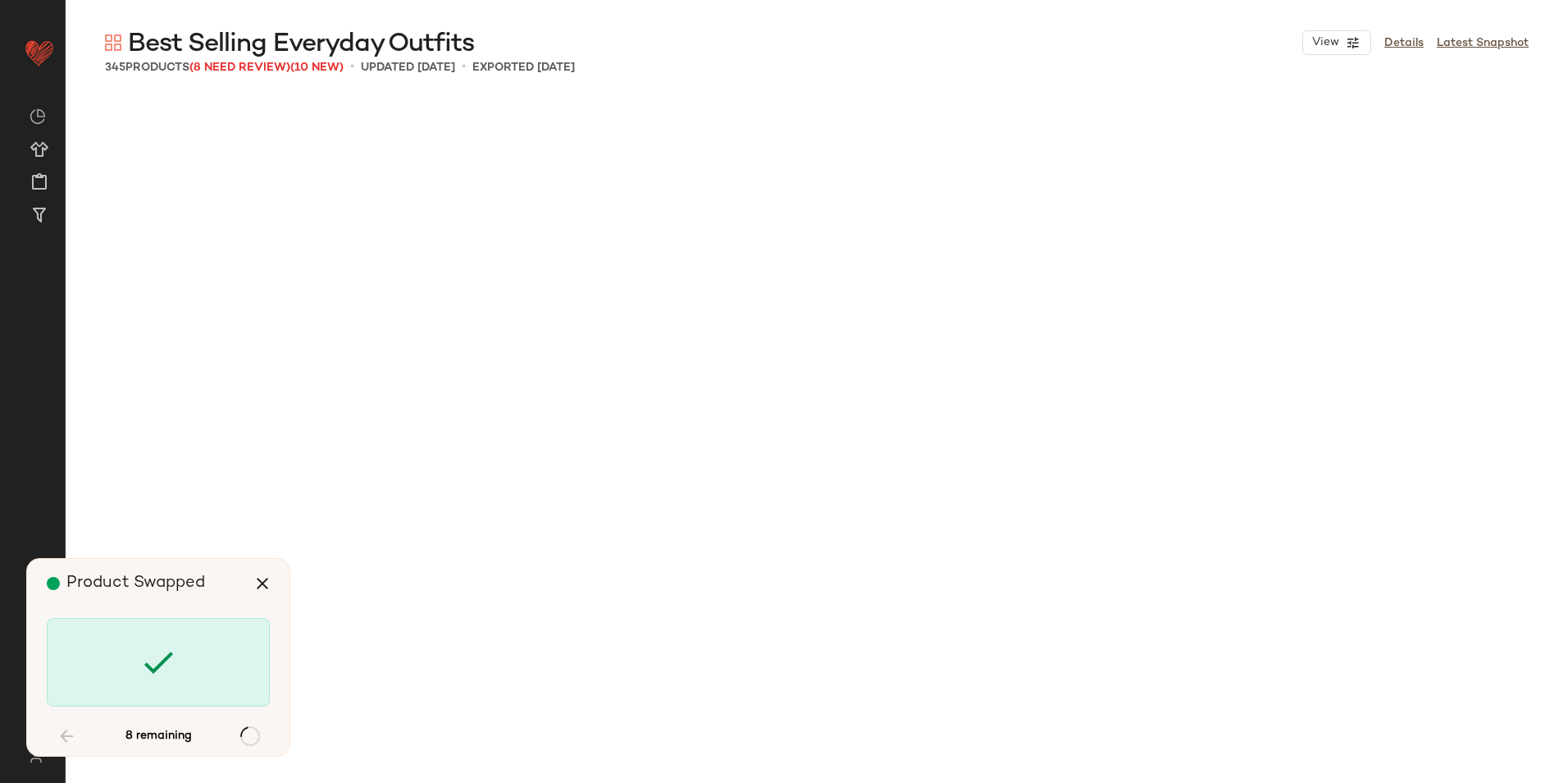
scroll to position [7284, 0]
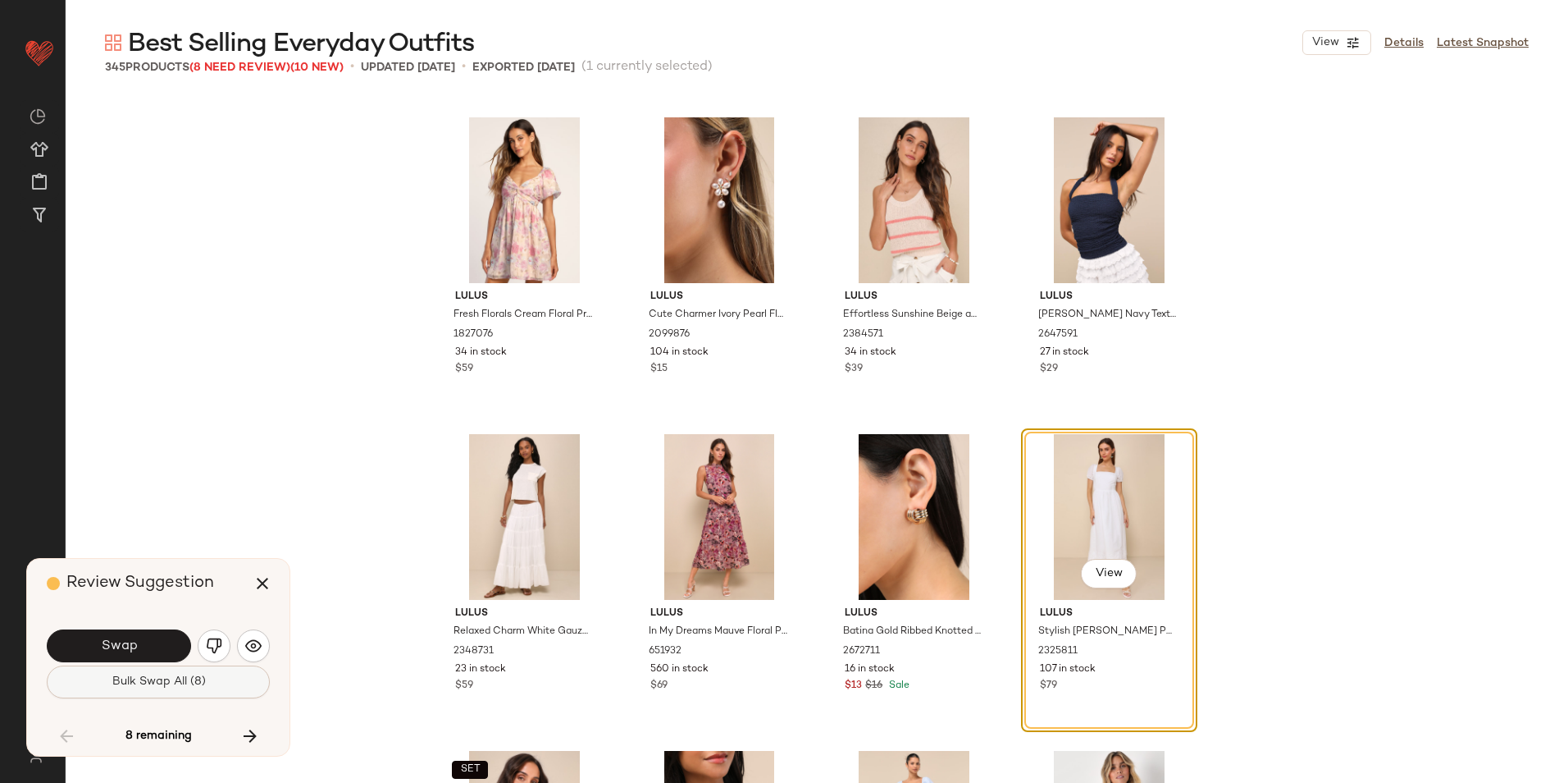
click at [198, 683] on span "Bulk Swap All (8)" at bounding box center [158, 681] width 95 height 13
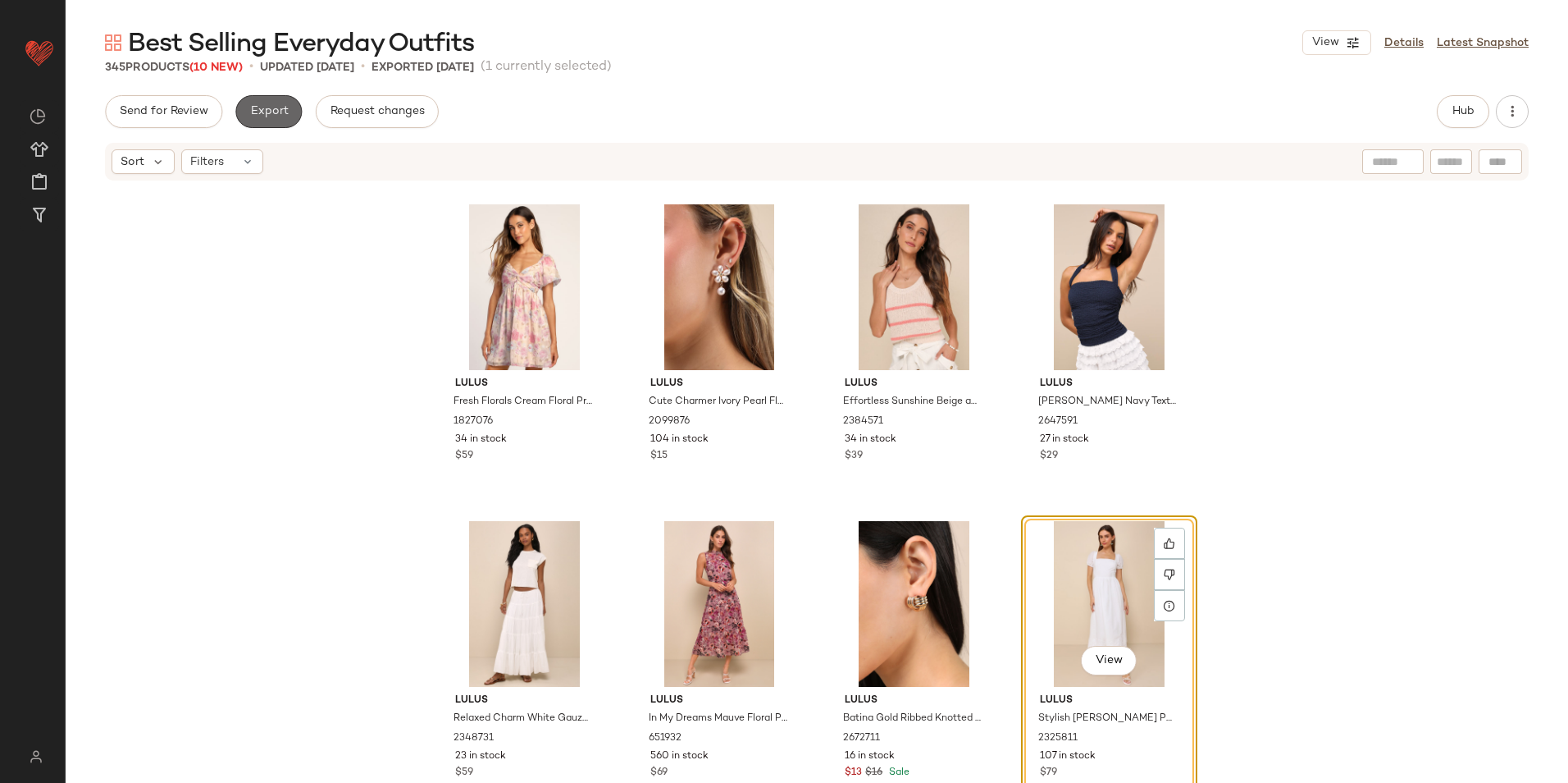
click at [275, 126] on button "Export" at bounding box center [268, 112] width 66 height 33
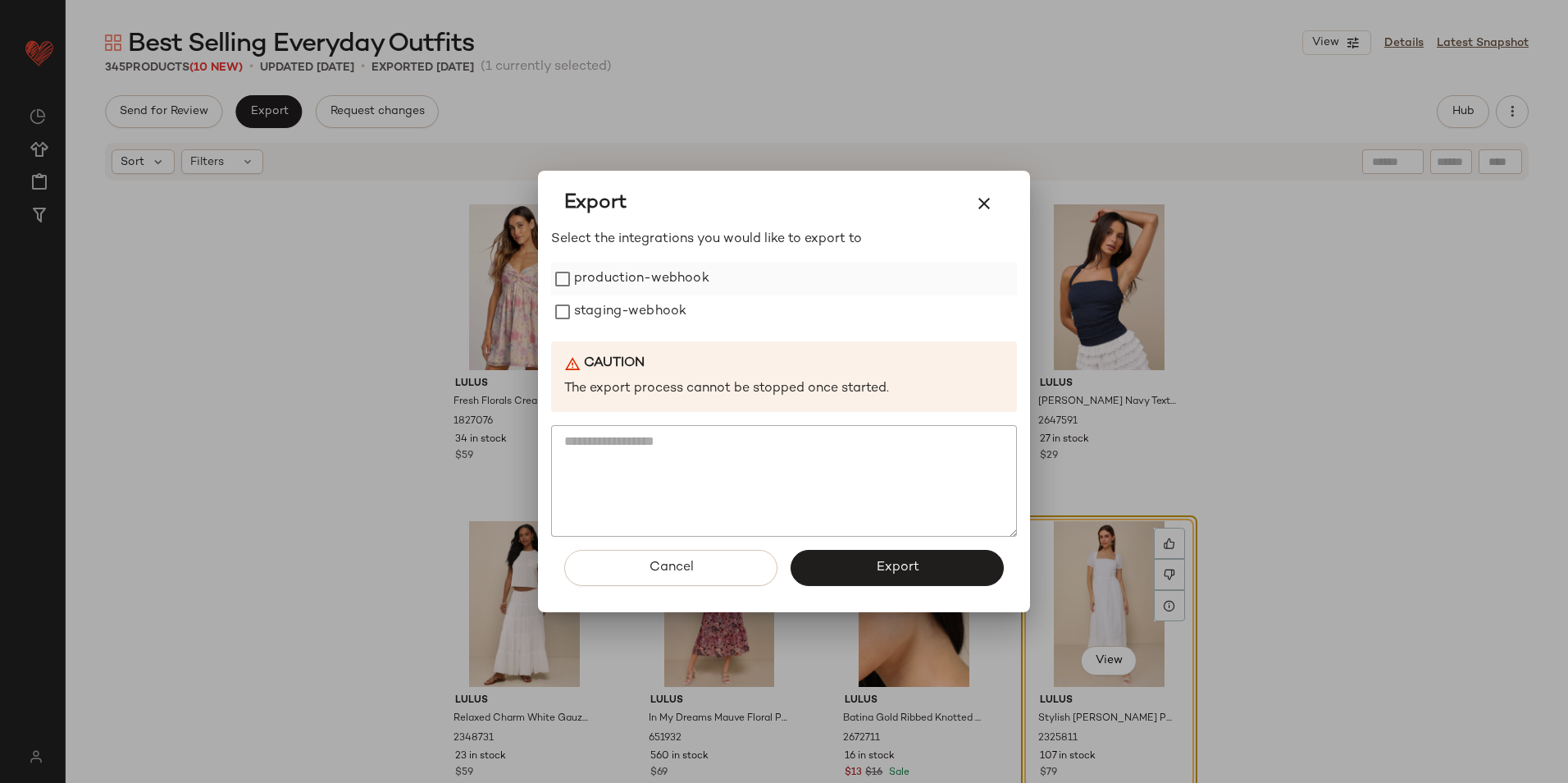
click at [624, 287] on label "production-webhook" at bounding box center [641, 279] width 135 height 33
drag, startPoint x: 618, startPoint y: 303, endPoint x: 618, endPoint y: 317, distance: 14.0
click at [618, 306] on label "staging-webhook" at bounding box center [630, 311] width 113 height 33
click at [826, 572] on button "Export" at bounding box center [897, 568] width 213 height 36
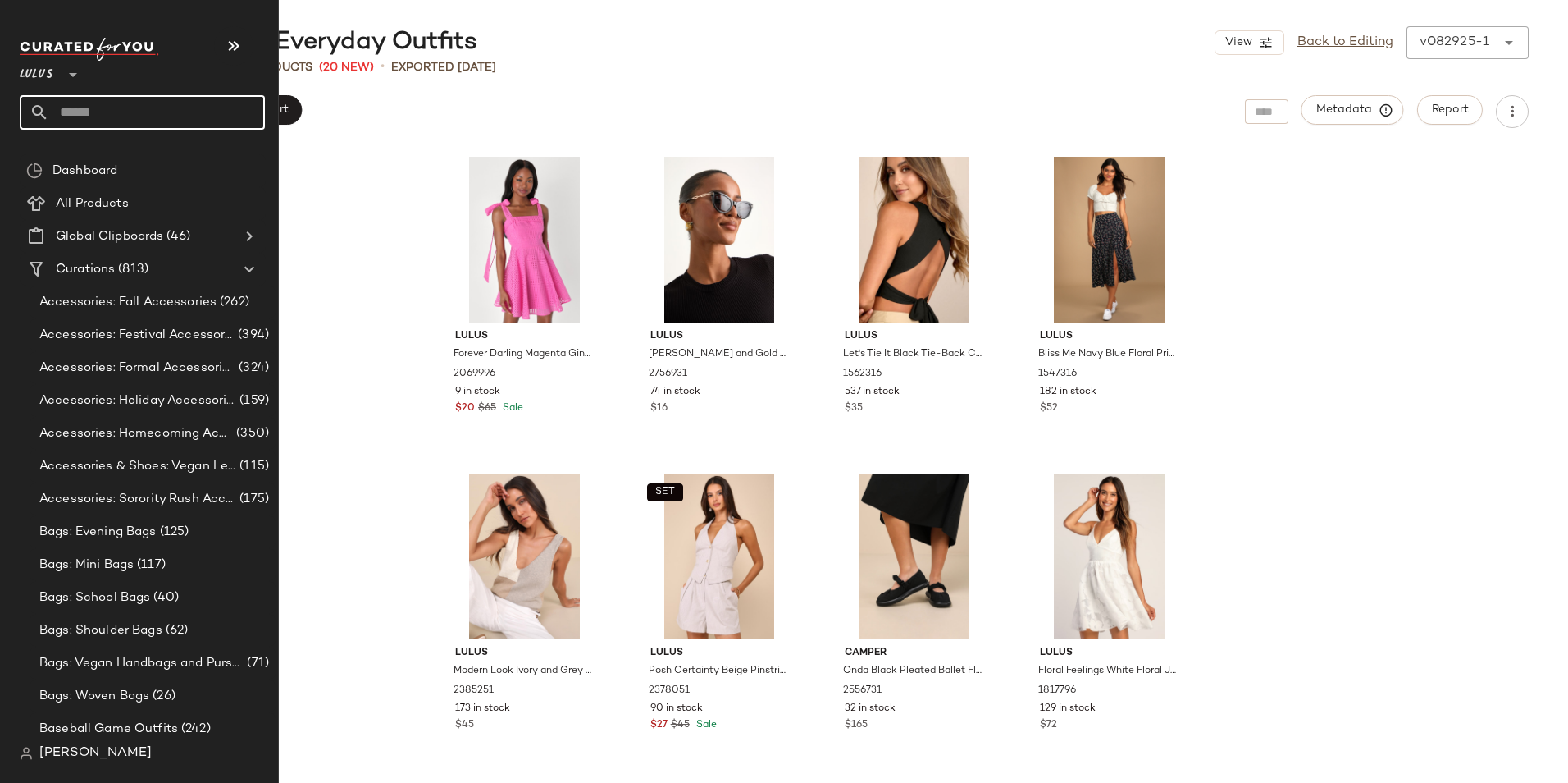
click at [114, 109] on input "text" at bounding box center [157, 113] width 216 height 34
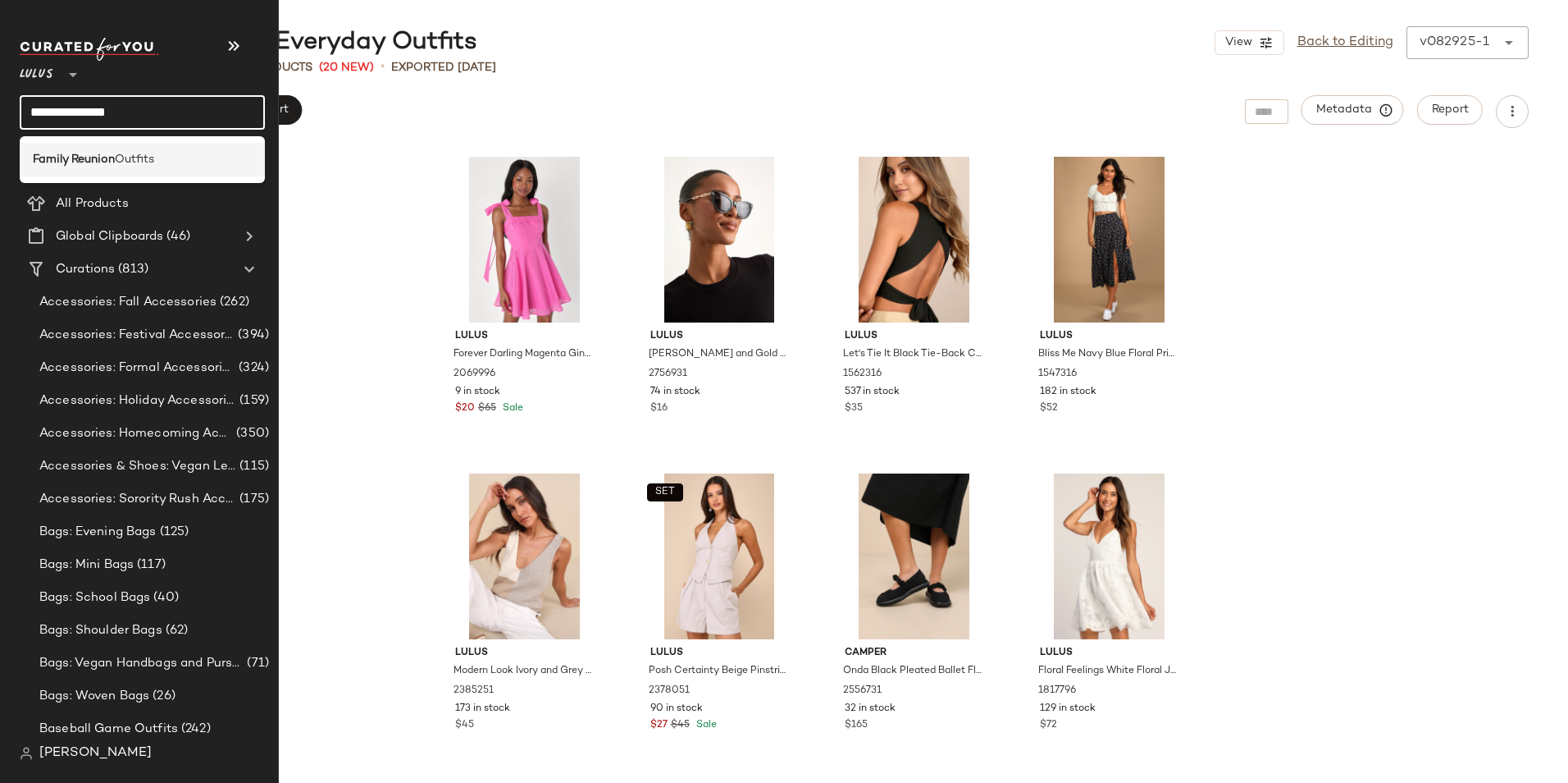
type input "**********"
click at [116, 157] on span "Outfits" at bounding box center [134, 159] width 40 height 17
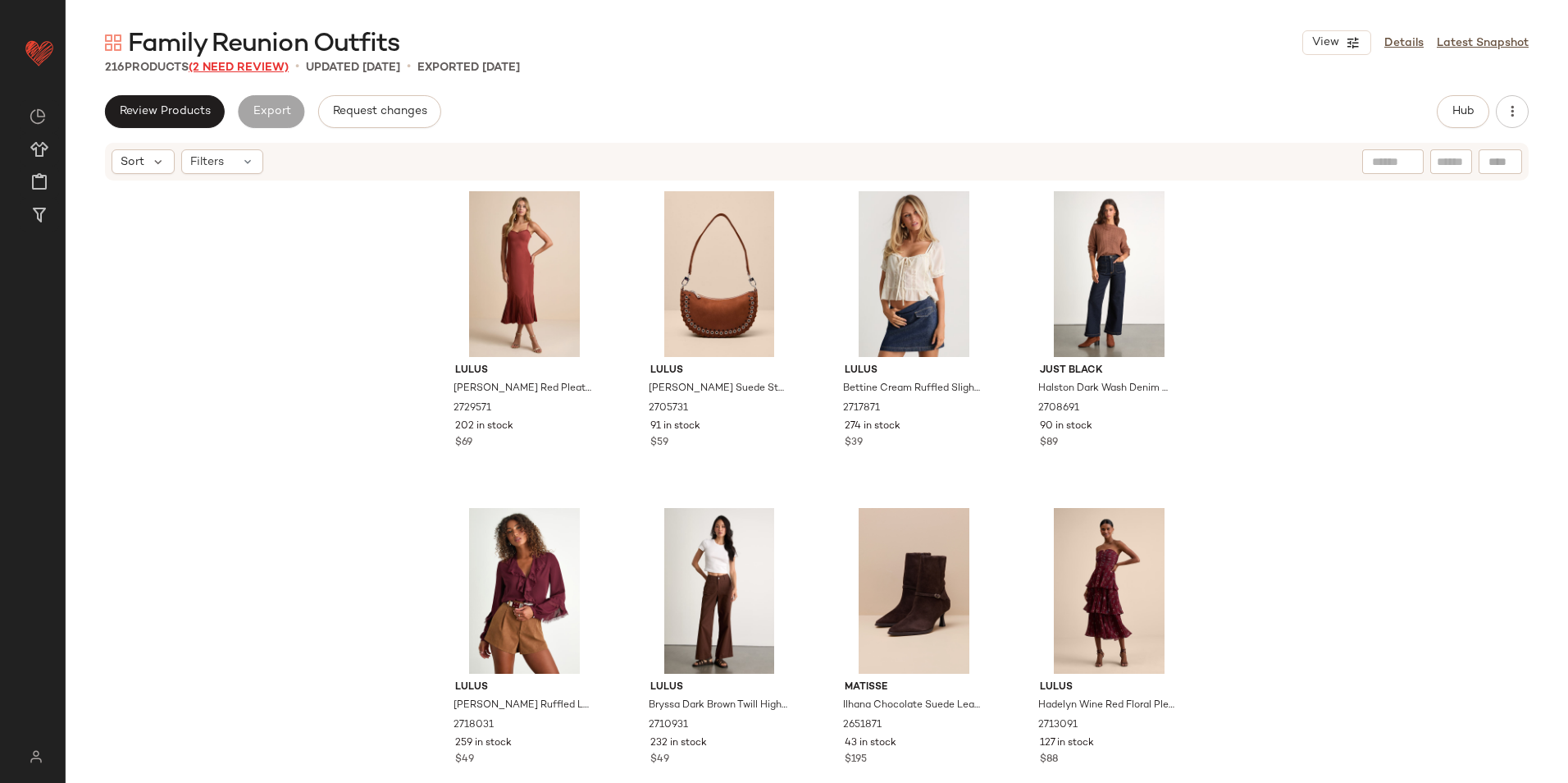
click at [255, 63] on span "(2 Need Review)" at bounding box center [238, 68] width 100 height 12
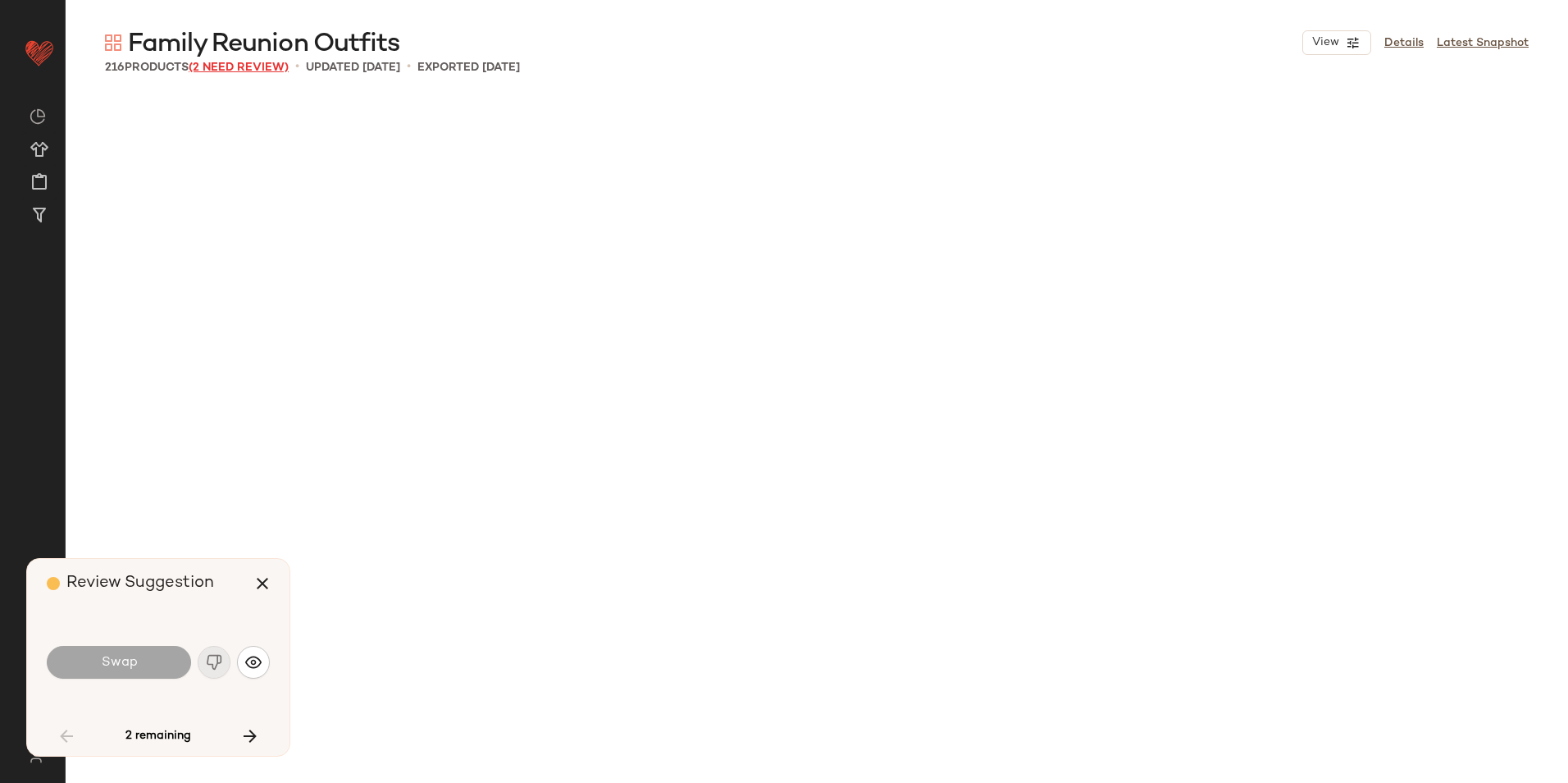
scroll to position [2216, 0]
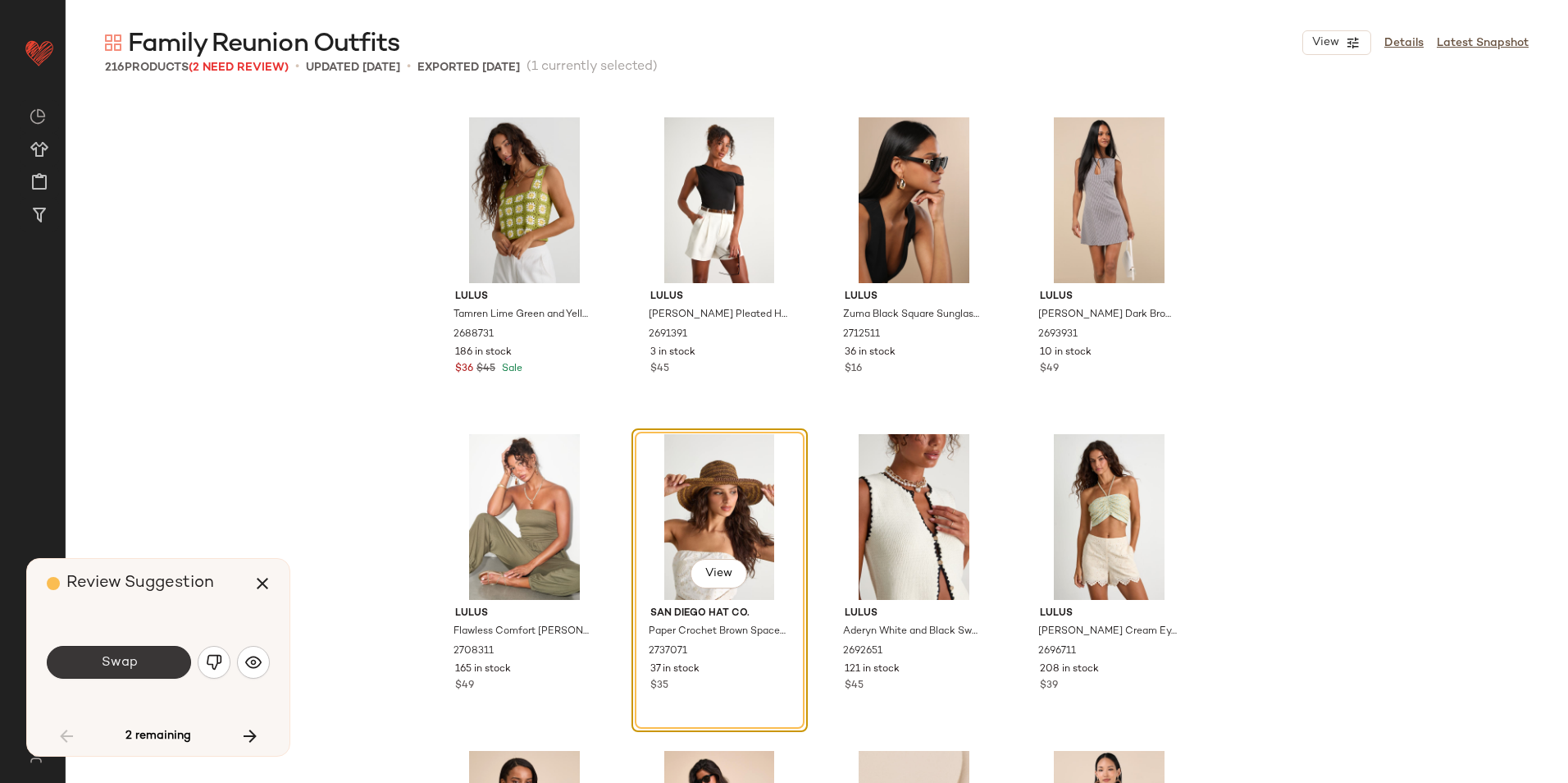
click at [140, 661] on button "Swap" at bounding box center [119, 662] width 145 height 33
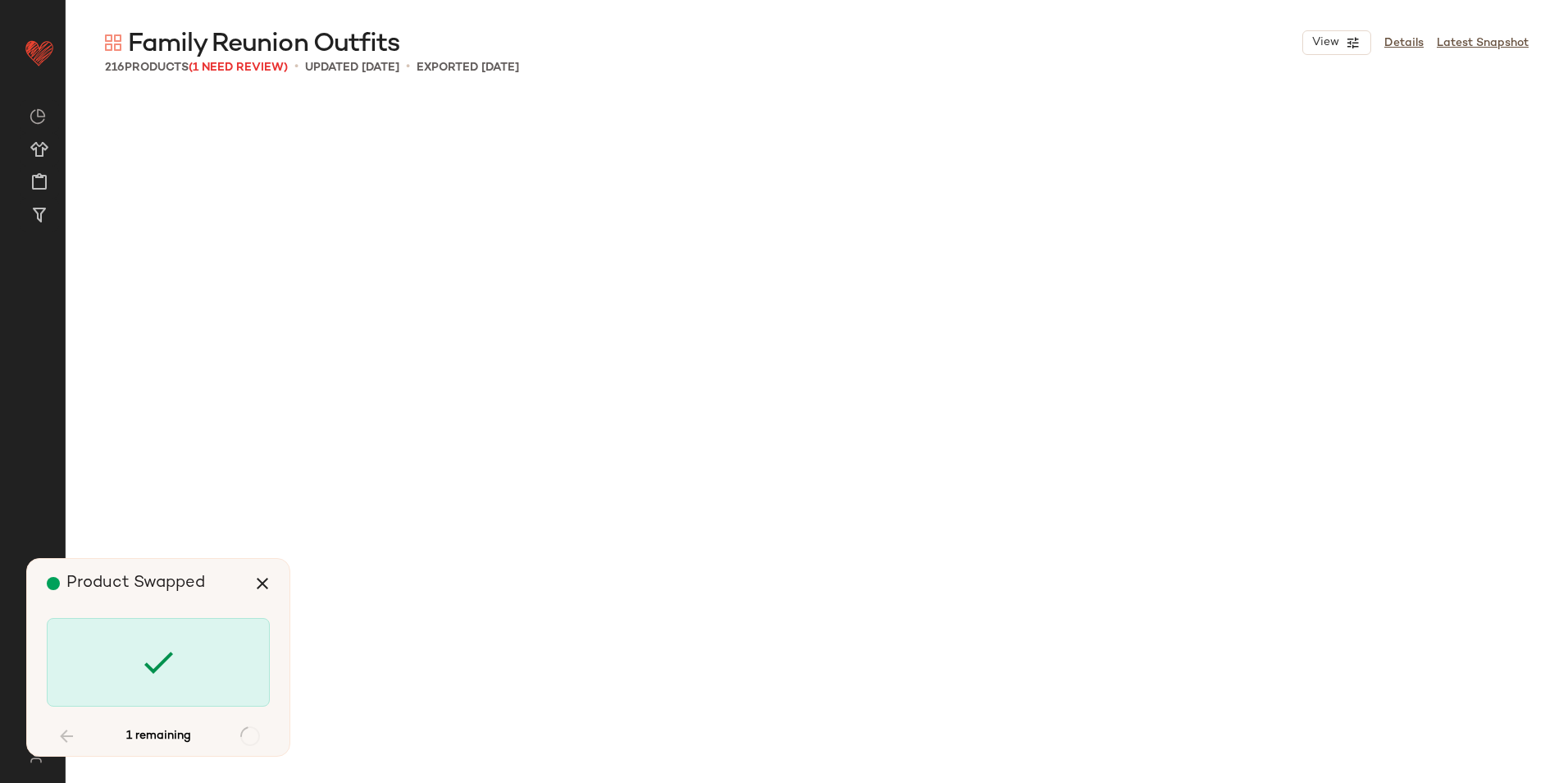
scroll to position [15834, 0]
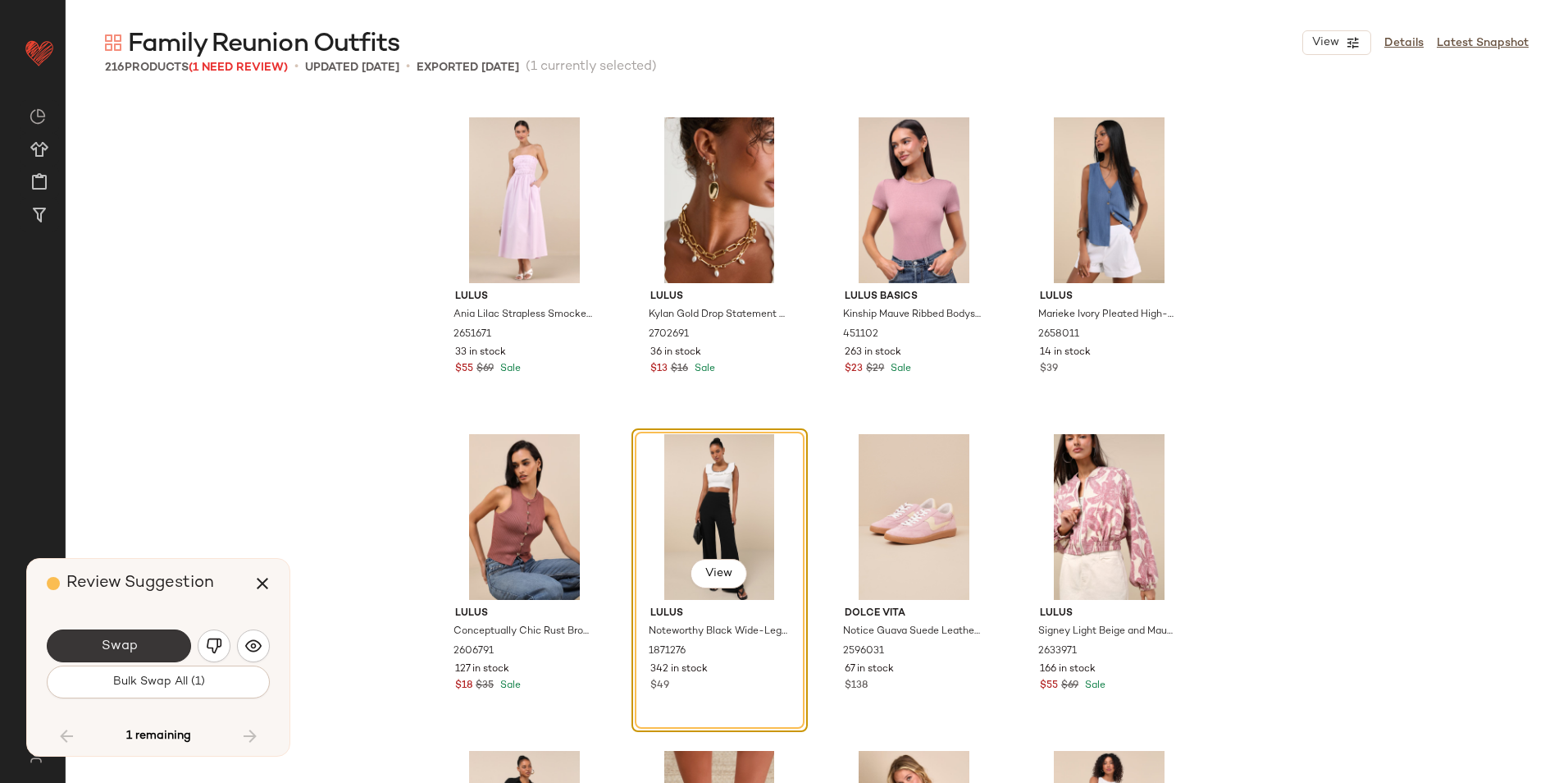
click at [145, 657] on button "Swap" at bounding box center [119, 645] width 145 height 33
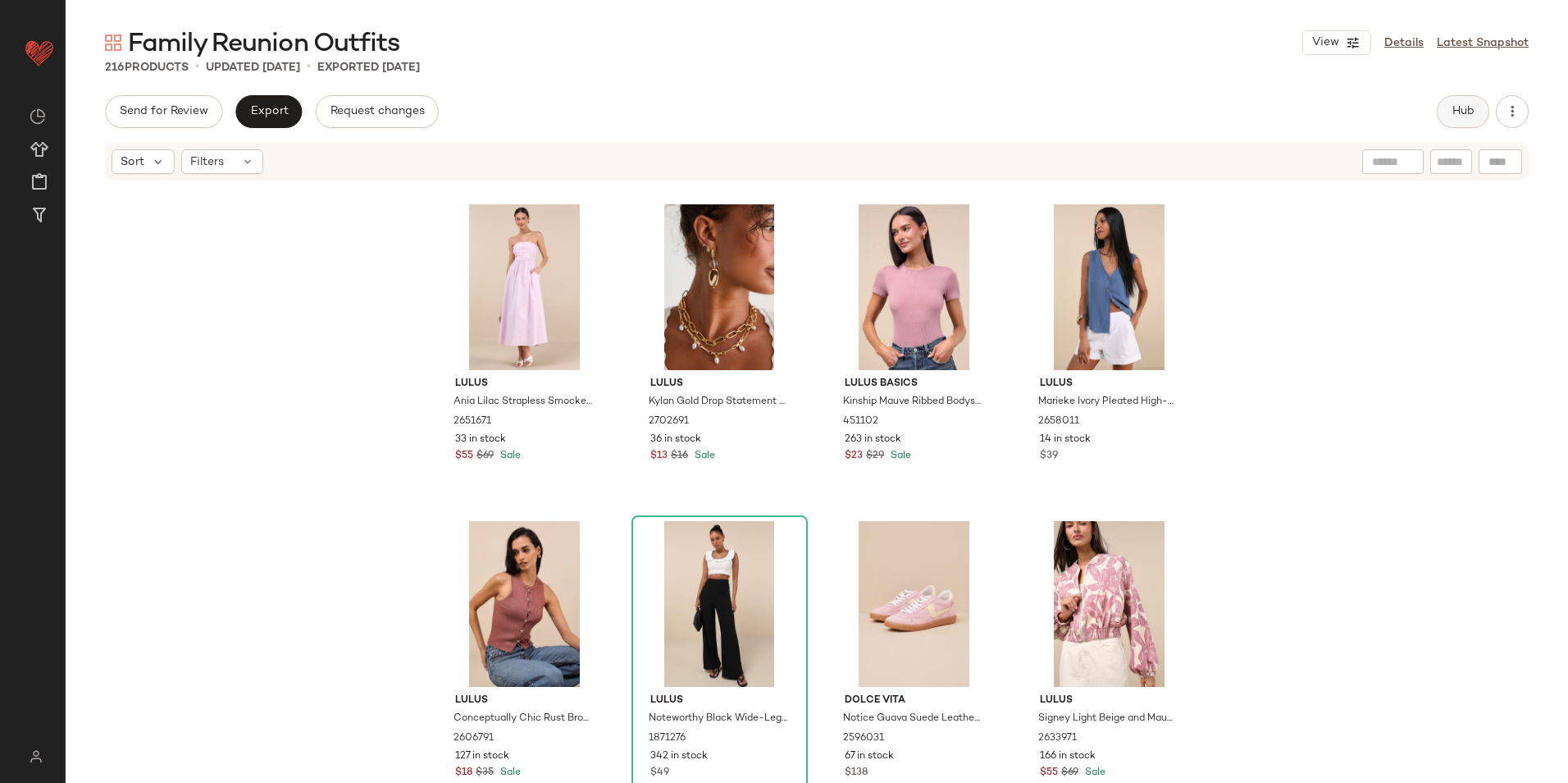
click at [1467, 108] on span "Hub" at bounding box center [1463, 111] width 23 height 13
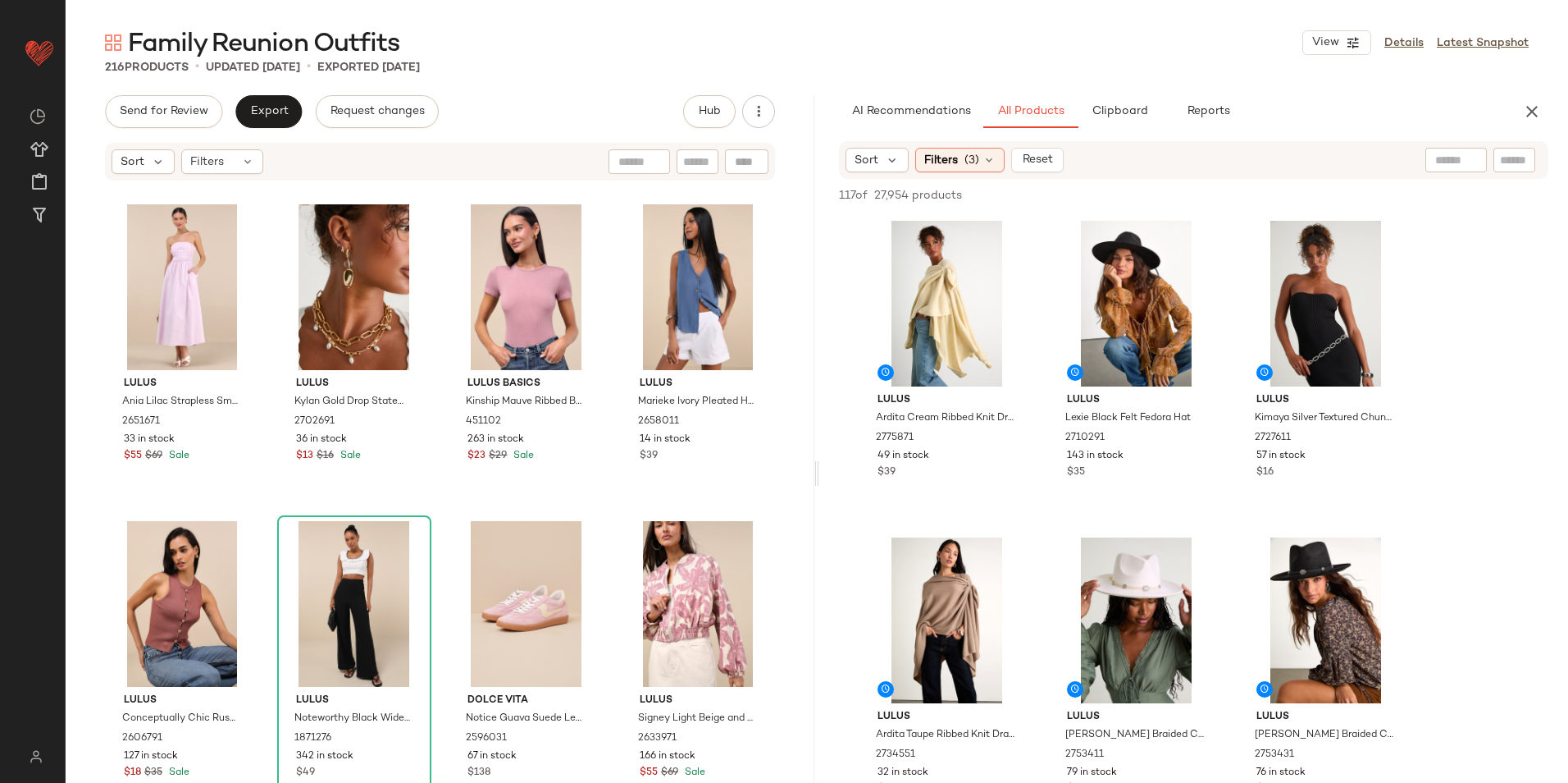
drag, startPoint x: 818, startPoint y: 483, endPoint x: 891, endPoint y: 484, distance: 73.0
click at [890, 484] on div "Family Reunion Outfits View Details Latest Snapshot 216 Products • updated [DAT…" at bounding box center [816, 404] width 1503 height 756
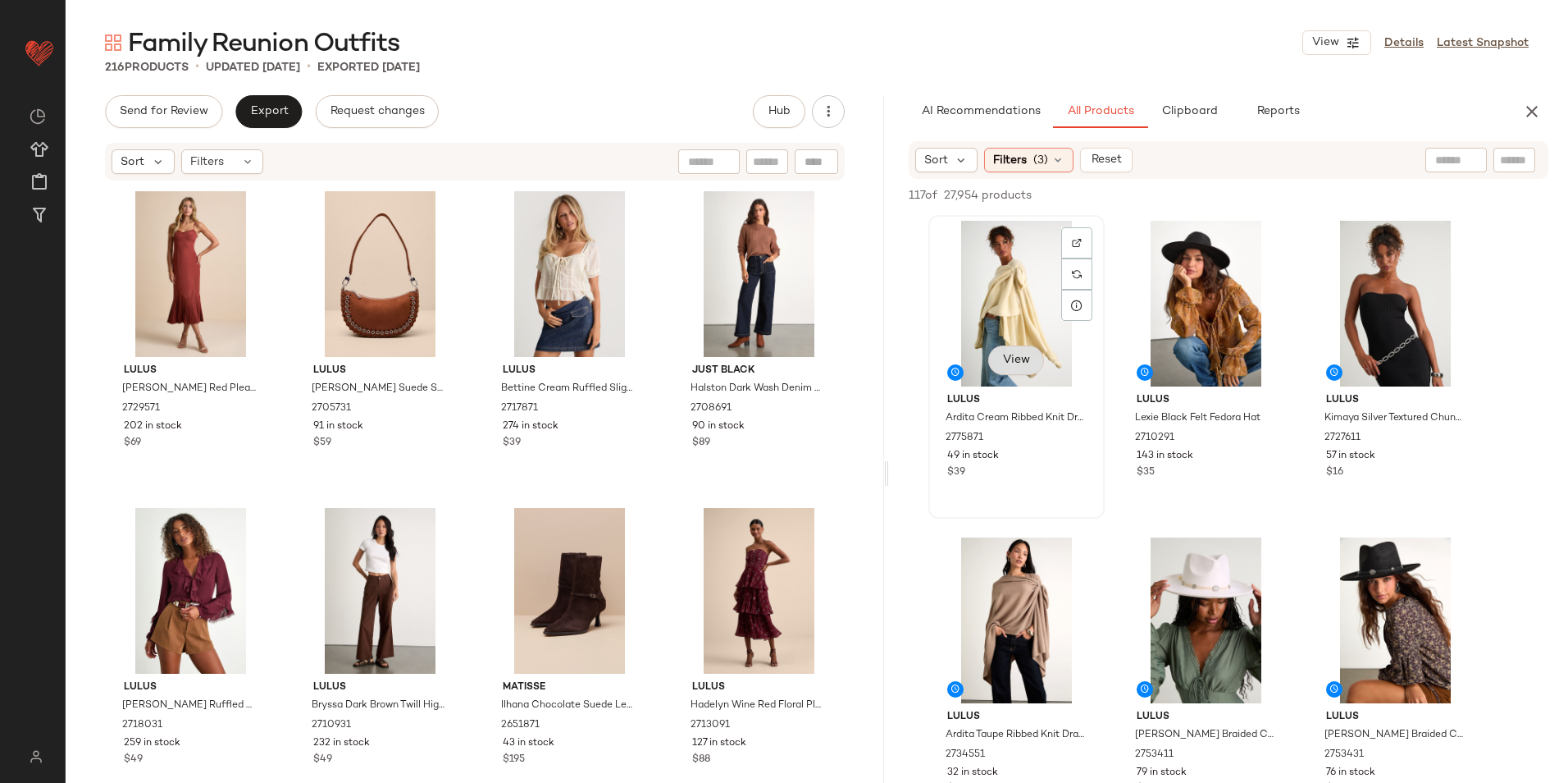
click at [1030, 359] on button "View" at bounding box center [1015, 360] width 56 height 29
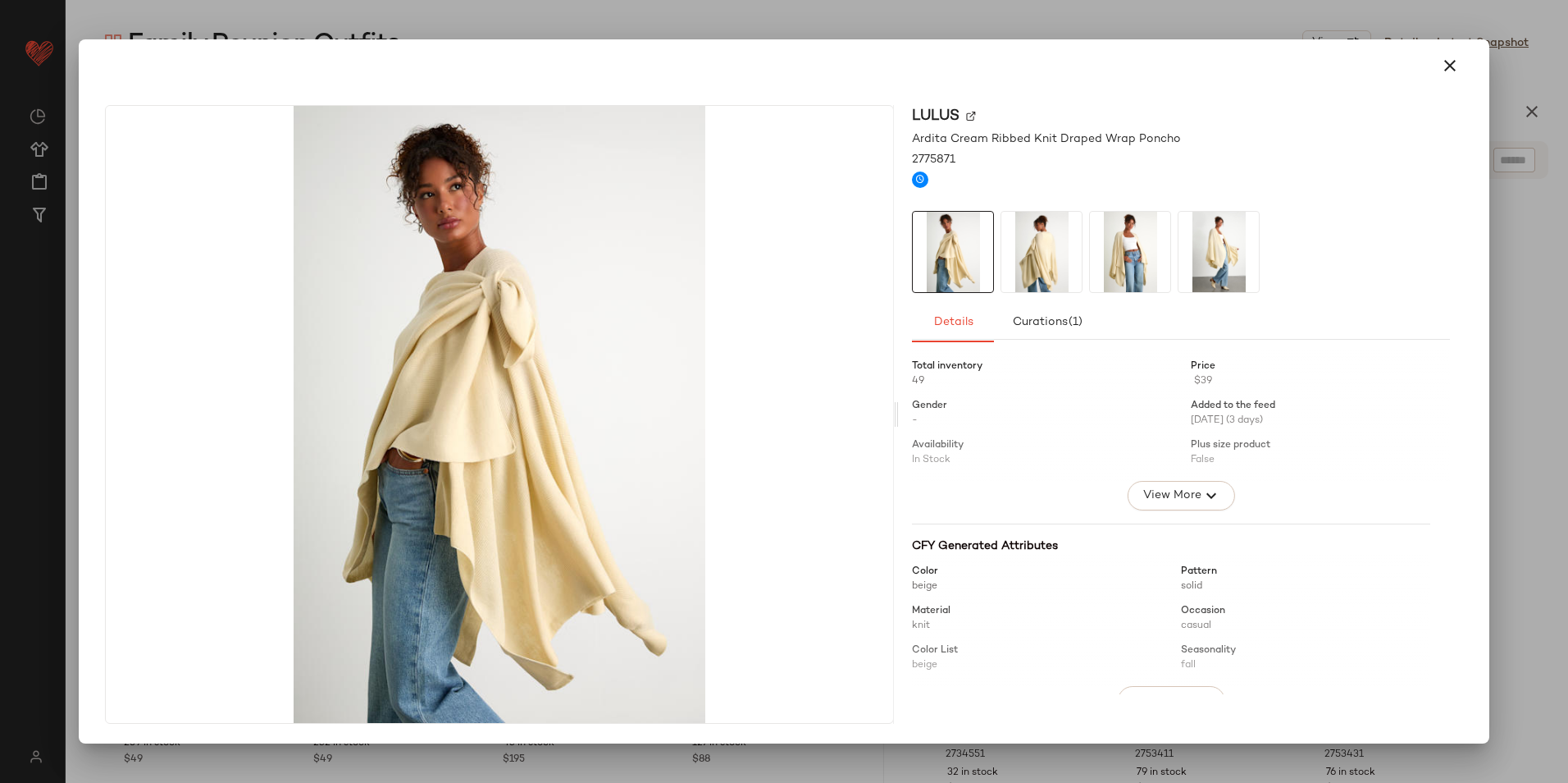
click at [1050, 274] on img at bounding box center [1041, 251] width 80 height 80
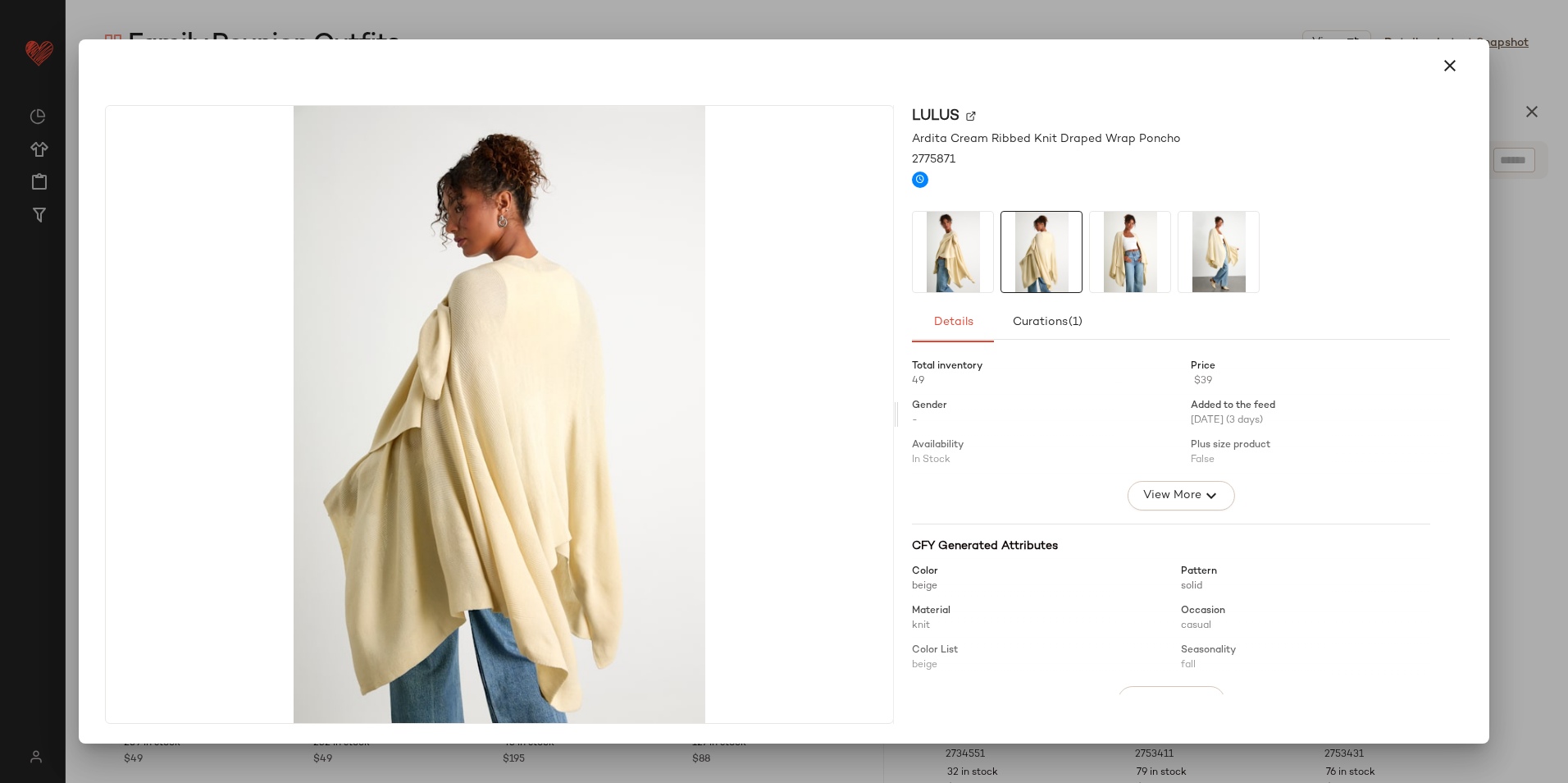
click at [1166, 250] on img at bounding box center [1129, 251] width 80 height 80
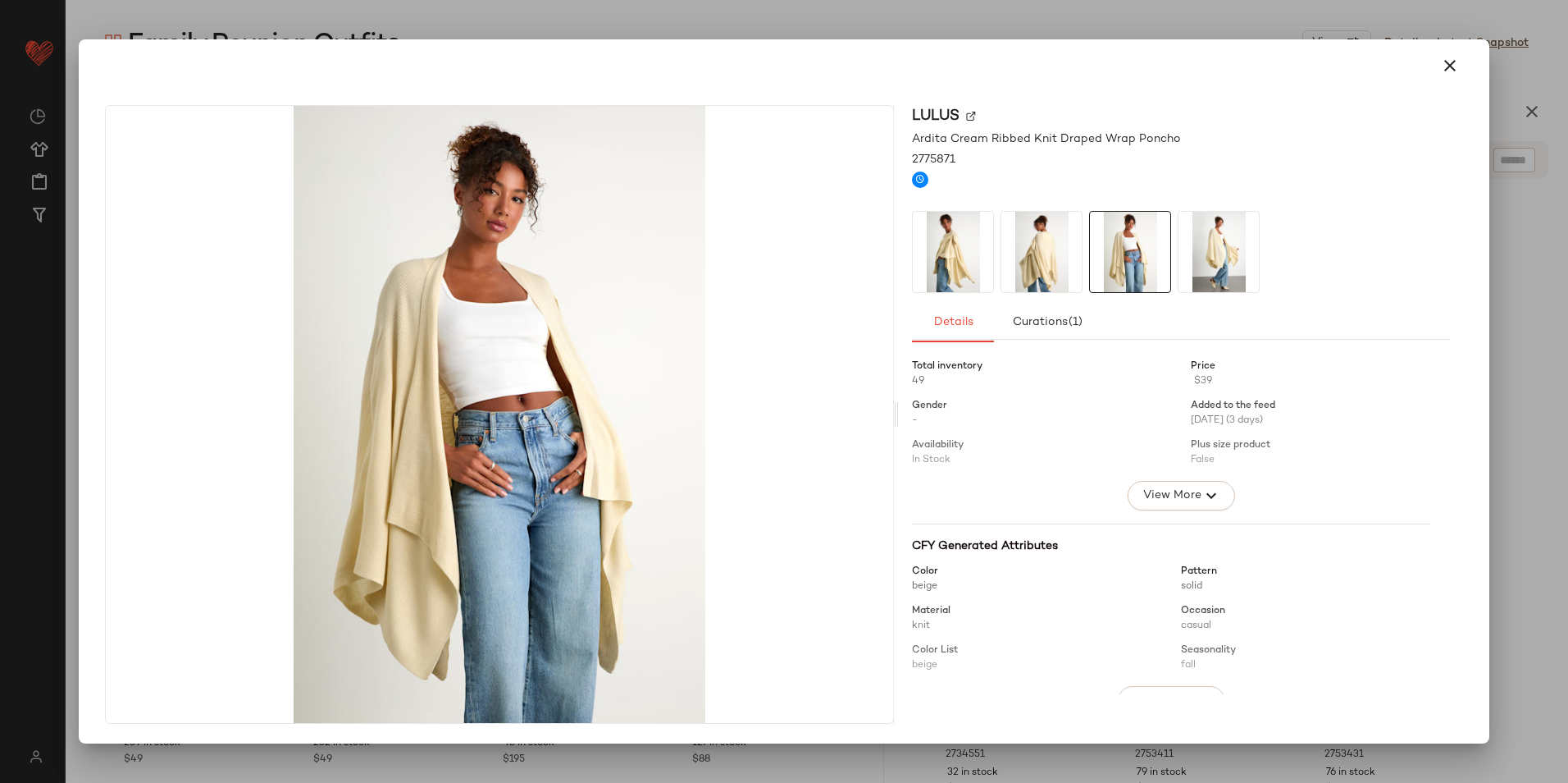
click at [1204, 244] on img at bounding box center [1218, 251] width 80 height 80
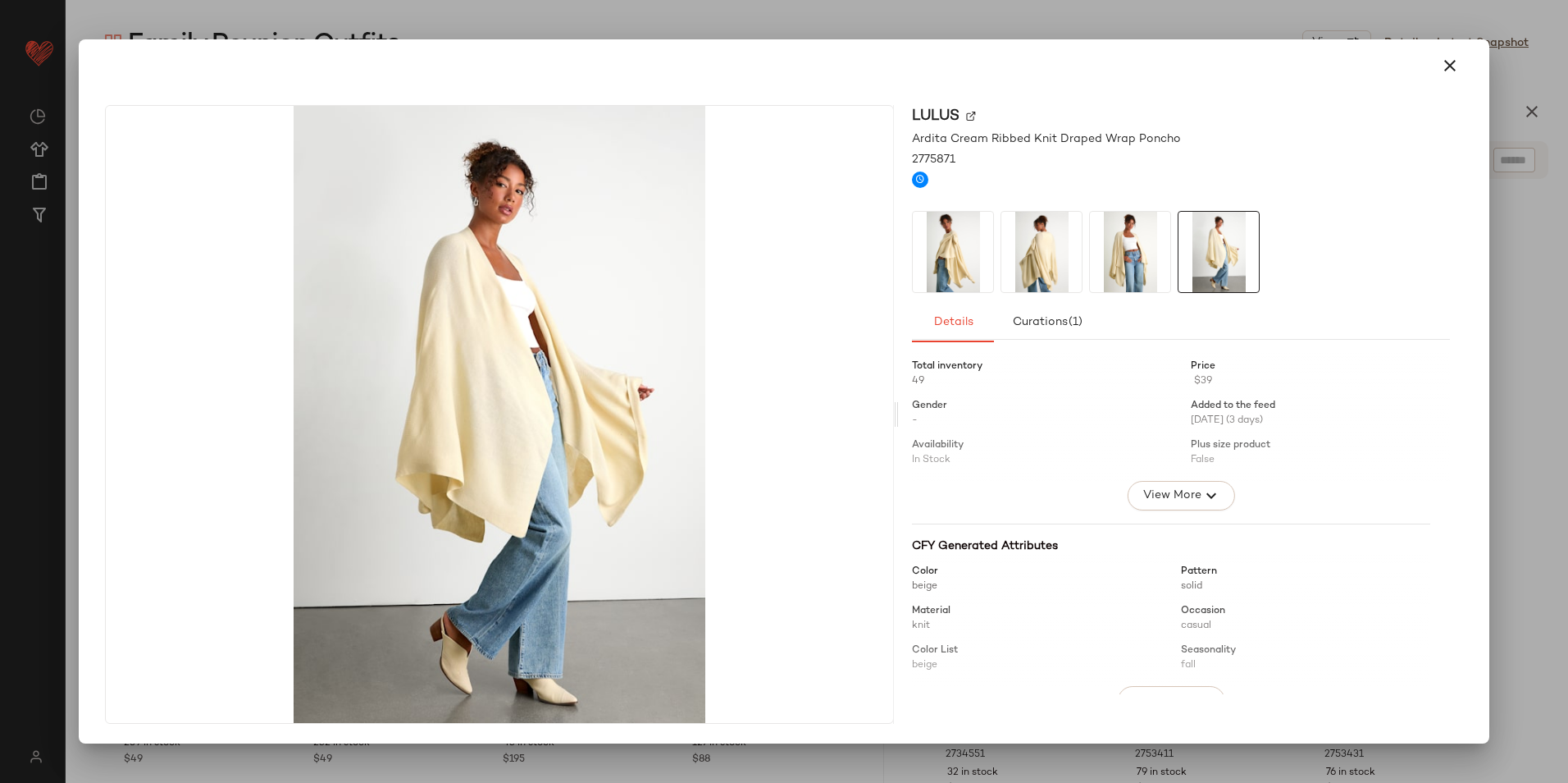
drag, startPoint x: 1033, startPoint y: 274, endPoint x: 1017, endPoint y: 273, distance: 16.0
click at [1032, 274] on img at bounding box center [1041, 251] width 80 height 80
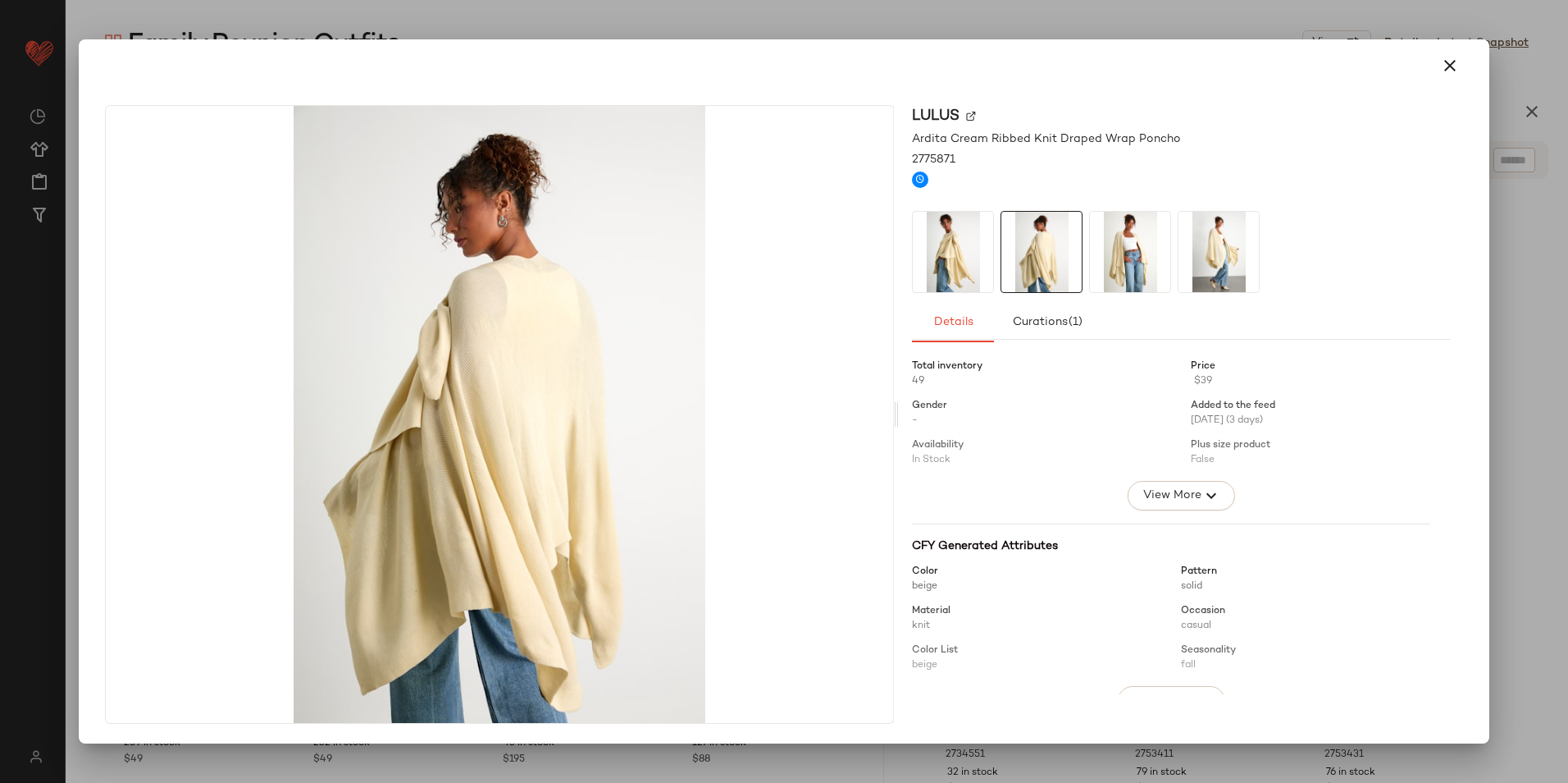
click at [962, 266] on img at bounding box center [952, 251] width 80 height 80
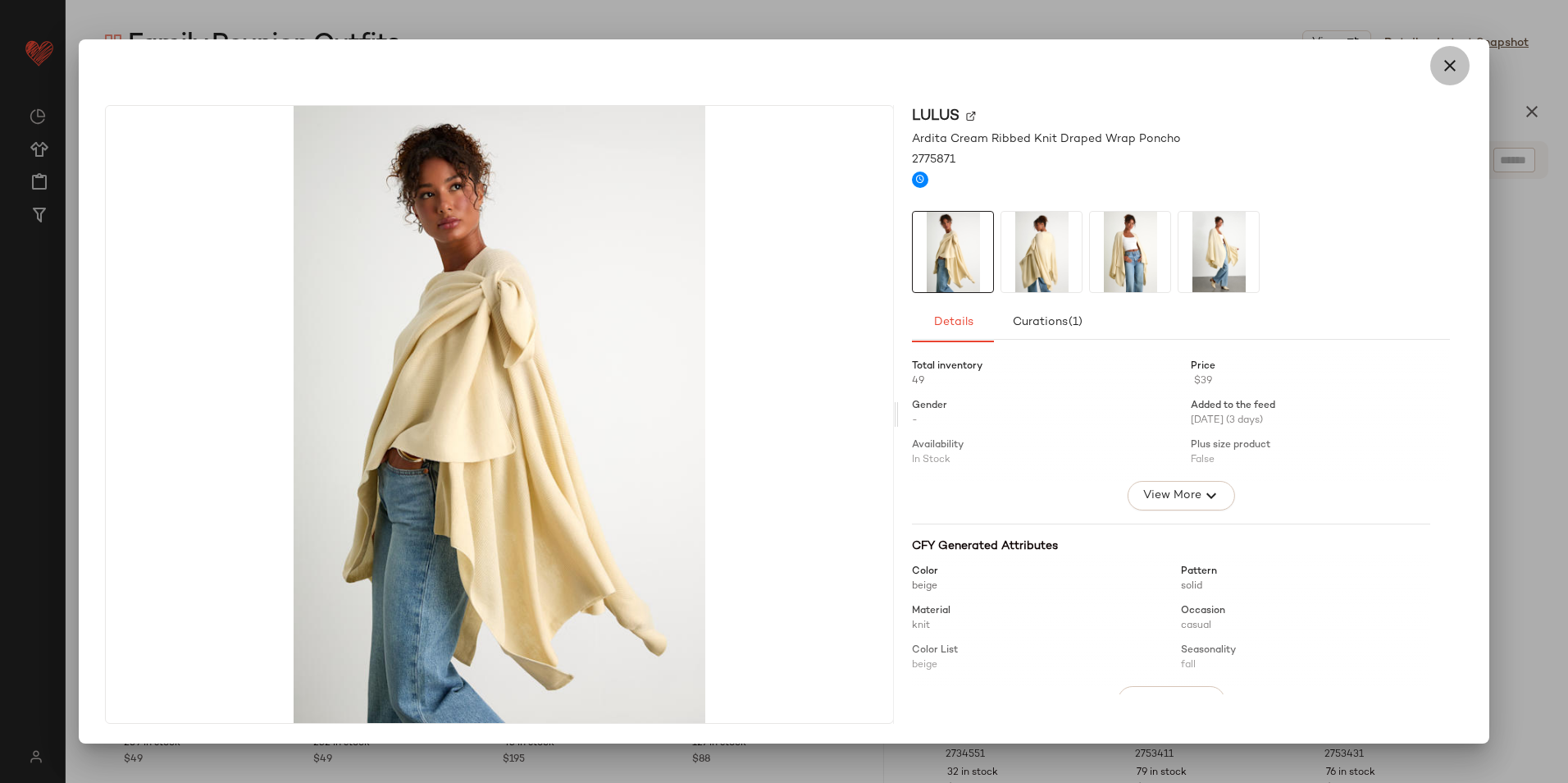
click at [1453, 70] on icon "button" at bounding box center [1449, 65] width 20 height 20
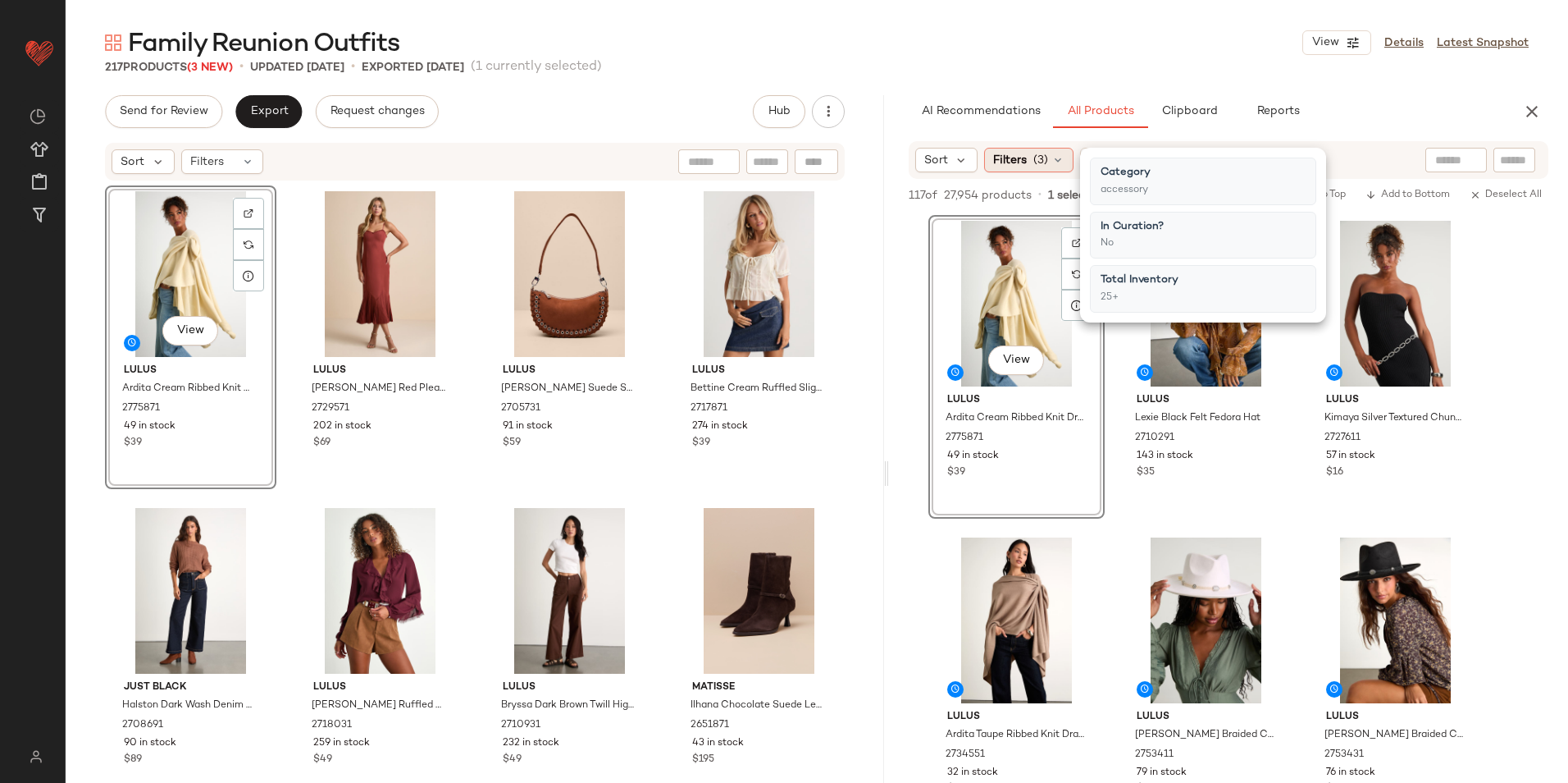
click at [1066, 166] on div "Filters (3)" at bounding box center [1029, 160] width 89 height 25
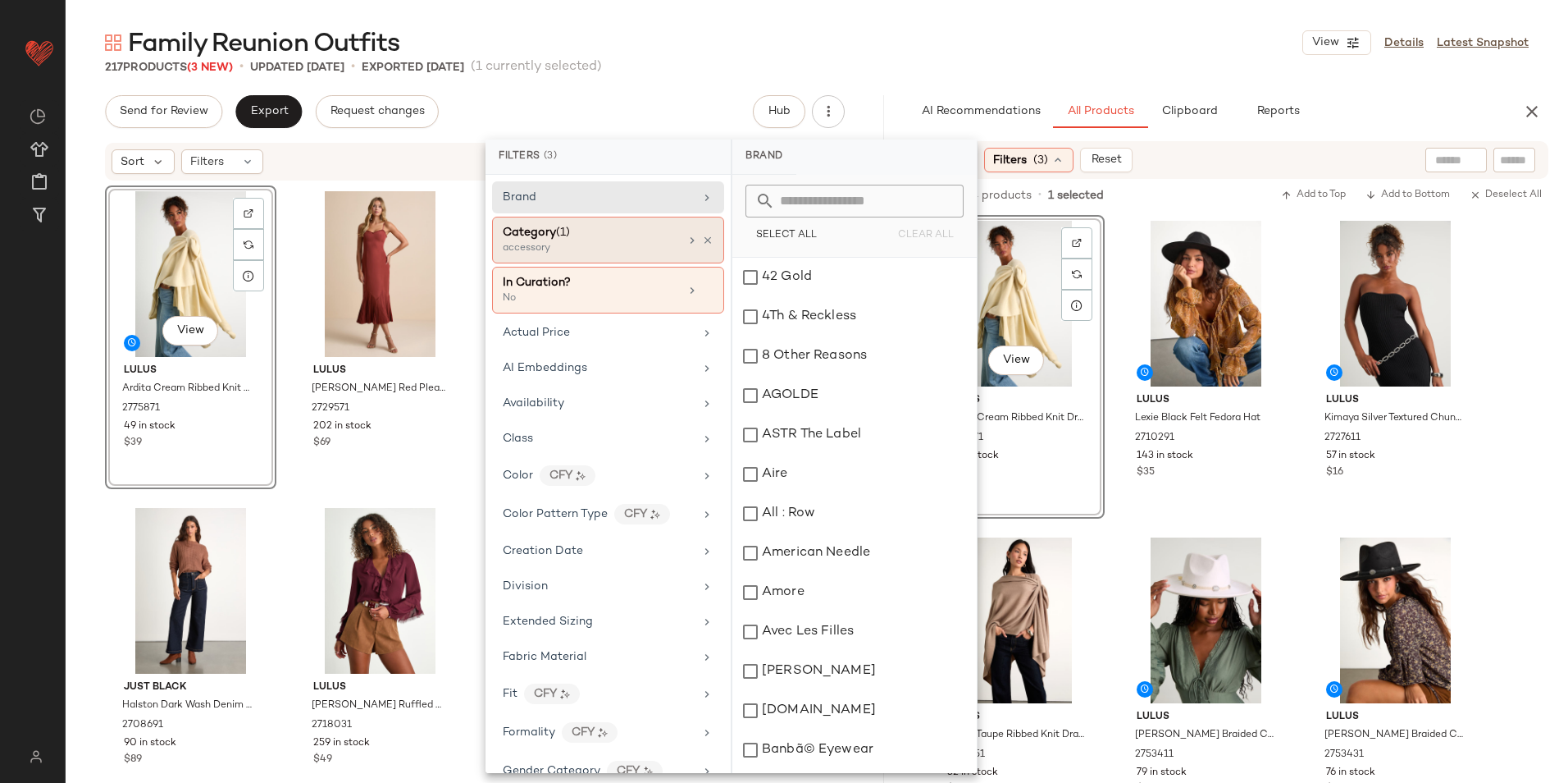
click at [567, 246] on div "accessory" at bounding box center [584, 248] width 164 height 15
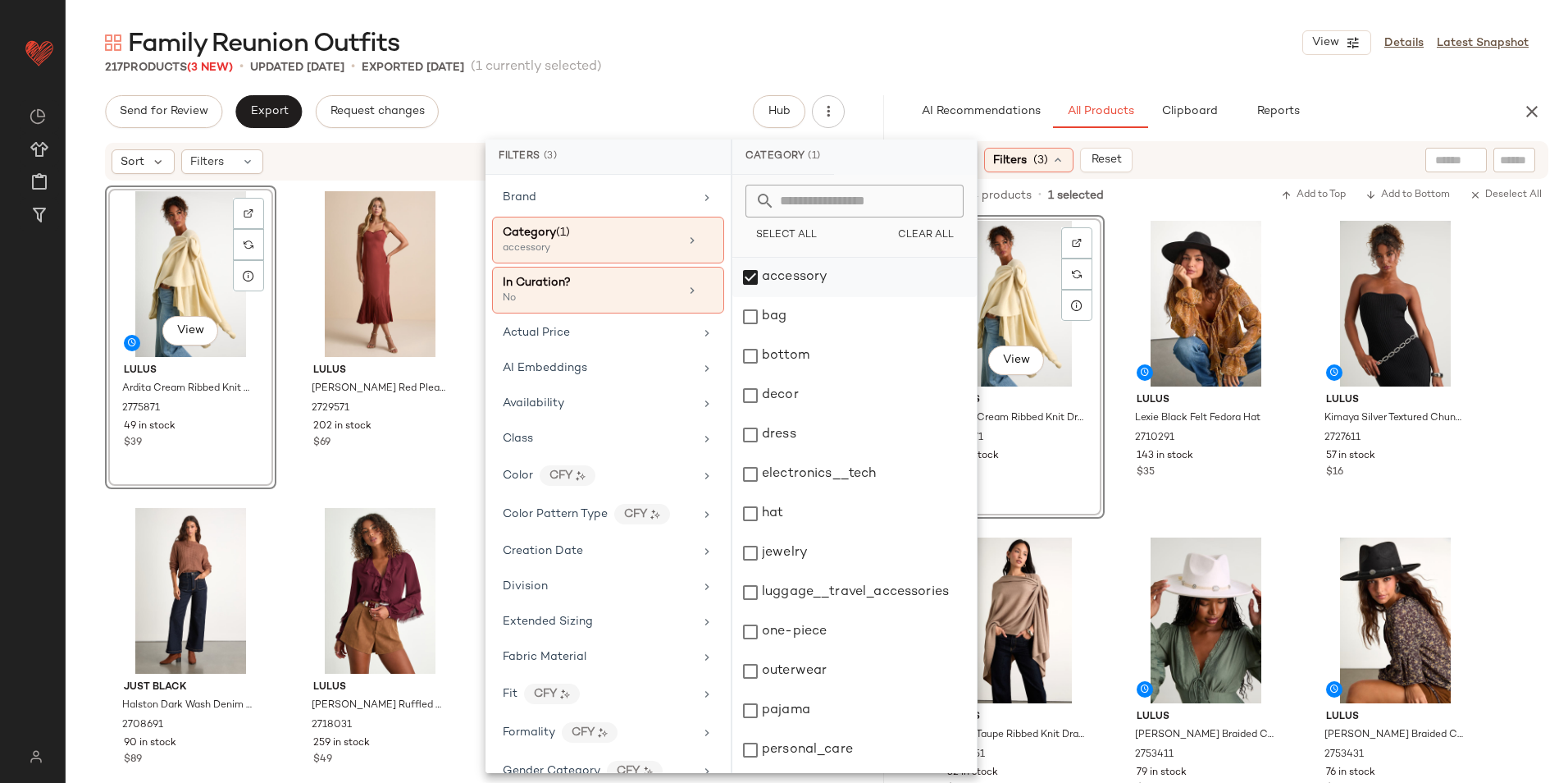
click at [760, 296] on div "accessory" at bounding box center [854, 277] width 244 height 40
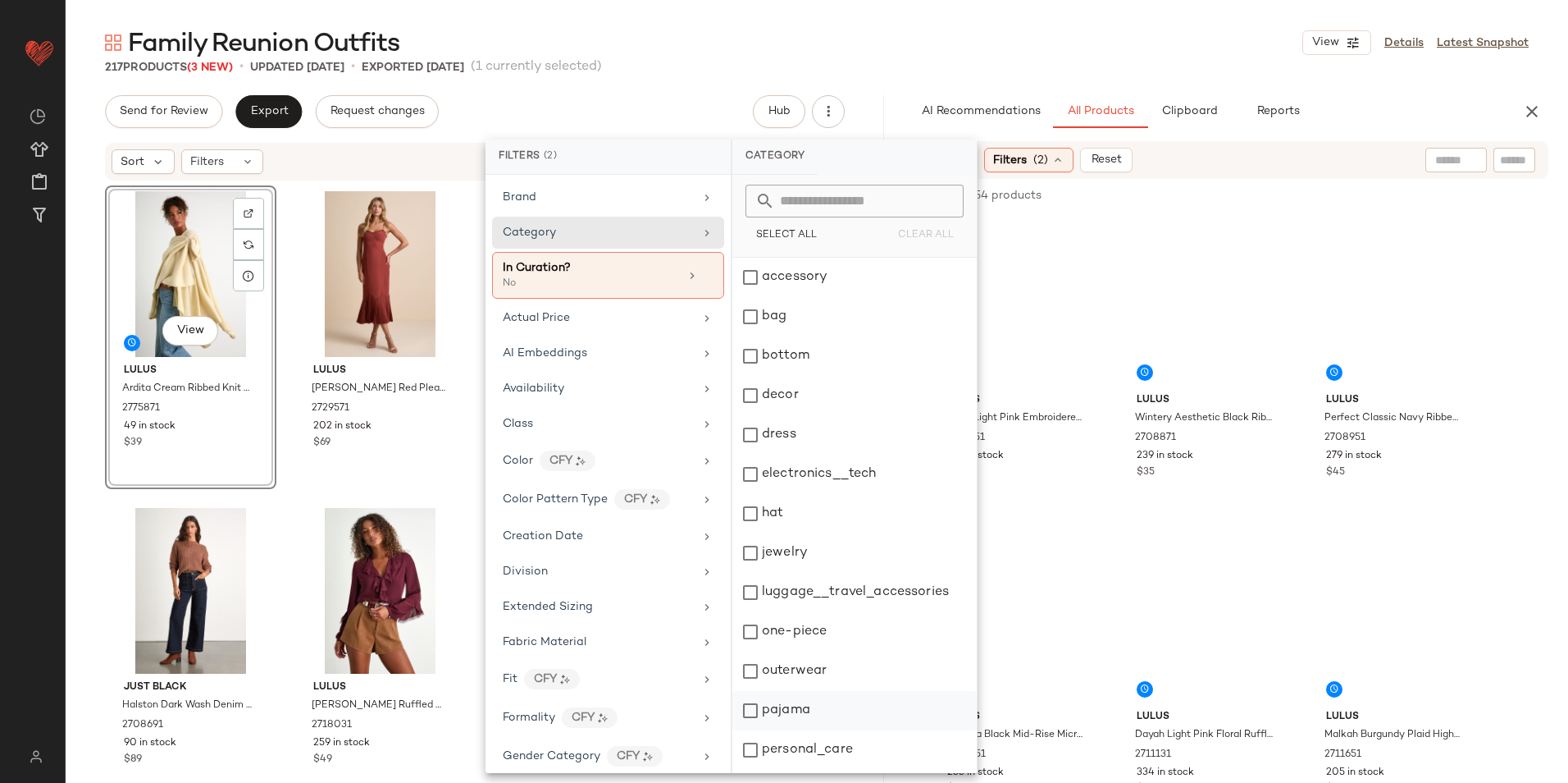
scroll to position [154, 0]
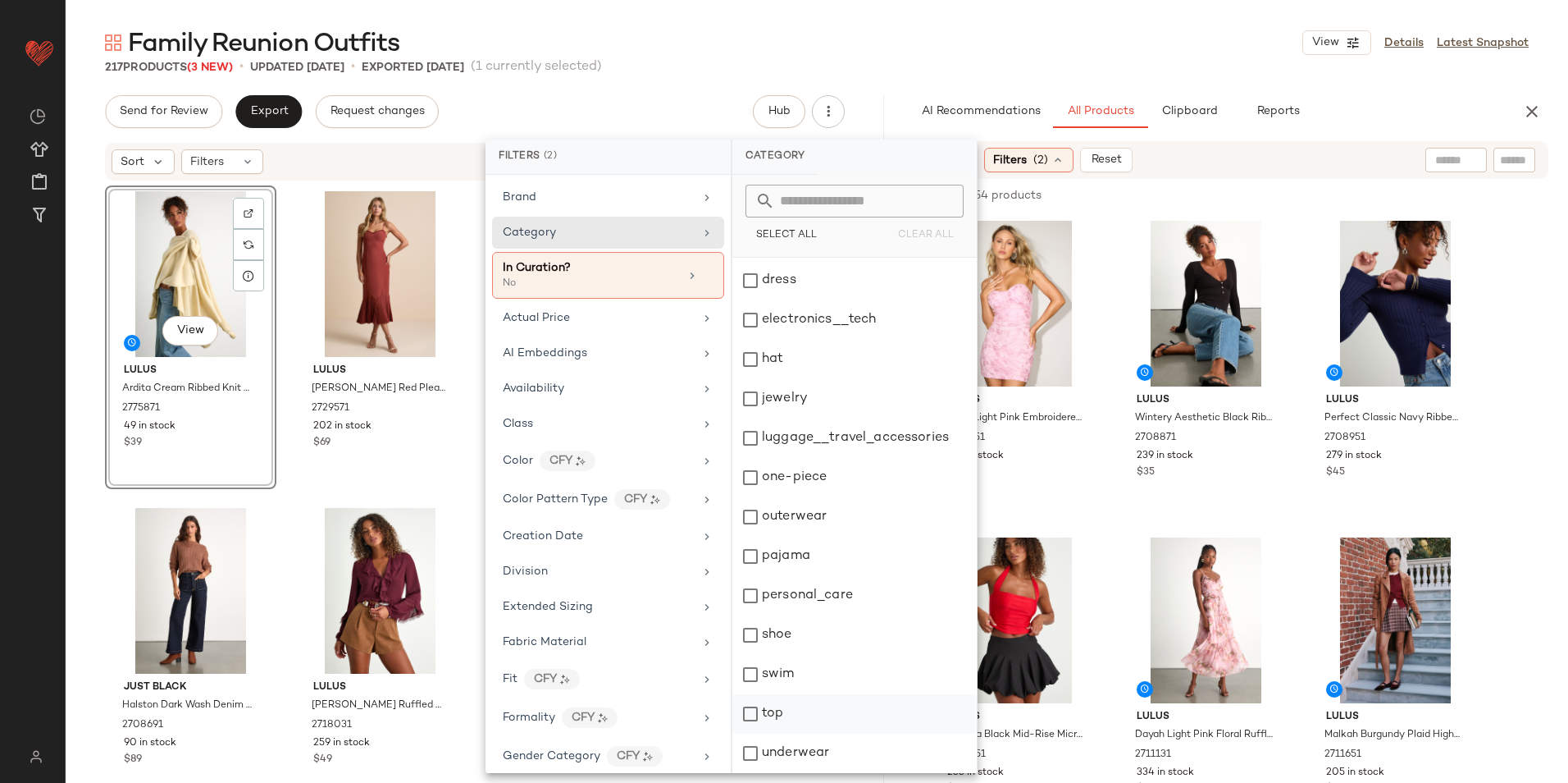
click at [792, 711] on div "top" at bounding box center [854, 714] width 244 height 40
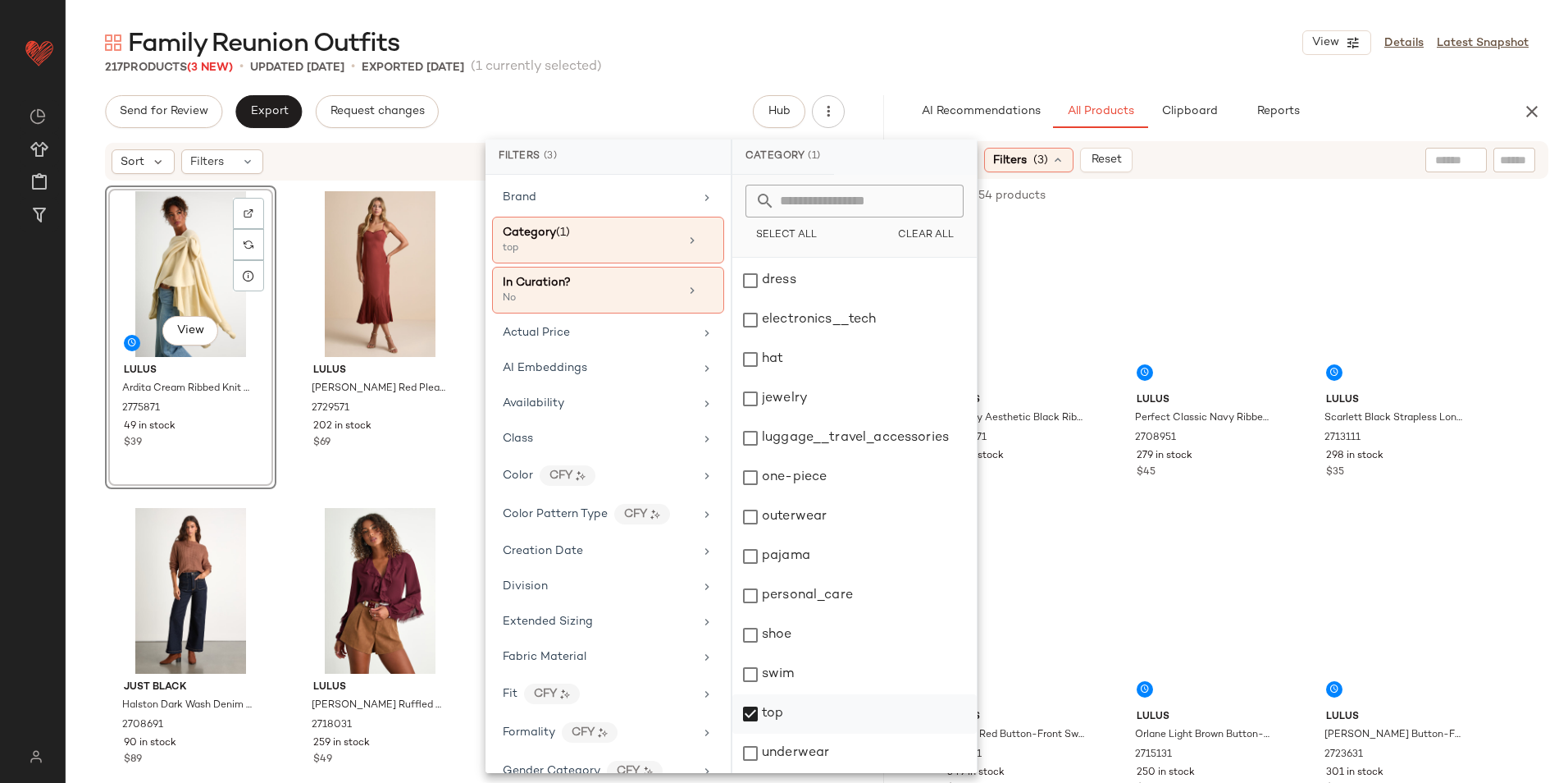
click at [783, 712] on div "top" at bounding box center [854, 714] width 244 height 40
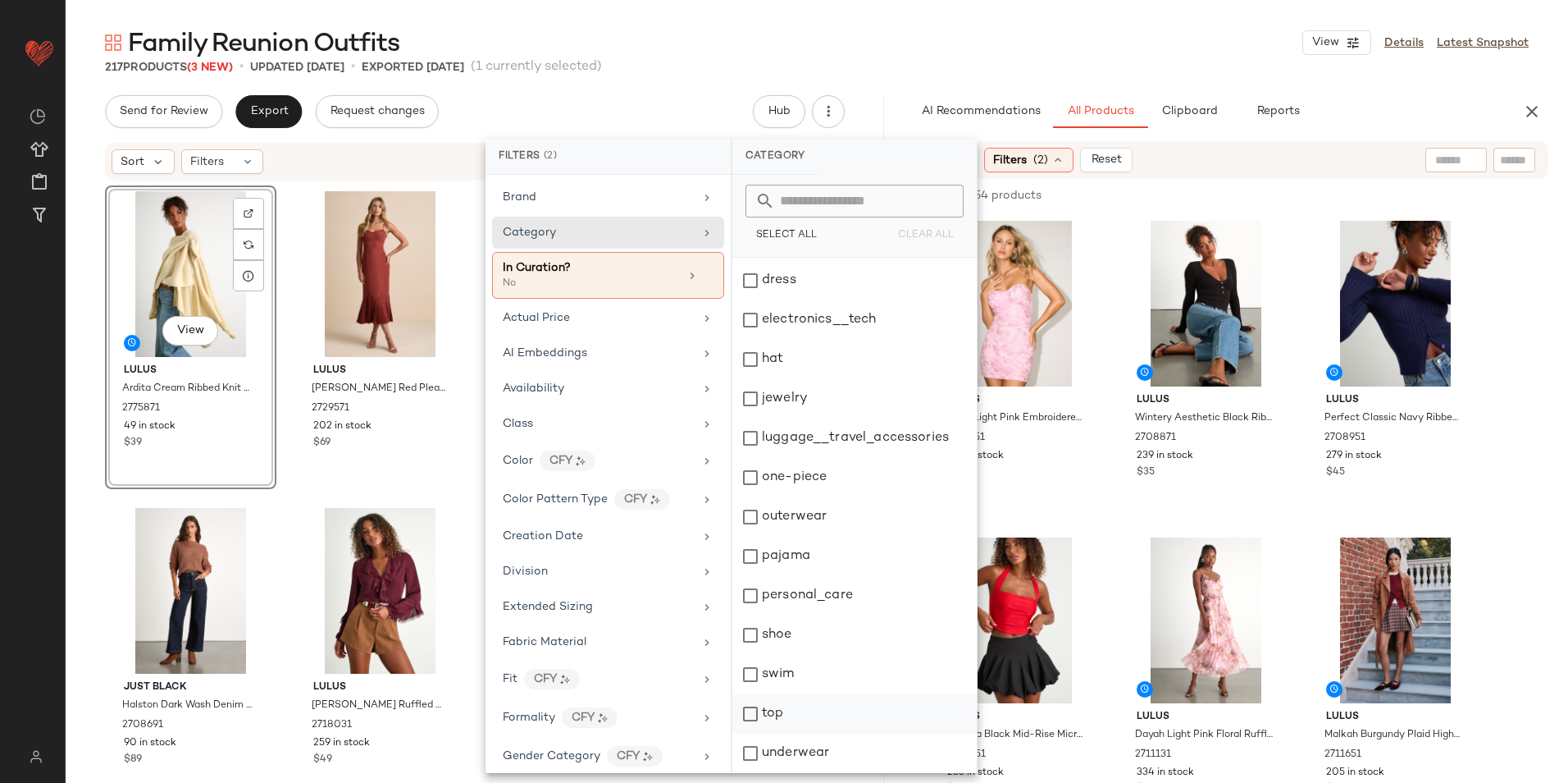
click at [770, 706] on div "top" at bounding box center [854, 714] width 244 height 40
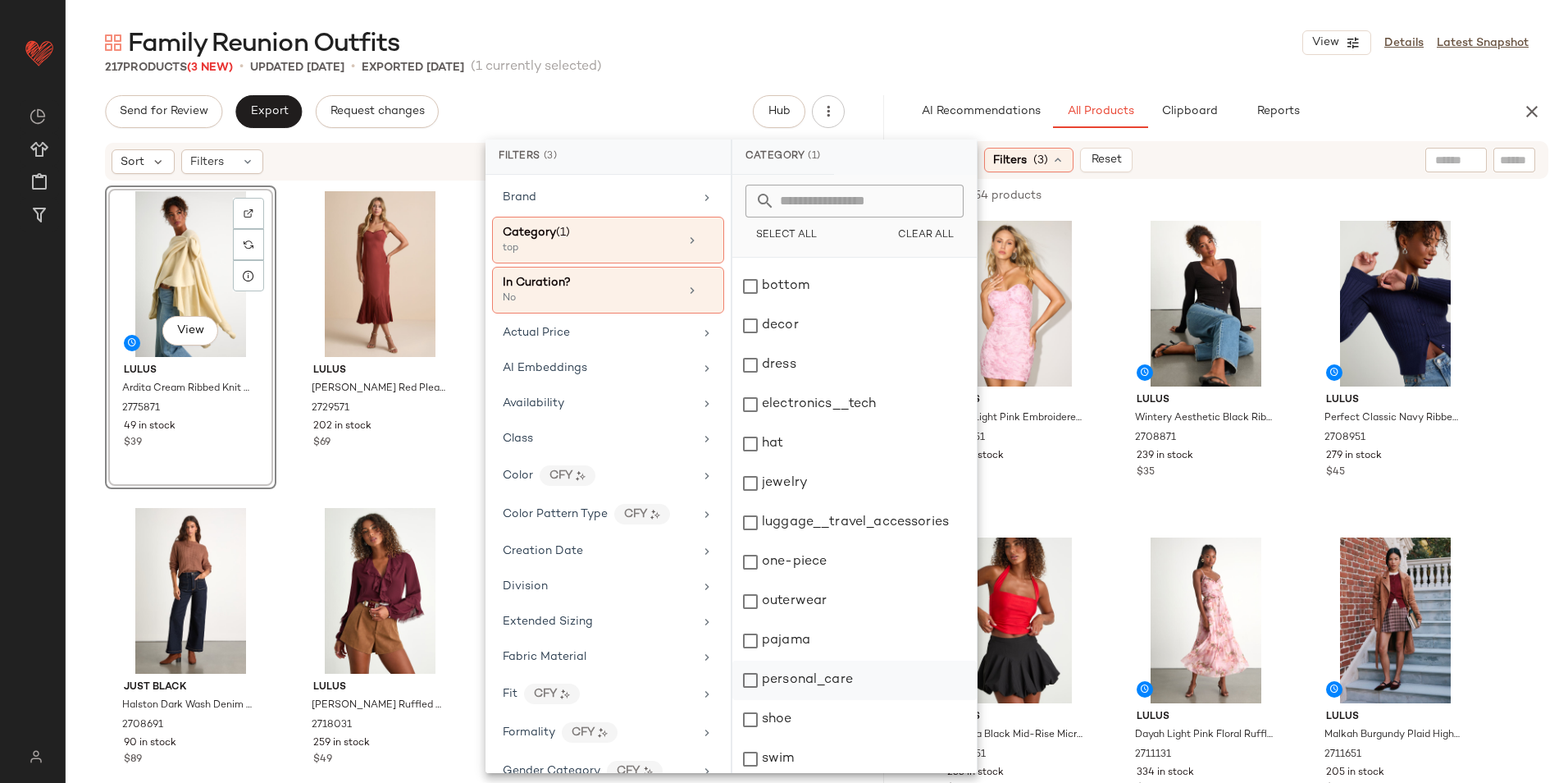
scroll to position [0, 0]
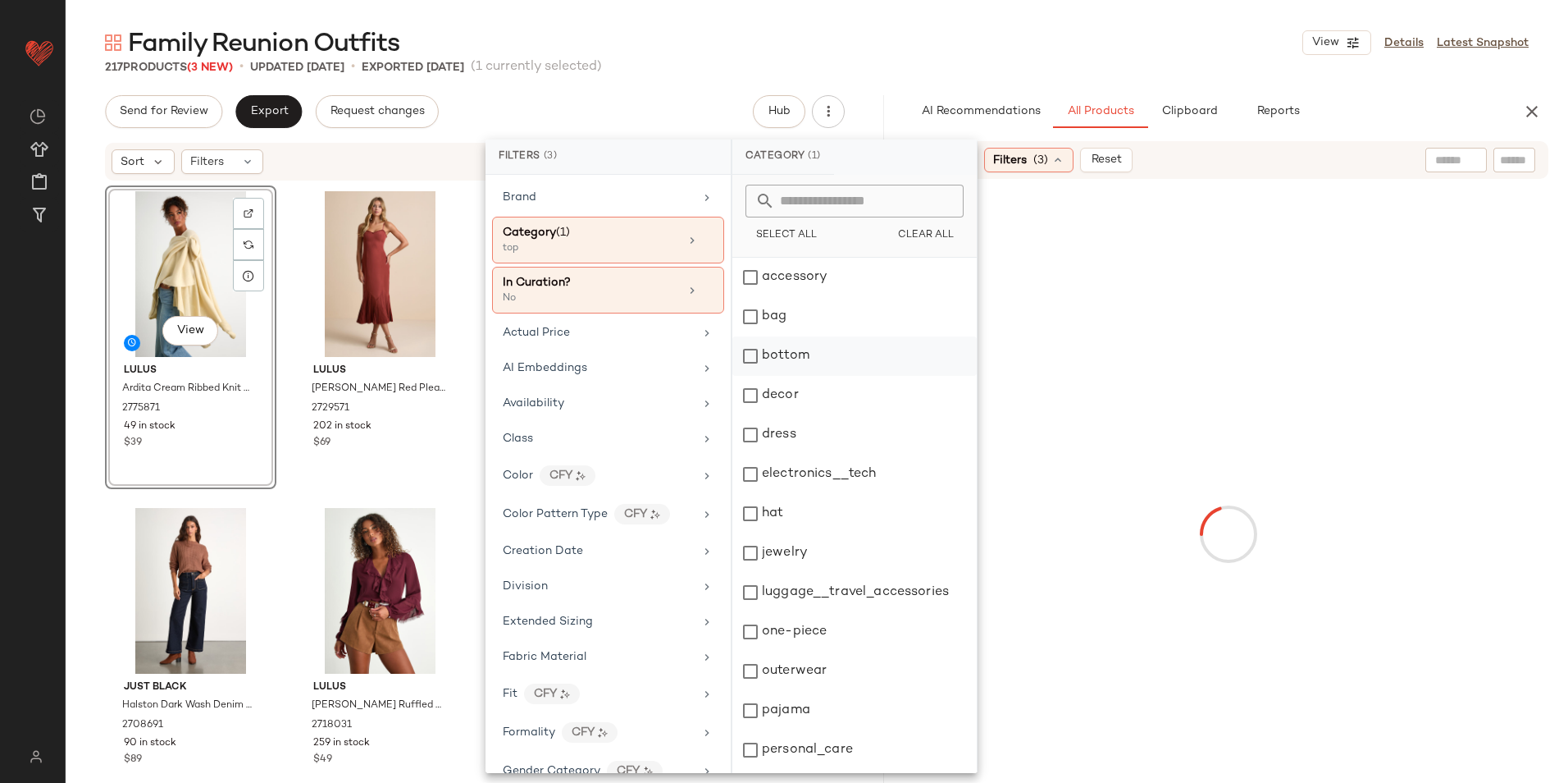
click at [840, 364] on div "bottom" at bounding box center [854, 356] width 244 height 40
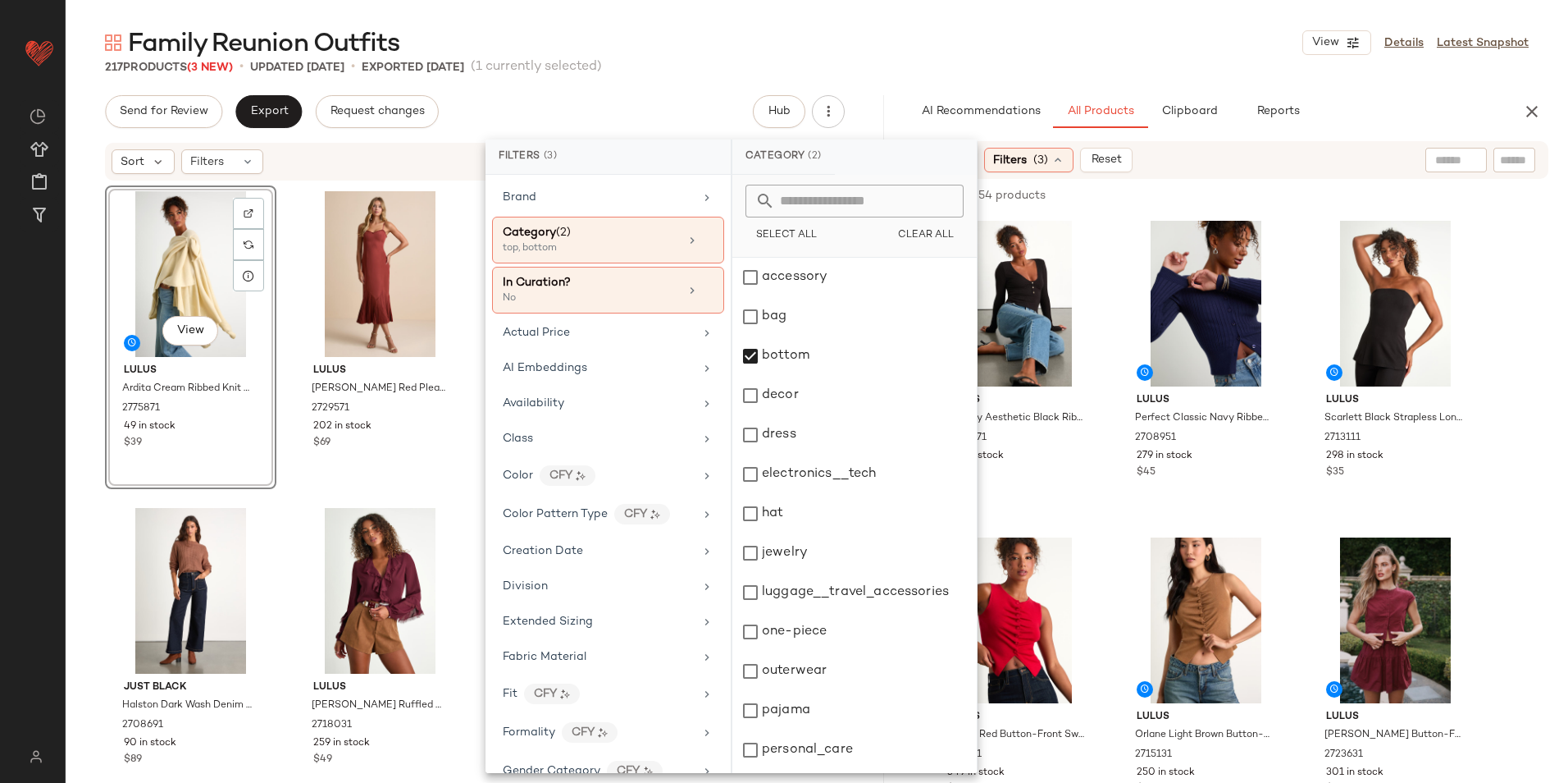
click at [988, 52] on div "Family Reunion Outfits View Details Latest Snapshot" at bounding box center [816, 43] width 1503 height 33
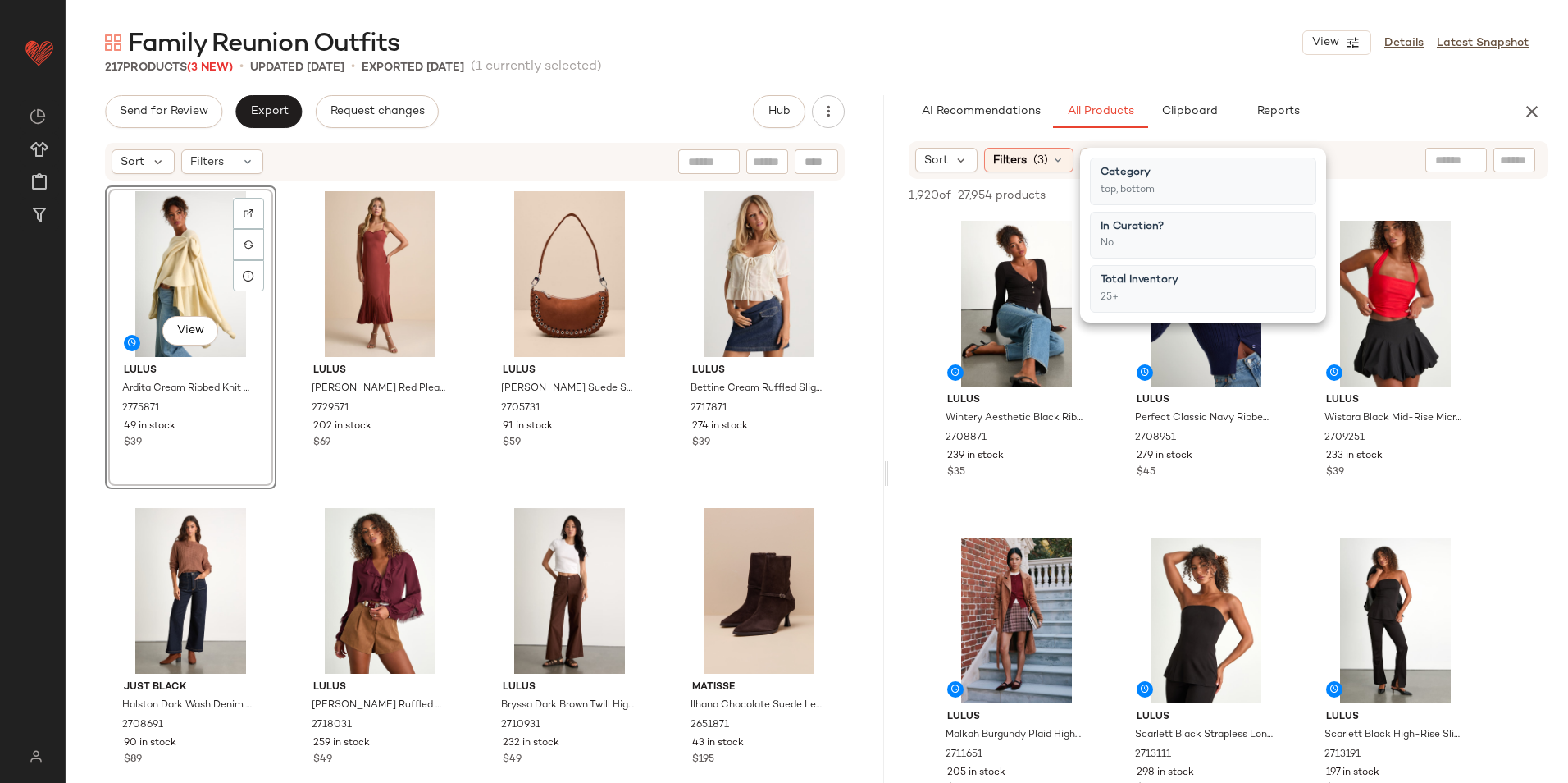
click at [1007, 37] on div "Family Reunion Outfits View Details Latest Snapshot" at bounding box center [816, 43] width 1503 height 33
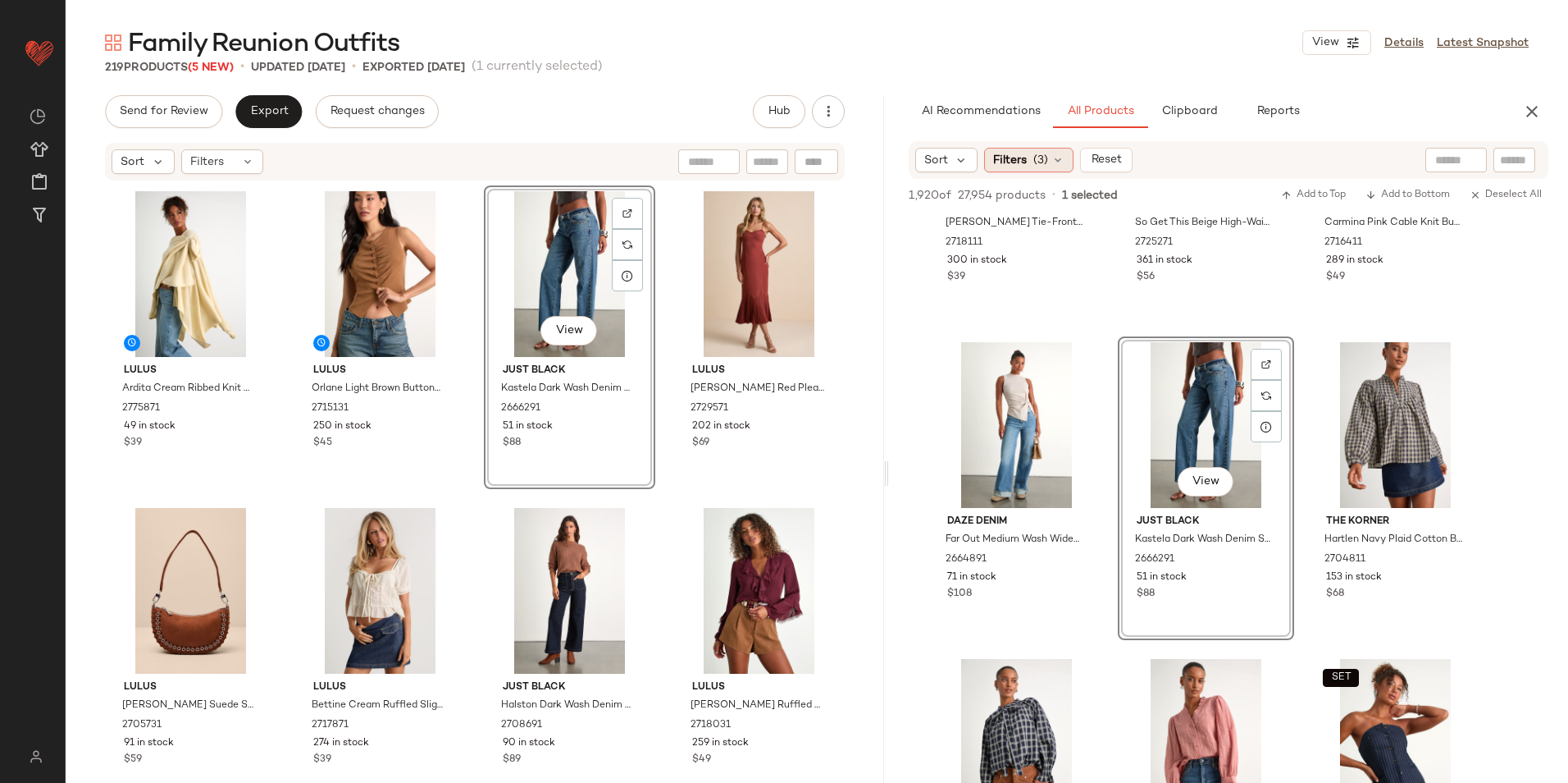
click at [1048, 165] on div "Filters (3)" at bounding box center [1029, 160] width 89 height 25
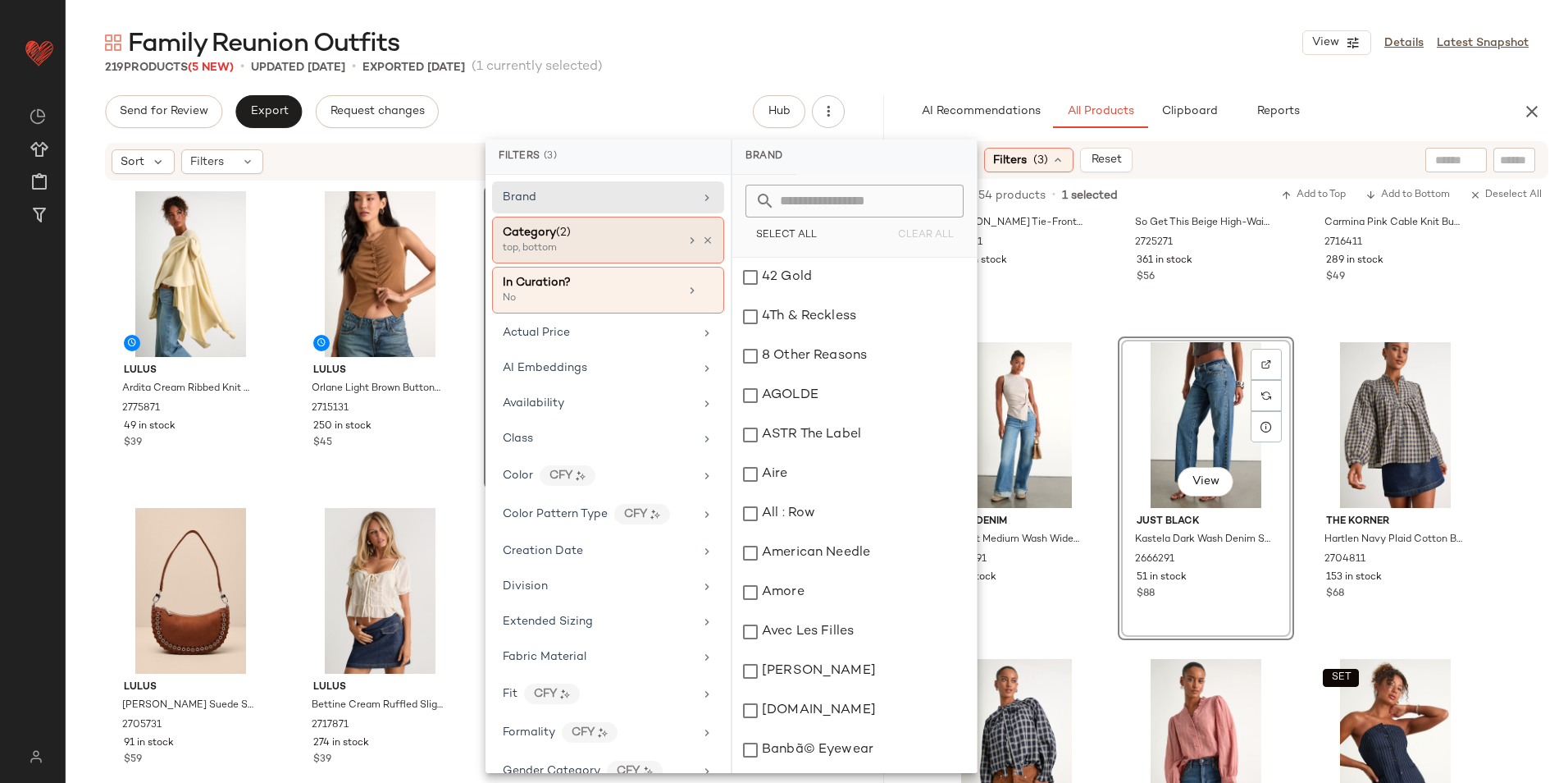
click at [631, 235] on div "Category (2)" at bounding box center [590, 232] width 176 height 17
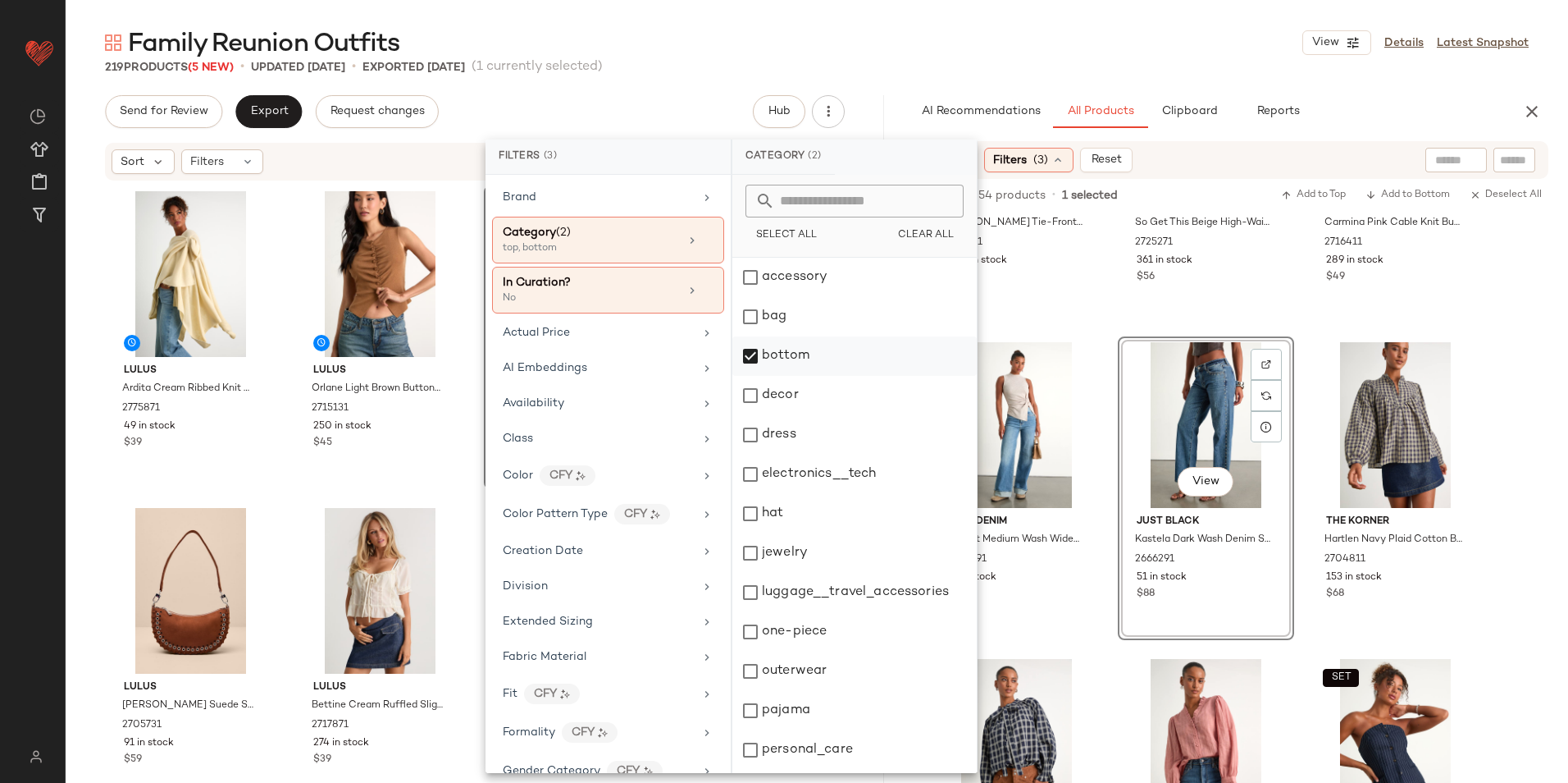
click at [782, 368] on div "bottom" at bounding box center [854, 356] width 244 height 40
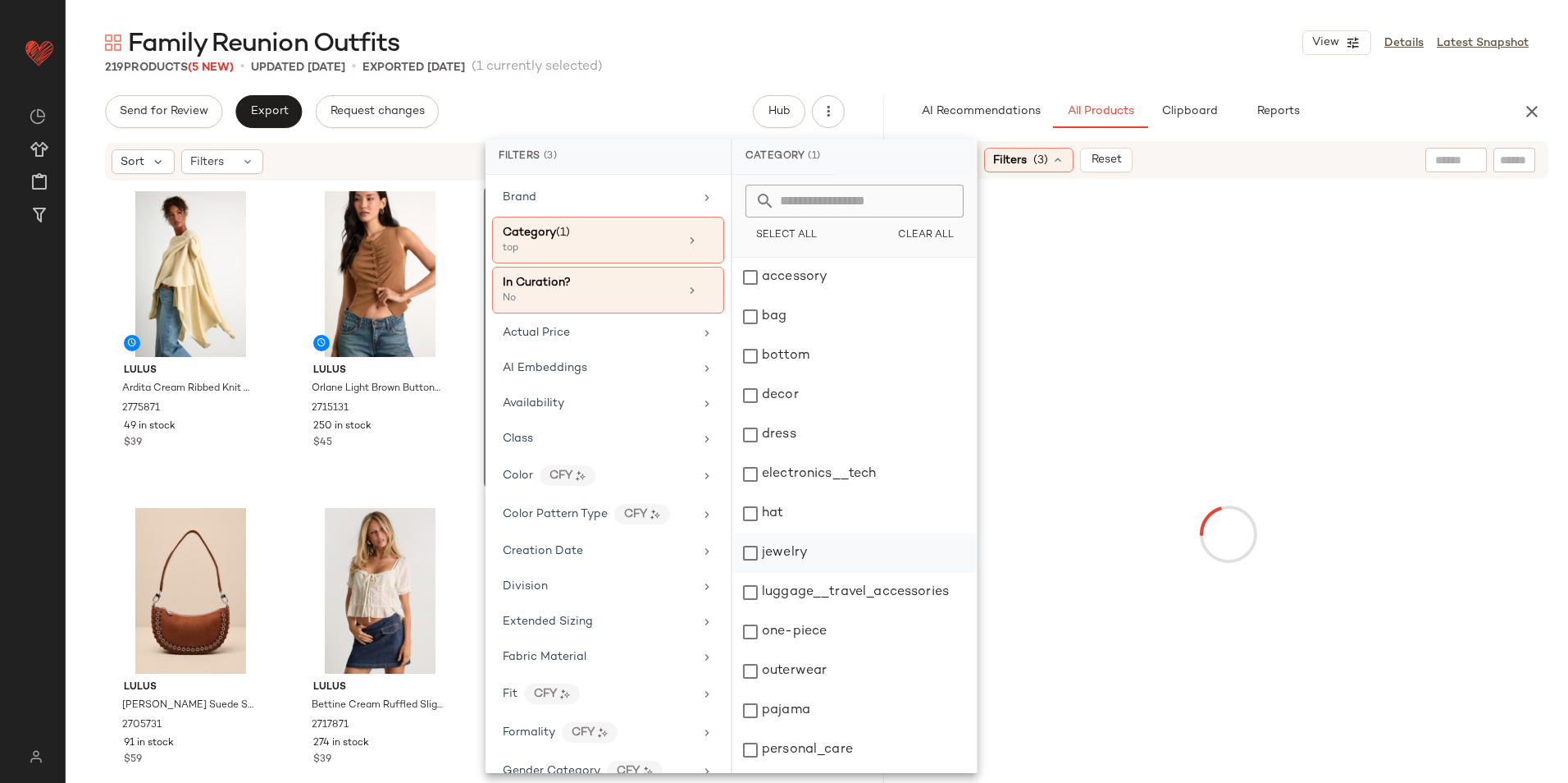
click at [784, 552] on div "jewelry" at bounding box center [854, 553] width 244 height 40
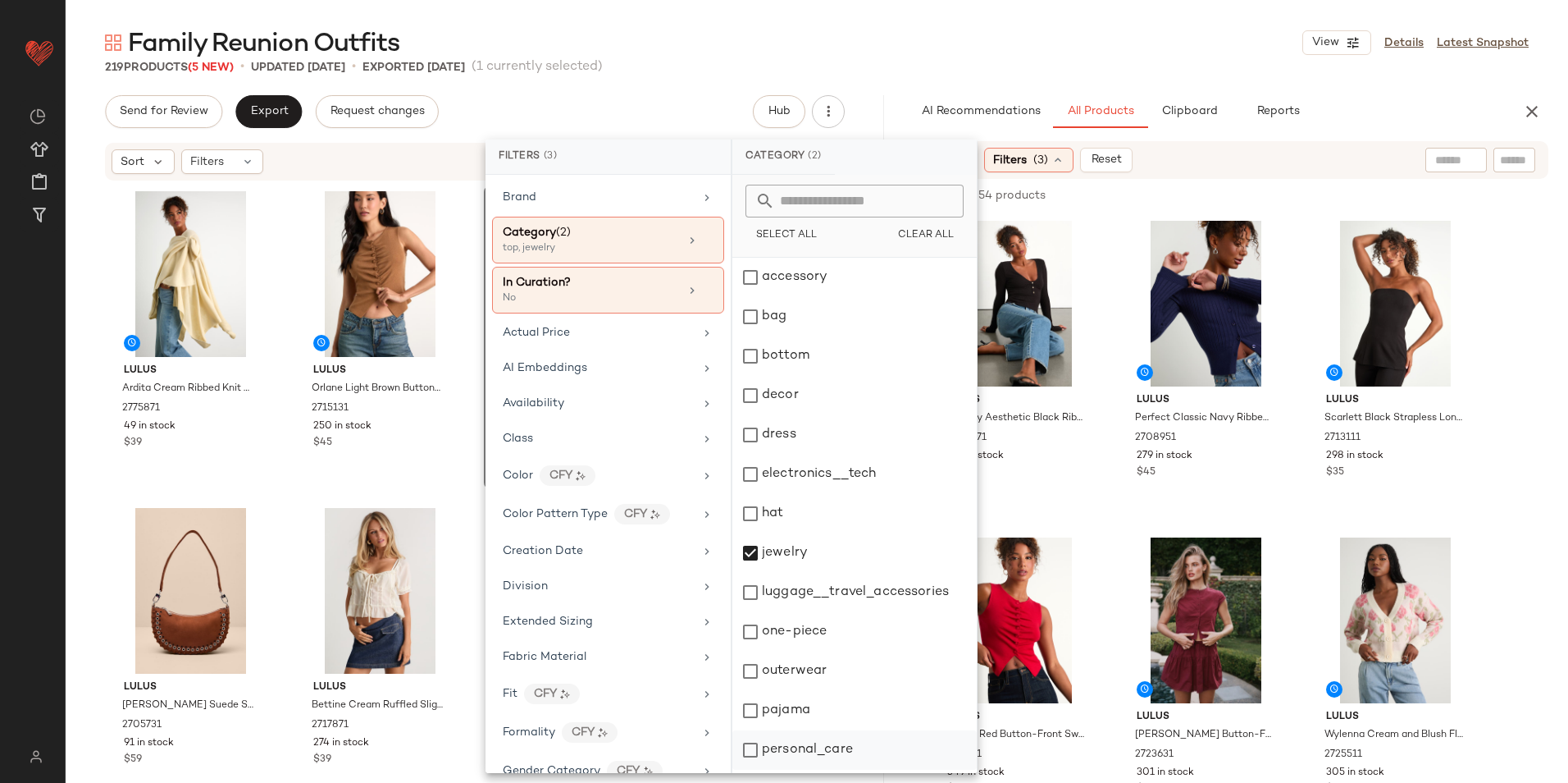
scroll to position [154, 0]
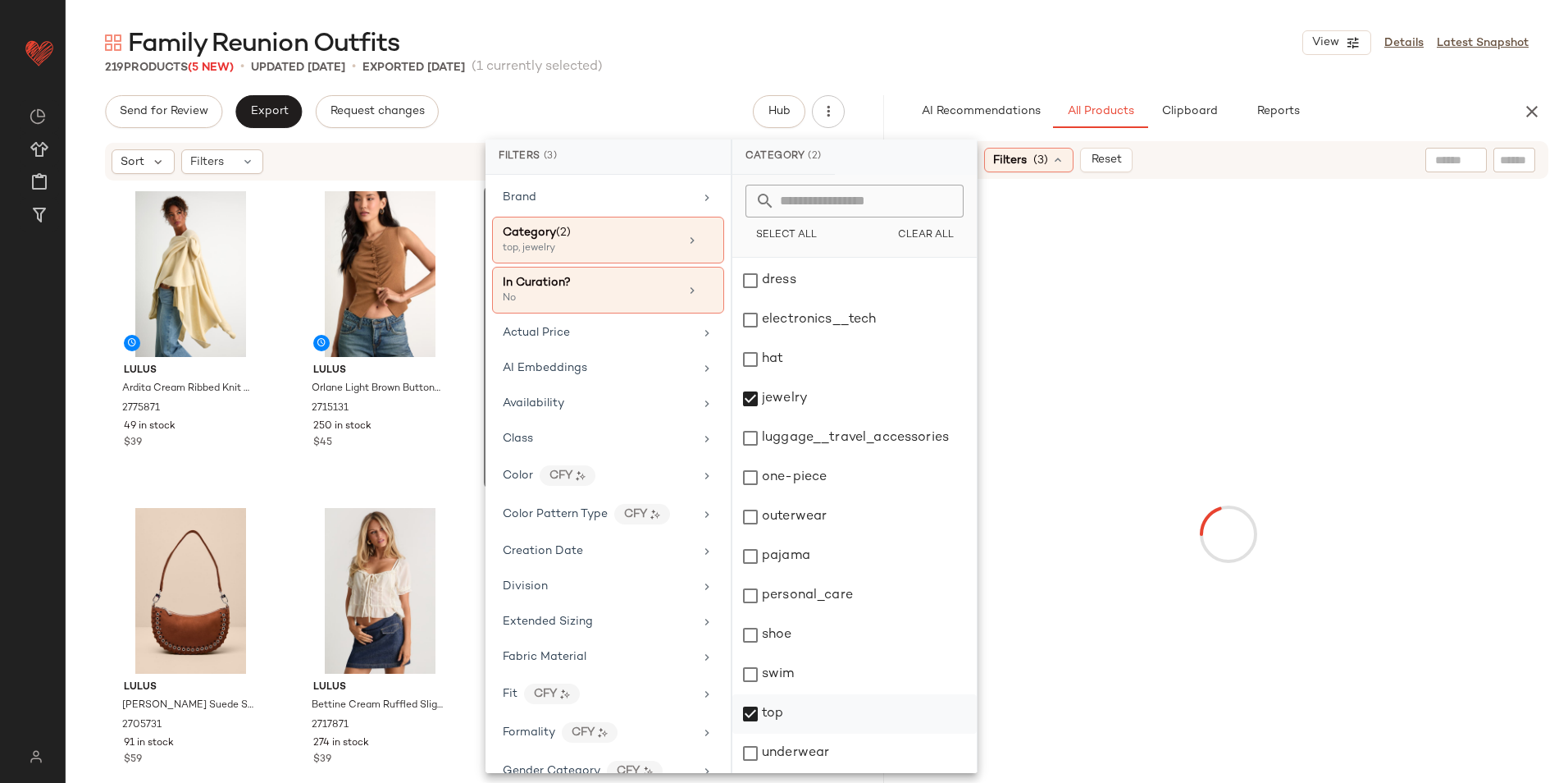
click at [798, 703] on div "top" at bounding box center [854, 714] width 244 height 40
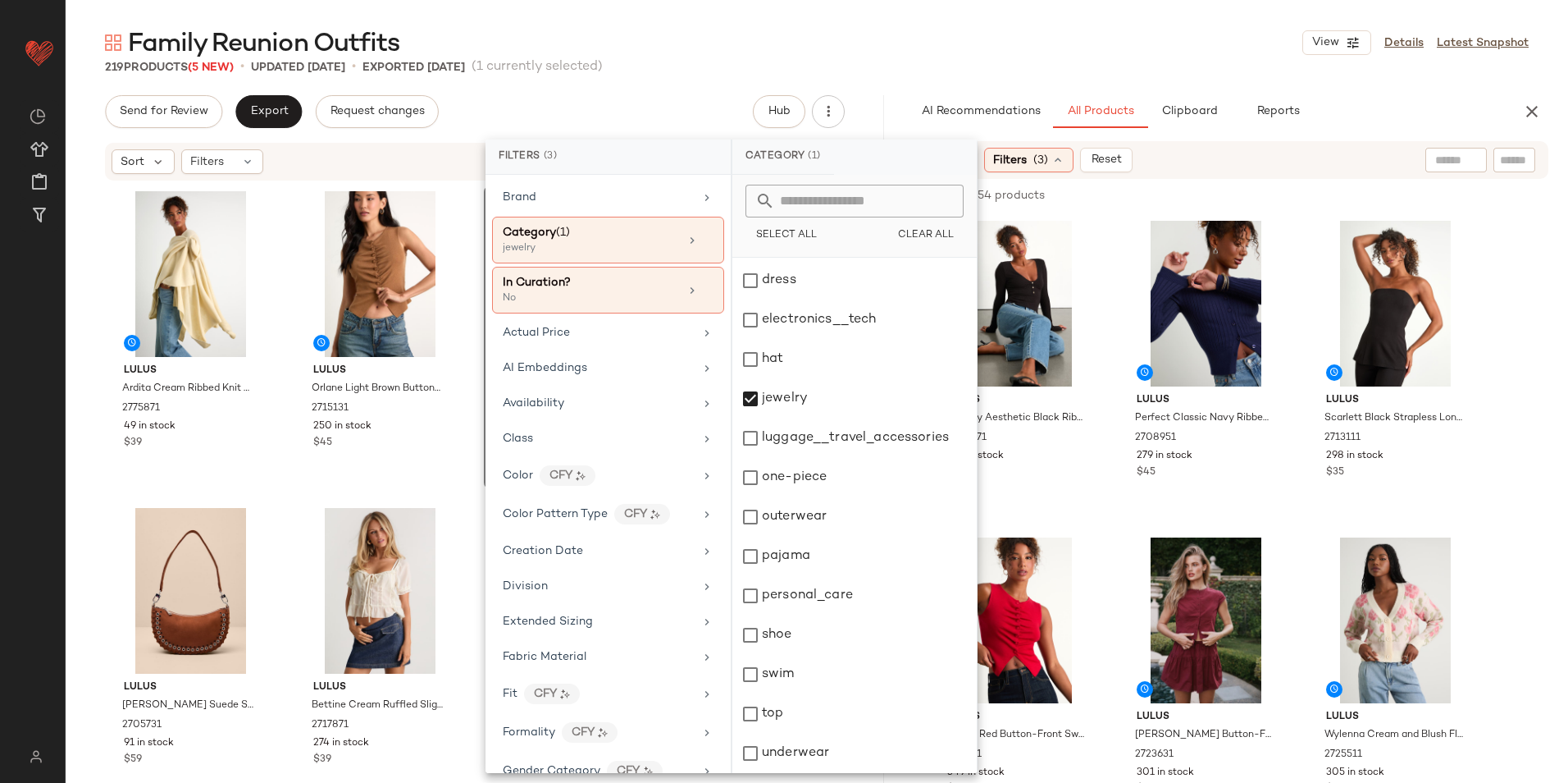
click at [1039, 66] on div "219 Products (5 New) • updated [DATE] • Exported [DATE] (1 currently selected)" at bounding box center [816, 67] width 1503 height 16
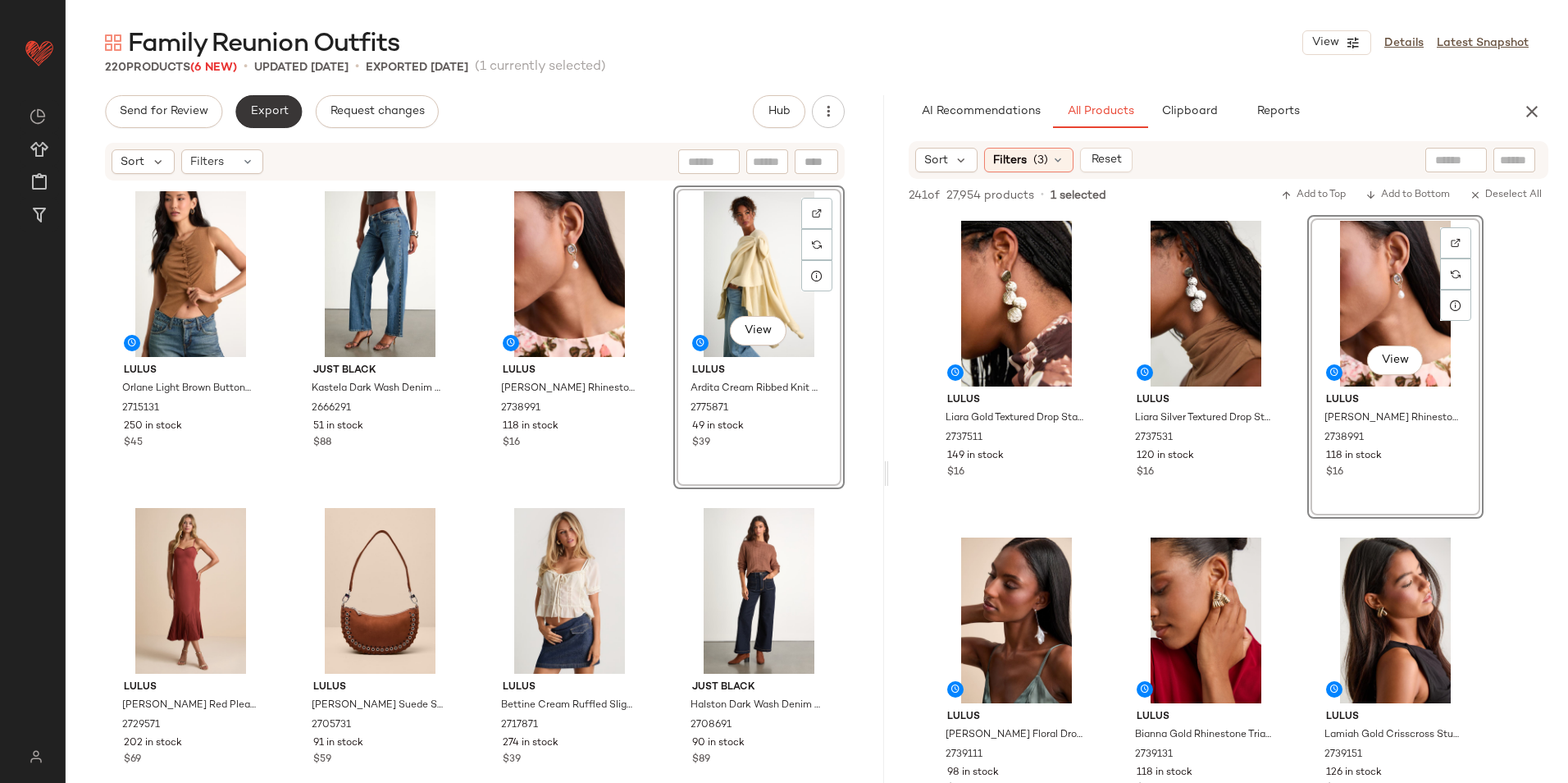
click at [268, 108] on span "Export" at bounding box center [268, 111] width 39 height 13
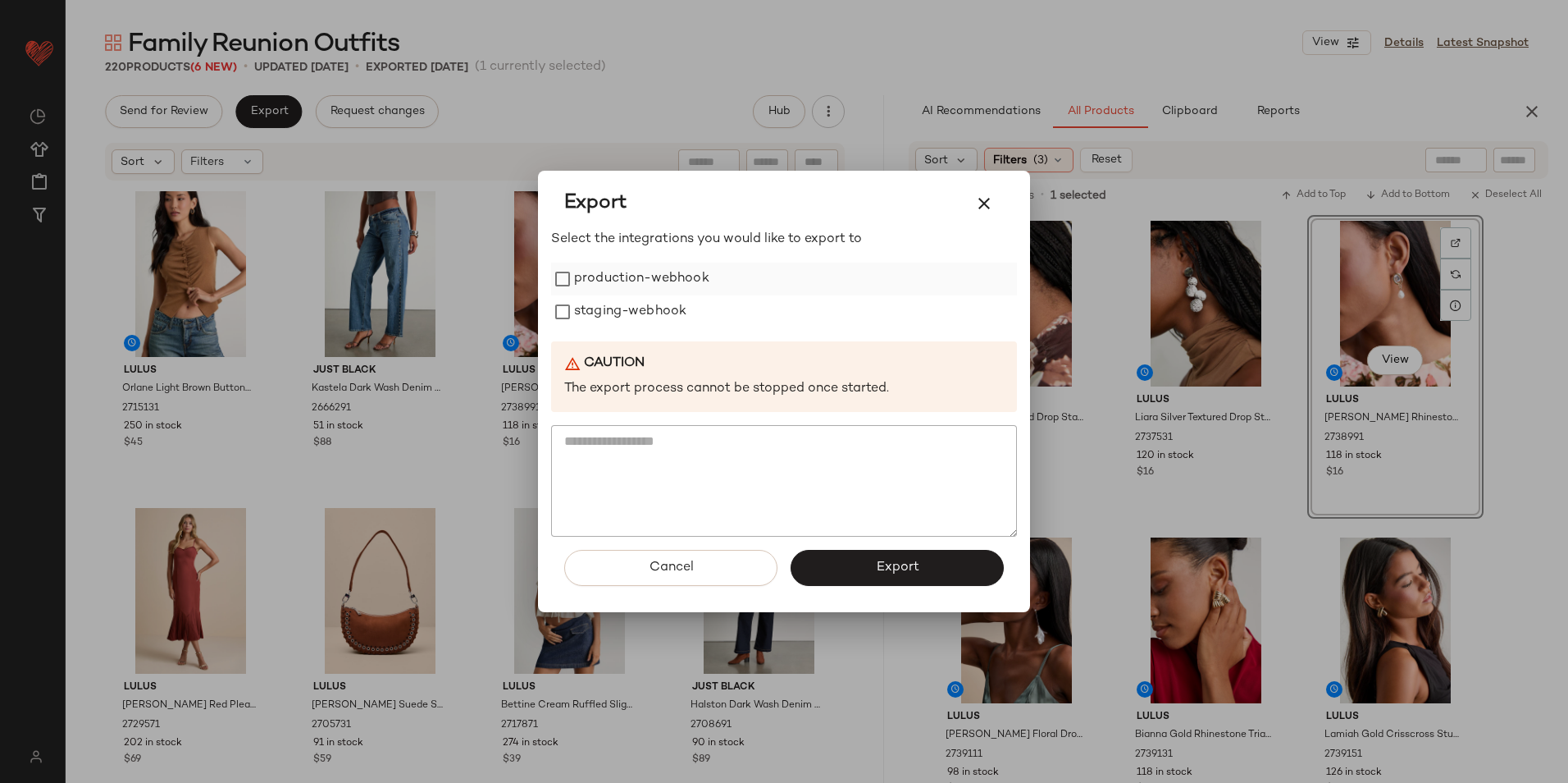
click at [621, 279] on label "production-webhook" at bounding box center [641, 279] width 135 height 33
click at [622, 308] on label "staging-webhook" at bounding box center [630, 311] width 113 height 33
click at [809, 560] on button "Export" at bounding box center [897, 568] width 213 height 36
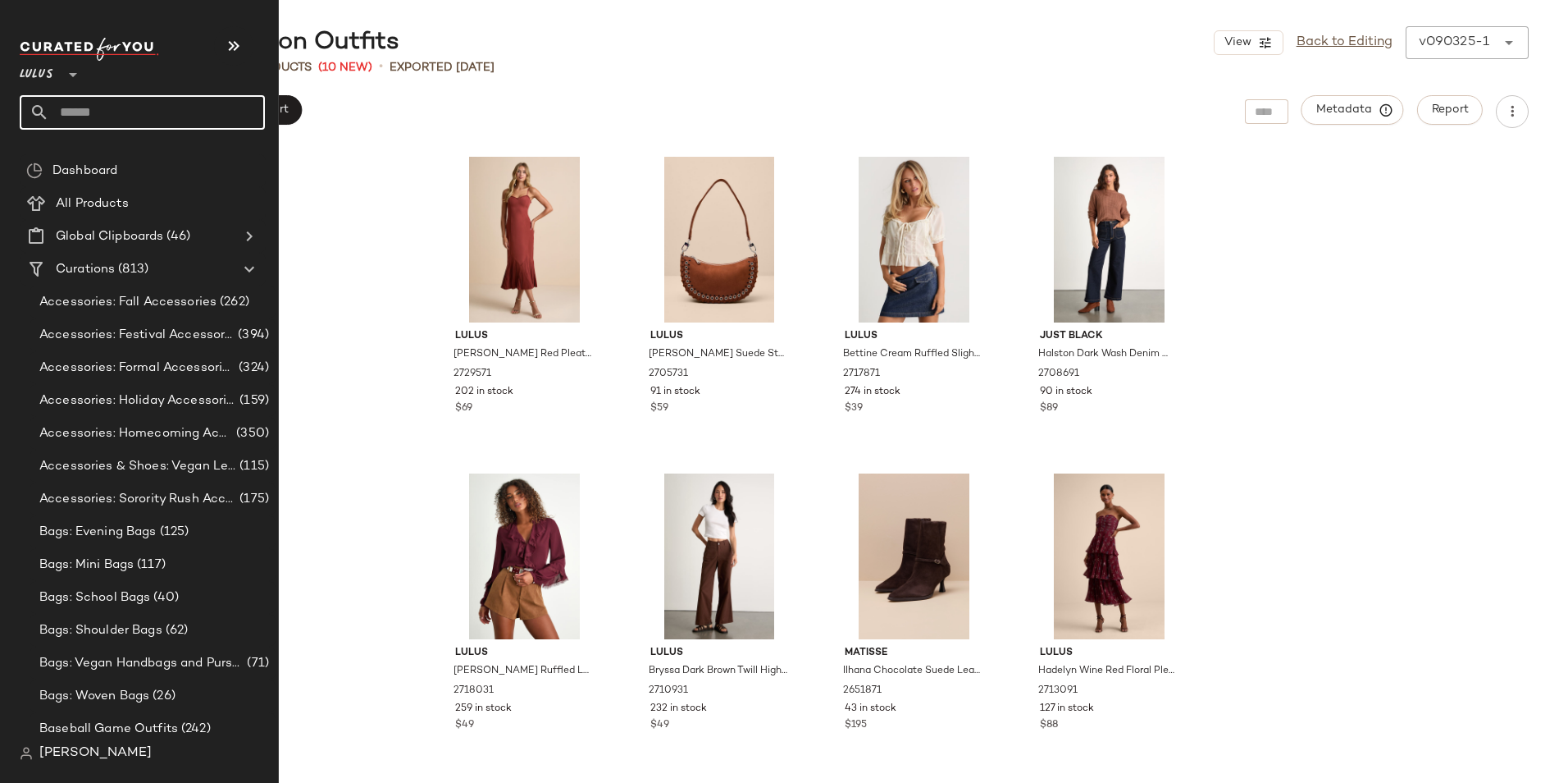
click at [101, 116] on input "text" at bounding box center [157, 113] width 216 height 34
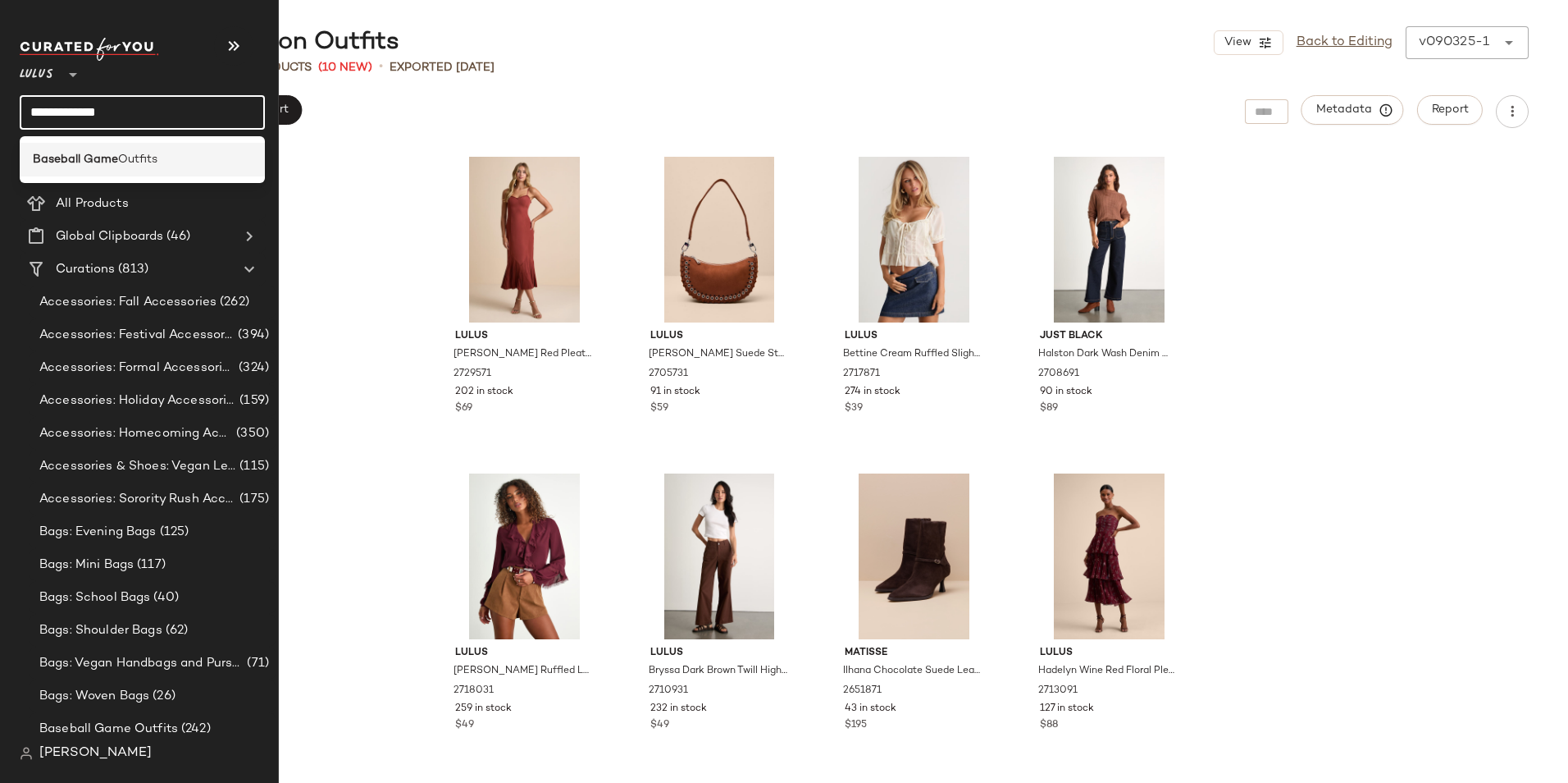
type input "**********"
click at [114, 145] on div "Baseball Game Outfits" at bounding box center [142, 159] width 245 height 34
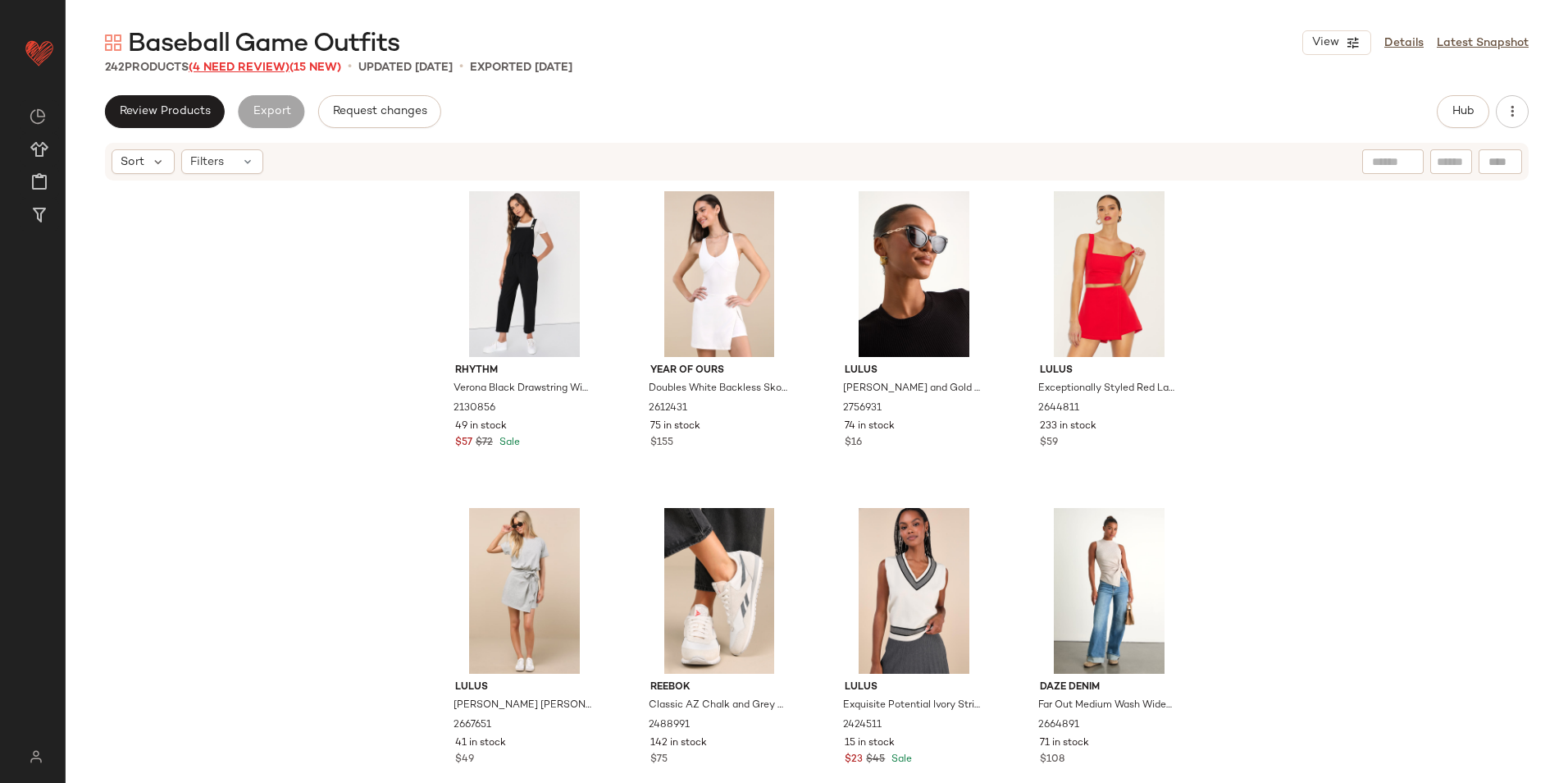
click at [232, 67] on span "(4 Need Review)" at bounding box center [238, 68] width 101 height 12
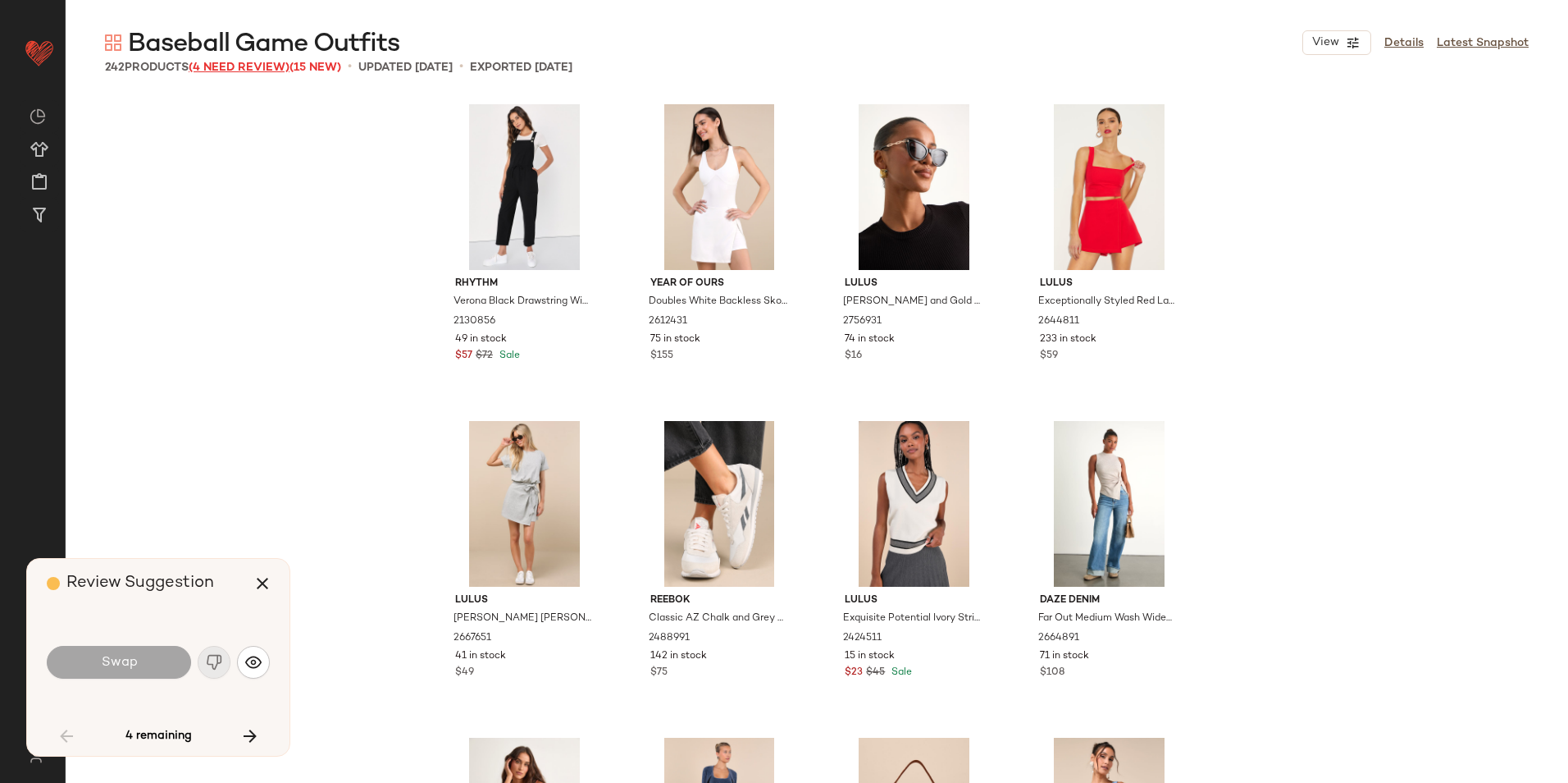
scroll to position [2533, 0]
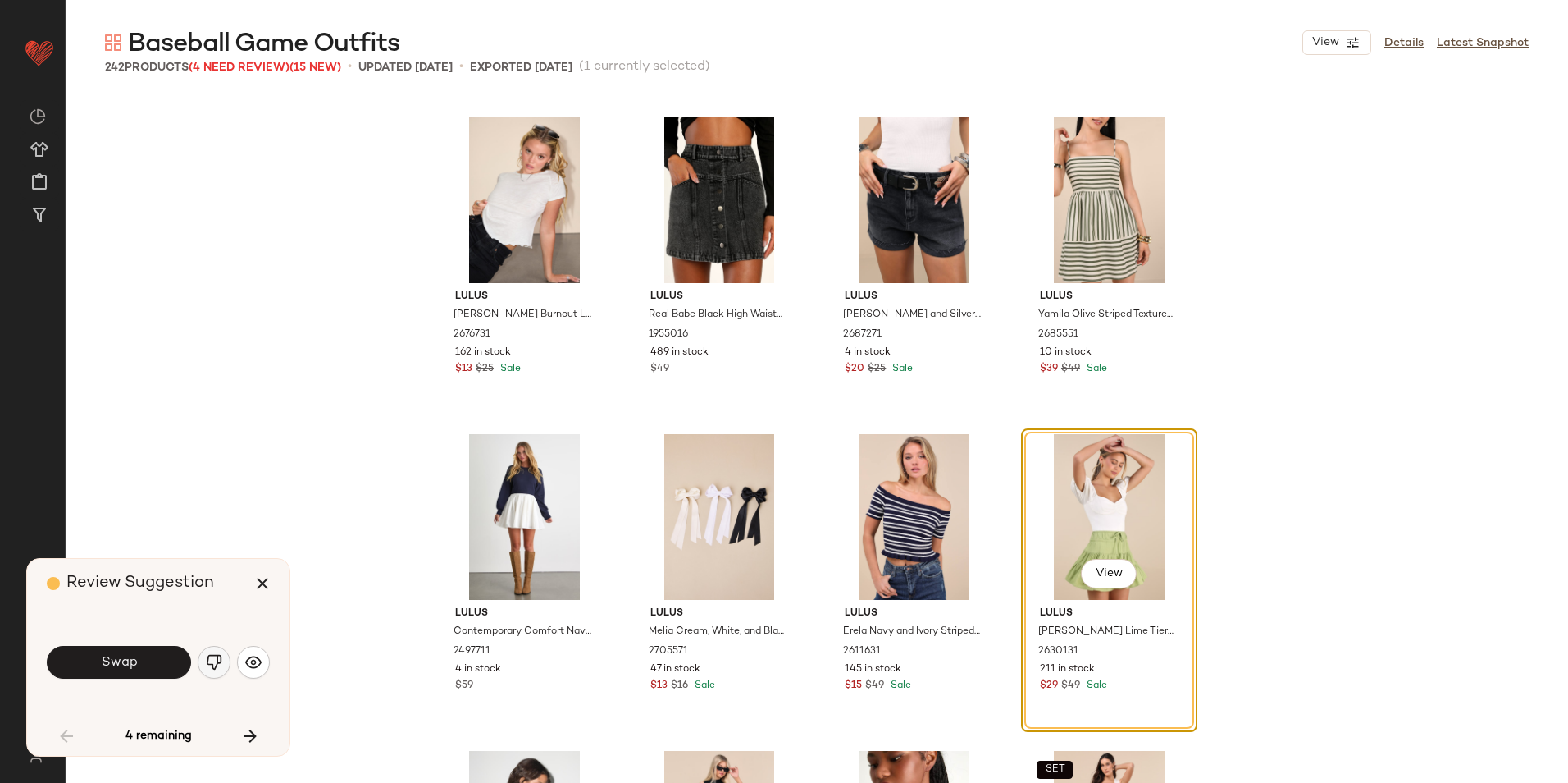
click at [218, 655] on img "button" at bounding box center [213, 662] width 16 height 16
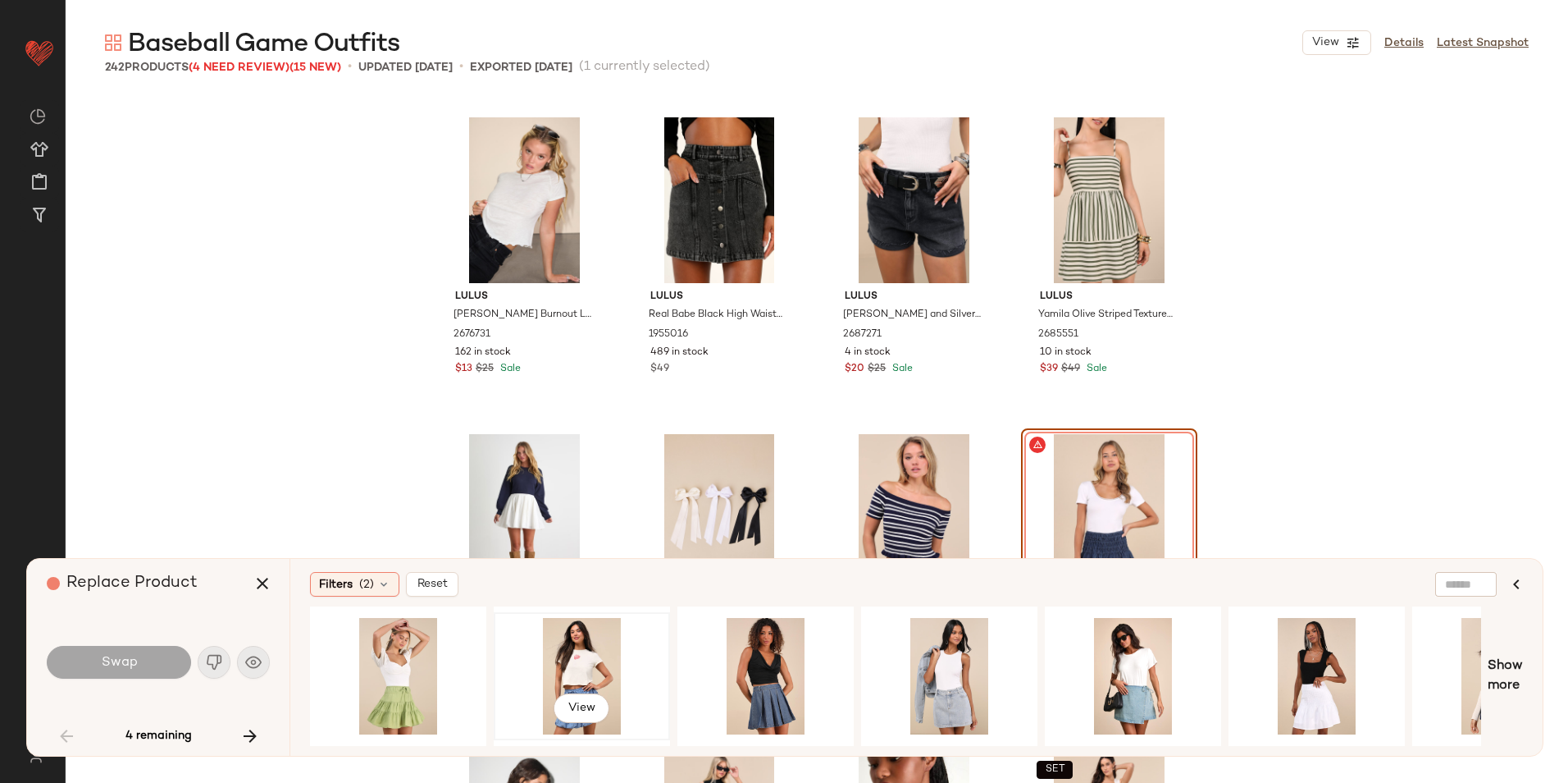
click at [545, 644] on div "View" at bounding box center [582, 675] width 165 height 116
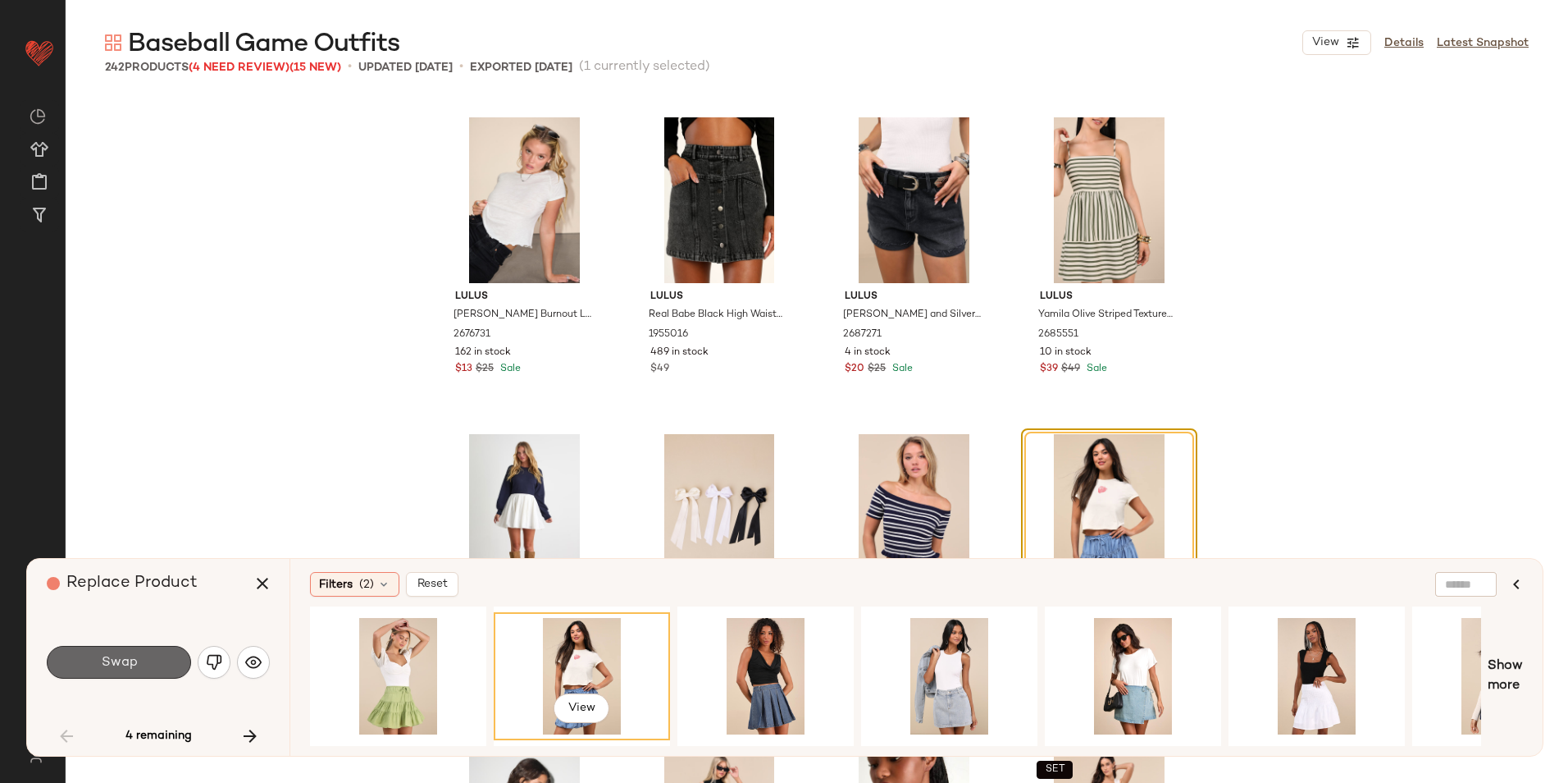
click at [120, 657] on span "Swap" at bounding box center [118, 663] width 37 height 15
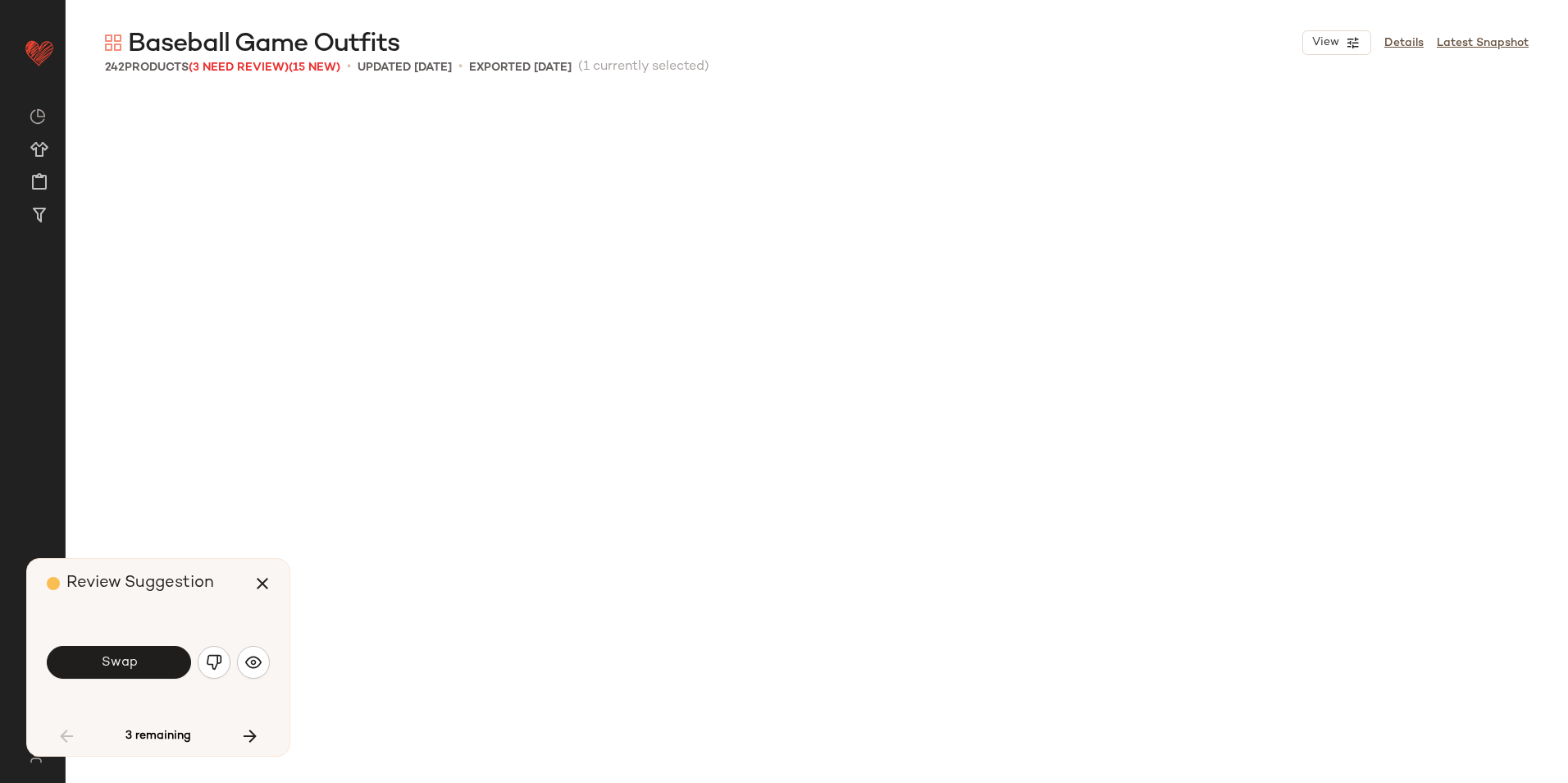
scroll to position [3483, 0]
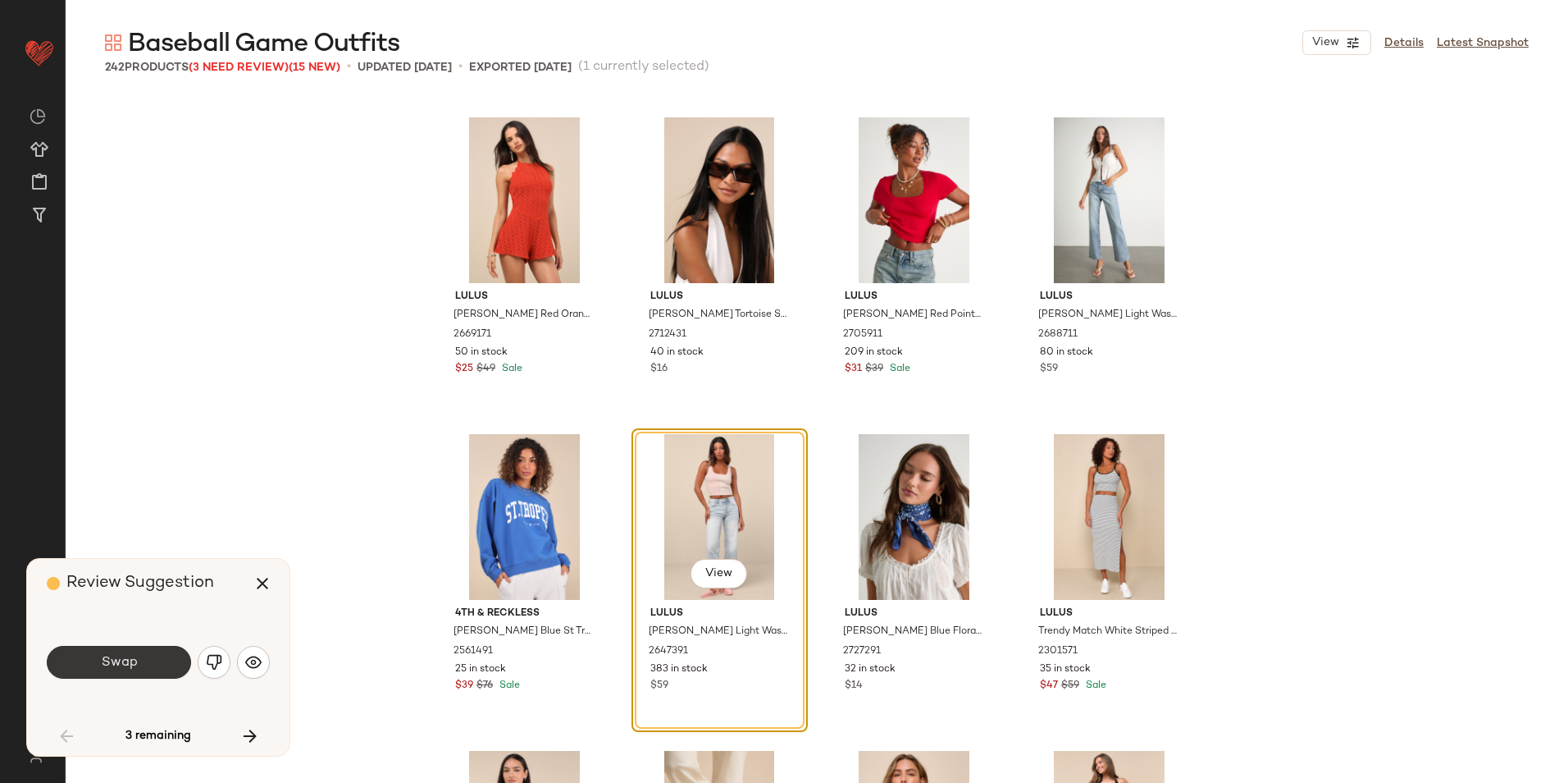
click at [158, 663] on button "Swap" at bounding box center [119, 662] width 145 height 33
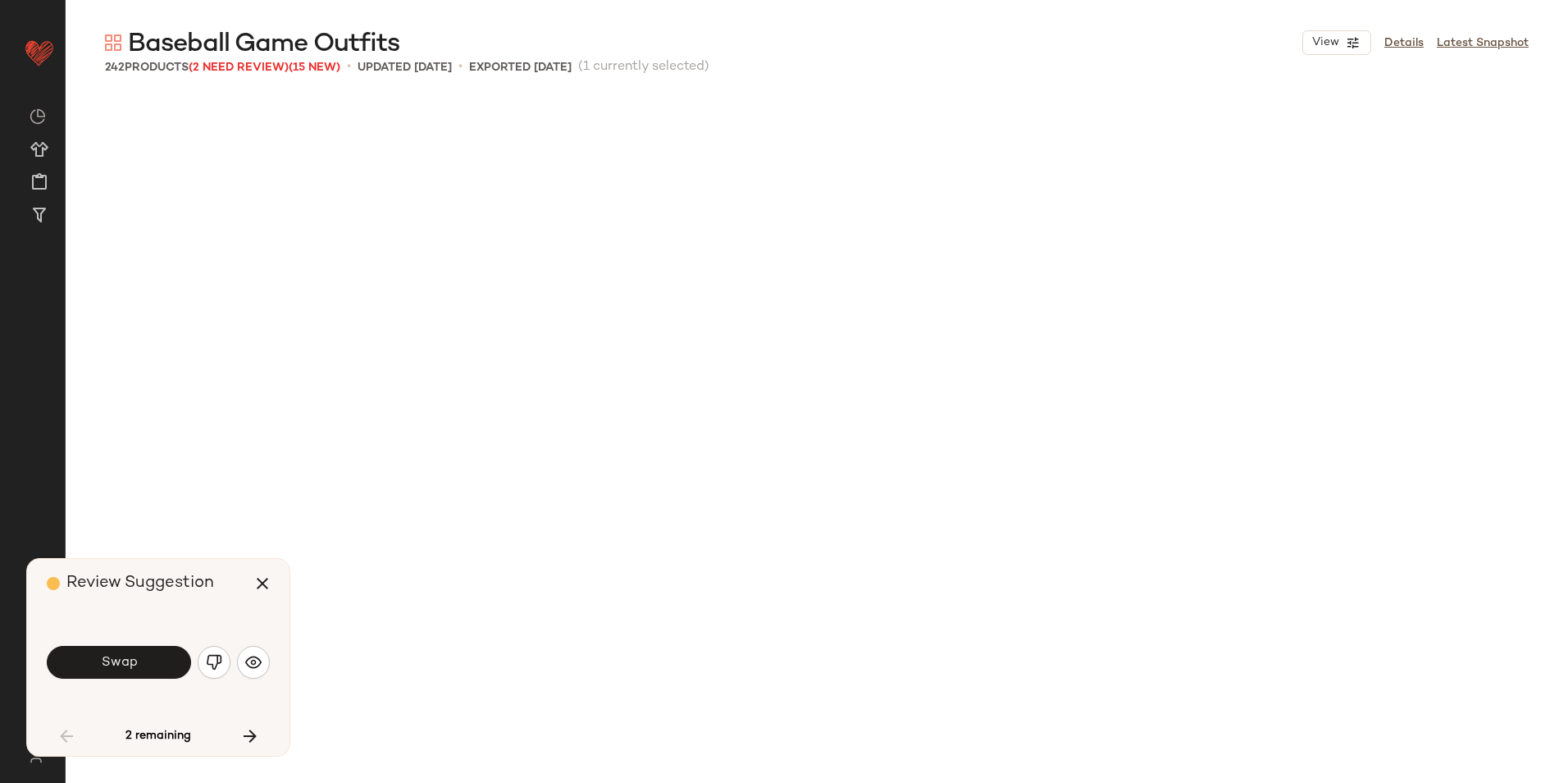
scroll to position [4433, 0]
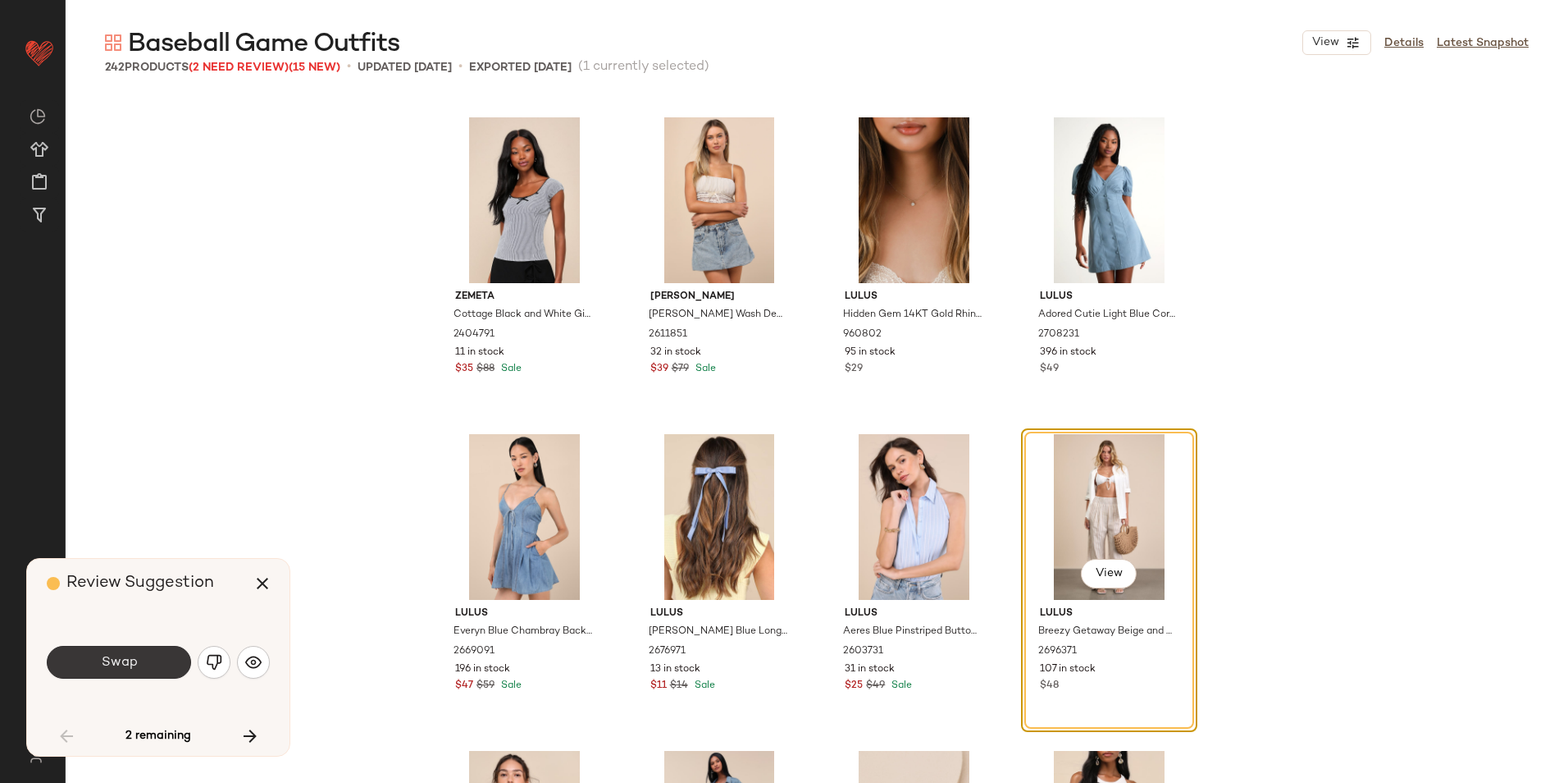
click at [157, 660] on button "Swap" at bounding box center [119, 662] width 145 height 33
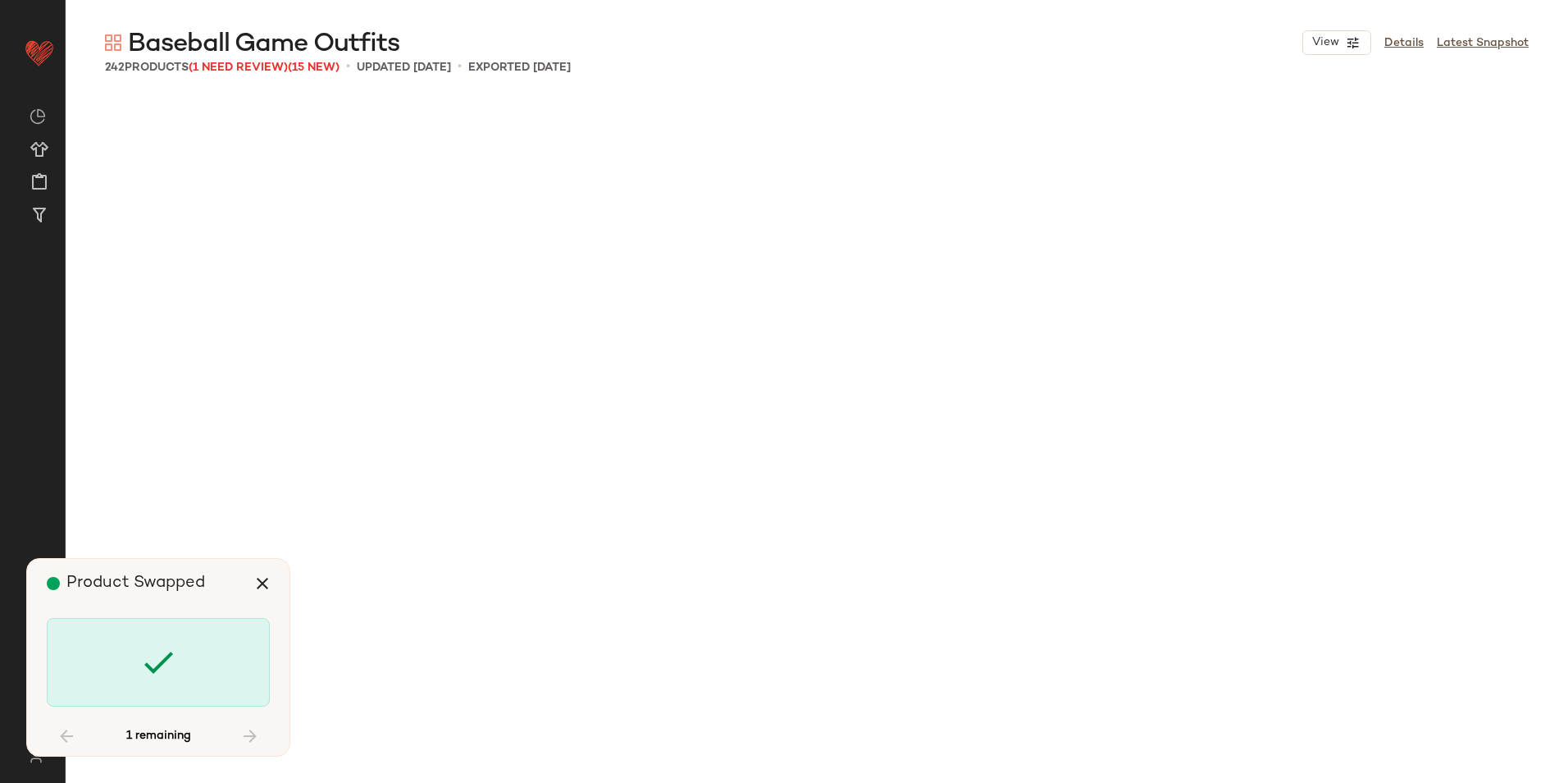
scroll to position [11083, 0]
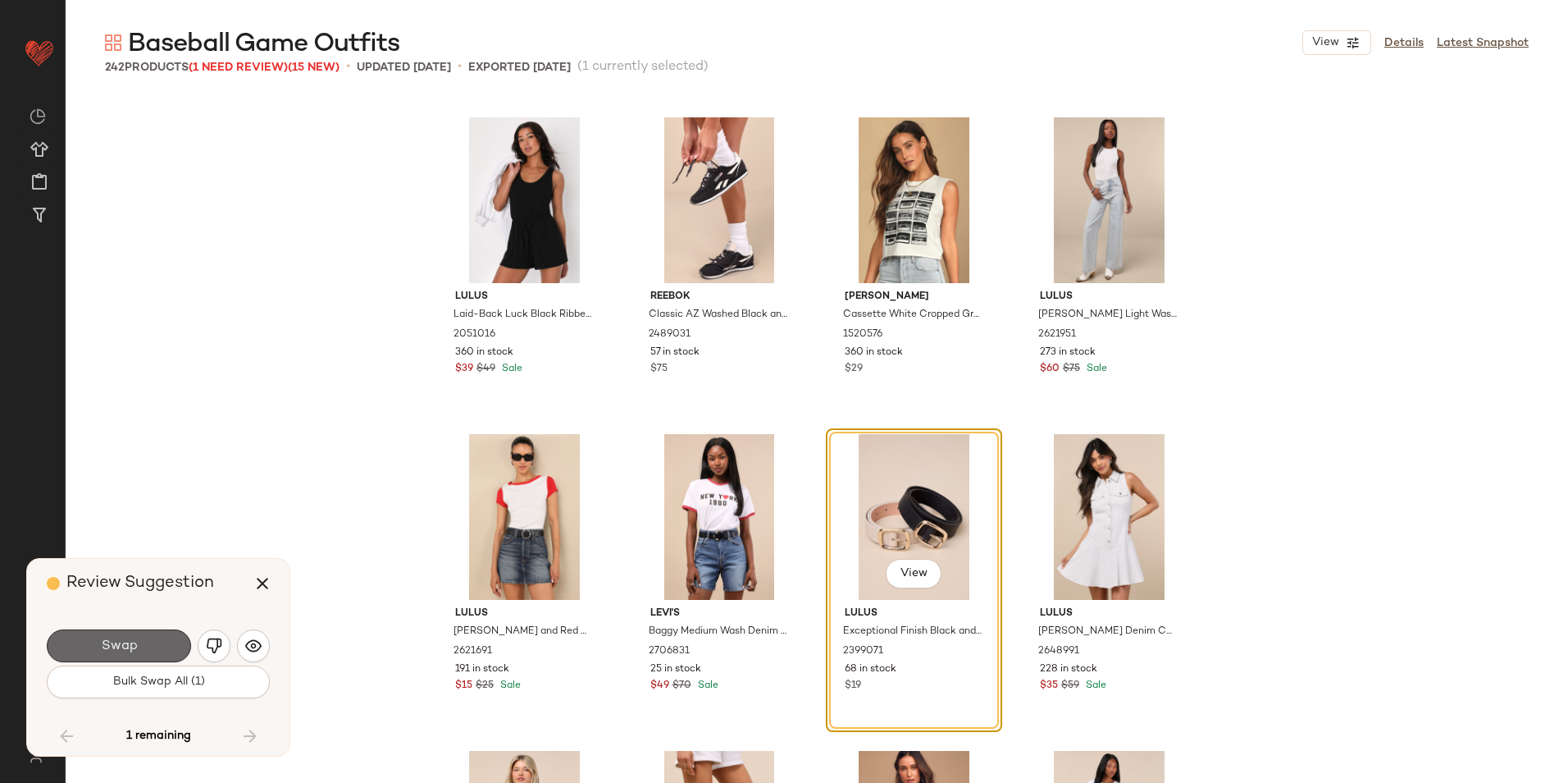
click at [163, 634] on button "Swap" at bounding box center [119, 645] width 145 height 33
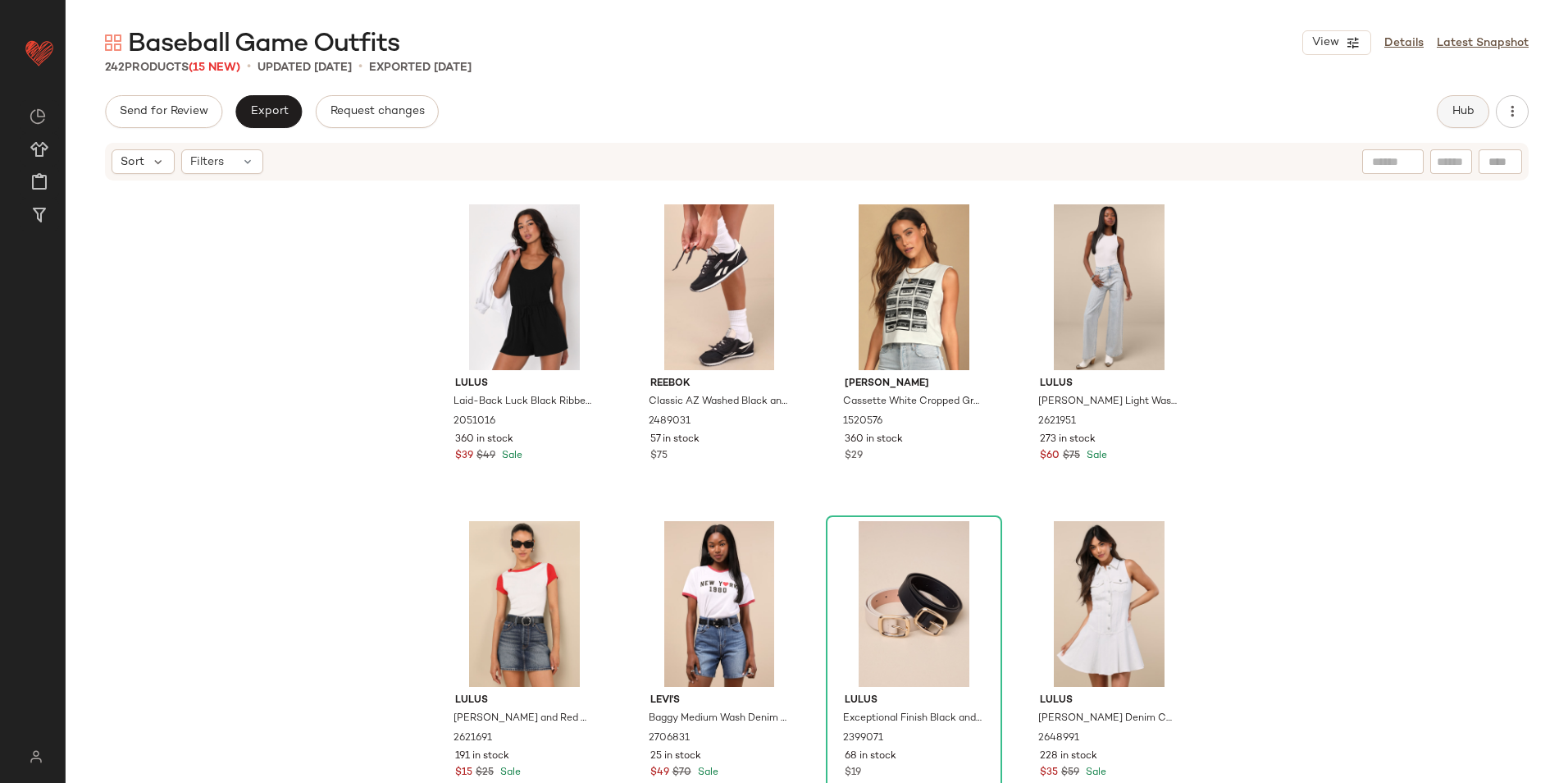
click at [1454, 99] on button "Hub" at bounding box center [1462, 112] width 52 height 33
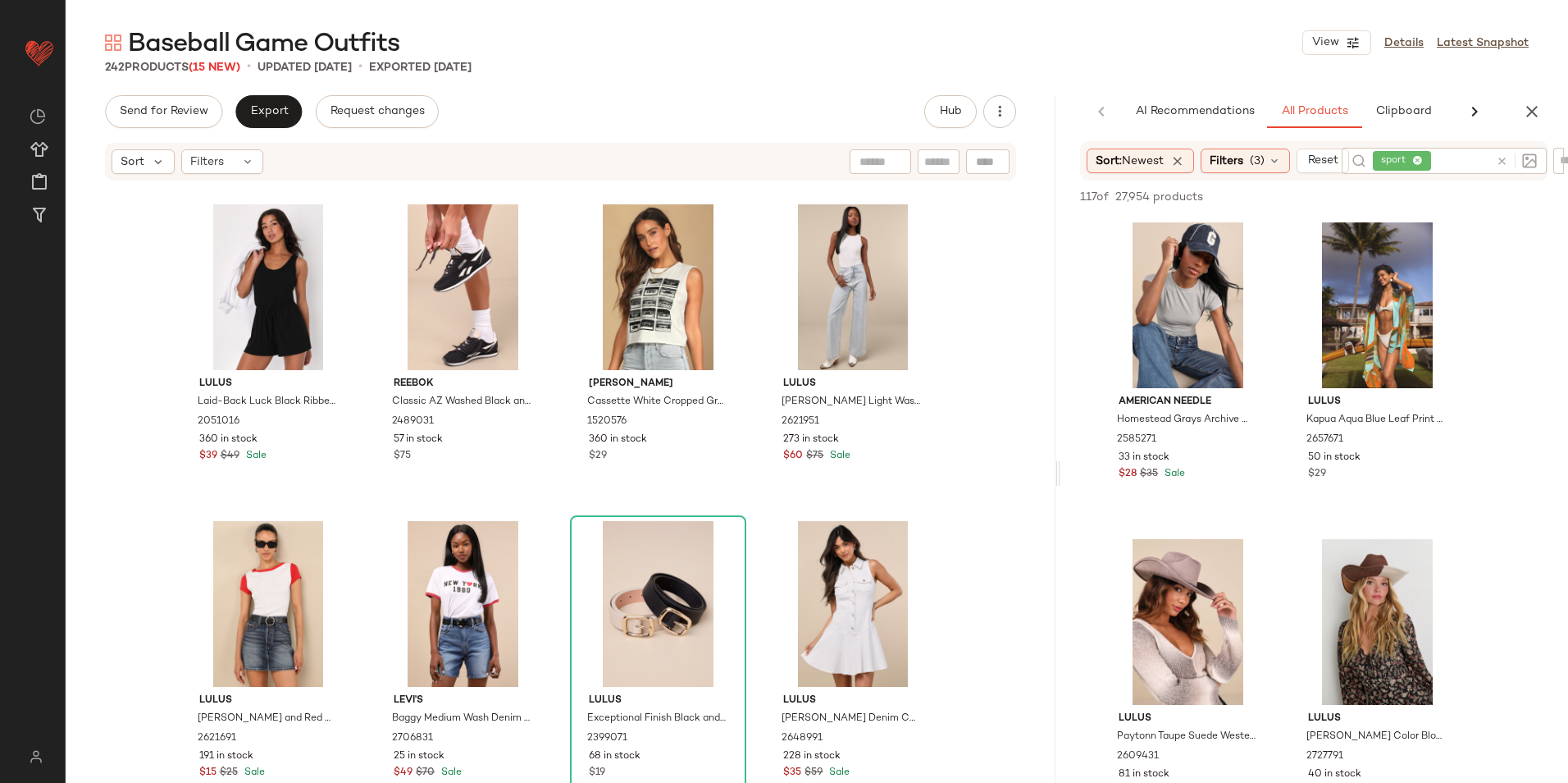
drag, startPoint x: 817, startPoint y: 472, endPoint x: 1062, endPoint y: 495, distance: 246.1
click at [1062, 495] on div "Baseball Game Outfits View Details Latest Snapshot 242 Products (15 New) • upda…" at bounding box center [816, 404] width 1503 height 756
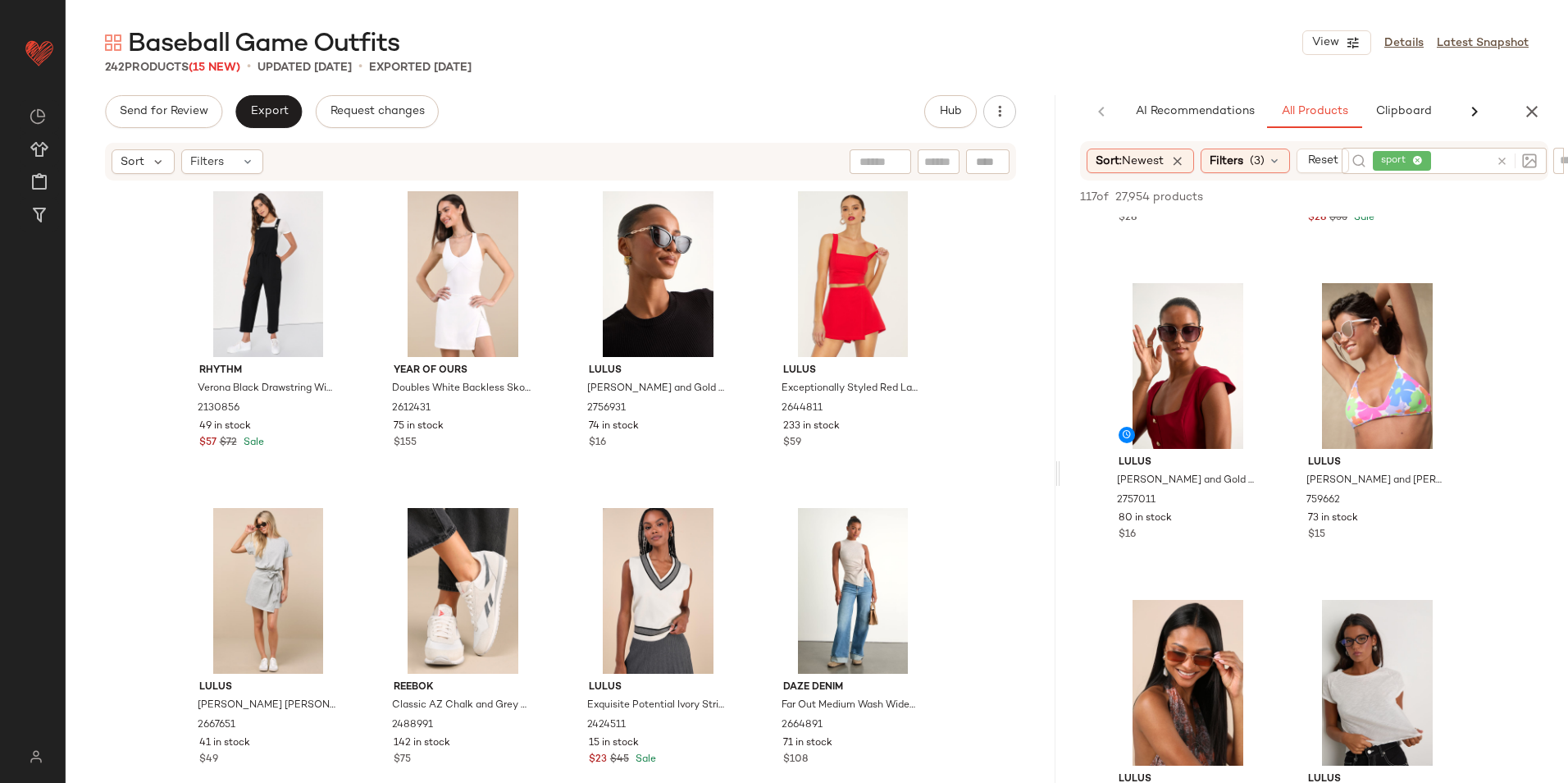
scroll to position [574, 0]
click at [1248, 163] on div "Filters (3)" at bounding box center [1245, 161] width 89 height 25
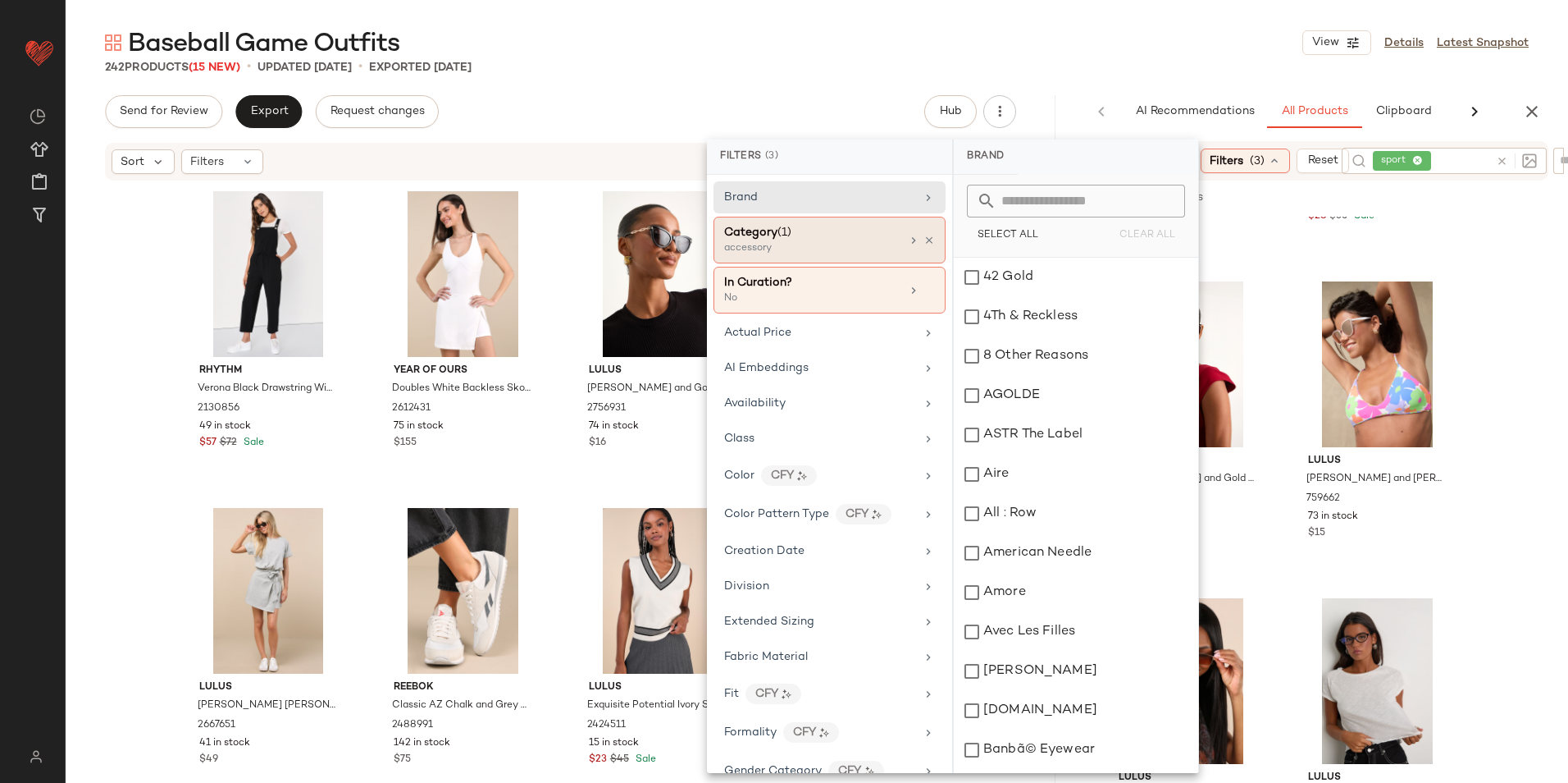
click at [876, 237] on div "Category (1)" at bounding box center [812, 232] width 176 height 17
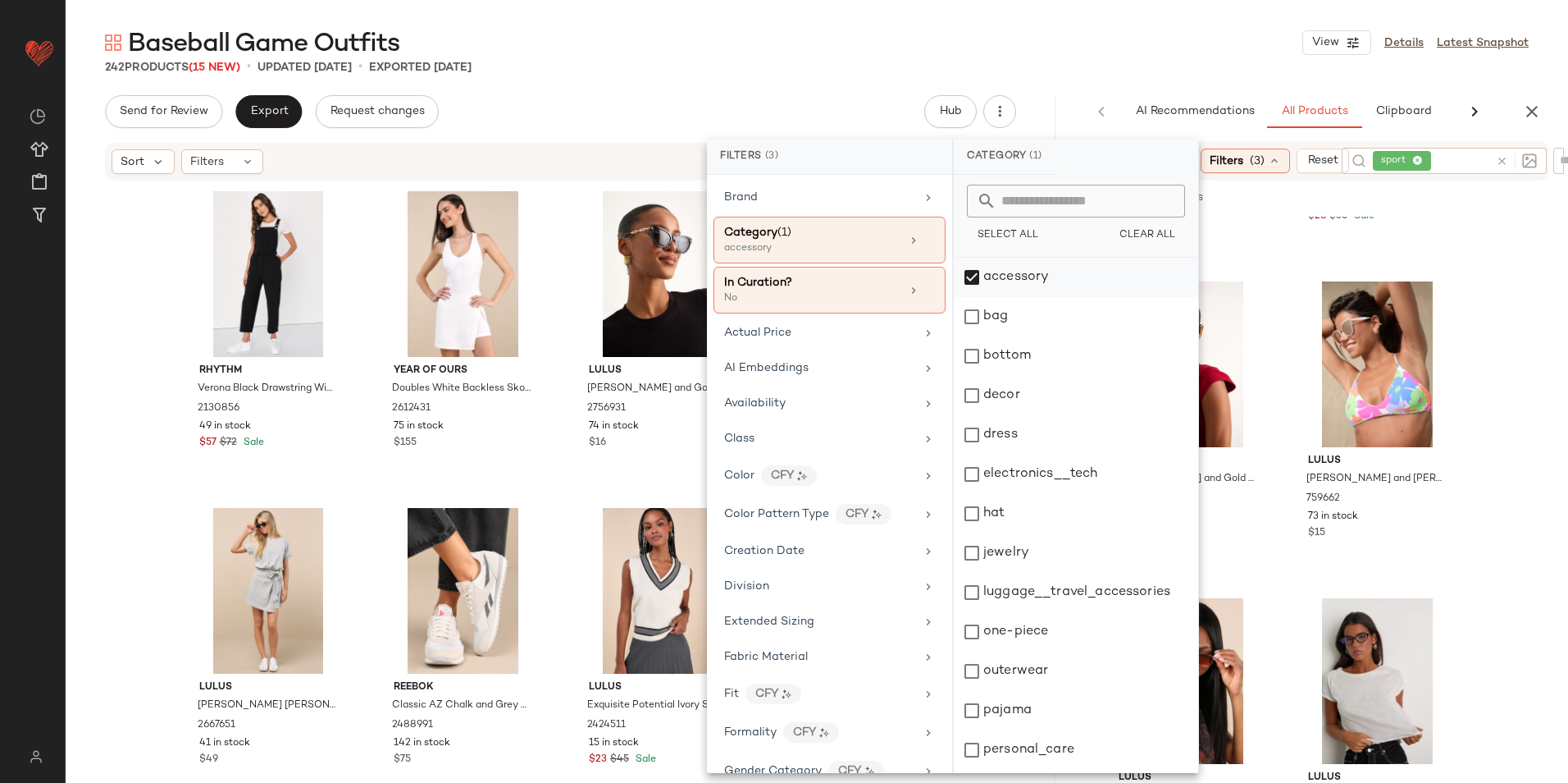
click at [1018, 277] on div "accessory" at bounding box center [1076, 277] width 244 height 40
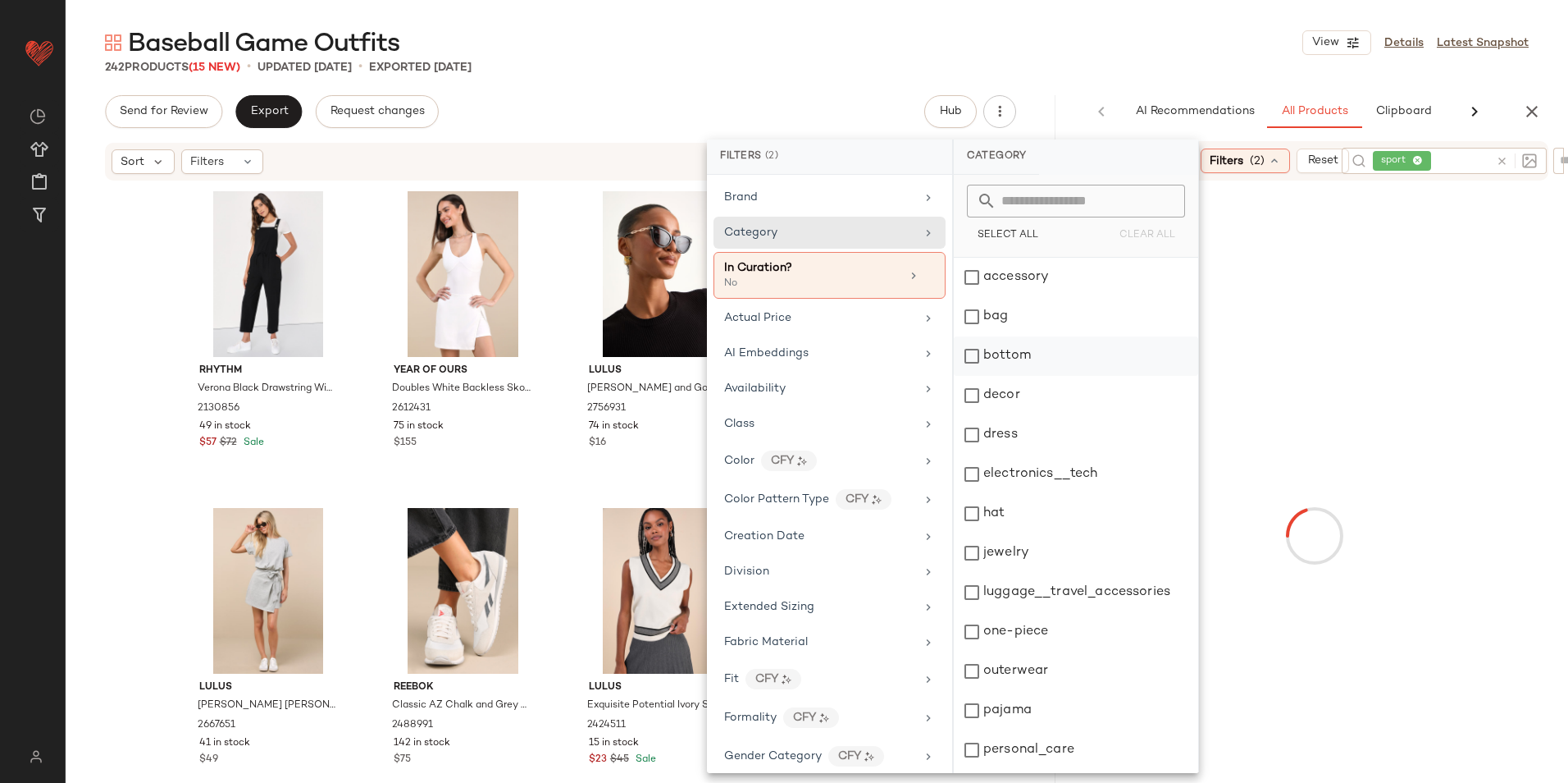
click at [1019, 353] on div "bottom" at bounding box center [1076, 356] width 244 height 40
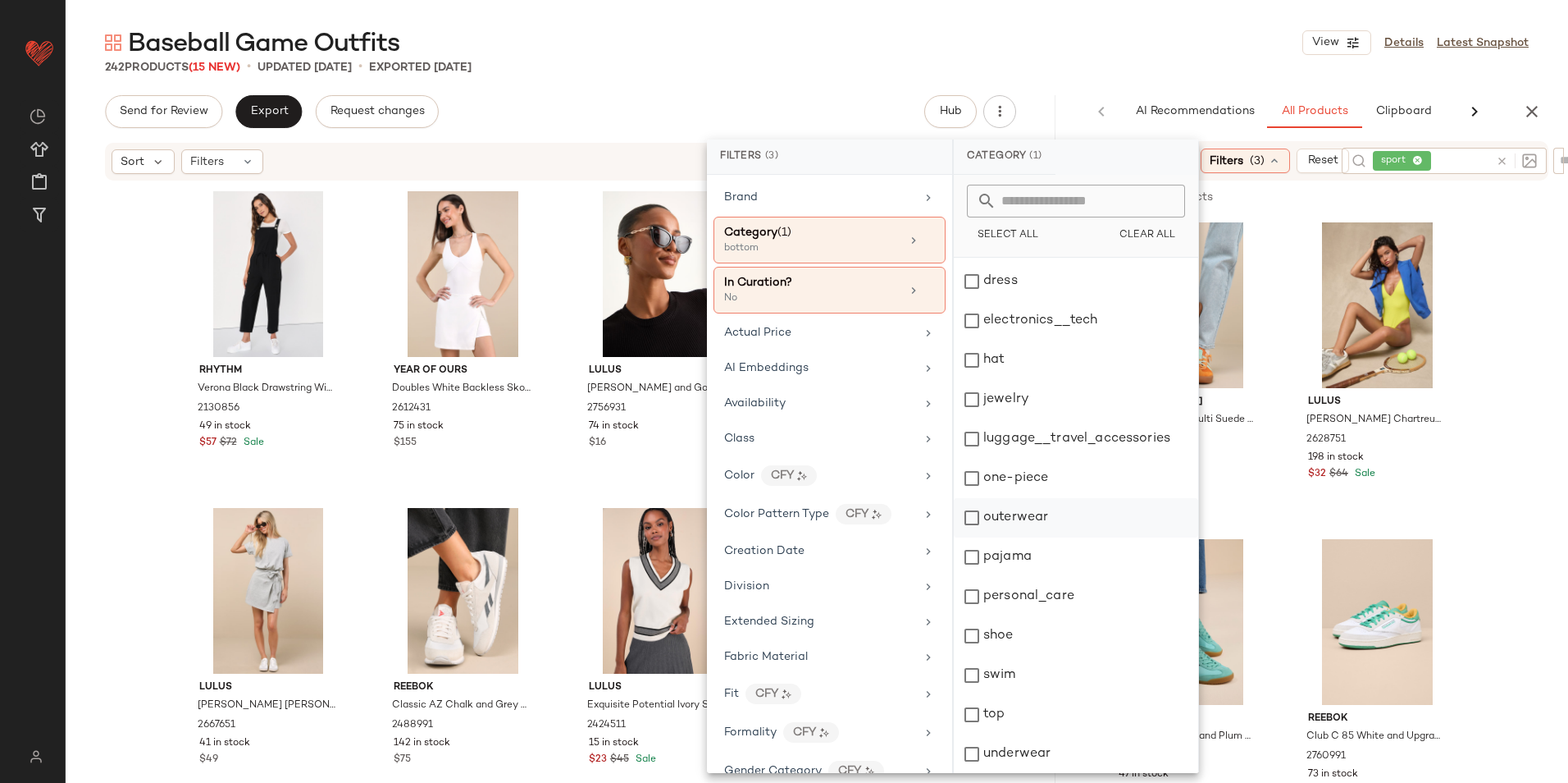
scroll to position [154, 0]
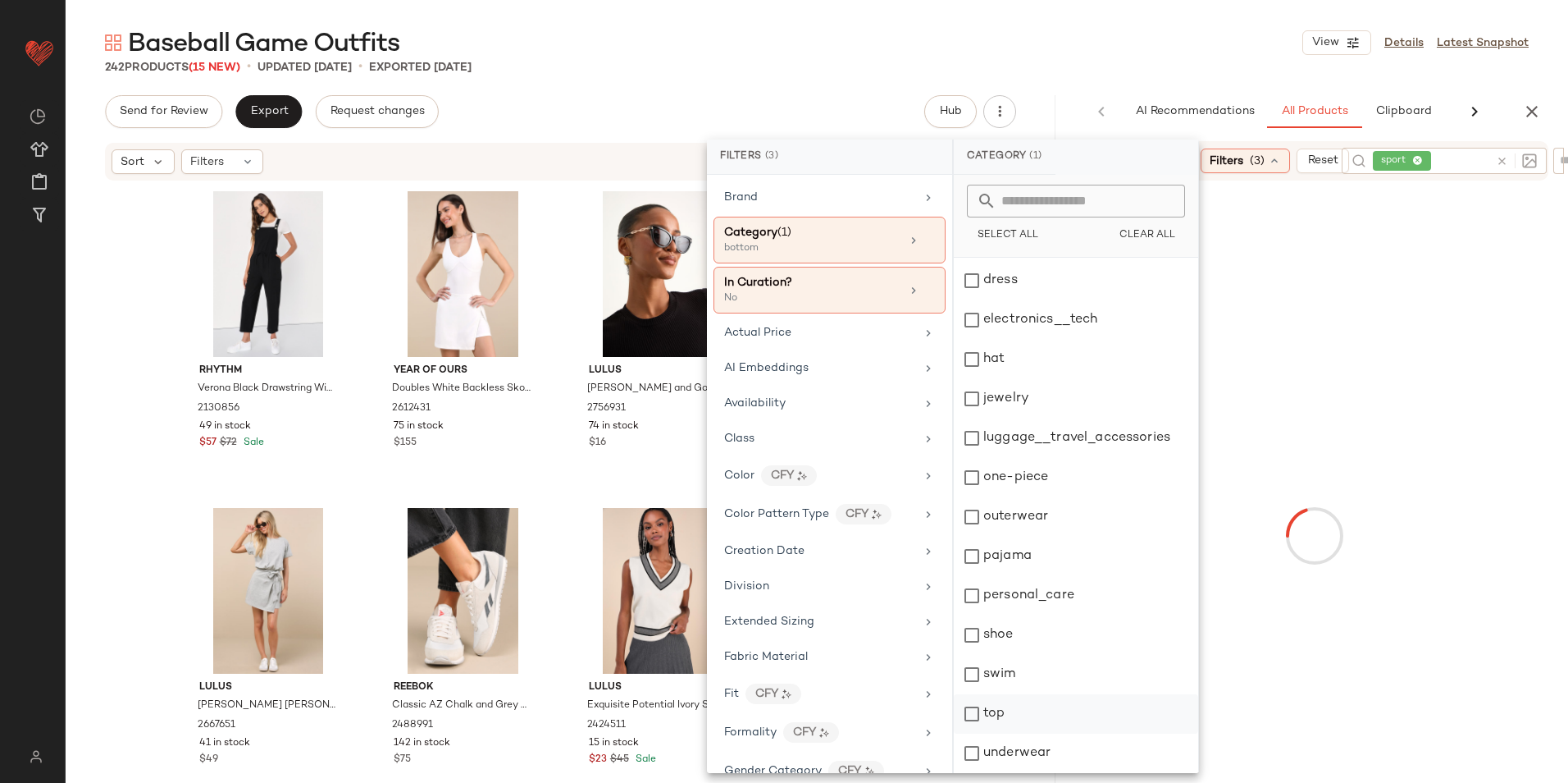
click at [1030, 710] on div "top" at bounding box center [1076, 714] width 244 height 40
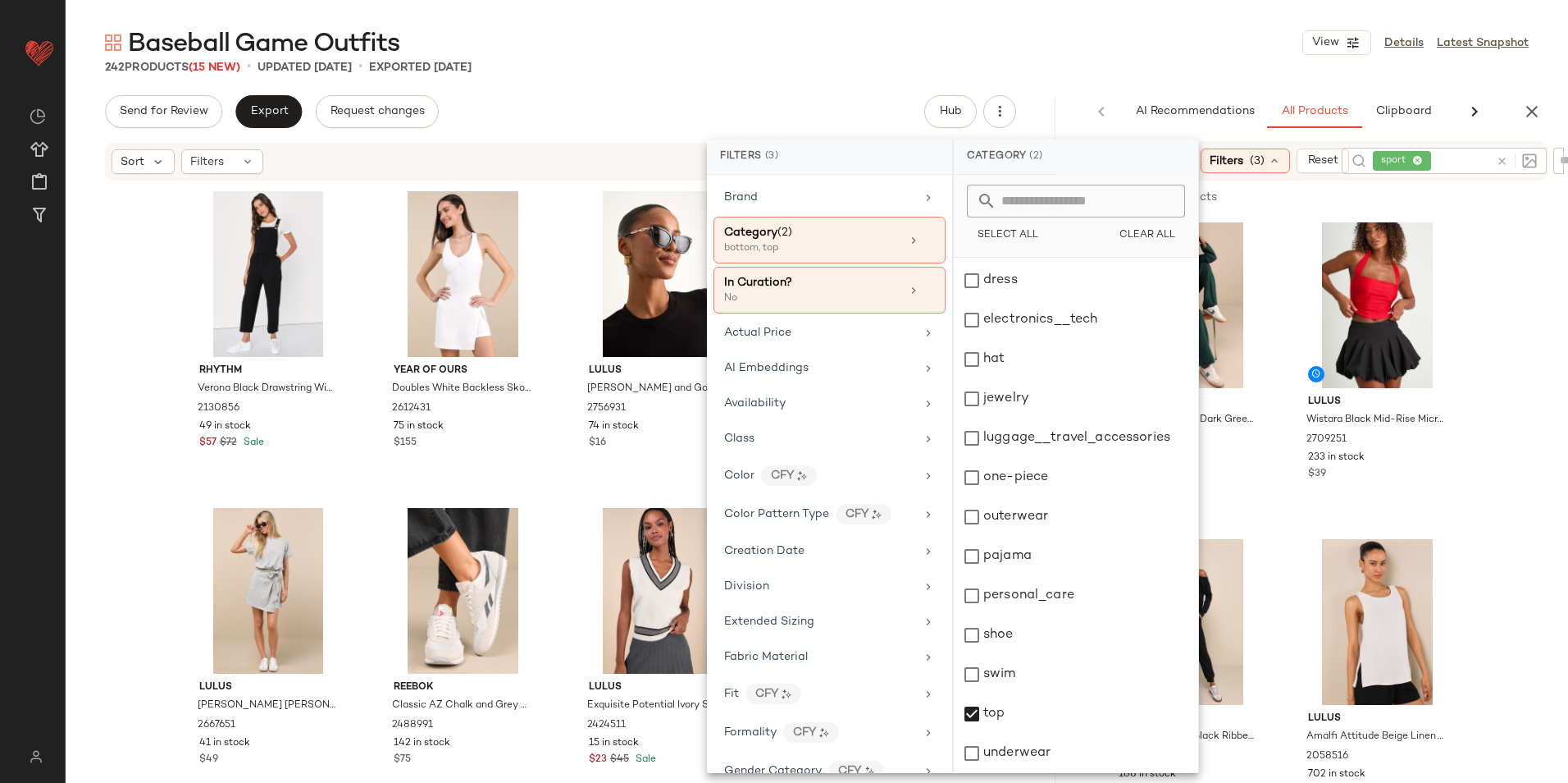
click at [1022, 34] on div "Baseball Game Outfits View Details Latest Snapshot" at bounding box center [816, 43] width 1503 height 33
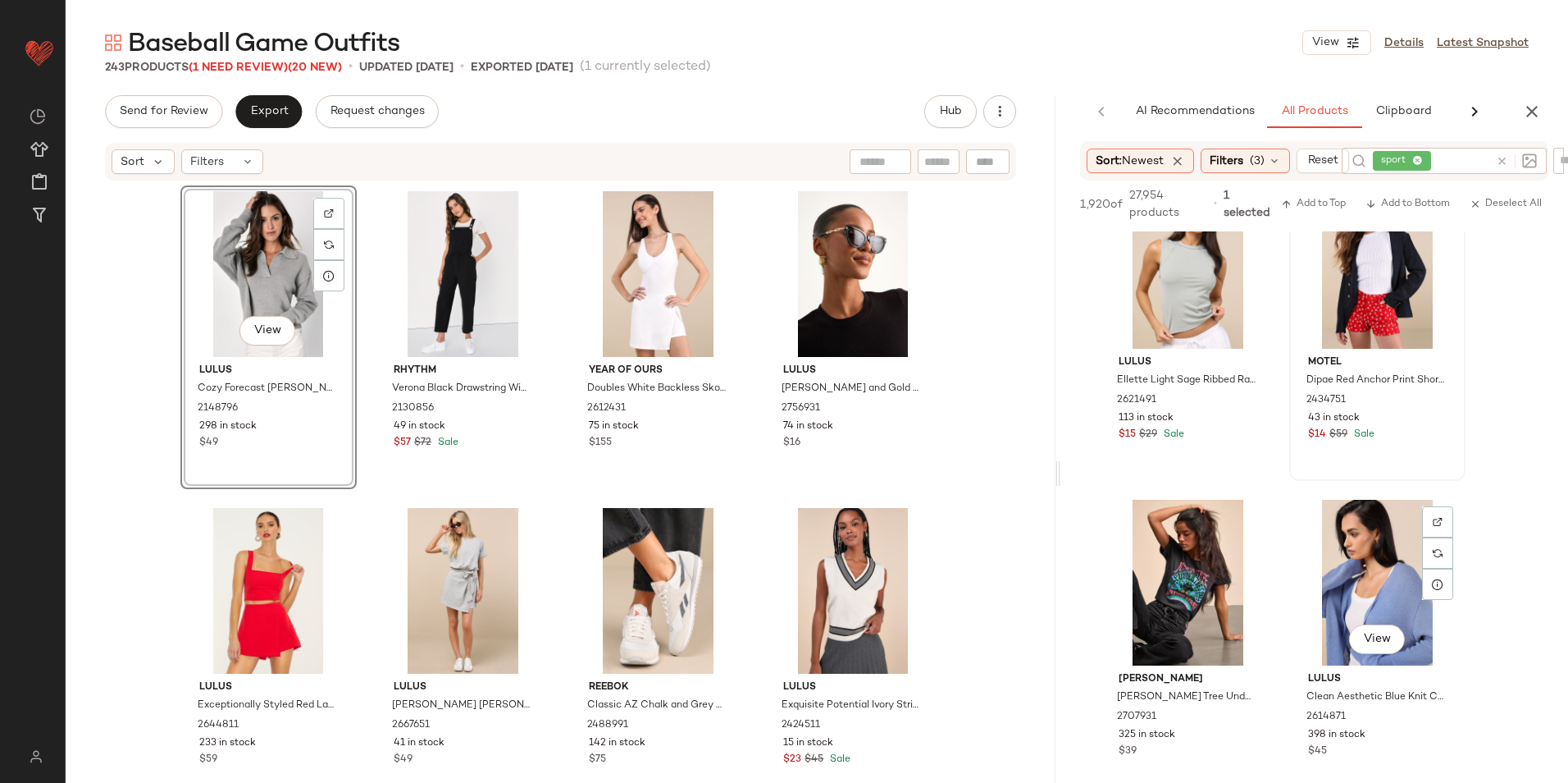
scroll to position [8286, 0]
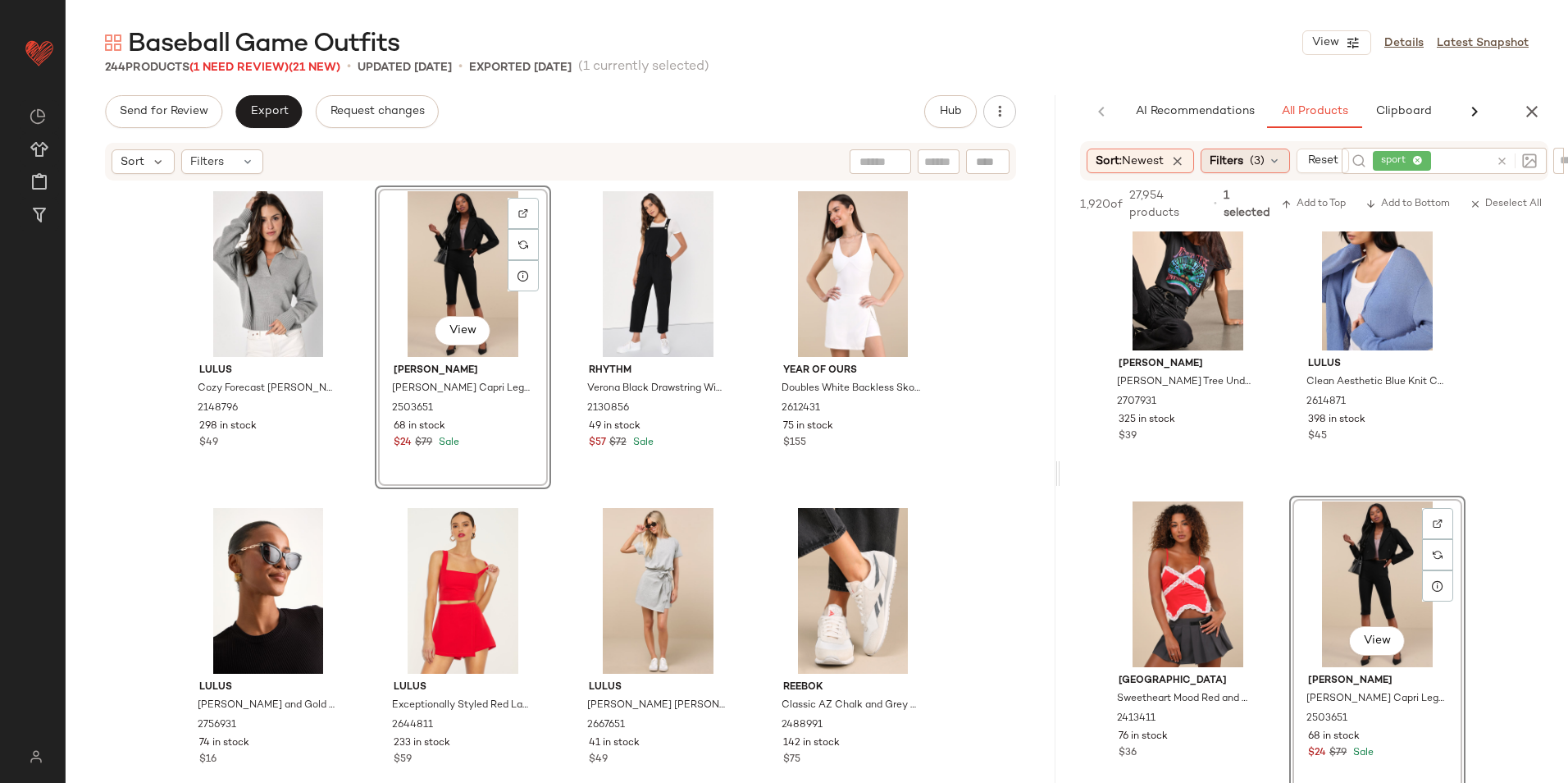
click at [1257, 161] on span "(3)" at bounding box center [1257, 161] width 15 height 17
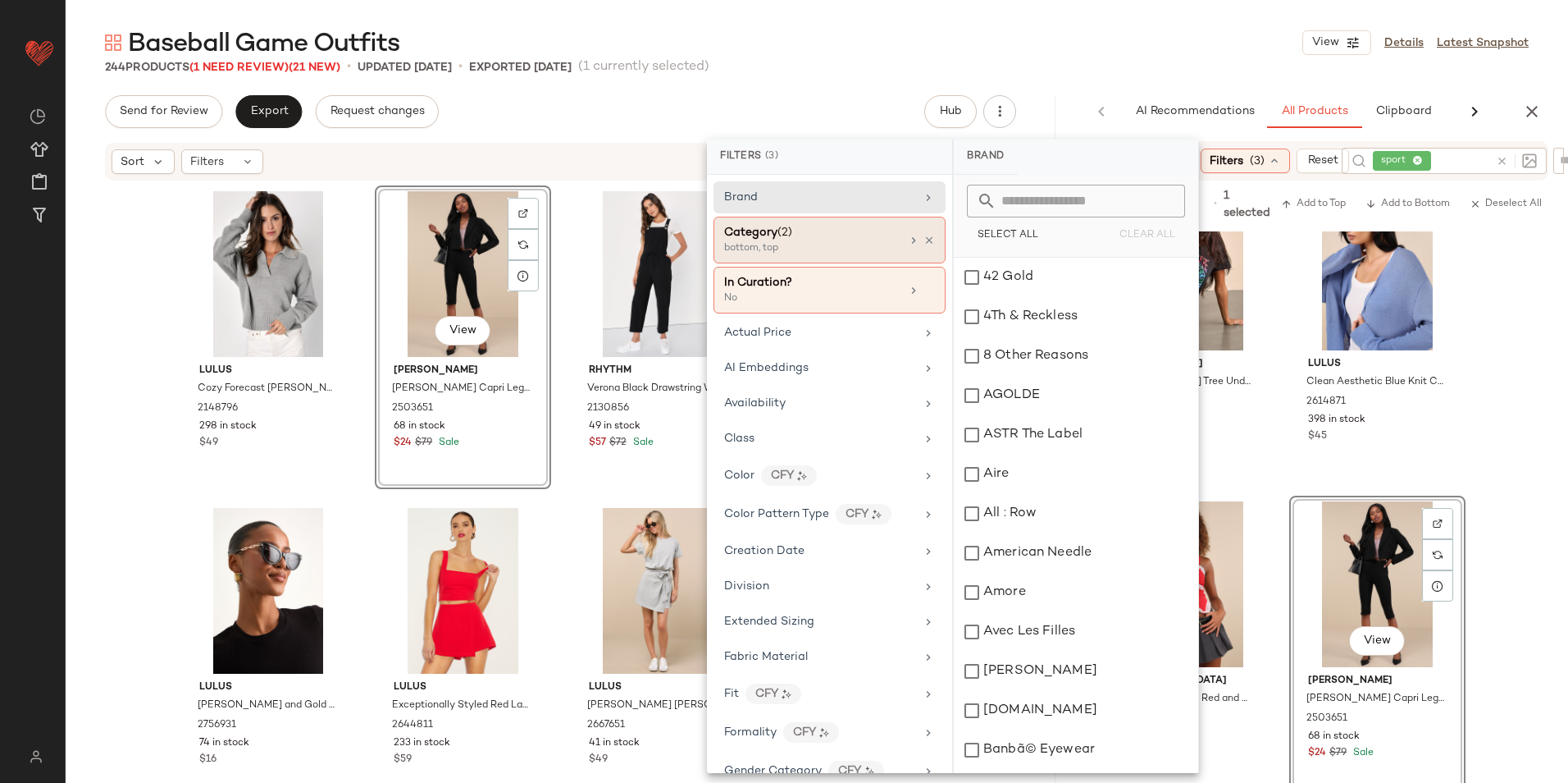
click at [802, 244] on div "bottom, top" at bounding box center [806, 248] width 164 height 15
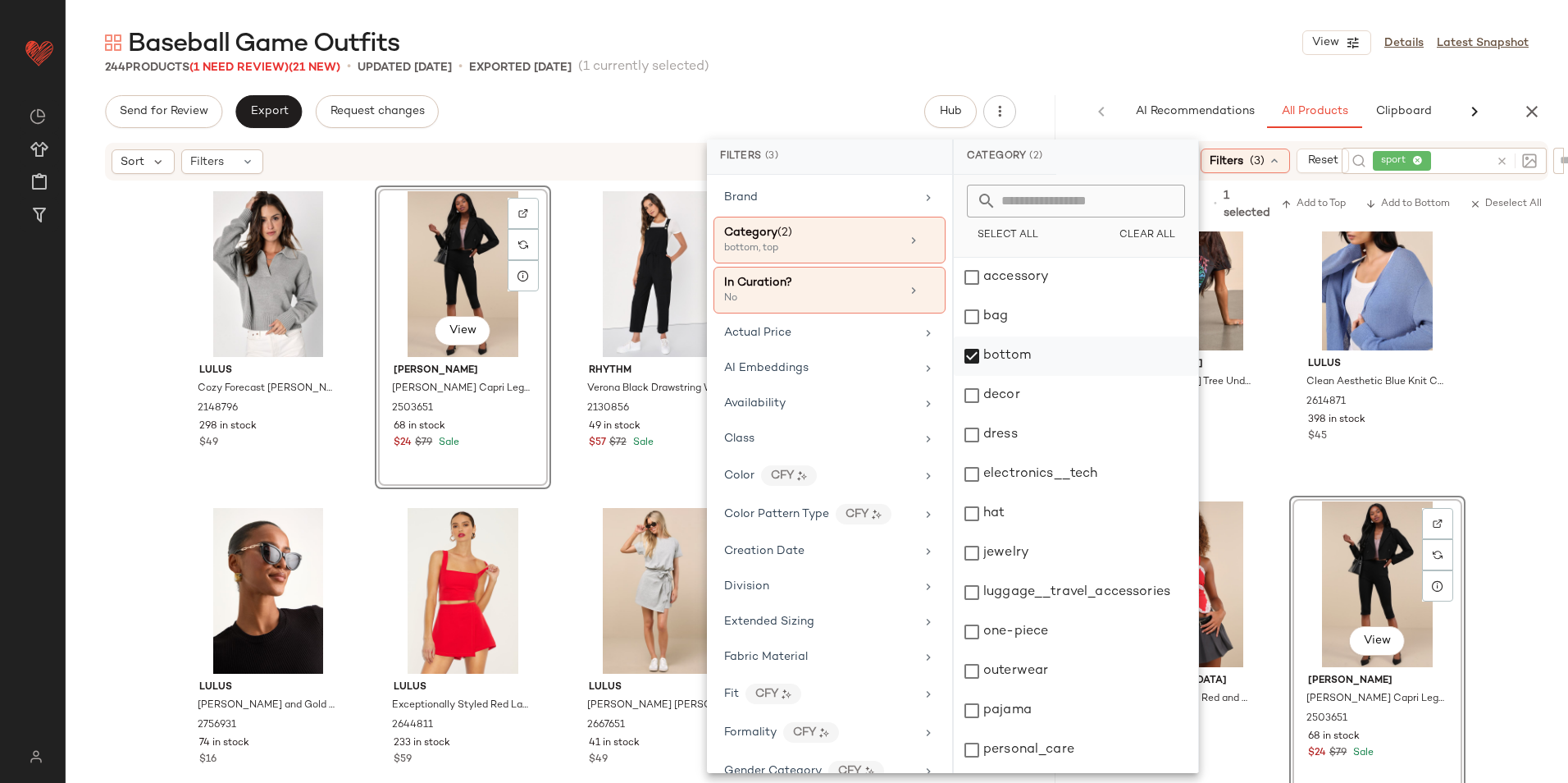
click at [998, 366] on div "bottom" at bounding box center [1076, 356] width 244 height 40
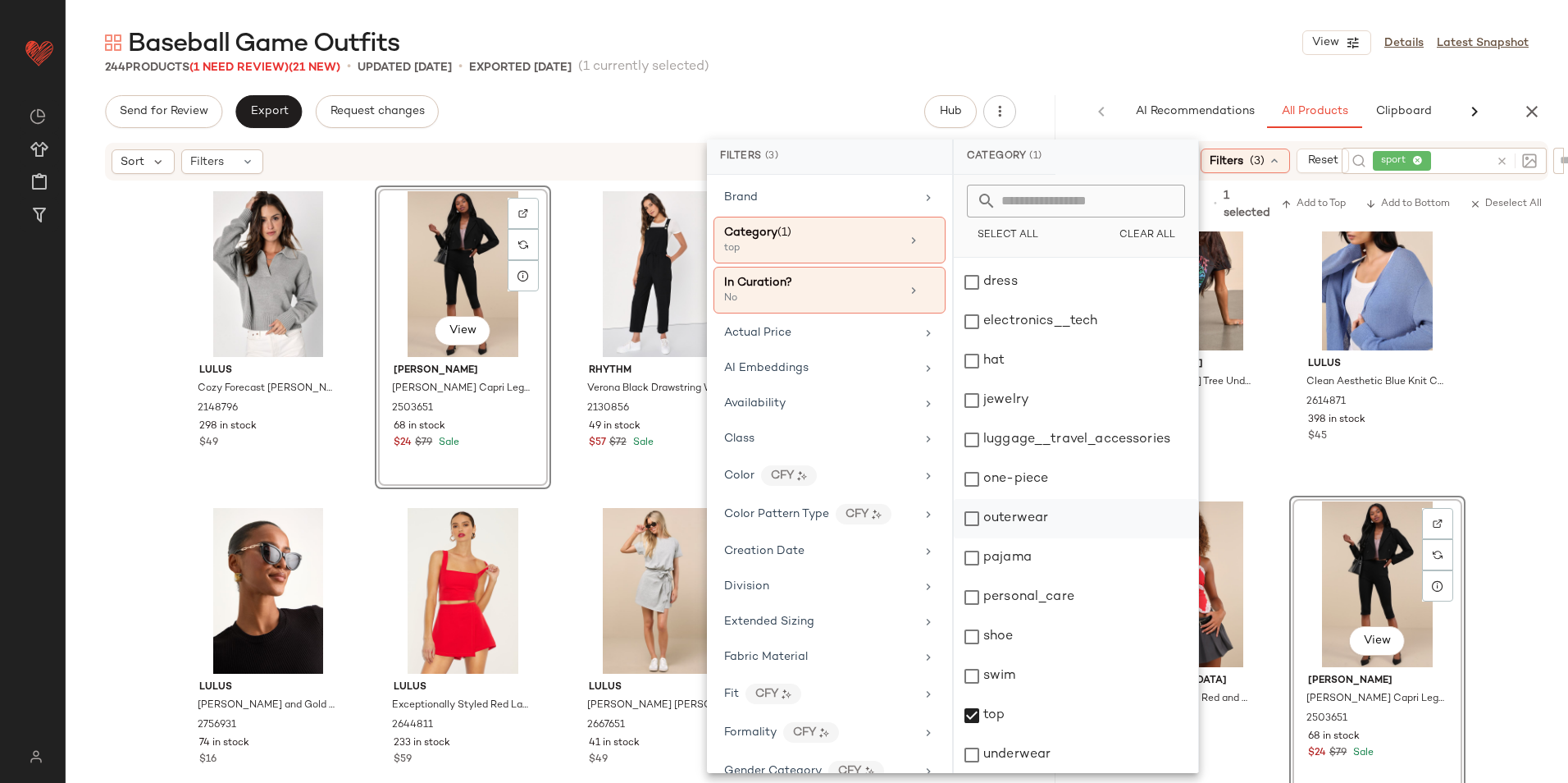
scroll to position [154, 0]
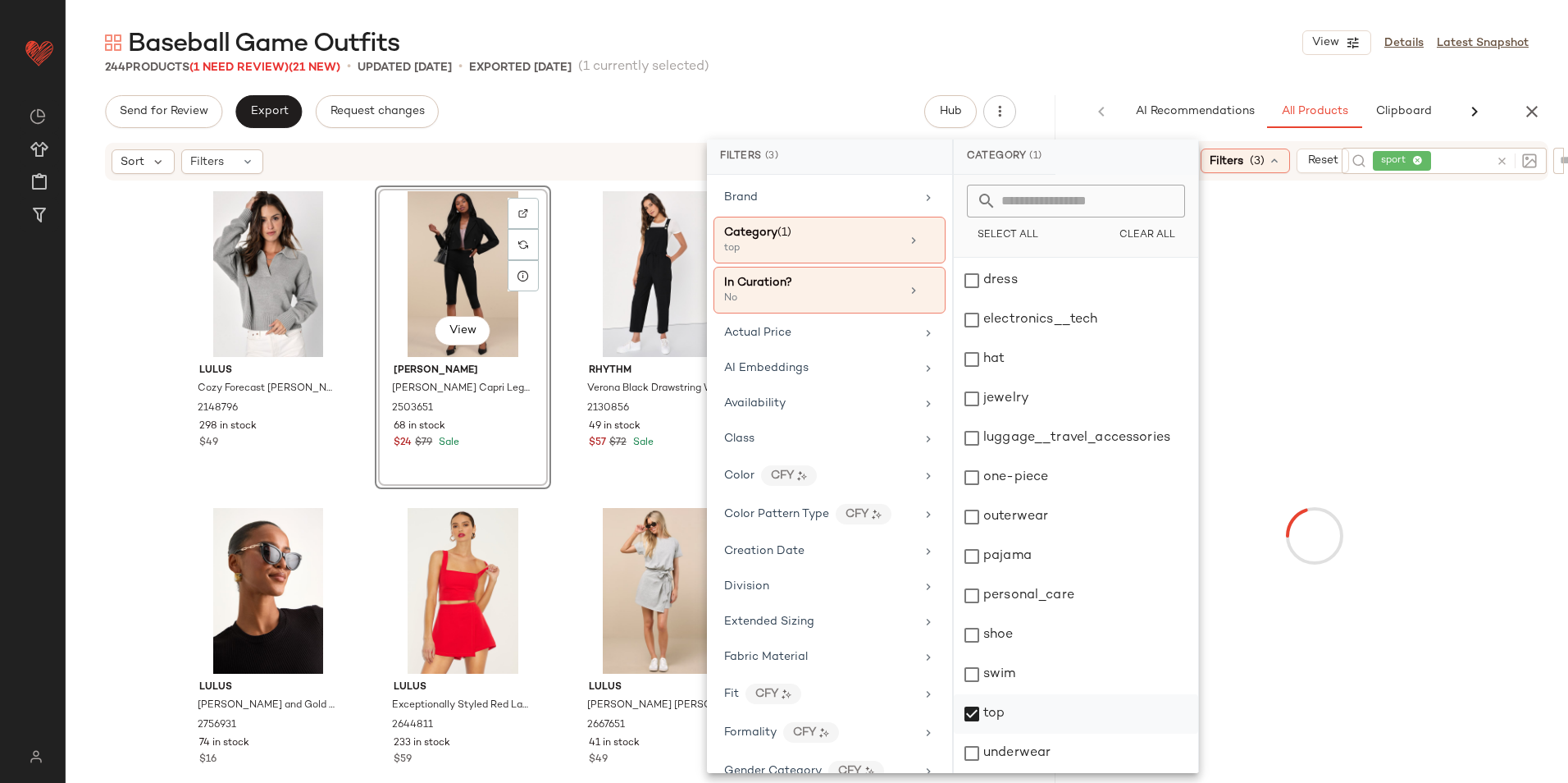
click at [1005, 713] on div "top" at bounding box center [1076, 714] width 244 height 40
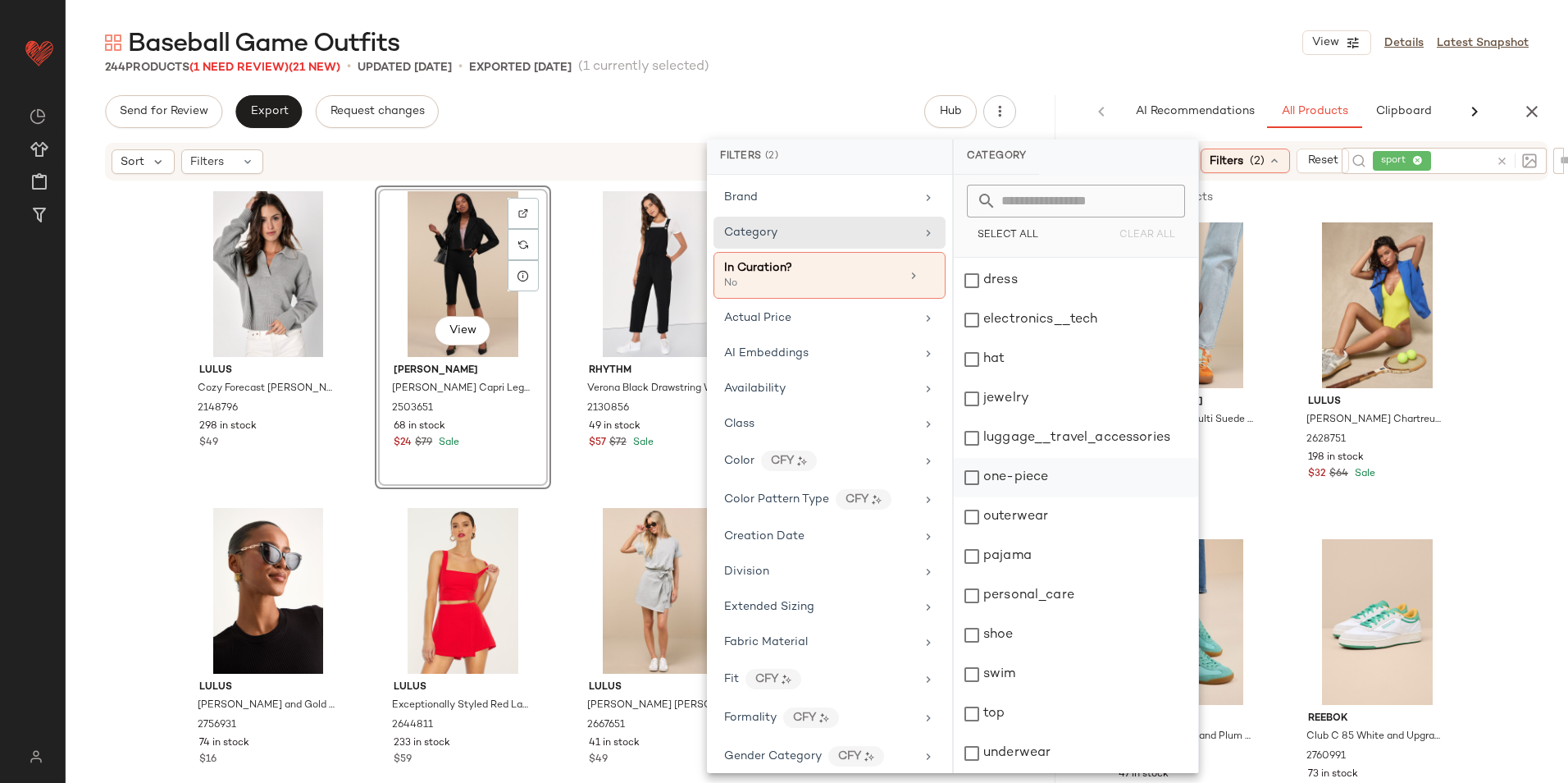
click at [1038, 485] on div "one-piece" at bounding box center [1076, 478] width 244 height 40
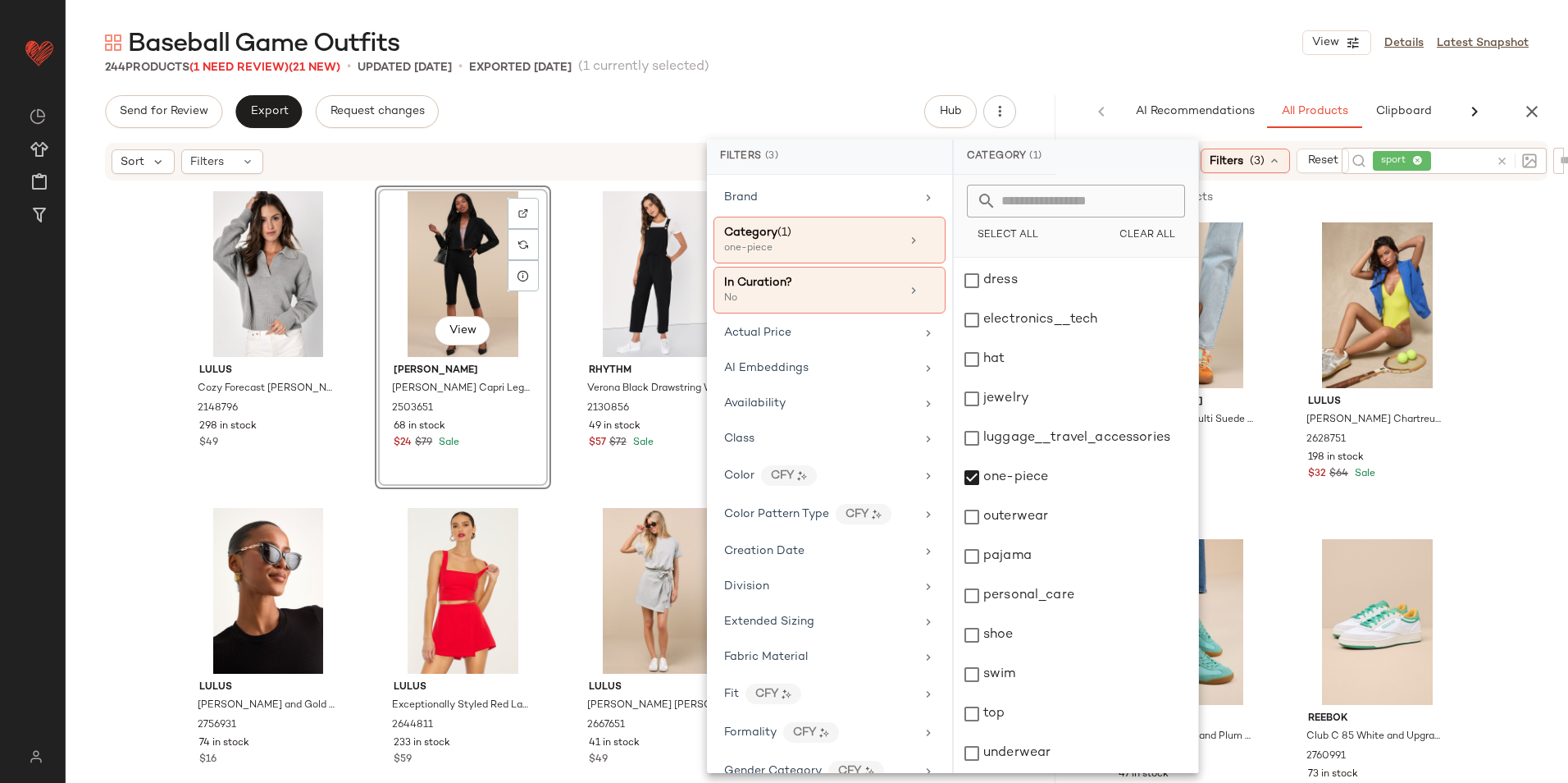
click at [1154, 34] on div "Baseball Game Outfits View Details Latest Snapshot" at bounding box center [816, 43] width 1503 height 33
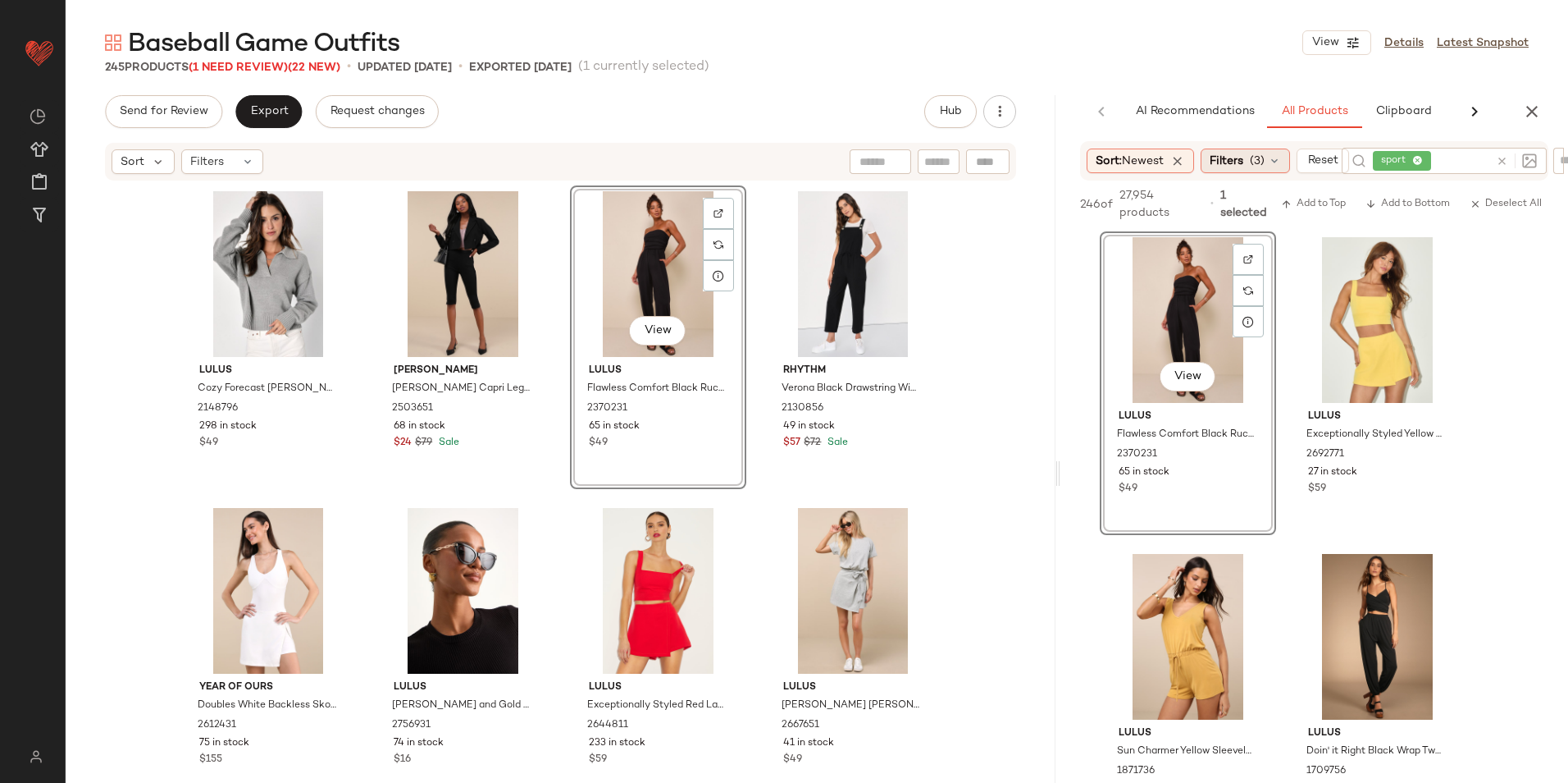
click at [1274, 162] on icon at bounding box center [1274, 160] width 13 height 13
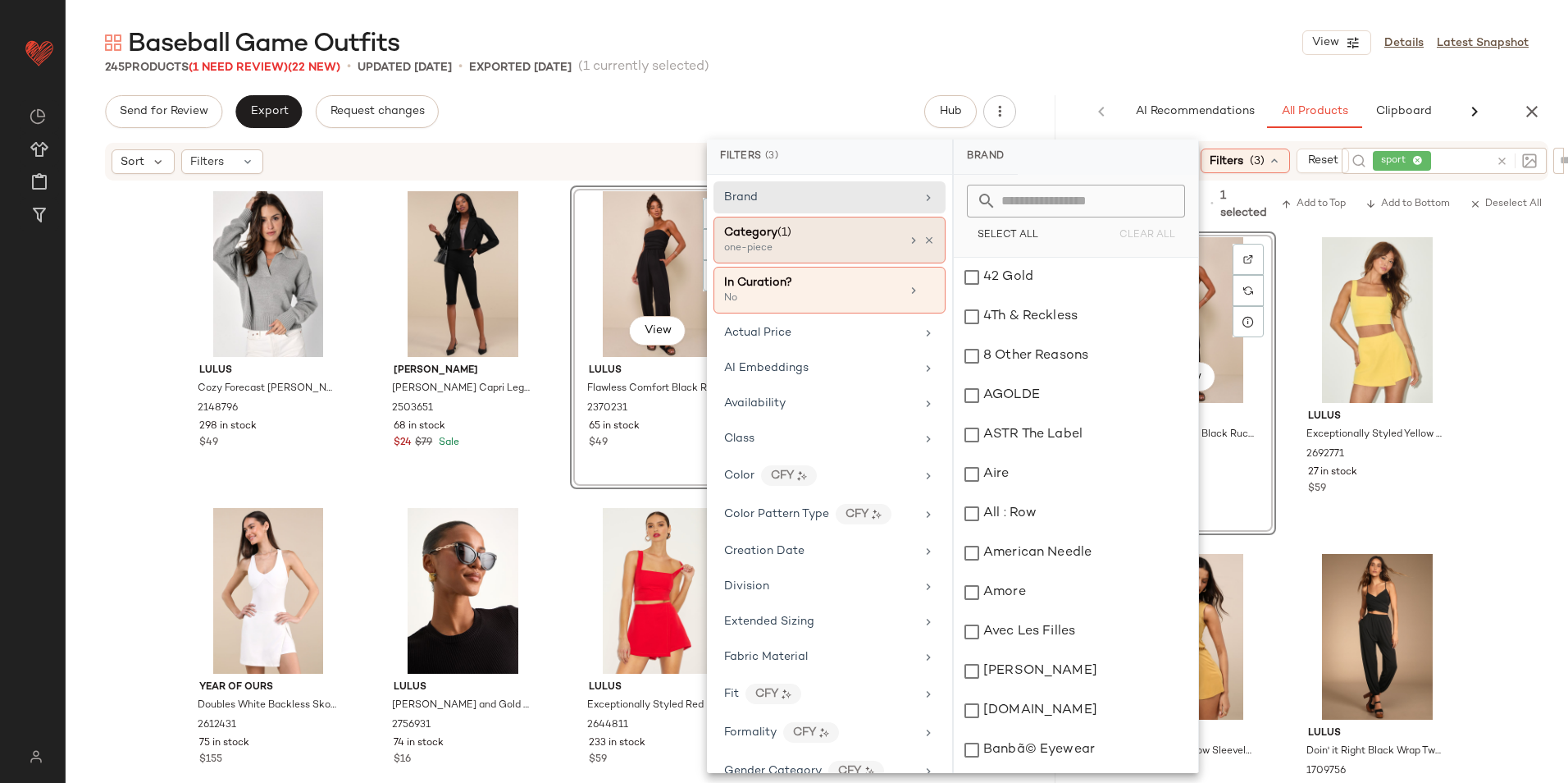
click at [787, 245] on div "one-piece" at bounding box center [806, 248] width 164 height 15
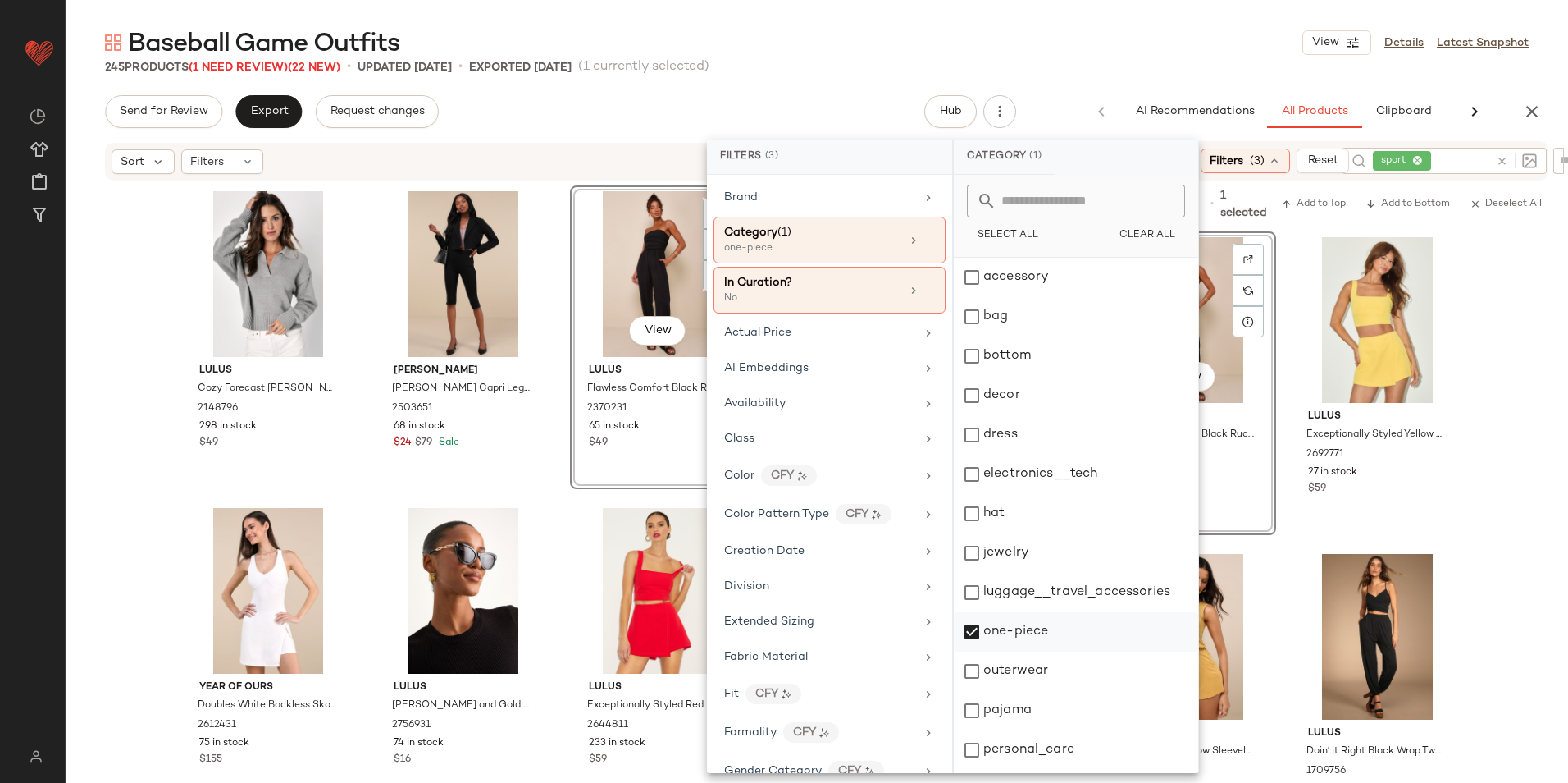
click at [1013, 626] on div "one-piece" at bounding box center [1076, 632] width 244 height 40
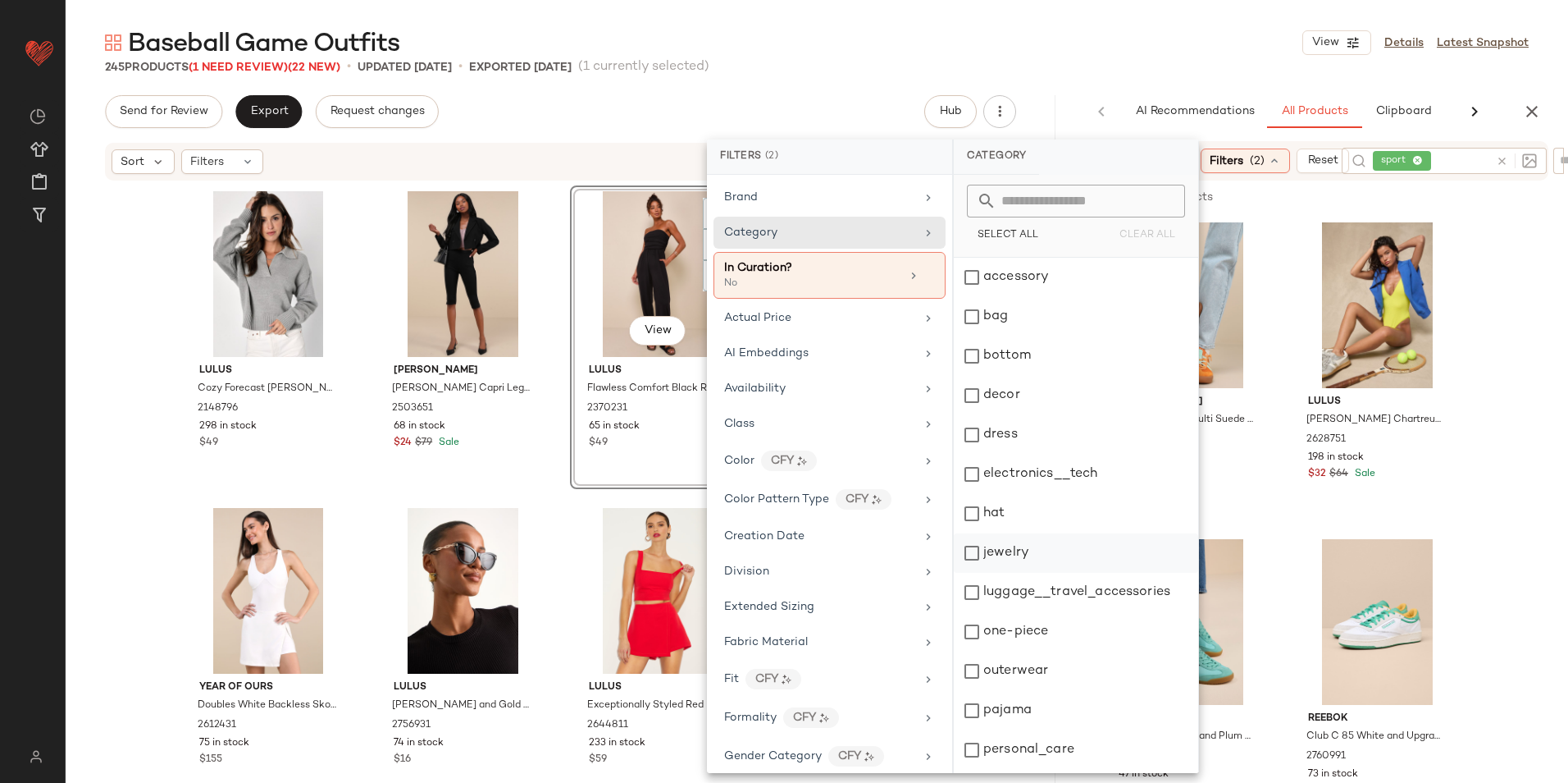
click at [1030, 549] on div "jewelry" at bounding box center [1076, 553] width 244 height 40
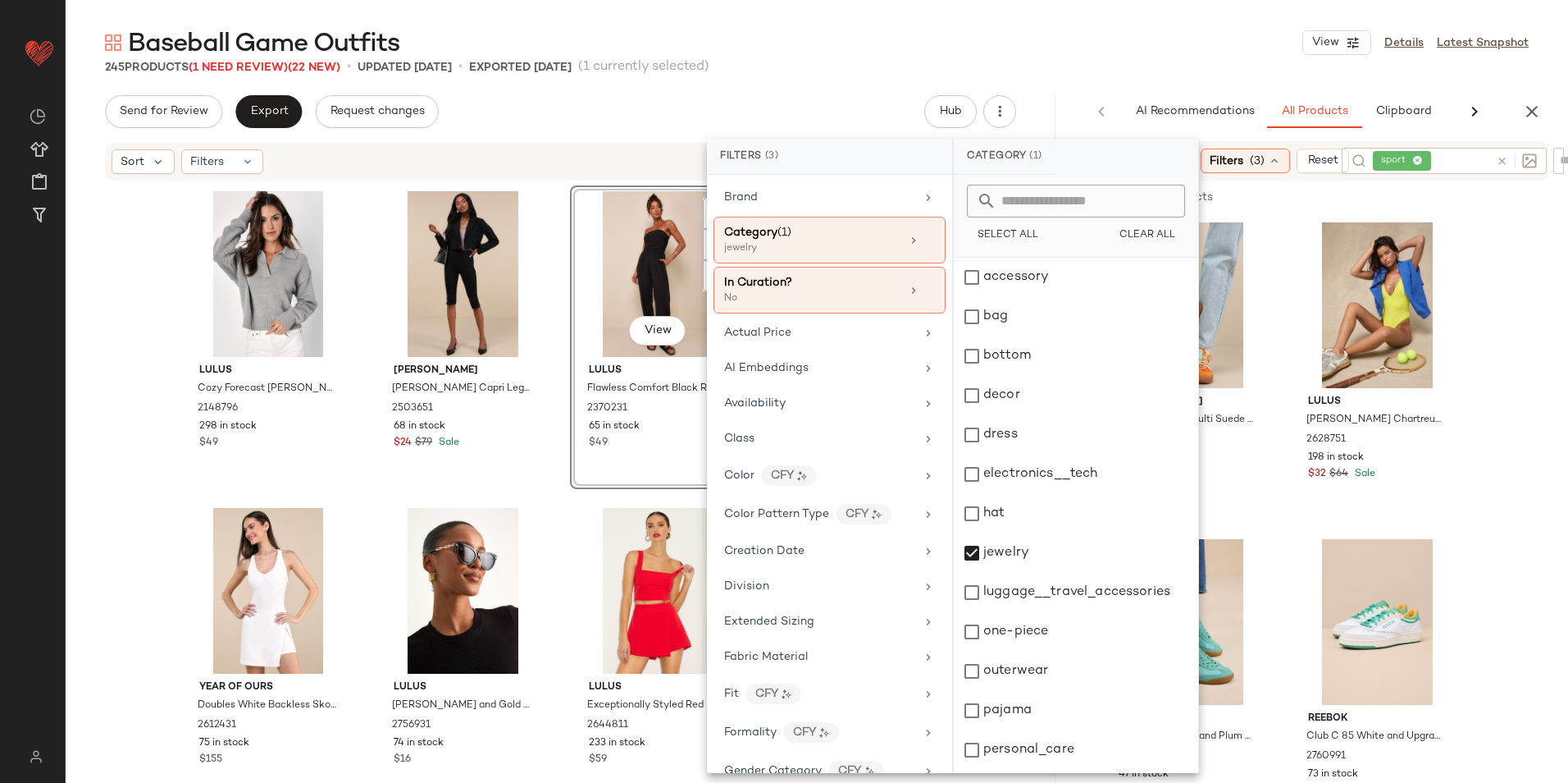
click at [1029, 50] on div "Baseball Game Outfits View Details Latest Snapshot" at bounding box center [816, 43] width 1503 height 33
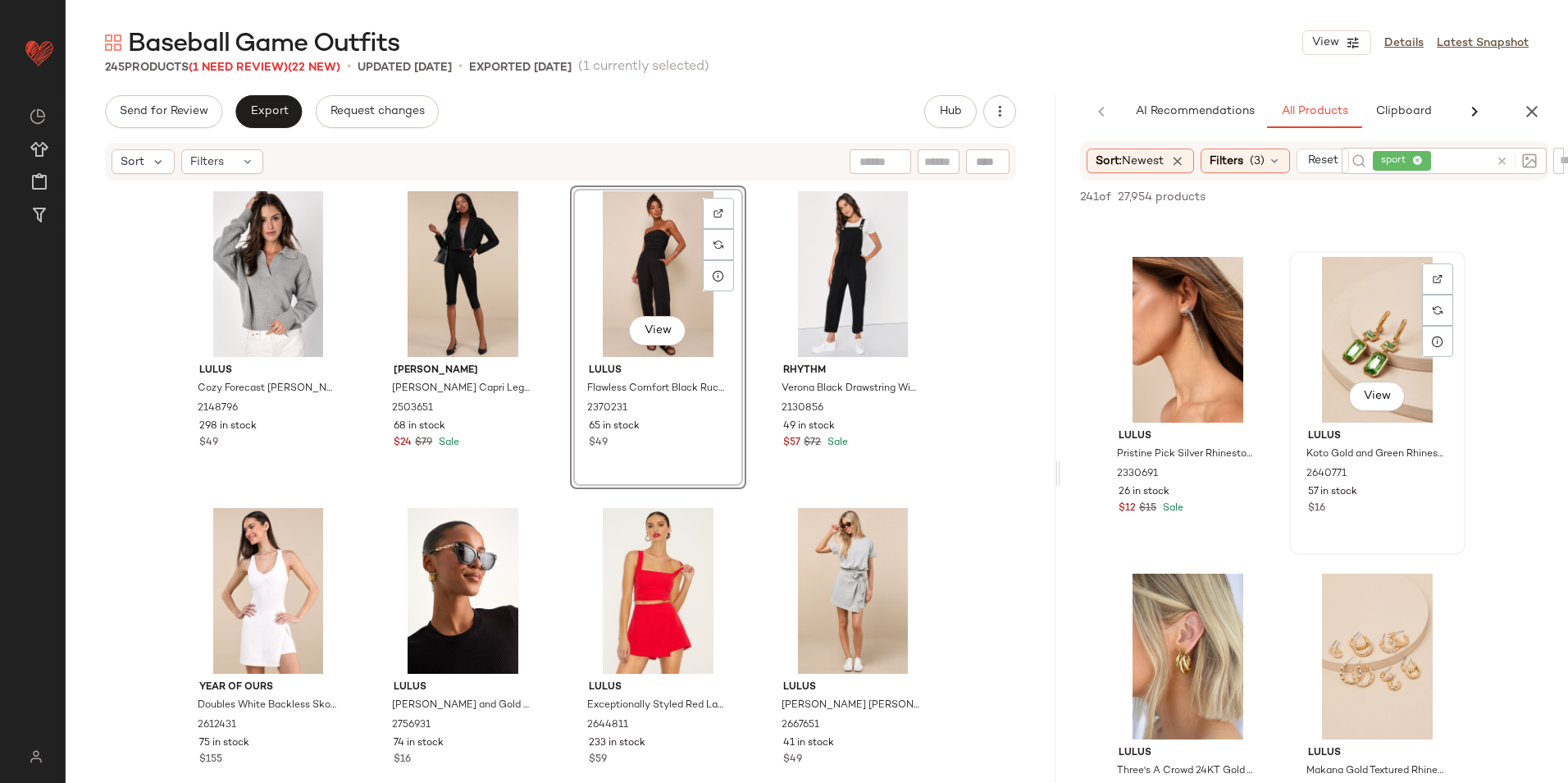
scroll to position [2379, 0]
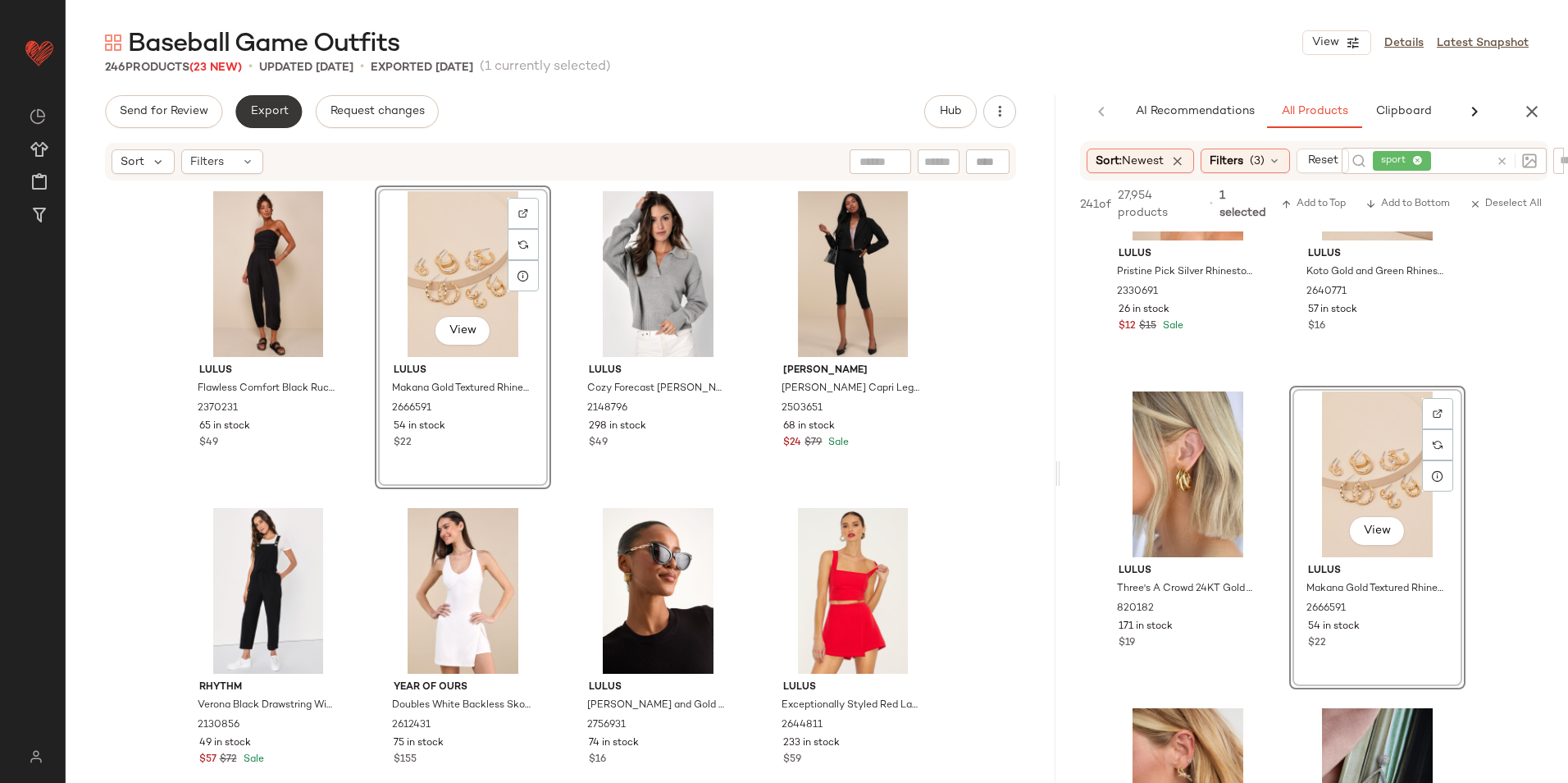
click at [265, 108] on span "Export" at bounding box center [268, 111] width 39 height 13
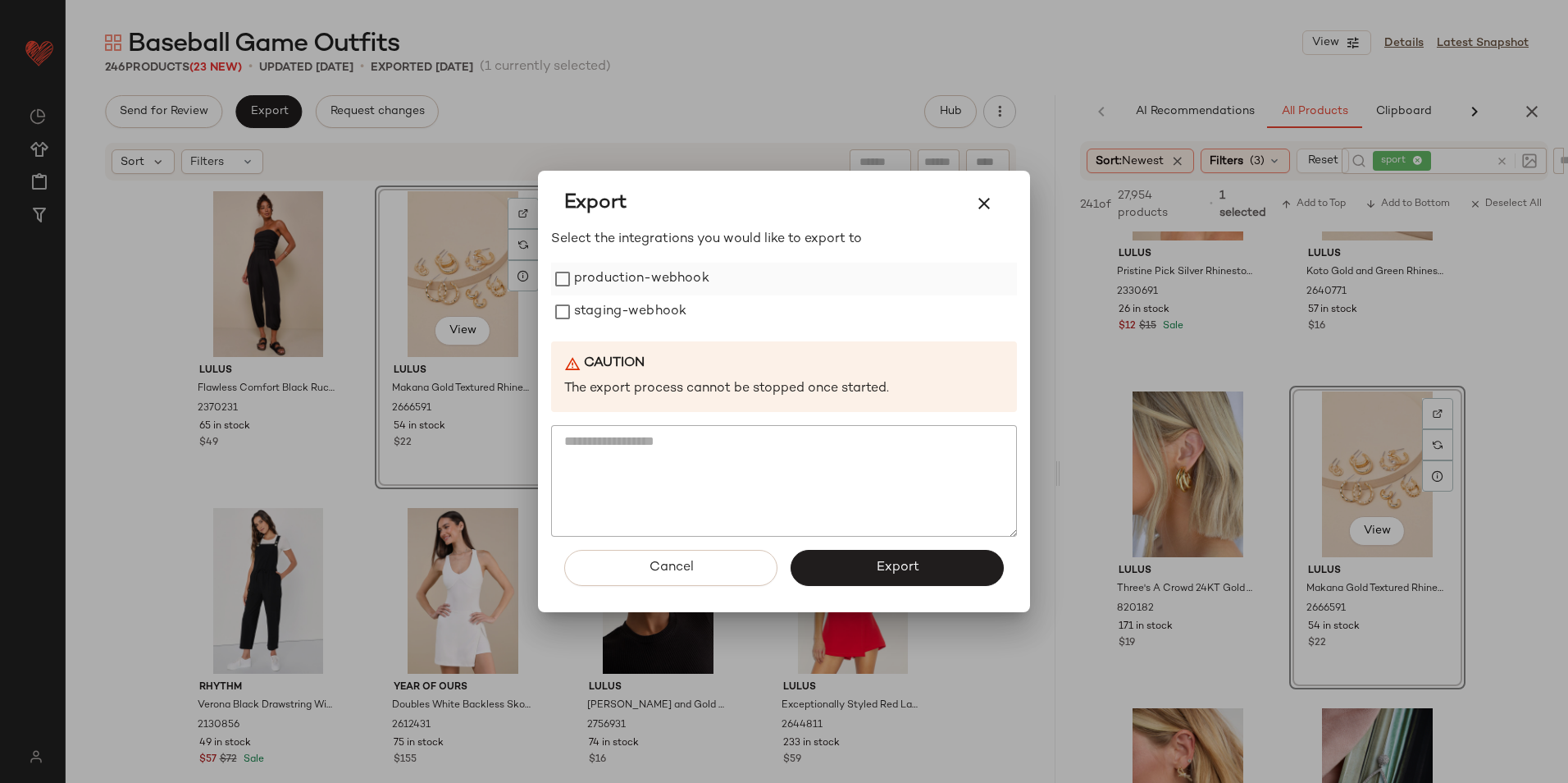
click at [640, 287] on label "production-webhook" at bounding box center [641, 279] width 135 height 33
click at [635, 326] on label "staging-webhook" at bounding box center [630, 311] width 113 height 33
drag, startPoint x: 822, startPoint y: 564, endPoint x: 821, endPoint y: 537, distance: 27.0
click at [822, 564] on button "Export" at bounding box center [897, 568] width 213 height 36
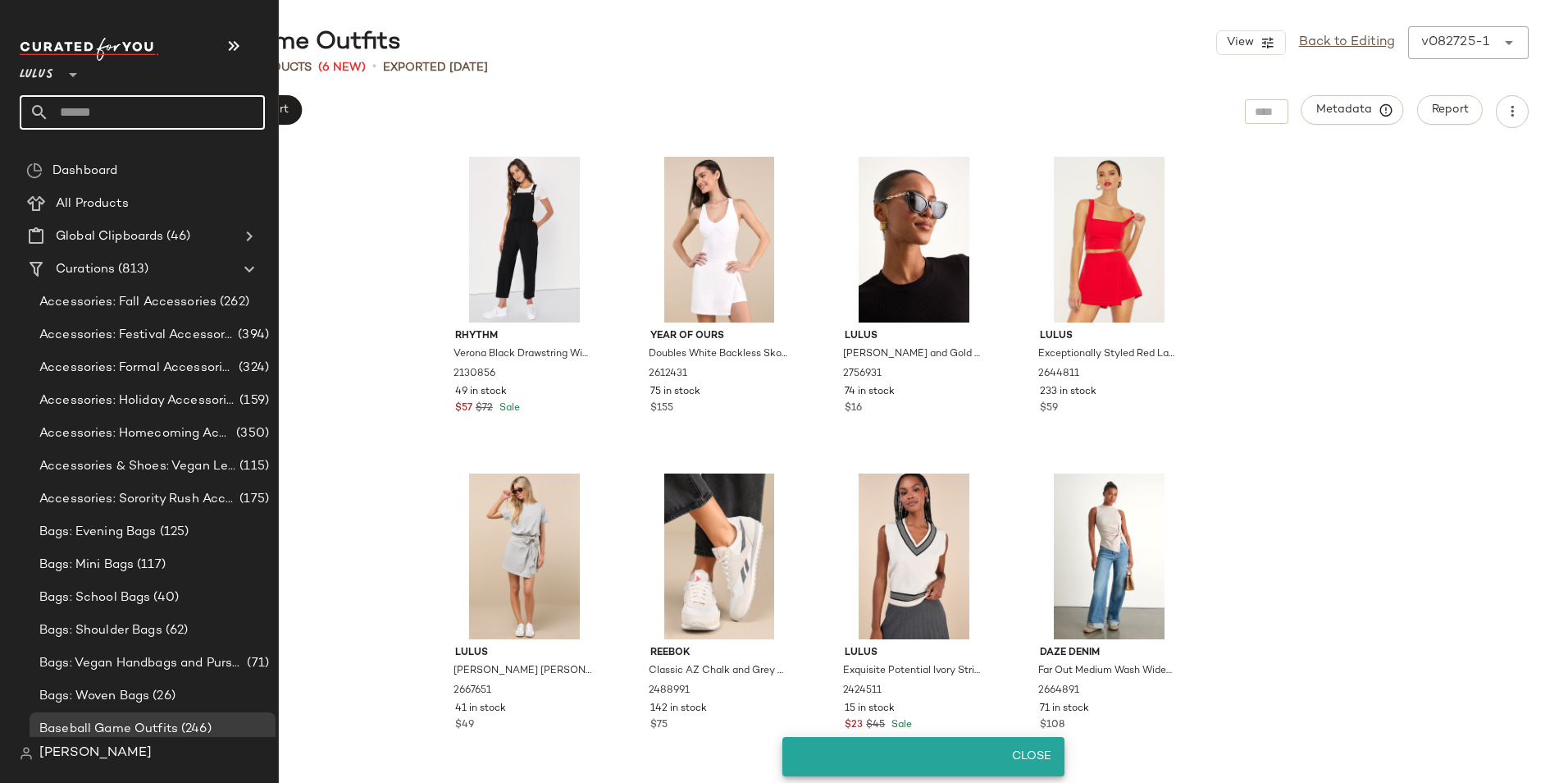
click at [144, 120] on input "text" at bounding box center [157, 113] width 216 height 34
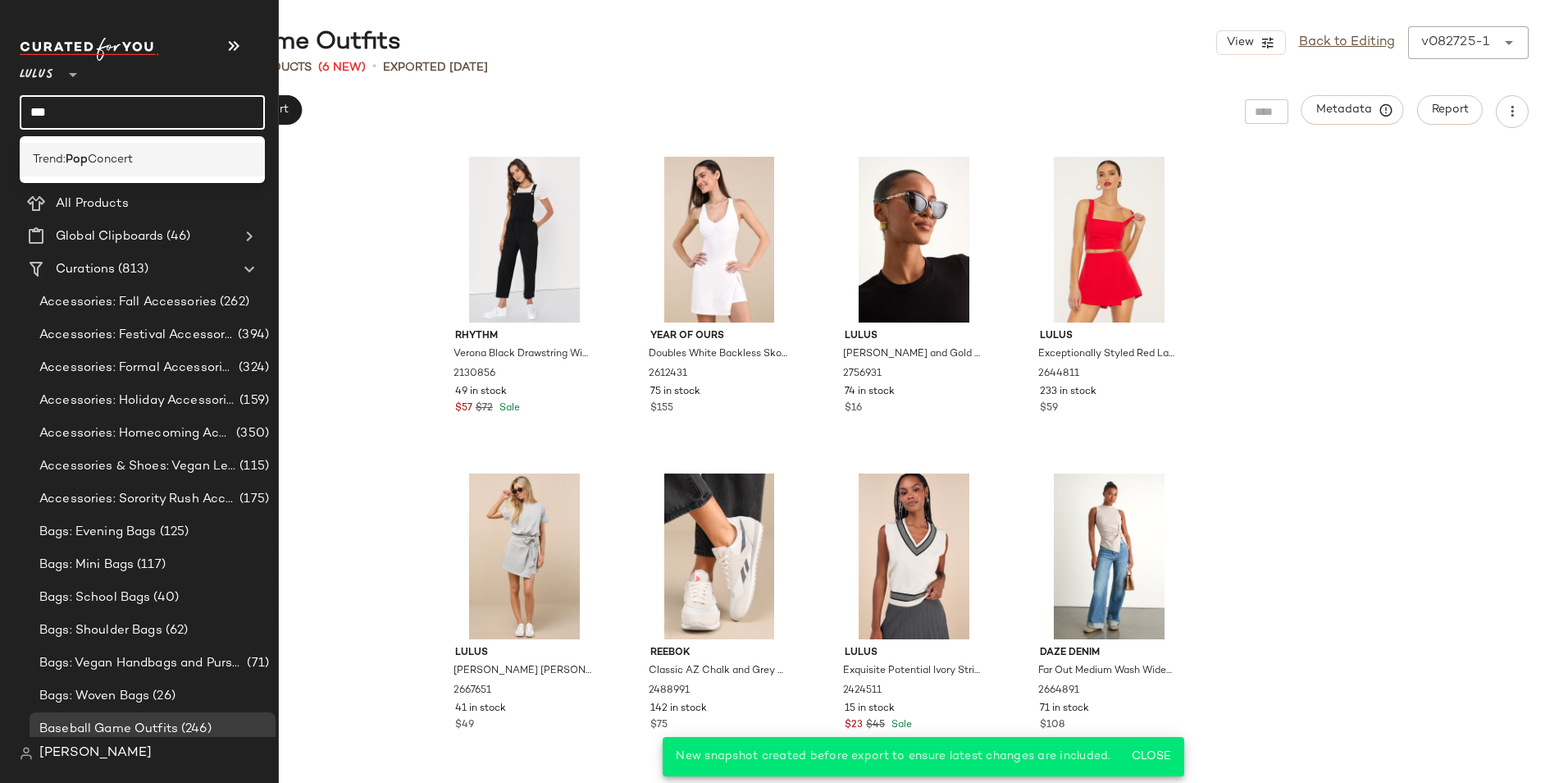
type input "***"
click at [101, 157] on span "Concert" at bounding box center [110, 159] width 45 height 17
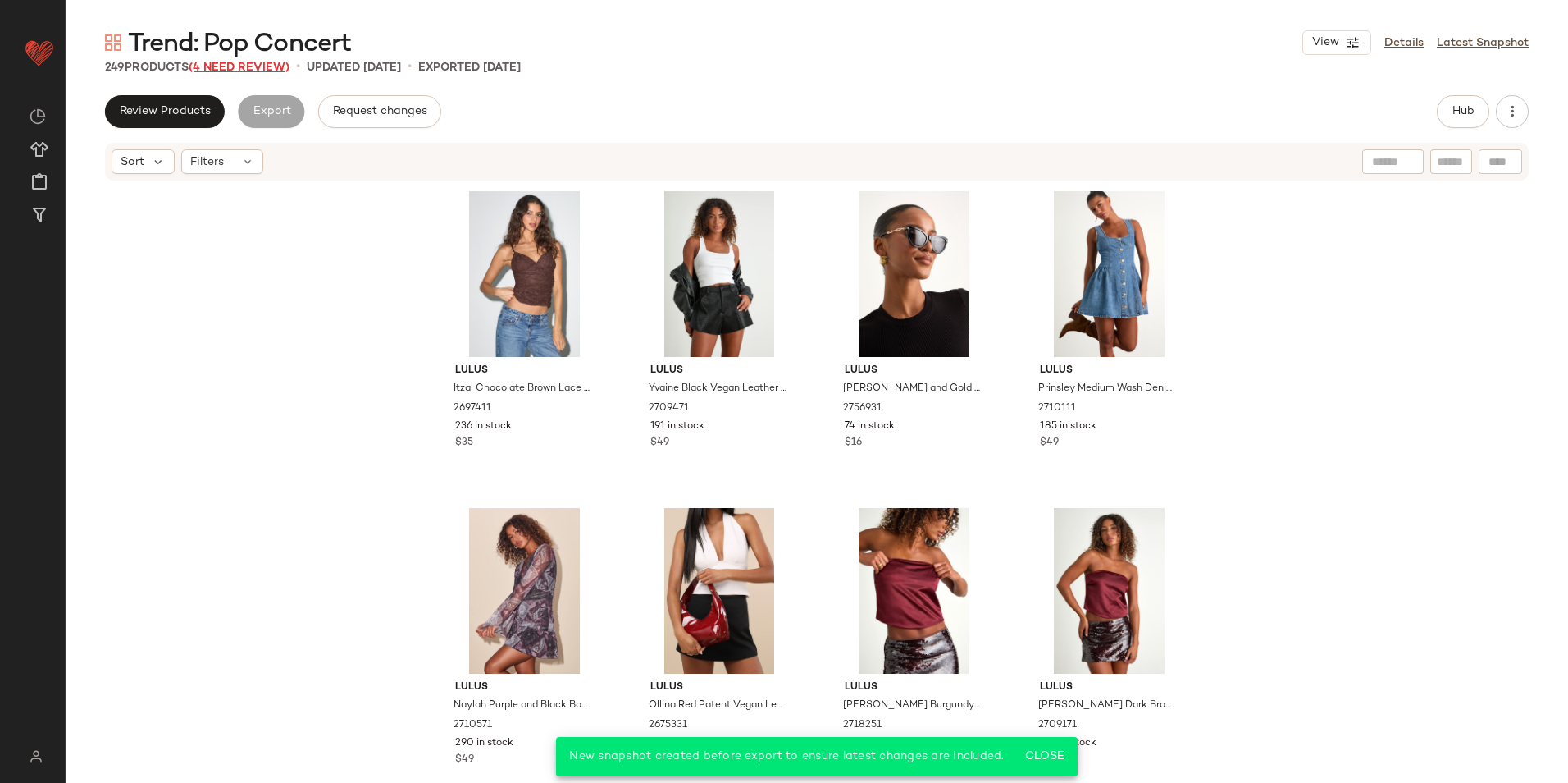
click at [263, 69] on span "(4 Need Review)" at bounding box center [238, 68] width 101 height 12
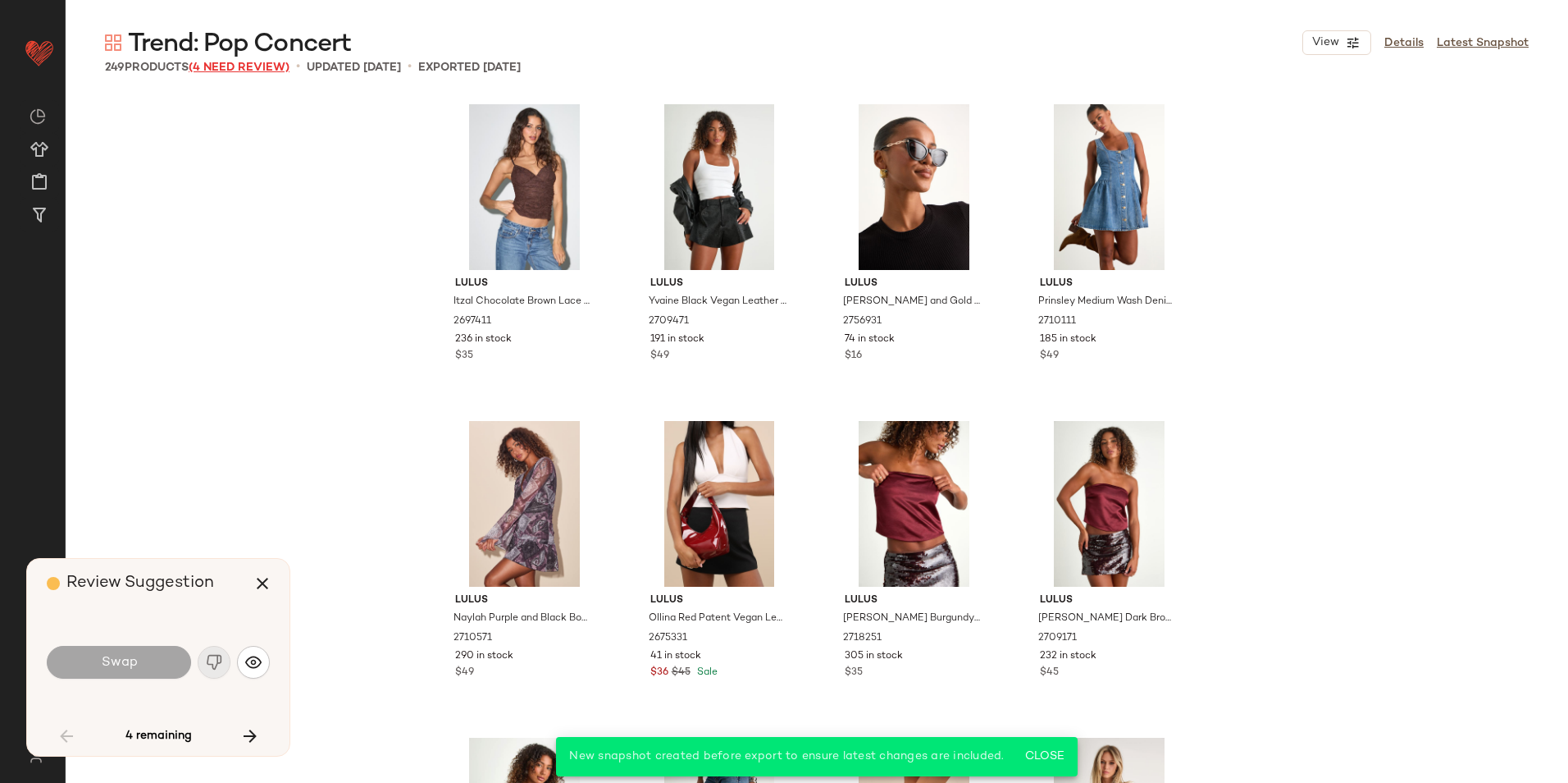
scroll to position [3800, 0]
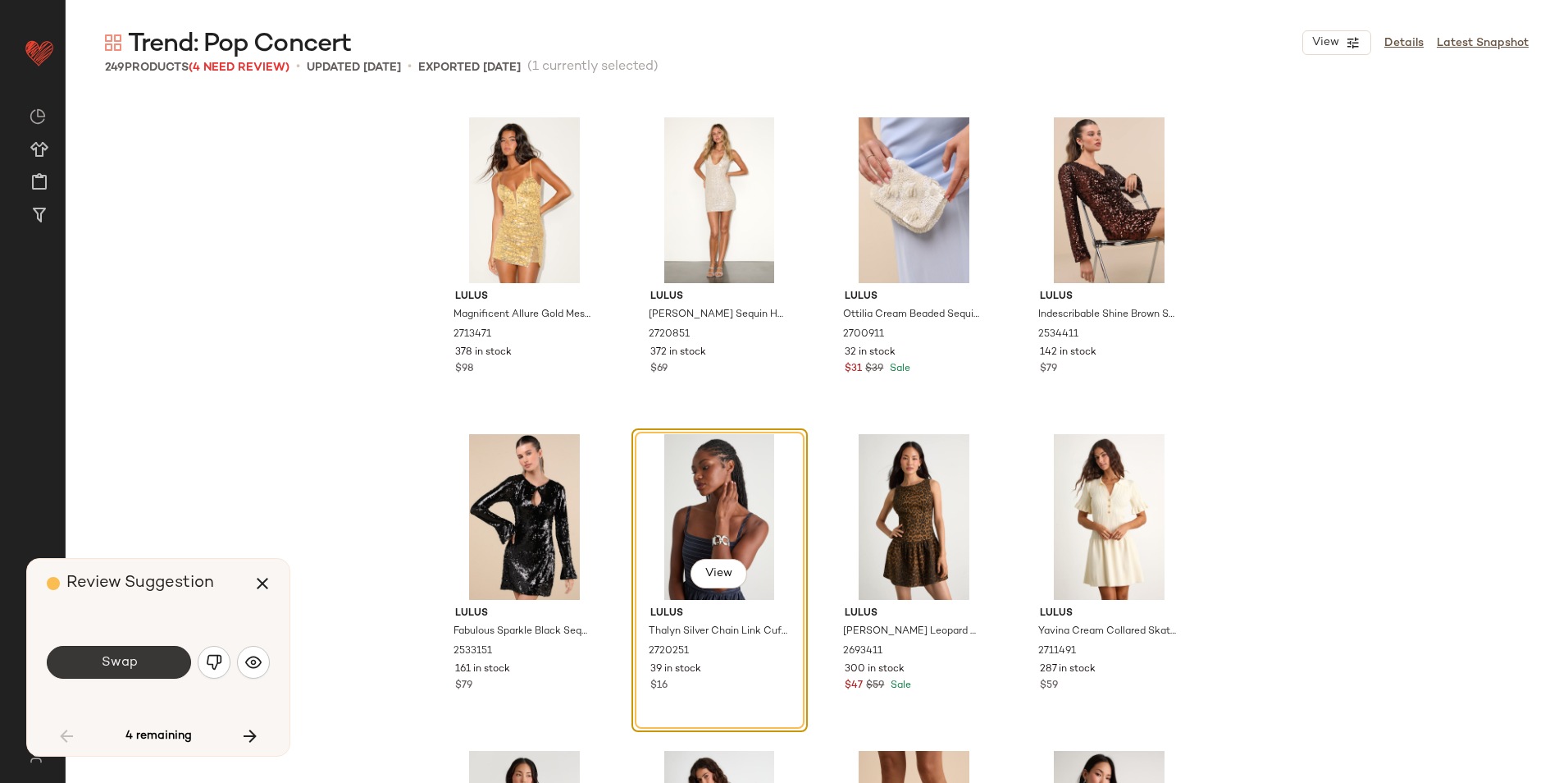
click at [145, 663] on button "Swap" at bounding box center [119, 662] width 145 height 33
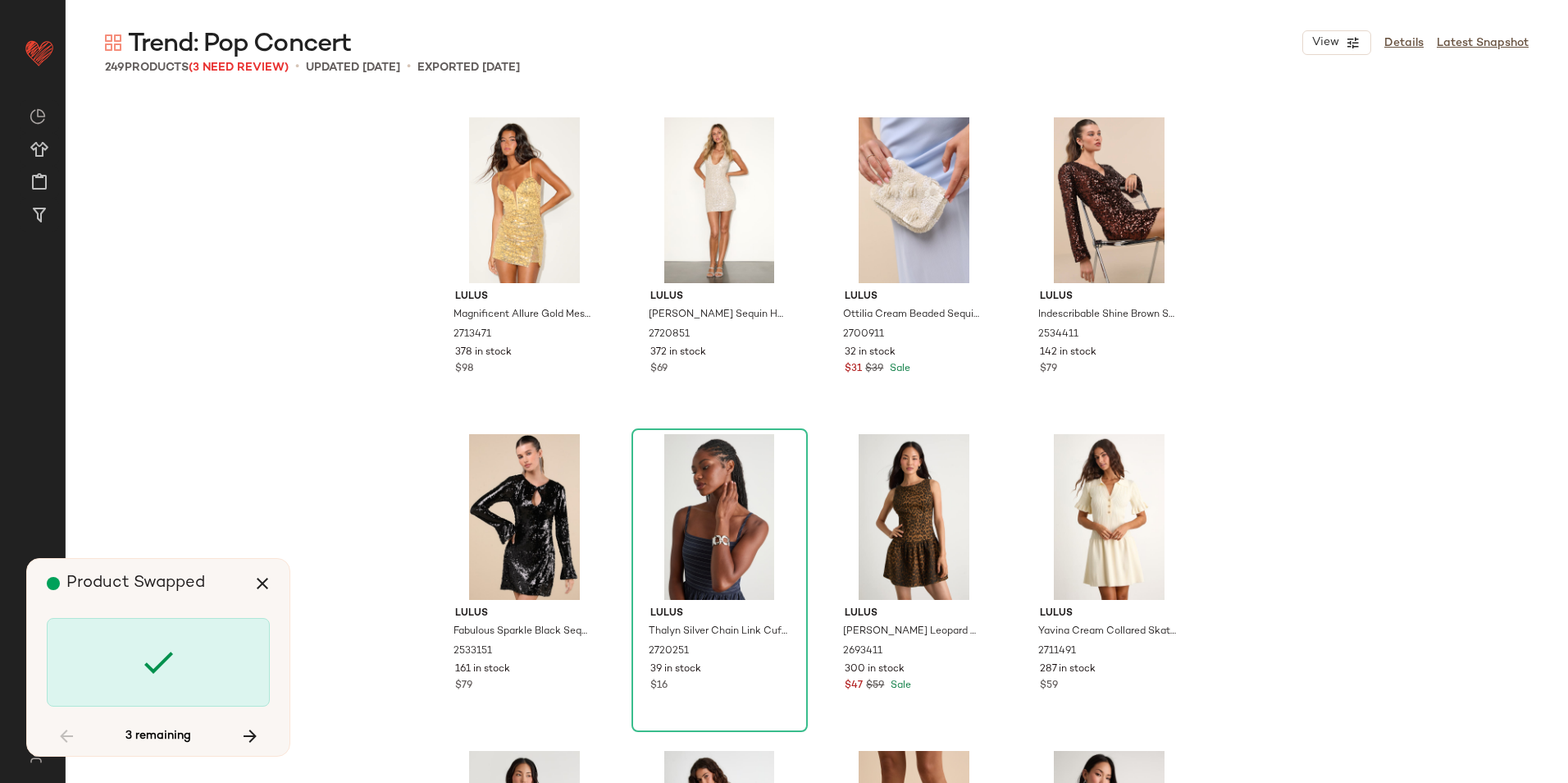
scroll to position [5700, 0]
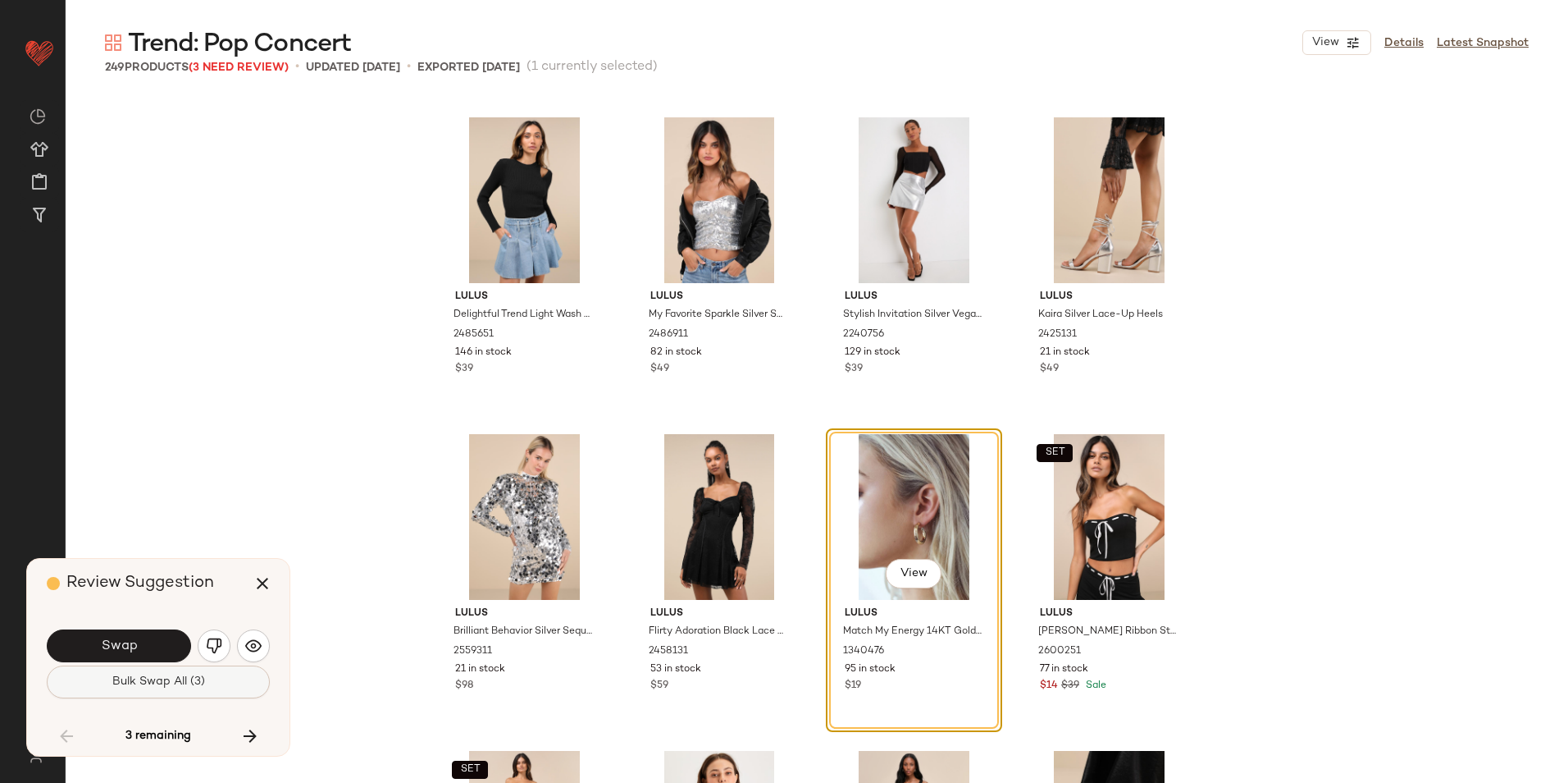
click at [140, 685] on span "Bulk Swap All (3)" at bounding box center [158, 681] width 94 height 13
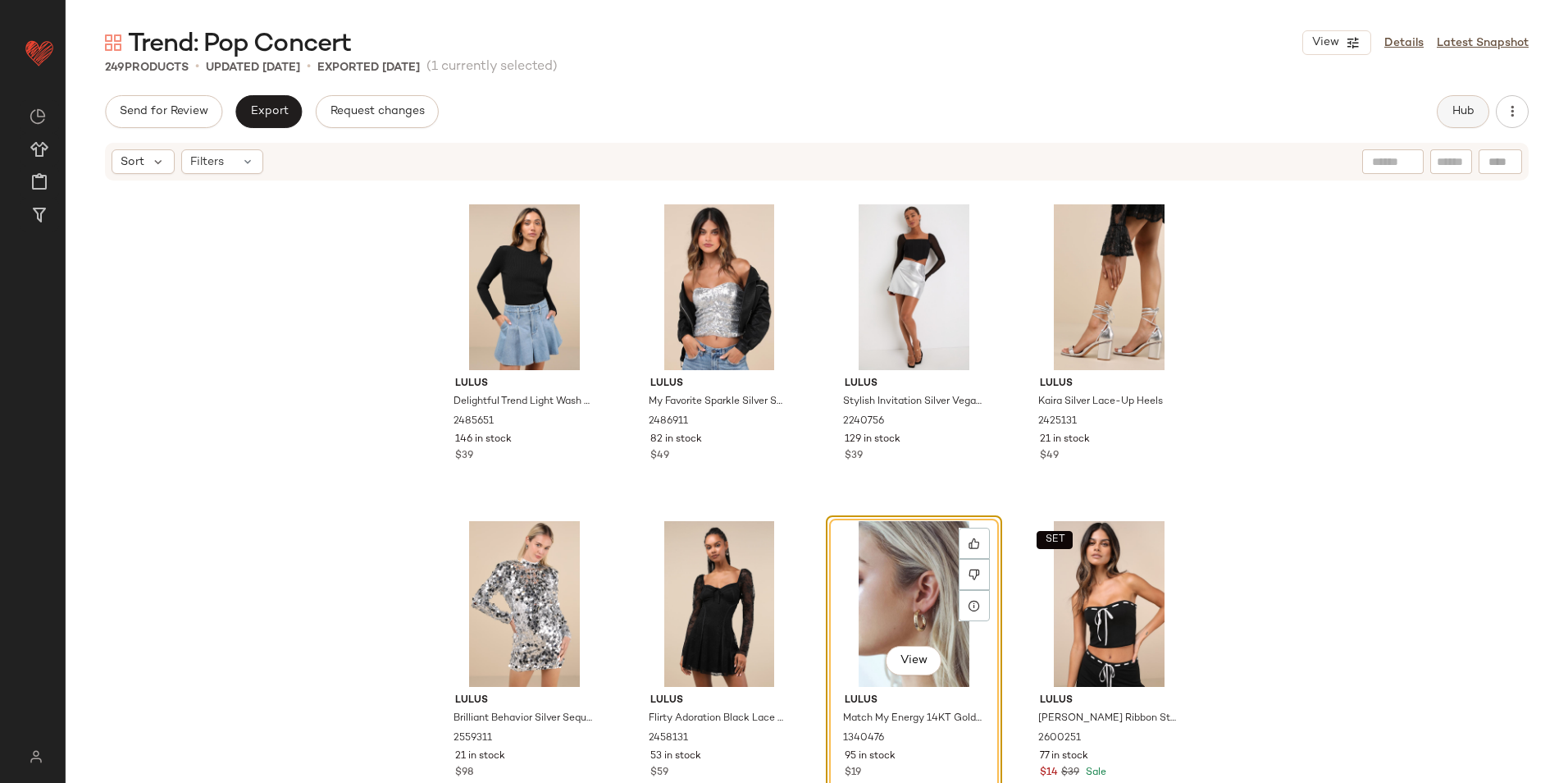
click at [1463, 114] on span "Hub" at bounding box center [1463, 111] width 23 height 13
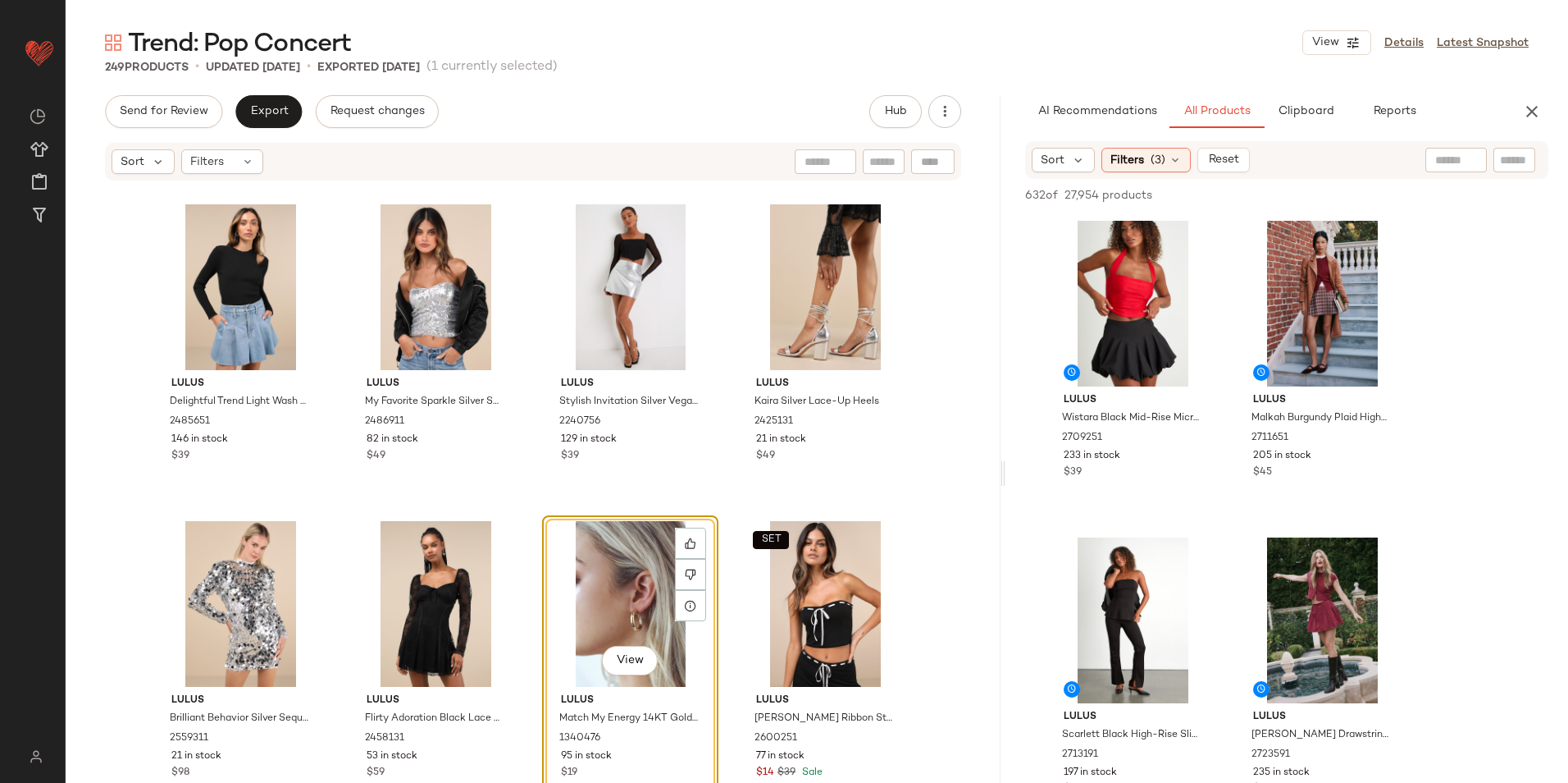
drag, startPoint x: 950, startPoint y: 476, endPoint x: 1005, endPoint y: 476, distance: 55.0
click at [1005, 476] on div "Trend: Pop Concert View Details Latest Snapshot 249 Products • updated [DATE] •…" at bounding box center [816, 404] width 1503 height 756
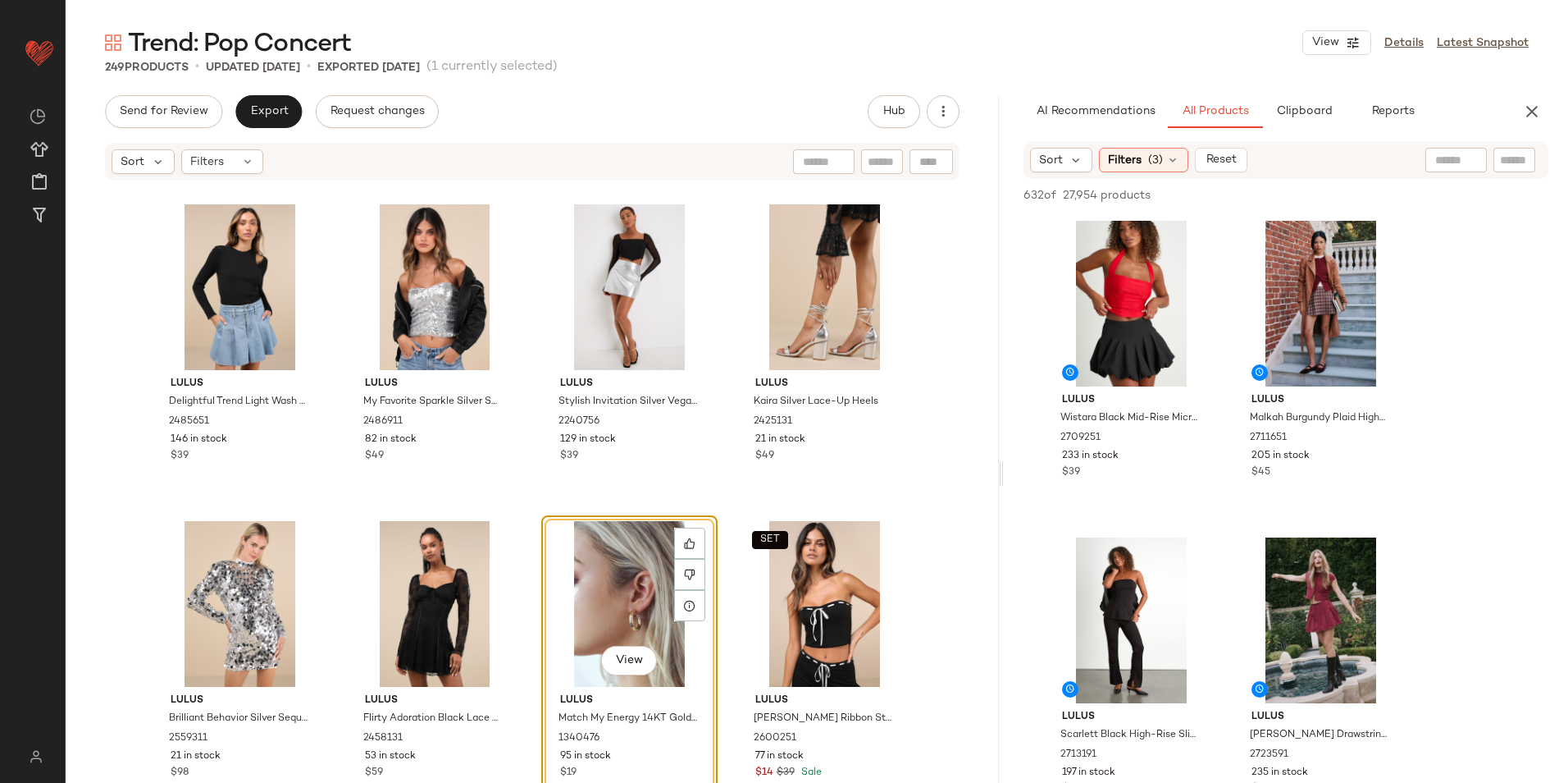
drag, startPoint x: 1003, startPoint y: 478, endPoint x: 1189, endPoint y: 475, distance: 186.0
click at [1189, 475] on div "Trend: Pop Concert View Details Latest Snapshot 249 Products • updated [DATE] •…" at bounding box center [816, 404] width 1503 height 756
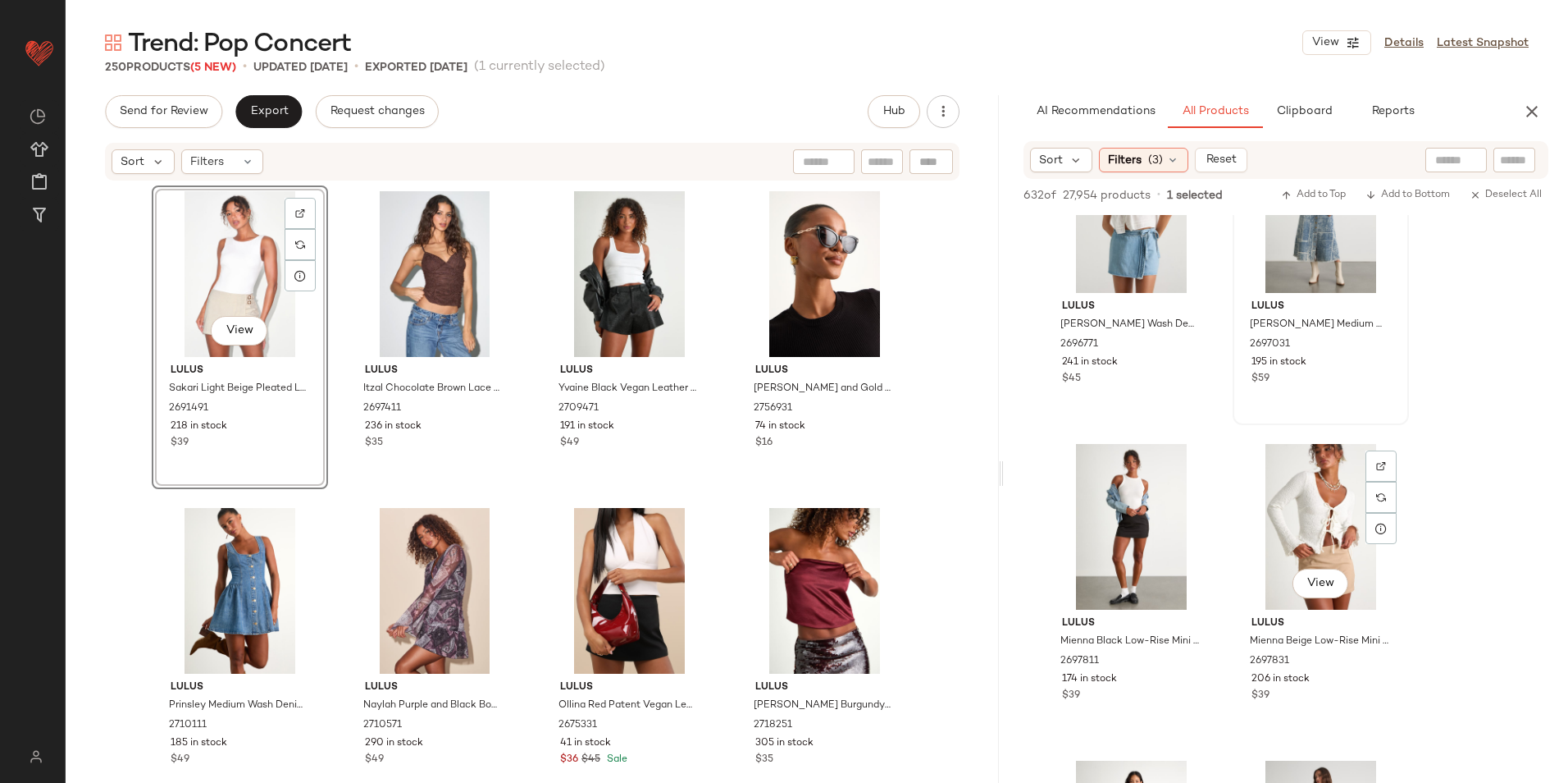
scroll to position [8040, 0]
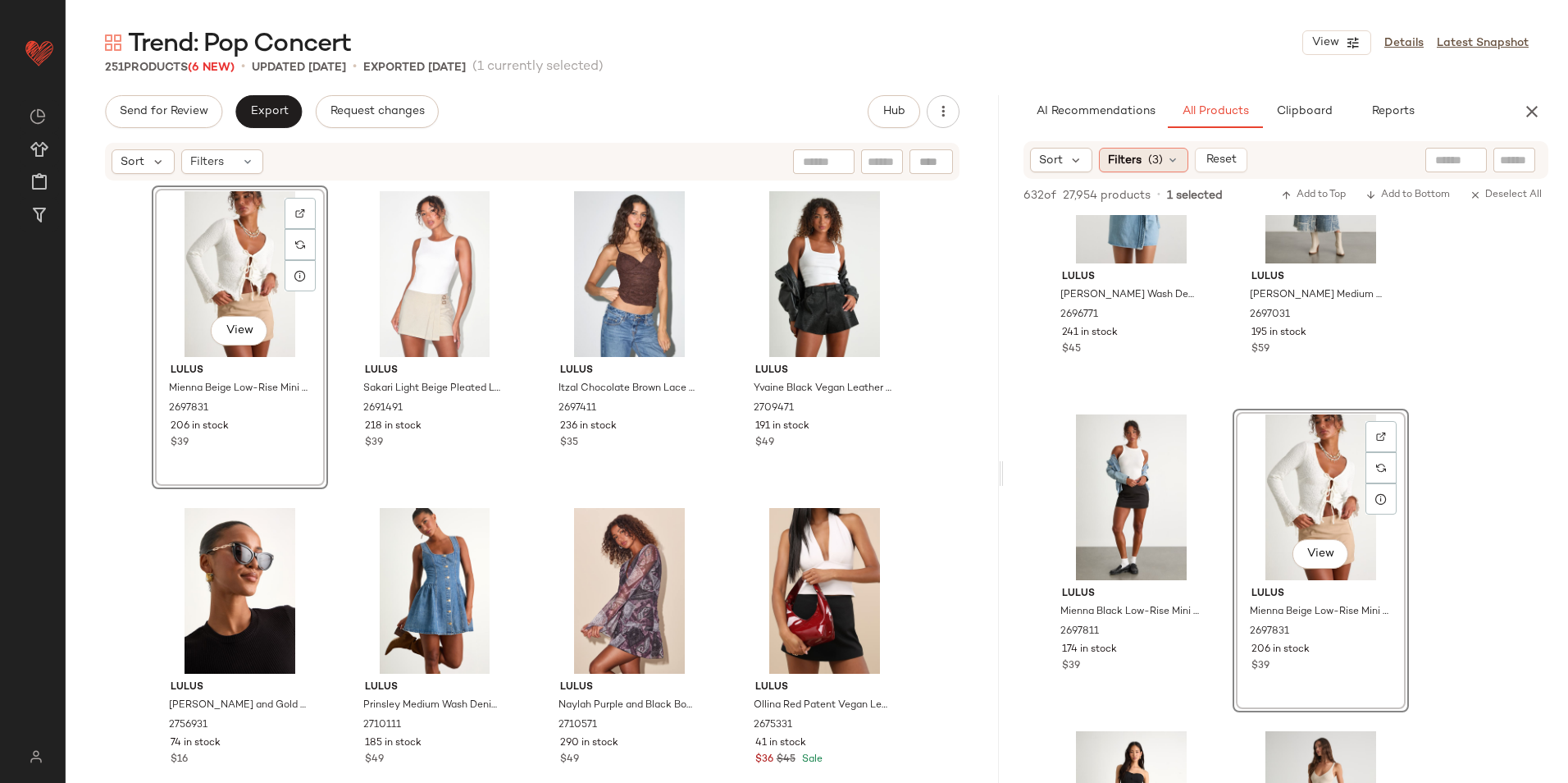
click at [1154, 160] on span "(3)" at bounding box center [1155, 160] width 15 height 17
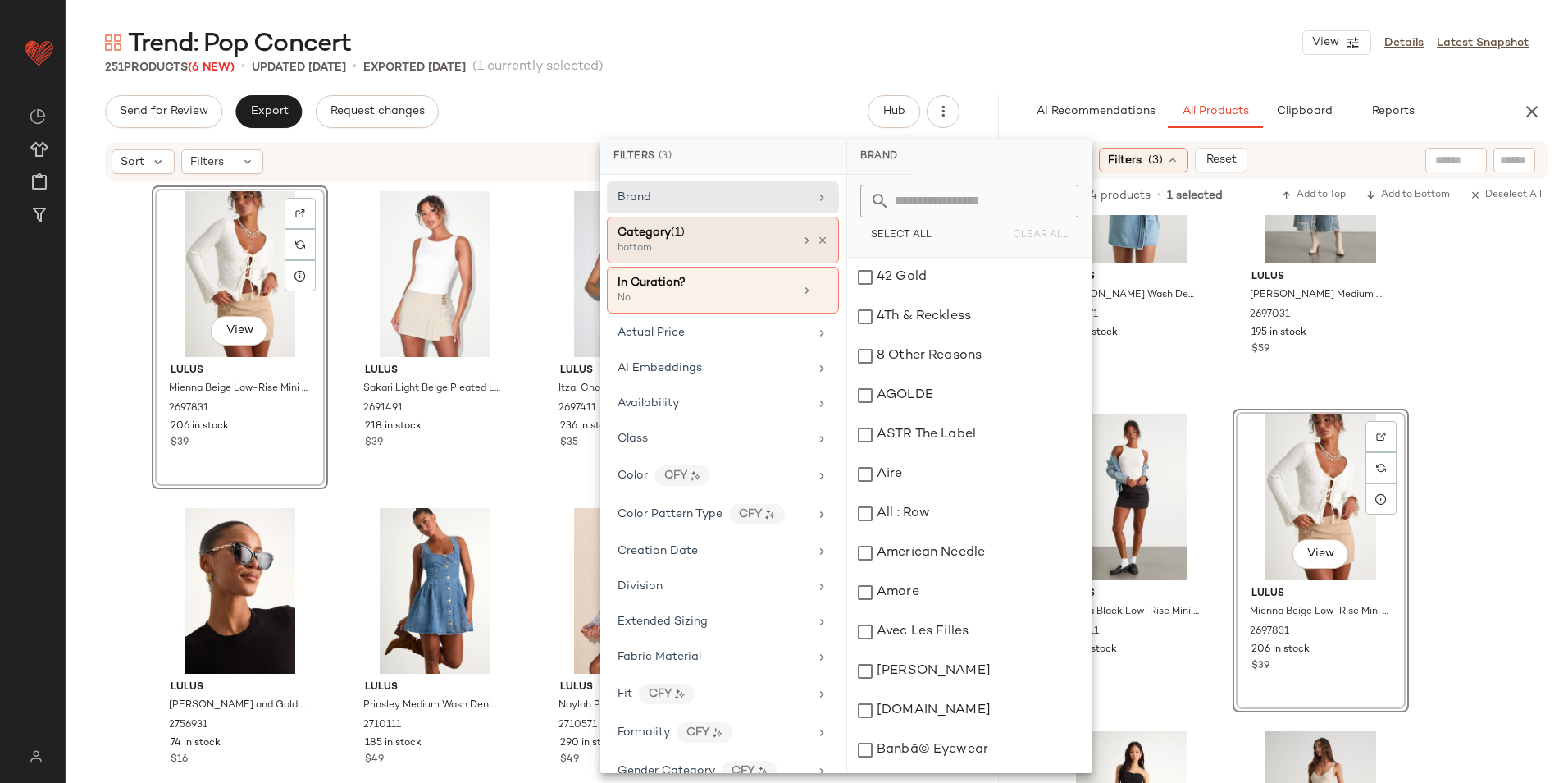
click at [747, 243] on div "bottom" at bounding box center [699, 248] width 164 height 15
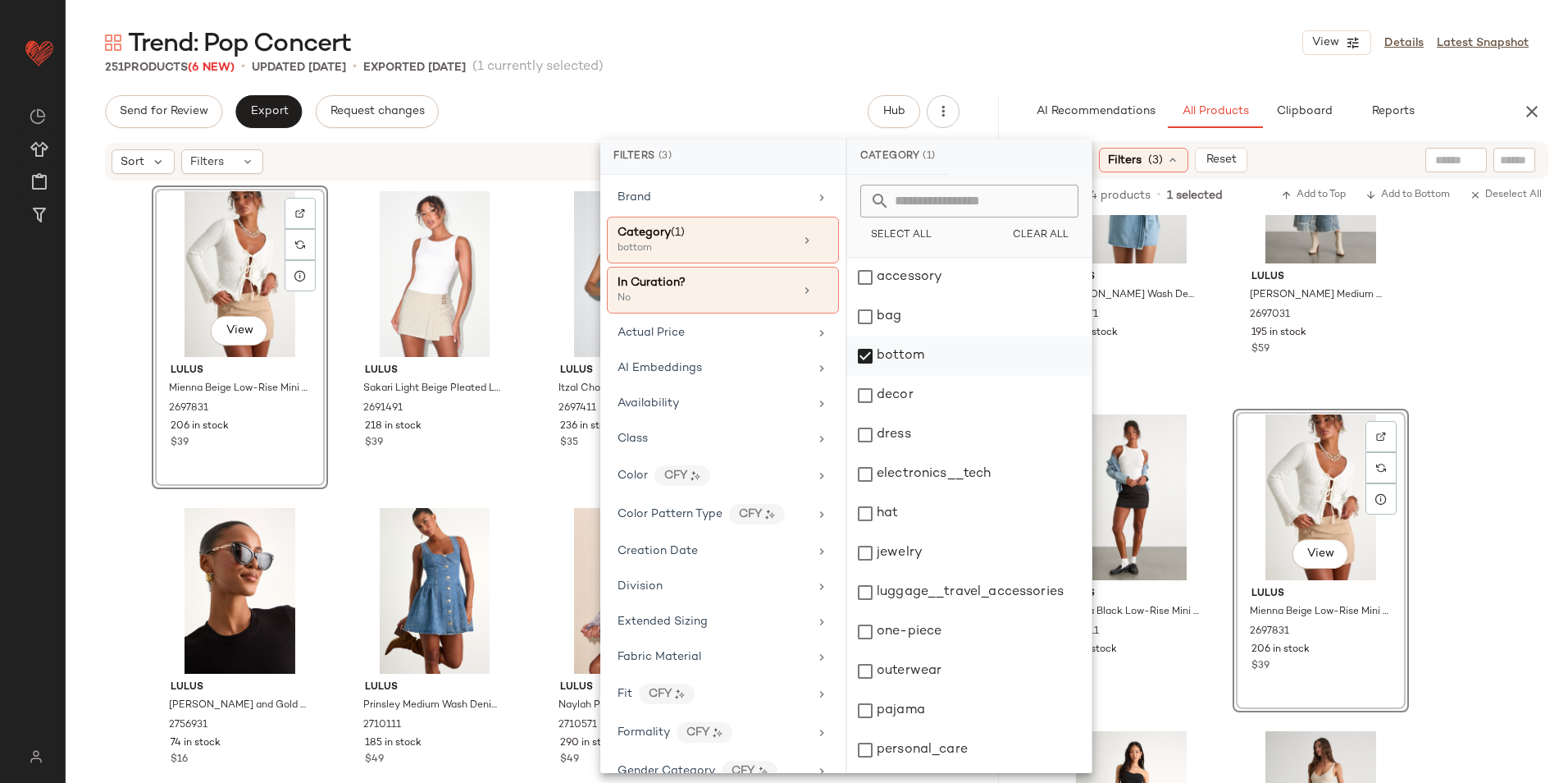
click at [923, 356] on div "bottom" at bounding box center [969, 356] width 244 height 40
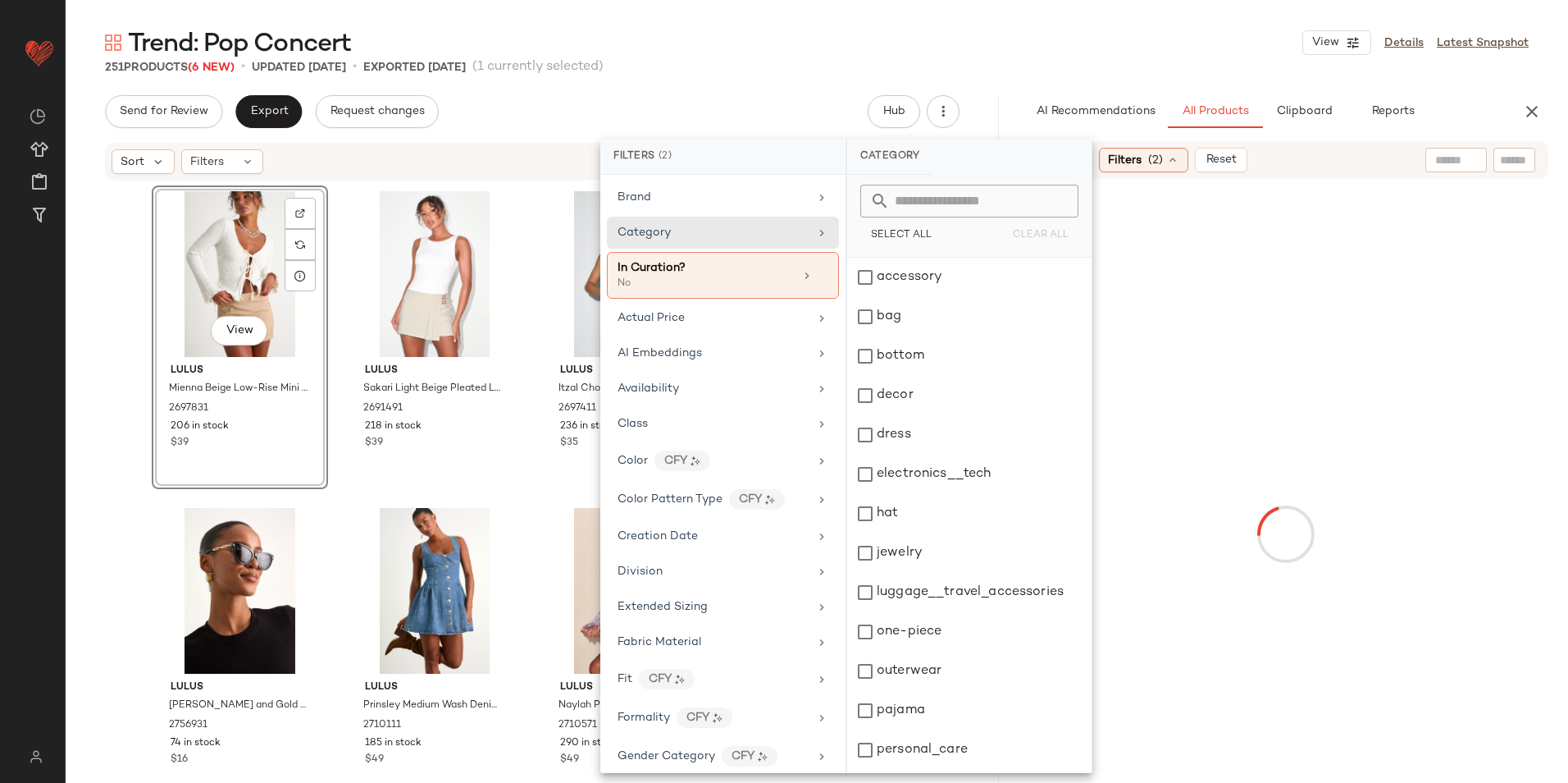
click at [915, 439] on div "dress" at bounding box center [969, 435] width 244 height 40
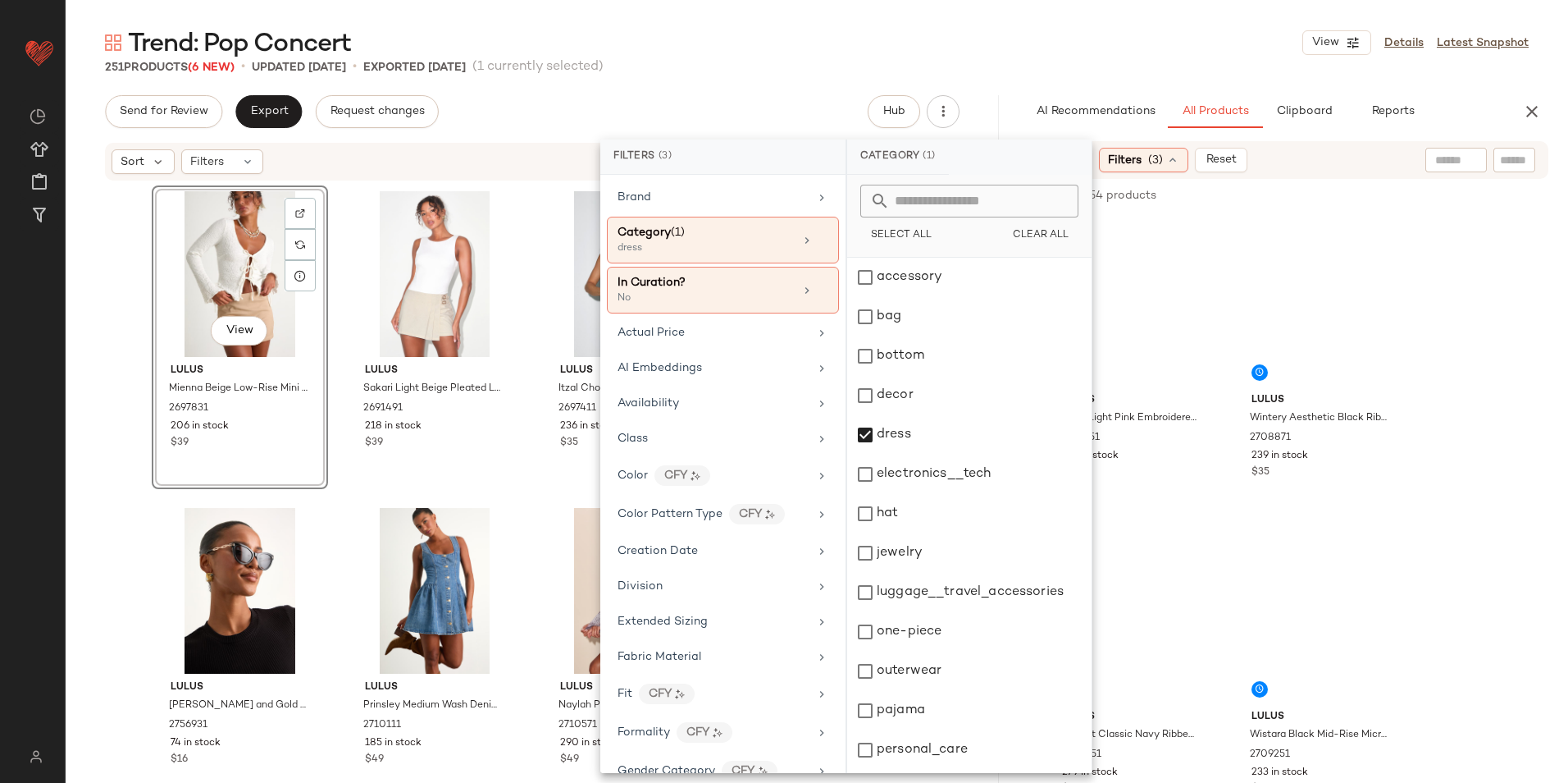
click at [1078, 33] on div "Trend: Pop Concert View Details Latest Snapshot" at bounding box center [816, 43] width 1503 height 33
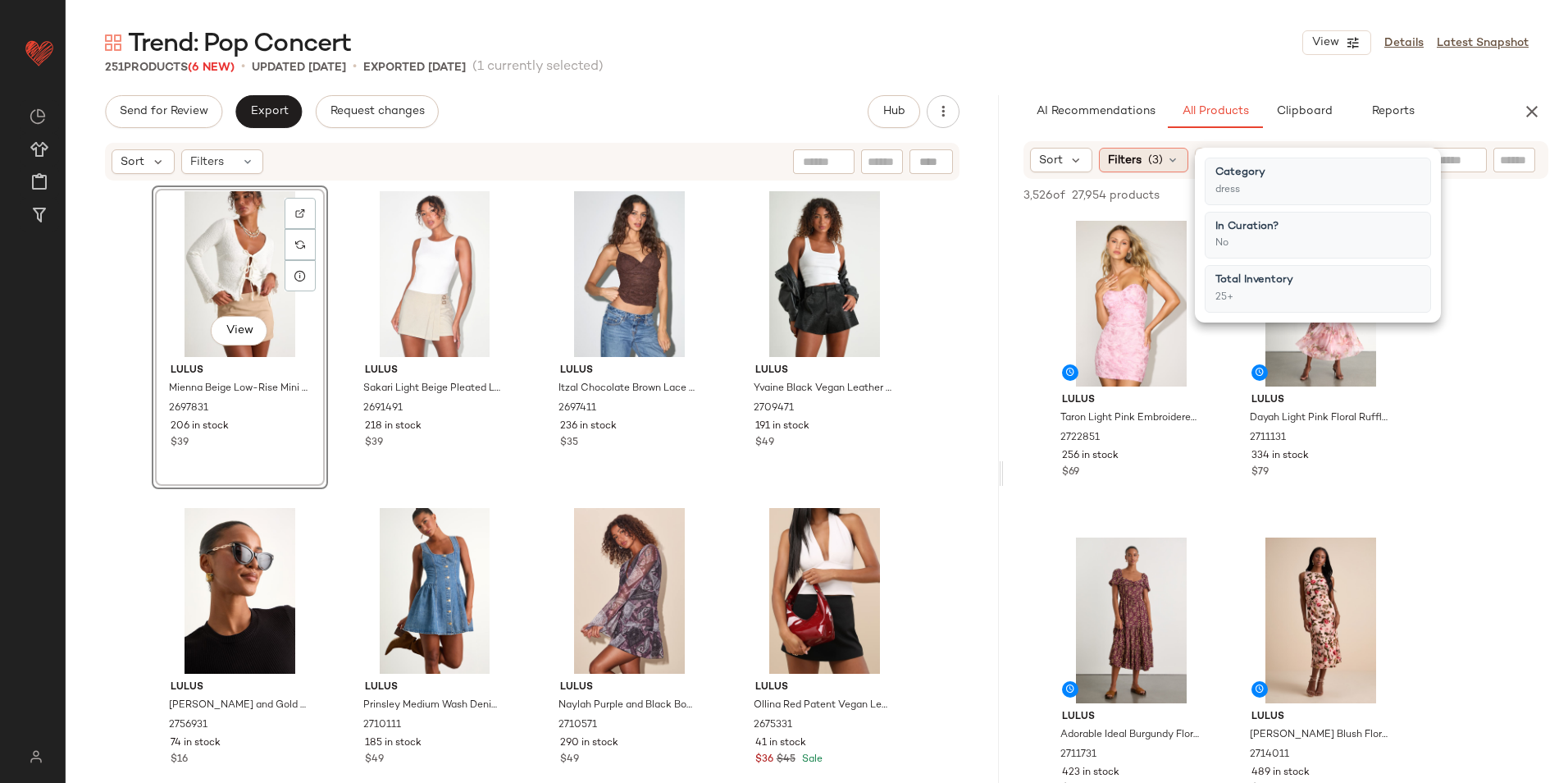
click at [1130, 156] on span "Filters" at bounding box center [1124, 160] width 34 height 17
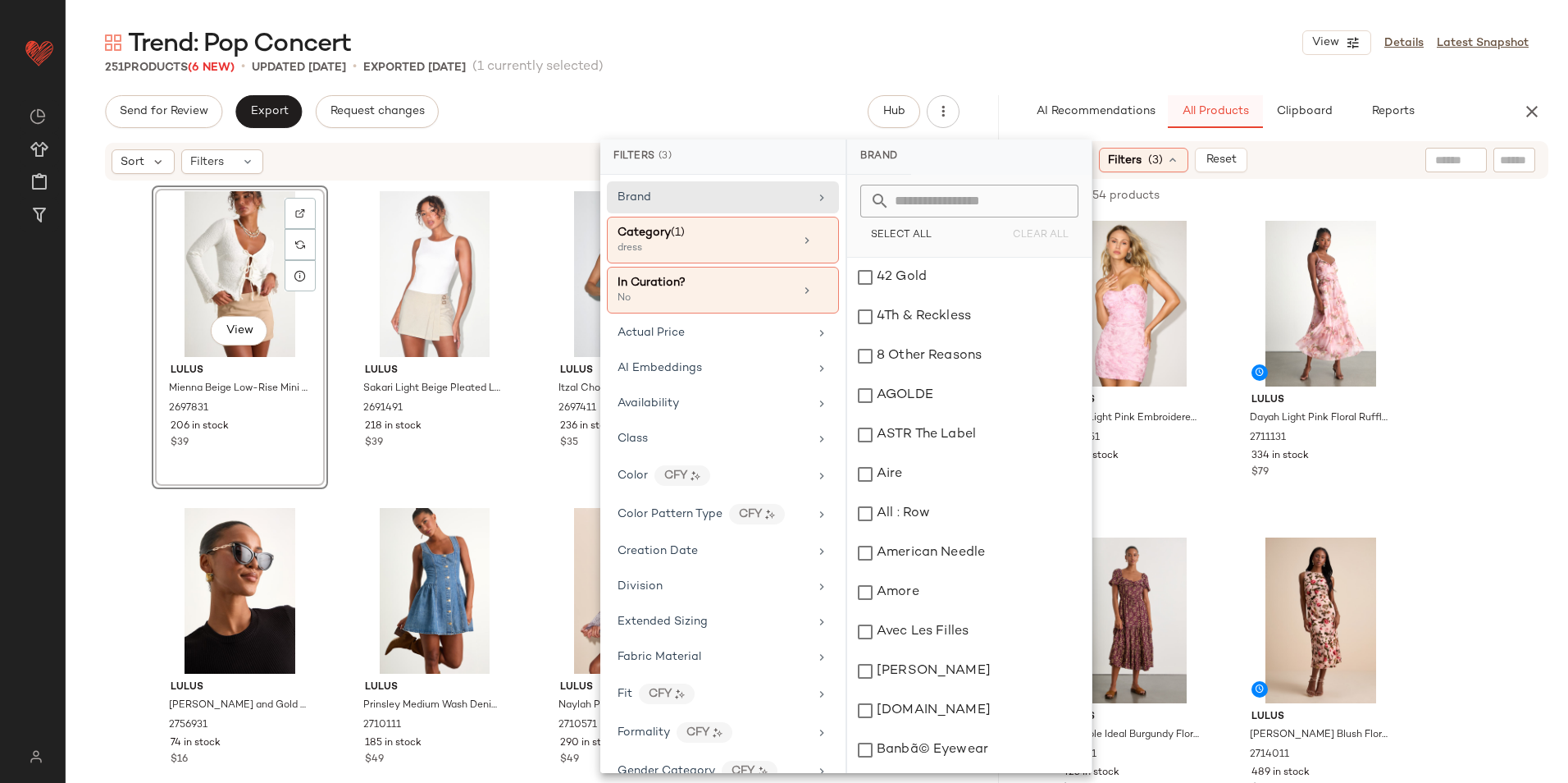
drag, startPoint x: 1177, startPoint y: 30, endPoint x: 1191, endPoint y: 105, distance: 76.3
click at [1176, 32] on div "Trend: Pop Concert View Details Latest Snapshot" at bounding box center [816, 43] width 1503 height 33
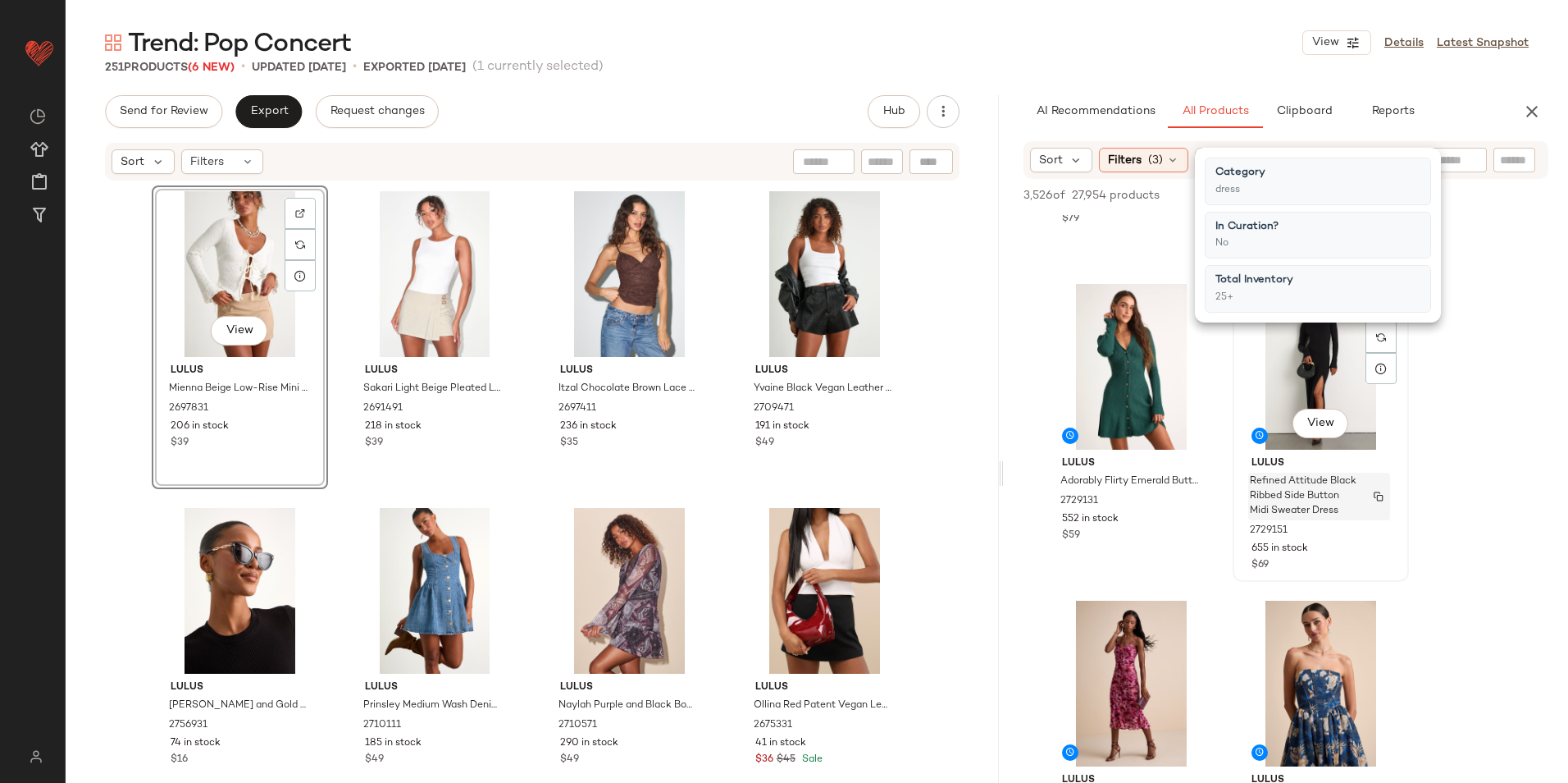
scroll to position [4266, 0]
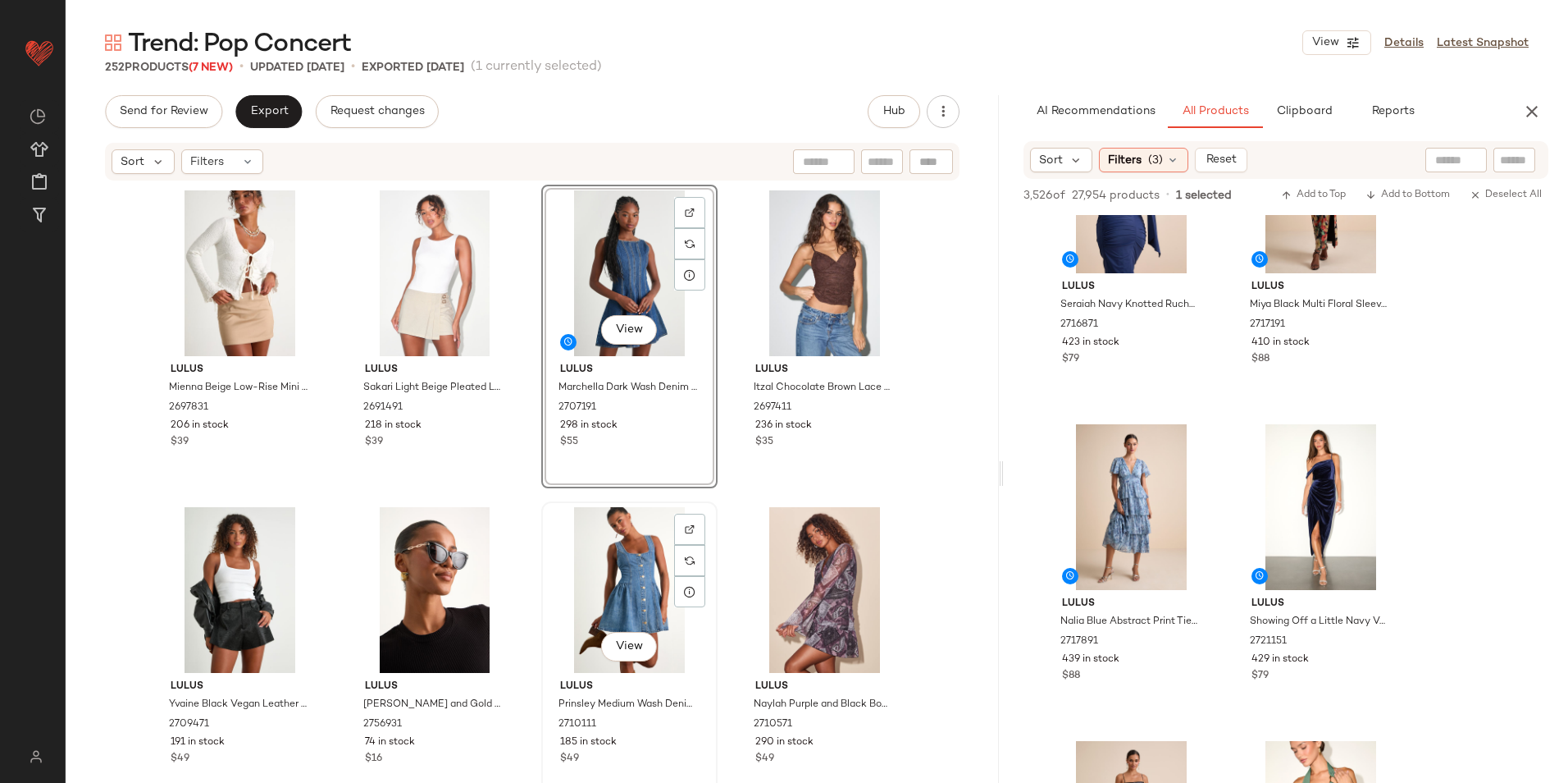
scroll to position [0, 0]
click at [1138, 163] on span "Filters" at bounding box center [1124, 160] width 34 height 17
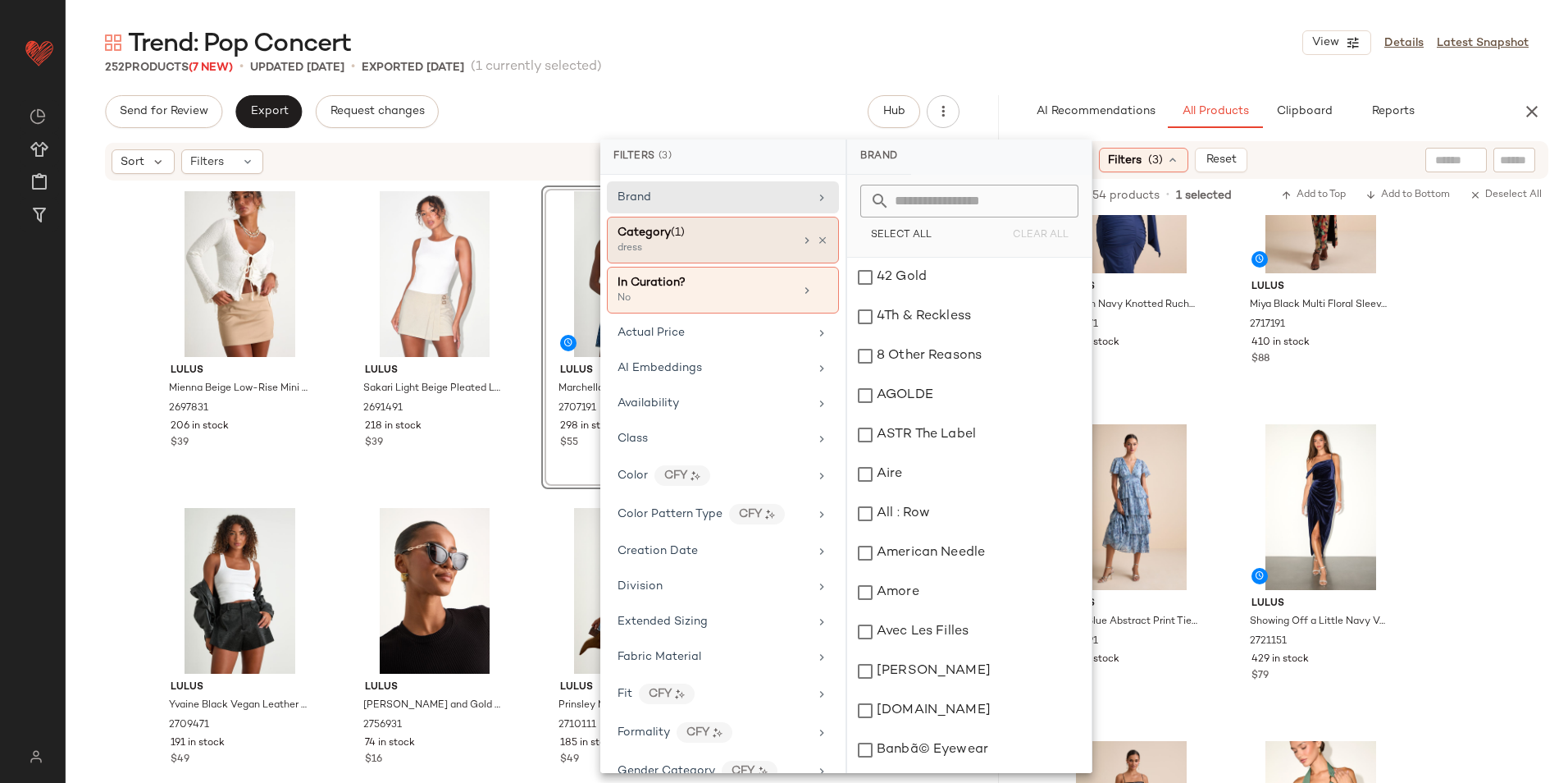
click at [723, 239] on div "Category (1)" at bounding box center [705, 232] width 176 height 17
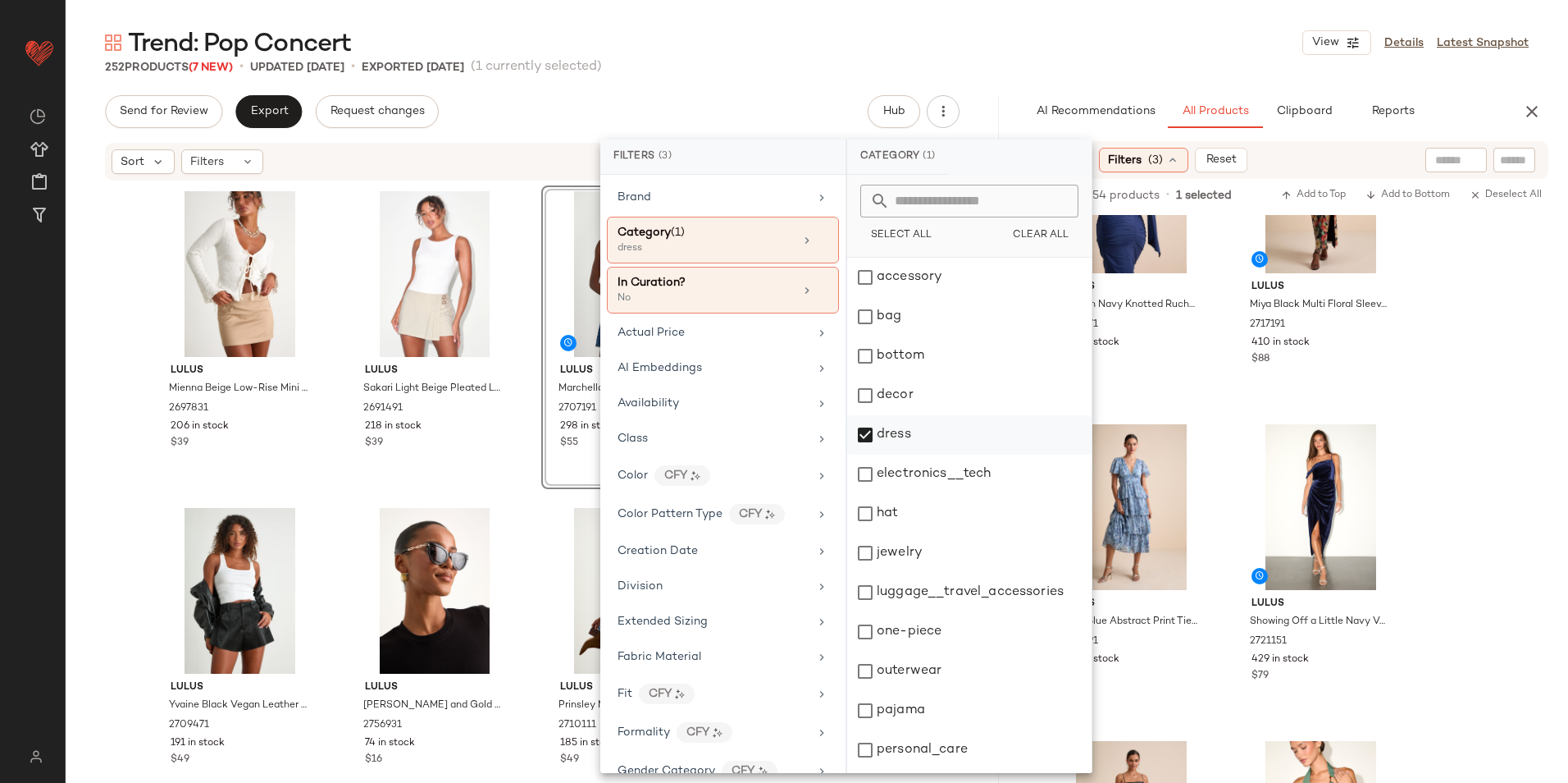
click at [914, 432] on div "dress" at bounding box center [969, 435] width 244 height 40
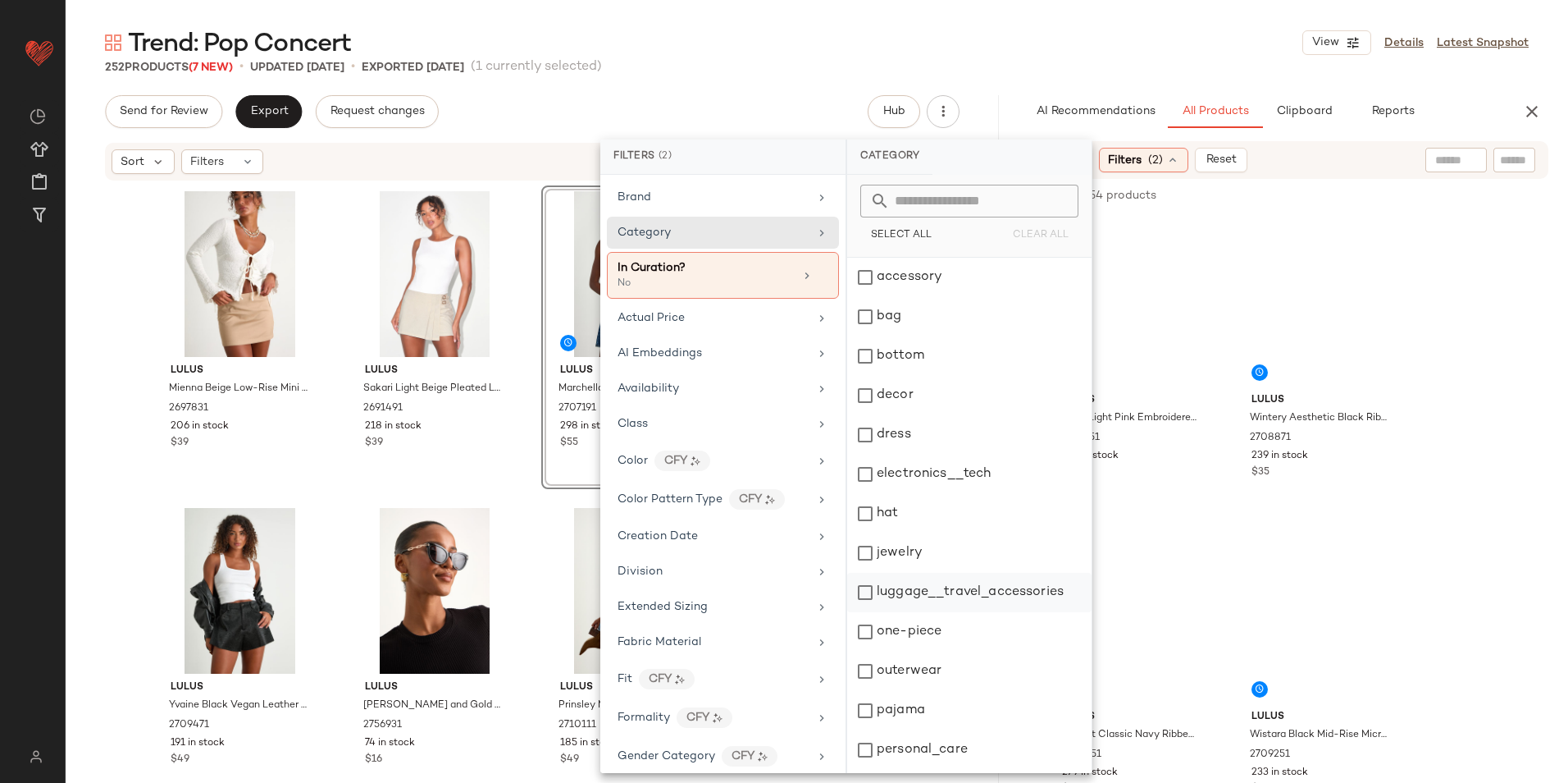
scroll to position [154, 0]
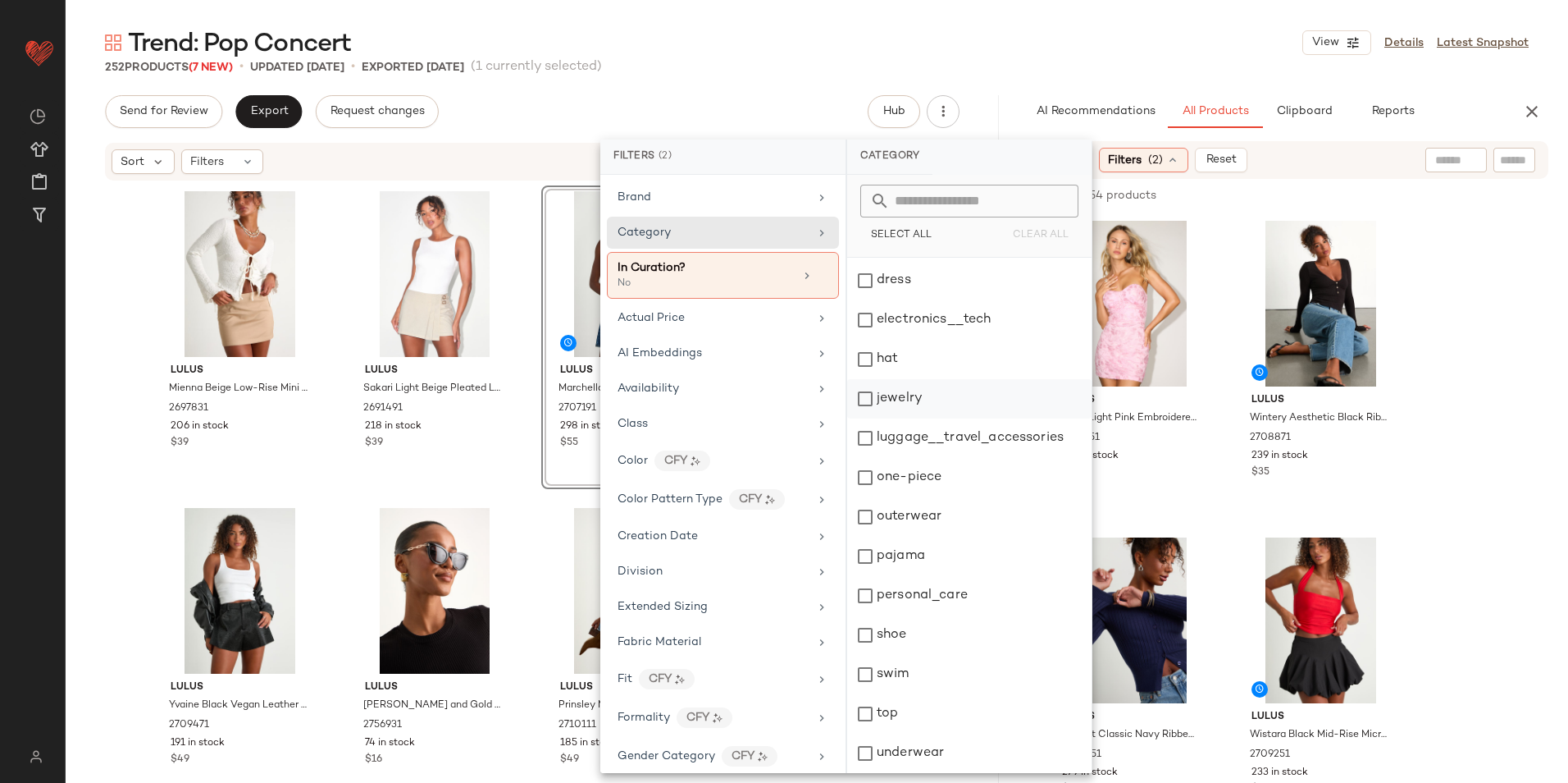
click at [927, 393] on div "jewelry" at bounding box center [969, 398] width 244 height 40
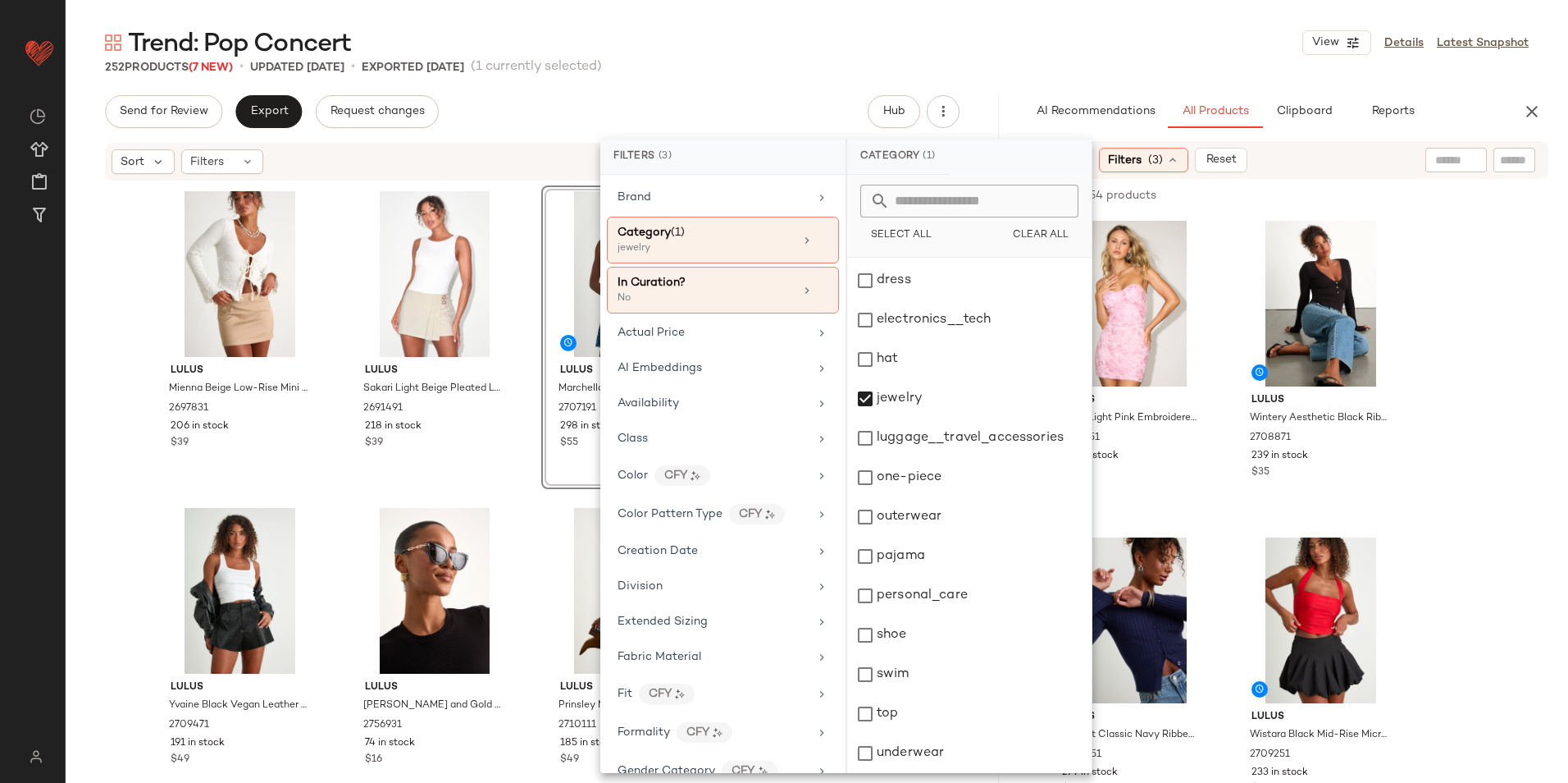
click at [962, 35] on div "Trend: Pop Concert View Details Latest Snapshot" at bounding box center [816, 43] width 1503 height 33
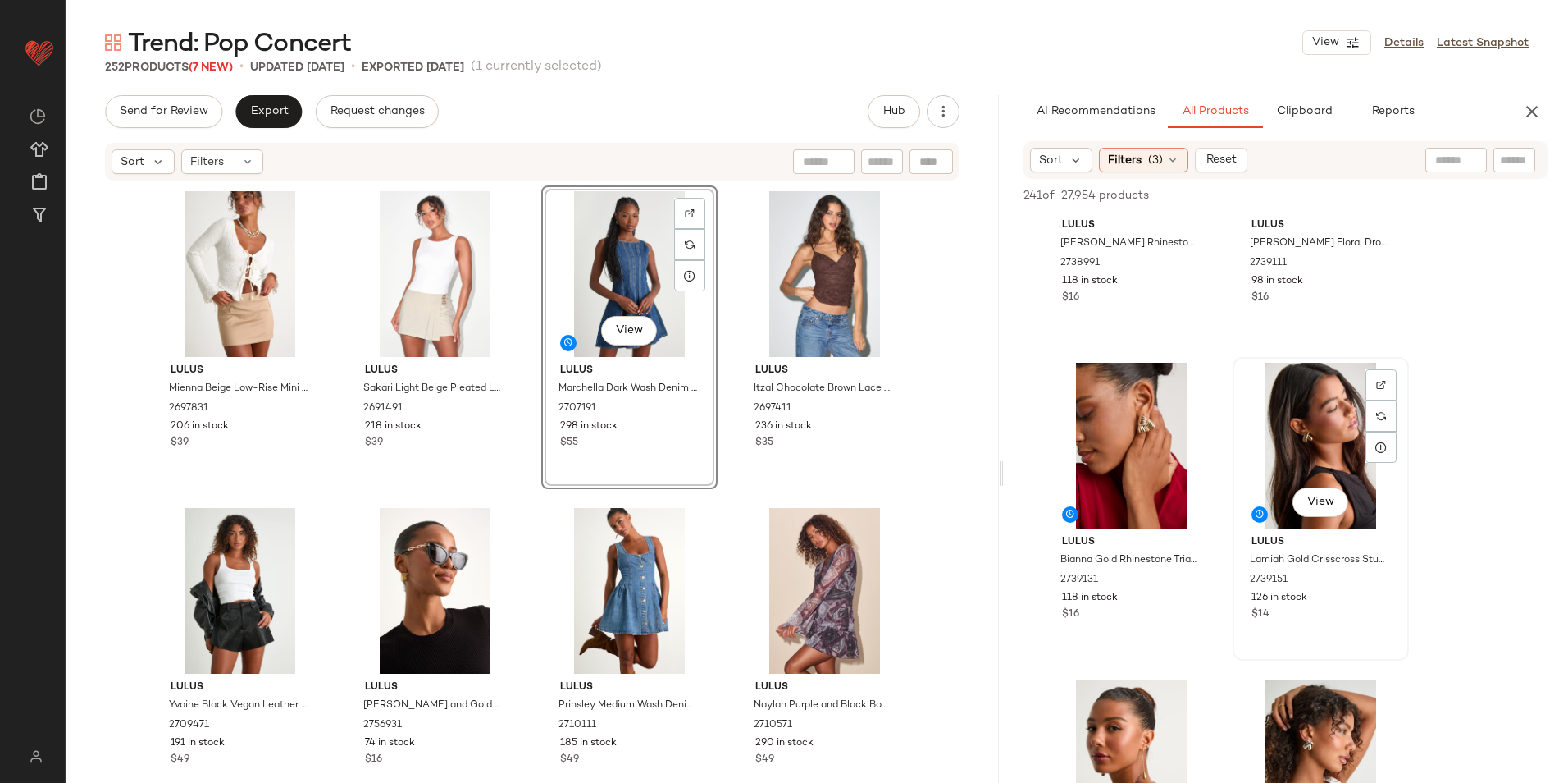
scroll to position [492, 0]
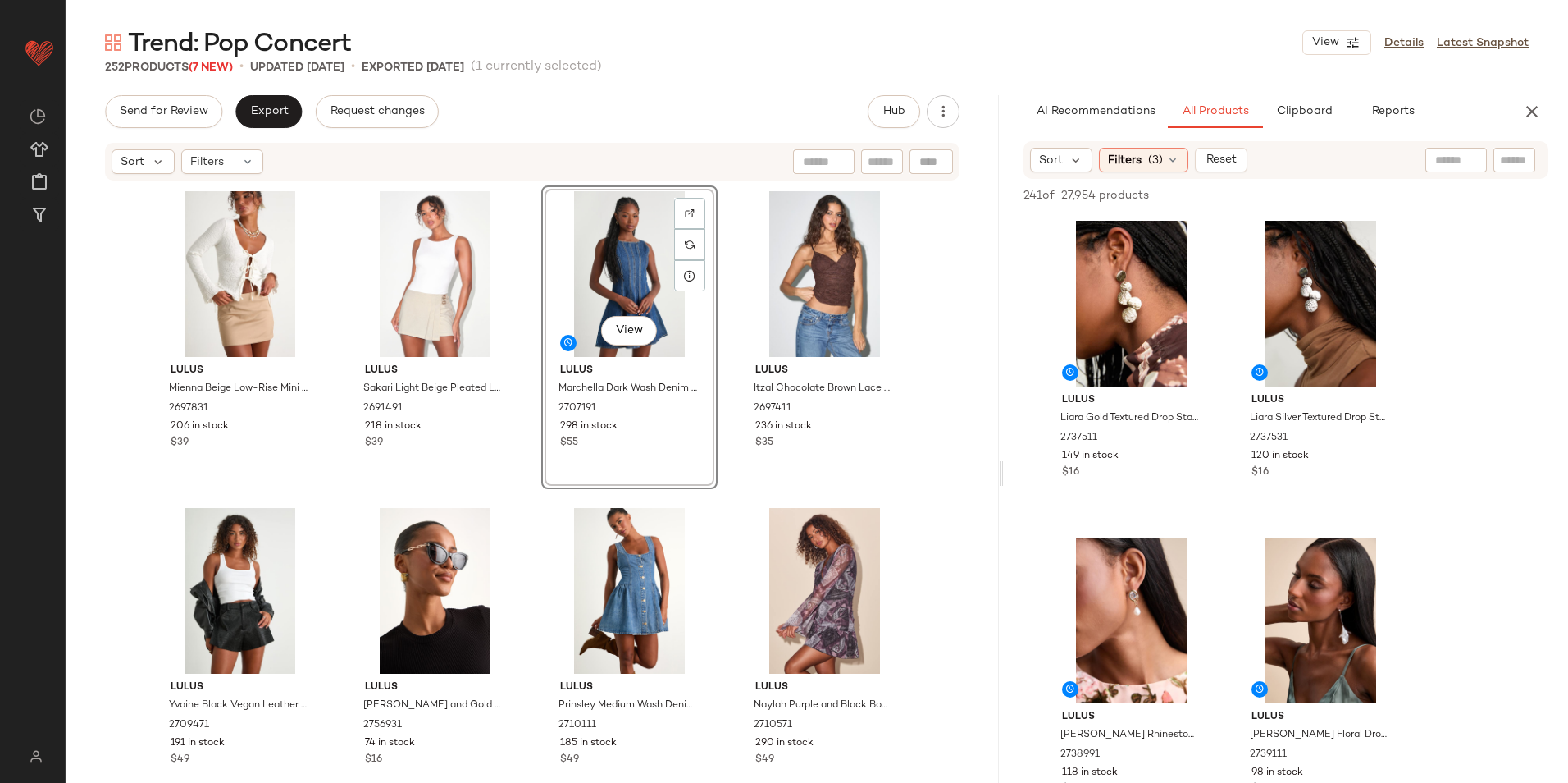
scroll to position [657, 0]
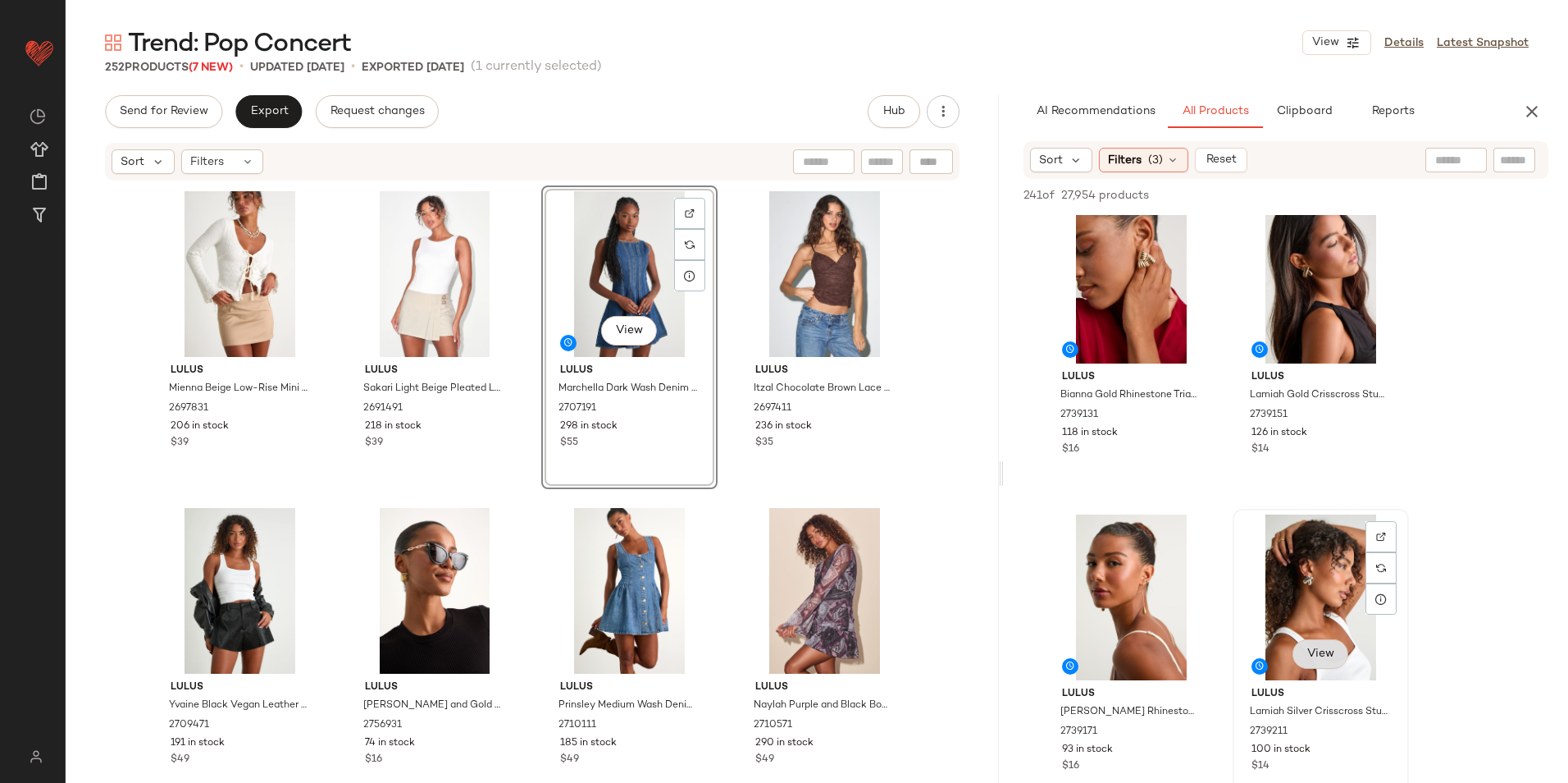
click at [1320, 663] on button "View" at bounding box center [1319, 654] width 56 height 29
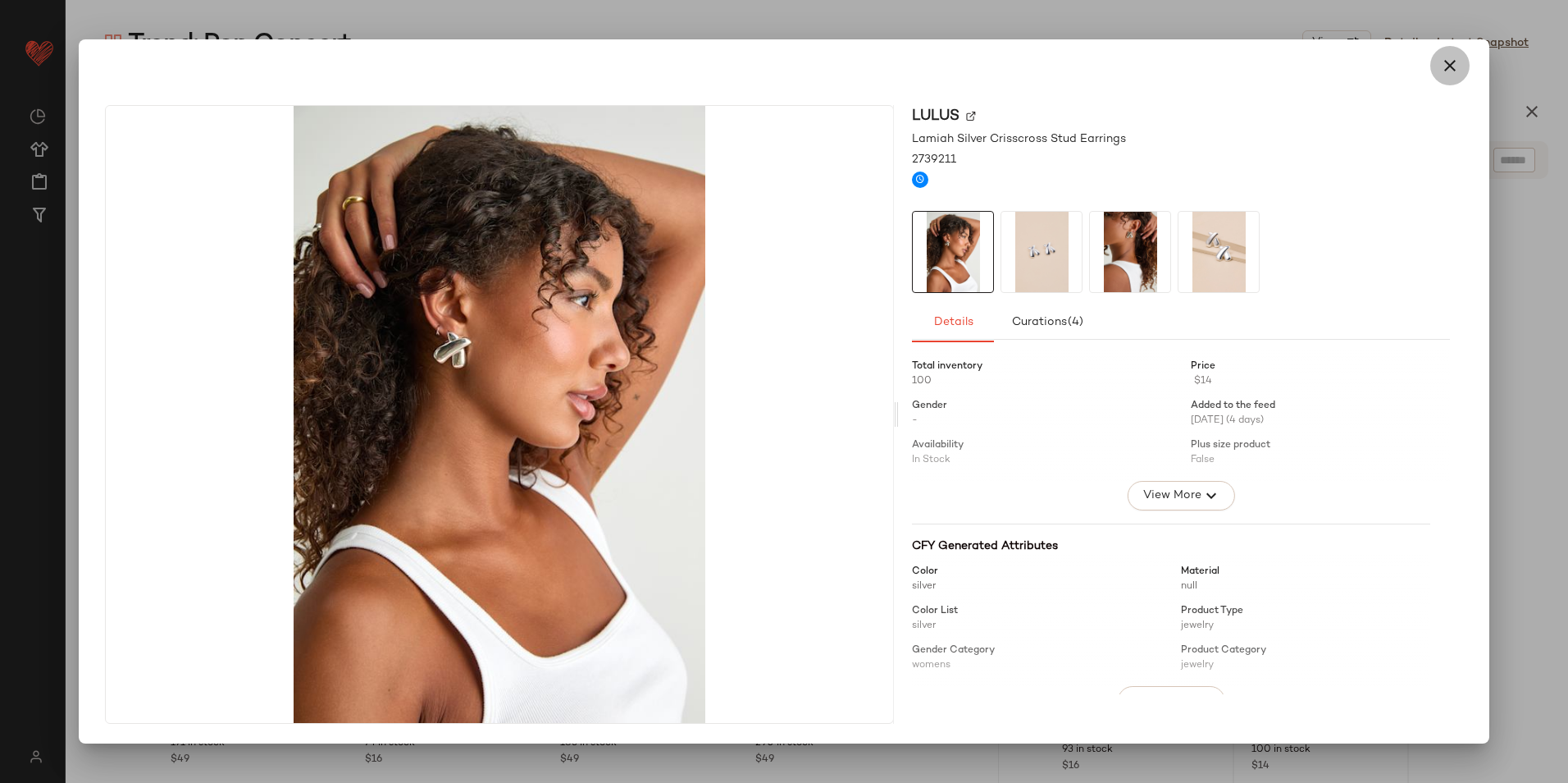
click at [1443, 58] on icon "button" at bounding box center [1449, 65] width 20 height 20
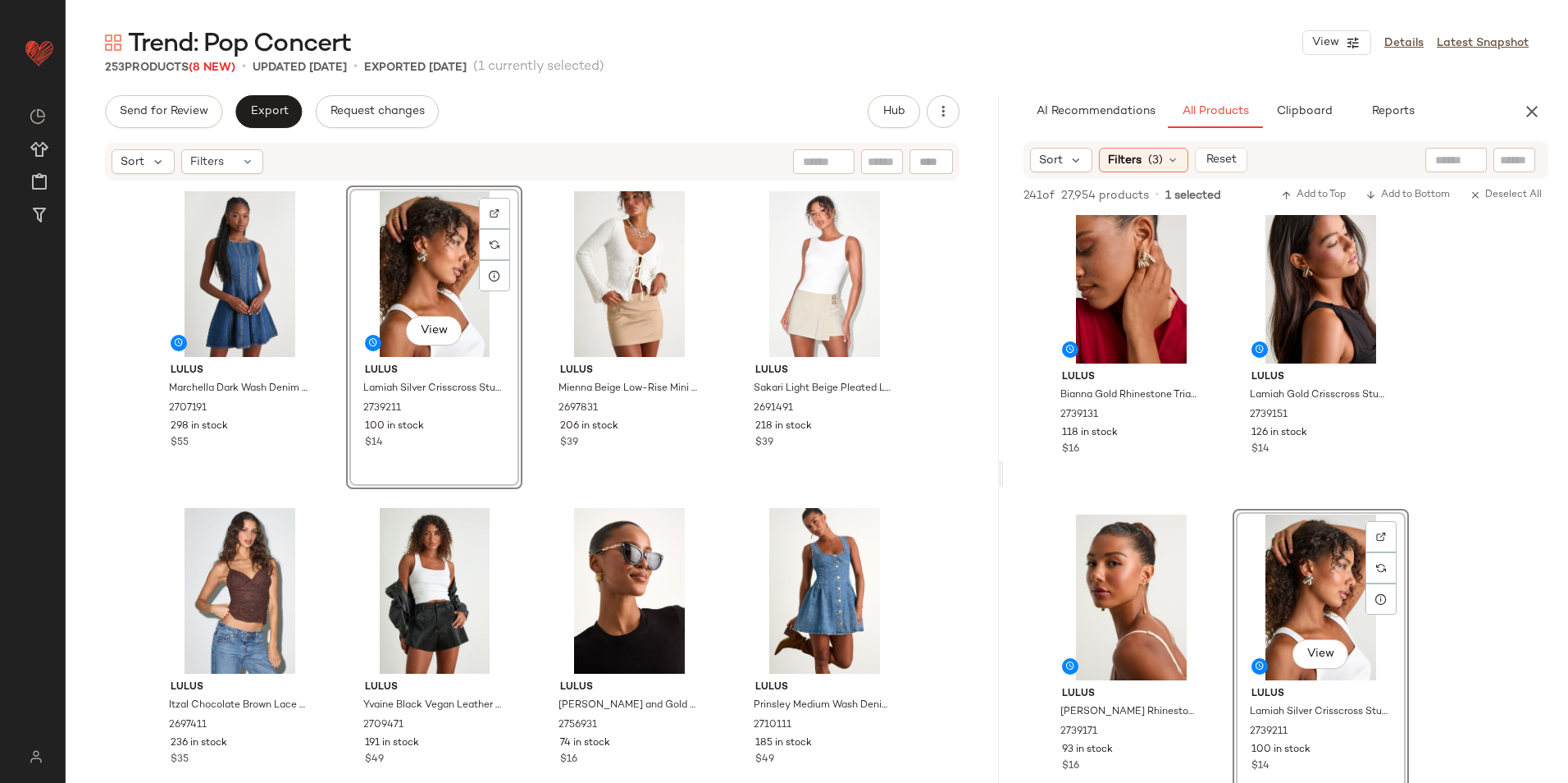
click at [250, 83] on div "Trend: Pop Concert View Details Latest Snapshot 253 Products (8 New) • updated …" at bounding box center [816, 404] width 1503 height 756
click at [268, 113] on span "Export" at bounding box center [268, 111] width 39 height 13
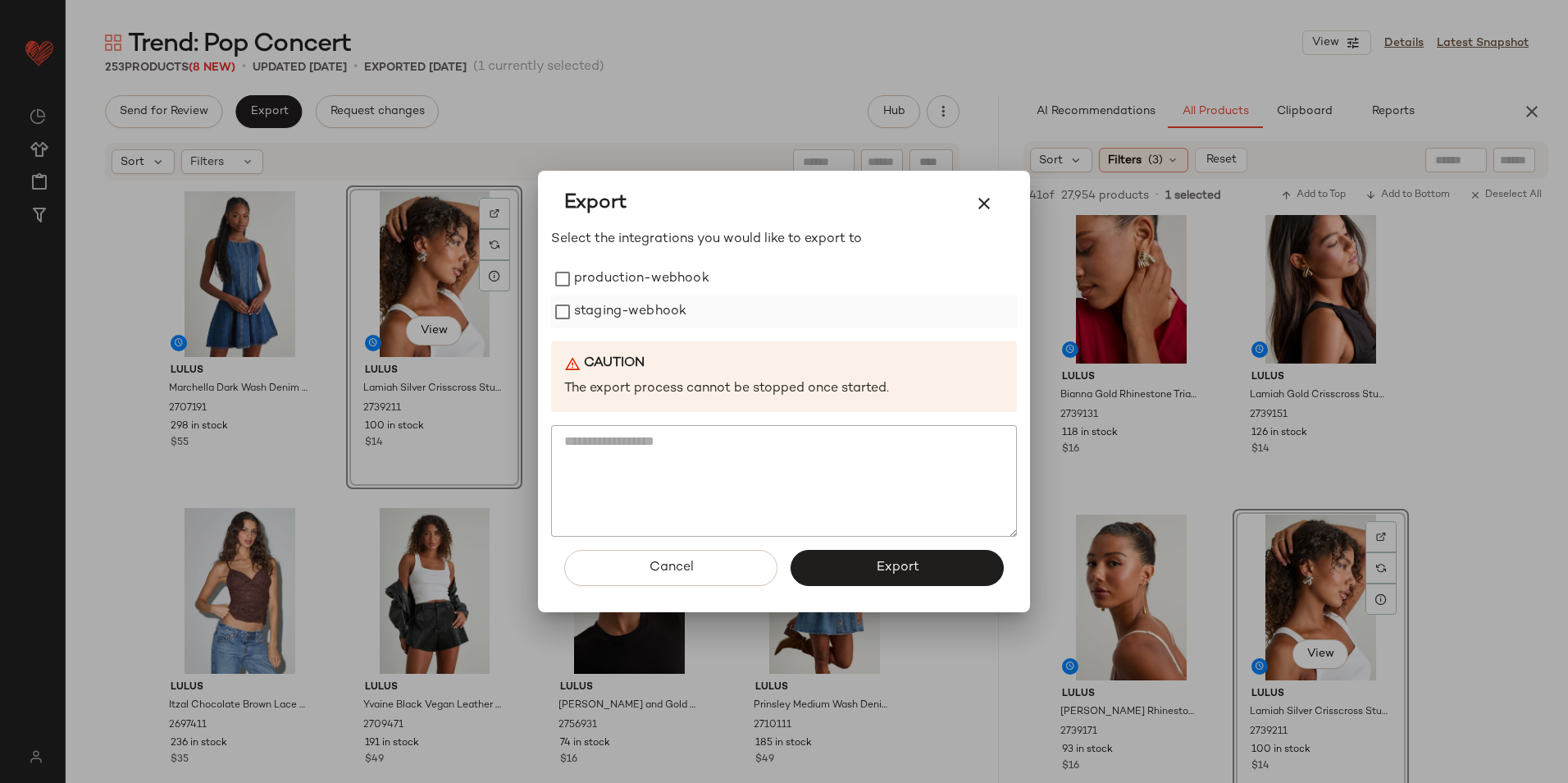
drag, startPoint x: 612, startPoint y: 278, endPoint x: 608, endPoint y: 299, distance: 21.4
click at [612, 279] on label "production-webhook" at bounding box center [641, 279] width 135 height 33
drag, startPoint x: 606, startPoint y: 306, endPoint x: 636, endPoint y: 327, distance: 36.6
click at [606, 308] on label "staging-webhook" at bounding box center [630, 311] width 113 height 33
click at [887, 568] on span "Export" at bounding box center [896, 567] width 44 height 15
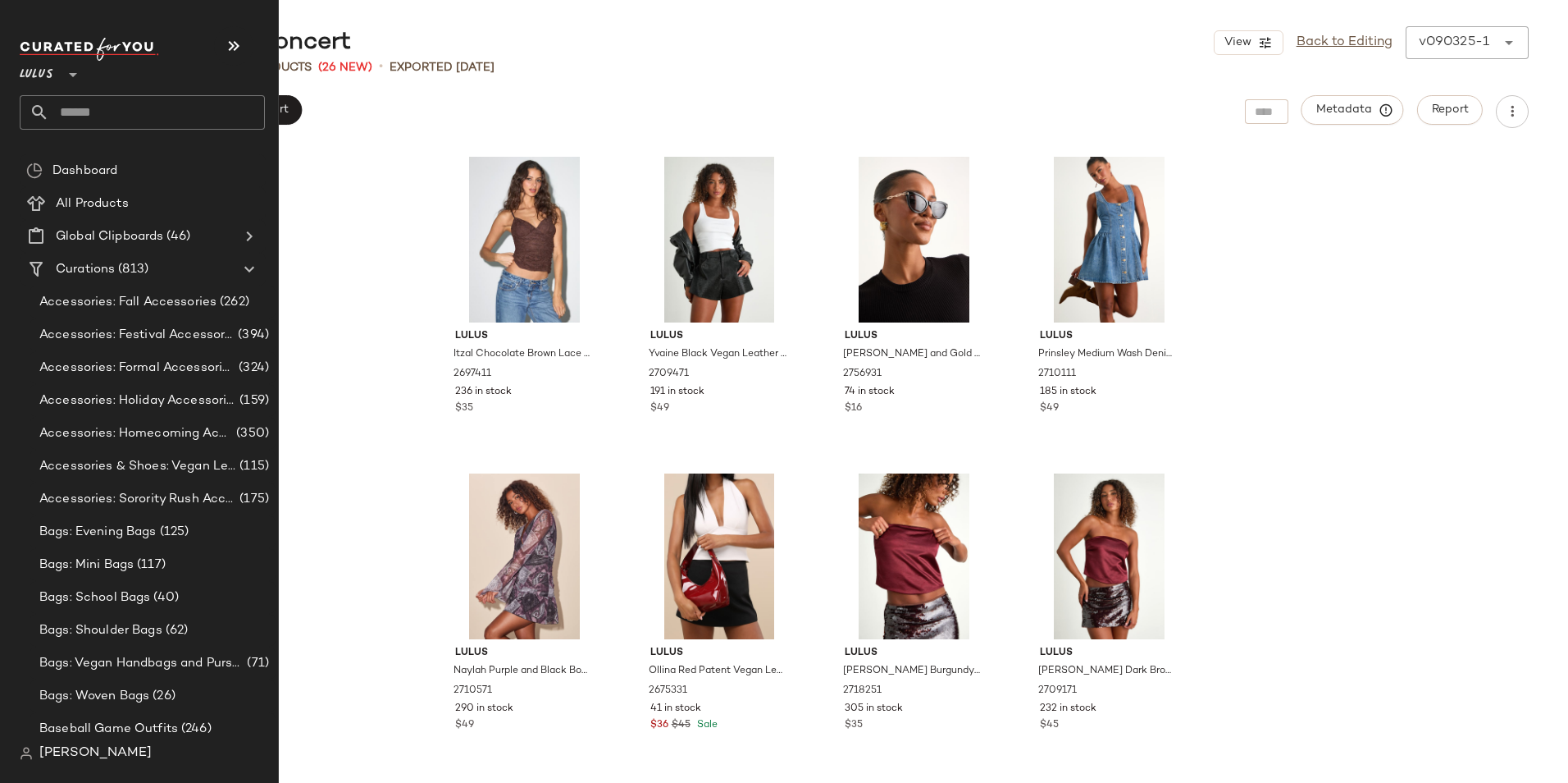
click at [93, 119] on input "text" at bounding box center [157, 113] width 216 height 34
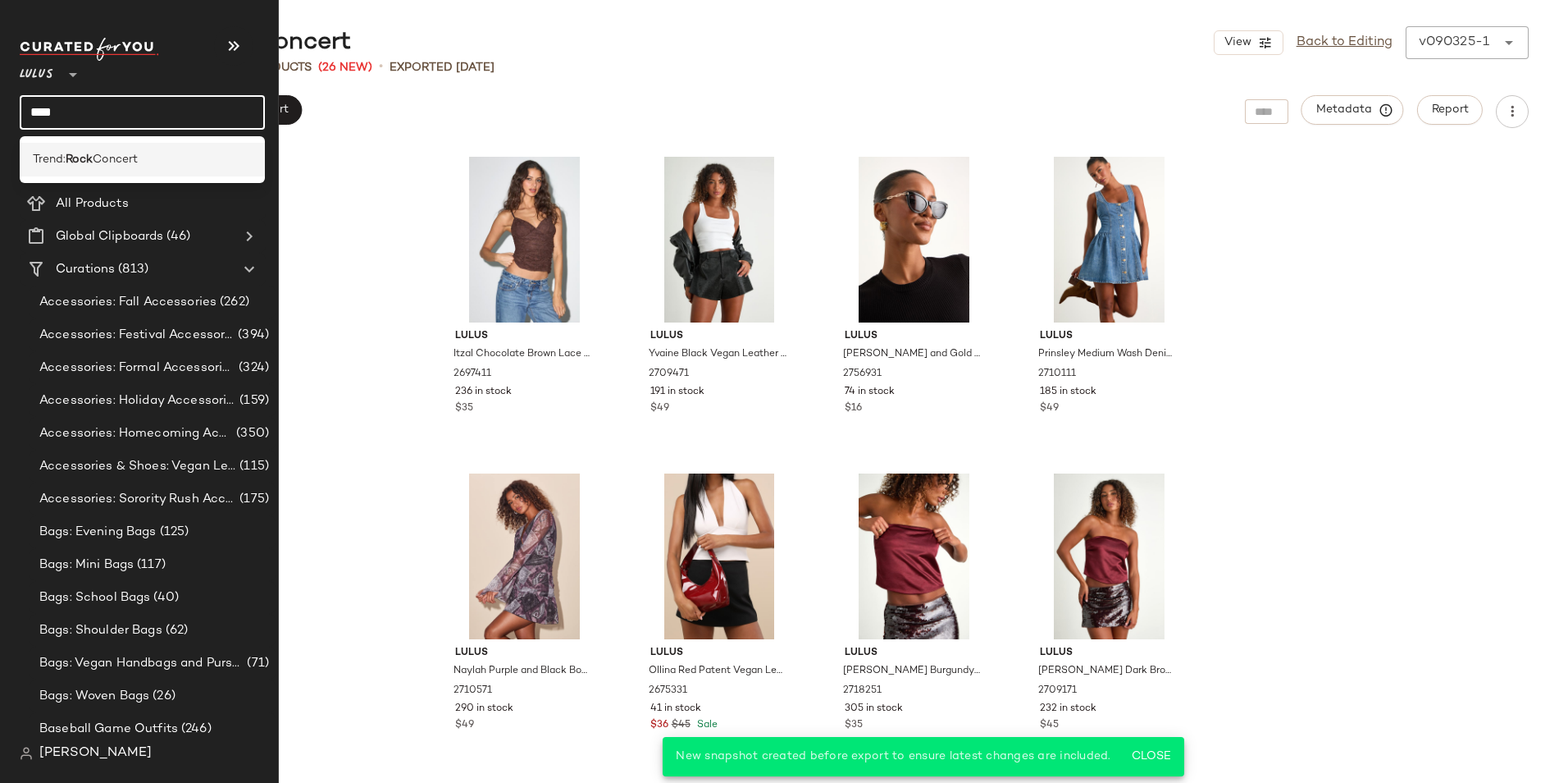
type input "****"
click at [105, 164] on span "Concert" at bounding box center [115, 159] width 45 height 17
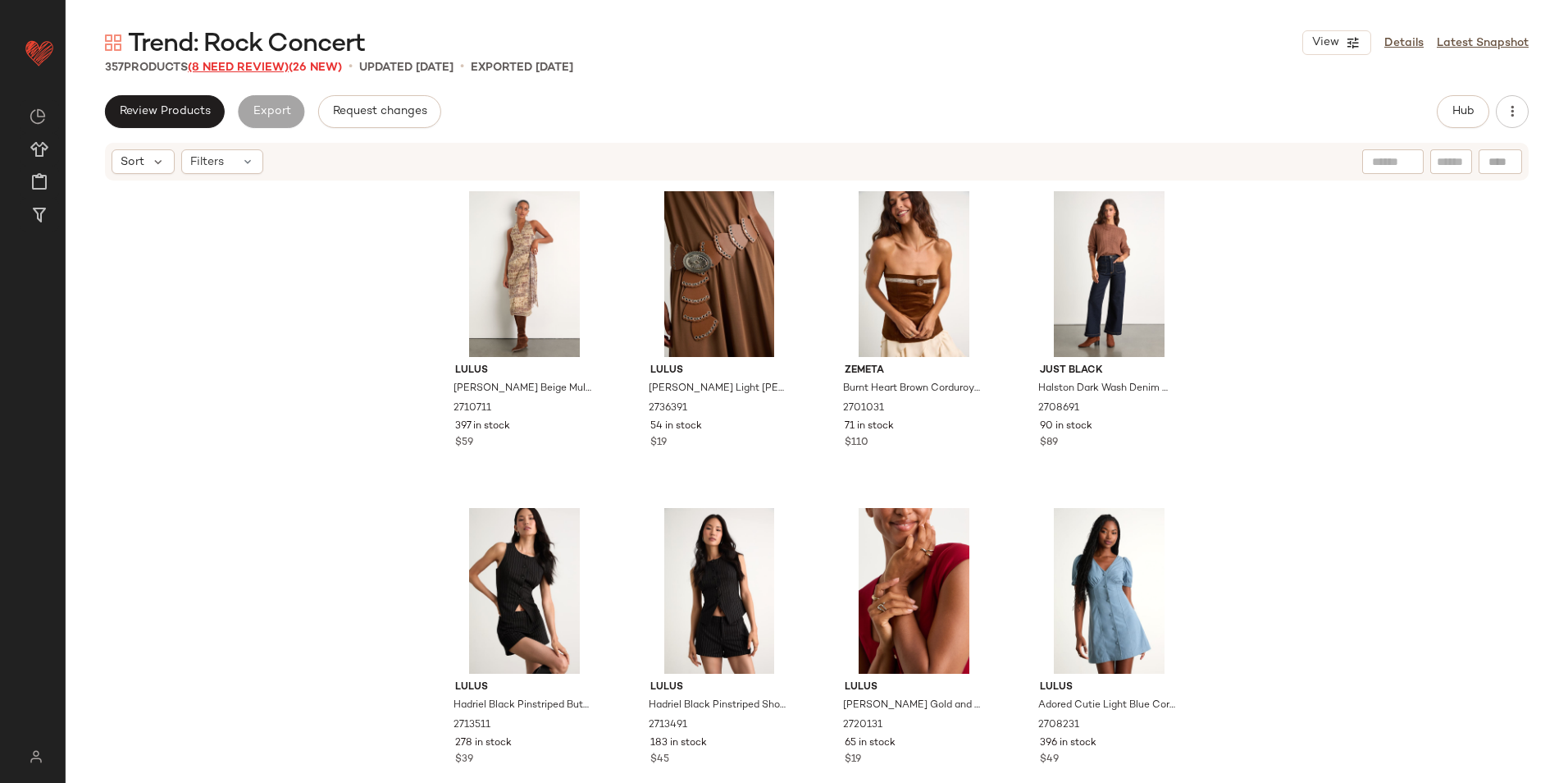
click at [263, 64] on span "(8 Need Review)" at bounding box center [237, 68] width 101 height 12
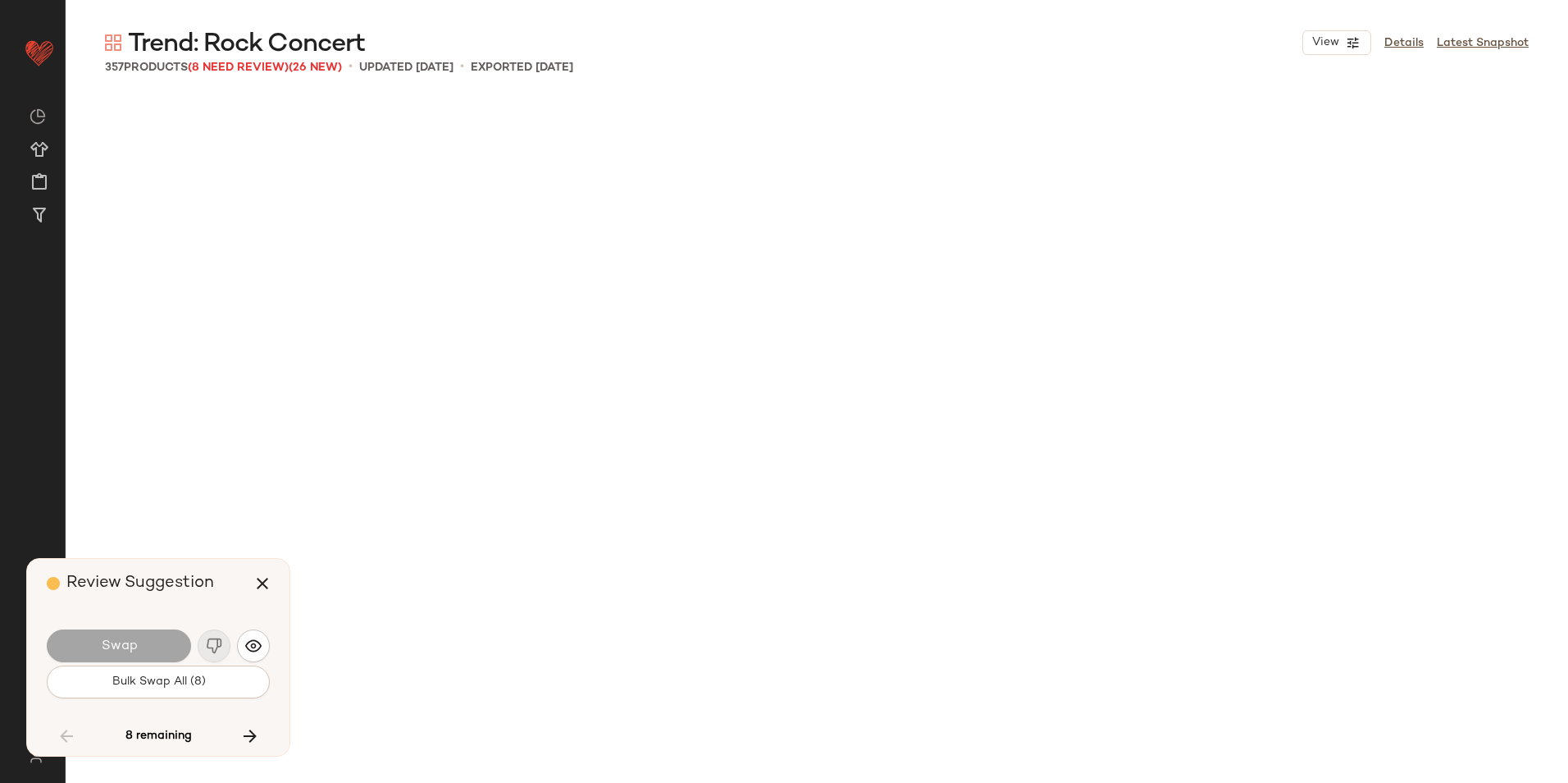
scroll to position [11400, 0]
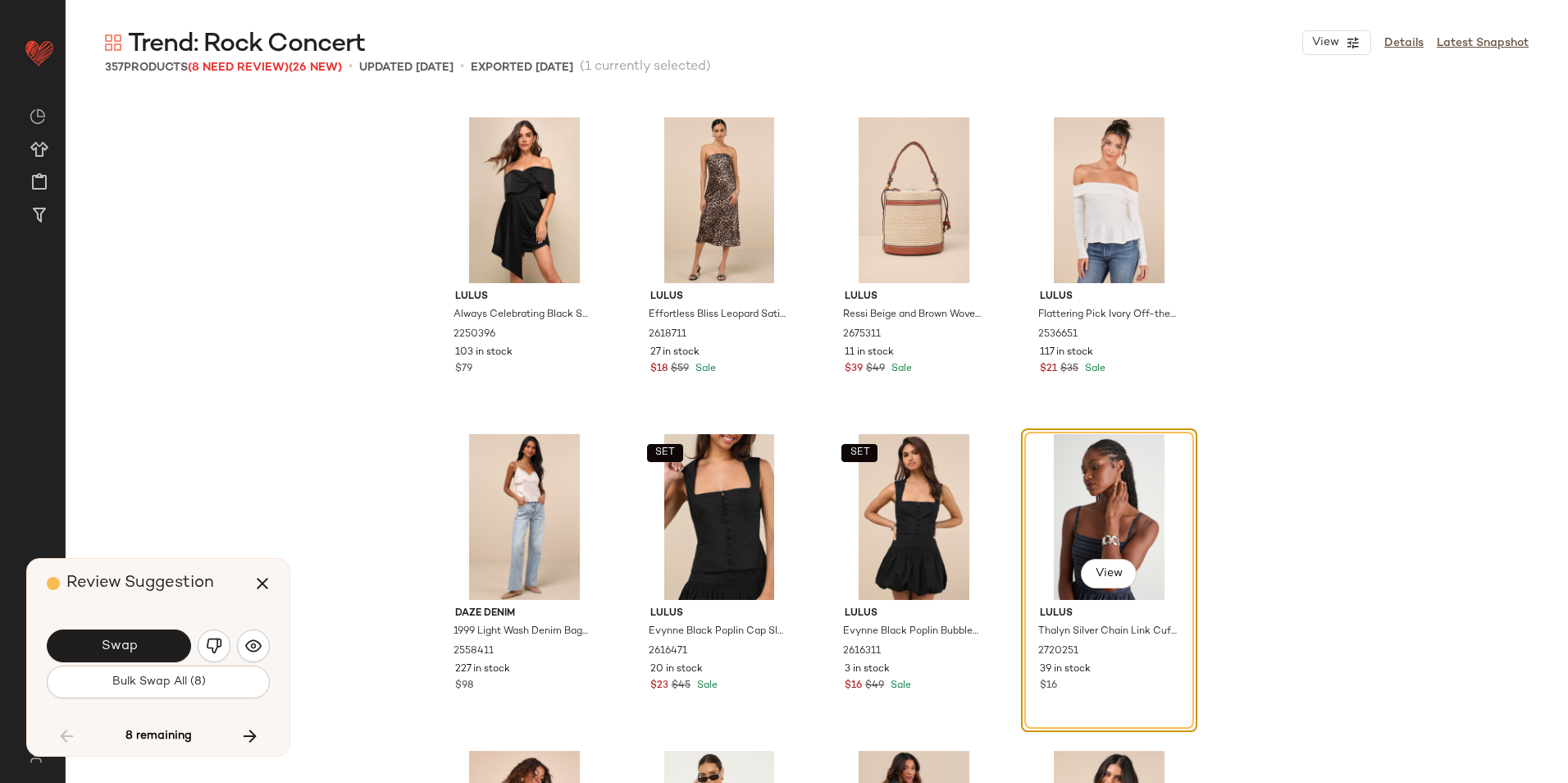
click at [139, 688] on span "Bulk Swap All (8)" at bounding box center [158, 681] width 95 height 13
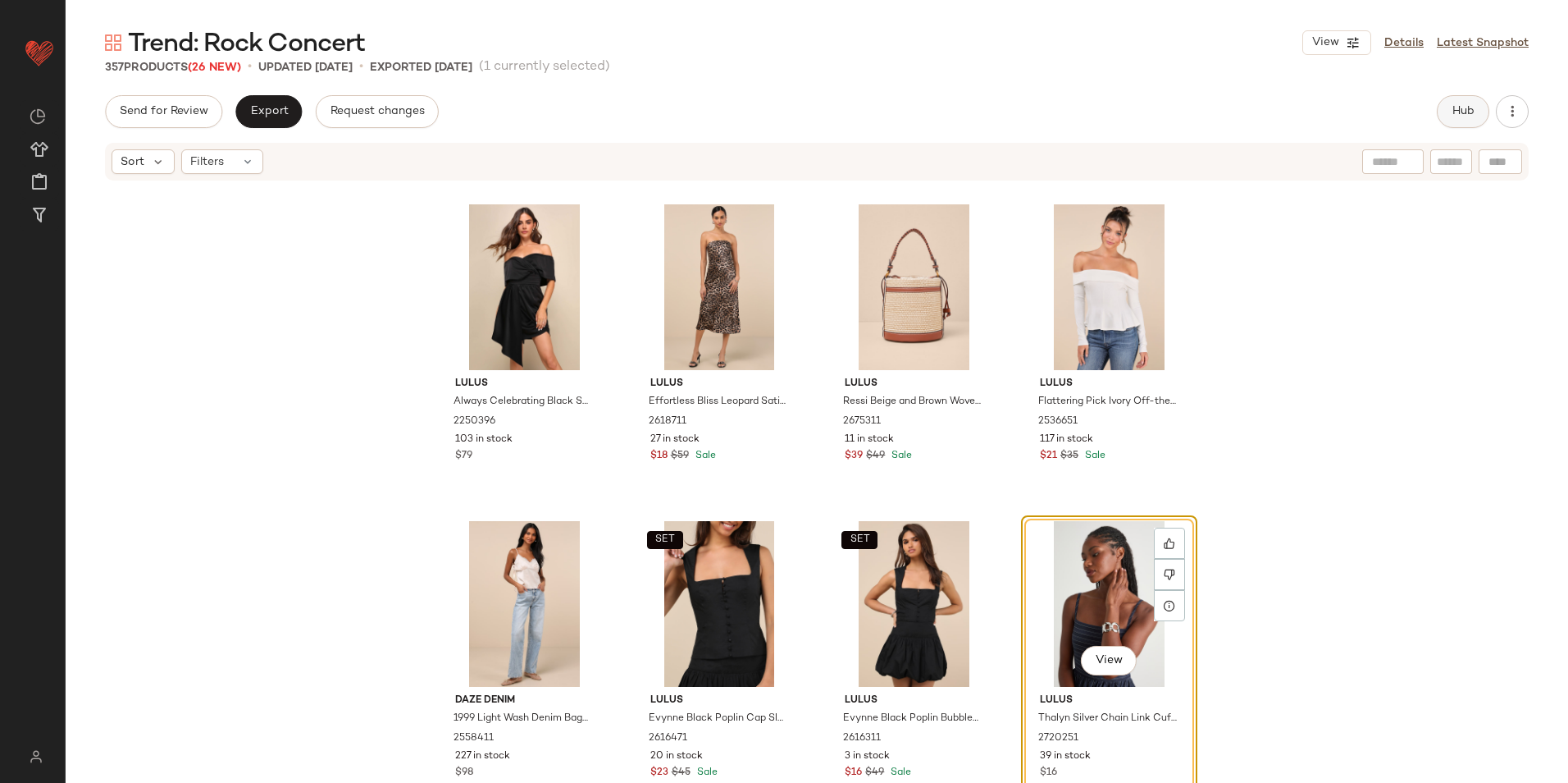
click at [1475, 109] on button "Hub" at bounding box center [1462, 112] width 52 height 33
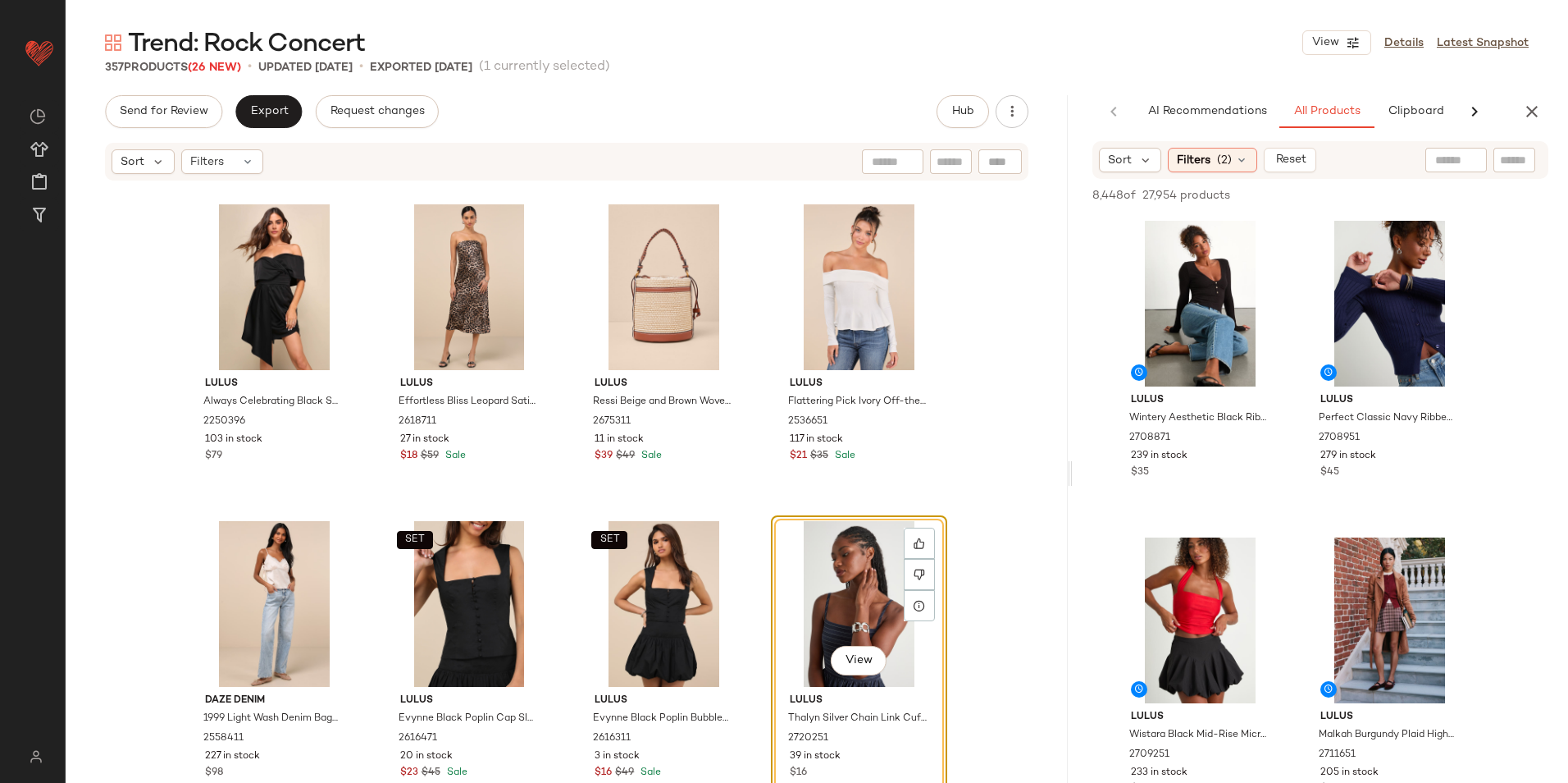
drag, startPoint x: 819, startPoint y: 481, endPoint x: 1319, endPoint y: 537, distance: 503.1
click at [1319, 537] on div "Trend: Rock Concert View Details Latest Snapshot 357 Products (26 New) • update…" at bounding box center [816, 404] width 1503 height 756
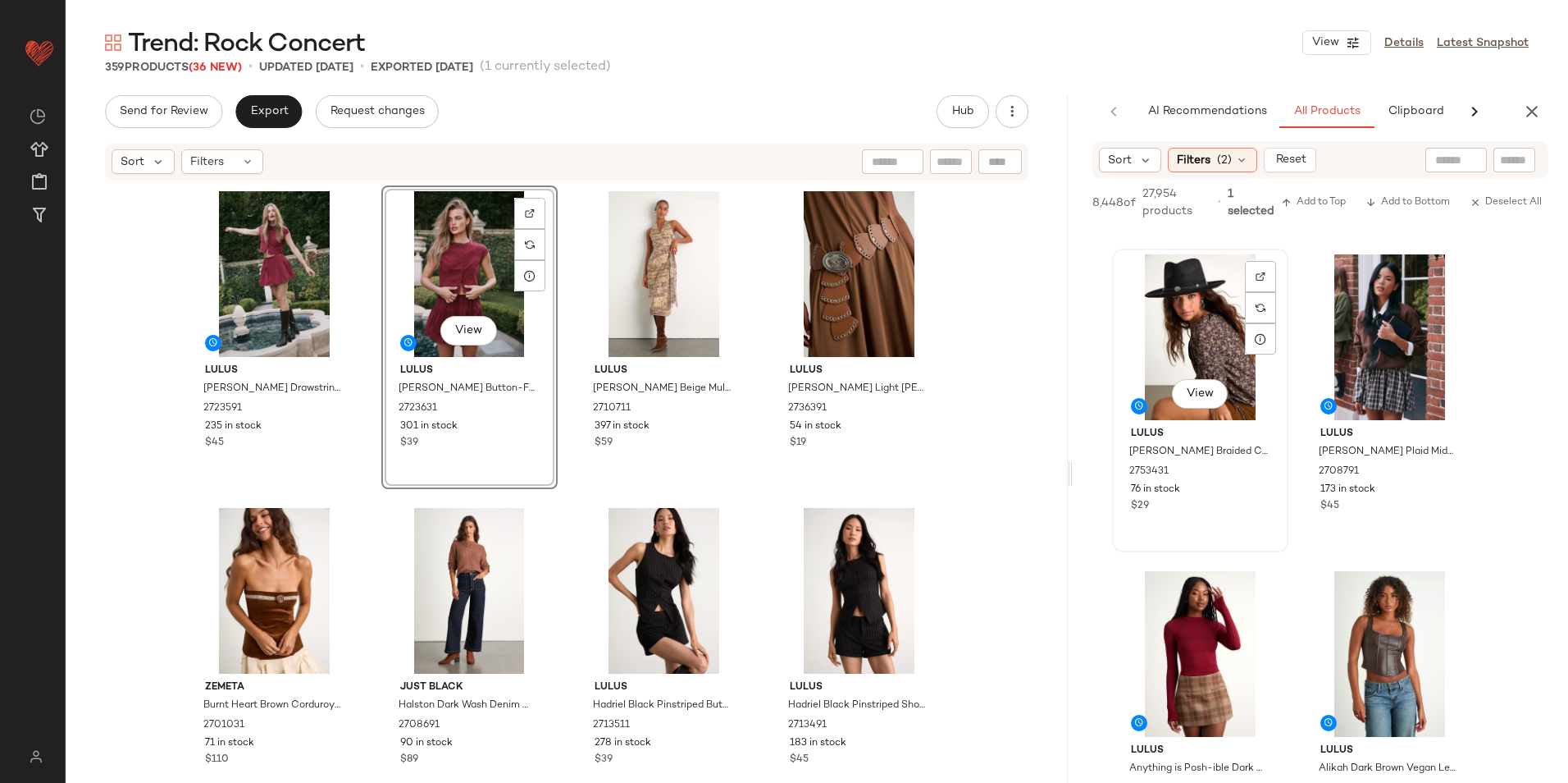
scroll to position [2543, 0]
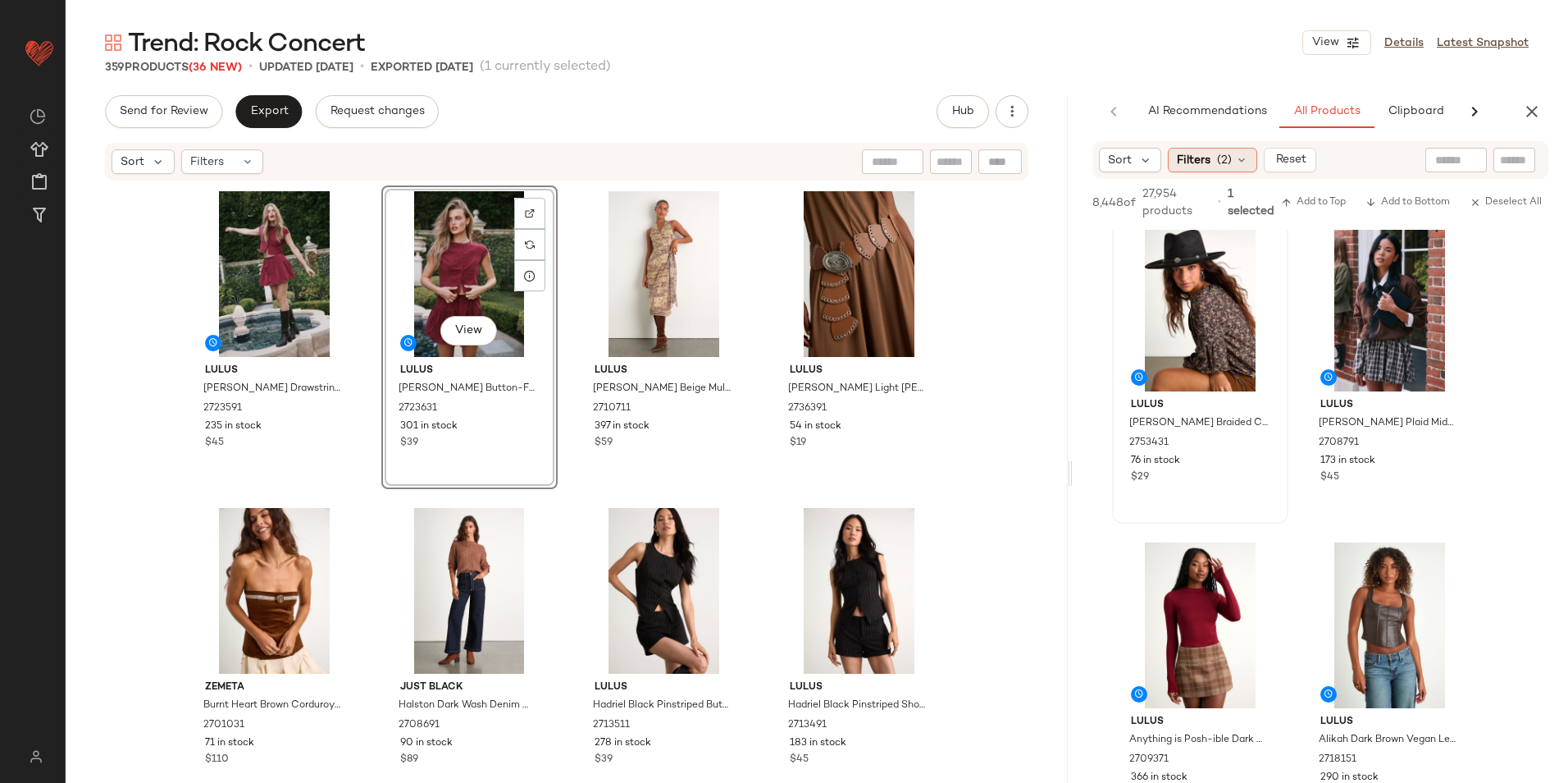
click at [1240, 163] on icon at bounding box center [1241, 159] width 13 height 13
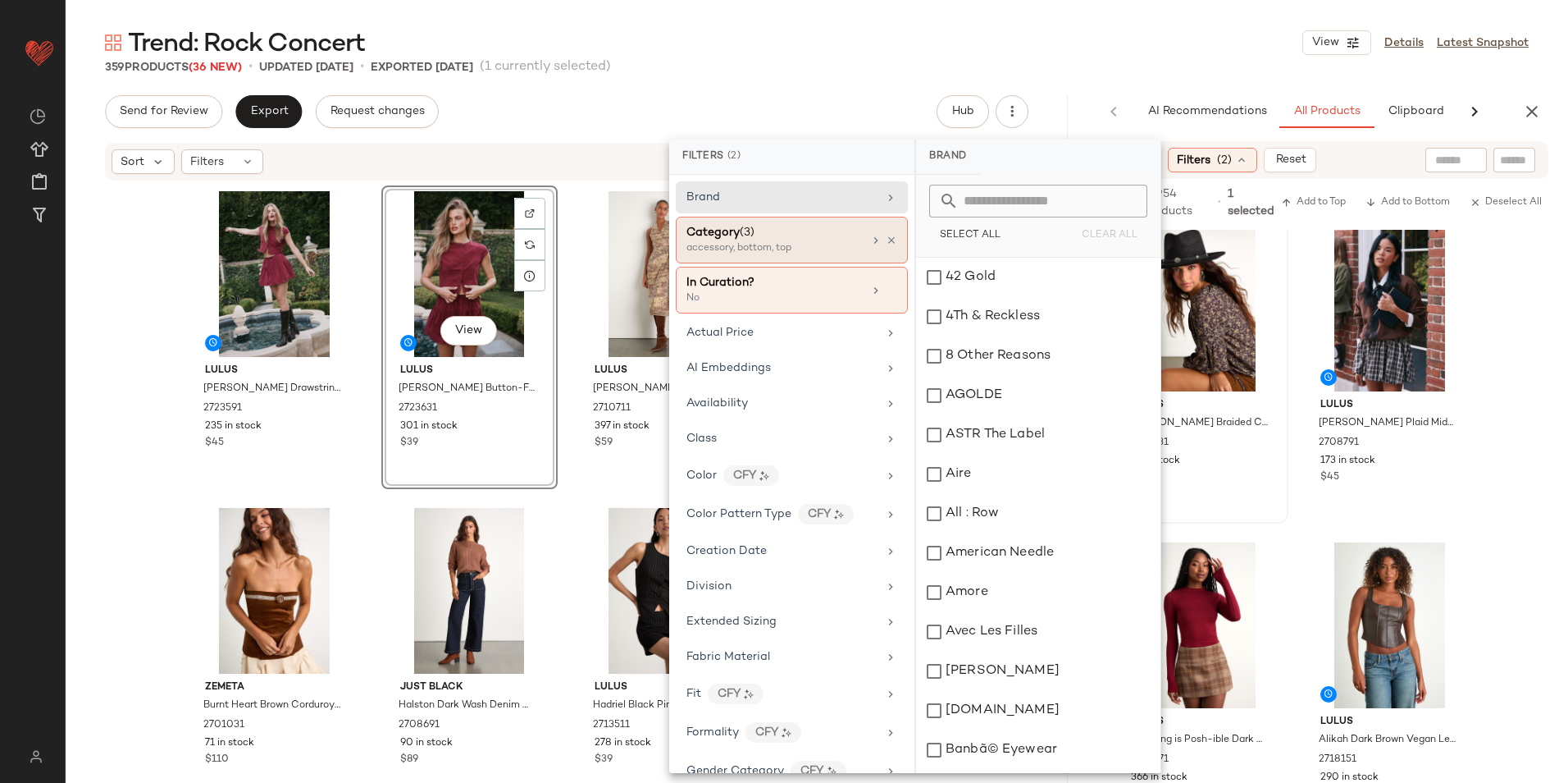
click at [789, 250] on div "accessory, bottom, top" at bounding box center [768, 248] width 164 height 15
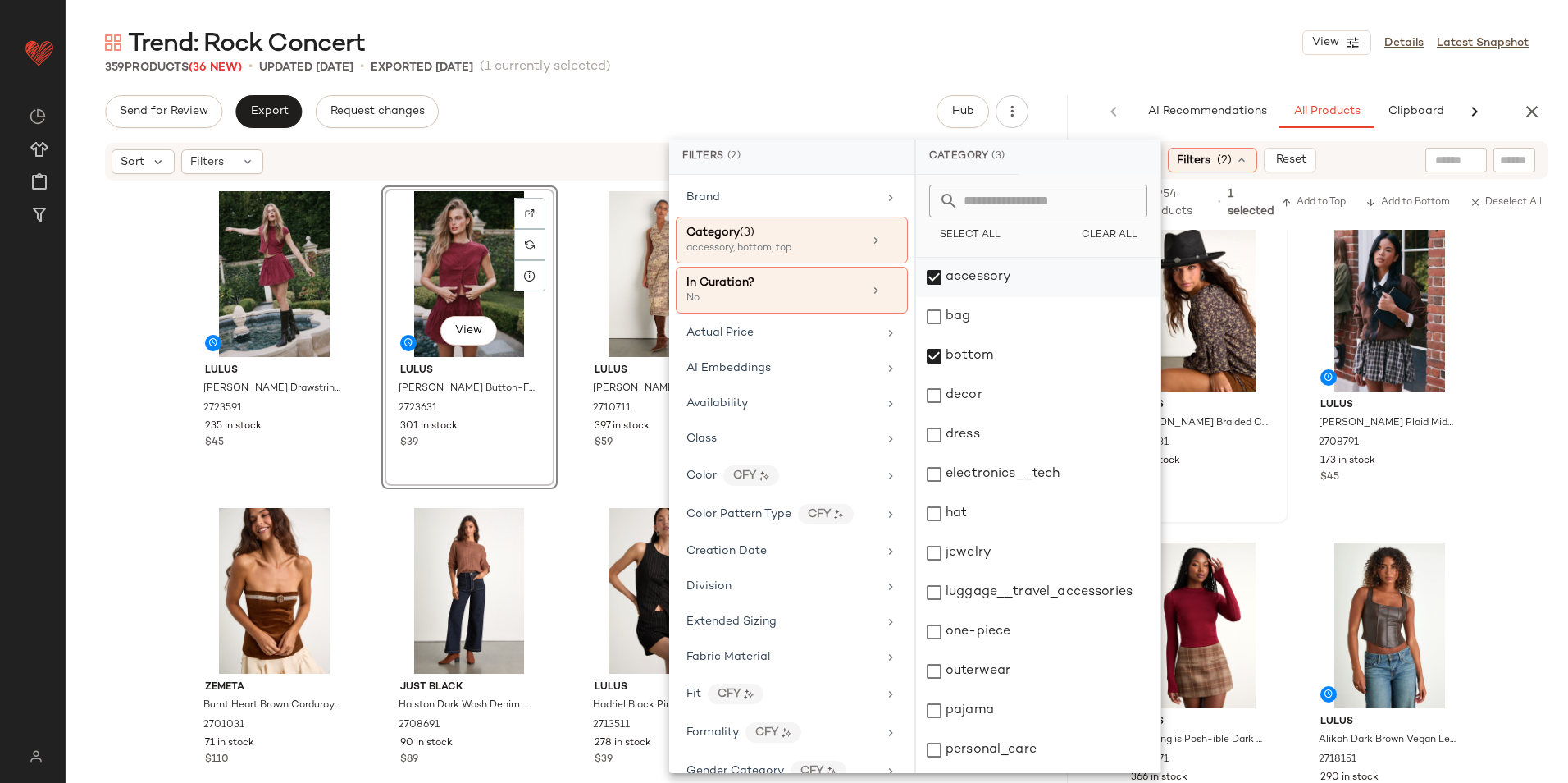
click at [973, 280] on div "accessory" at bounding box center [1038, 277] width 244 height 40
click at [965, 355] on div "bottom" at bounding box center [1038, 356] width 244 height 40
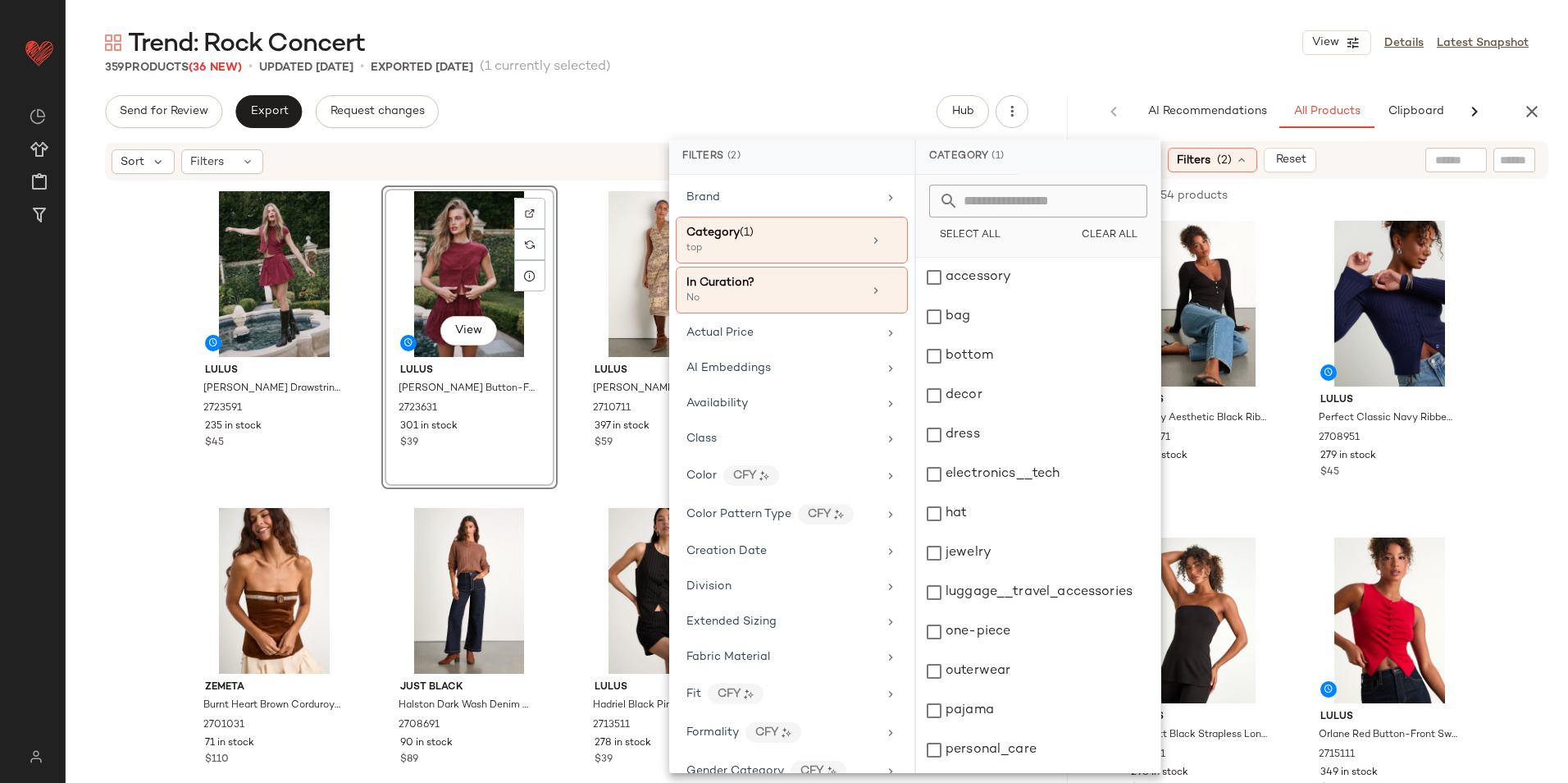
click at [1116, 50] on div "Trend: Rock Concert View Details Latest Snapshot" at bounding box center [816, 43] width 1503 height 33
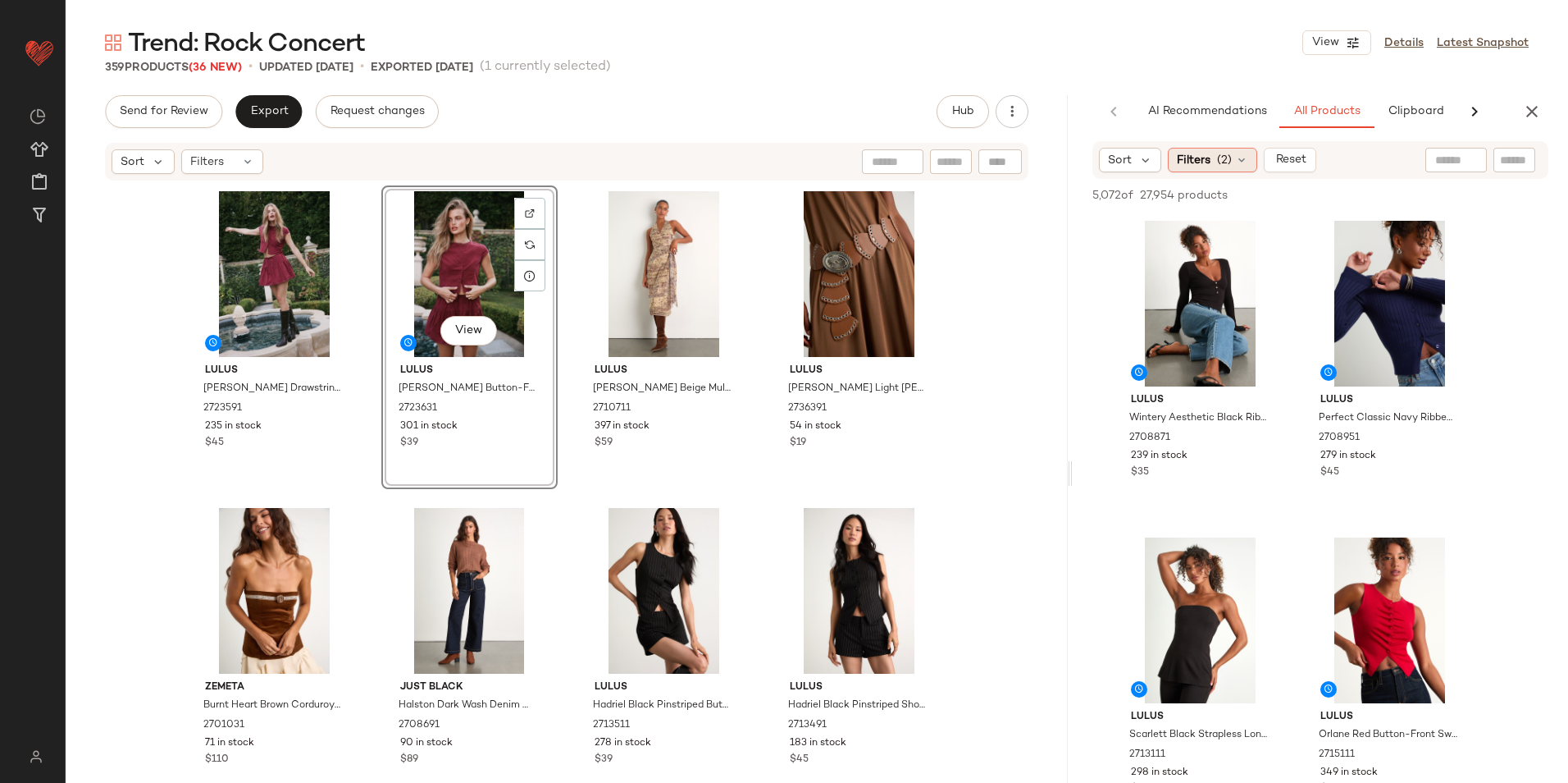
click at [1219, 158] on span "(2)" at bounding box center [1224, 160] width 15 height 17
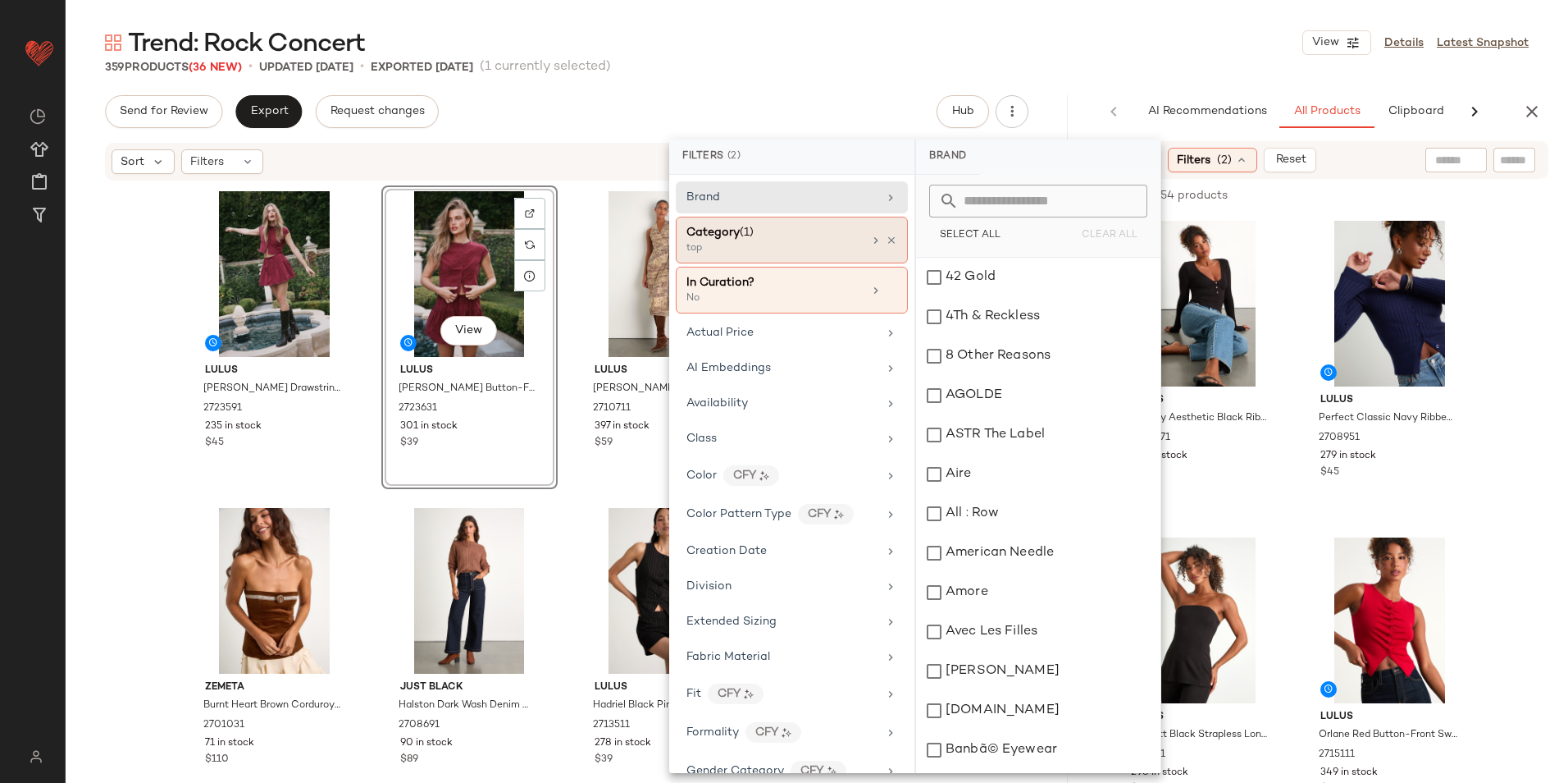
click at [726, 246] on div "top" at bounding box center [768, 248] width 164 height 15
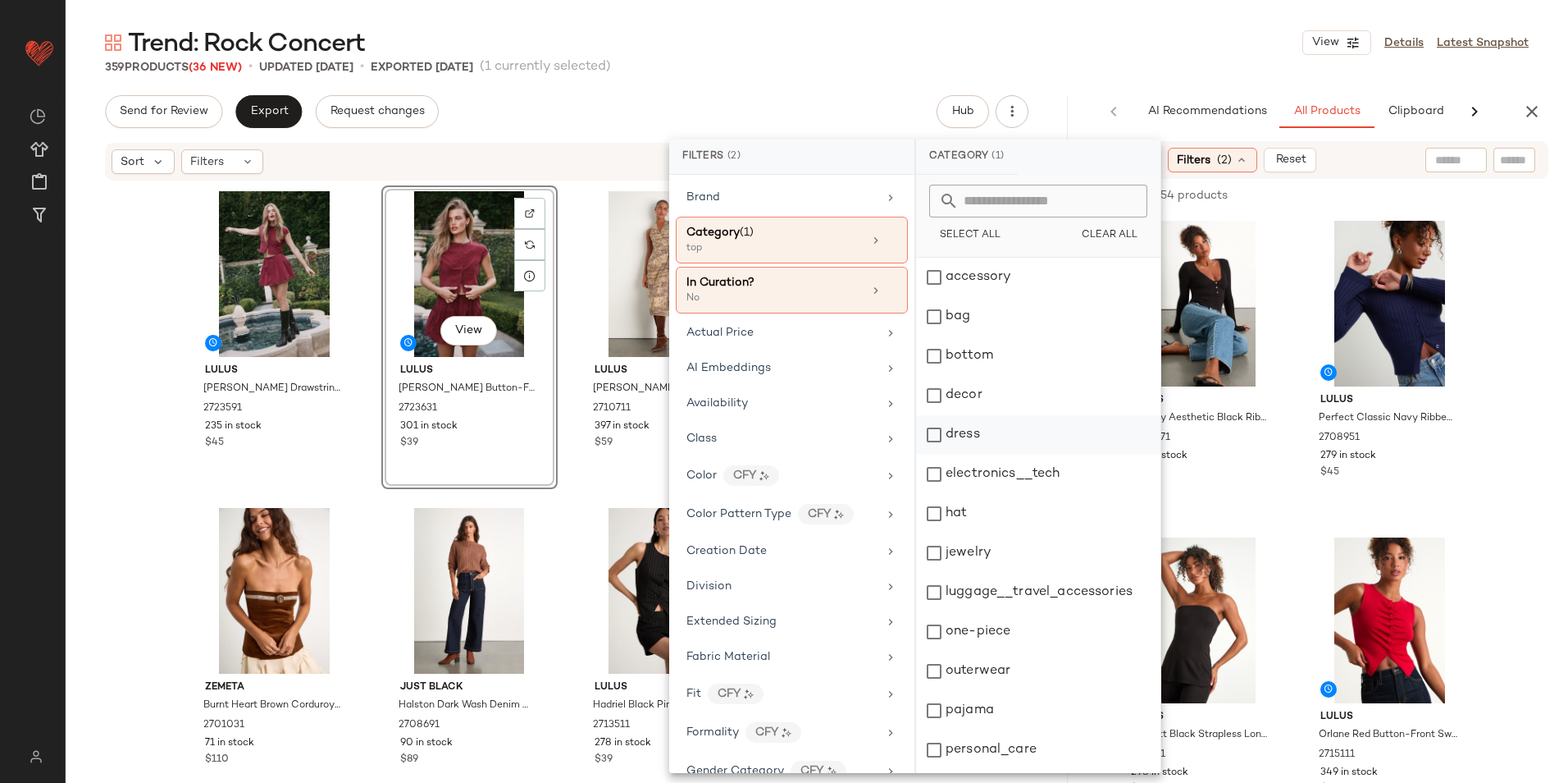
click at [974, 439] on div "dress" at bounding box center [1038, 435] width 244 height 40
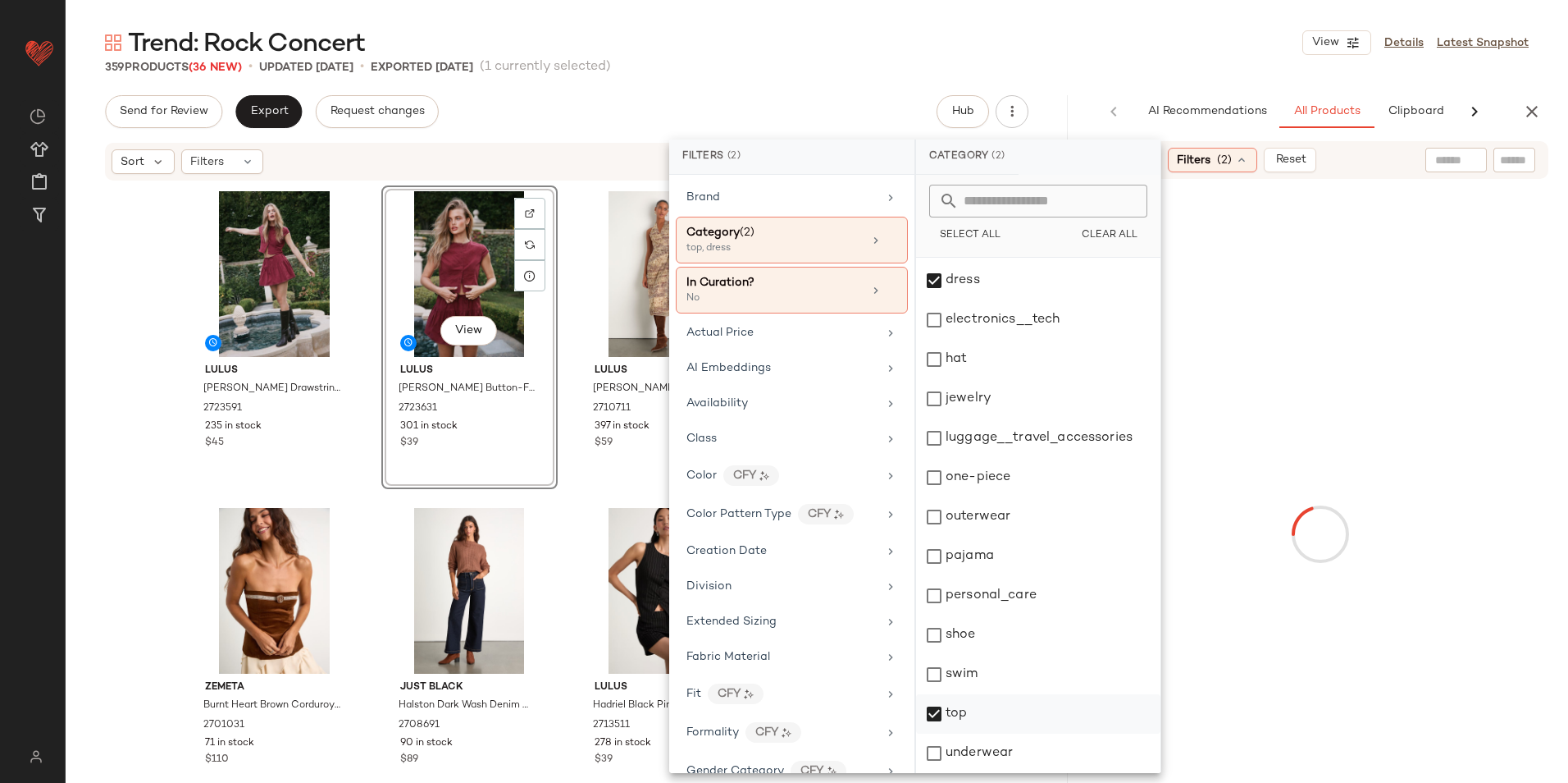
click at [980, 714] on div "top" at bounding box center [1038, 714] width 244 height 40
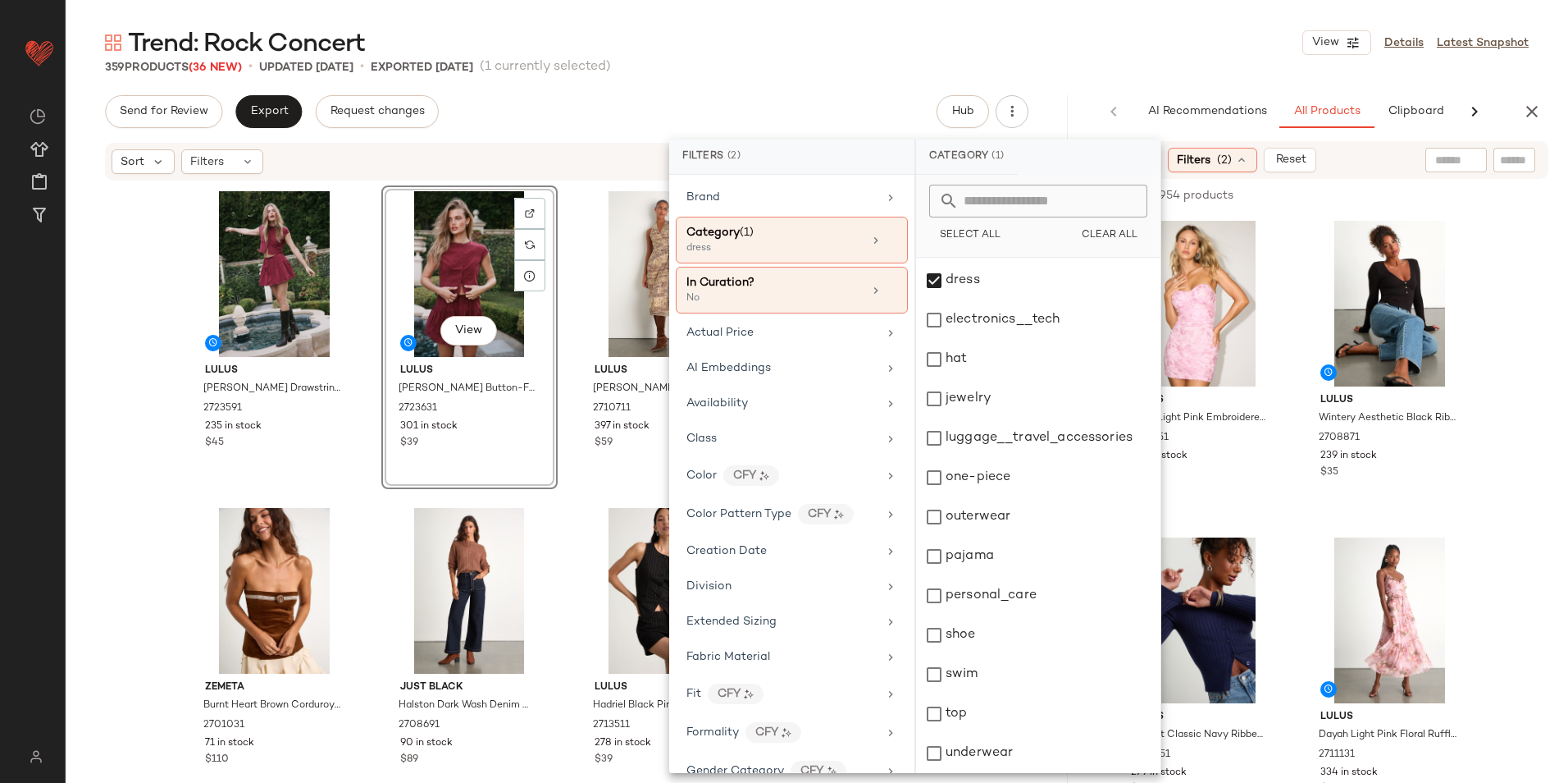
click at [1123, 20] on main "Trend: Rock Concert View Details Latest Snapshot 359 Products (36 New) • update…" at bounding box center [784, 392] width 1568 height 783
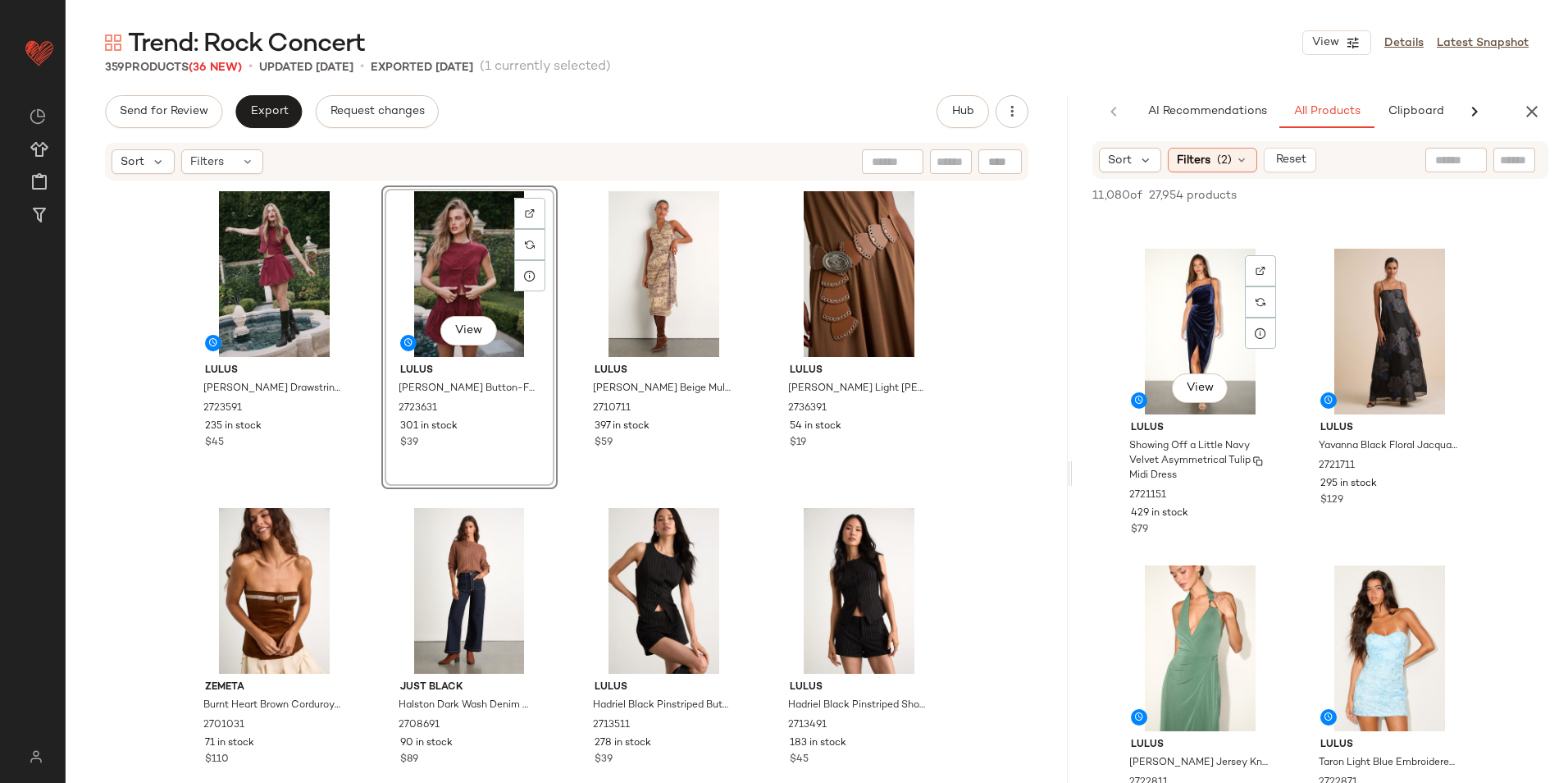
scroll to position [6071, 0]
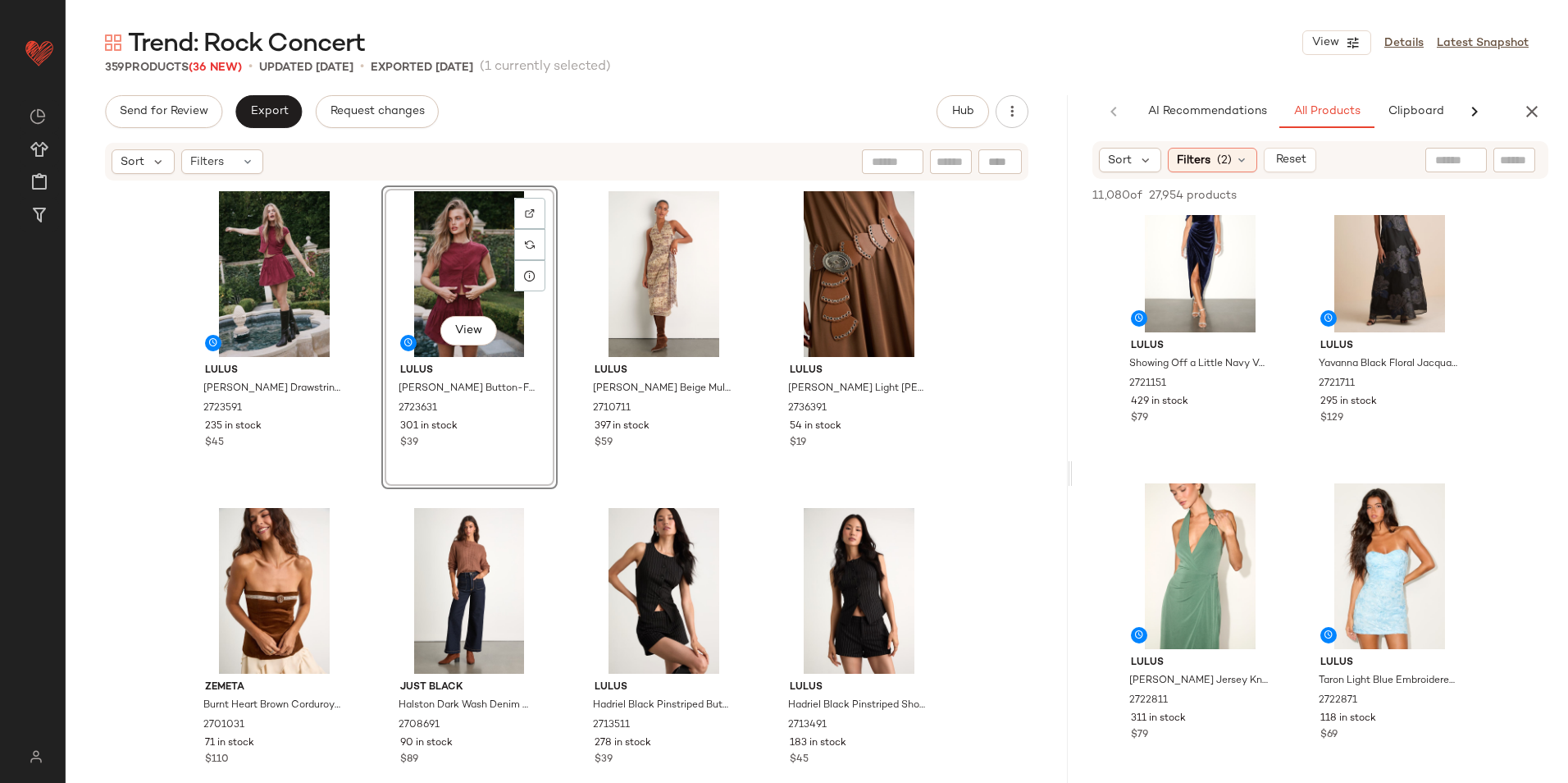
click at [1442, 151] on input "text" at bounding box center [1456, 160] width 42 height 17
type input "*******"
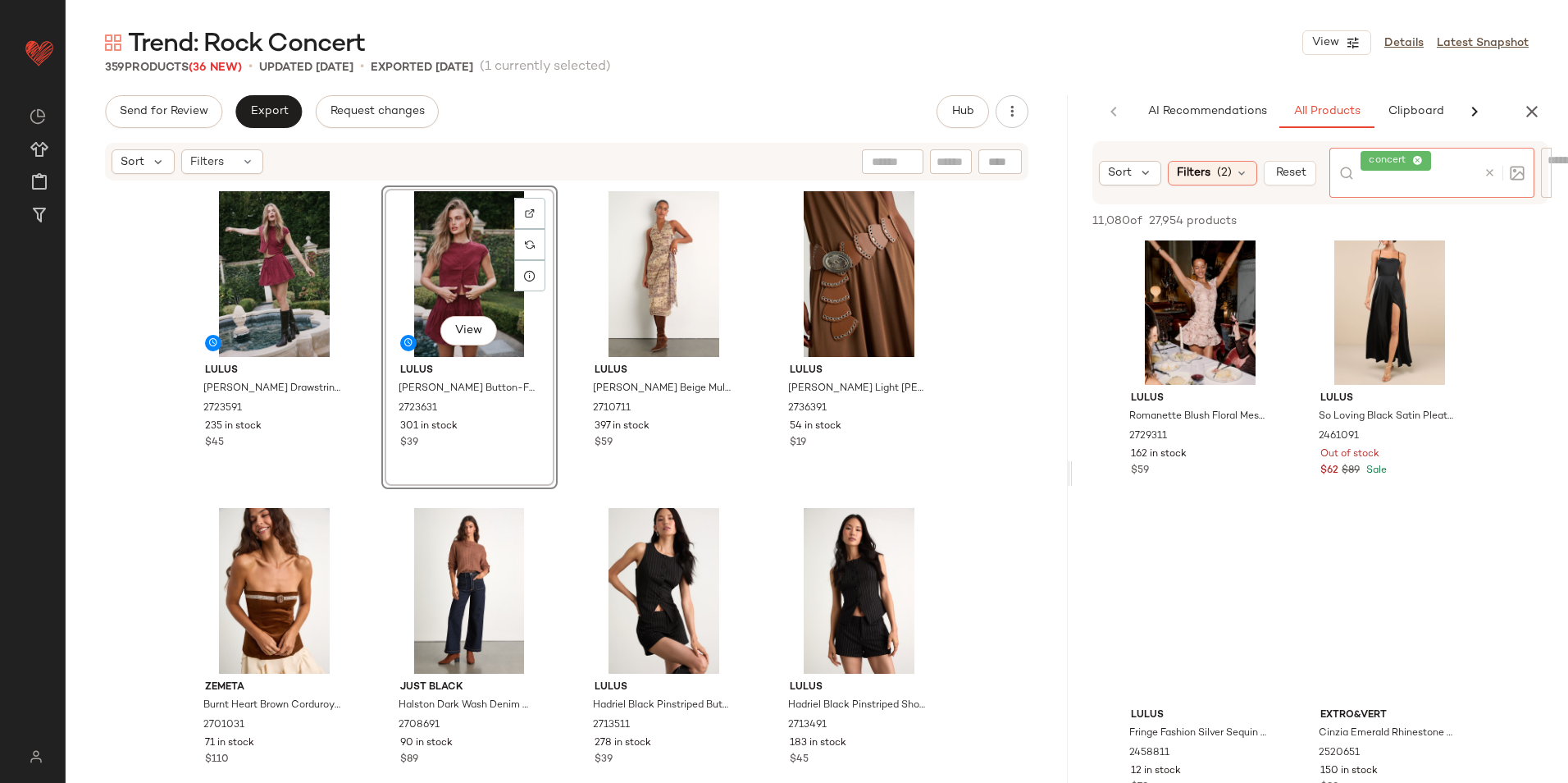
scroll to position [1641, 0]
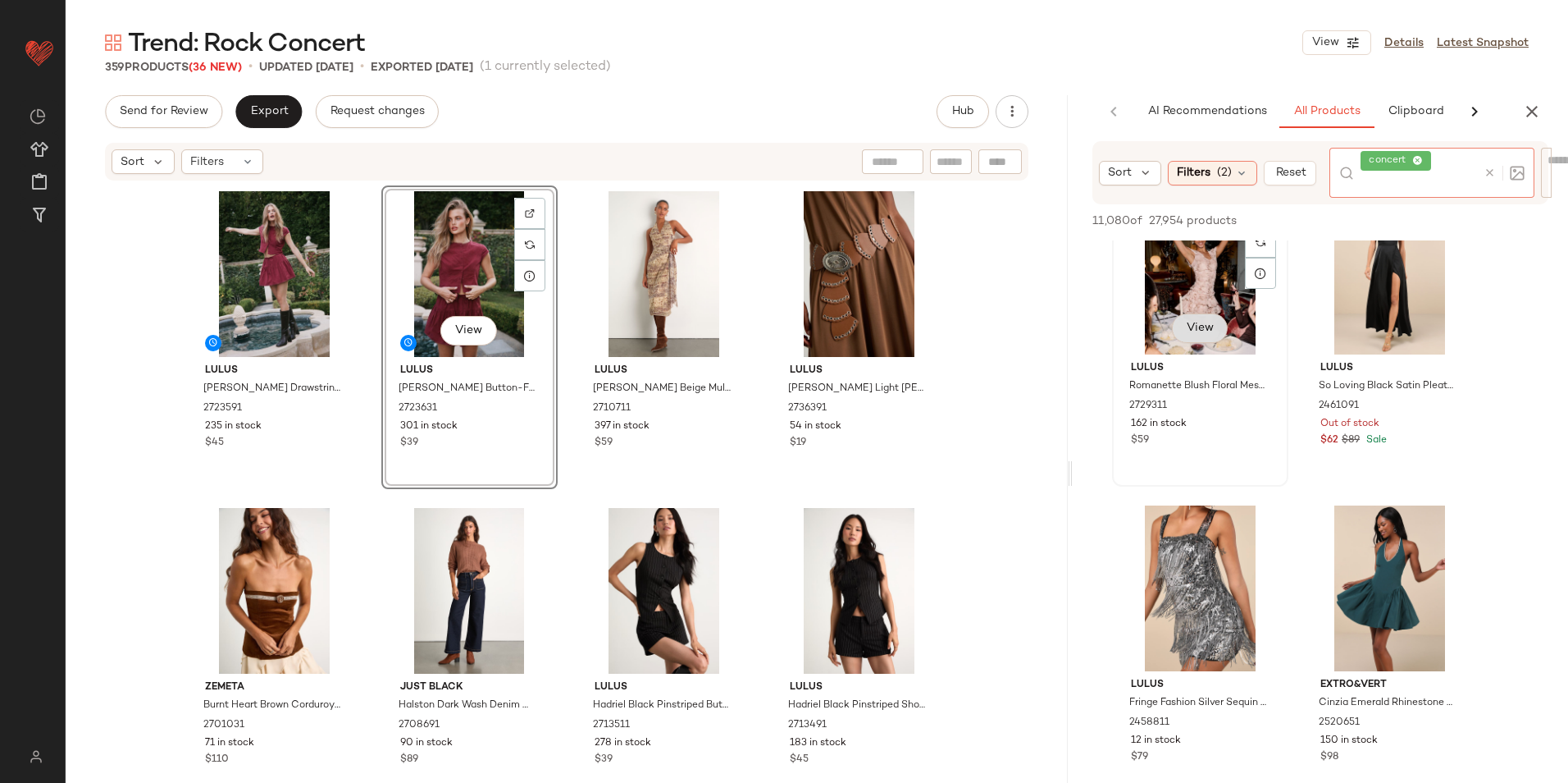
click at [1200, 329] on div "View" at bounding box center [1201, 271] width 165 height 166
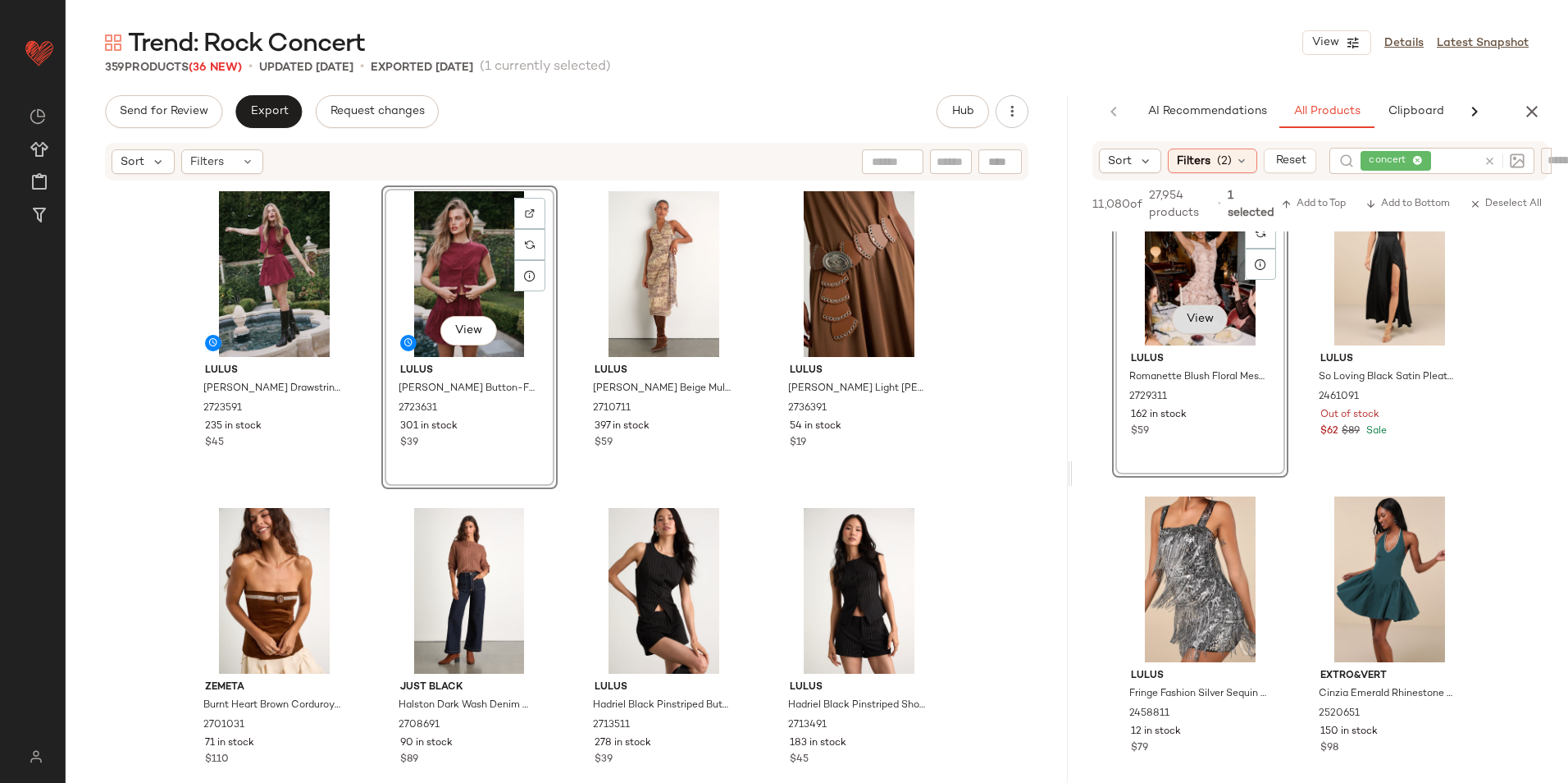
click at [1200, 318] on span "View" at bounding box center [1199, 318] width 28 height 13
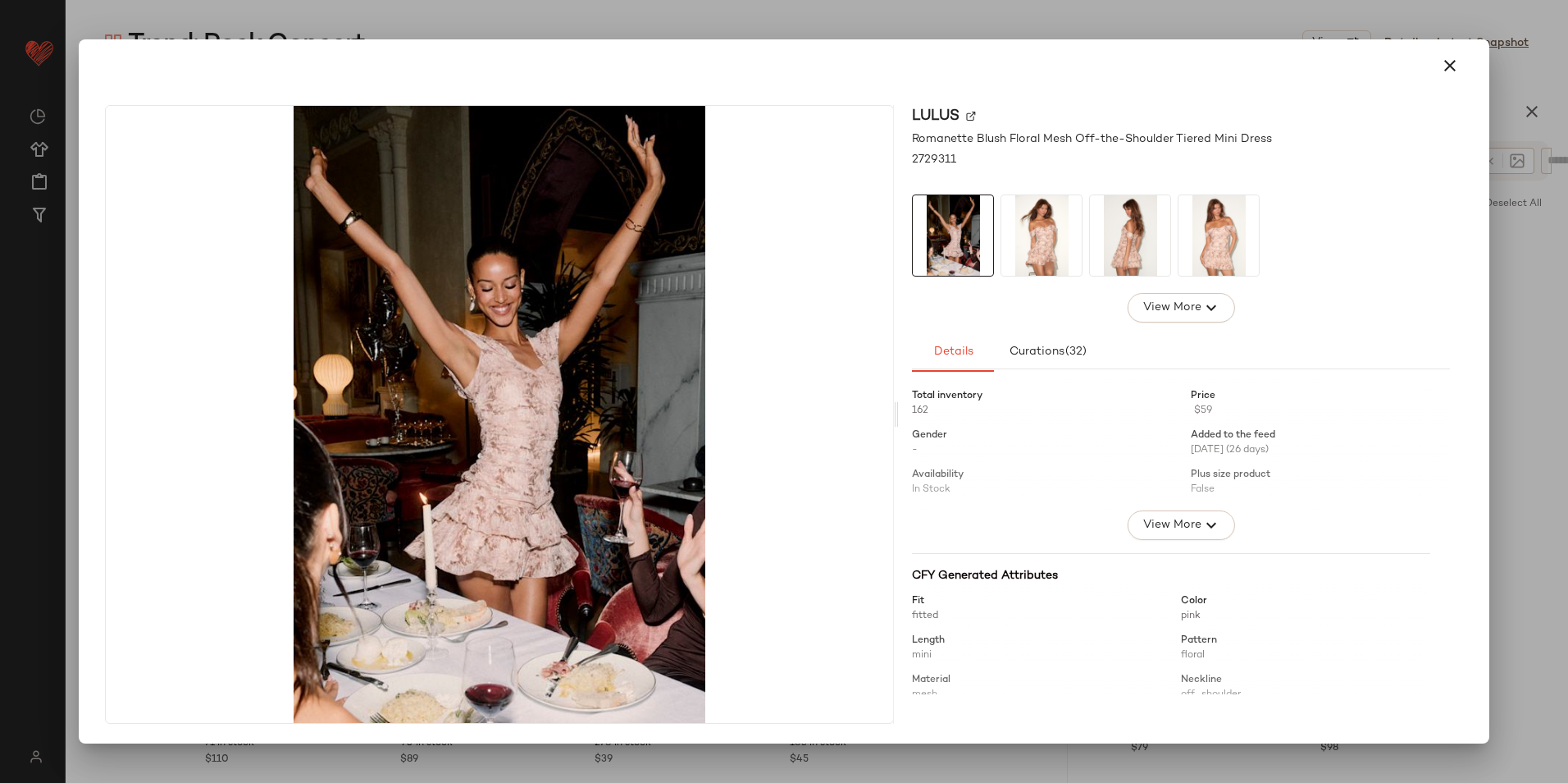
click at [1065, 247] on img at bounding box center [1041, 235] width 80 height 80
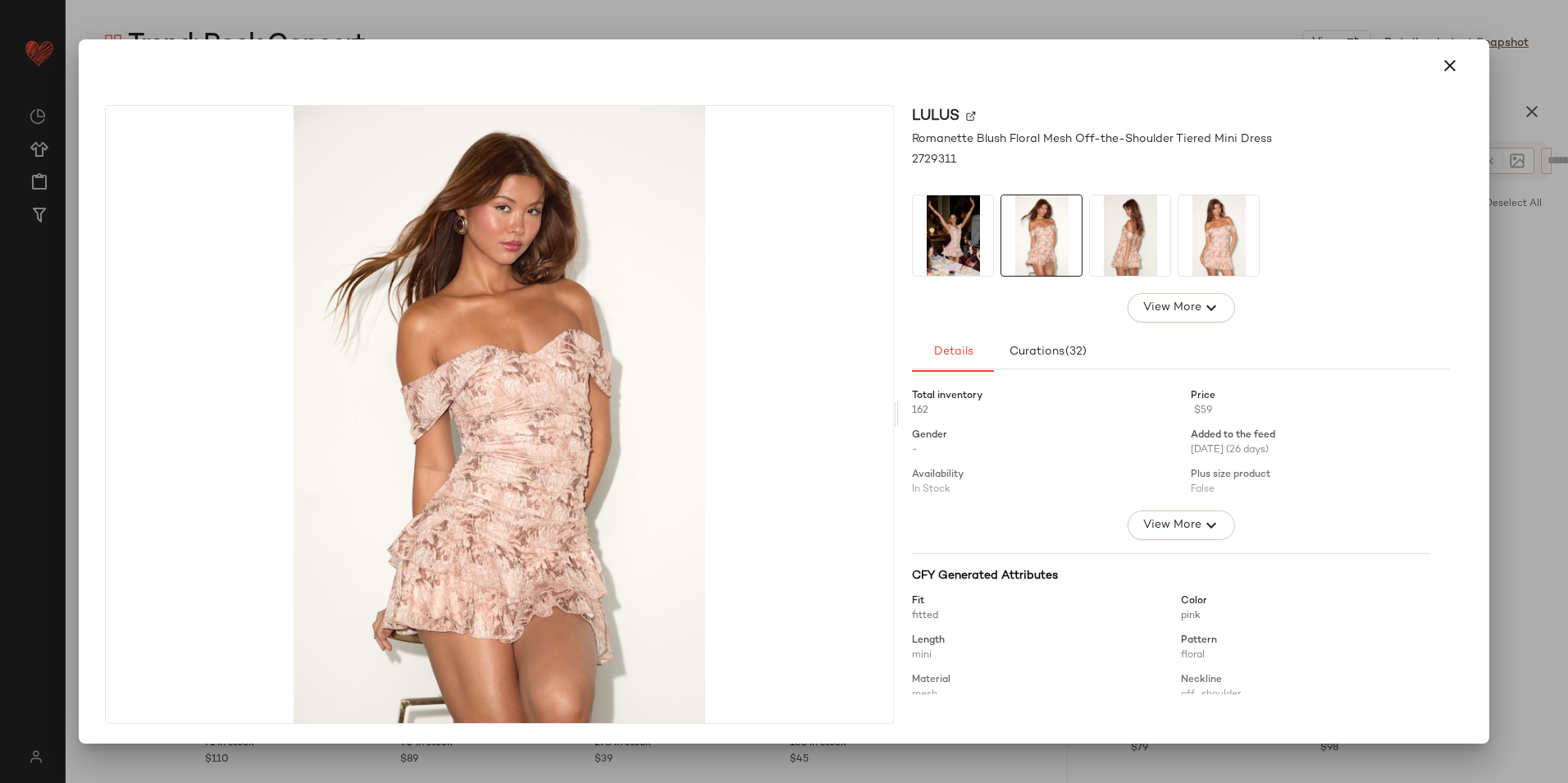
click at [1106, 247] on img at bounding box center [1129, 235] width 80 height 80
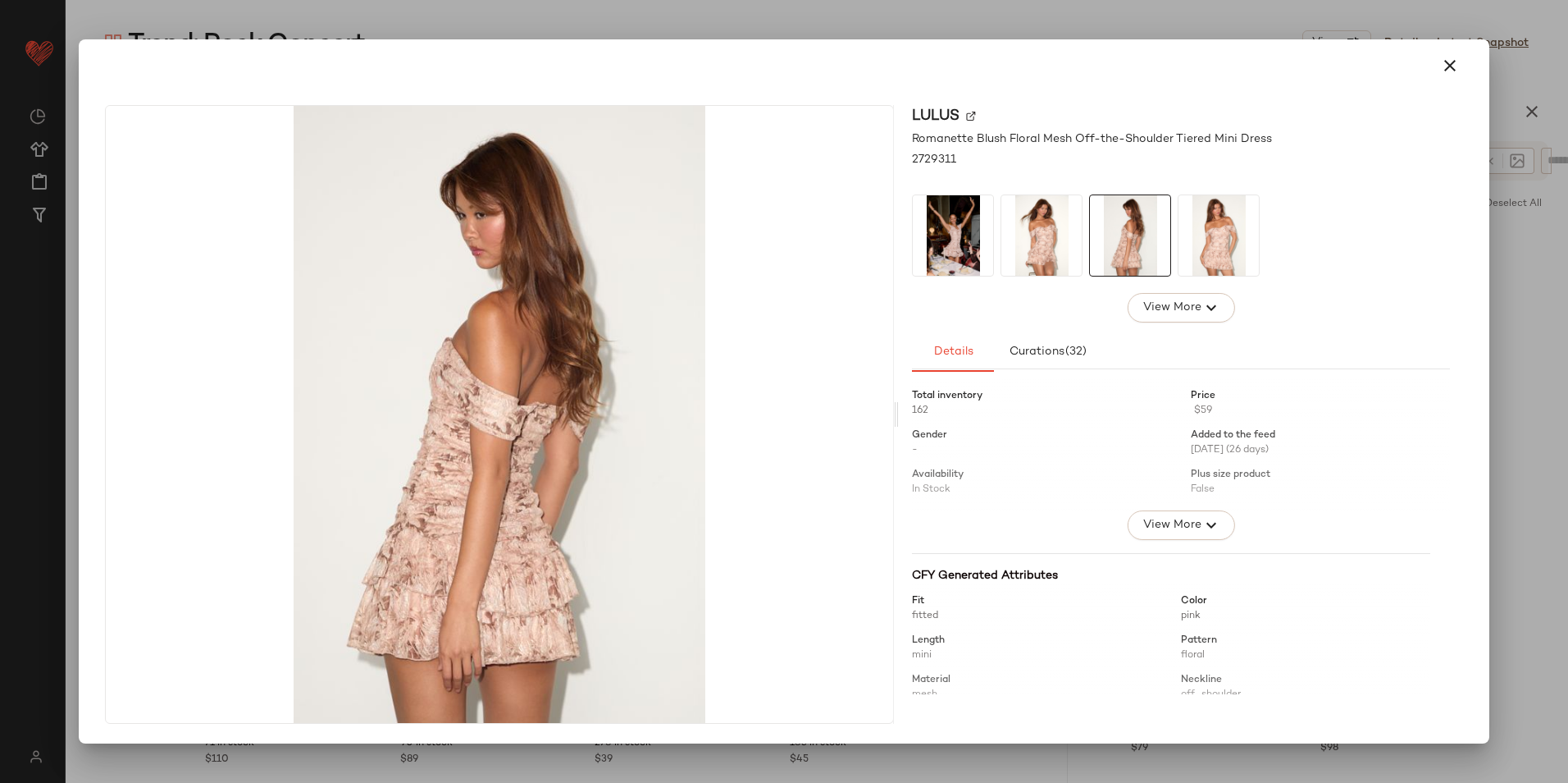
click at [1154, 262] on img at bounding box center [1129, 235] width 80 height 80
click at [1450, 64] on icon "button" at bounding box center [1449, 65] width 20 height 20
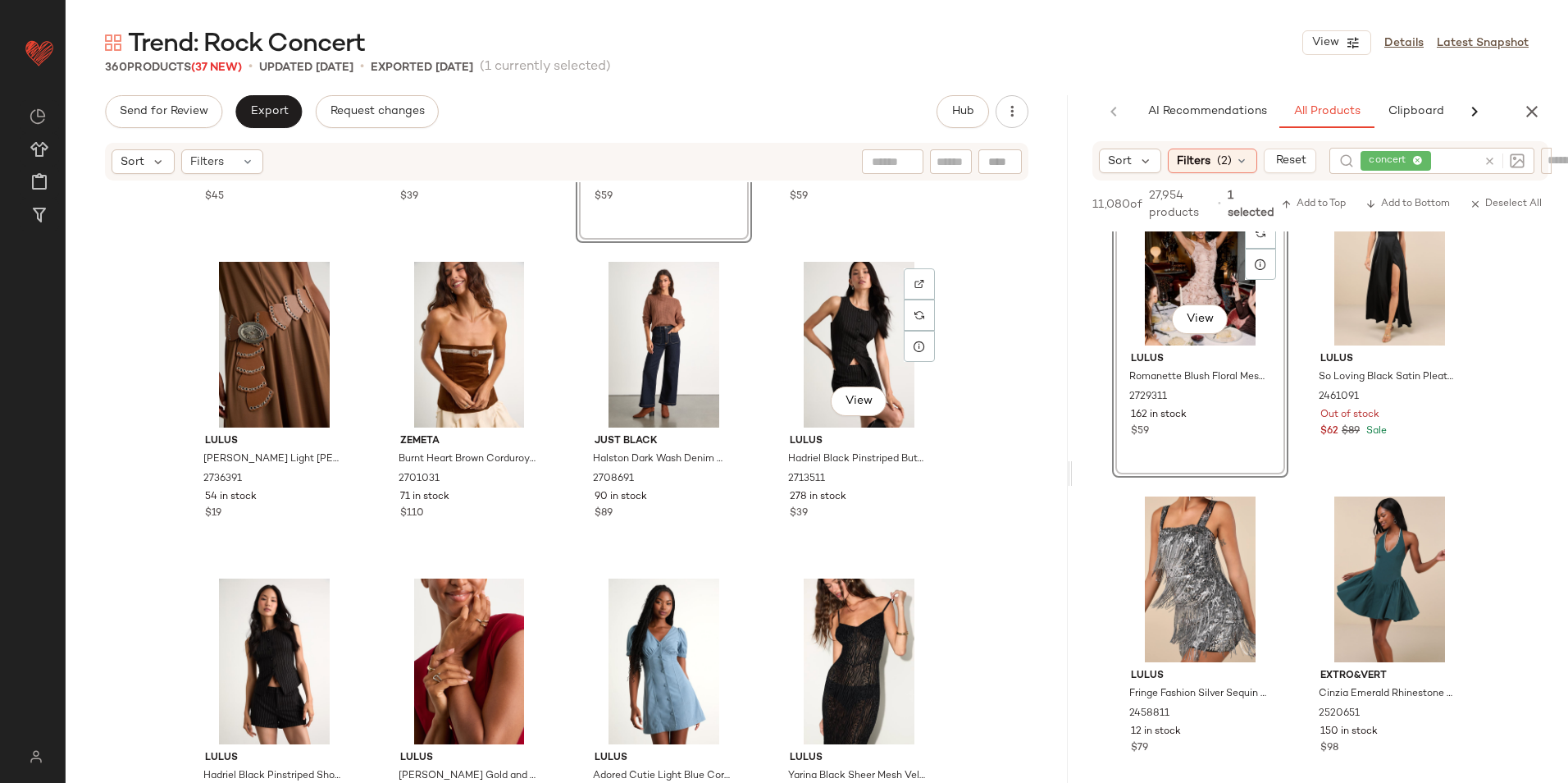
scroll to position [0, 0]
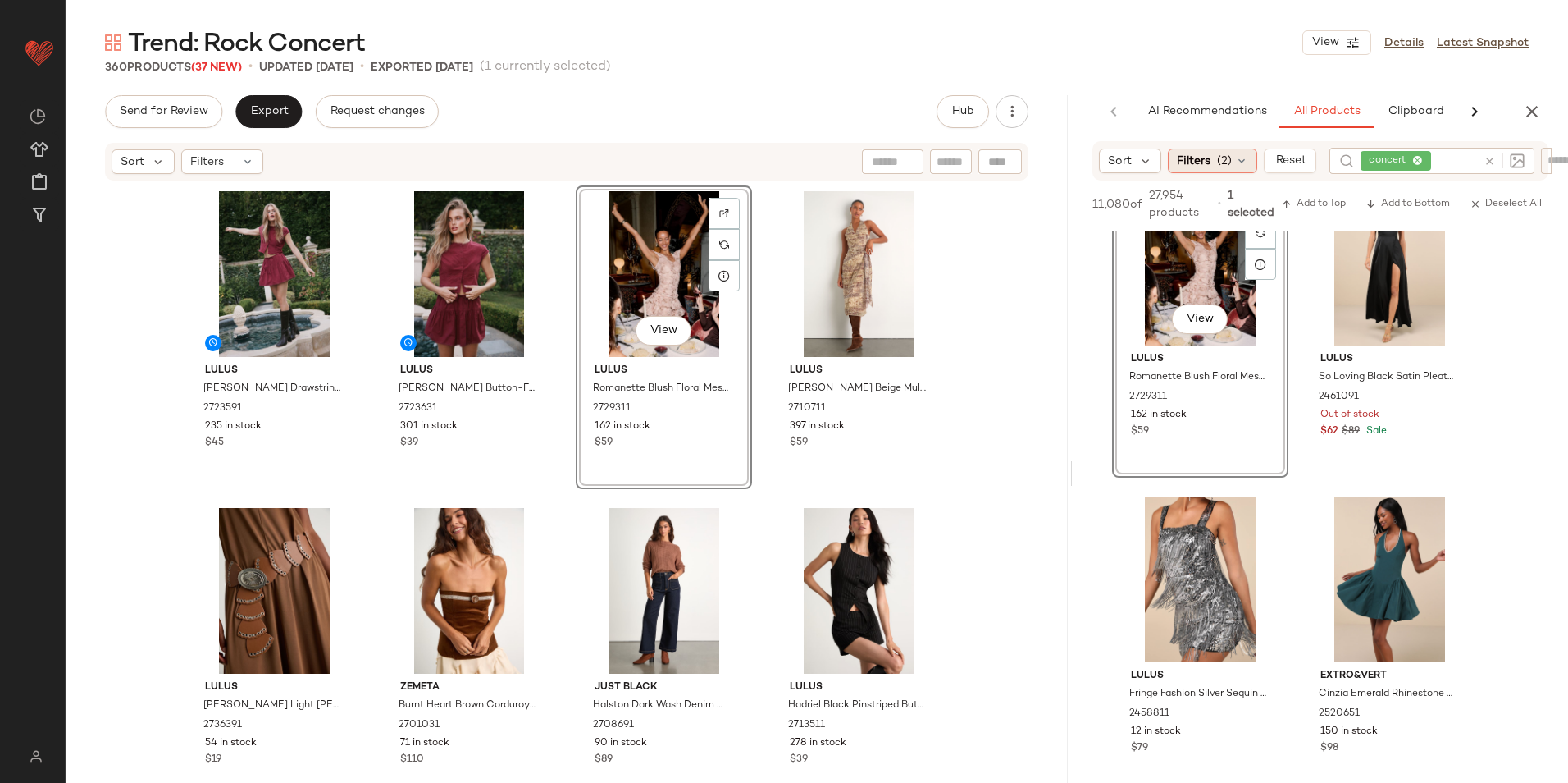
click at [1190, 162] on span "Filters" at bounding box center [1193, 161] width 34 height 17
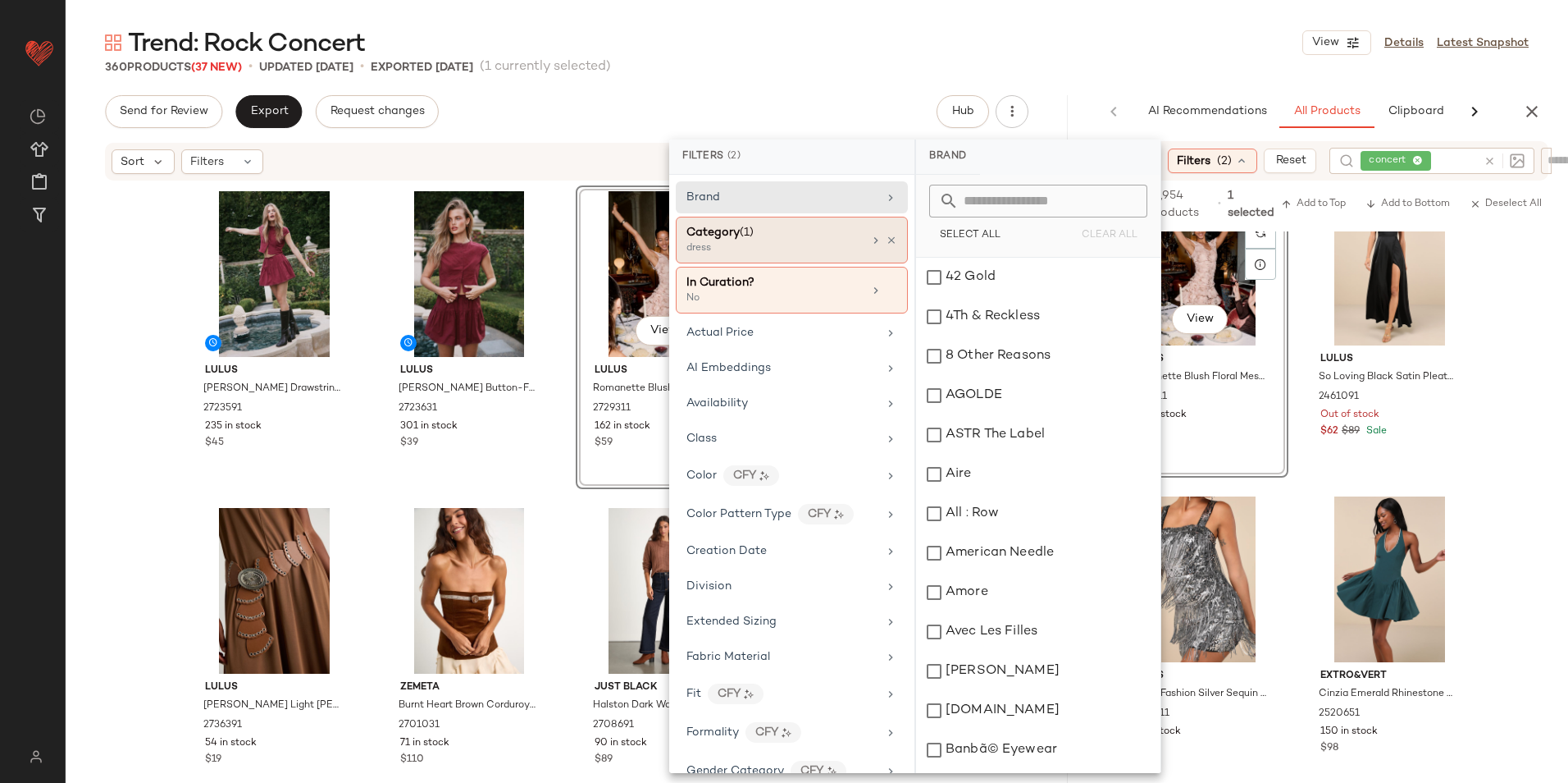
click at [793, 237] on div "Category (1)" at bounding box center [774, 232] width 176 height 17
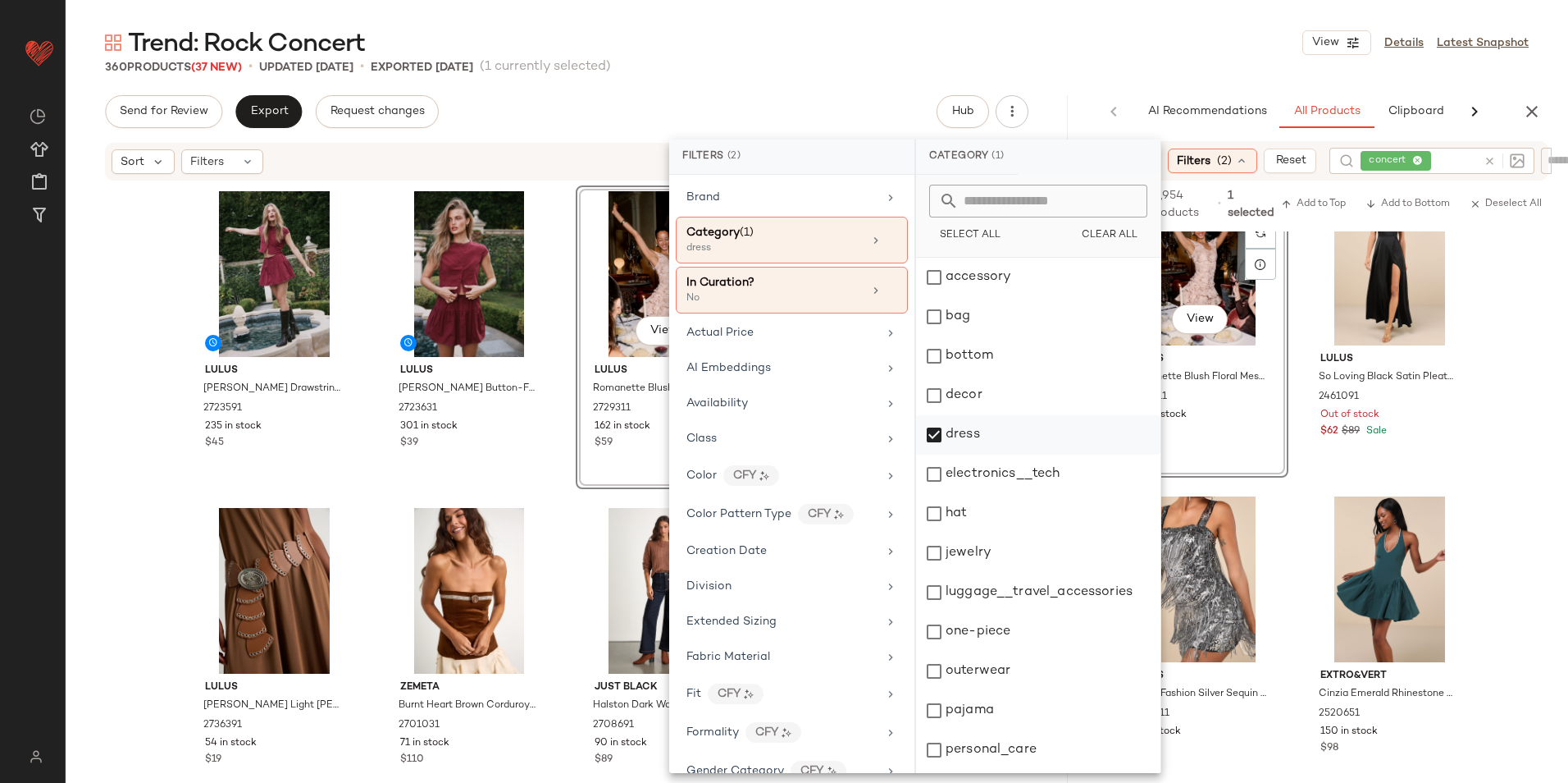
drag, startPoint x: 966, startPoint y: 440, endPoint x: 992, endPoint y: 448, distance: 27.2
click at [969, 445] on div "dress" at bounding box center [1038, 435] width 244 height 40
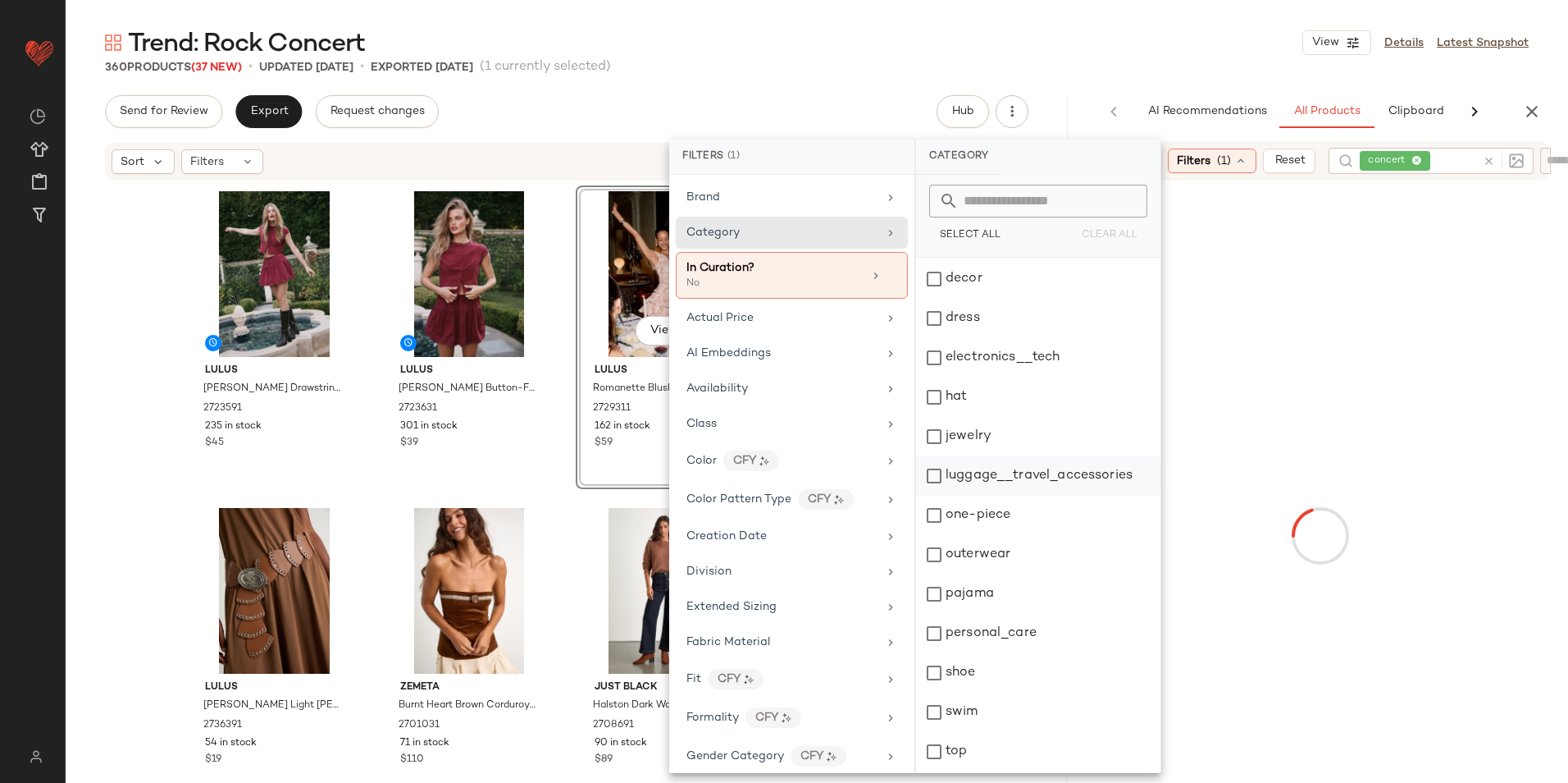
scroll to position [154, 0]
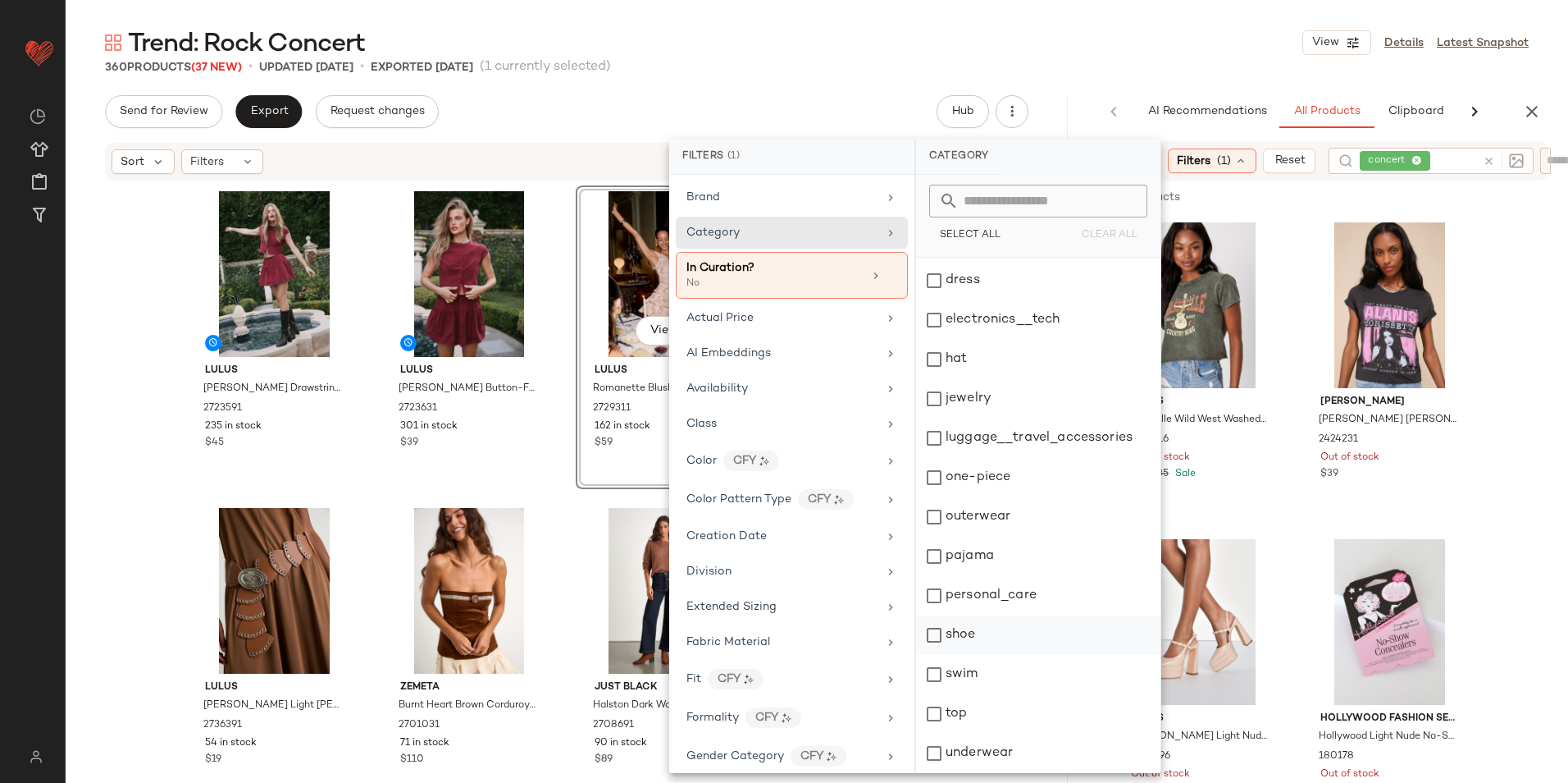
click at [950, 632] on div "shoe" at bounding box center [1038, 635] width 244 height 40
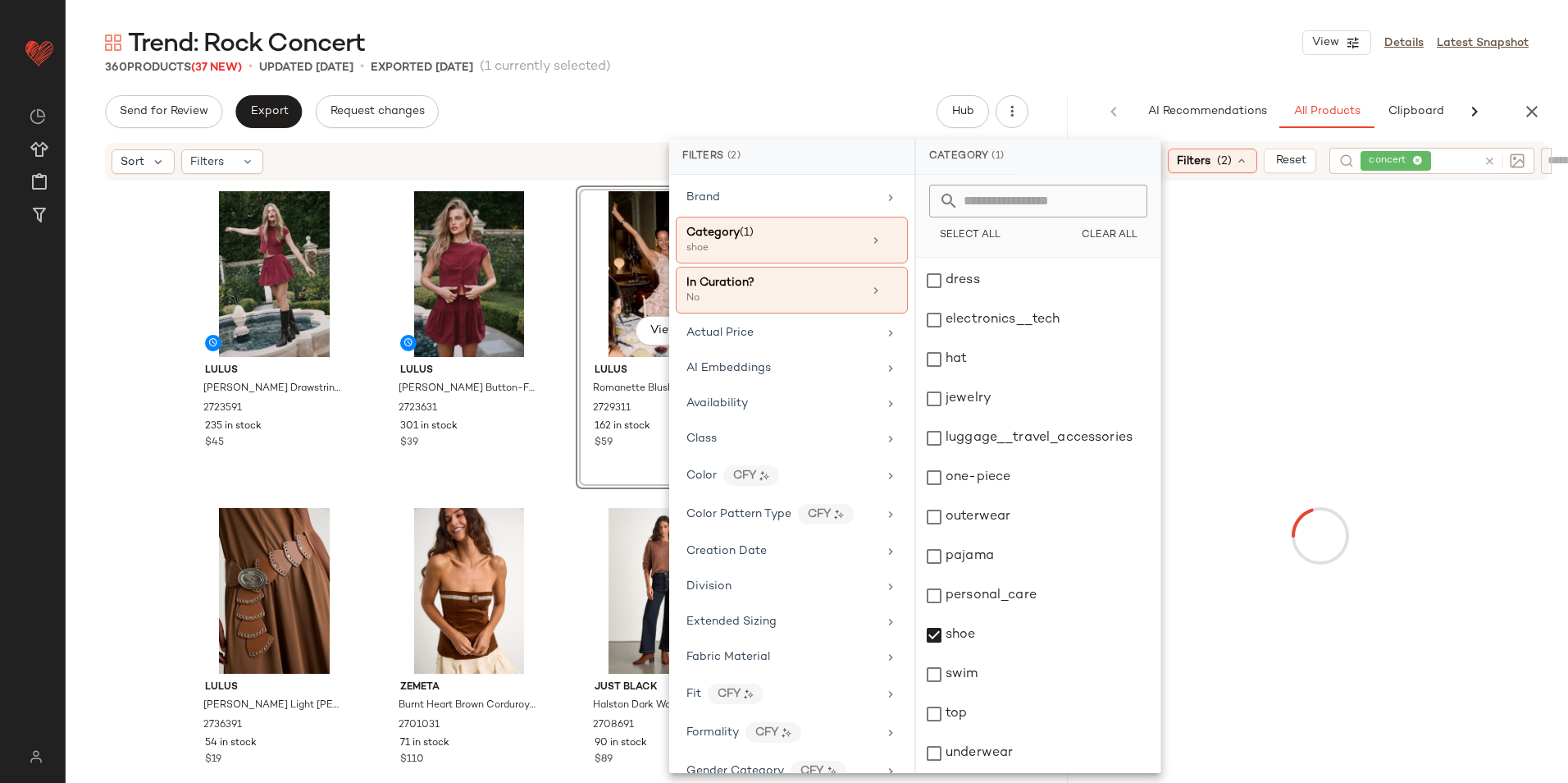
click at [1092, 83] on div "Trend: Rock Concert View Details Latest Snapshot 360 Products (37 New) • update…" at bounding box center [816, 404] width 1503 height 756
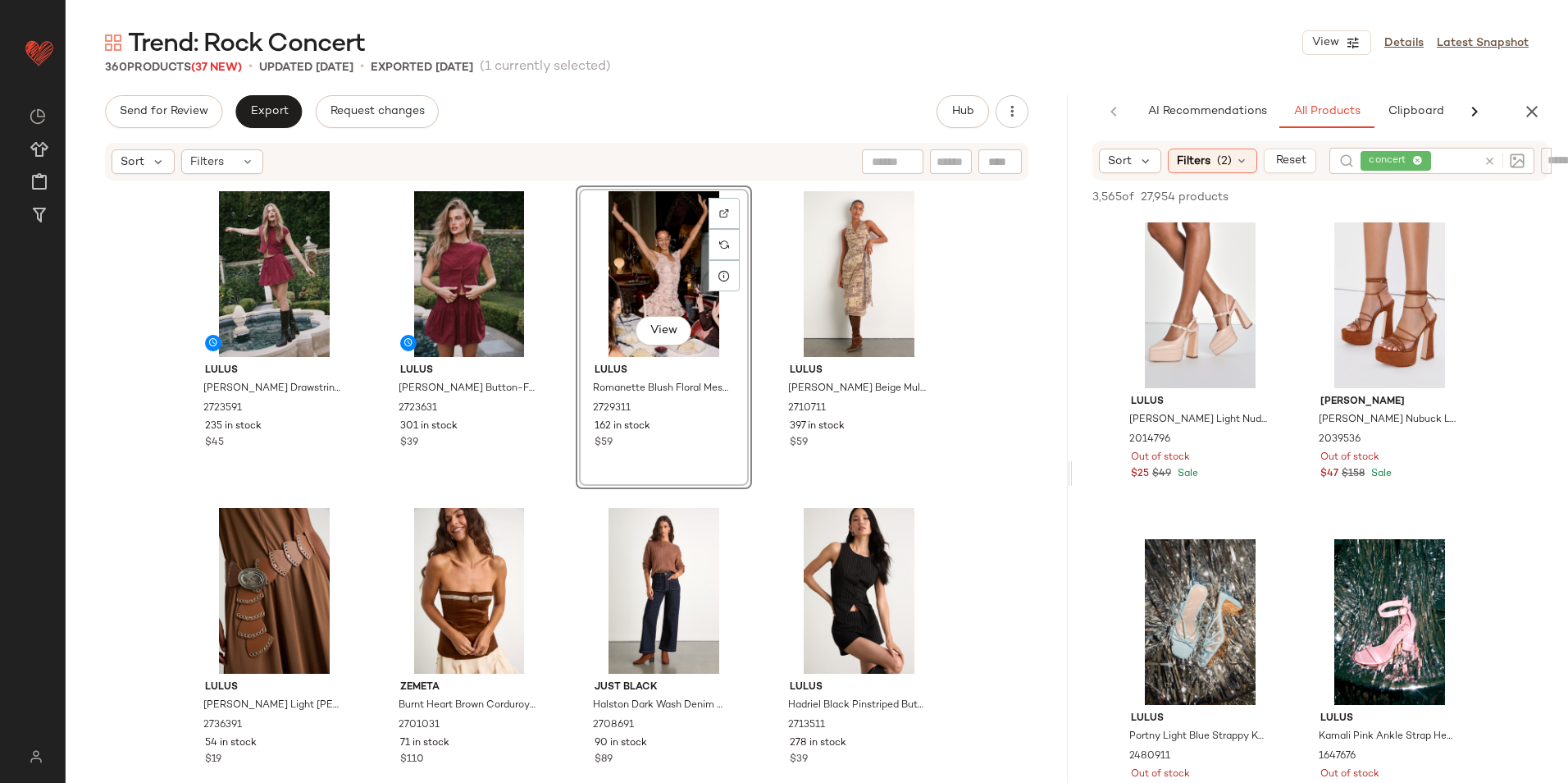
click at [1485, 161] on div at bounding box center [1500, 161] width 47 height 27
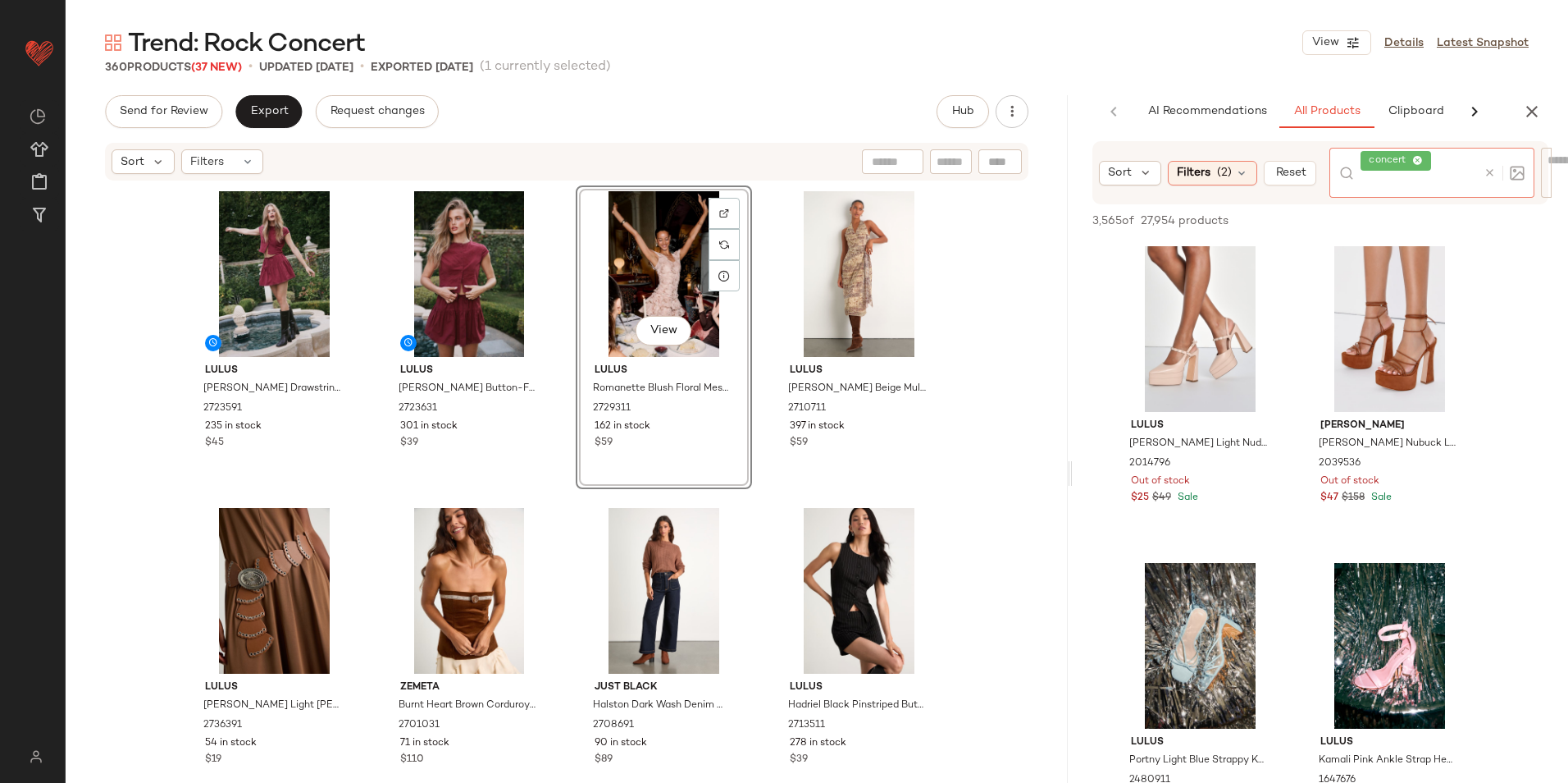
click at [1491, 171] on icon at bounding box center [1490, 173] width 12 height 12
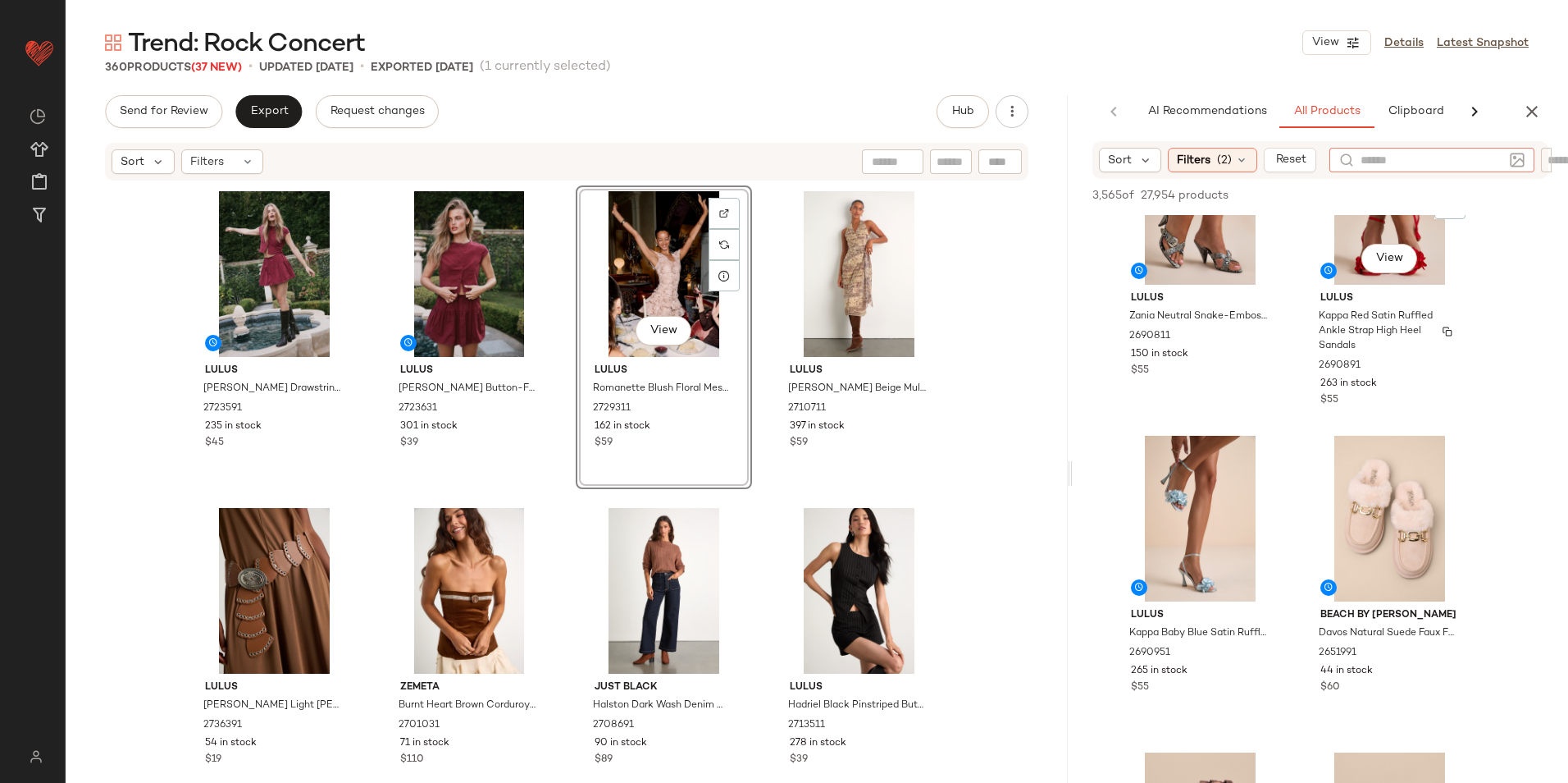
scroll to position [1066, 0]
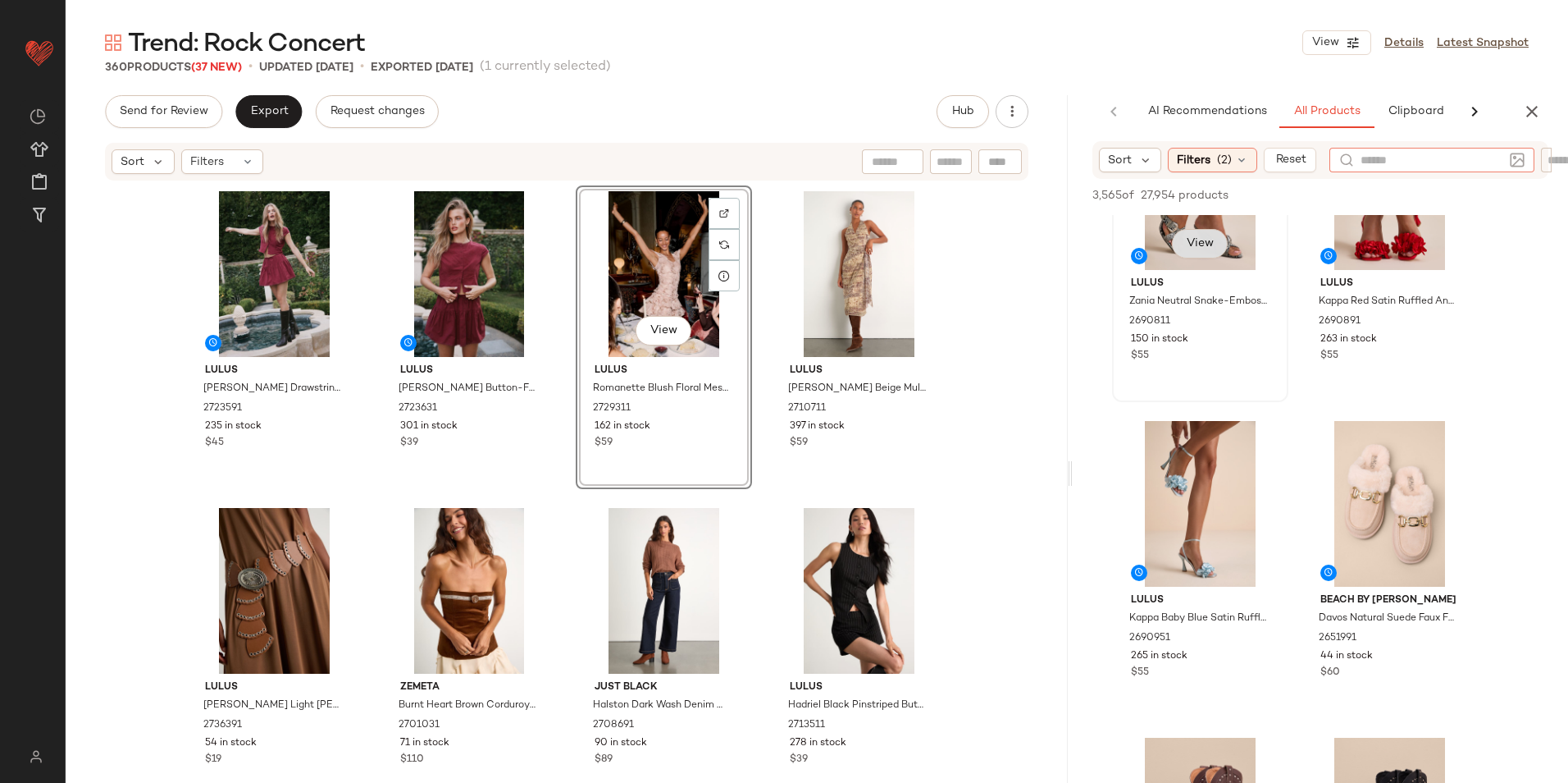
click at [1205, 247] on span "View" at bounding box center [1199, 244] width 28 height 13
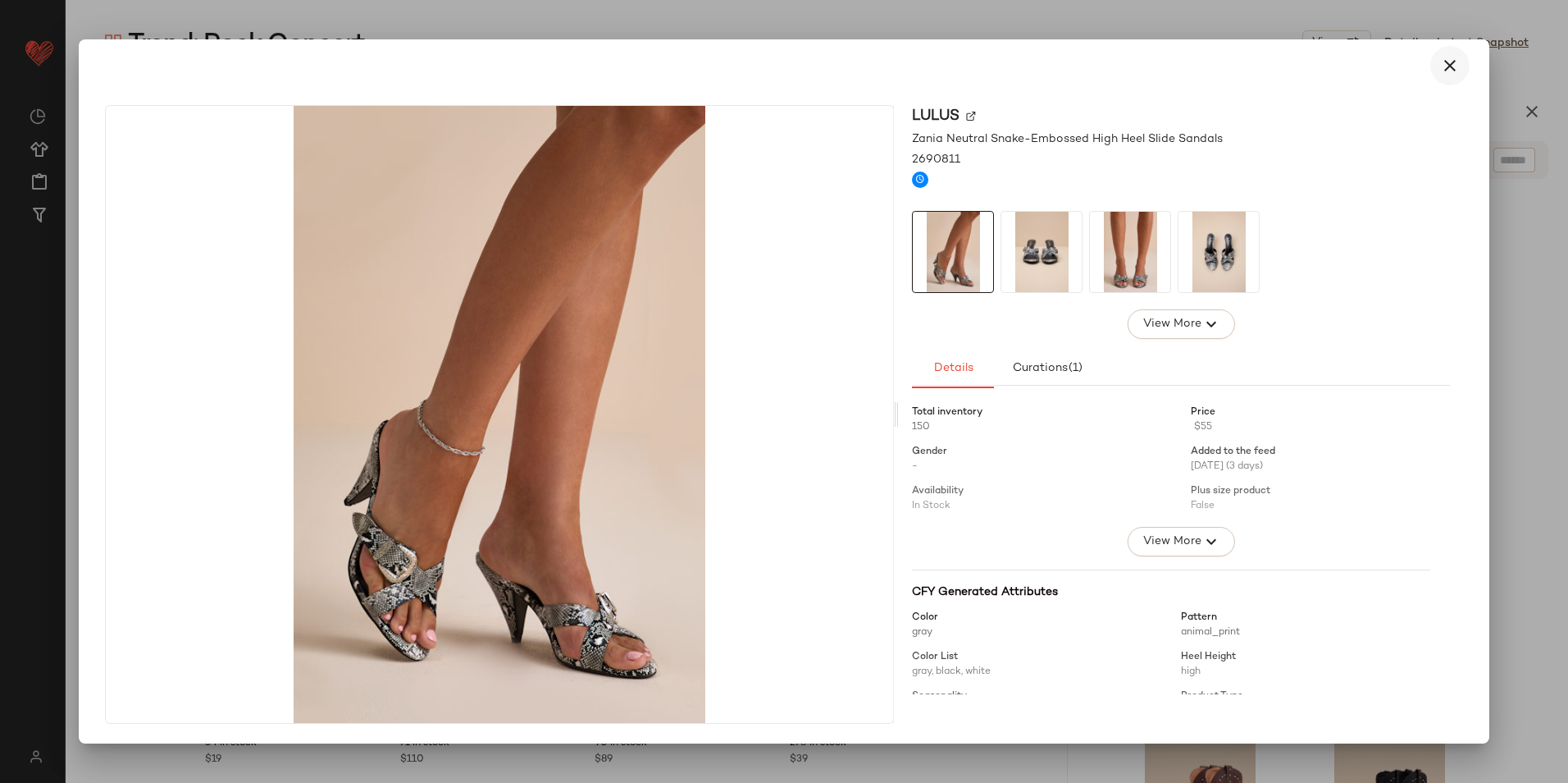
click at [1448, 66] on icon "button" at bounding box center [1449, 65] width 20 height 20
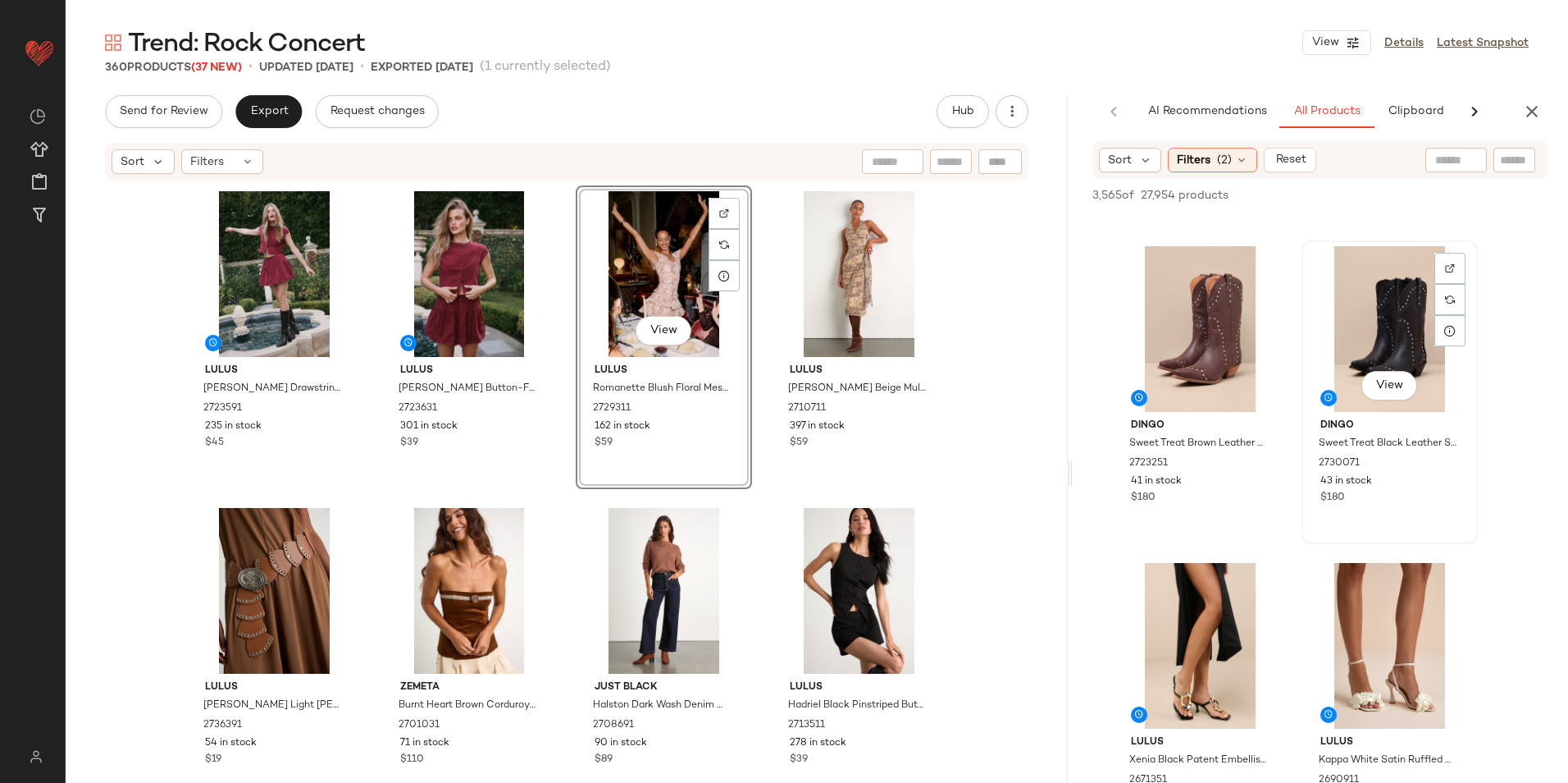
scroll to position [1559, 0]
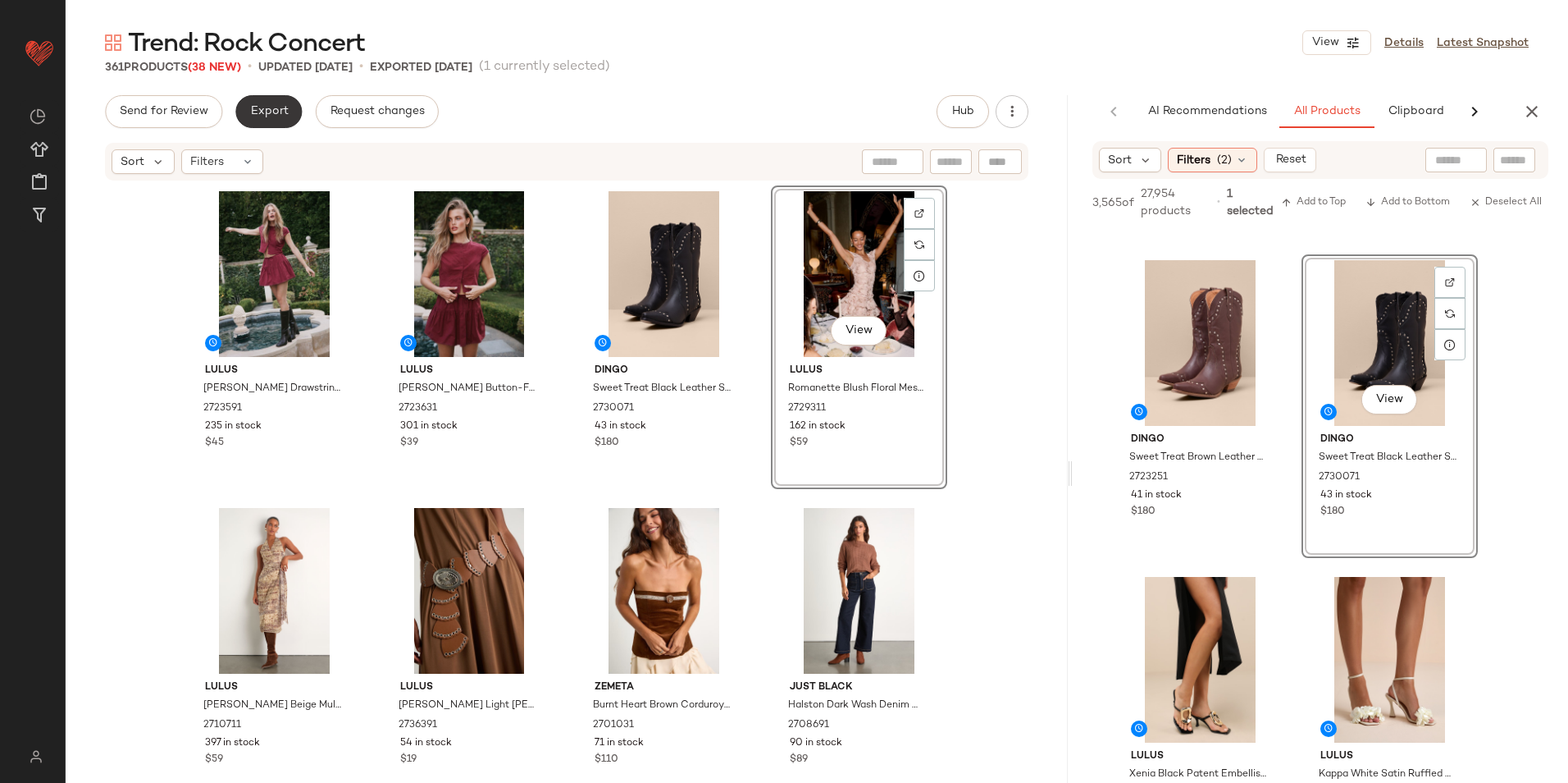
click at [255, 117] on span "Export" at bounding box center [268, 111] width 39 height 13
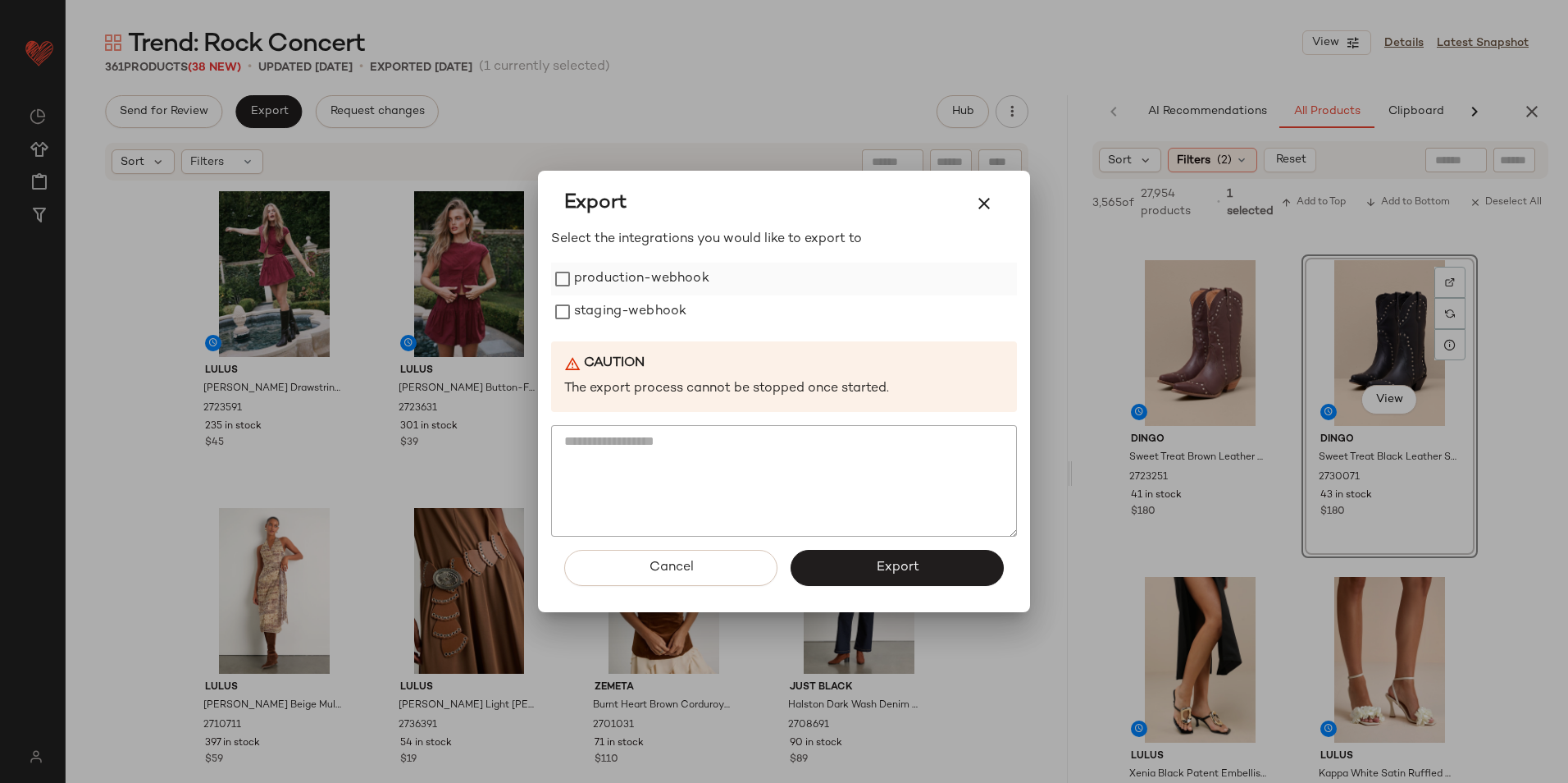
click at [580, 276] on label "production-webhook" at bounding box center [641, 279] width 135 height 33
click at [615, 330] on div "Select the integrations you would like to export to production-webhook staging-…" at bounding box center [784, 383] width 466 height 307
click at [625, 321] on label "staging-webhook" at bounding box center [630, 311] width 113 height 33
click at [851, 572] on button "Export" at bounding box center [897, 568] width 213 height 36
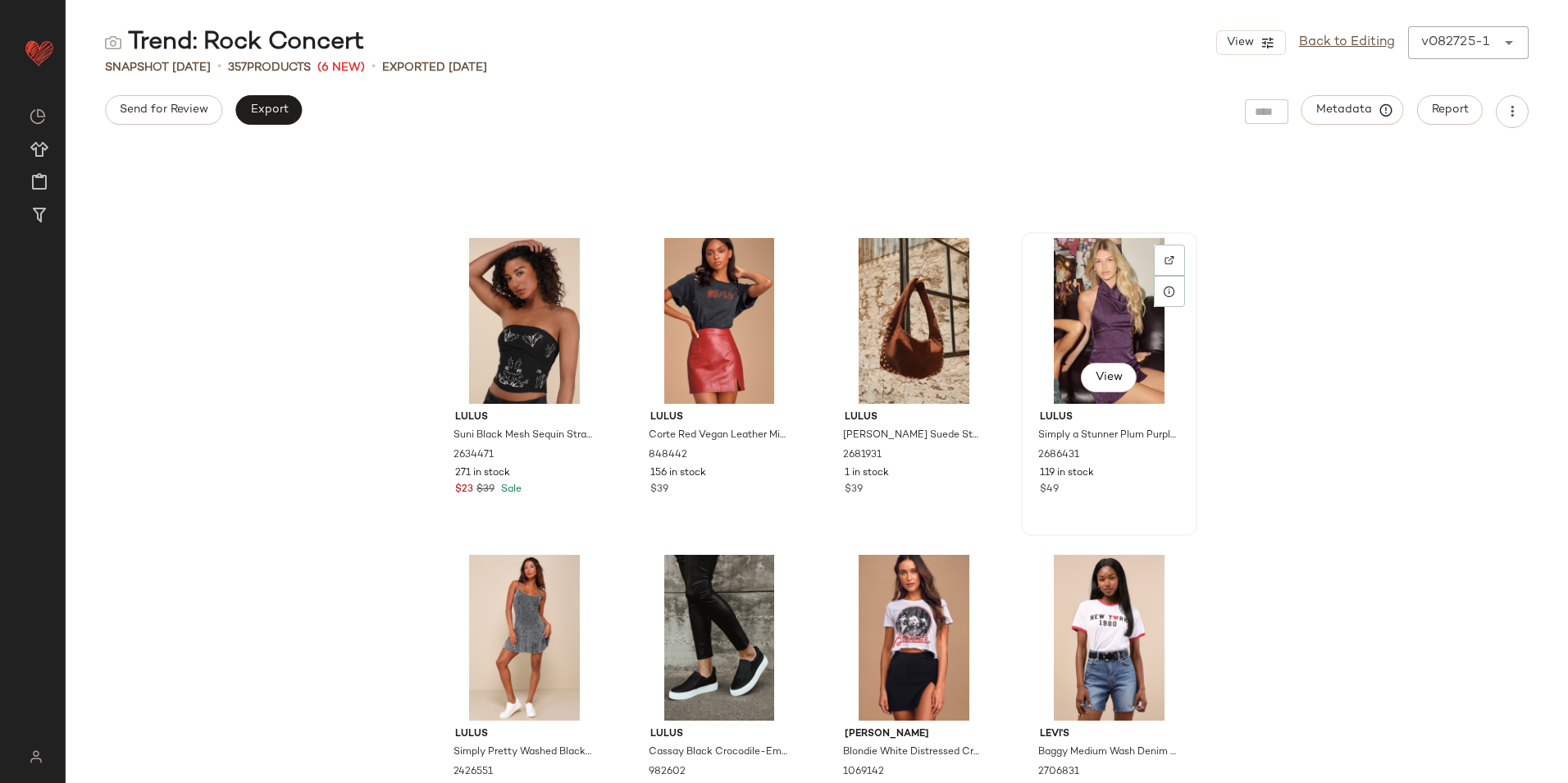
scroll to position [1654, 0]
